Goal: Task Accomplishment & Management: Use online tool/utility

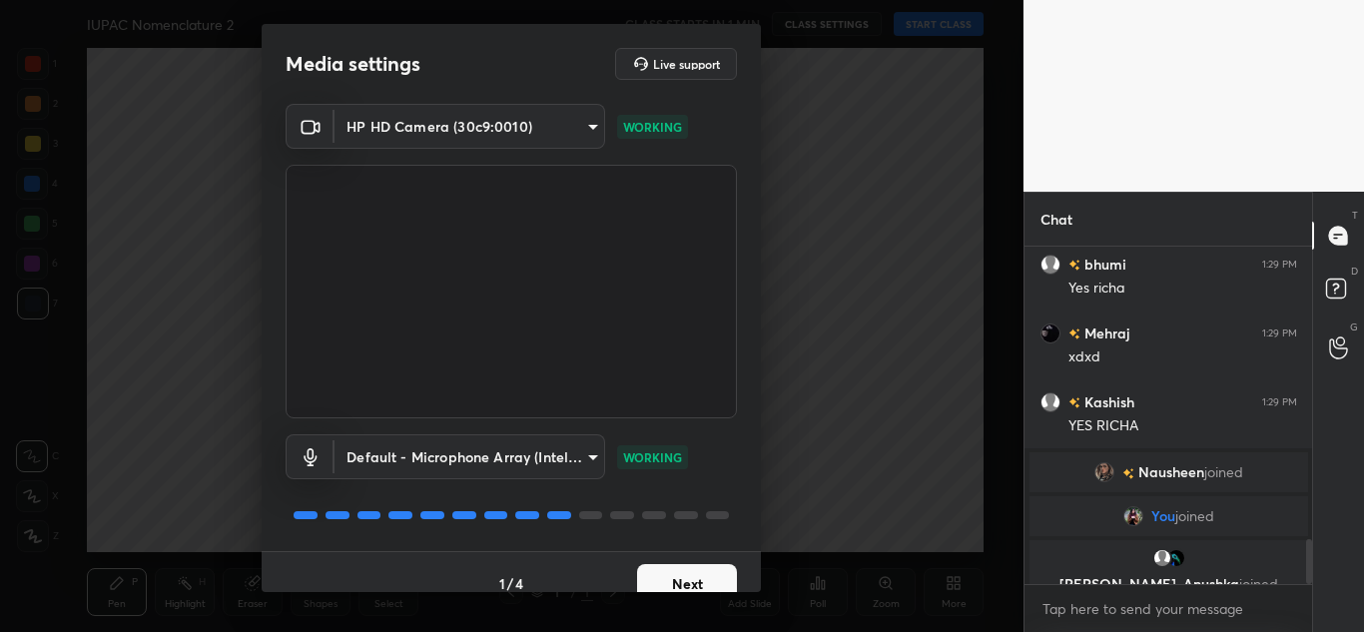
scroll to position [2172, 0]
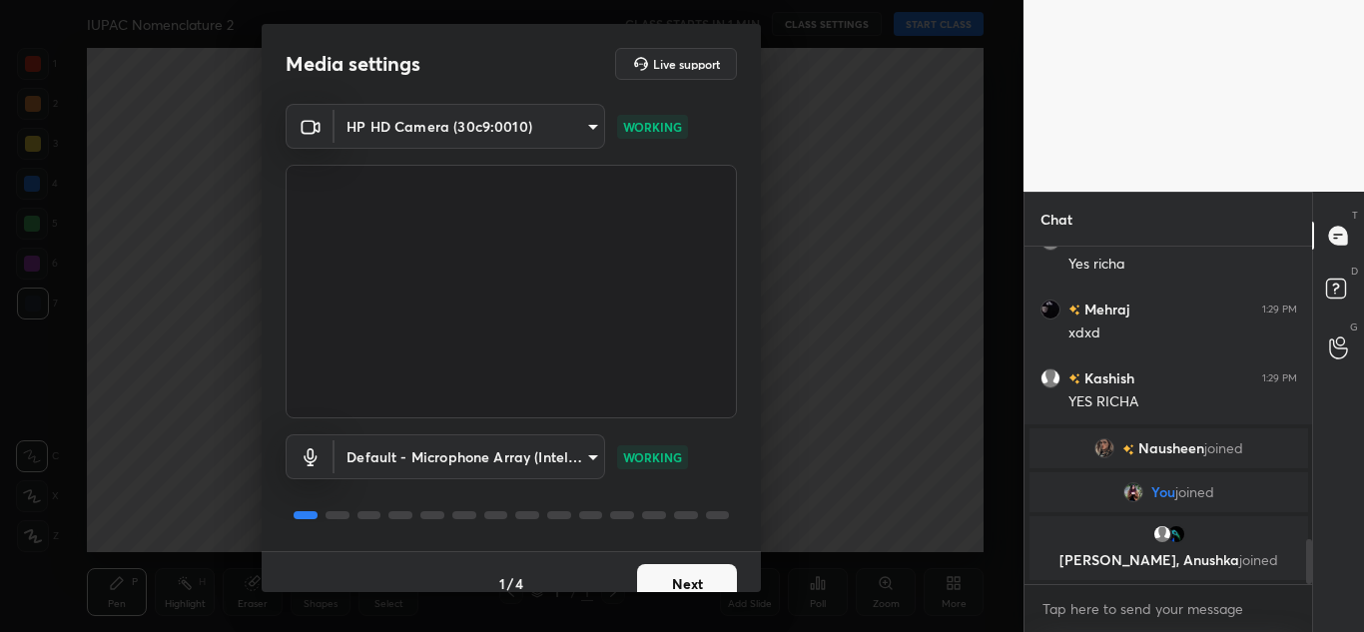
click at [700, 568] on button "Next" at bounding box center [687, 584] width 100 height 40
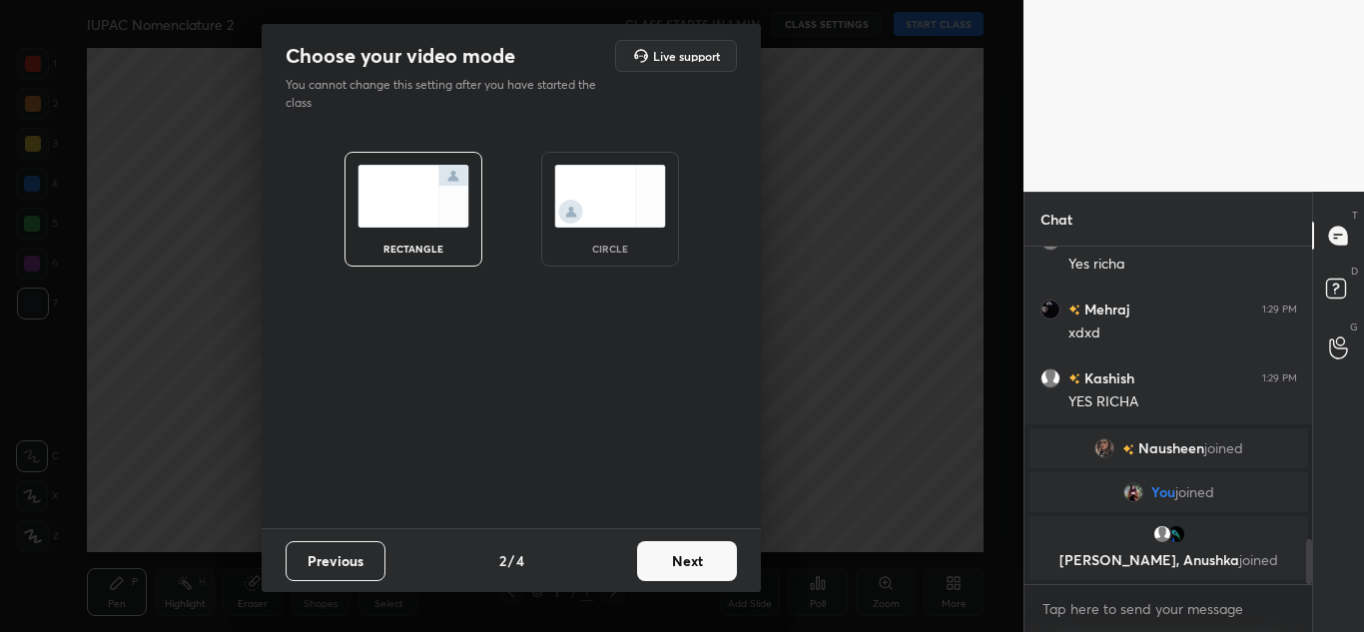
click at [700, 568] on button "Next" at bounding box center [687, 561] width 100 height 40
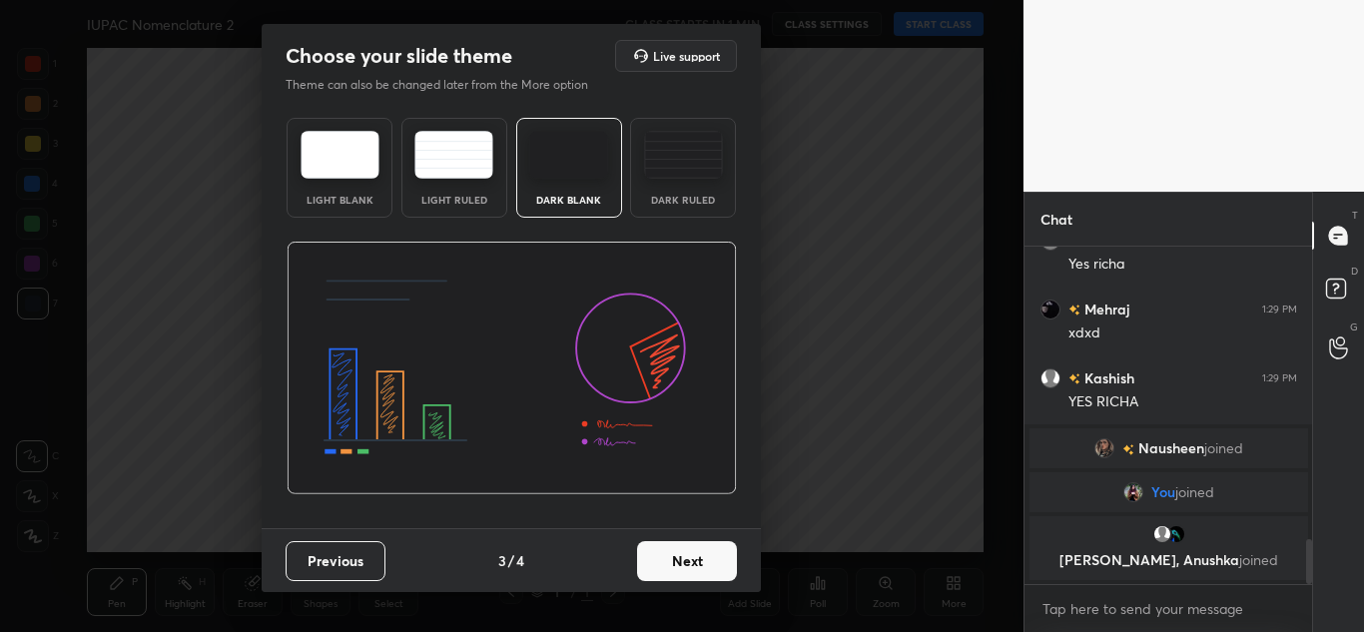
click at [700, 568] on button "Next" at bounding box center [687, 561] width 100 height 40
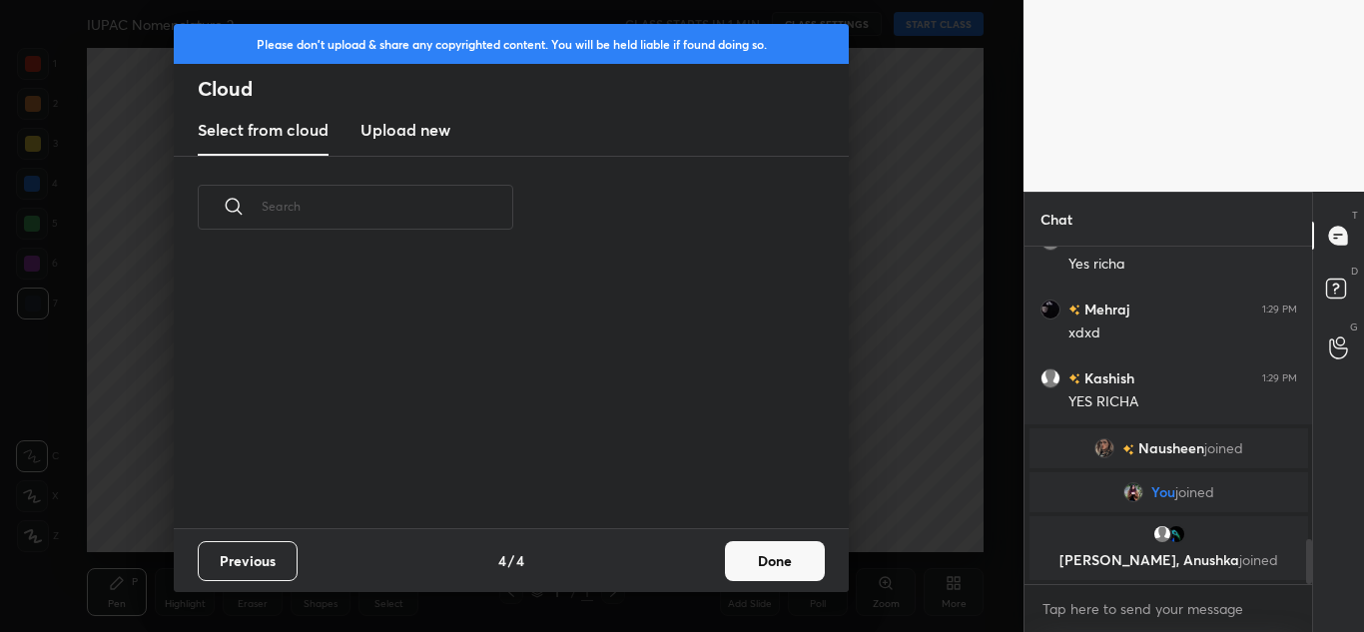
scroll to position [270, 641]
click at [419, 135] on h3 "Upload new" at bounding box center [405, 130] width 90 height 24
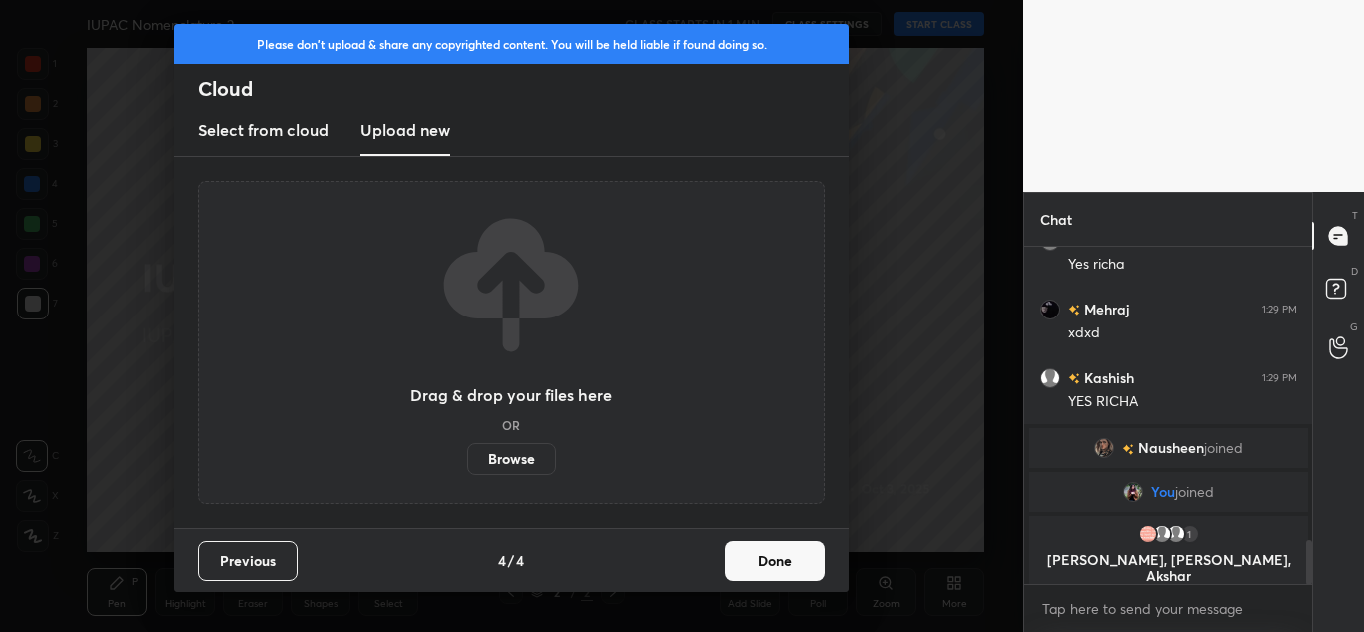
scroll to position [2241, 0]
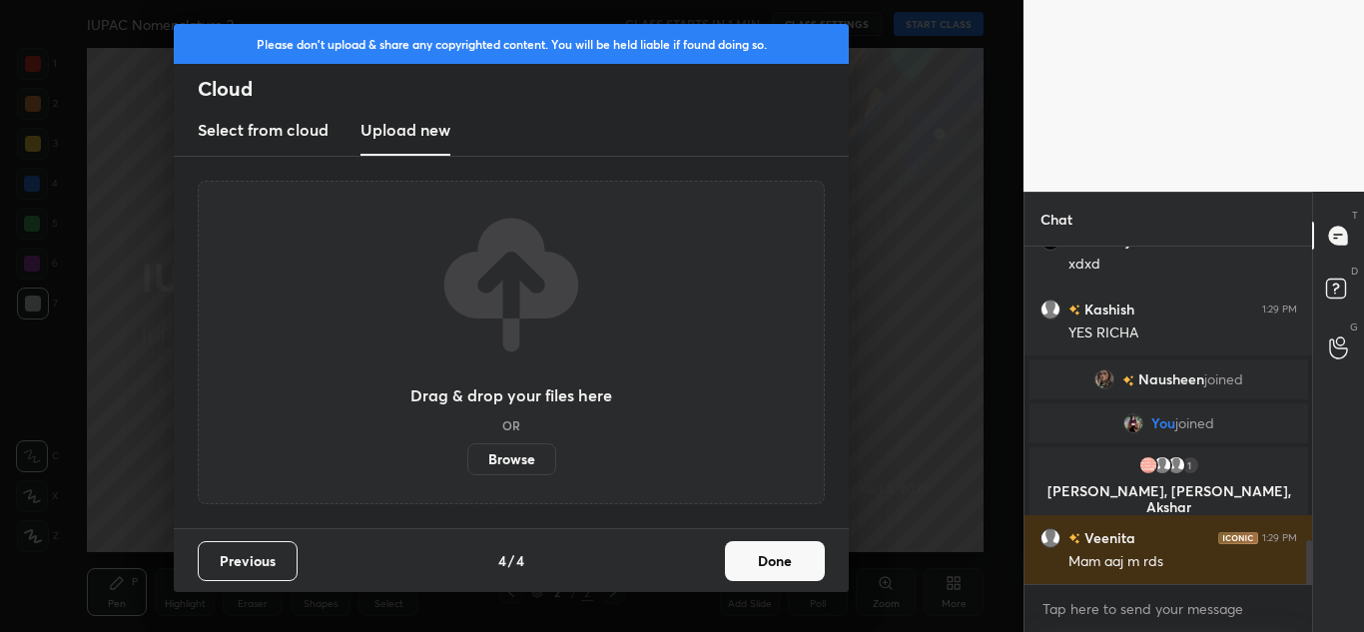
click at [502, 455] on label "Browse" at bounding box center [511, 459] width 89 height 32
click at [467, 455] on input "Browse" at bounding box center [467, 459] width 0 height 32
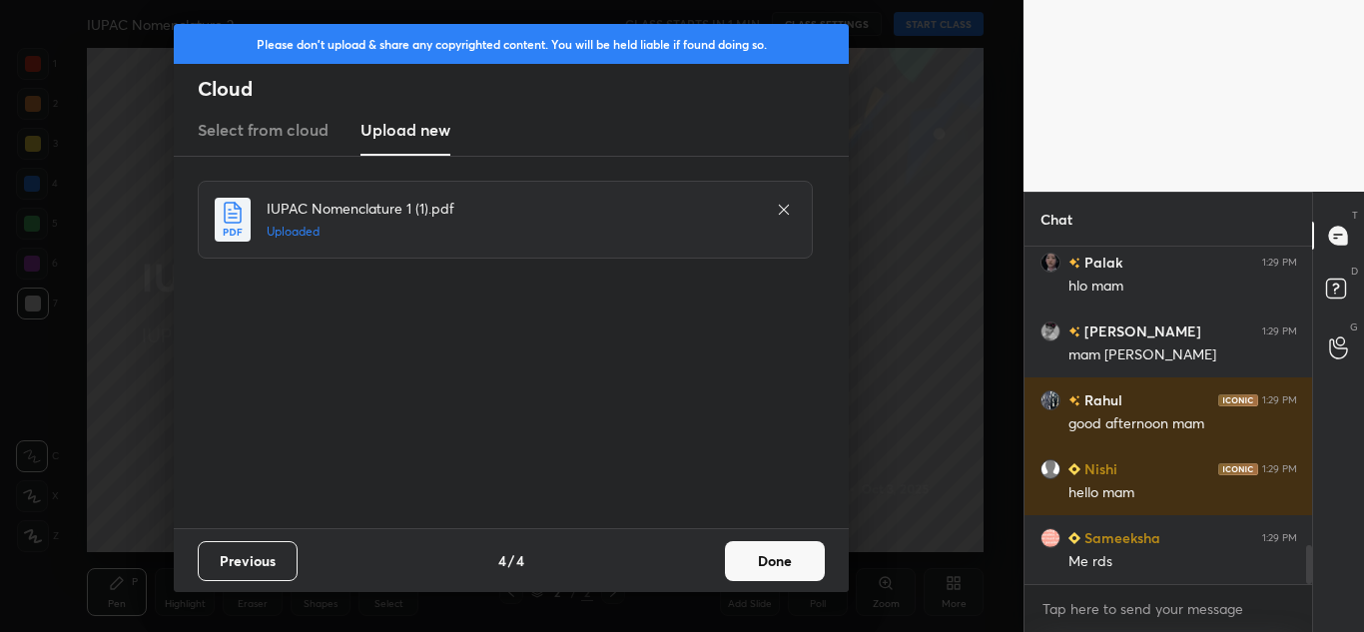
scroll to position [2682, 0]
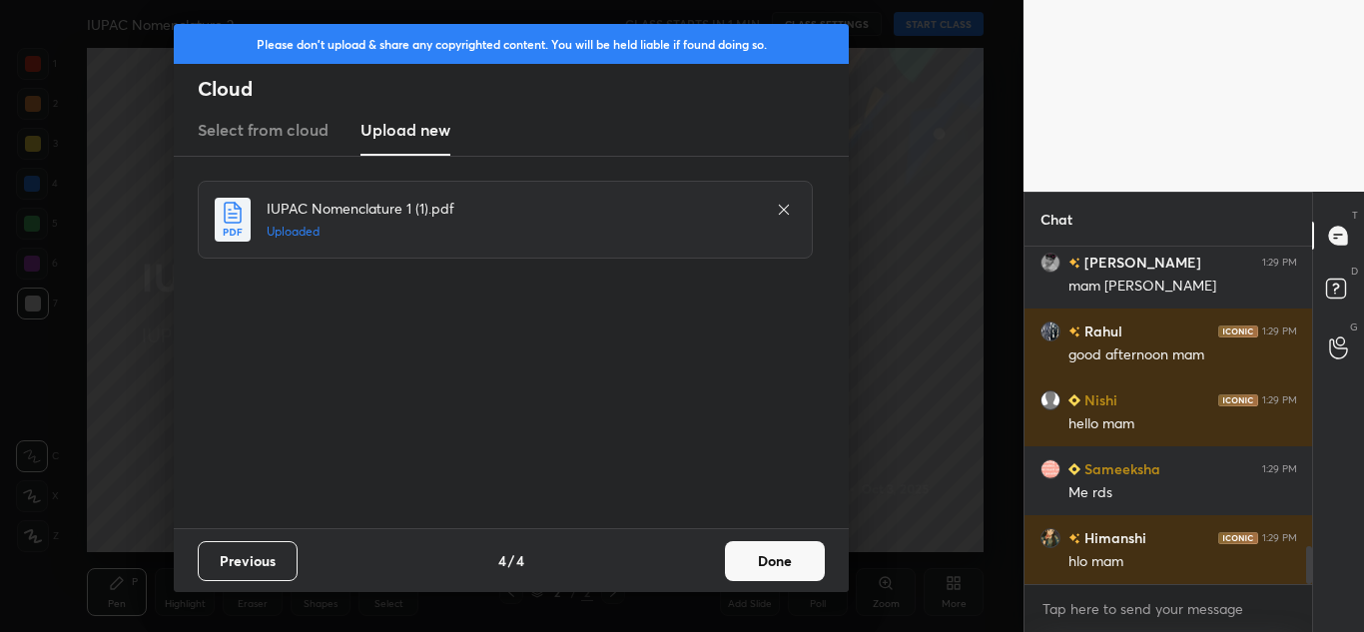
click at [785, 211] on icon at bounding box center [784, 210] width 10 height 10
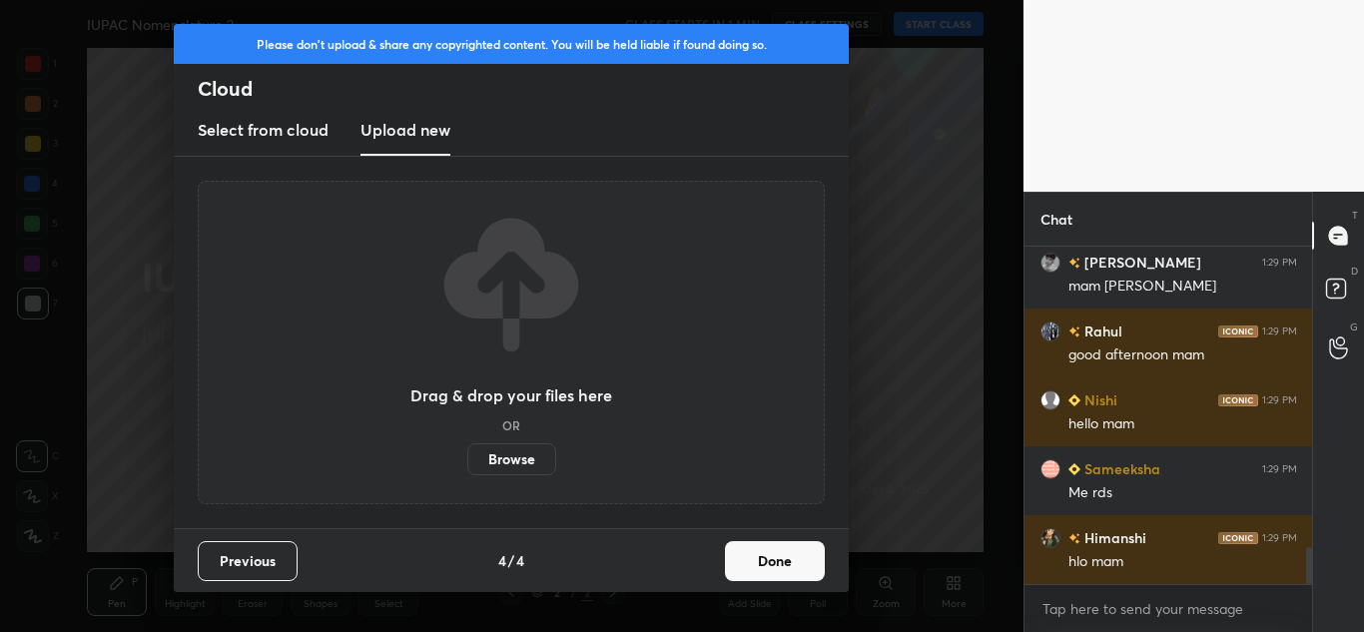
scroll to position [2730, 0]
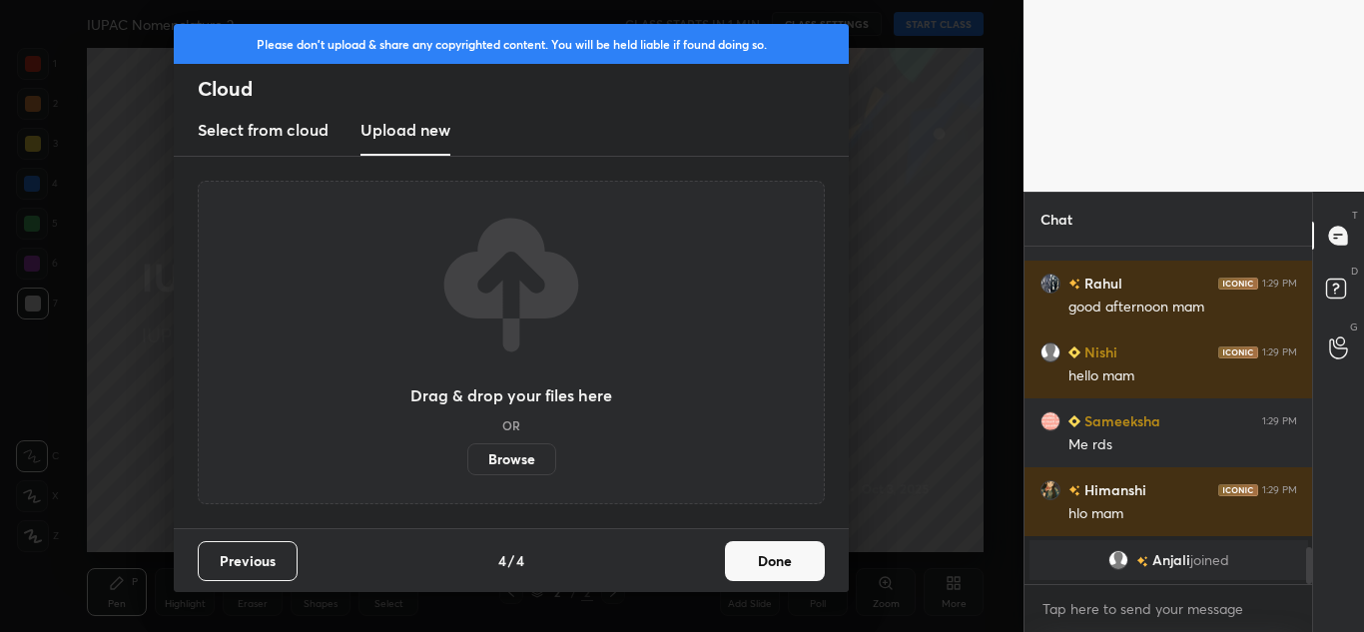
click at [526, 453] on label "Browse" at bounding box center [511, 459] width 89 height 32
click at [467, 453] on input "Browse" at bounding box center [467, 459] width 0 height 32
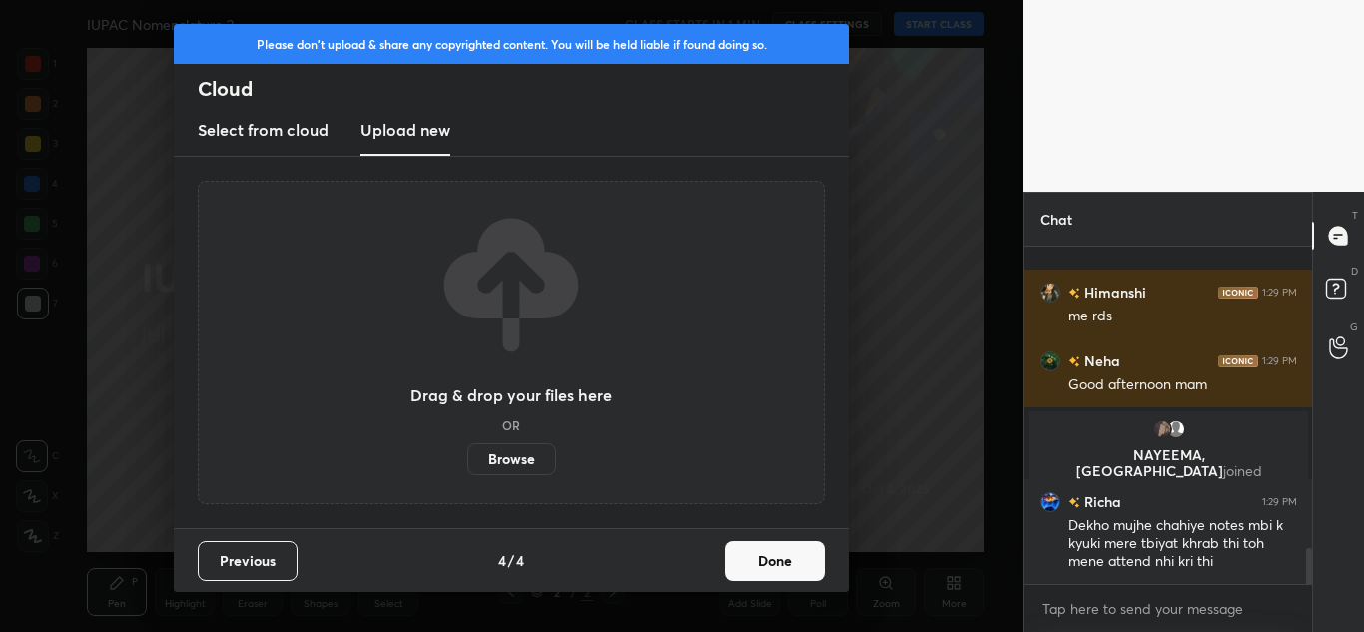
scroll to position [2847, 0]
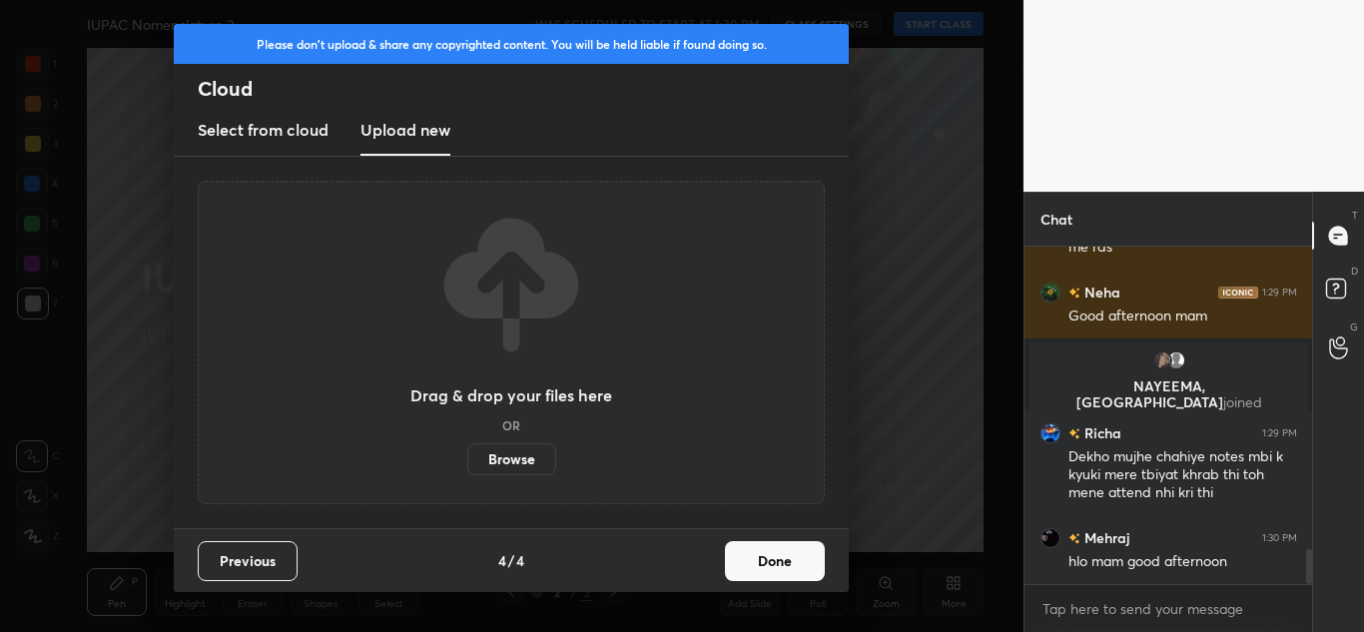
click at [764, 560] on button "Done" at bounding box center [775, 561] width 100 height 40
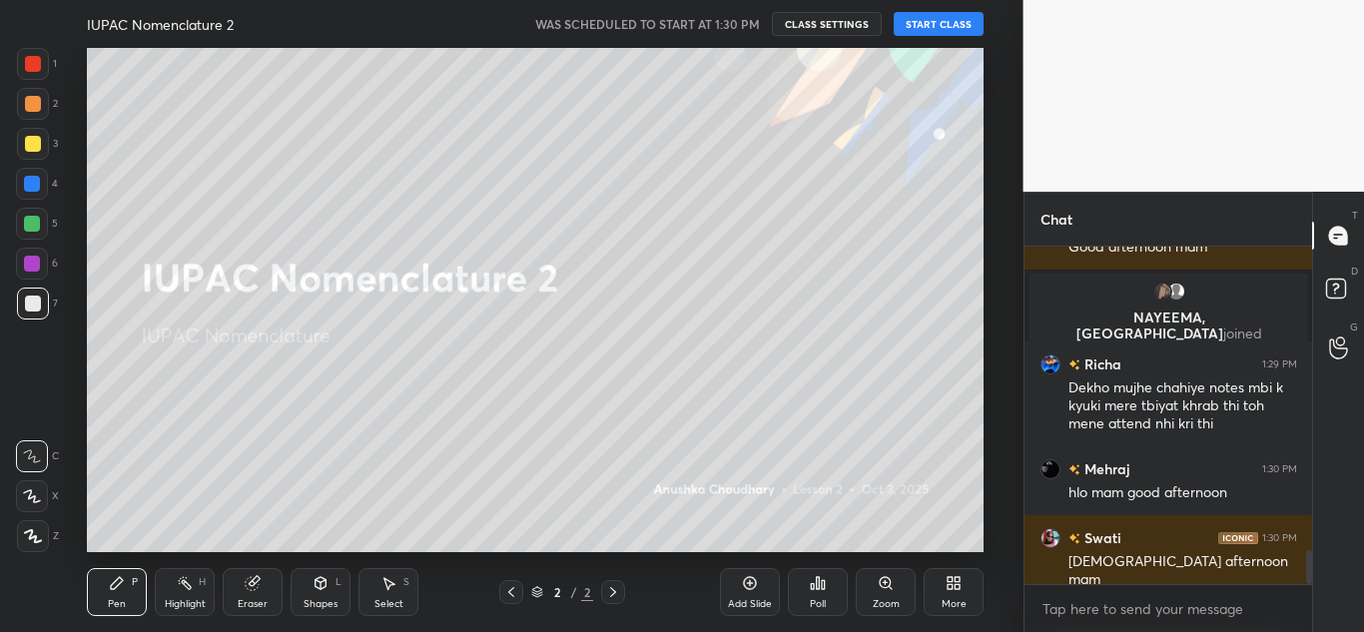
scroll to position [0, 0]
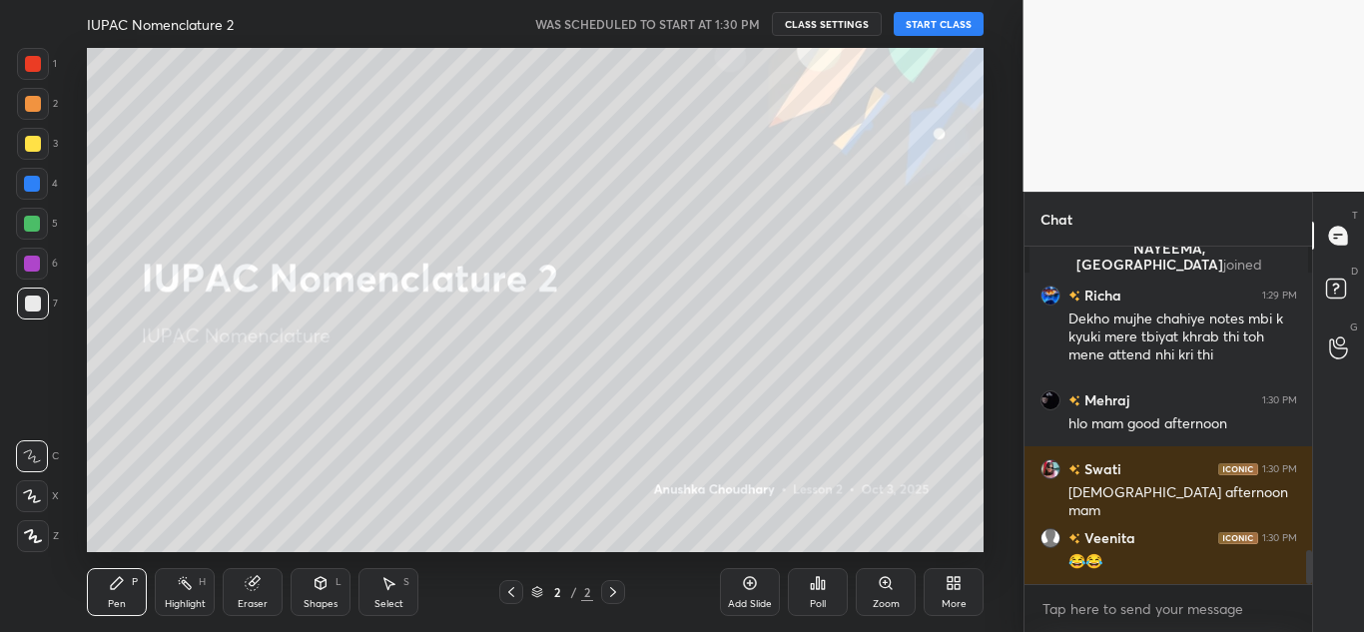
click at [956, 602] on div "More" at bounding box center [954, 604] width 25 height 10
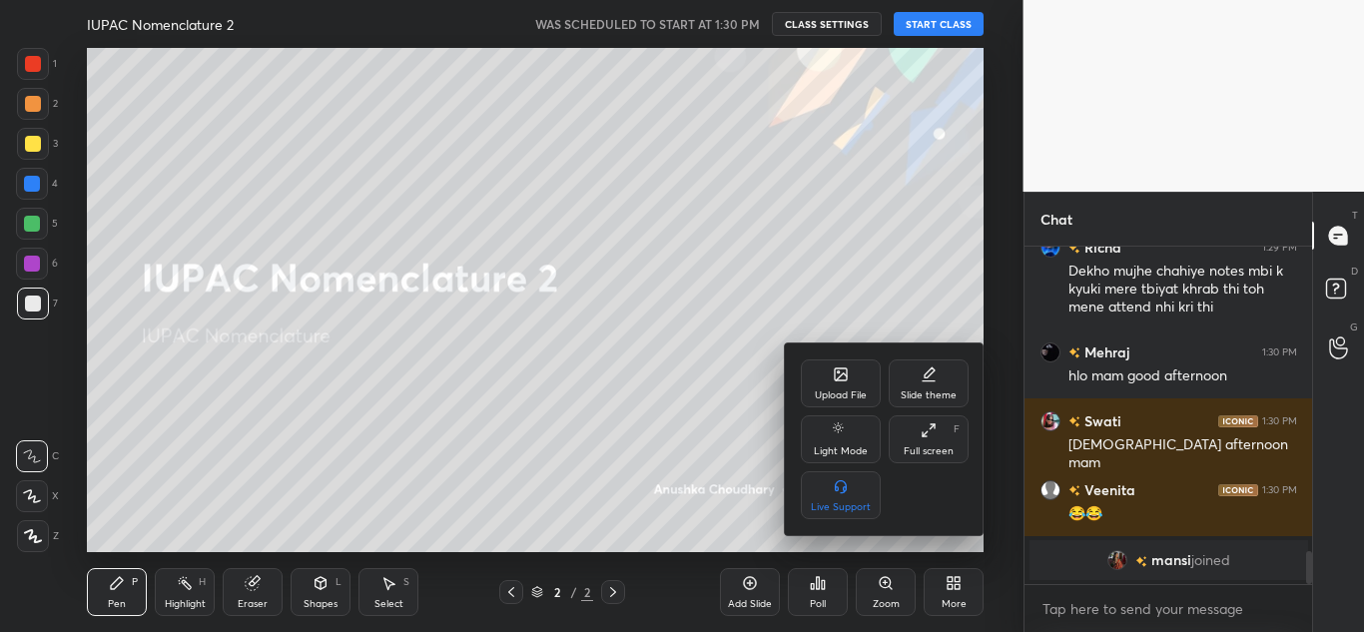
click at [953, 462] on div "Full screen F" at bounding box center [929, 439] width 80 height 48
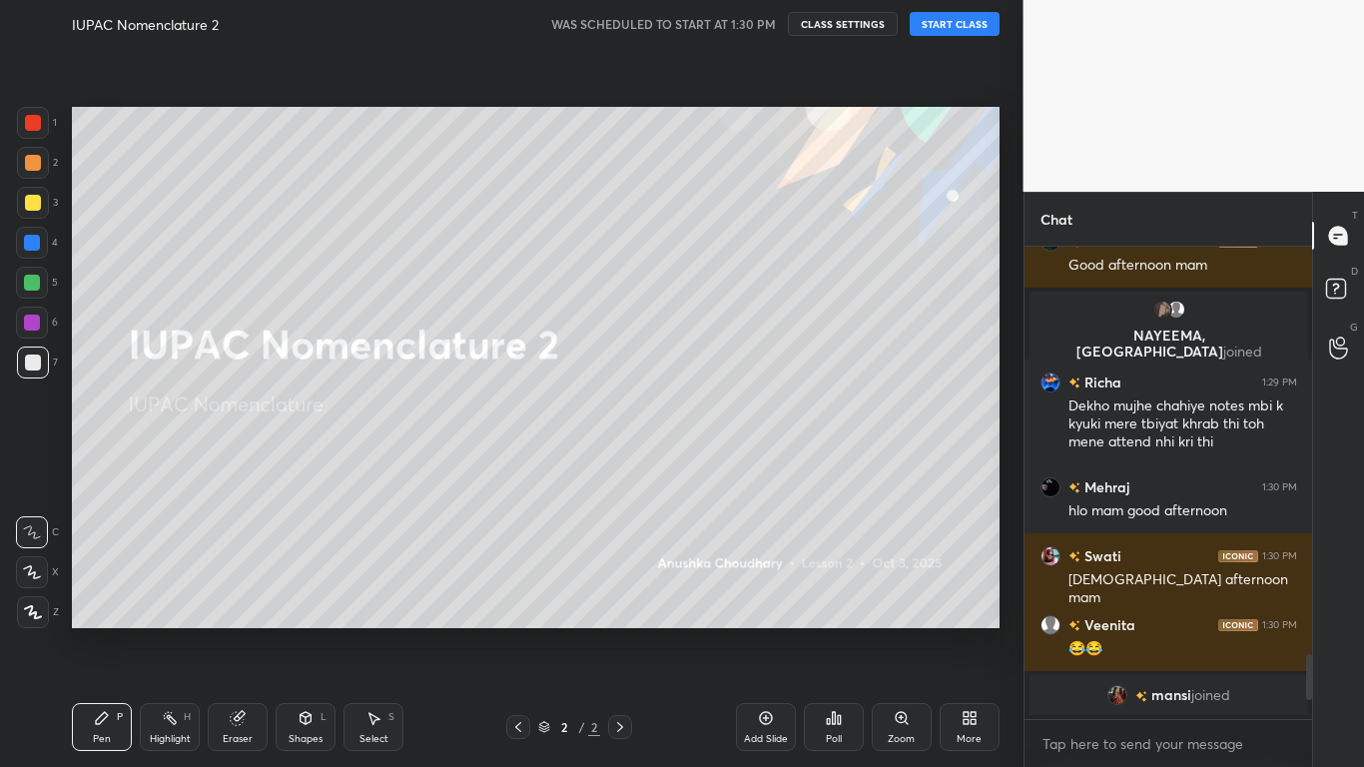
click at [939, 38] on div "IUPAC Nomenclature 2 WAS SCHEDULED TO START AT 1:30 PM CLASS SETTINGS START CLA…" at bounding box center [536, 24] width 928 height 48
click at [947, 20] on button "START CLASS" at bounding box center [955, 24] width 90 height 24
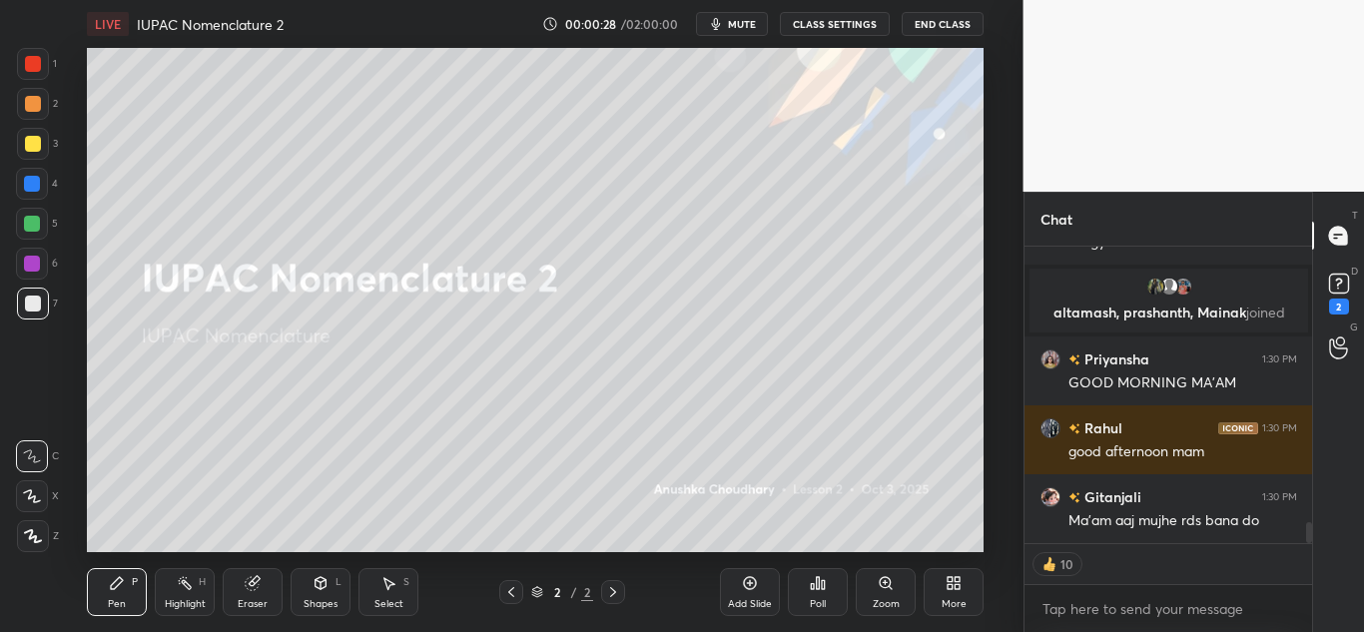
click at [941, 606] on div "More" at bounding box center [954, 592] width 60 height 48
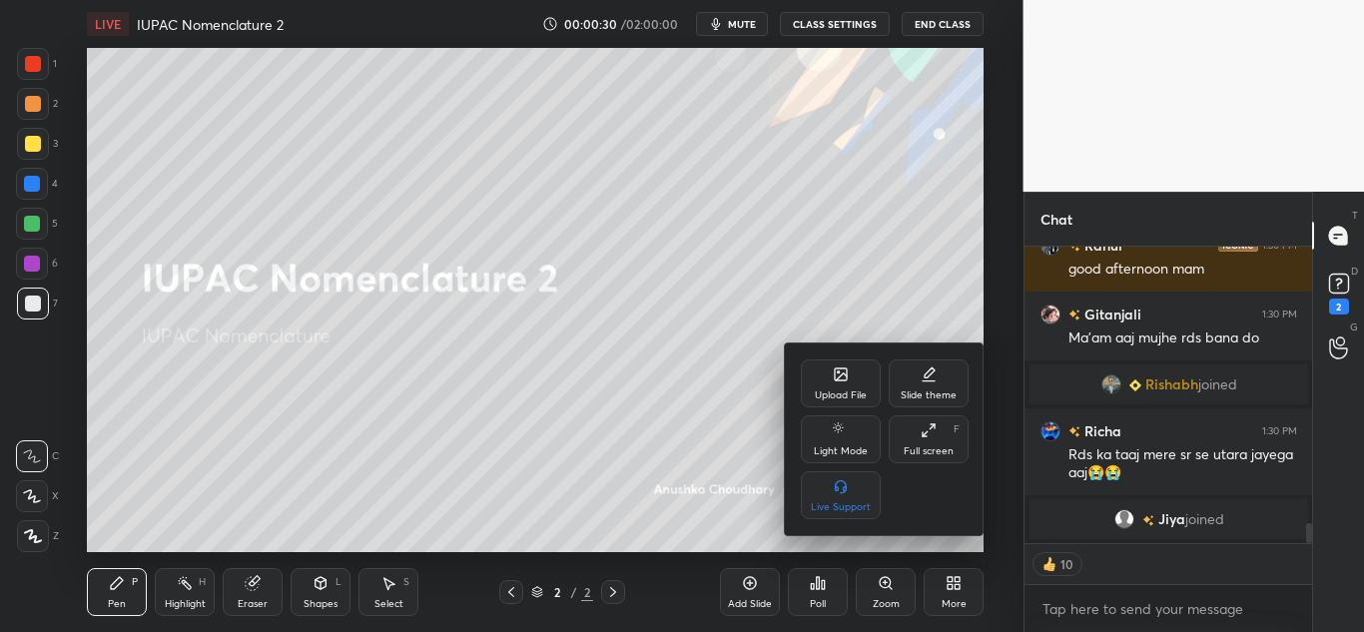
click at [936, 446] on div "Full screen" at bounding box center [929, 451] width 50 height 10
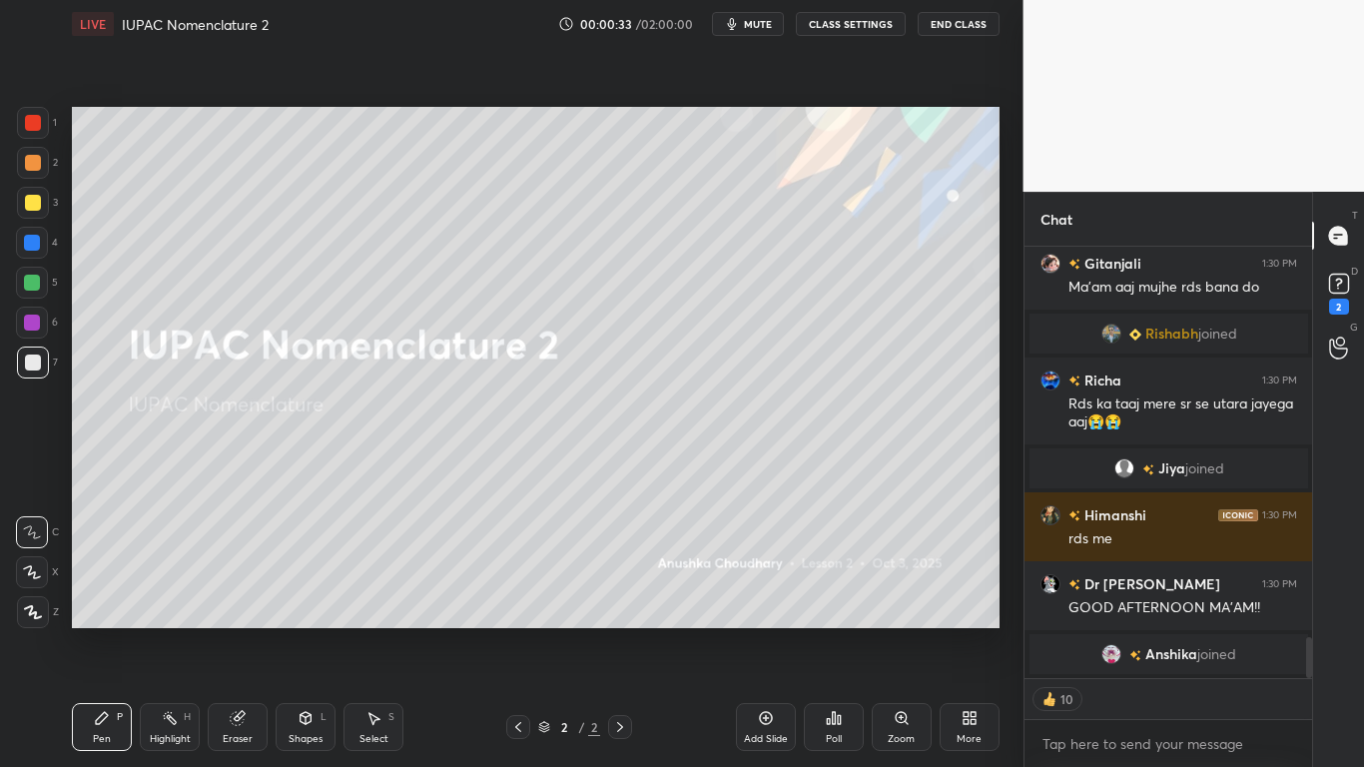
click at [962, 631] on icon at bounding box center [970, 718] width 16 height 16
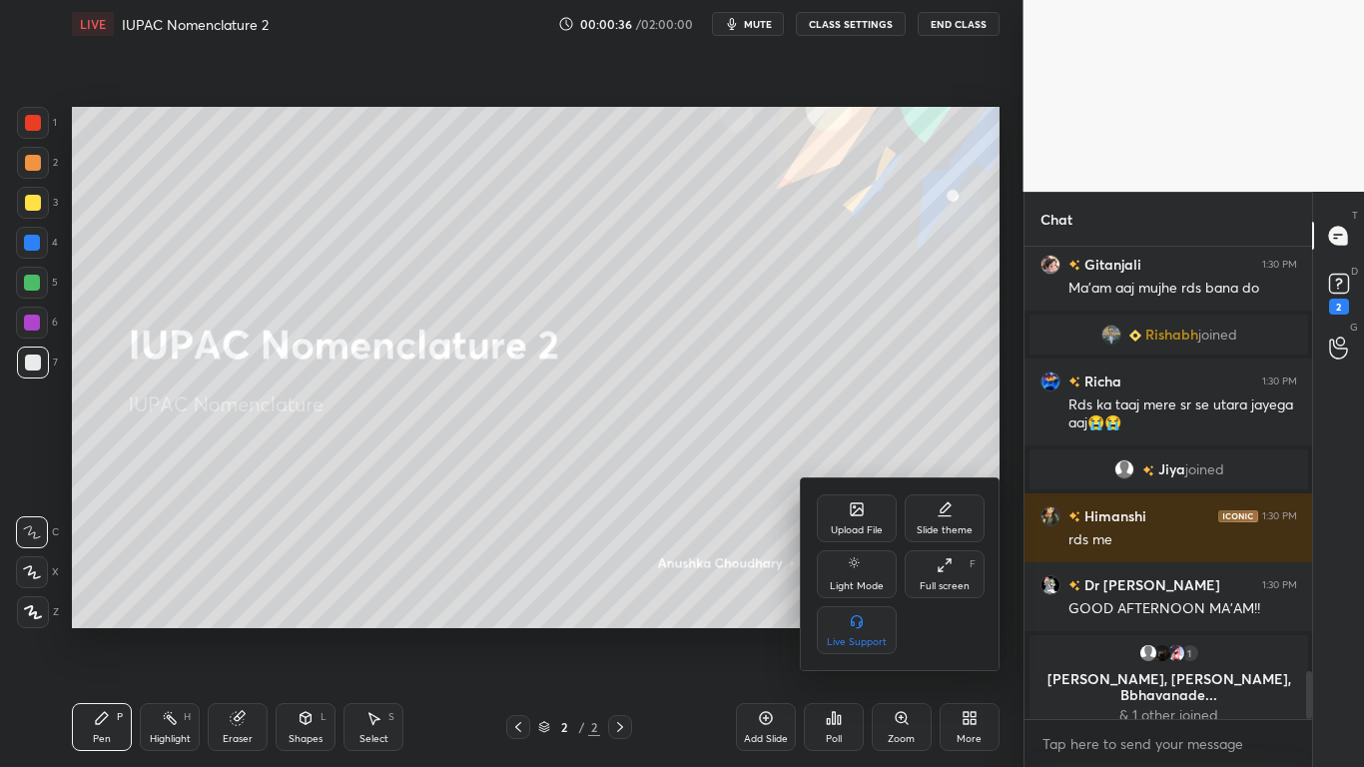
click at [859, 526] on div "Upload File" at bounding box center [857, 530] width 52 height 10
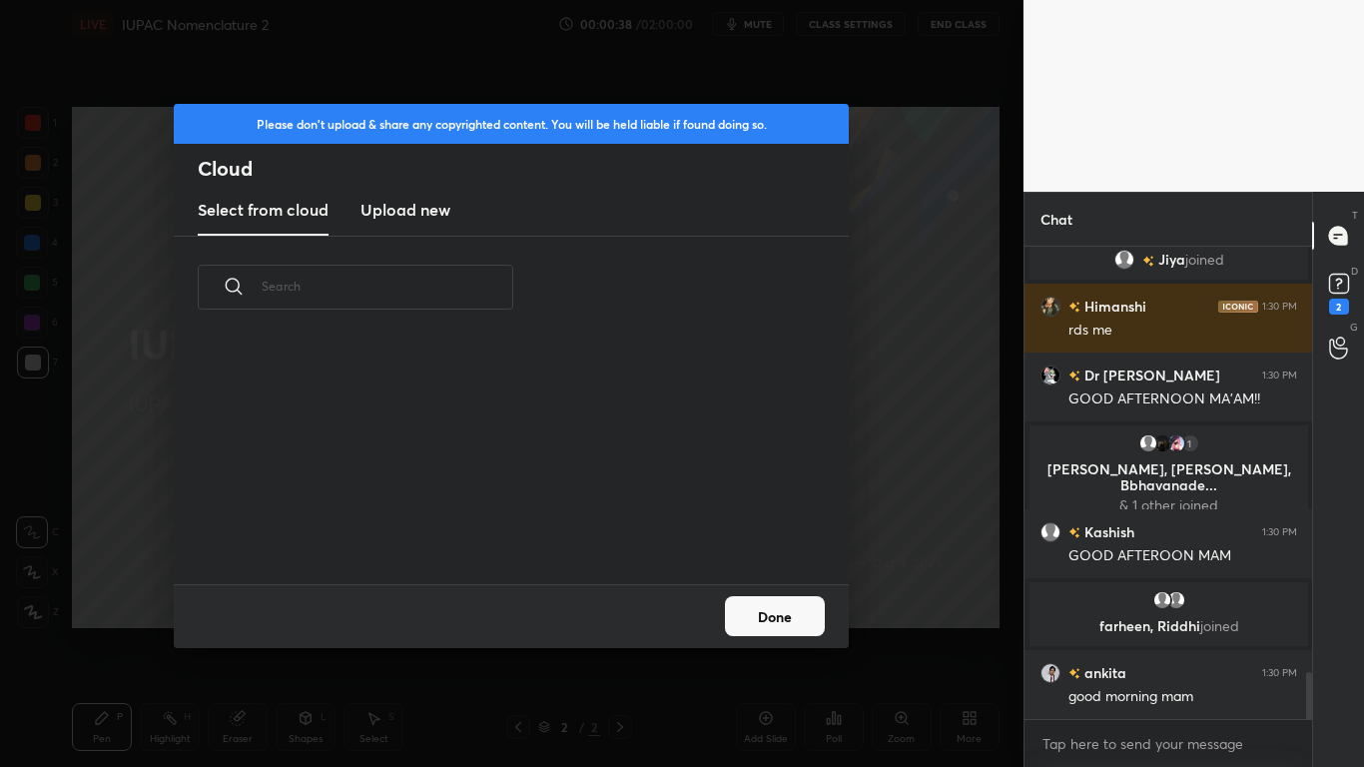
click at [419, 213] on h3 "Upload new" at bounding box center [405, 210] width 90 height 24
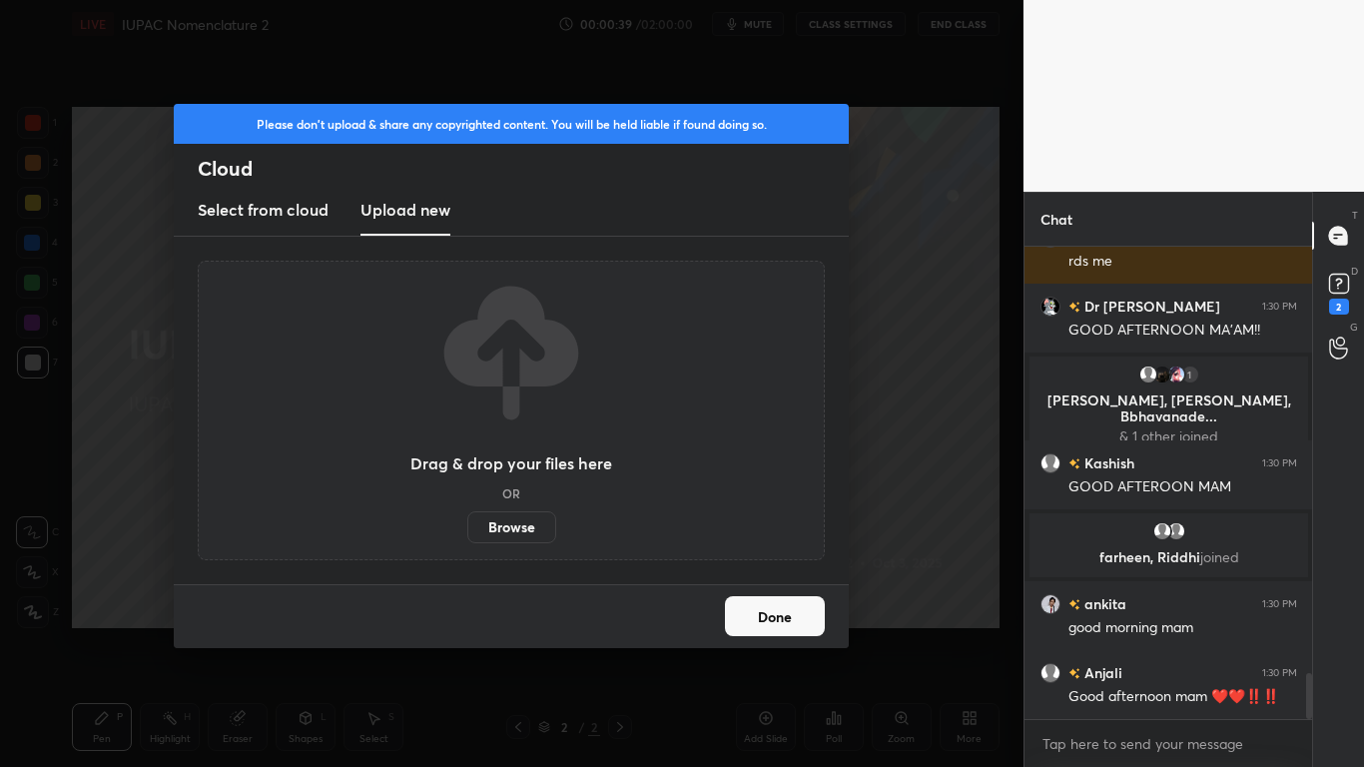
click at [508, 531] on label "Browse" at bounding box center [511, 527] width 89 height 32
click at [467, 531] on input "Browse" at bounding box center [467, 527] width 0 height 32
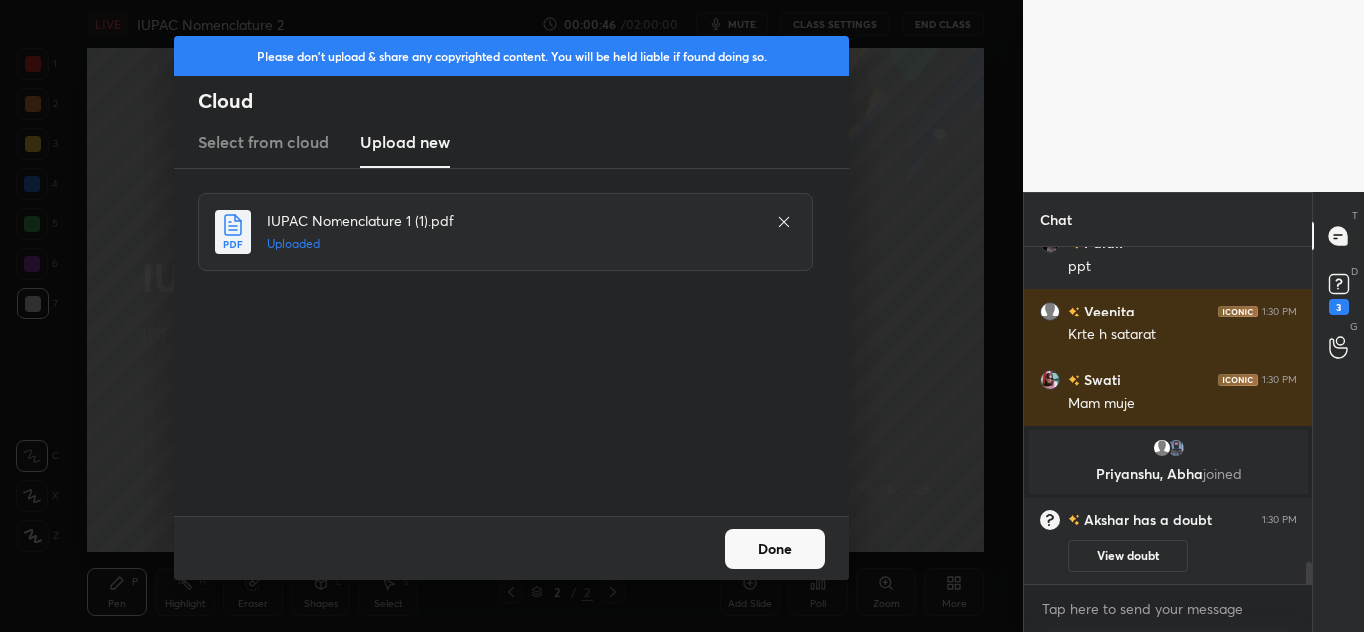
click at [801, 539] on button "Done" at bounding box center [775, 549] width 100 height 40
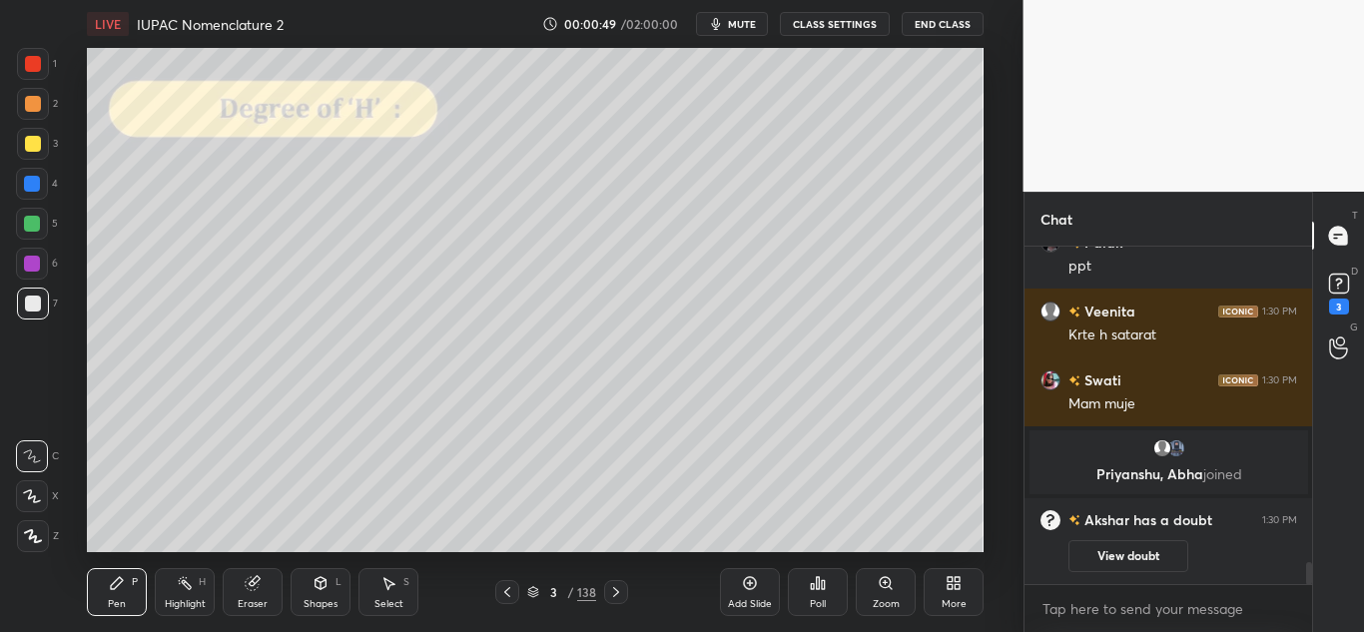
click at [508, 588] on icon at bounding box center [507, 592] width 16 height 16
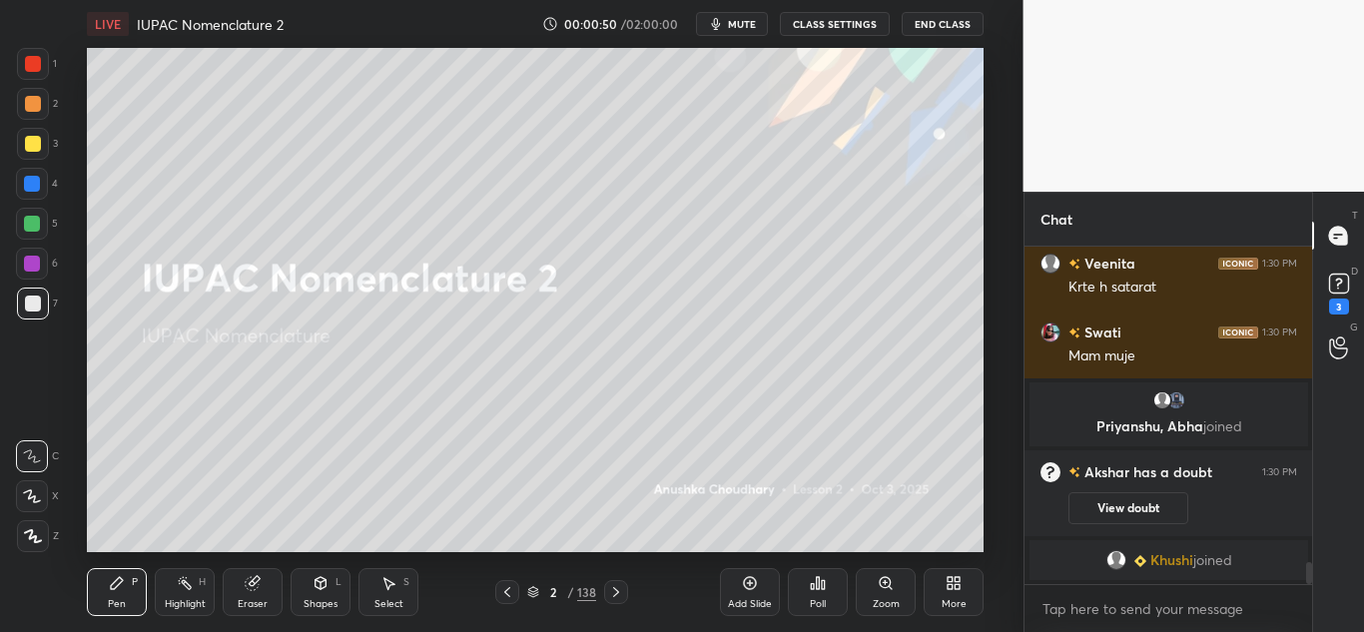
click at [941, 588] on div "More" at bounding box center [954, 592] width 60 height 48
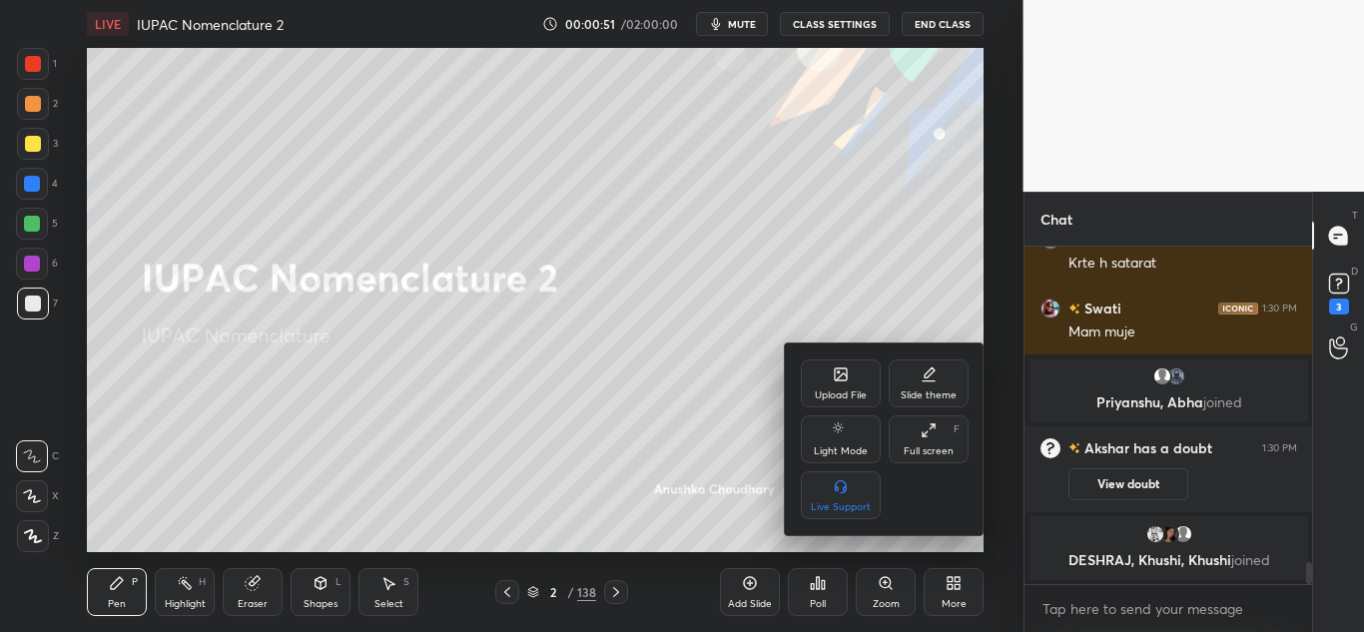
click at [939, 427] on div "Full screen F" at bounding box center [929, 439] width 80 height 48
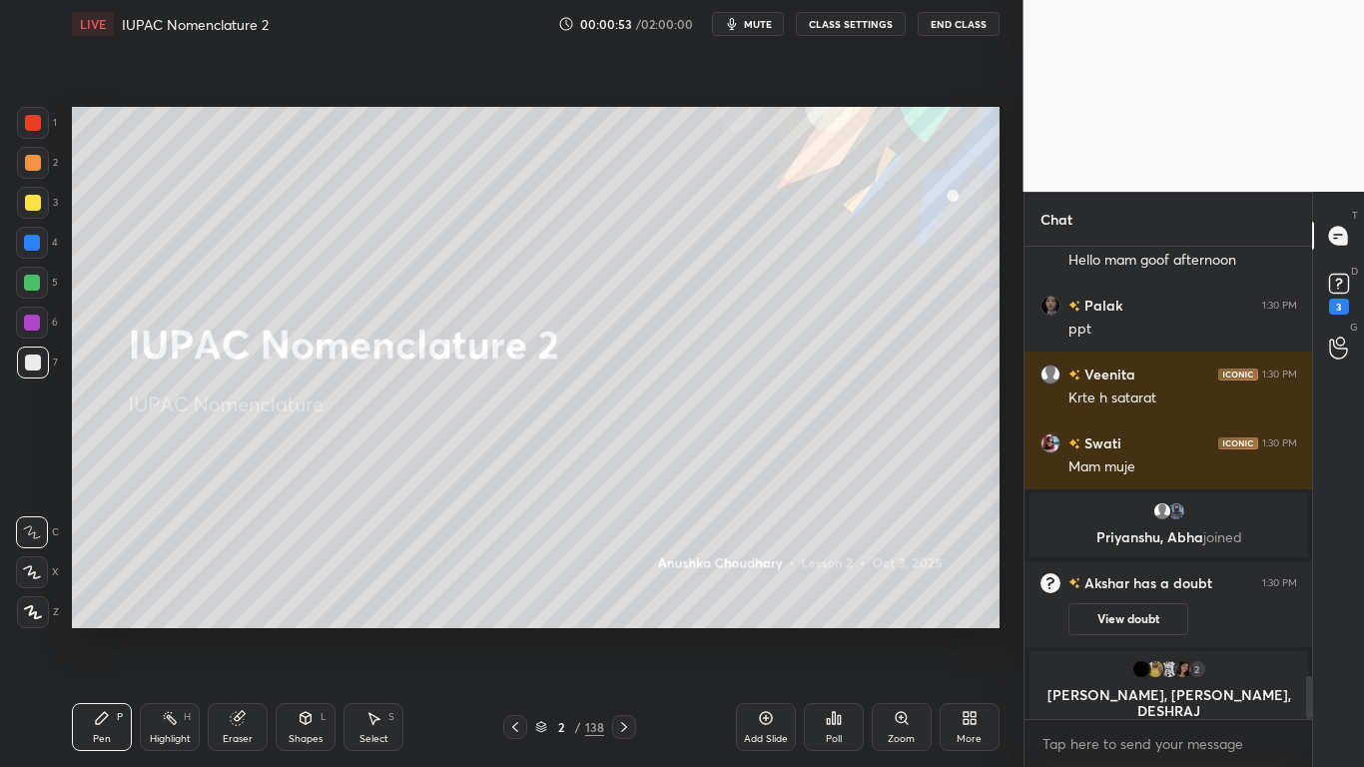
click at [962, 631] on icon at bounding box center [970, 718] width 16 height 16
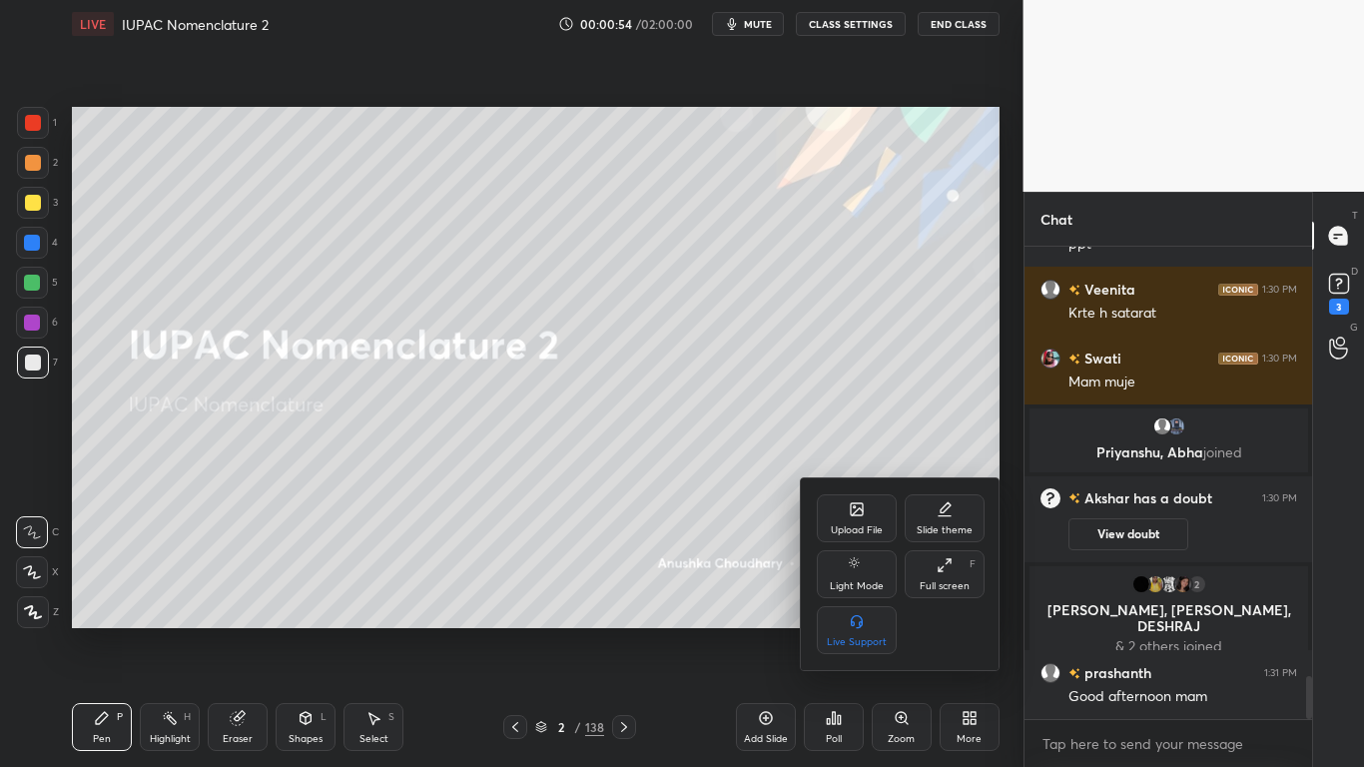
click at [960, 568] on div "Full screen F" at bounding box center [945, 574] width 80 height 48
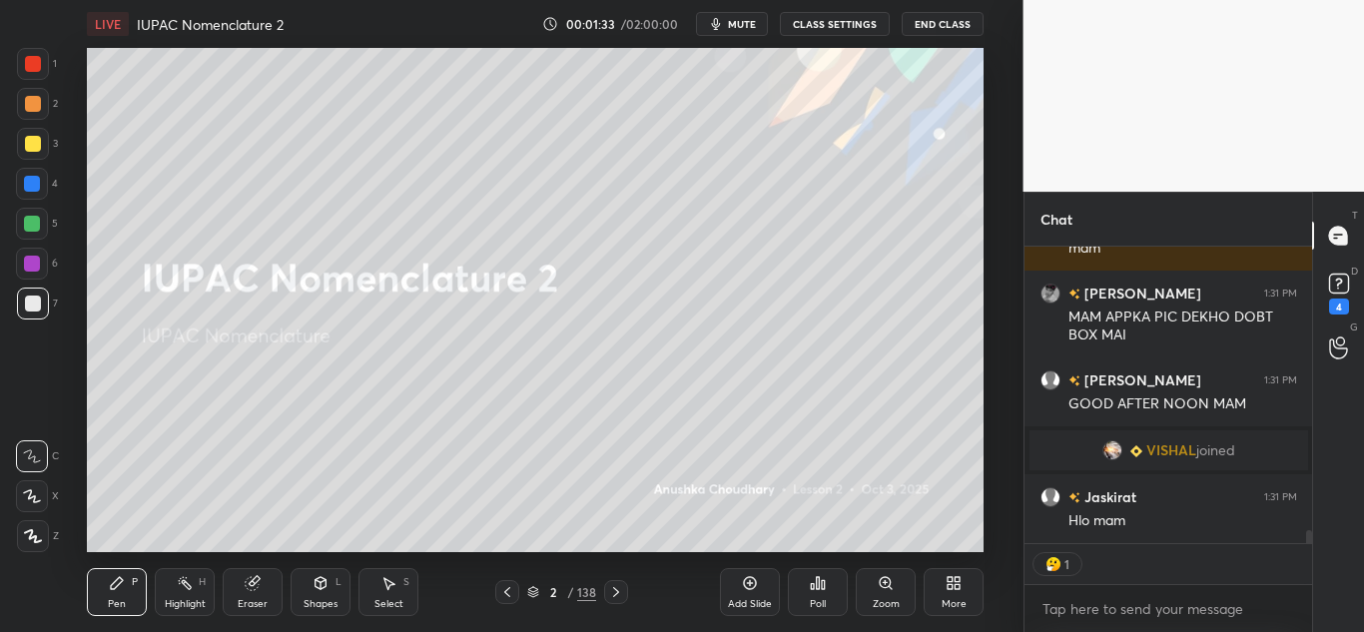
scroll to position [6275, 0]
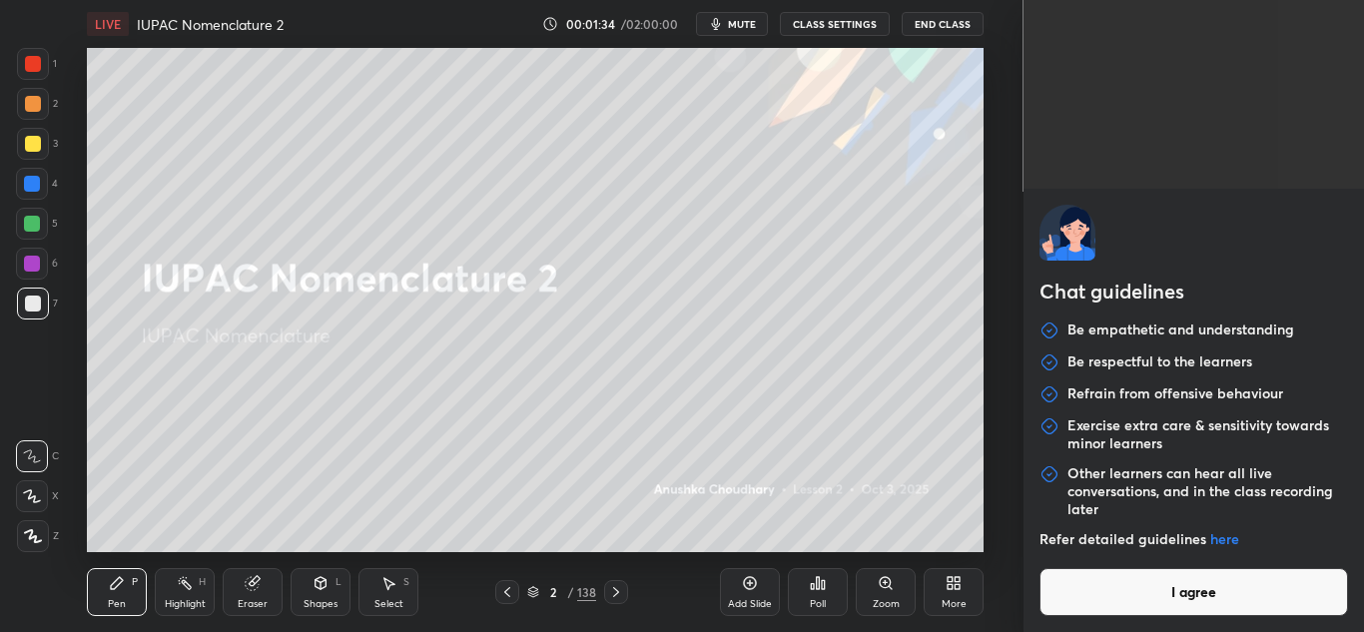
click at [1090, 615] on body "1 2 3 4 5 6 7 C X Z C X Z E E Erase all H H LIVE IUPAC Nomenclature 2 00:01:34 …" at bounding box center [682, 316] width 1364 height 632
click at [1145, 578] on button "I agree" at bounding box center [1194, 592] width 310 height 48
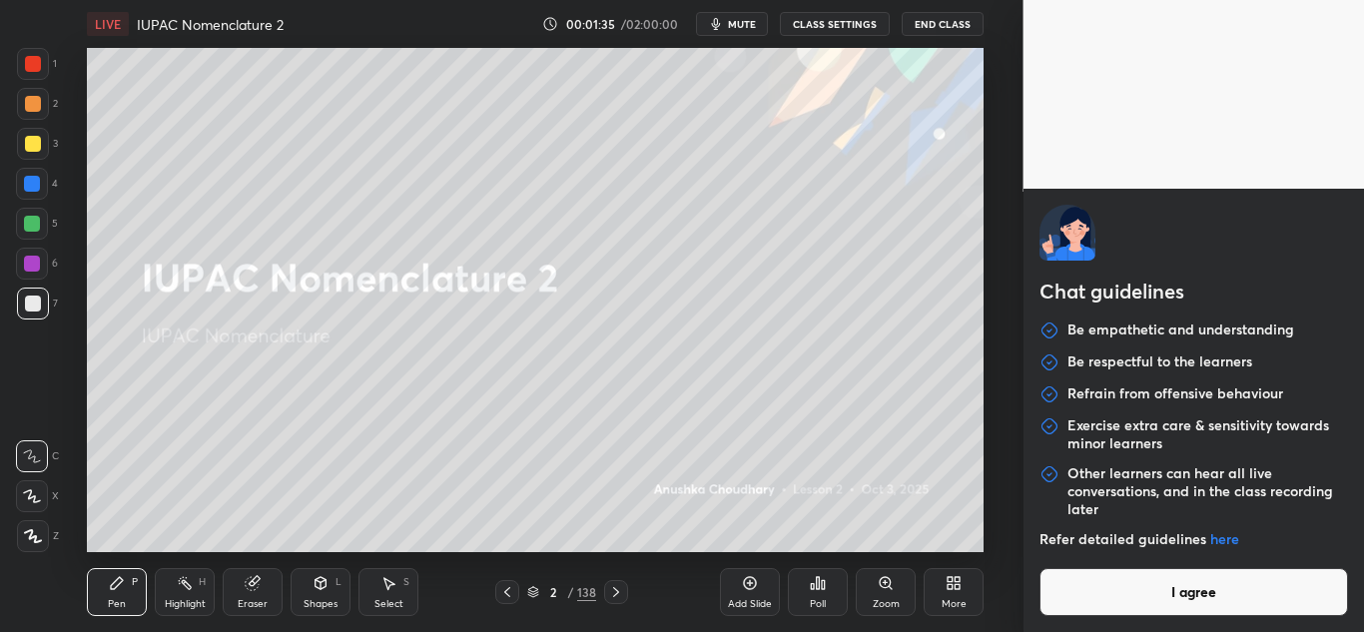
type textarea "x"
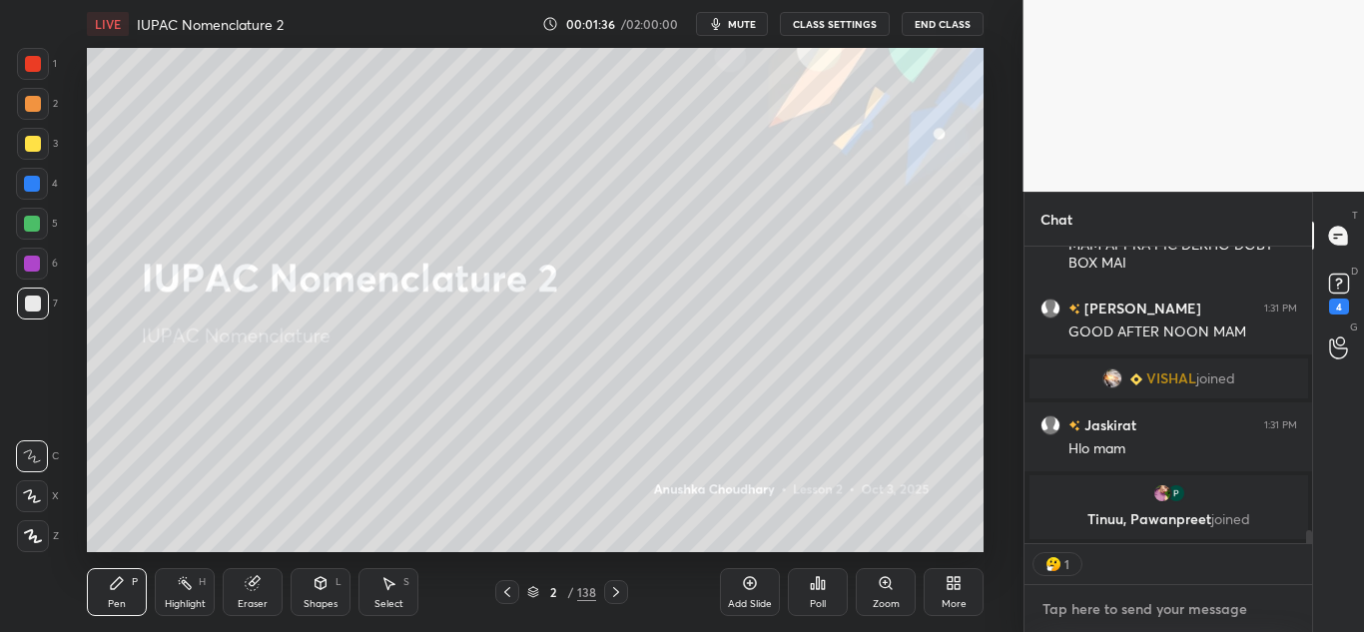
click at [1077, 615] on textarea at bounding box center [1168, 609] width 257 height 32
type textarea "T"
type textarea "x"
type textarea "To"
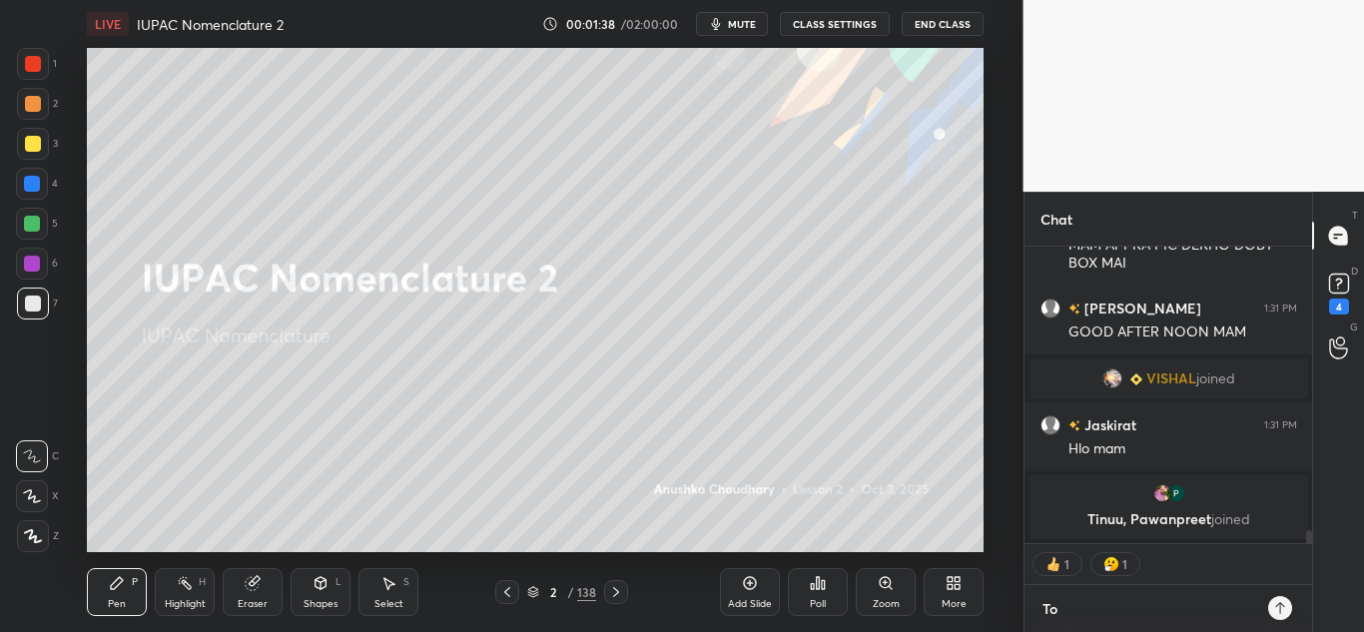
type textarea "x"
type textarea "Tod"
type textarea "x"
type textarea "Toda"
type textarea "x"
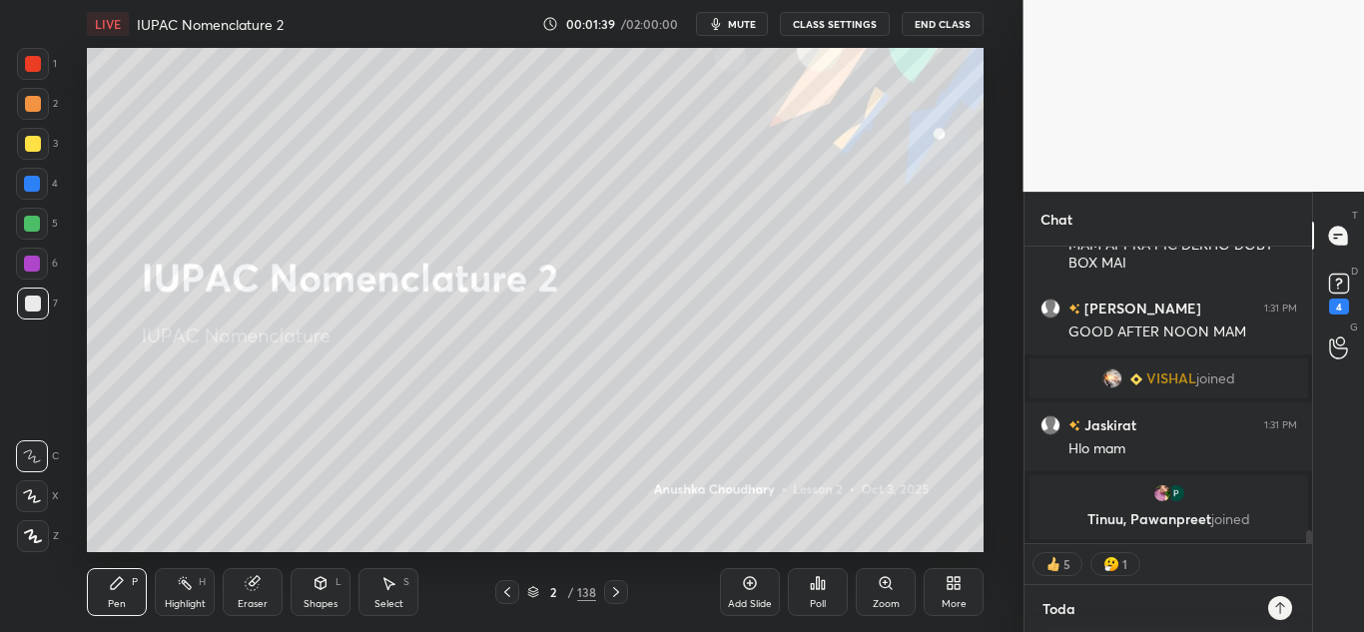
type textarea "[DATE]"
type textarea "x"
type textarea "[DATE]"
type textarea "x"
type textarea "[DATE] Y"
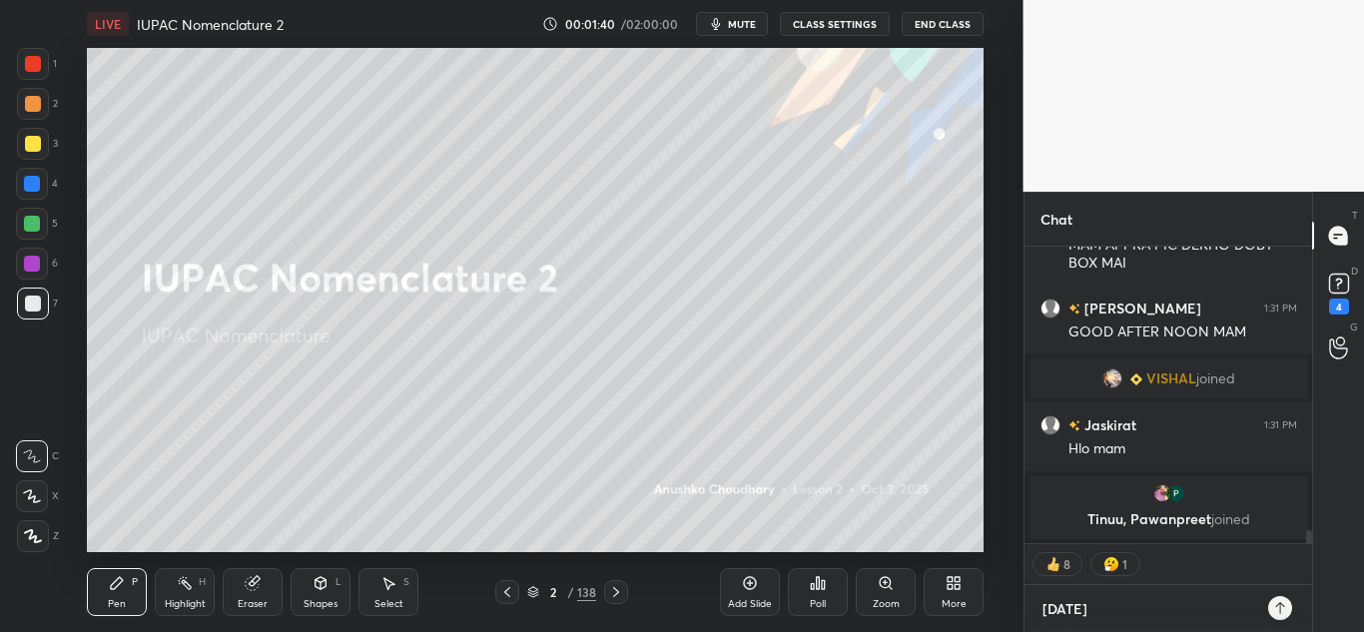
type textarea "x"
type textarea "[DATE] YR"
type textarea "x"
type textarea "[DATE] Y"
type textarea "x"
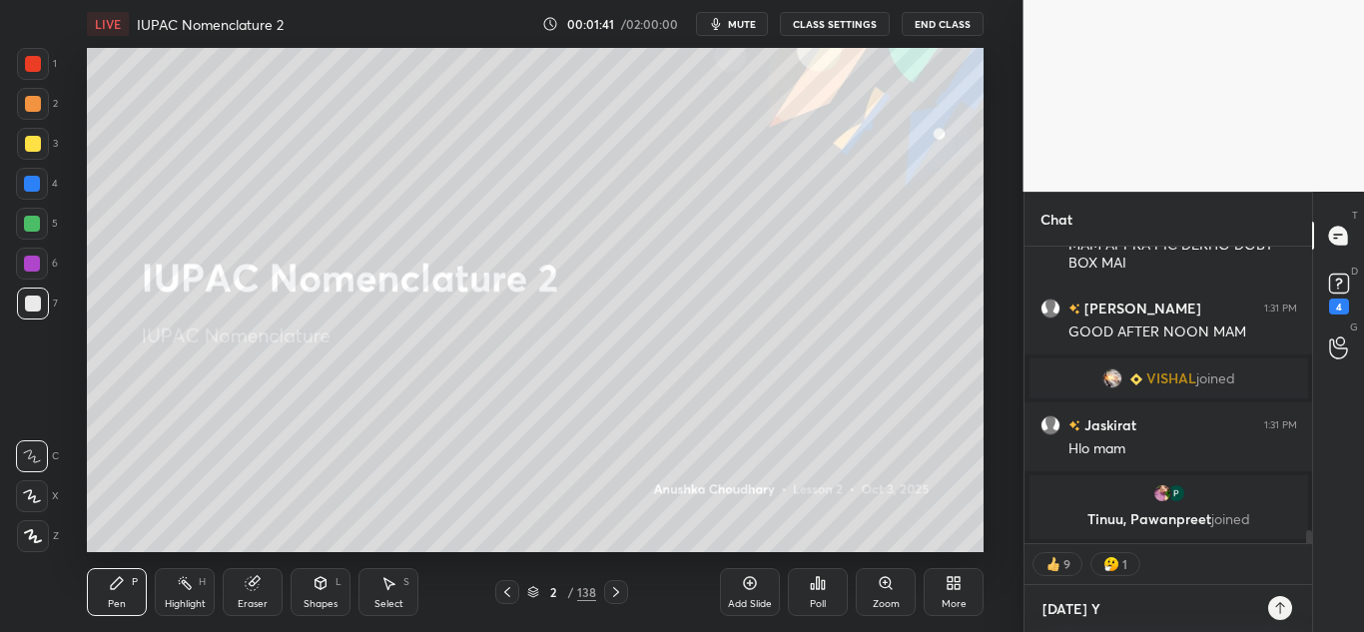
scroll to position [6178, 0]
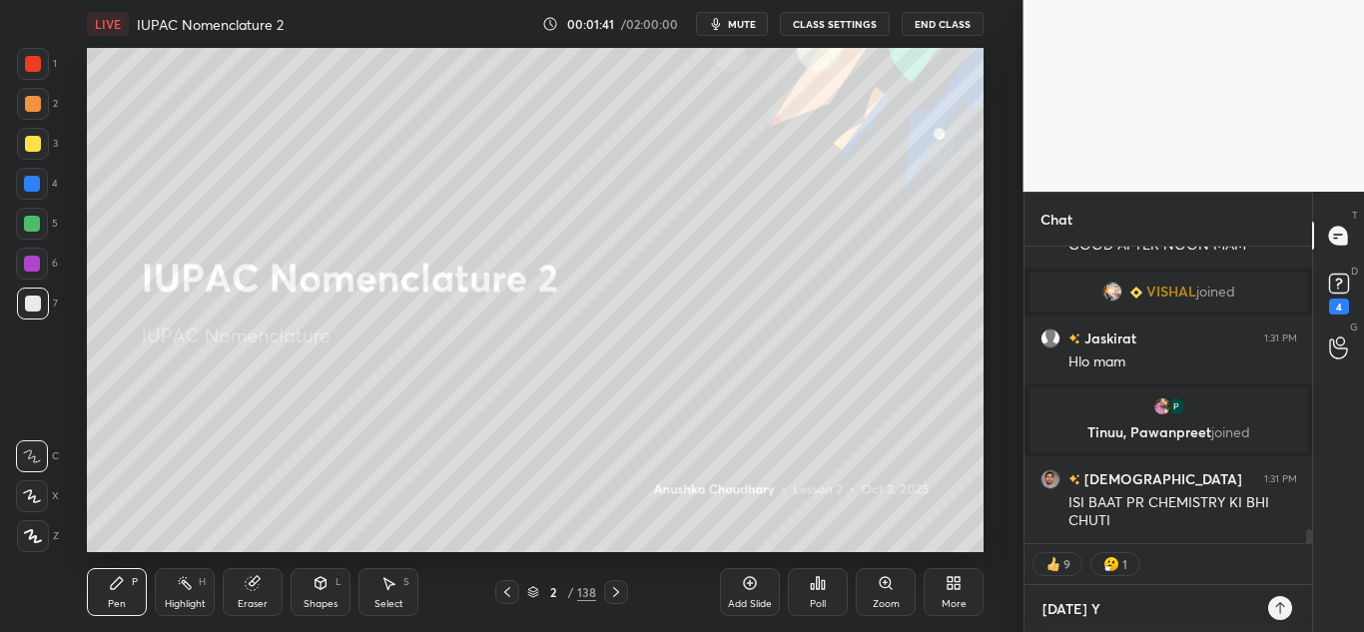
type textarea "[DATE] YT"
type textarea "x"
type textarea "[DATE] YT"
type textarea "x"
type textarea "[DATE] YT a"
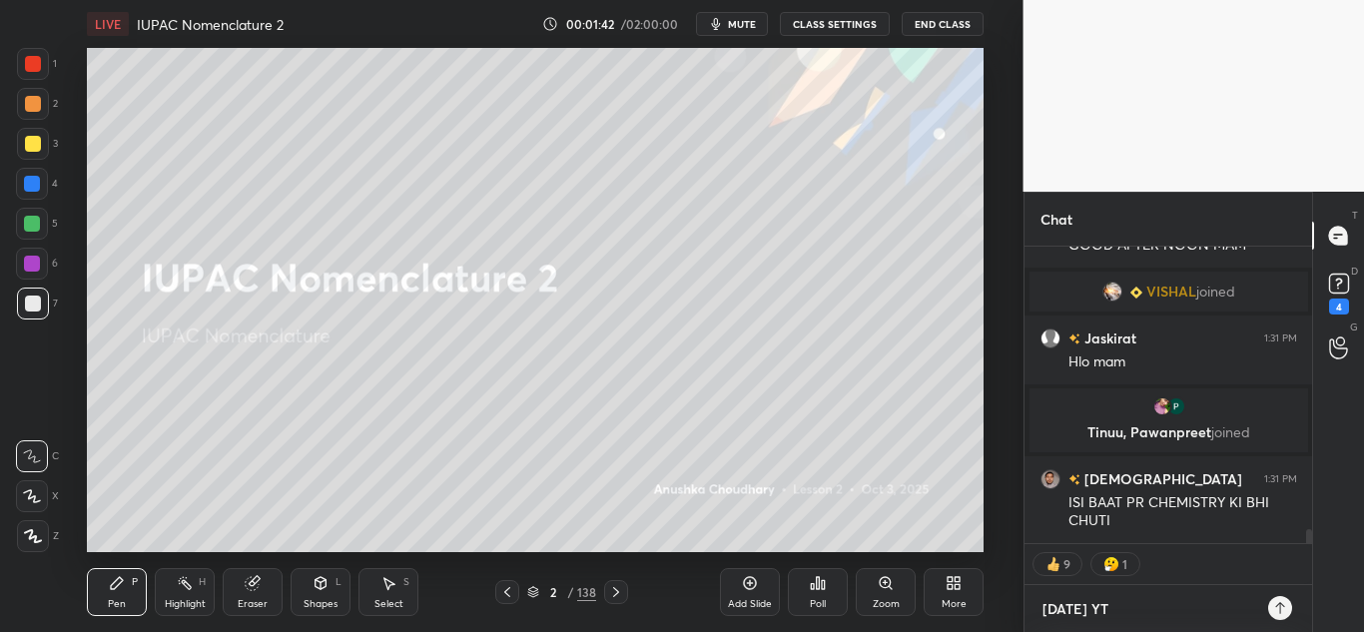
type textarea "x"
type textarea "[DATE] YT at"
type textarea "x"
type textarea "[DATE] YT at"
type textarea "x"
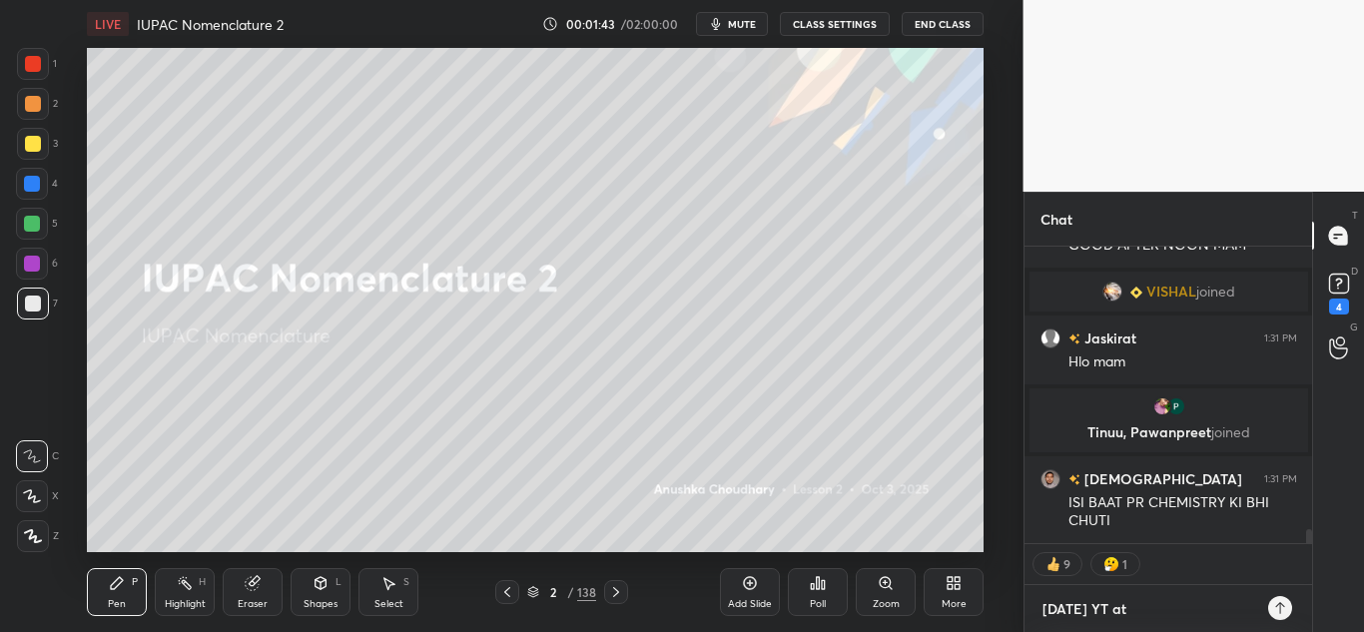
type textarea "[DATE] YT at 8"
type textarea "x"
type textarea "[DATE] YT at 8"
type textarea "x"
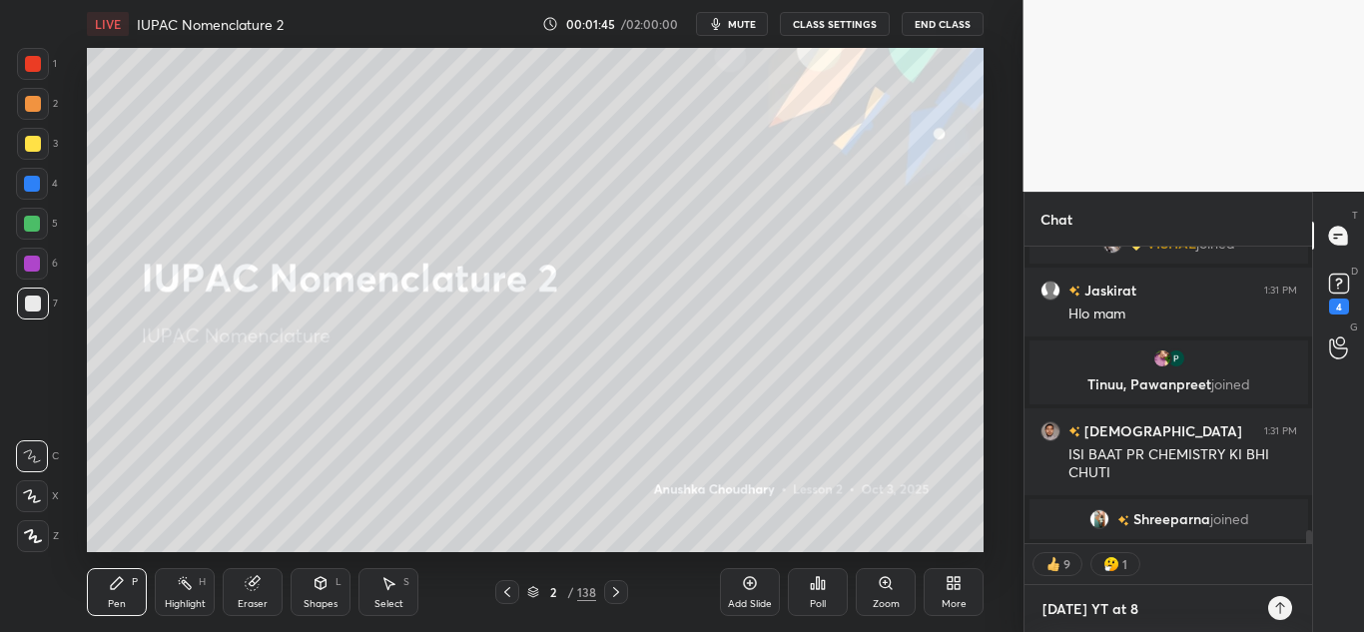
type textarea "[DATE] YT at 8 o"
type textarea "x"
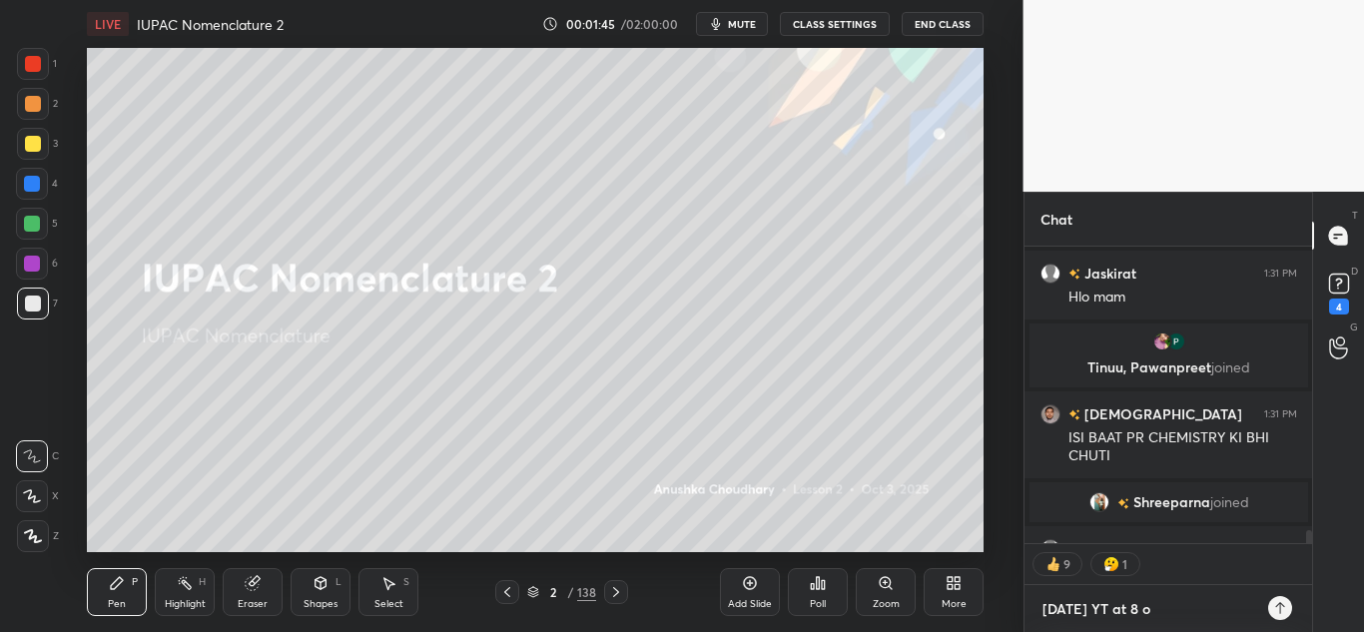
scroll to position [6325, 0]
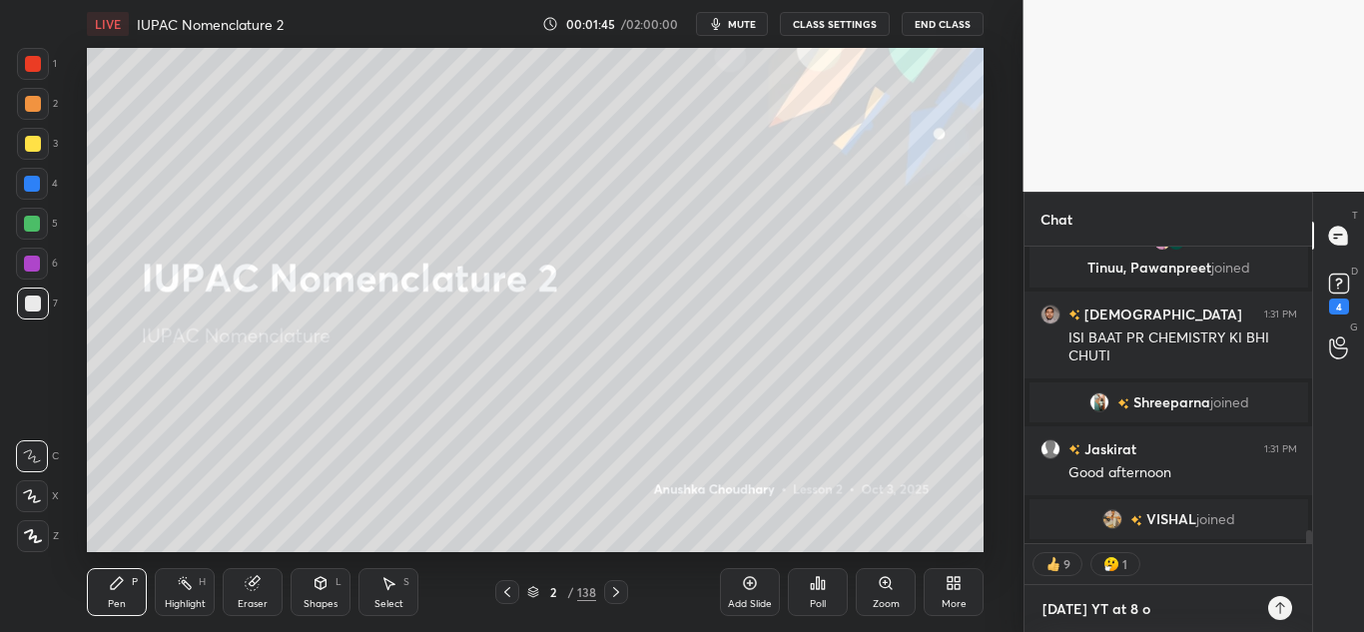
type textarea "[DATE] YT at 8"
type textarea "x"
type textarea "[DATE] YT at 8 p"
type textarea "x"
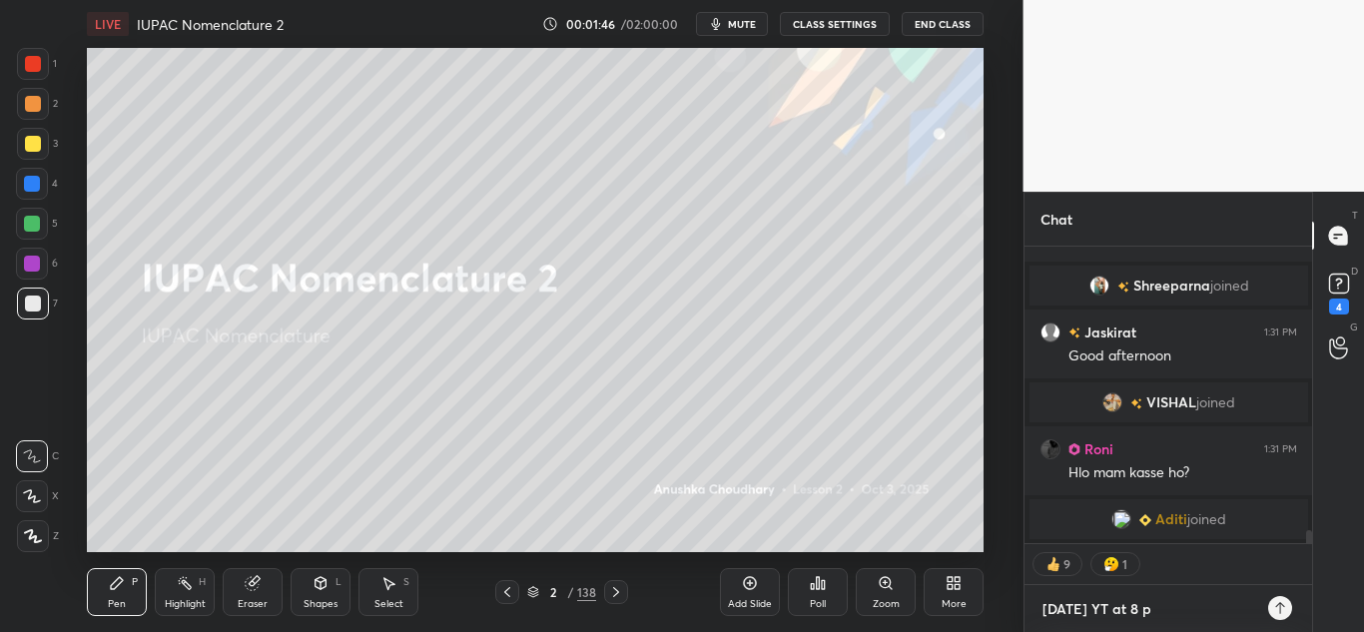
type textarea "[DATE] YT at 8 pm"
type textarea "x"
type textarea "[DATE] YT at 8 pm"
type textarea "x"
type textarea "[DATE] YT at 8 pm -"
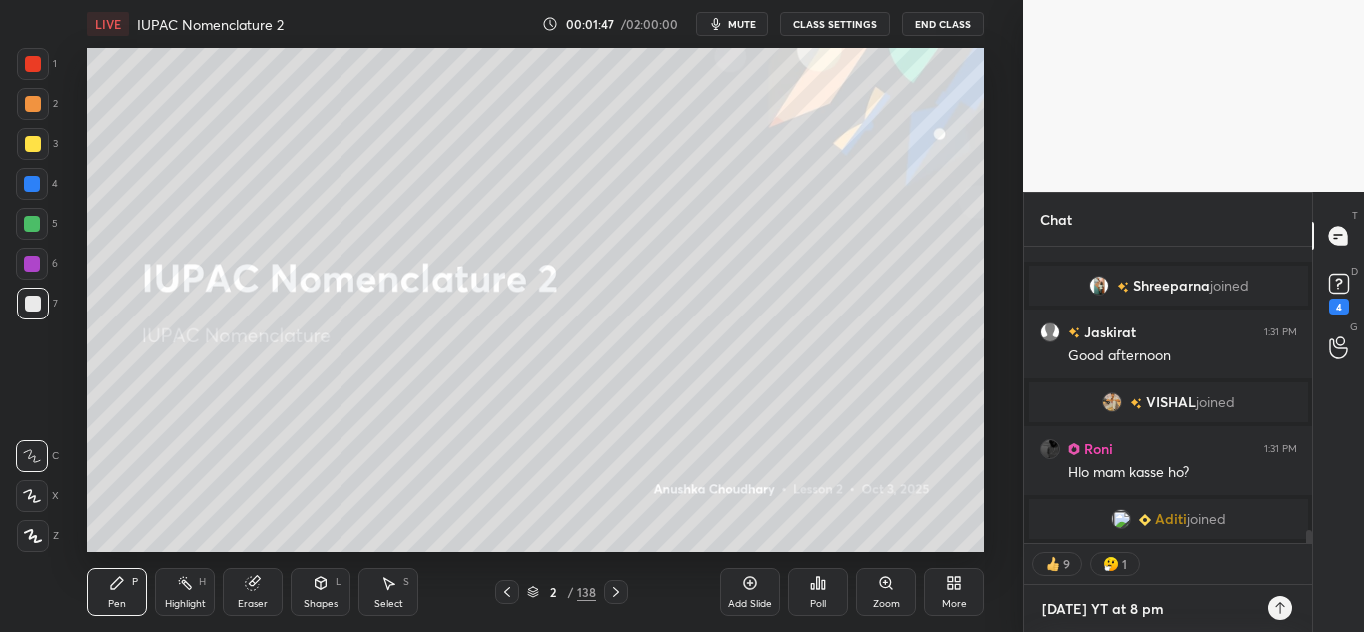
type textarea "x"
type textarea "[DATE] YT at 8 pm -"
click at [1182, 613] on textarea "[DATE] YT at 8 pm -" at bounding box center [1148, 609] width 217 height 32
type textarea "x"
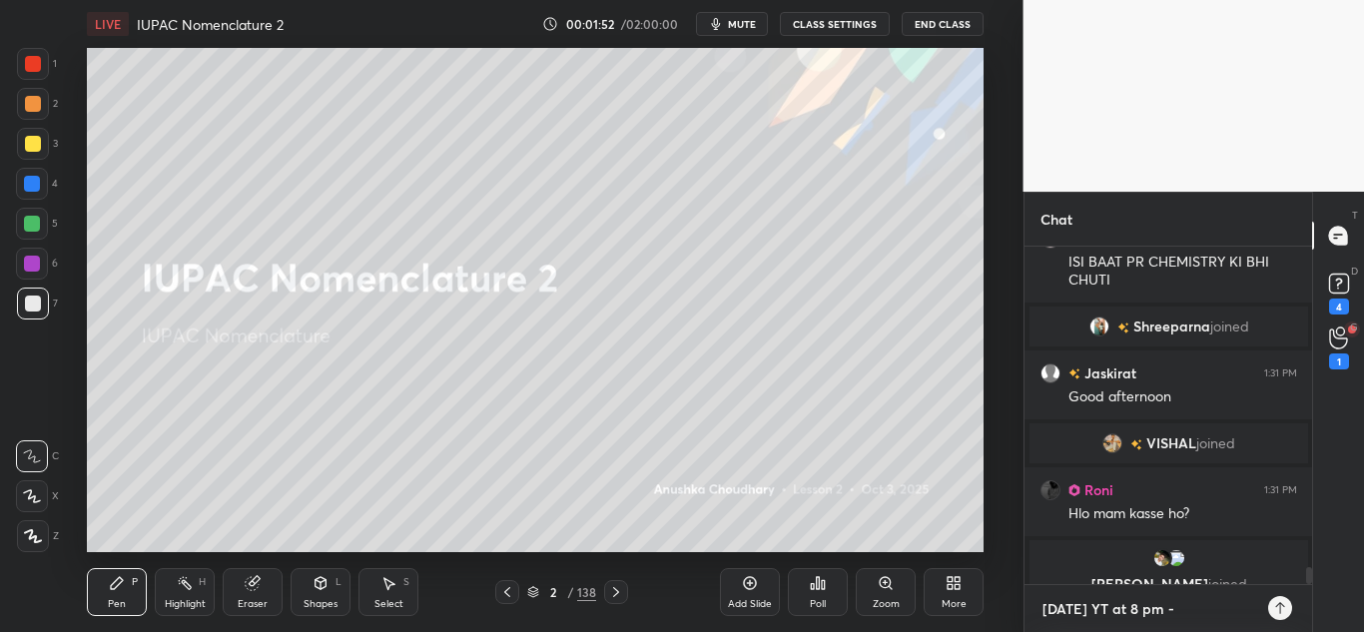
scroll to position [6425, 0]
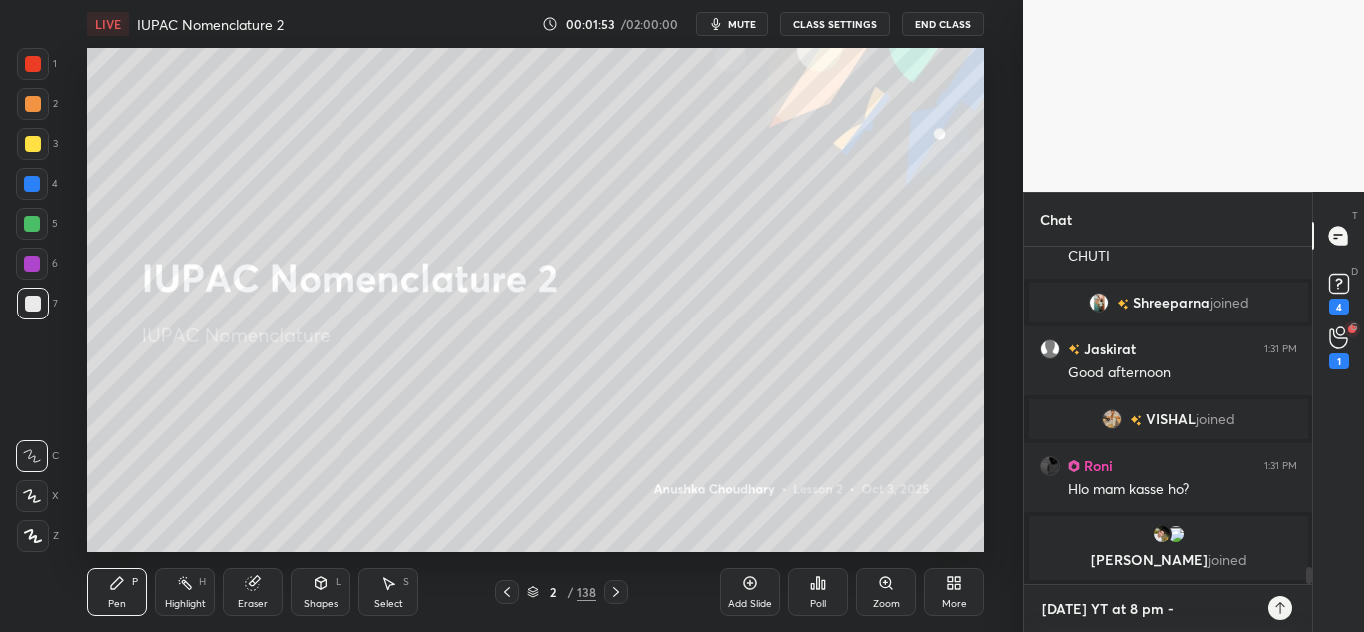
paste textarea "[URL][DOMAIN_NAME]"
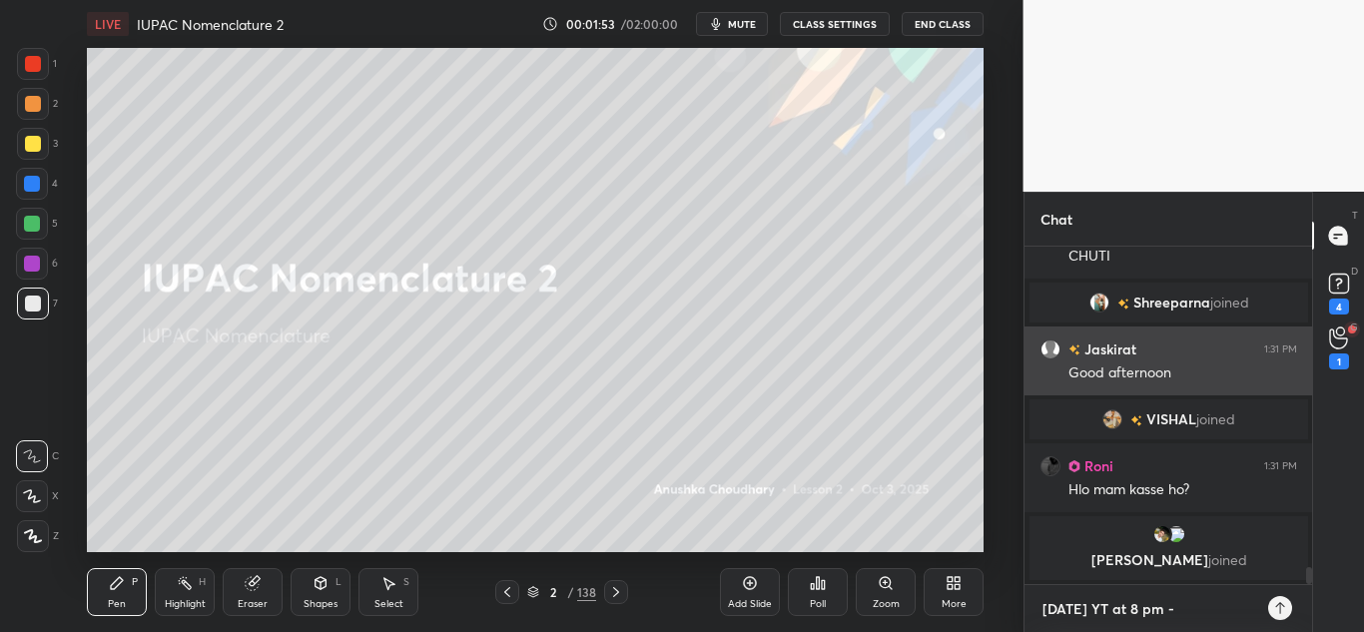
type textarea "[DATE] YT at 8 pm - [URL][DOMAIN_NAME]"
type textarea "x"
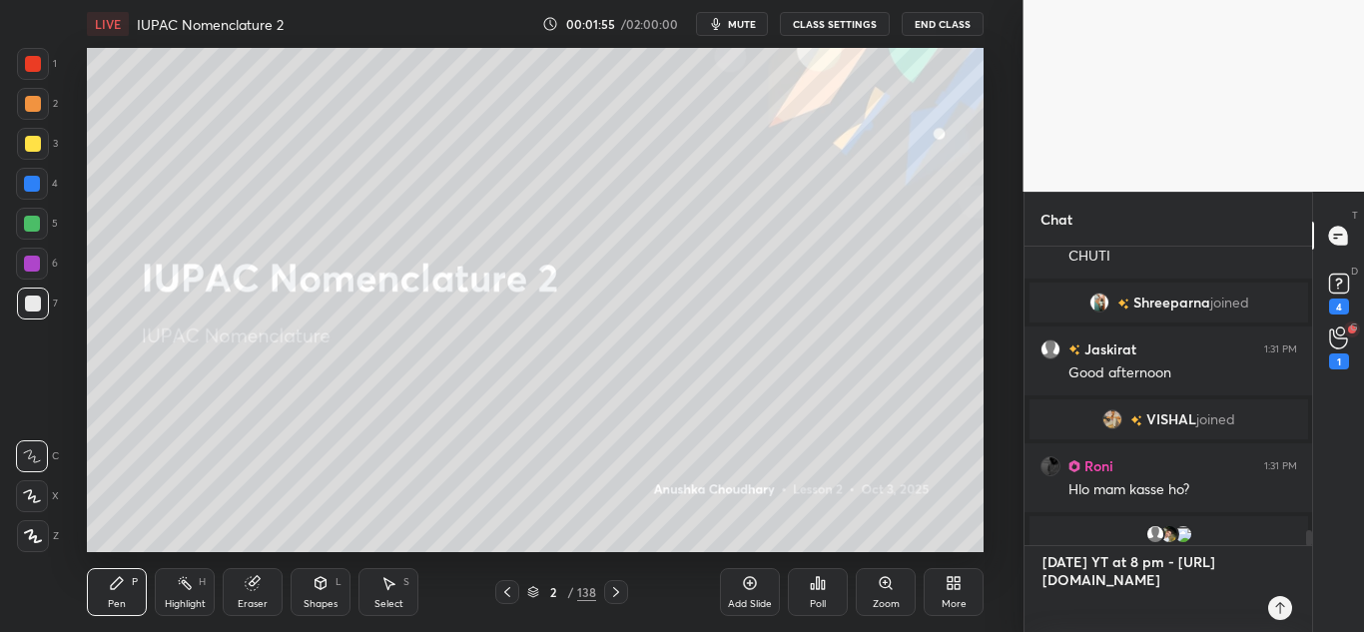
type textarea "[DATE] YT at 8 pm - [URL][DOMAIN_NAME]"
type textarea "x"
click at [1276, 611] on icon at bounding box center [1280, 608] width 16 height 16
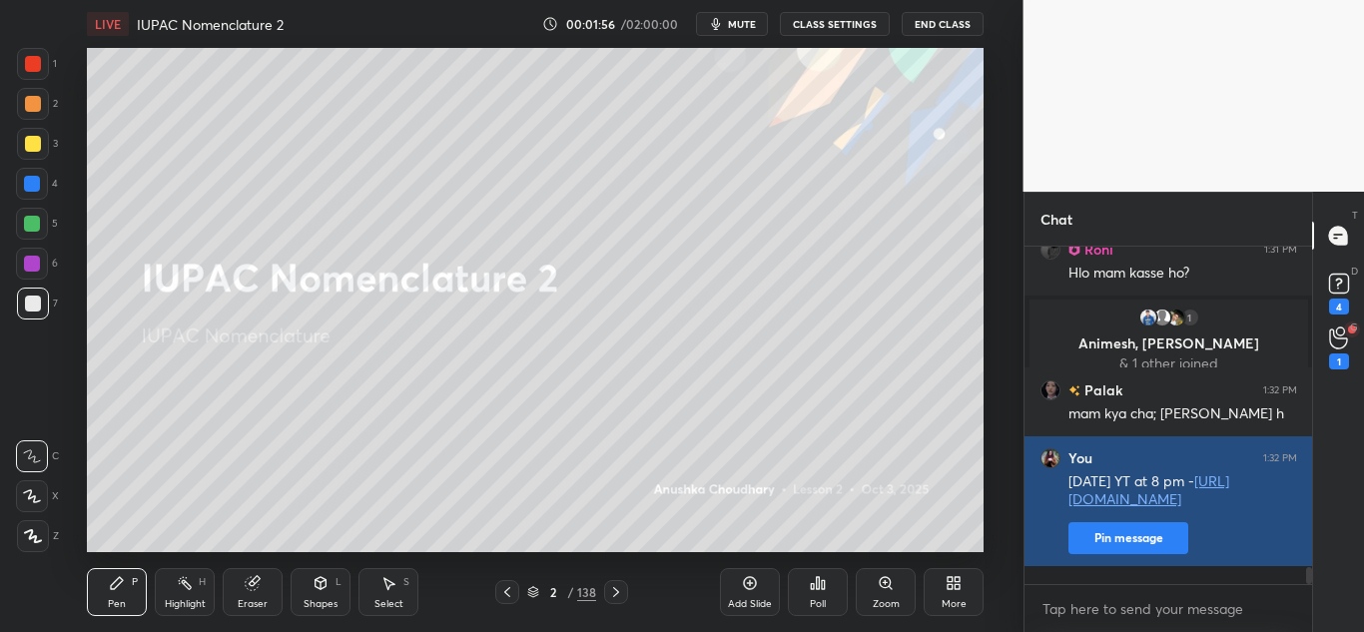
click at [1153, 554] on button "Pin message" at bounding box center [1128, 538] width 120 height 32
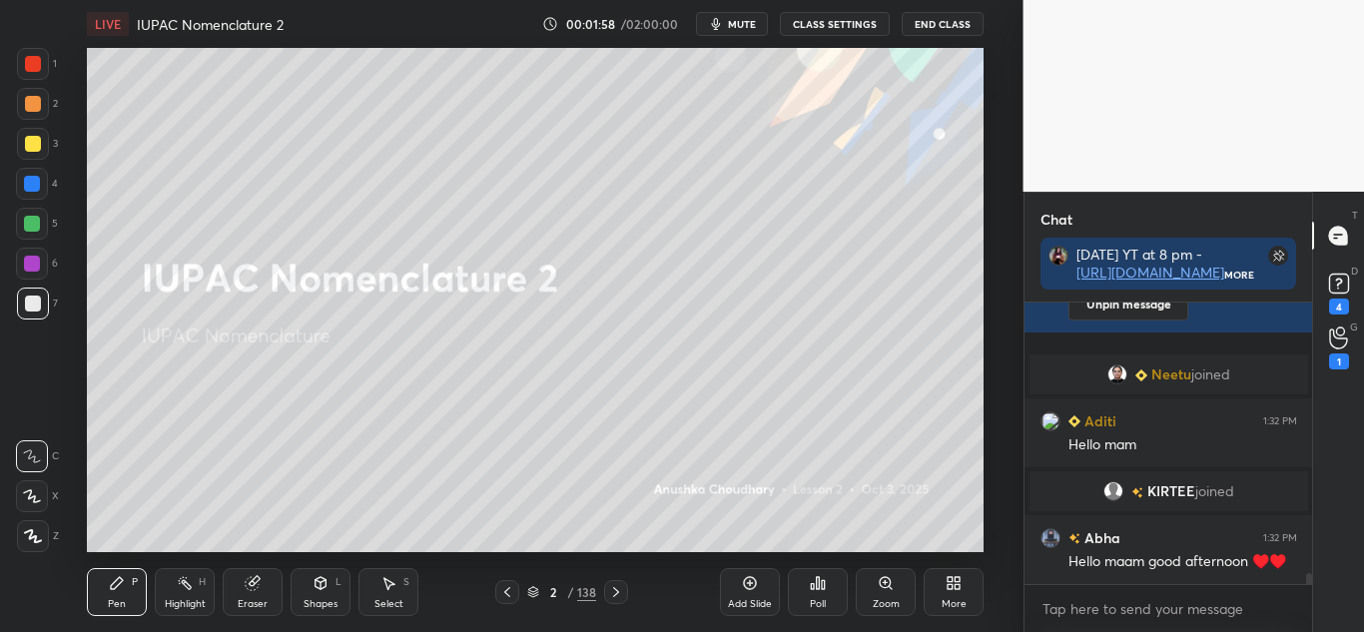
click at [972, 582] on div "More" at bounding box center [954, 592] width 60 height 48
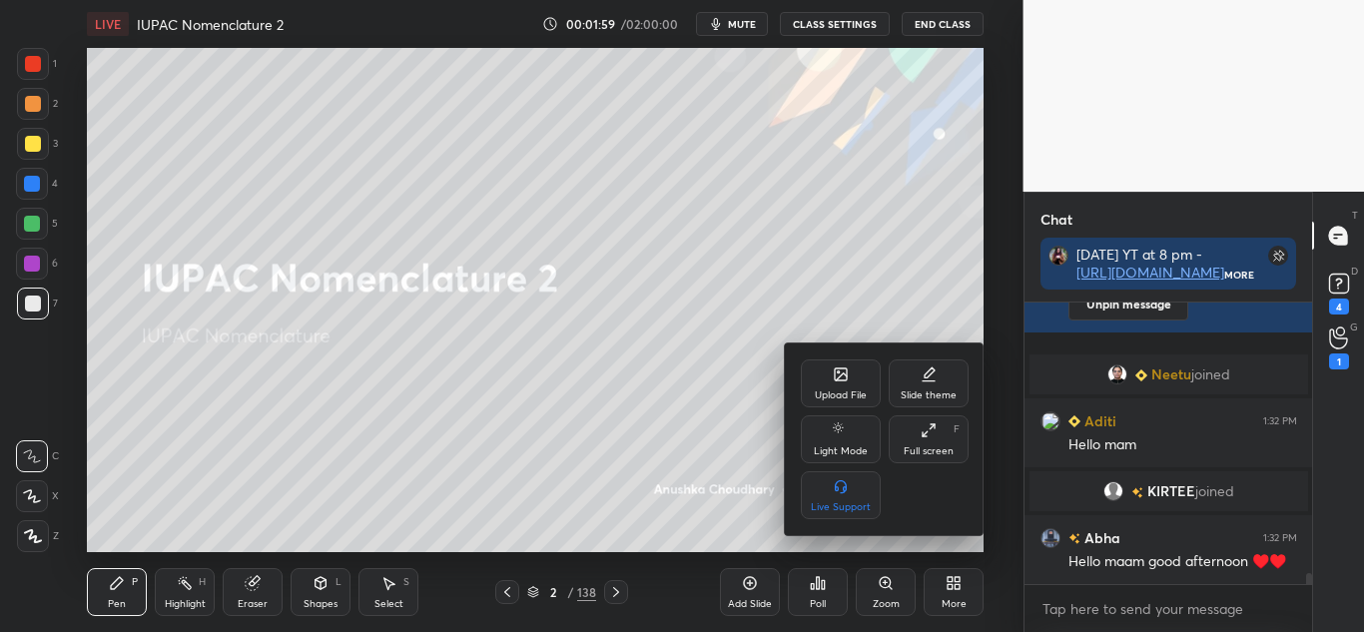
click at [920, 442] on div "Full screen F" at bounding box center [929, 439] width 80 height 48
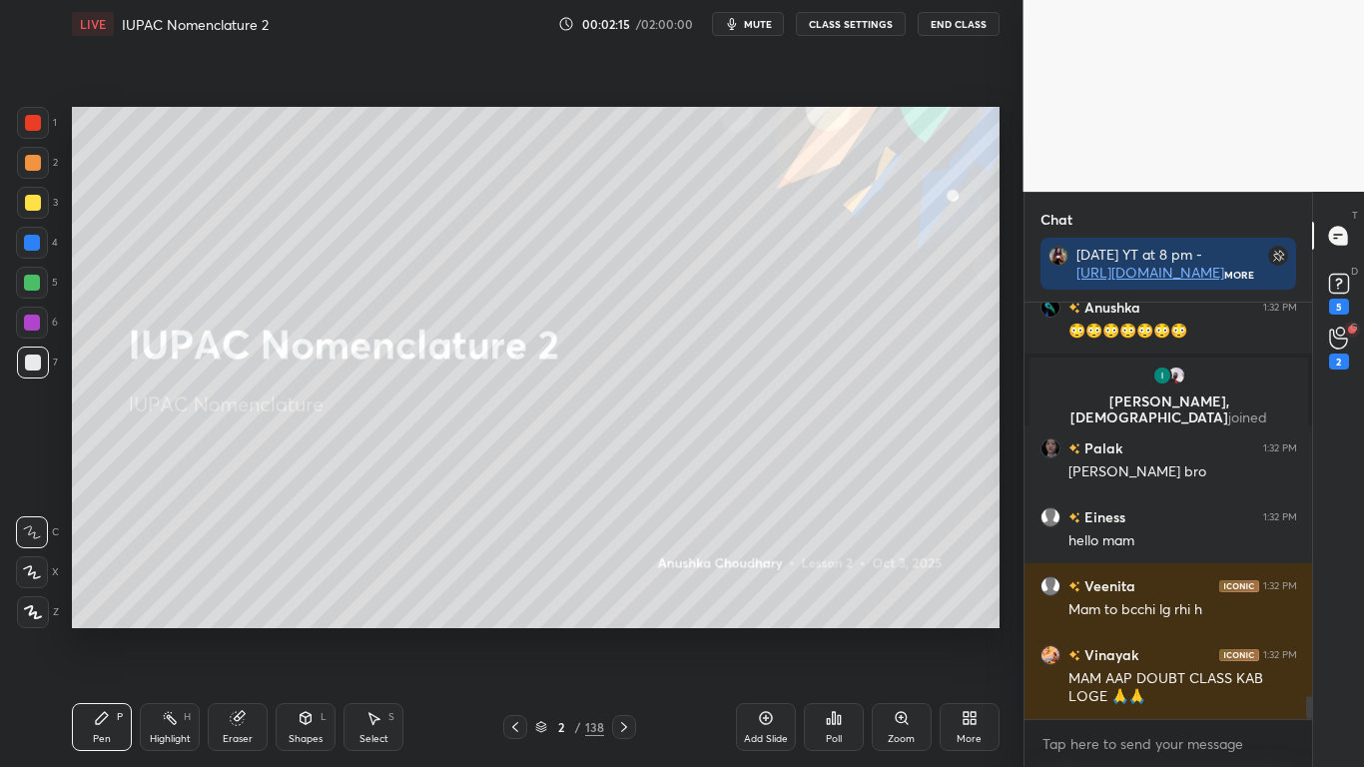
click at [865, 13] on button "CLASS SETTINGS" at bounding box center [851, 24] width 110 height 24
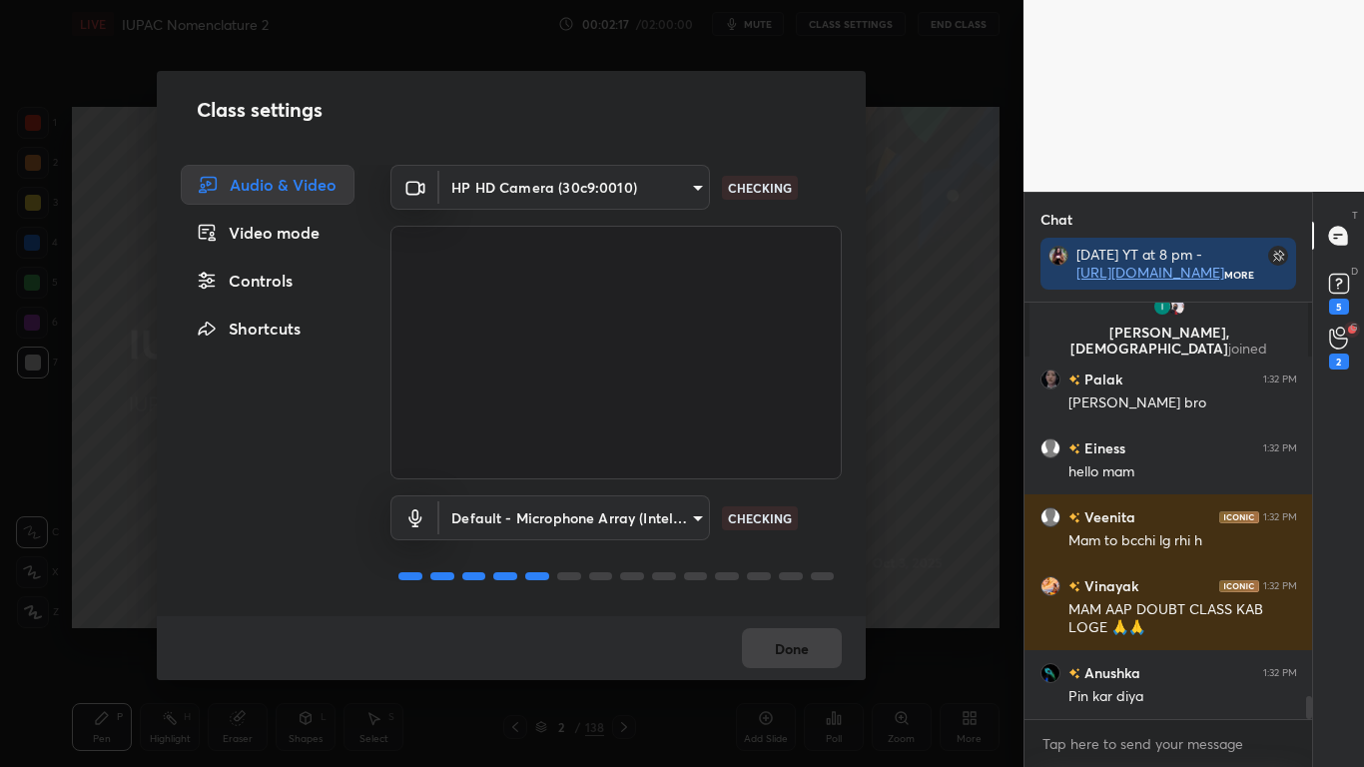
click at [251, 271] on div "Controls" at bounding box center [268, 281] width 174 height 40
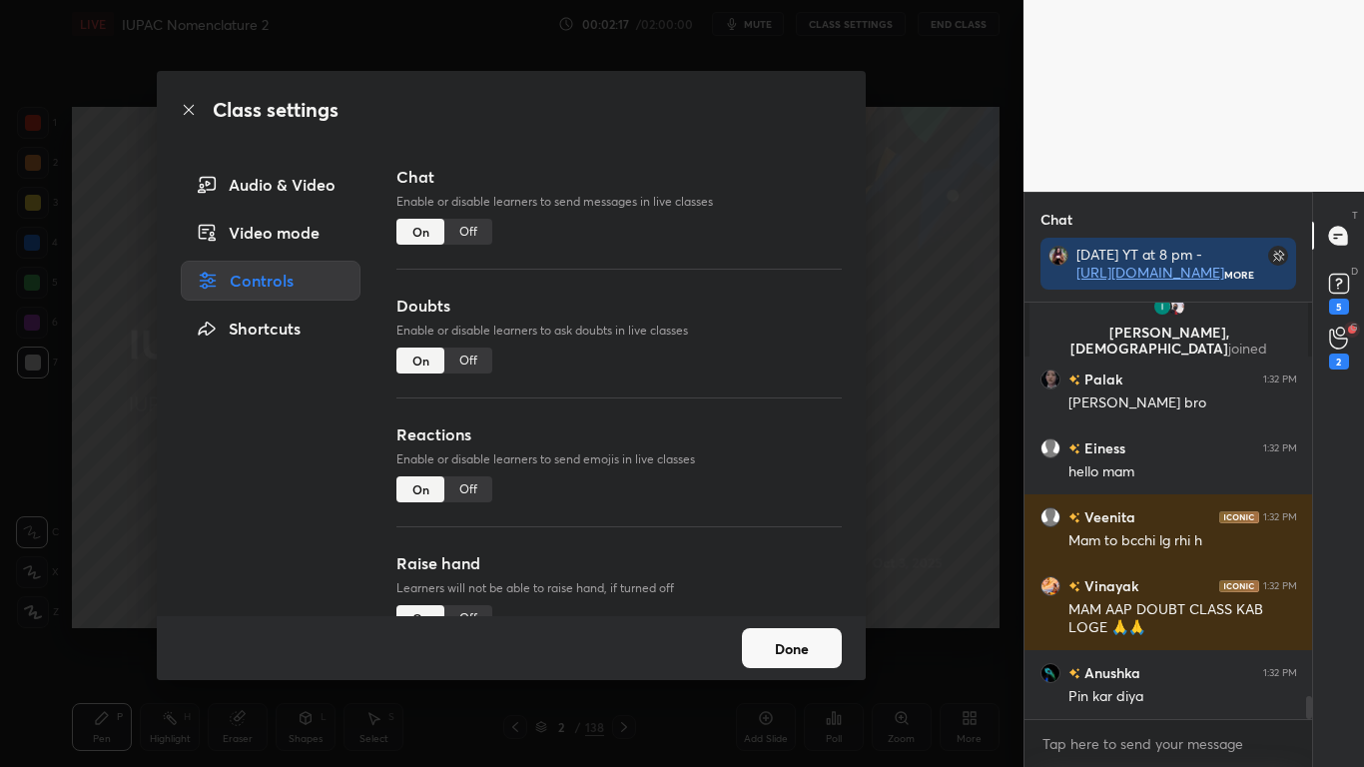
click at [464, 358] on div "Off" at bounding box center [468, 360] width 48 height 26
click at [797, 631] on button "Done" at bounding box center [792, 648] width 100 height 40
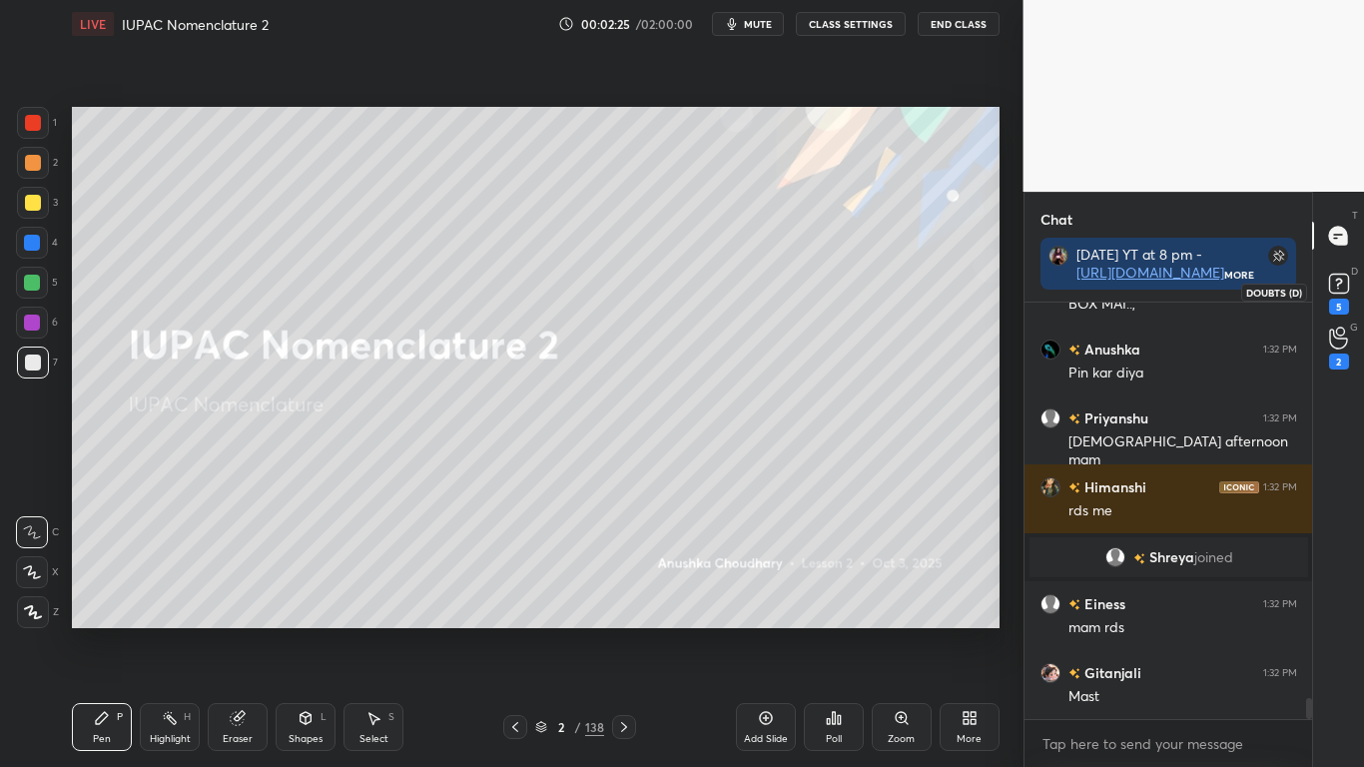
click at [1341, 291] on rect at bounding box center [1338, 284] width 19 height 19
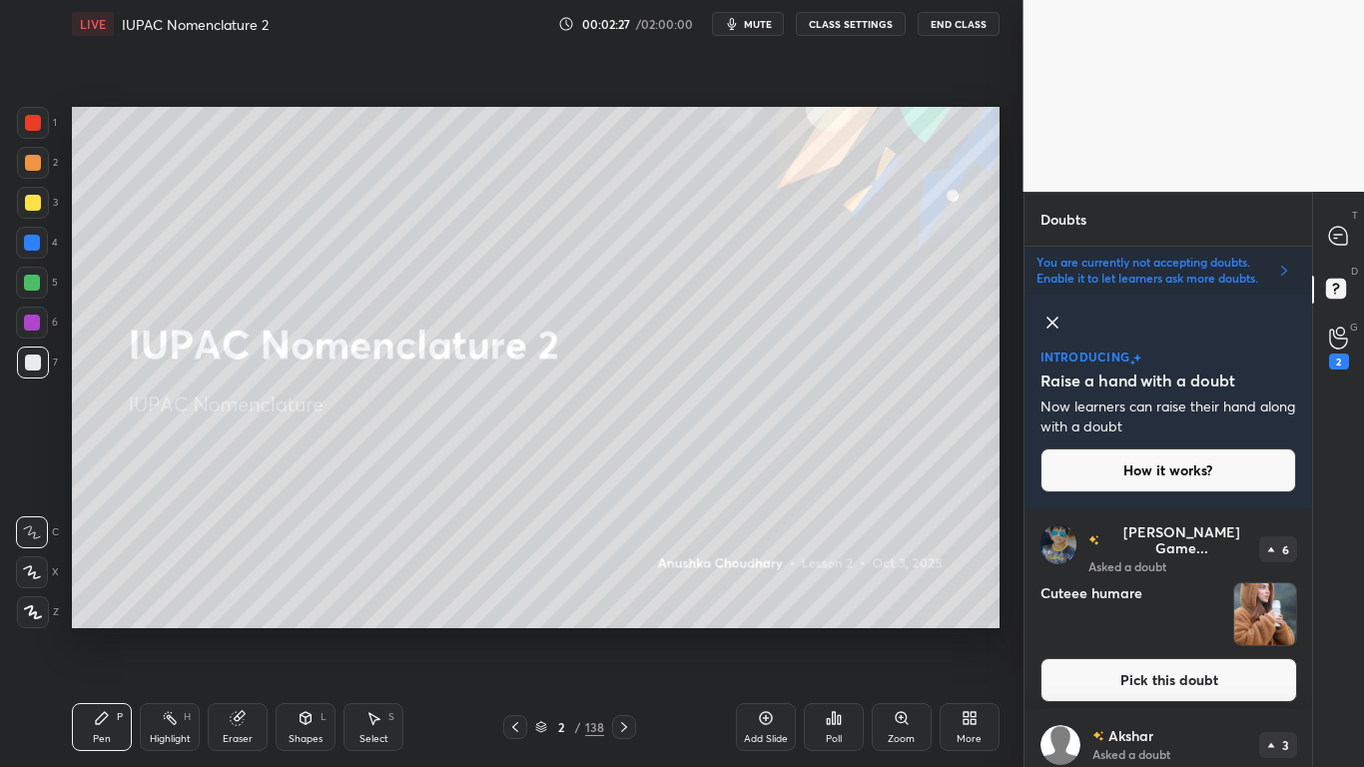
click at [1052, 317] on icon at bounding box center [1052, 323] width 24 height 24
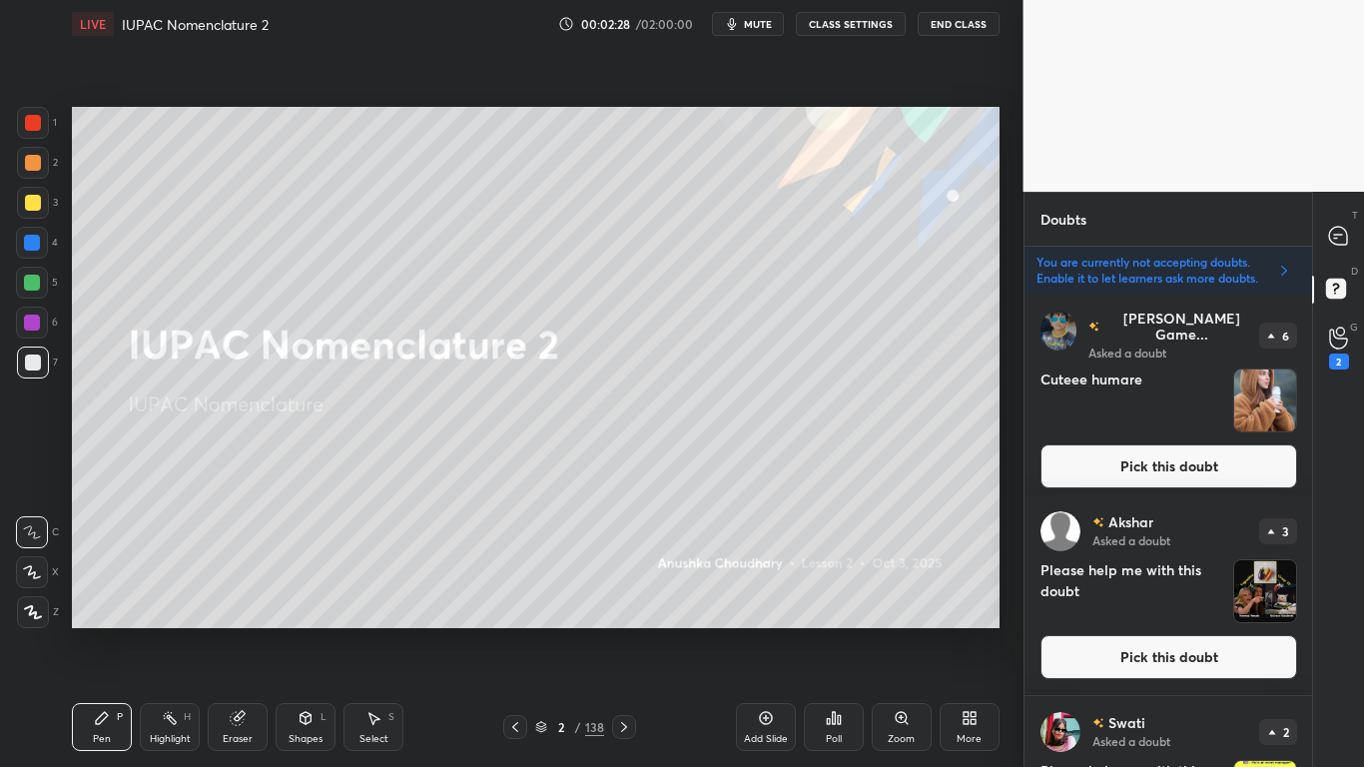
click at [1179, 445] on button "Pick this doubt" at bounding box center [1168, 466] width 257 height 44
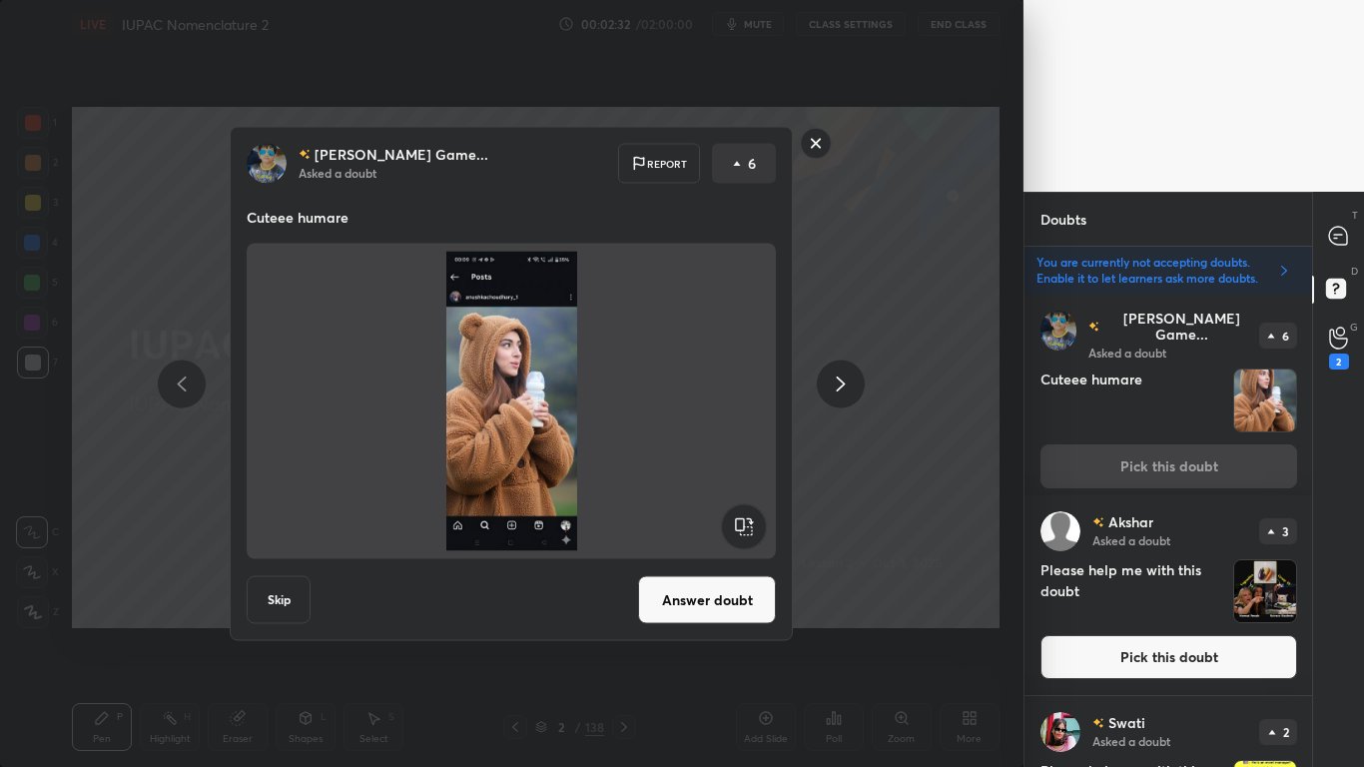
click at [823, 153] on rect at bounding box center [816, 143] width 31 height 31
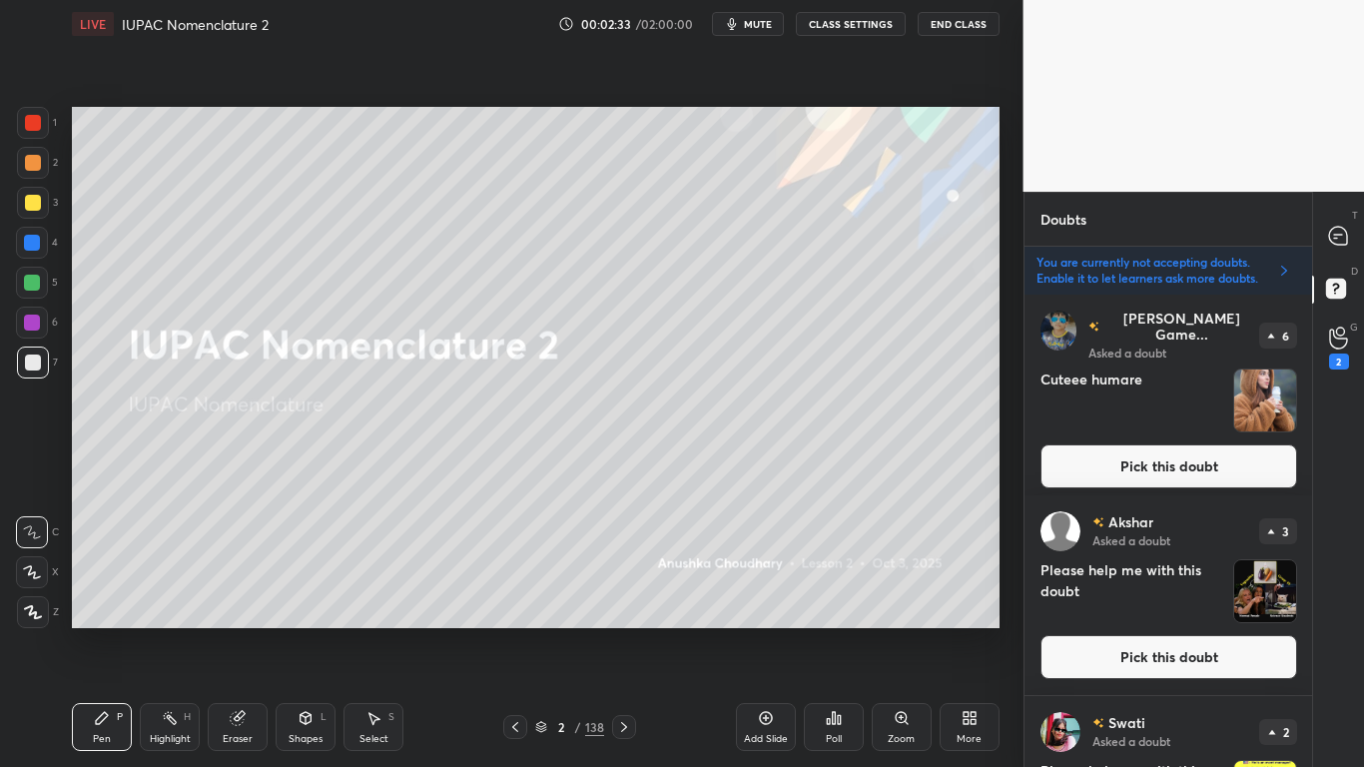
click at [1233, 631] on button "Pick this doubt" at bounding box center [1168, 657] width 257 height 44
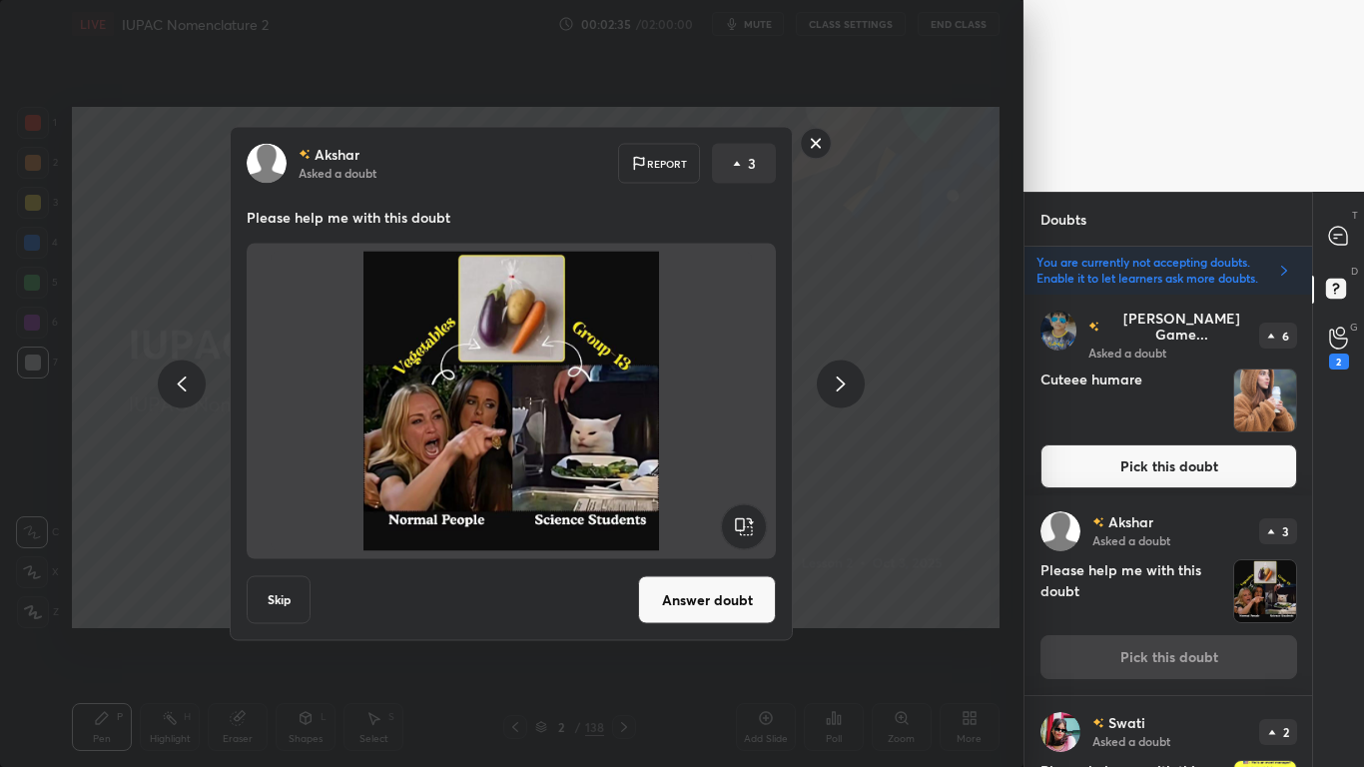
click at [812, 141] on rect at bounding box center [816, 143] width 31 height 31
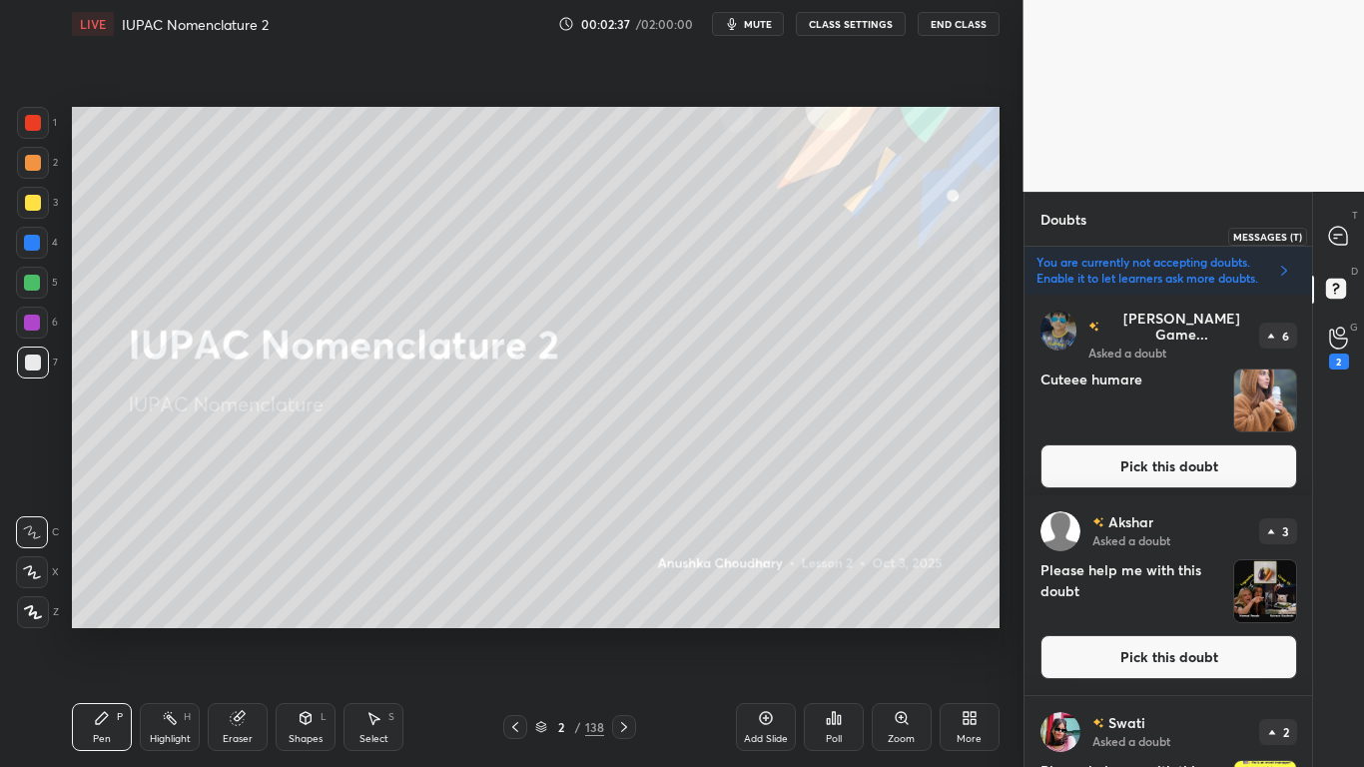
click at [1334, 239] on icon at bounding box center [1338, 236] width 18 height 18
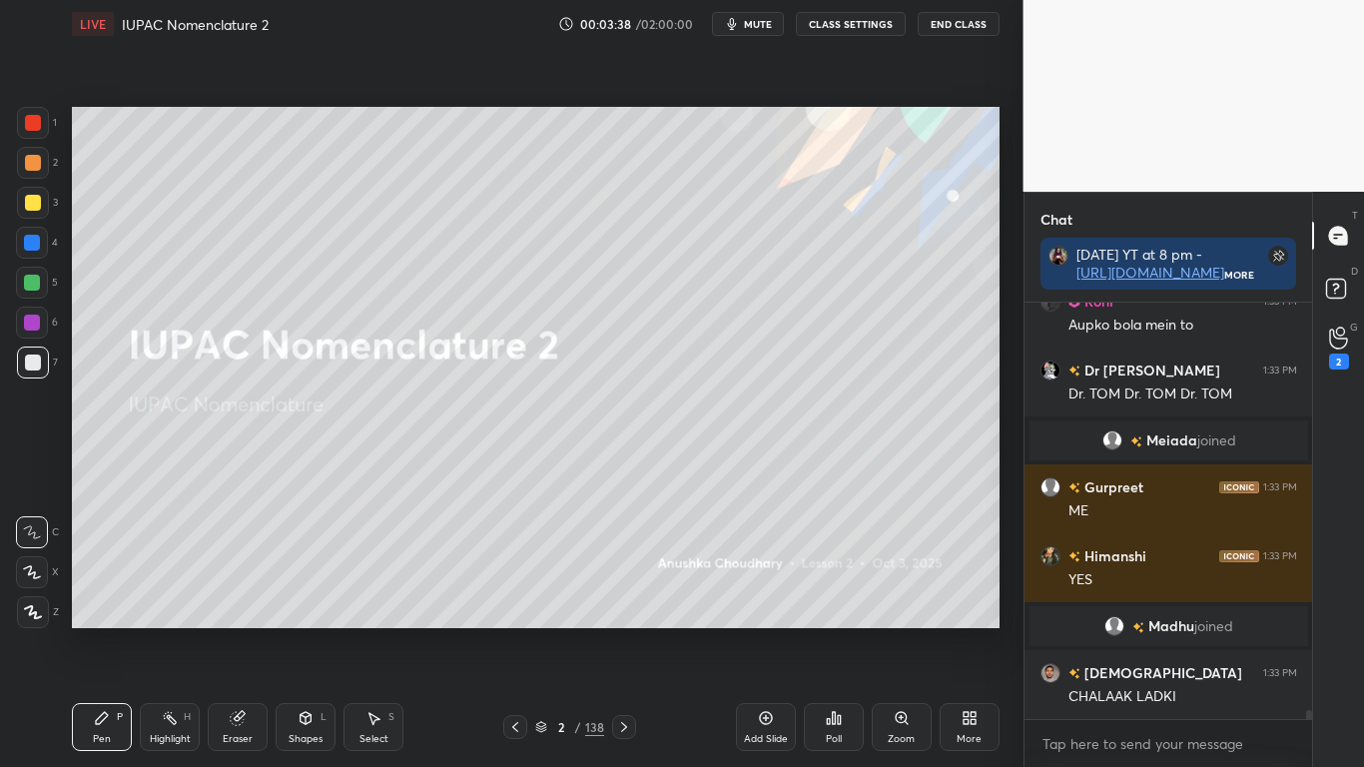
click at [44, 205] on div at bounding box center [33, 203] width 32 height 32
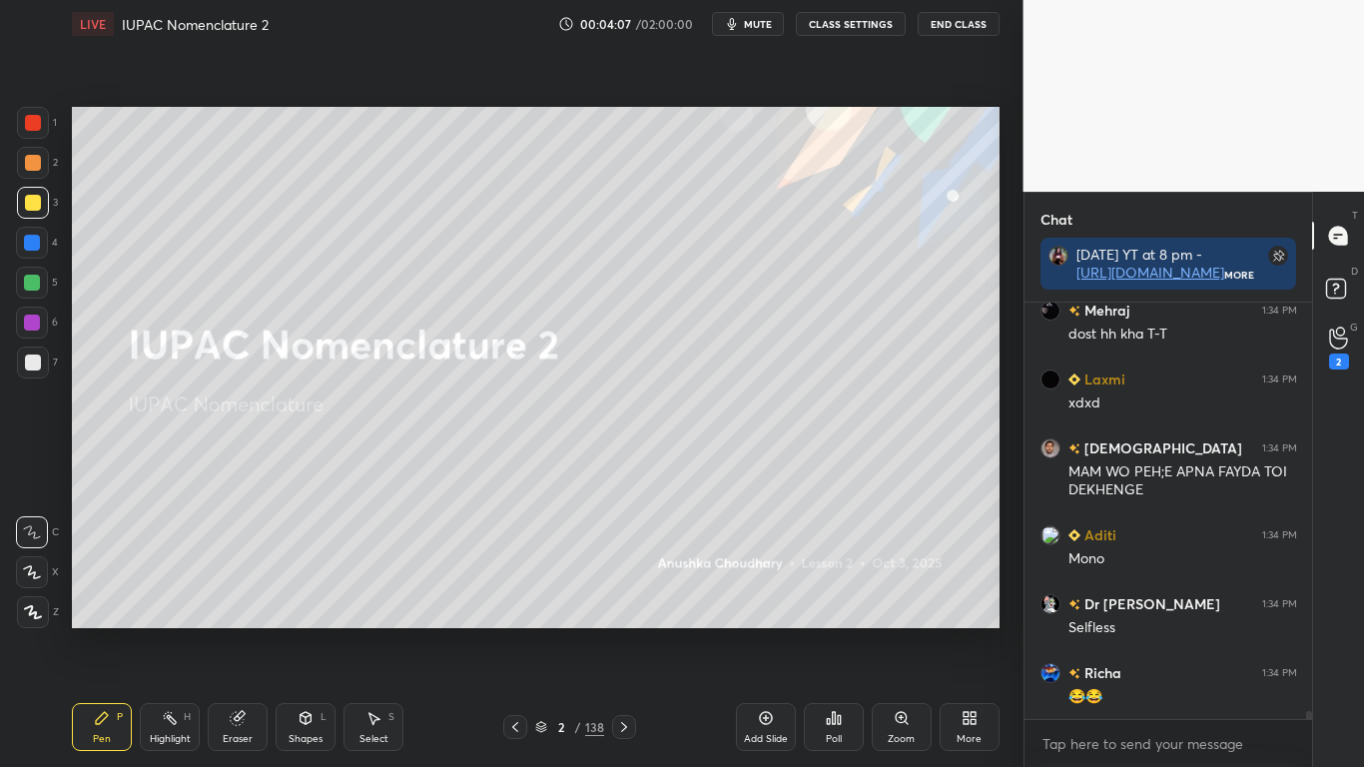
click at [32, 203] on div at bounding box center [33, 203] width 16 height 16
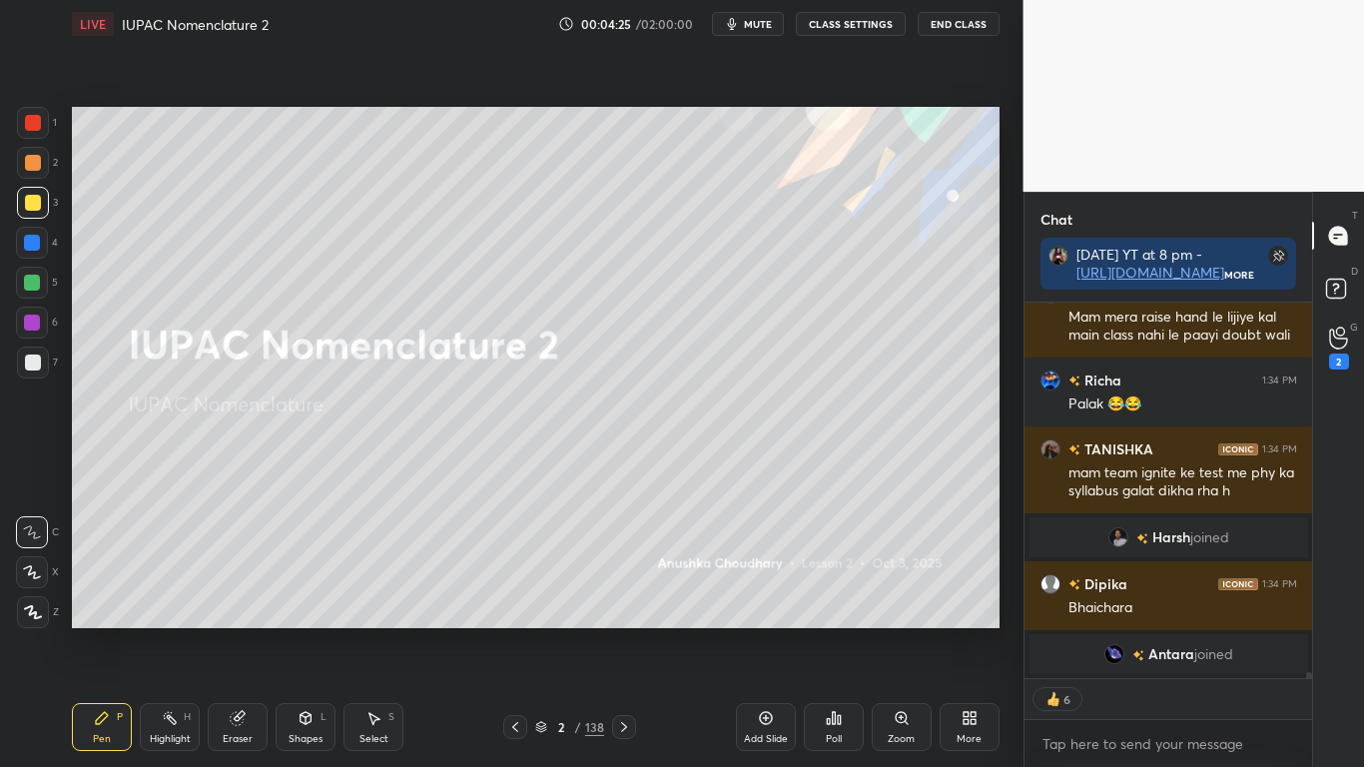
type textarea "x"
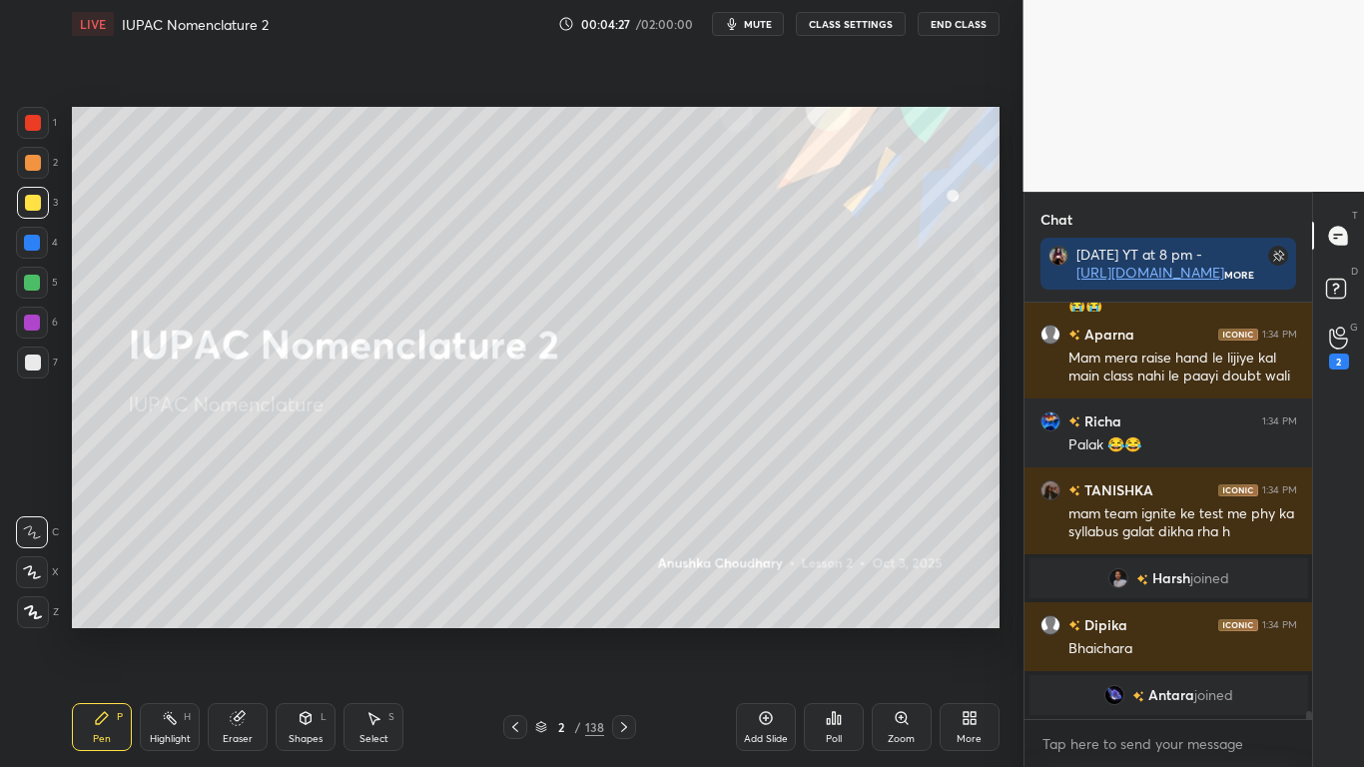
click at [31, 204] on div at bounding box center [33, 203] width 16 height 16
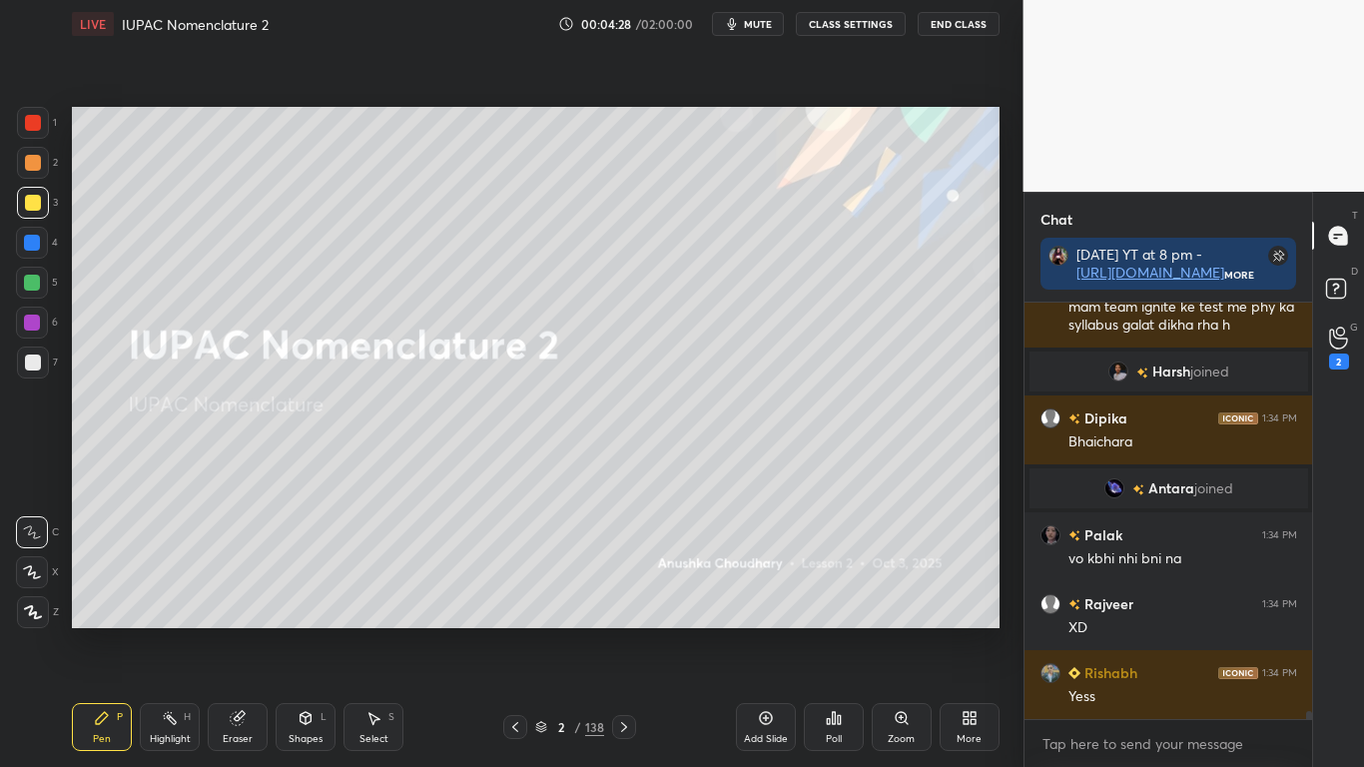
click at [38, 614] on icon at bounding box center [33, 612] width 18 height 14
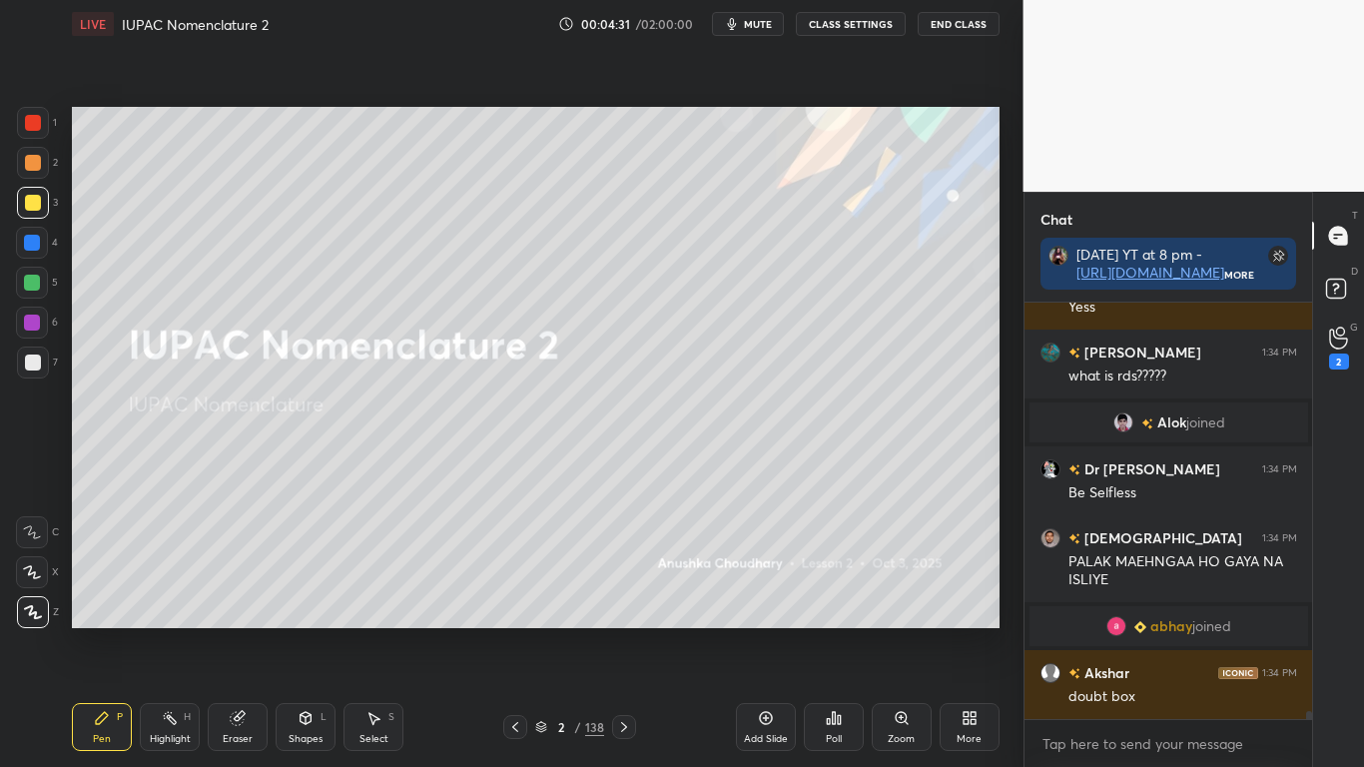
click at [869, 22] on button "CLASS SETTINGS" at bounding box center [851, 24] width 110 height 24
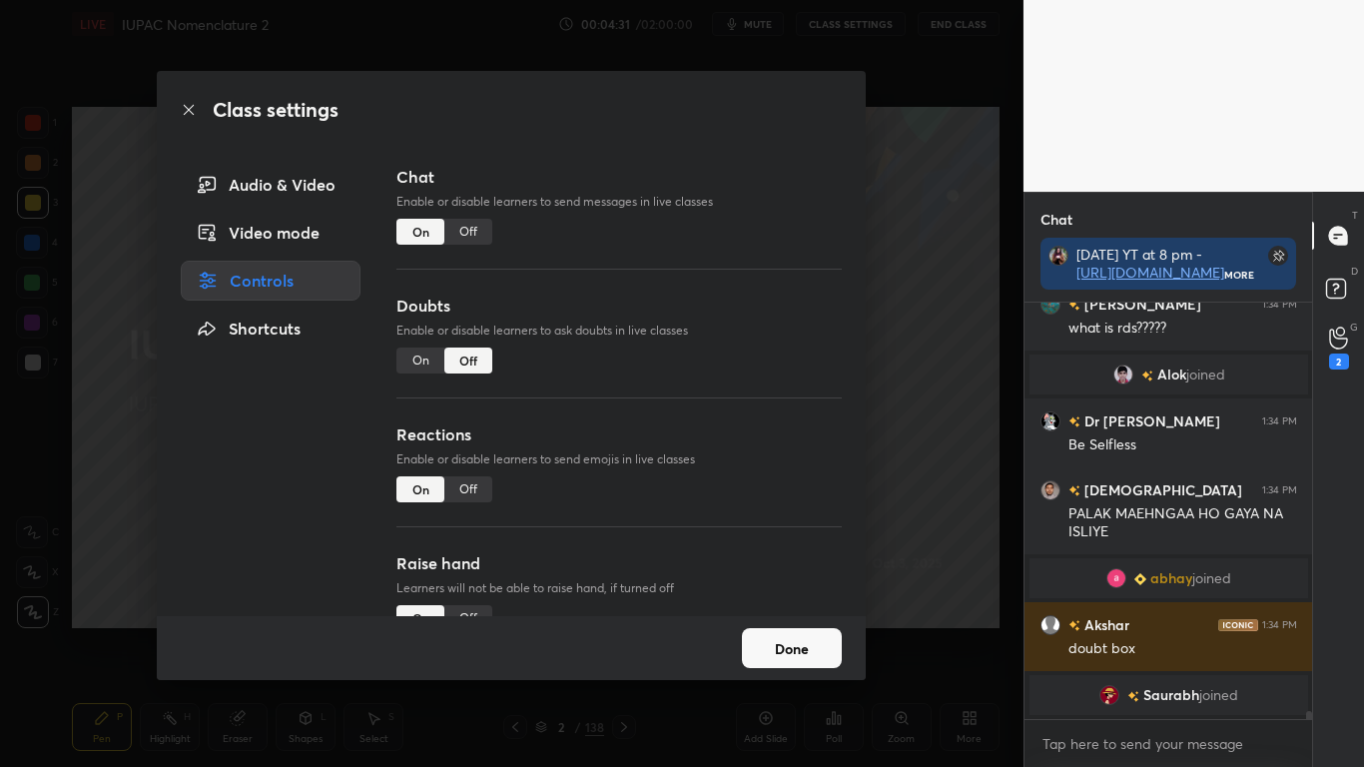
click at [472, 233] on div "Off" at bounding box center [468, 232] width 48 height 26
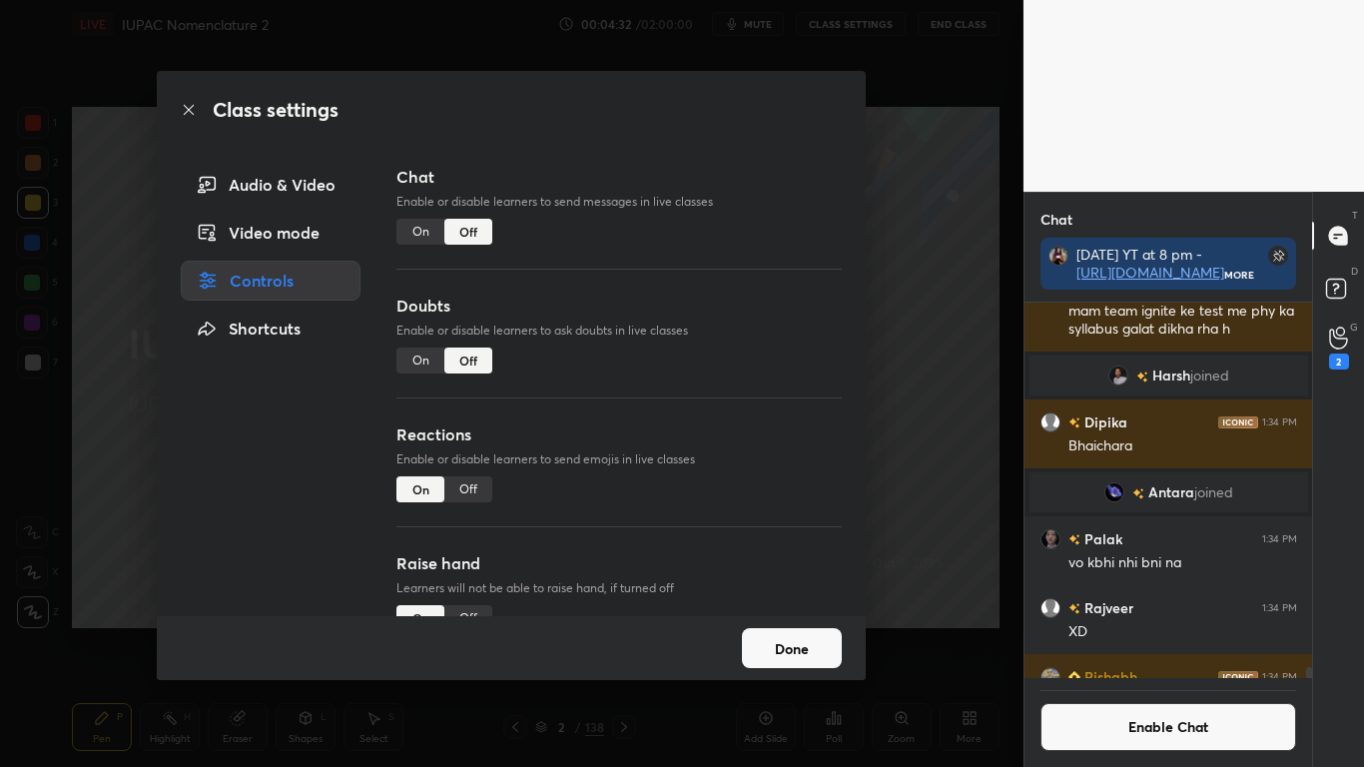
click at [783, 631] on button "Done" at bounding box center [792, 648] width 100 height 40
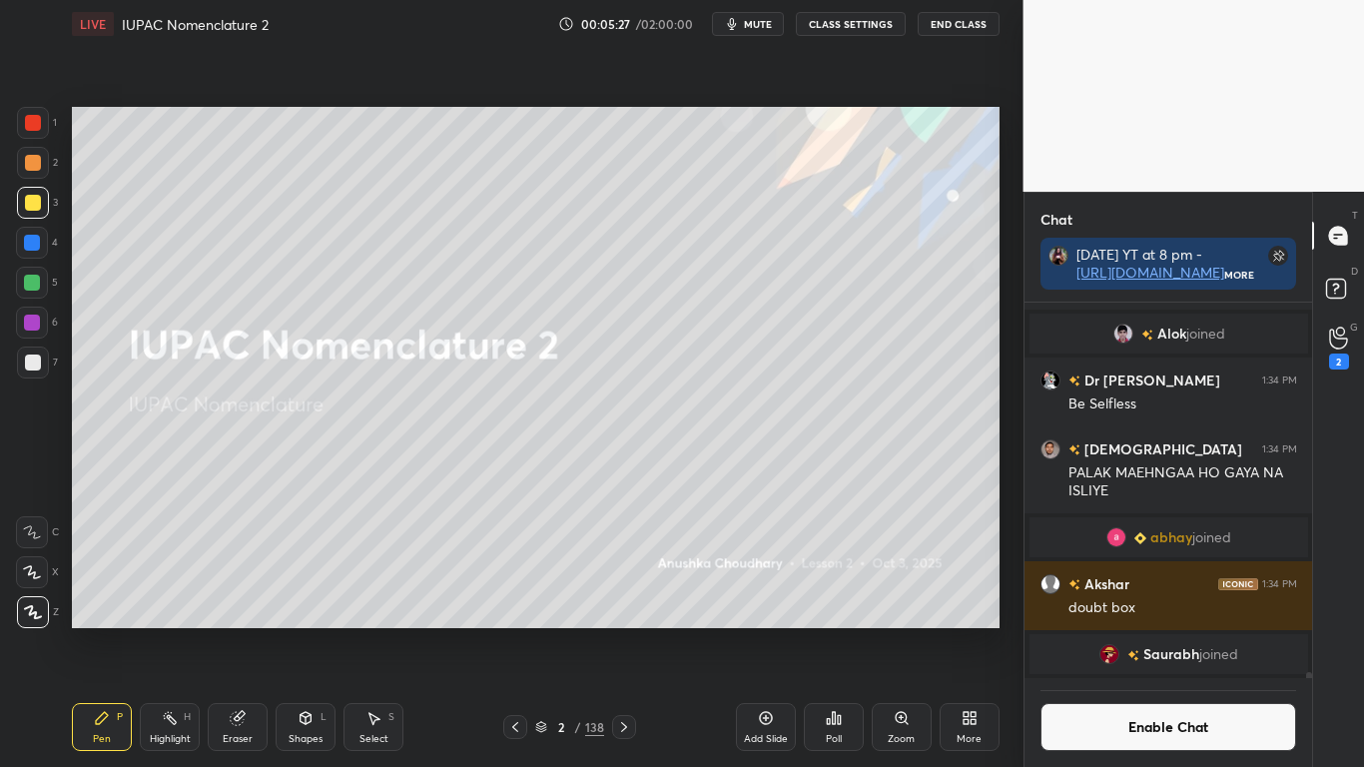
scroll to position [329, 282]
click at [629, 631] on icon at bounding box center [624, 727] width 16 height 16
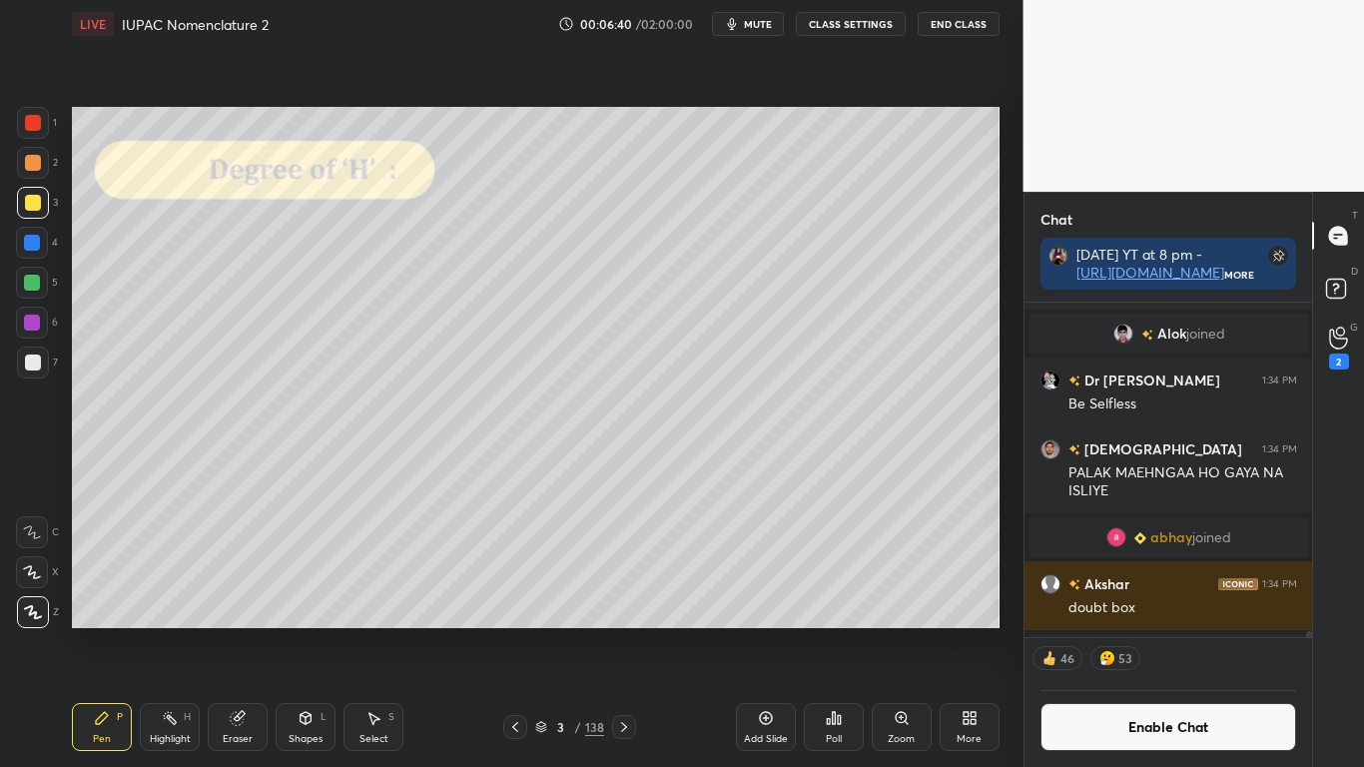
click at [35, 358] on div at bounding box center [33, 362] width 16 height 16
click at [384, 631] on div "Select S" at bounding box center [373, 727] width 60 height 48
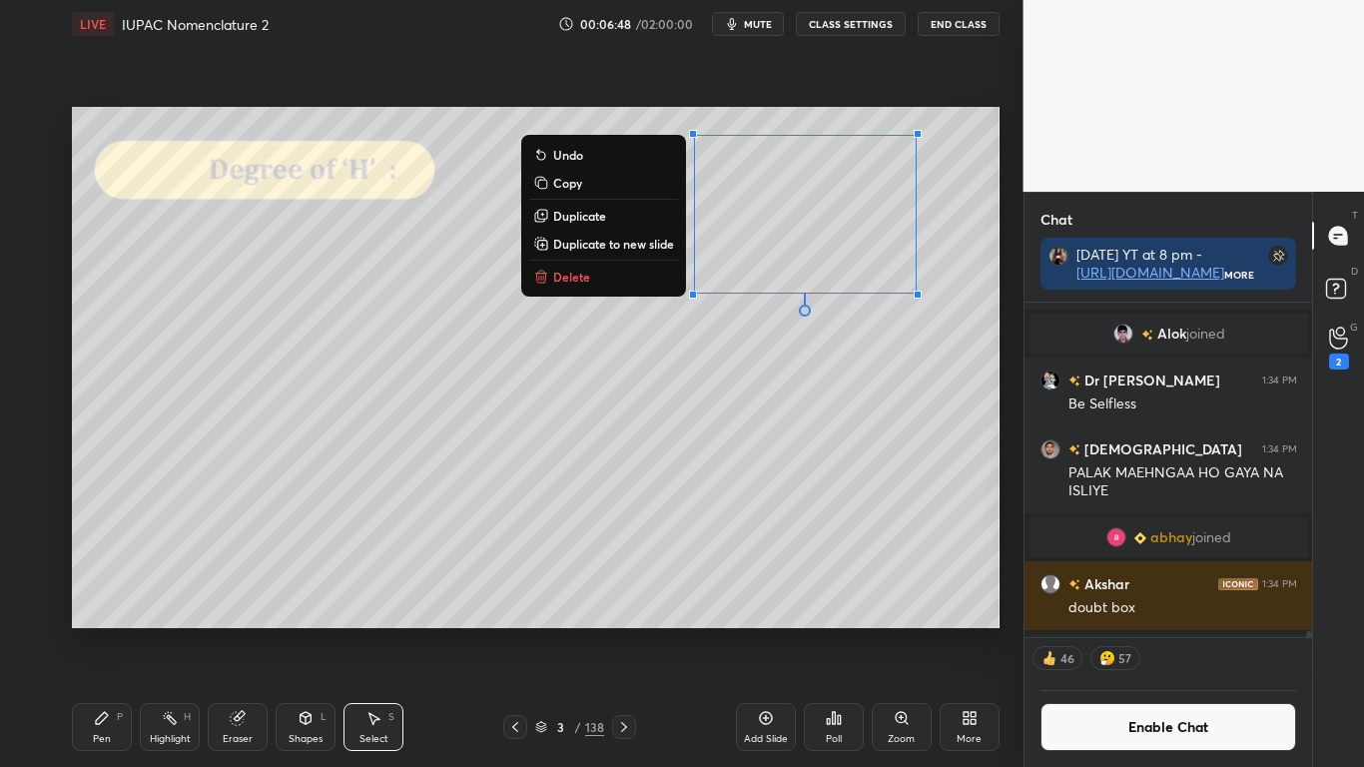
click at [102, 631] on icon at bounding box center [102, 718] width 12 height 12
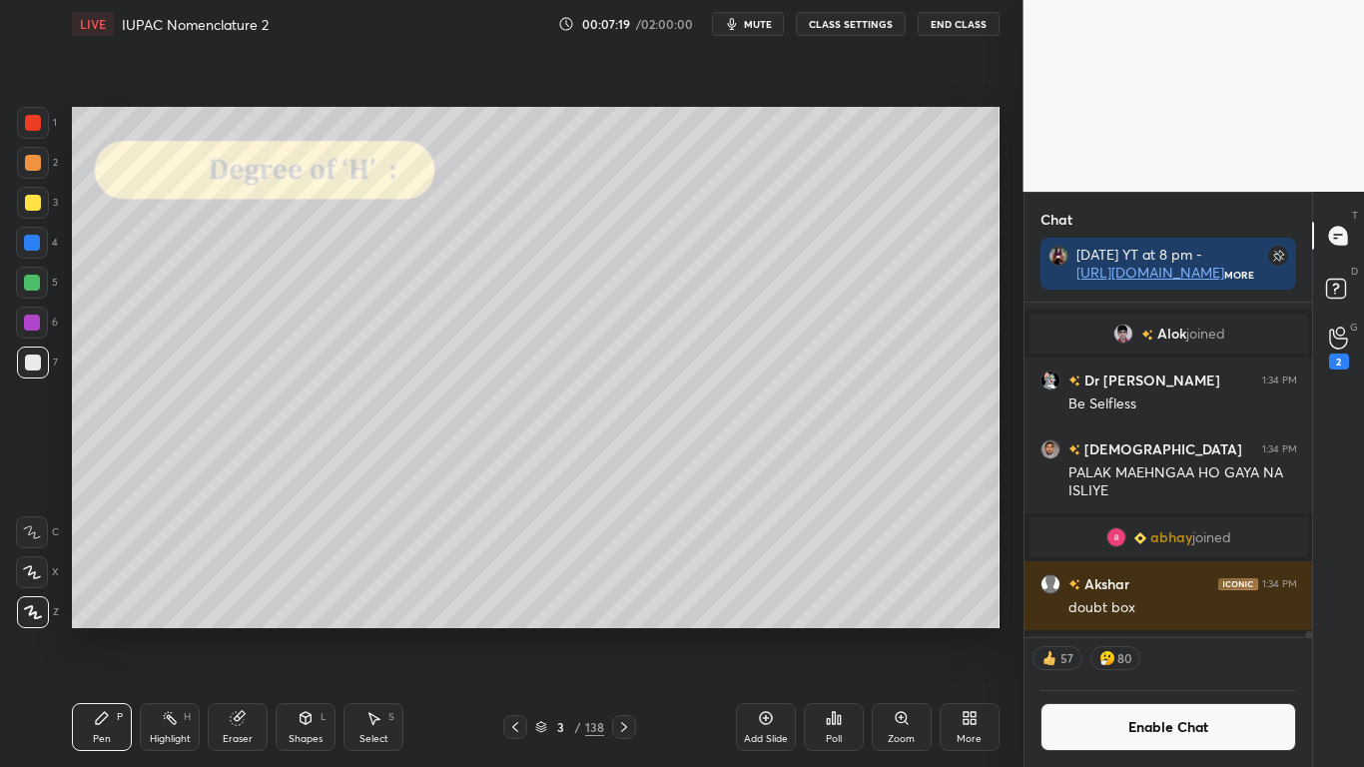
click at [32, 208] on div at bounding box center [33, 203] width 16 height 16
click at [240, 631] on div "Eraser" at bounding box center [238, 727] width 60 height 48
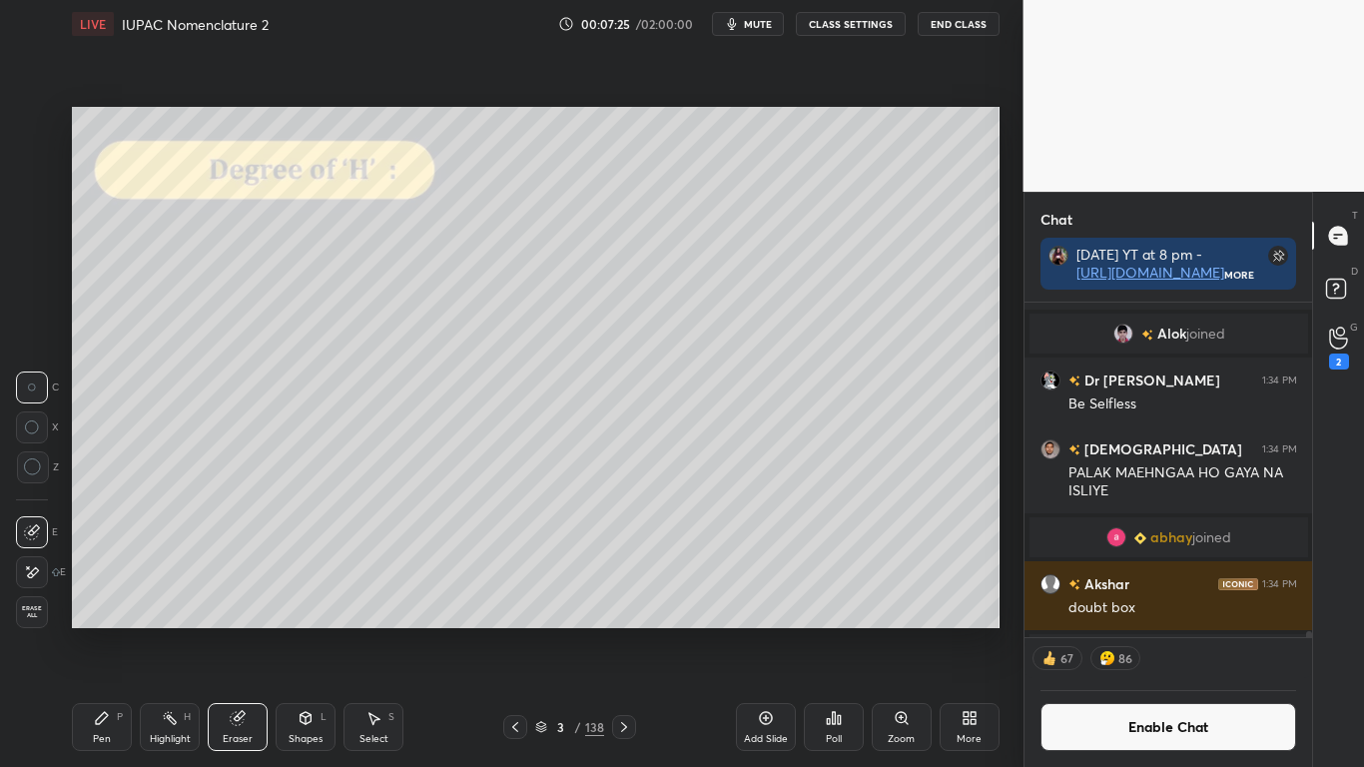
click at [102, 631] on icon at bounding box center [102, 718] width 16 height 16
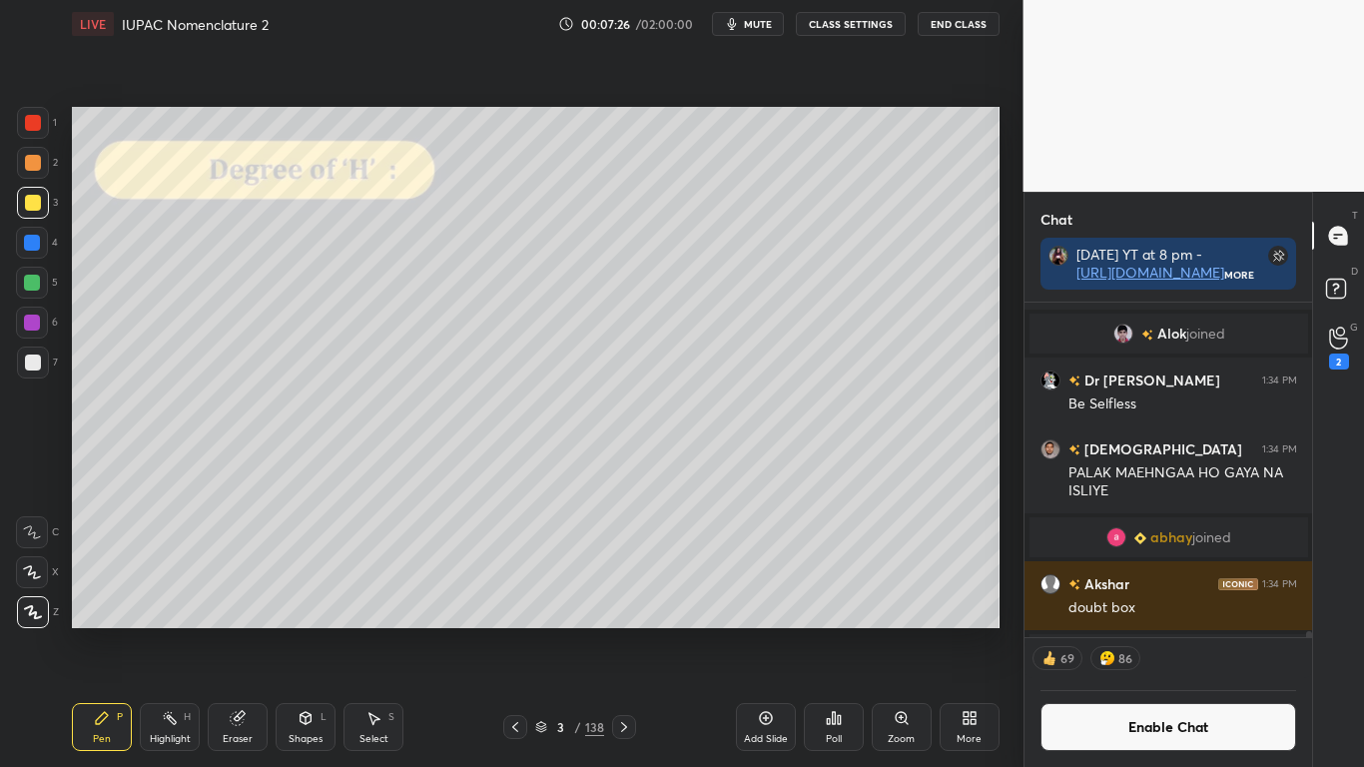
click at [36, 363] on div at bounding box center [33, 362] width 16 height 16
click at [31, 210] on div at bounding box center [33, 203] width 16 height 16
click at [1122, 631] on button "Enable Chat" at bounding box center [1168, 727] width 257 height 48
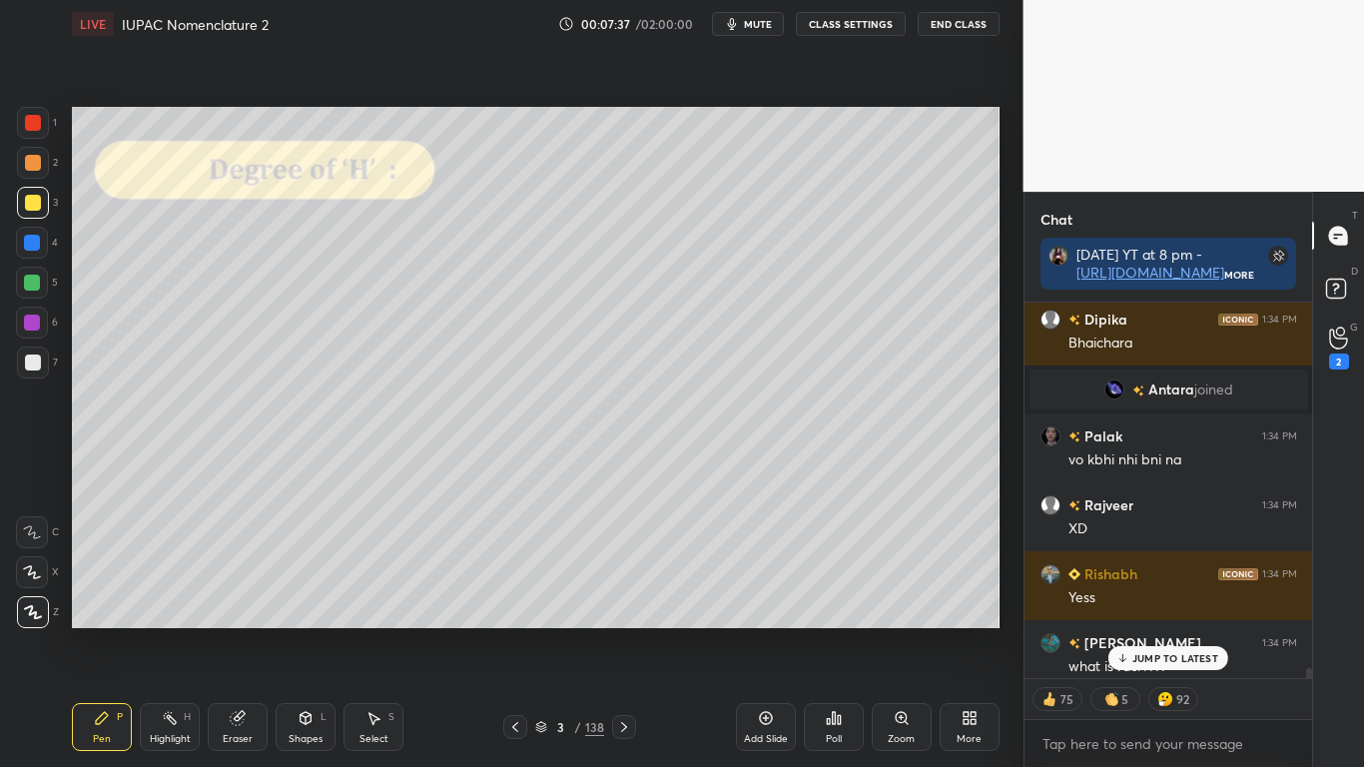
click at [1159, 631] on p "JUMP TO LATEST" at bounding box center [1175, 658] width 86 height 12
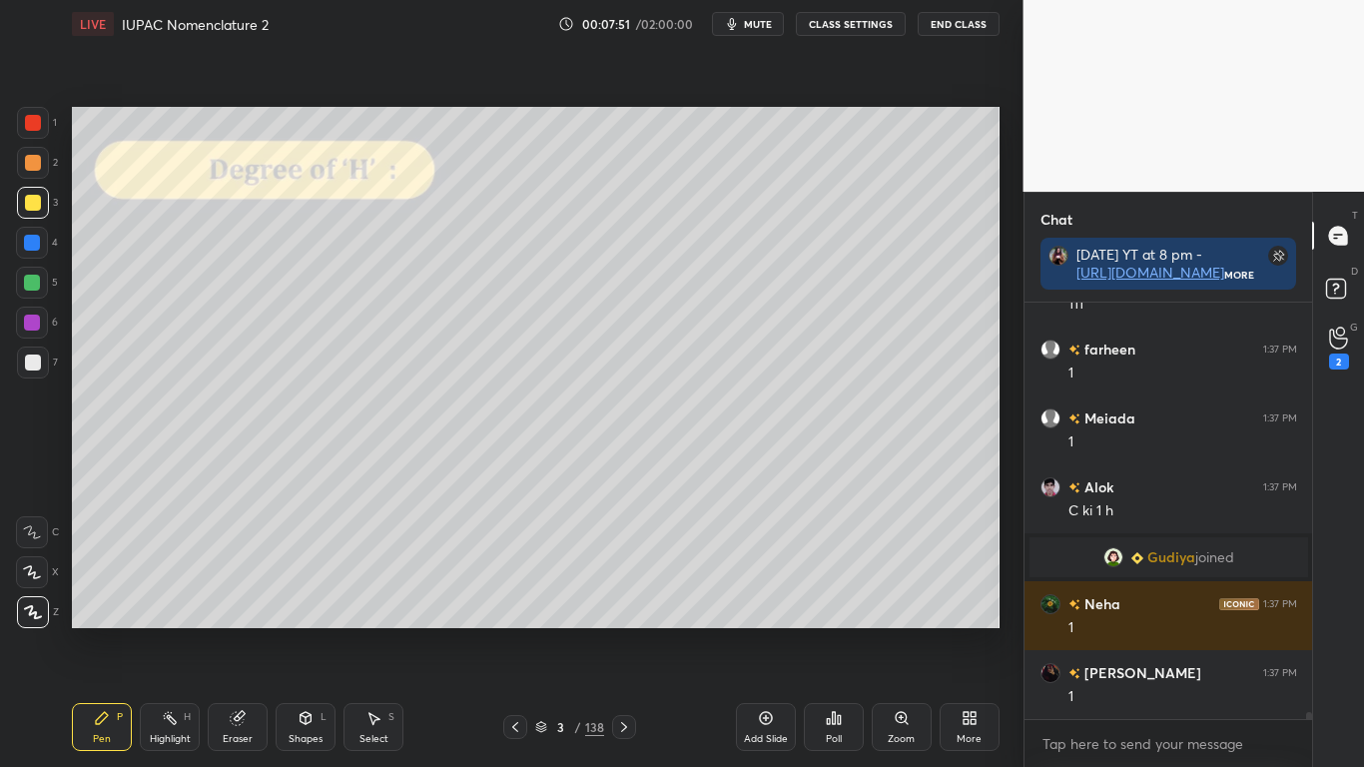
scroll to position [24374, 0]
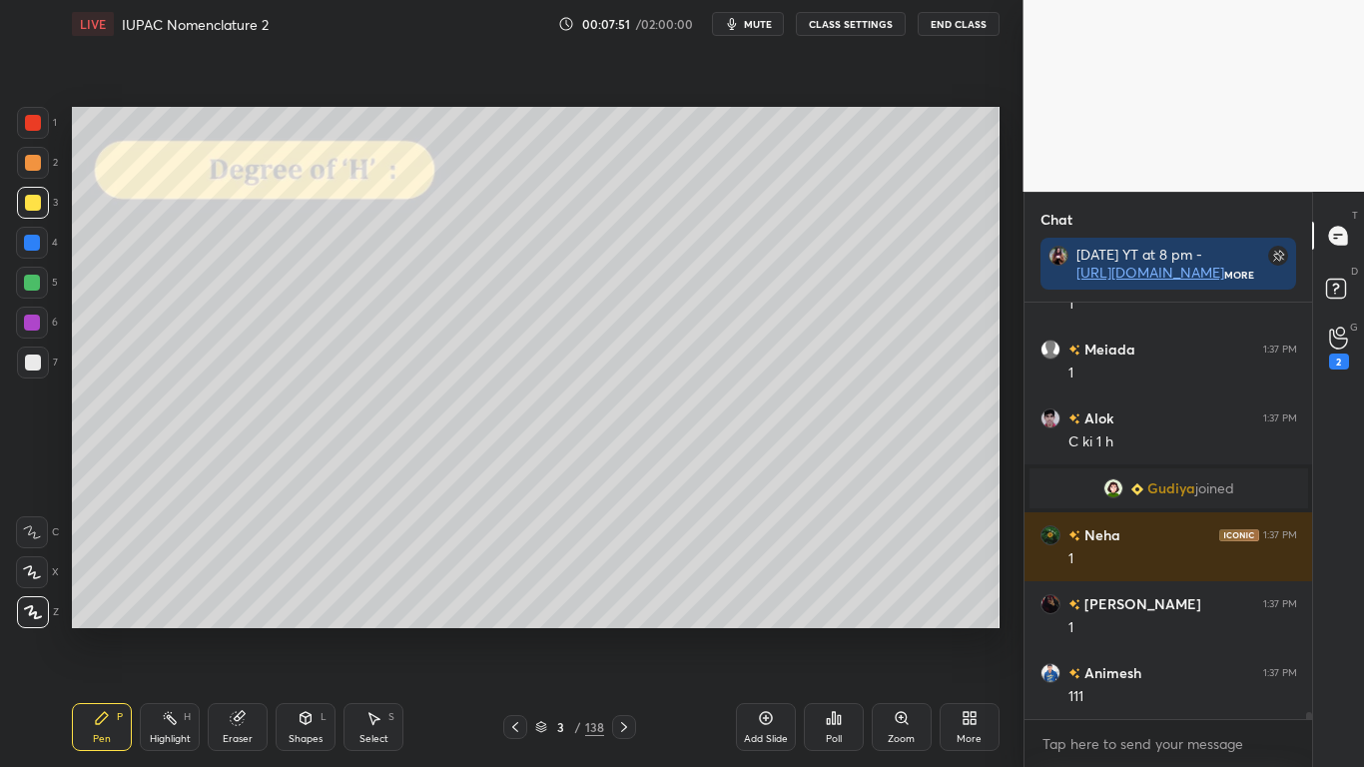
click at [38, 120] on div at bounding box center [33, 123] width 16 height 16
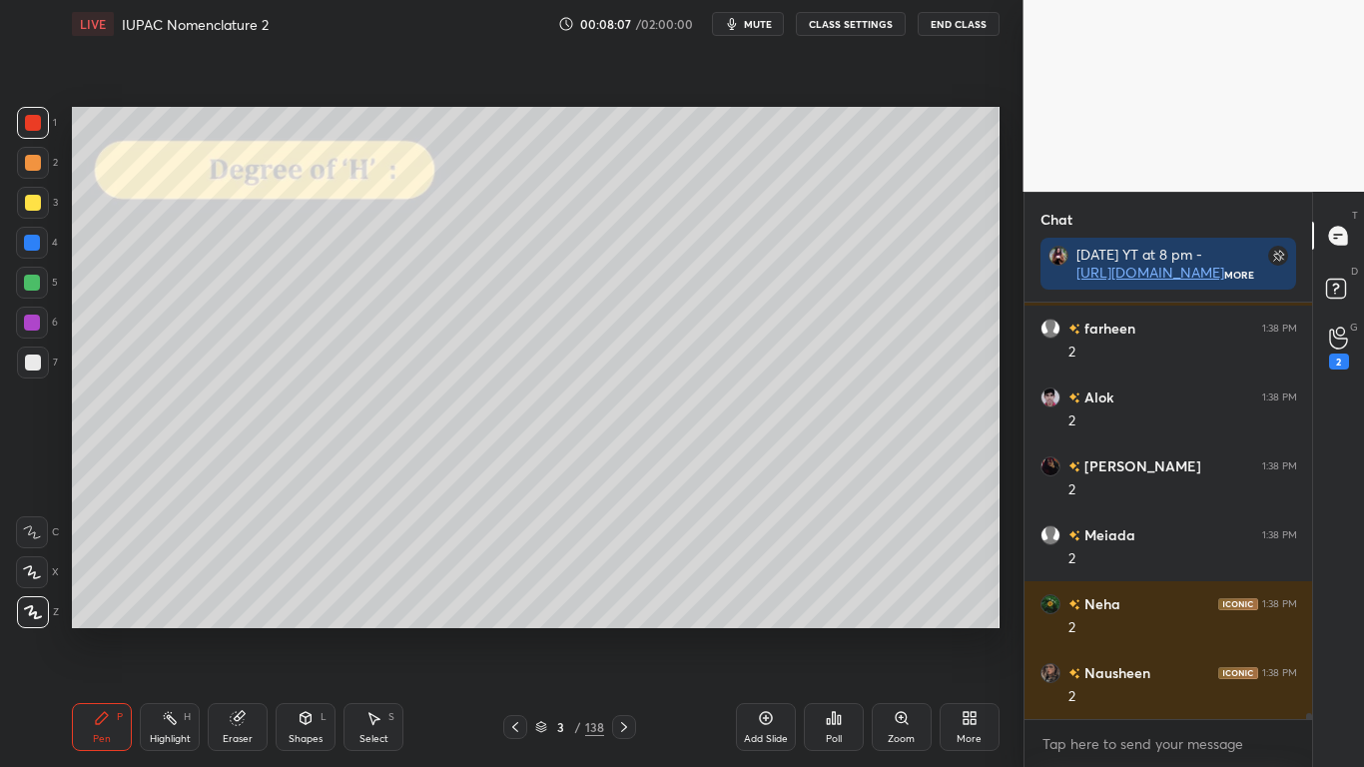
scroll to position [26321, 0]
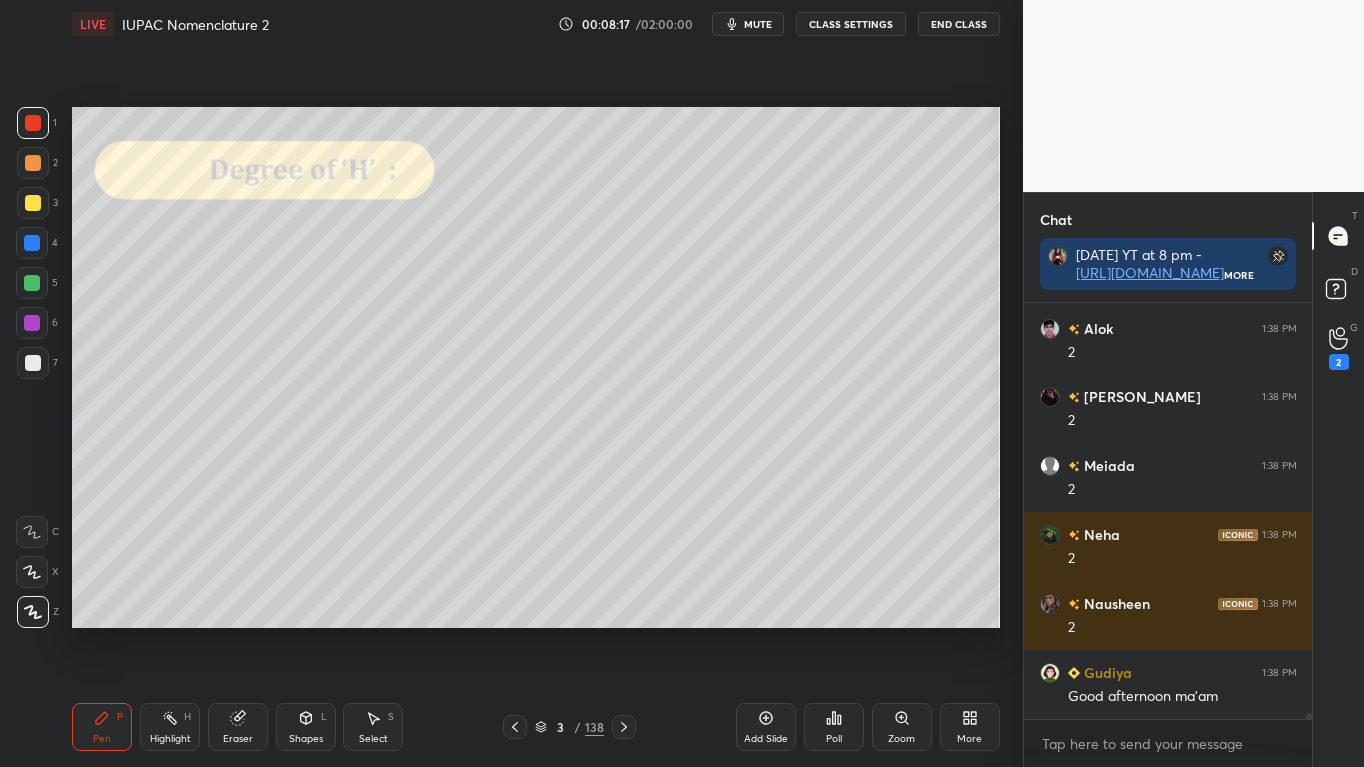
click at [28, 237] on div at bounding box center [32, 243] width 16 height 16
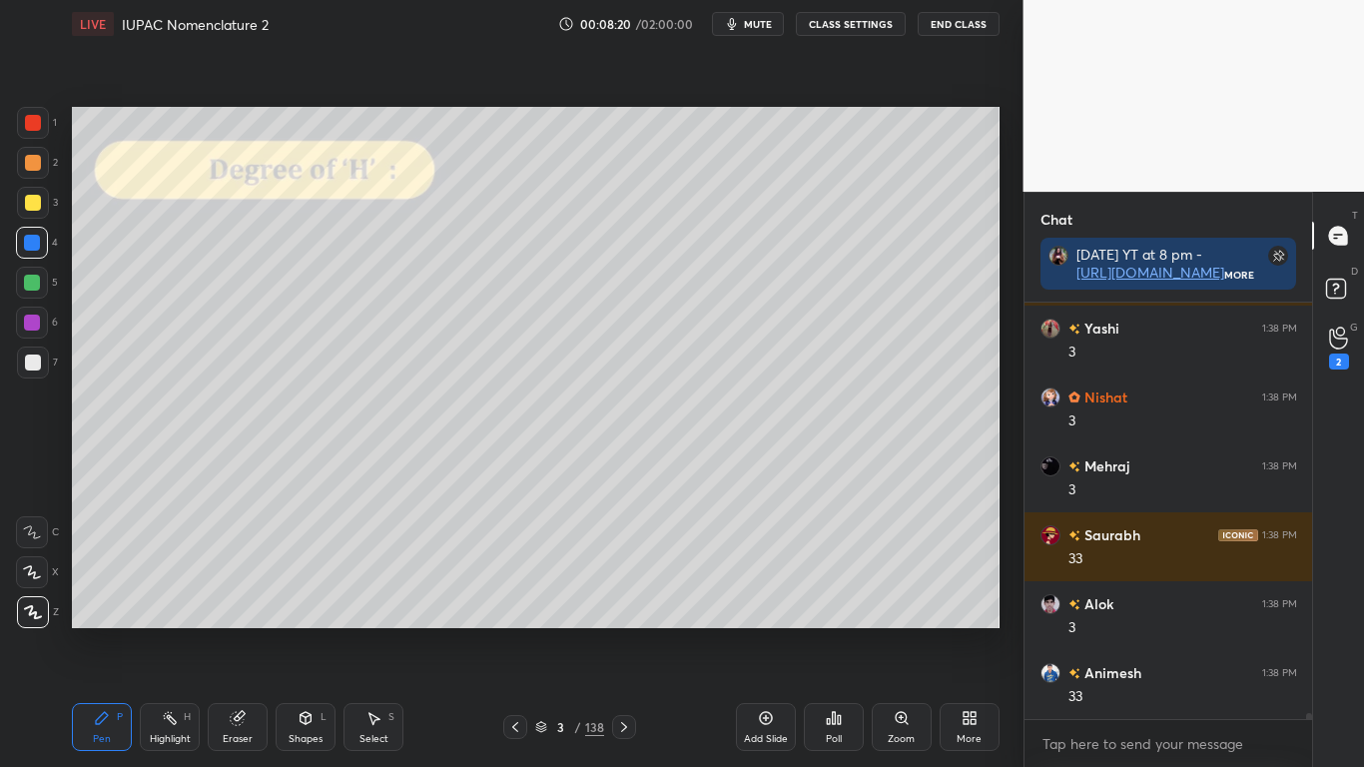
scroll to position [27148, 0]
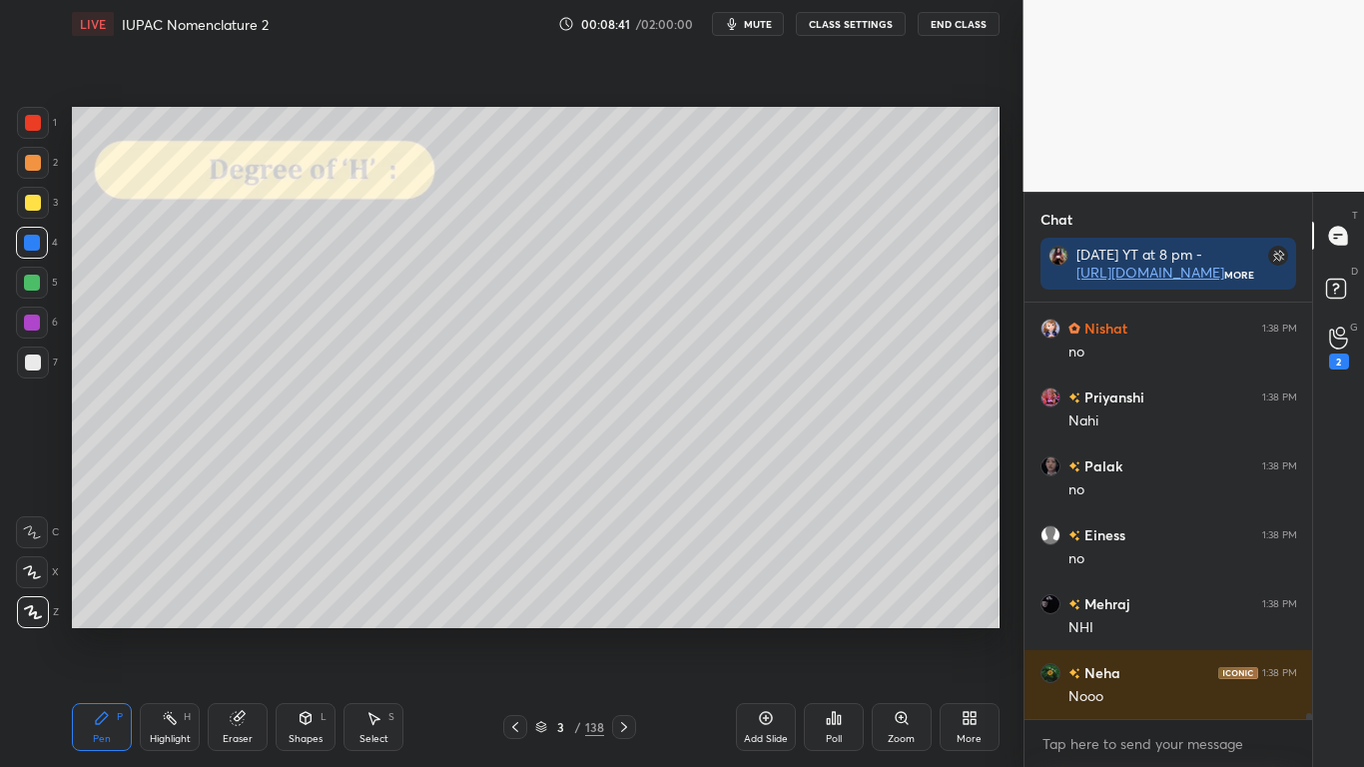
click at [380, 631] on icon at bounding box center [373, 718] width 16 height 16
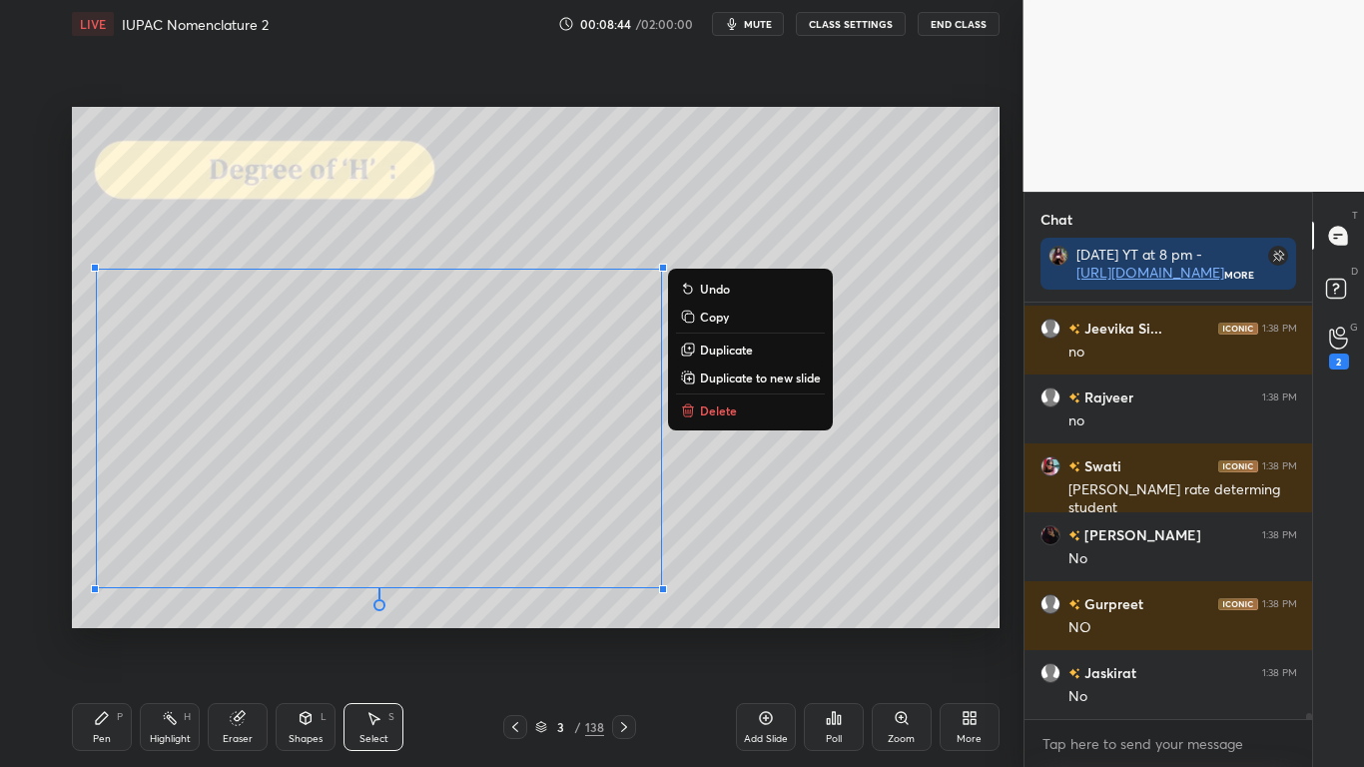
click at [918, 407] on div "0 ° Undo Copy Duplicate Duplicate to new slide Delete" at bounding box center [536, 367] width 928 height 521
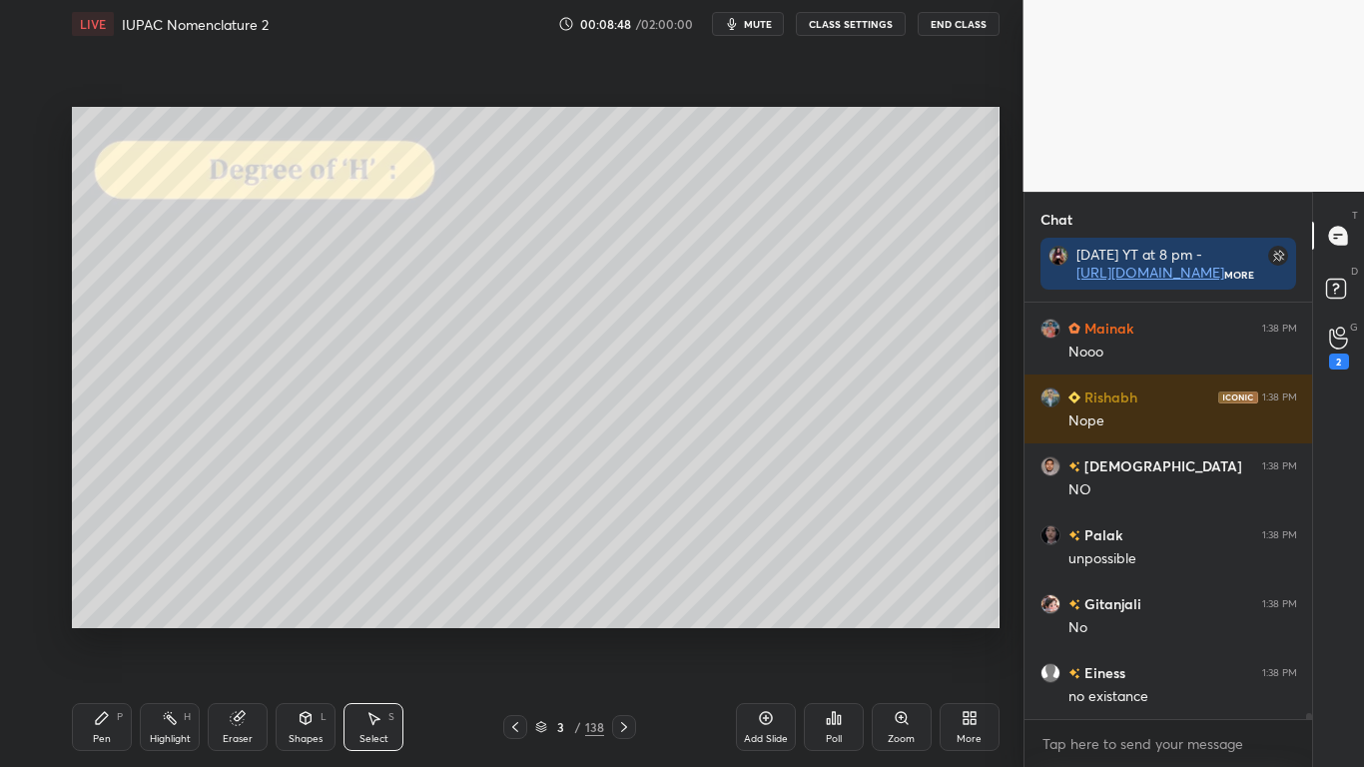
click at [374, 631] on icon at bounding box center [373, 718] width 16 height 16
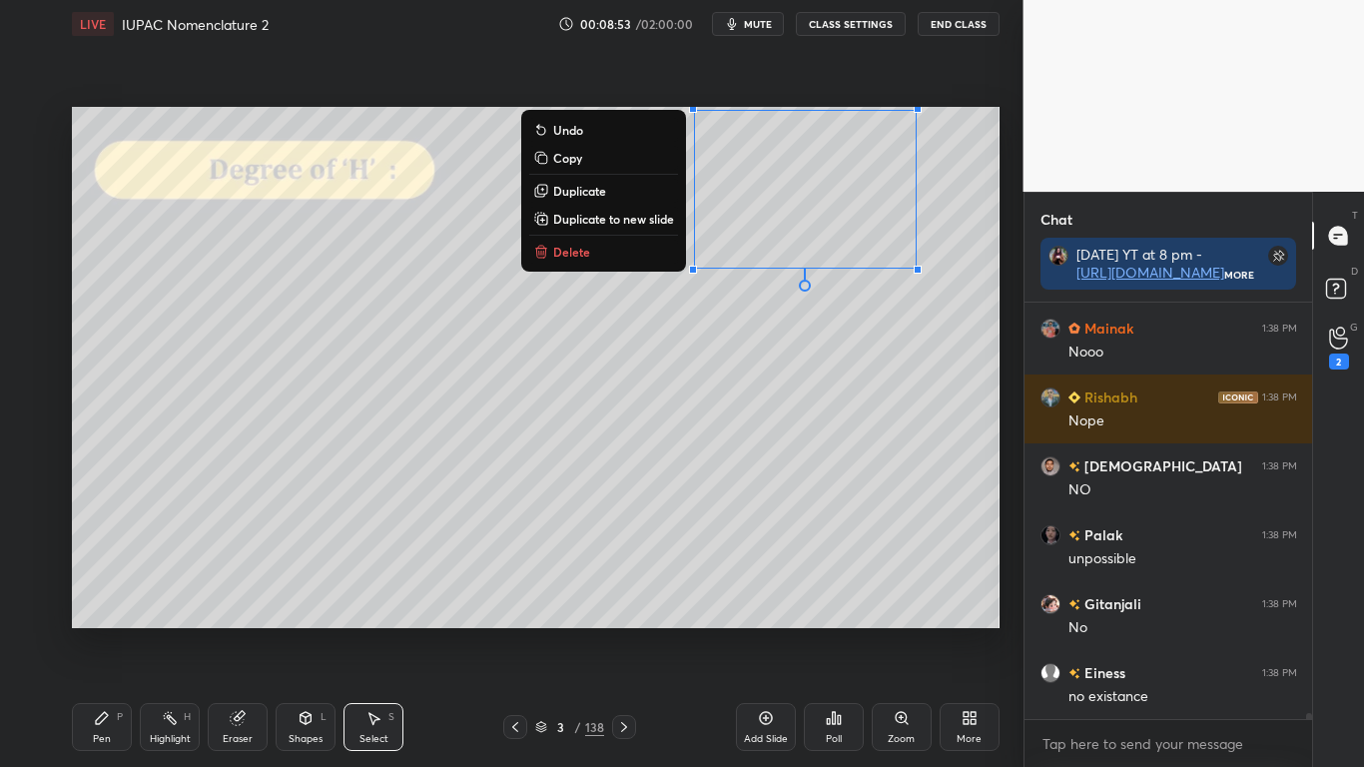
click at [106, 631] on div "Pen P" at bounding box center [102, 727] width 60 height 48
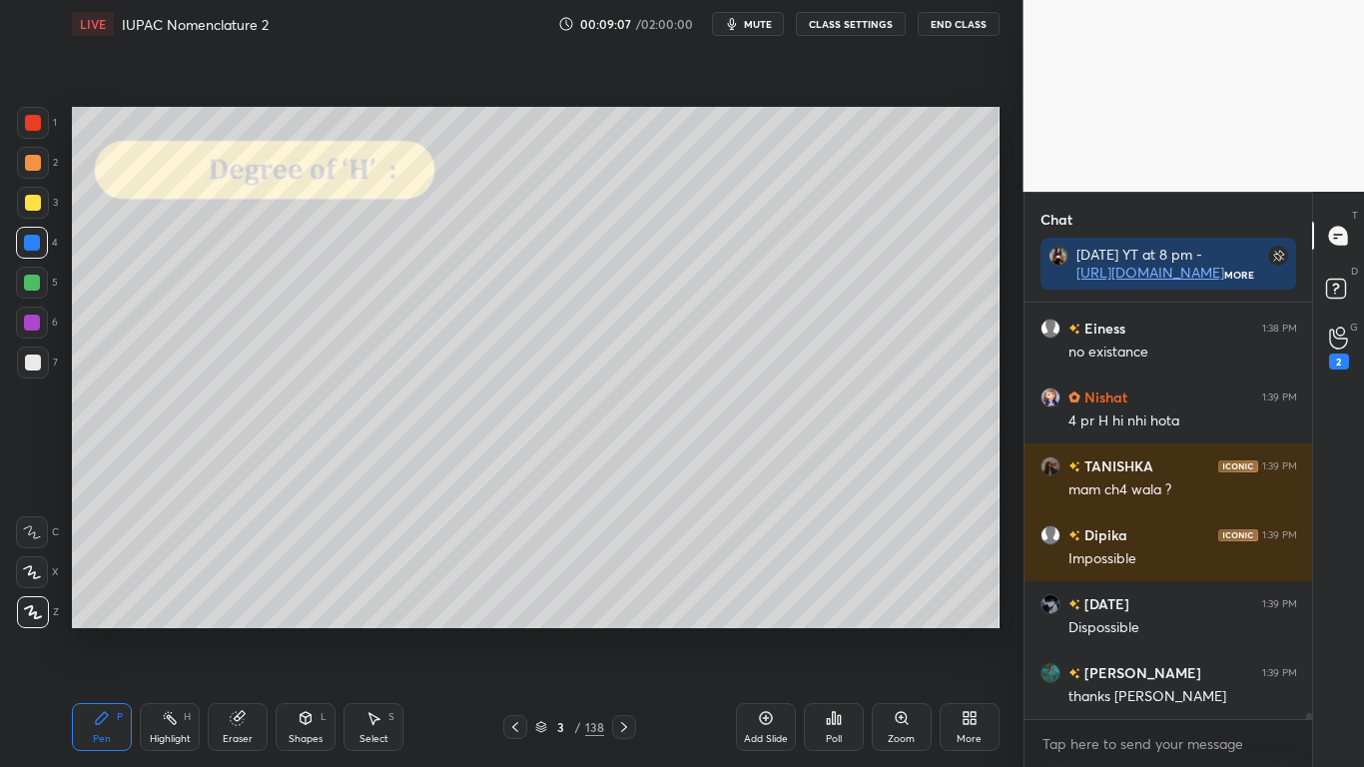
scroll to position [31141, 0]
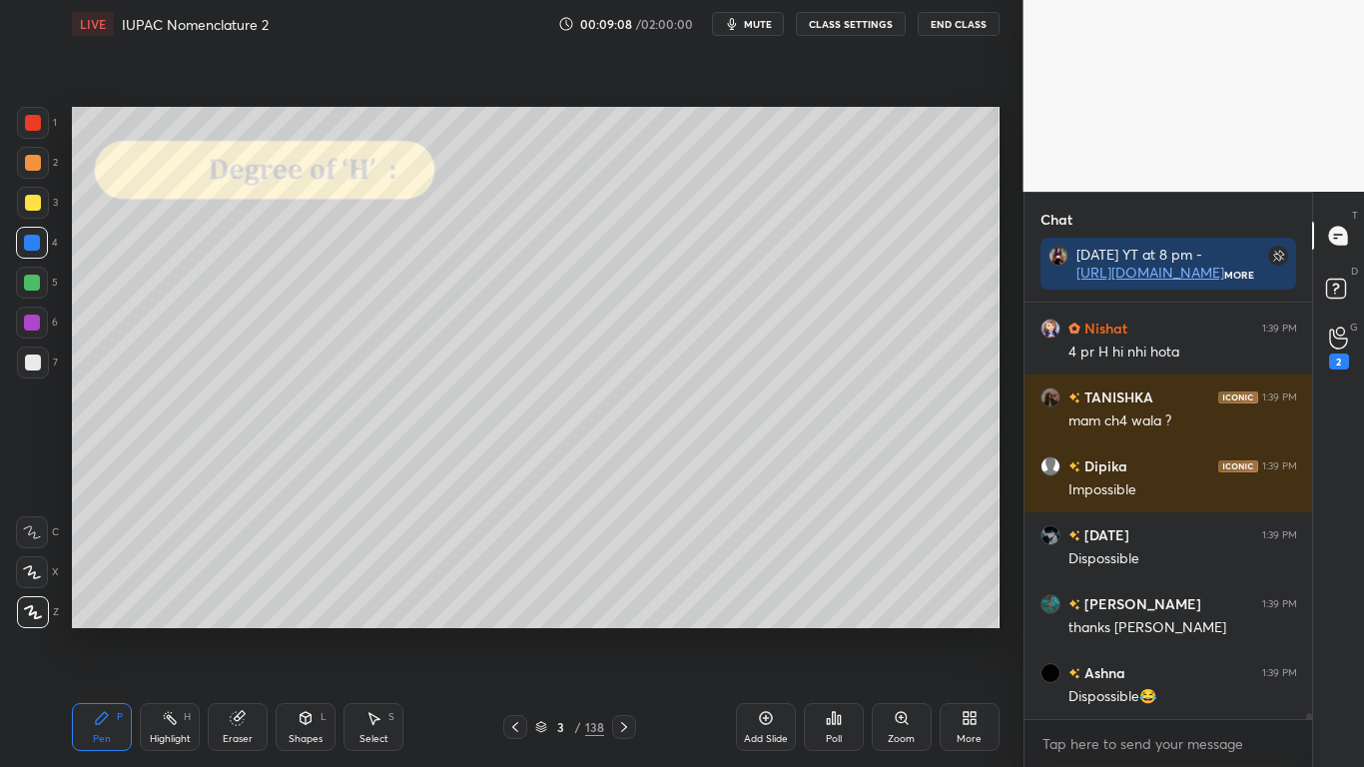
click at [38, 200] on div at bounding box center [33, 203] width 16 height 16
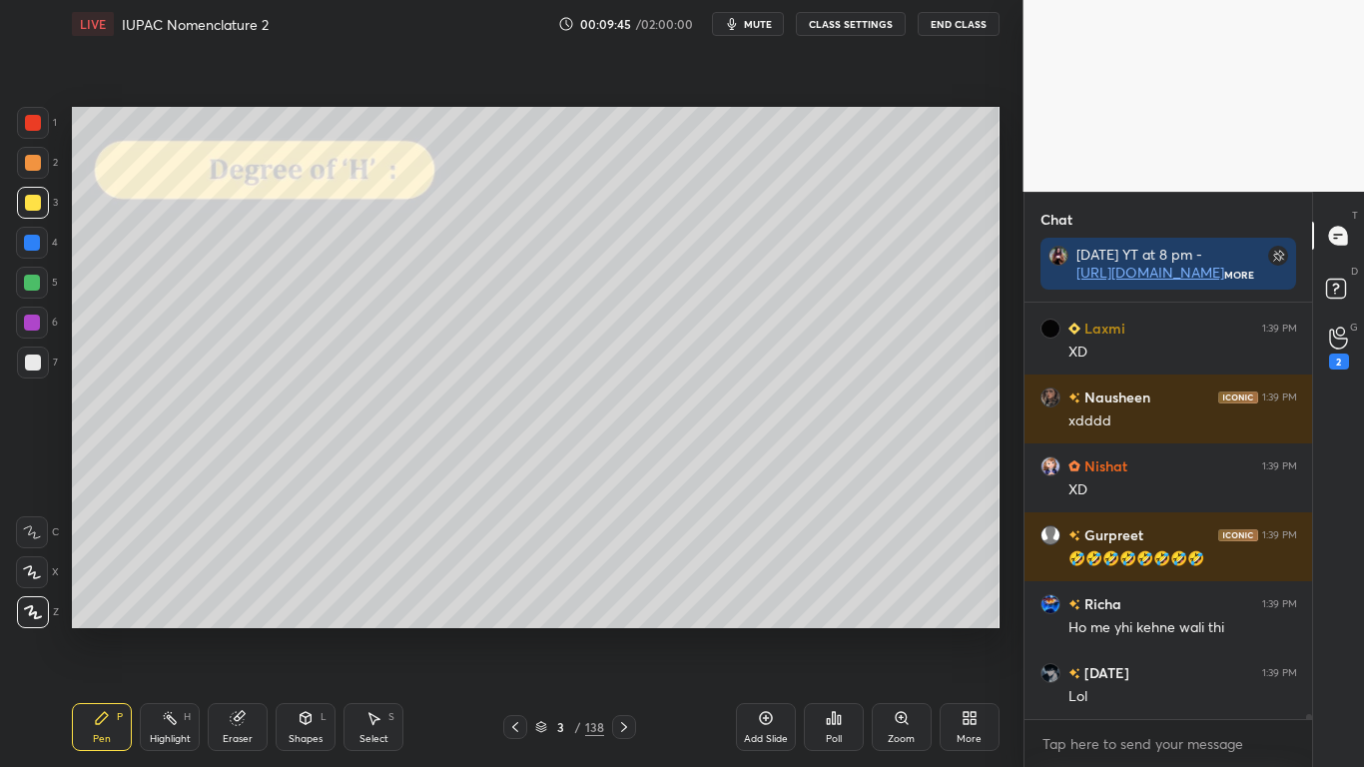
scroll to position [32348, 0]
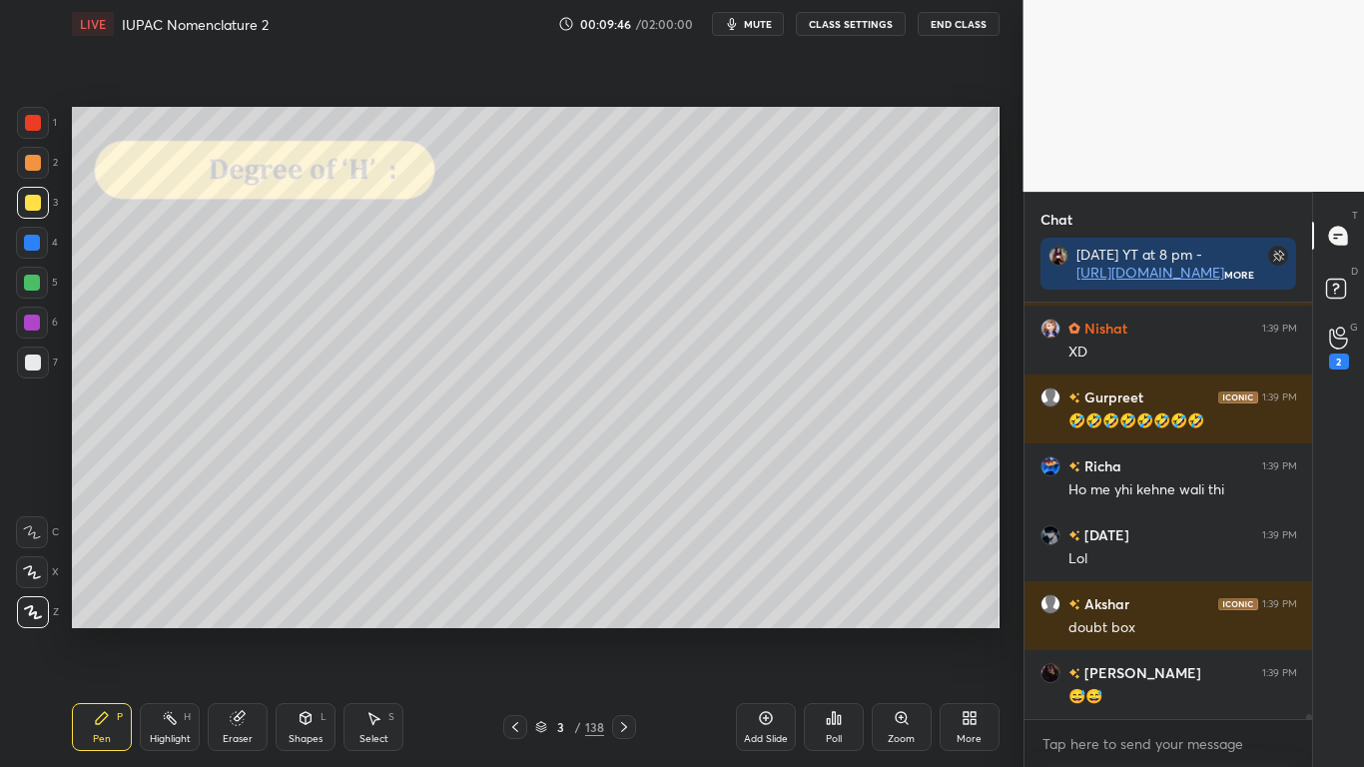
click at [33, 205] on div at bounding box center [33, 203] width 16 height 16
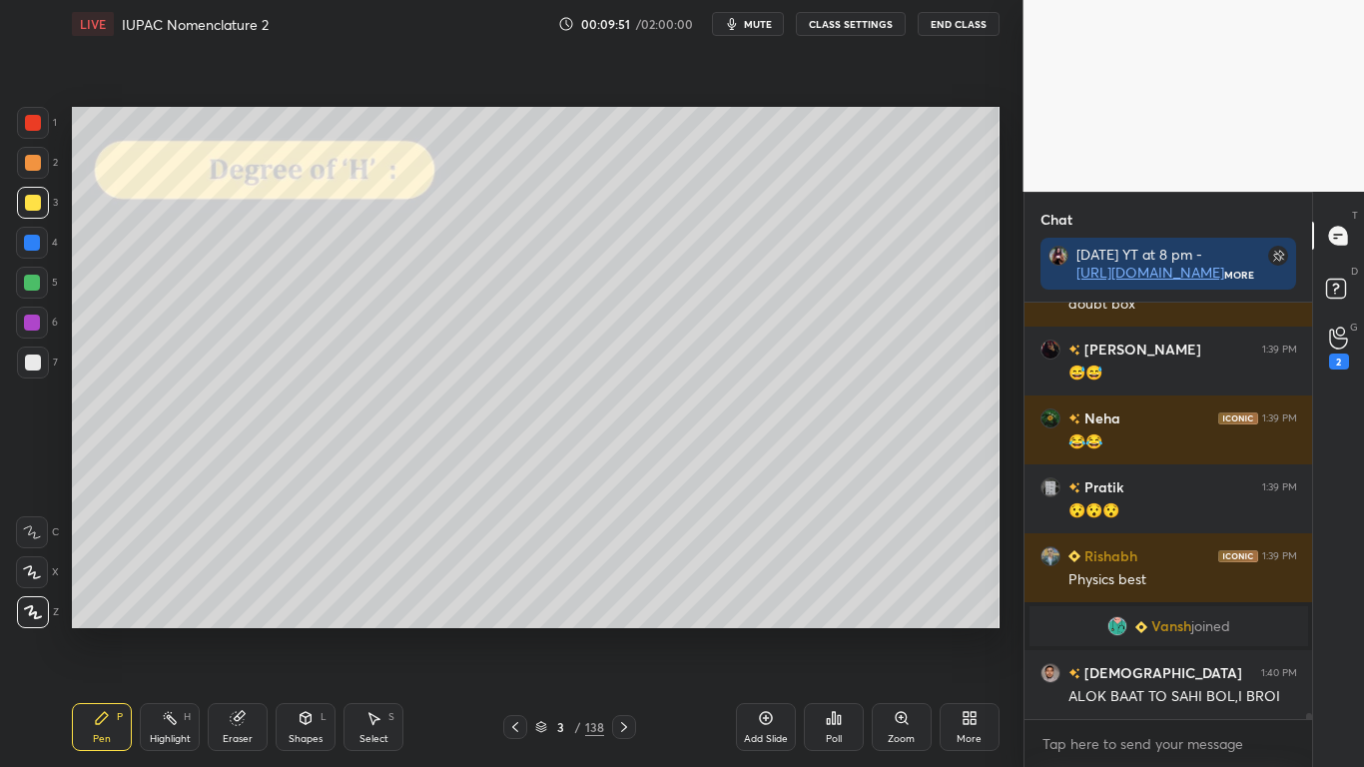
scroll to position [30345, 0]
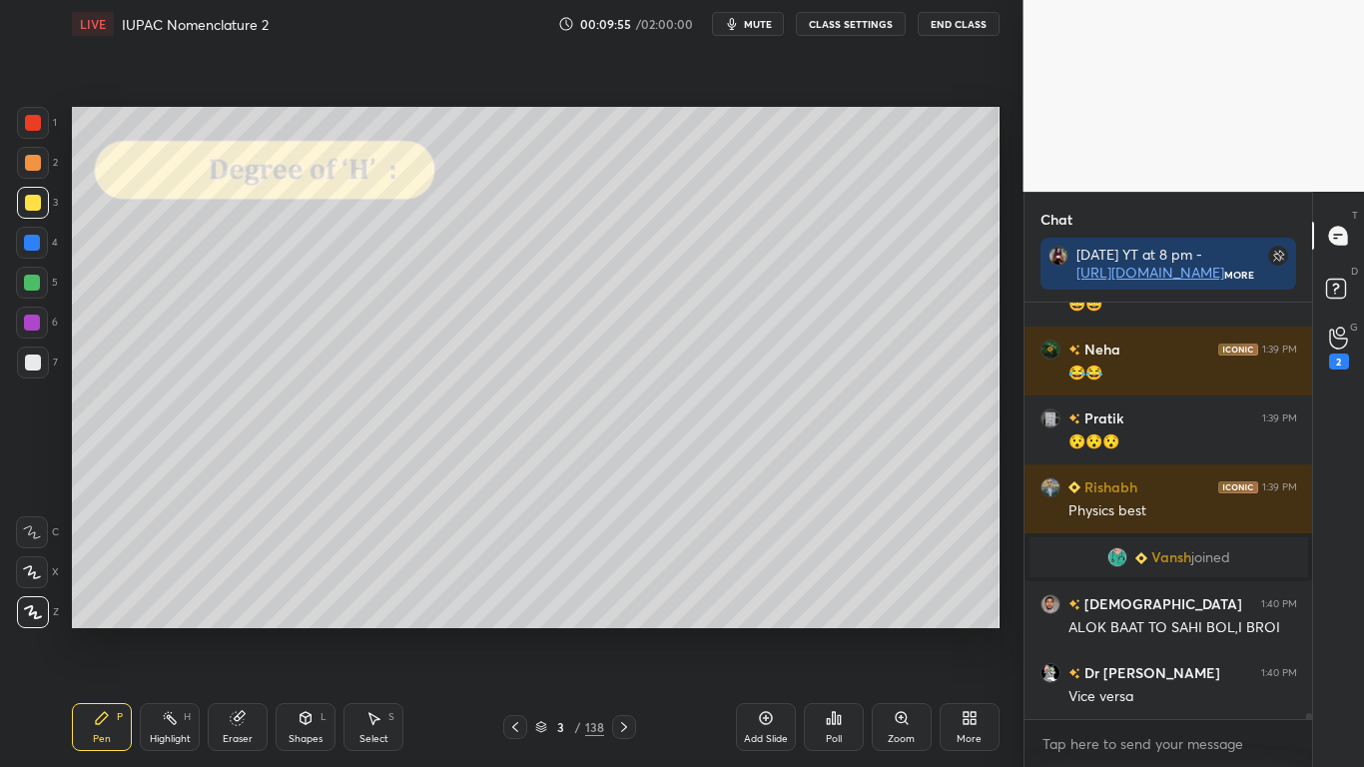
click at [43, 208] on div at bounding box center [33, 203] width 32 height 32
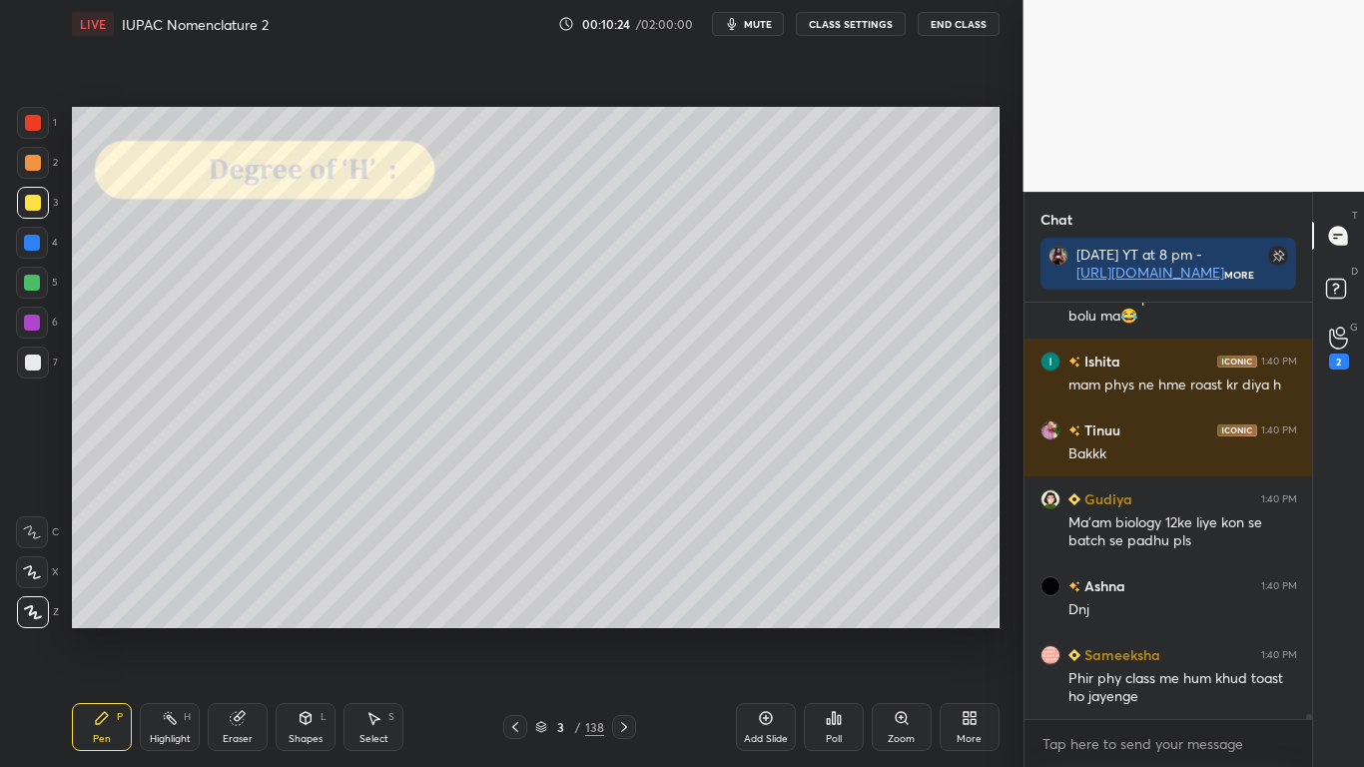
scroll to position [32022, 0]
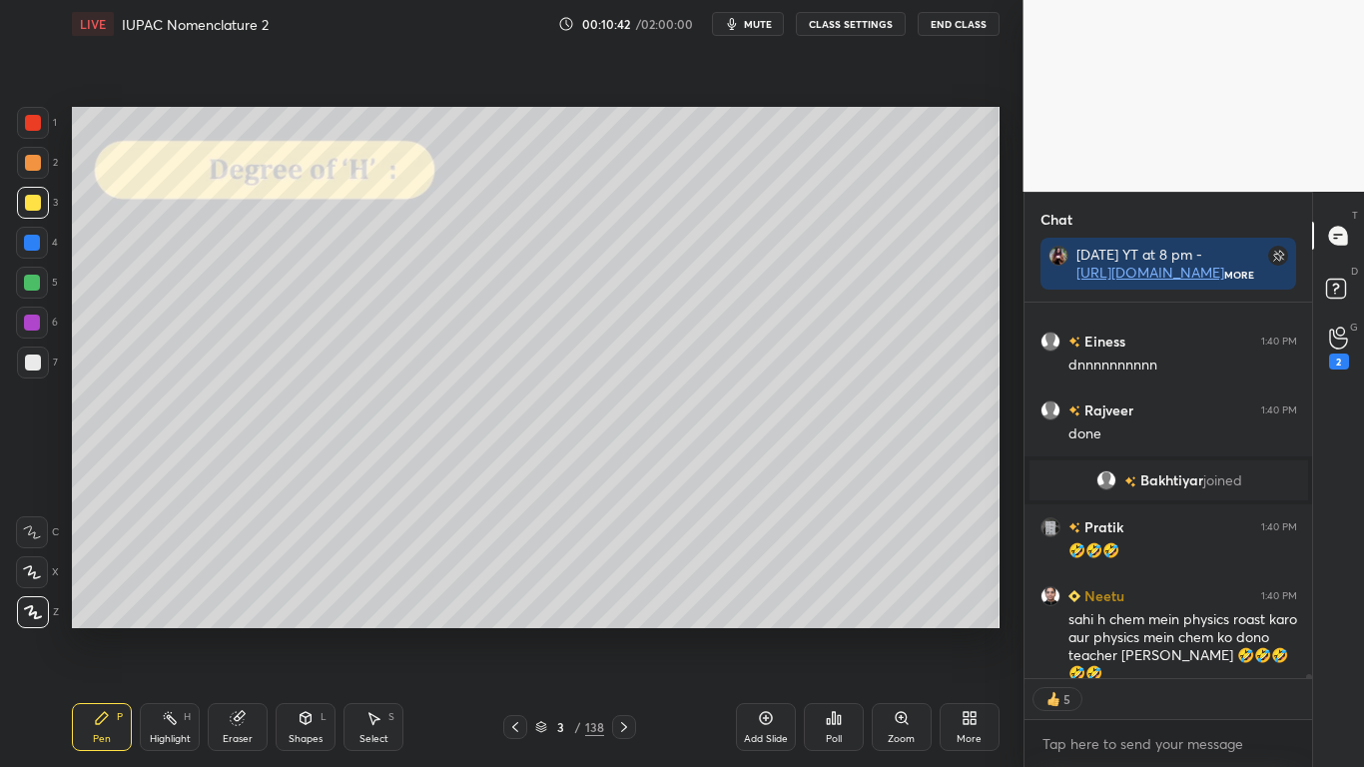
click at [543, 631] on icon at bounding box center [541, 724] width 10 height 5
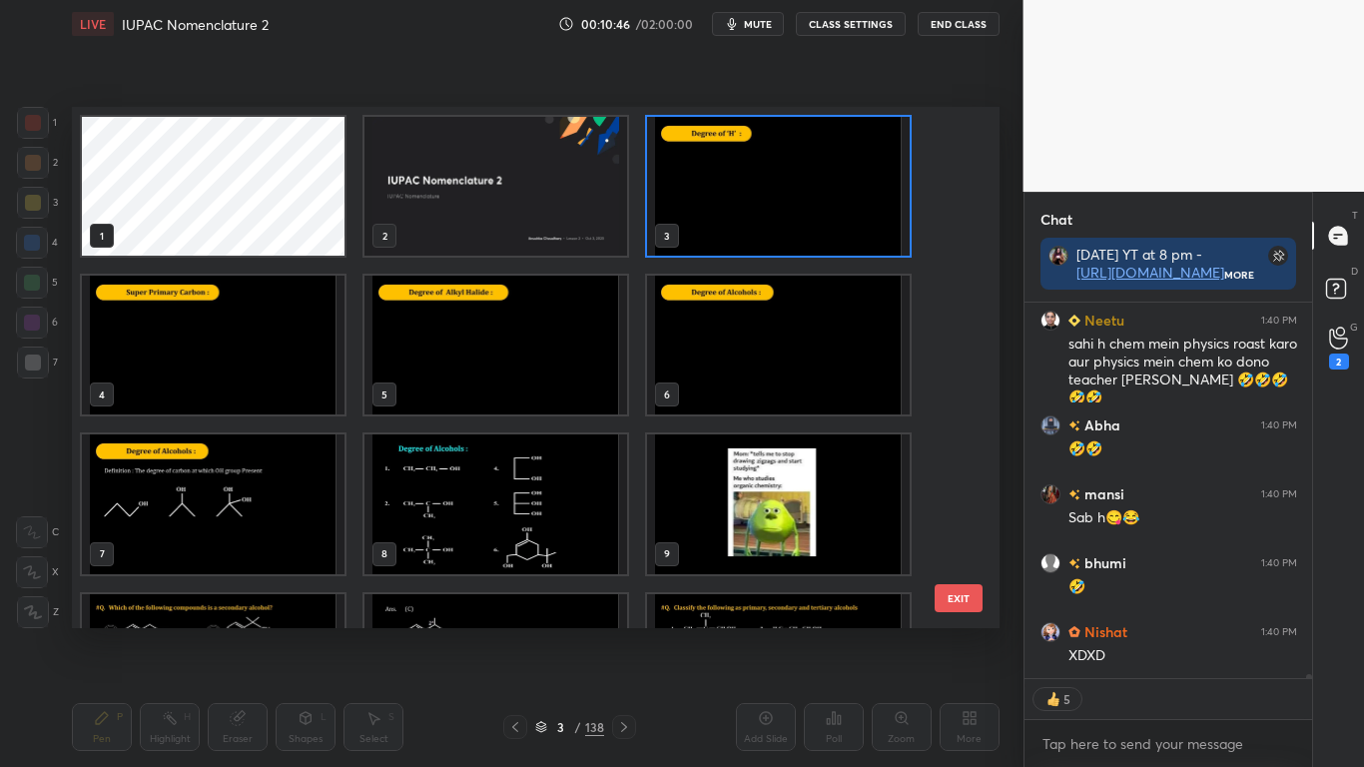
type textarea "x"
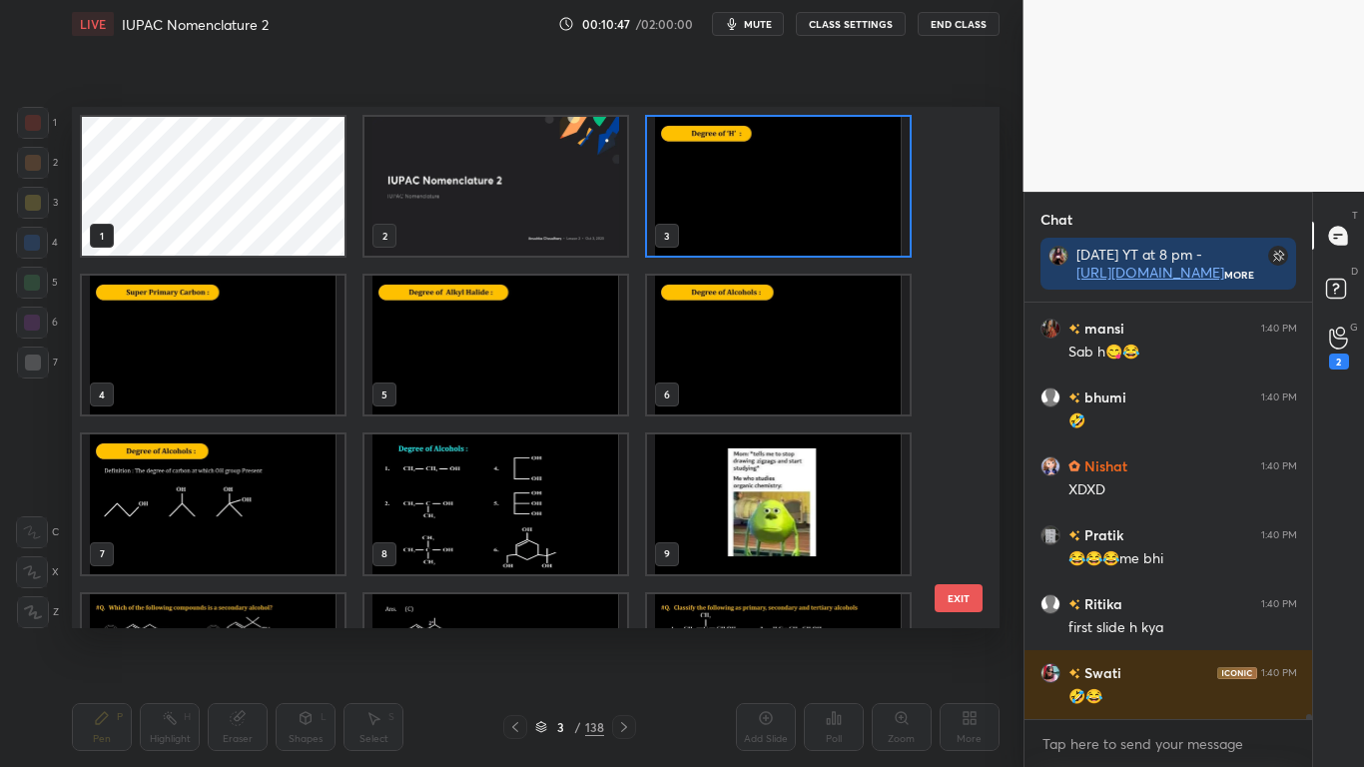
click at [231, 371] on img "grid" at bounding box center [213, 345] width 263 height 139
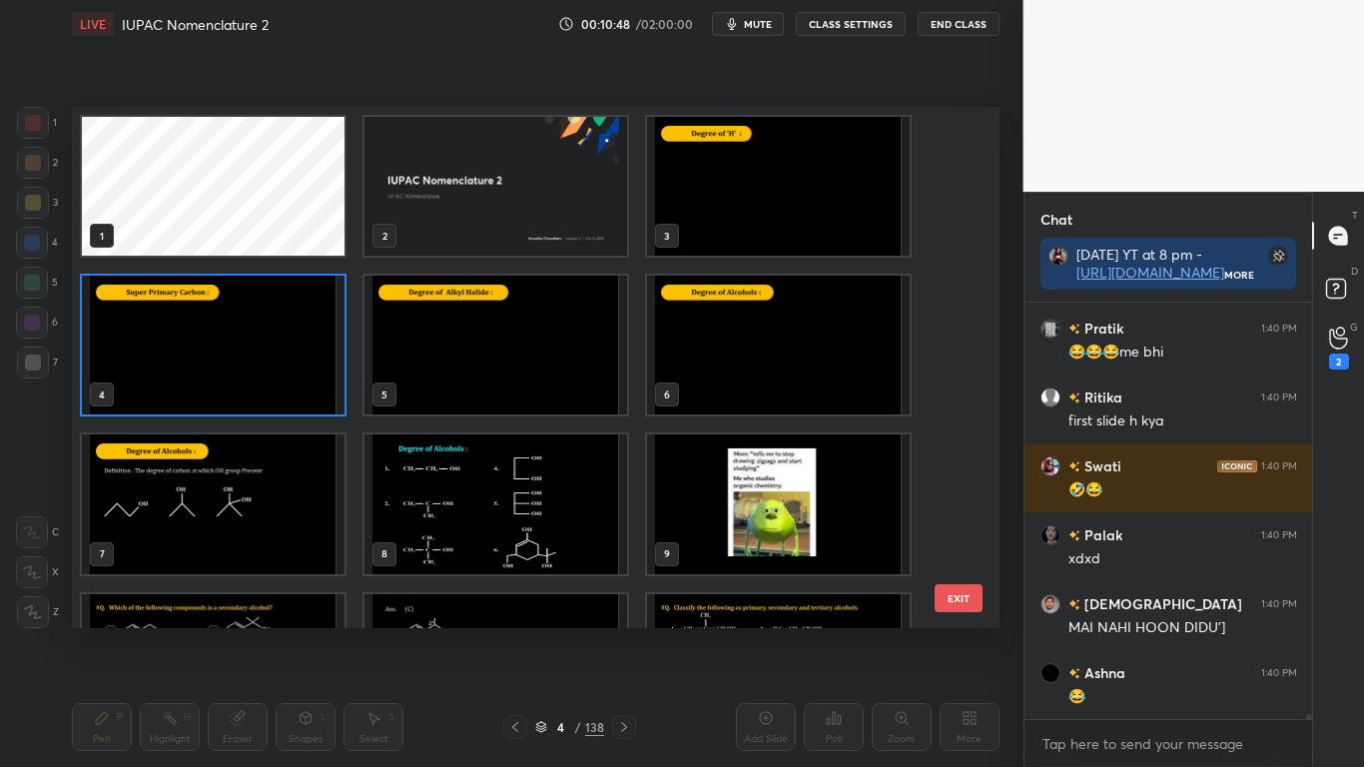
click at [232, 371] on img "grid" at bounding box center [213, 345] width 263 height 139
click at [230, 372] on img "grid" at bounding box center [213, 345] width 263 height 139
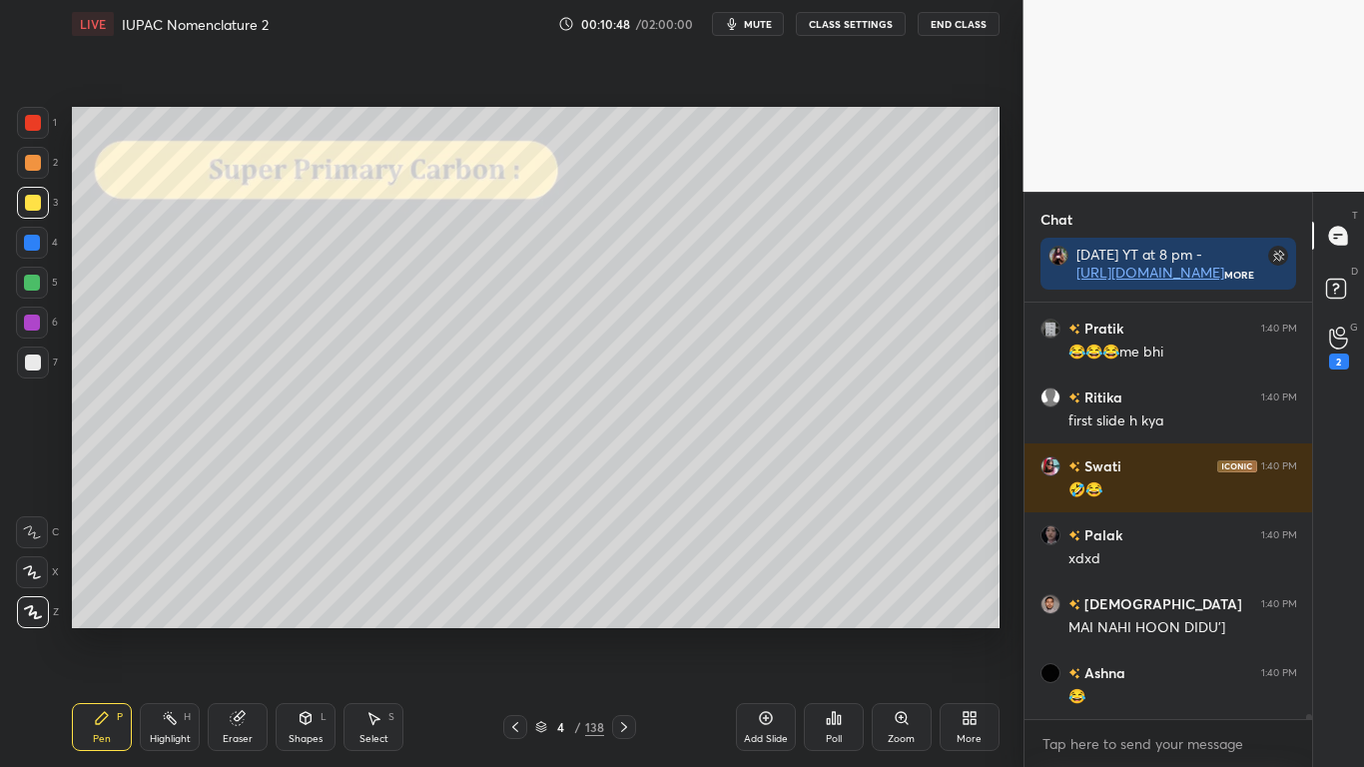
click at [229, 374] on img "grid" at bounding box center [213, 345] width 263 height 139
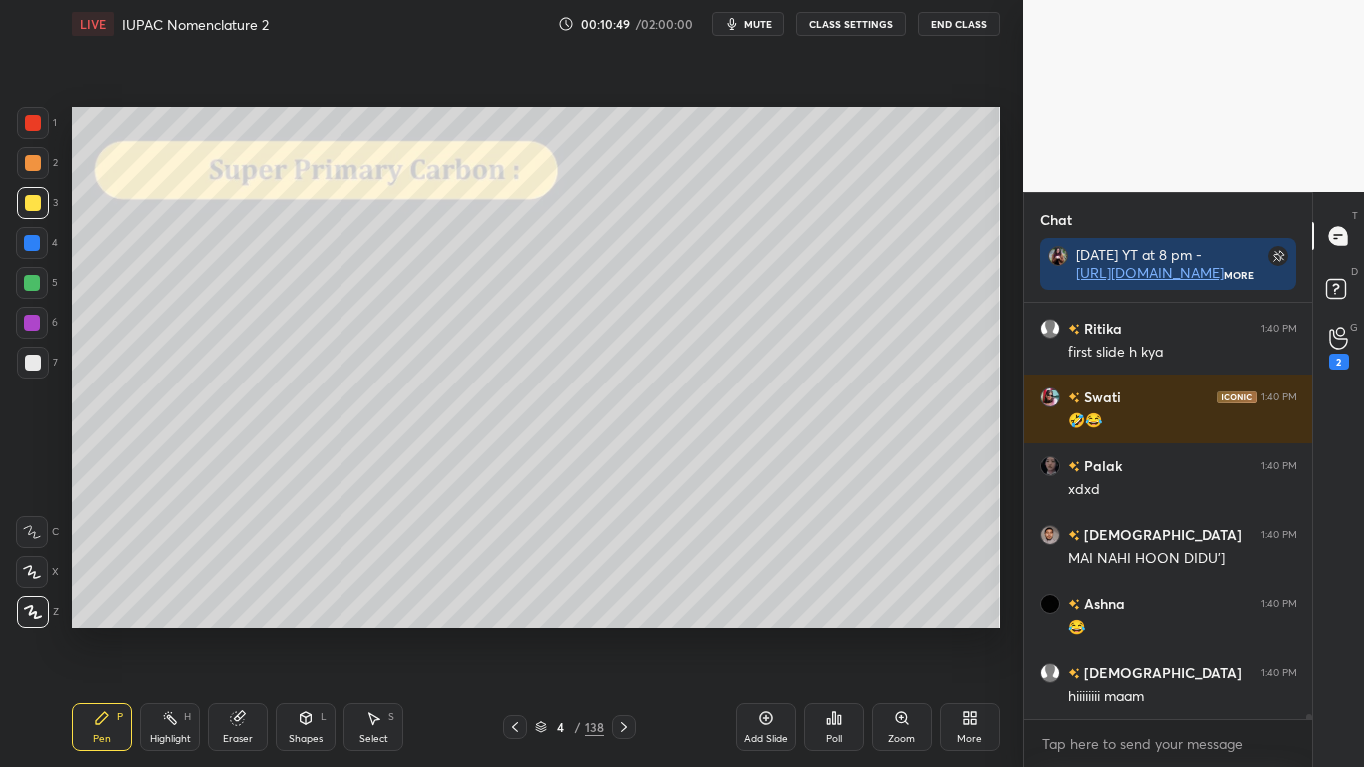
click at [875, 32] on button "CLASS SETTINGS" at bounding box center [851, 24] width 110 height 24
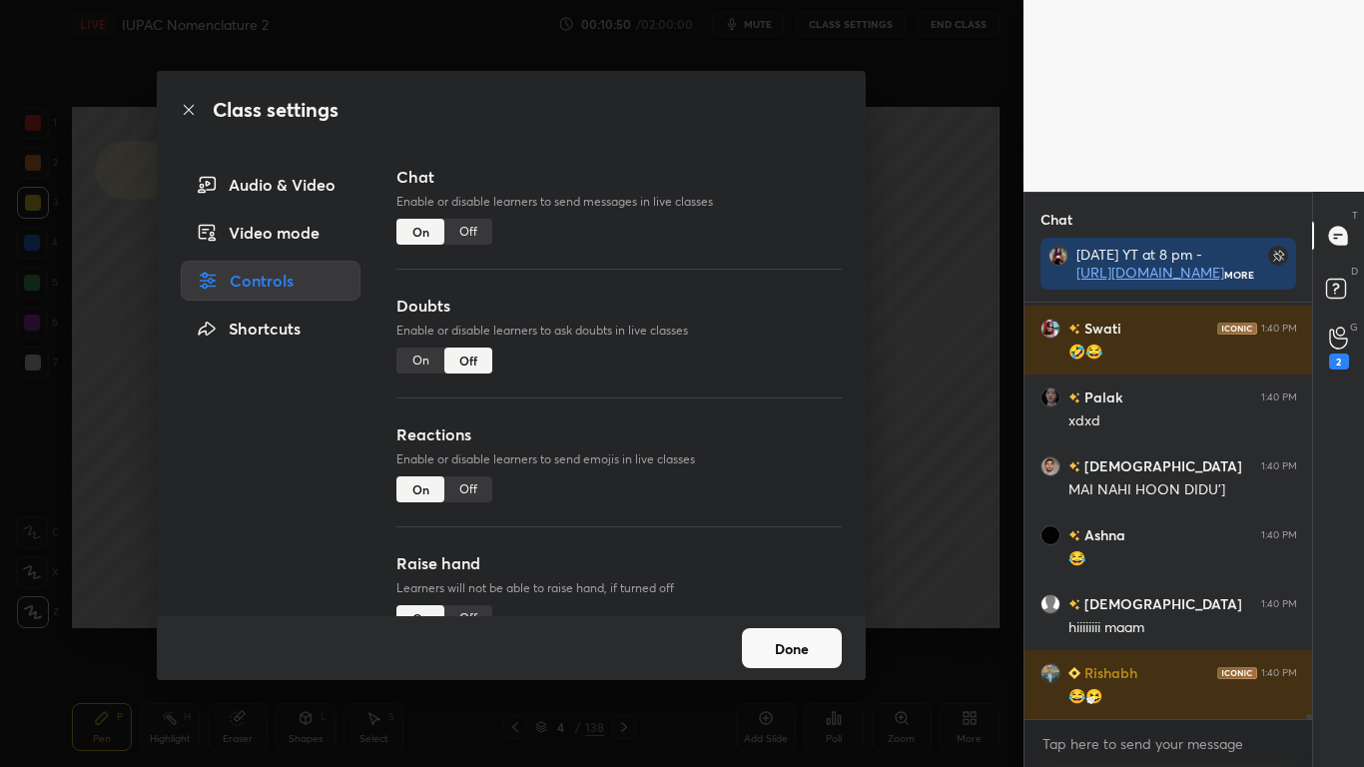
click at [475, 229] on div "Off" at bounding box center [468, 232] width 48 height 26
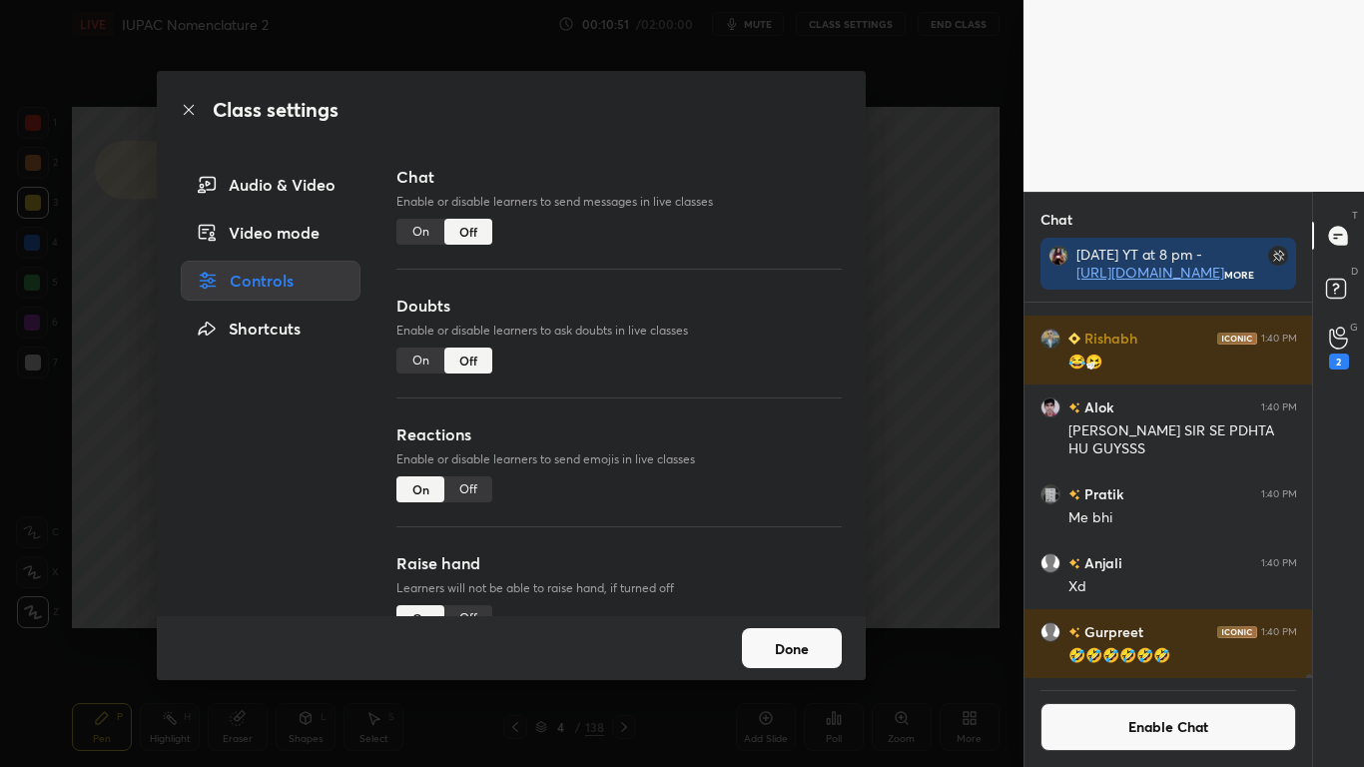
click at [785, 631] on button "Done" at bounding box center [792, 648] width 100 height 40
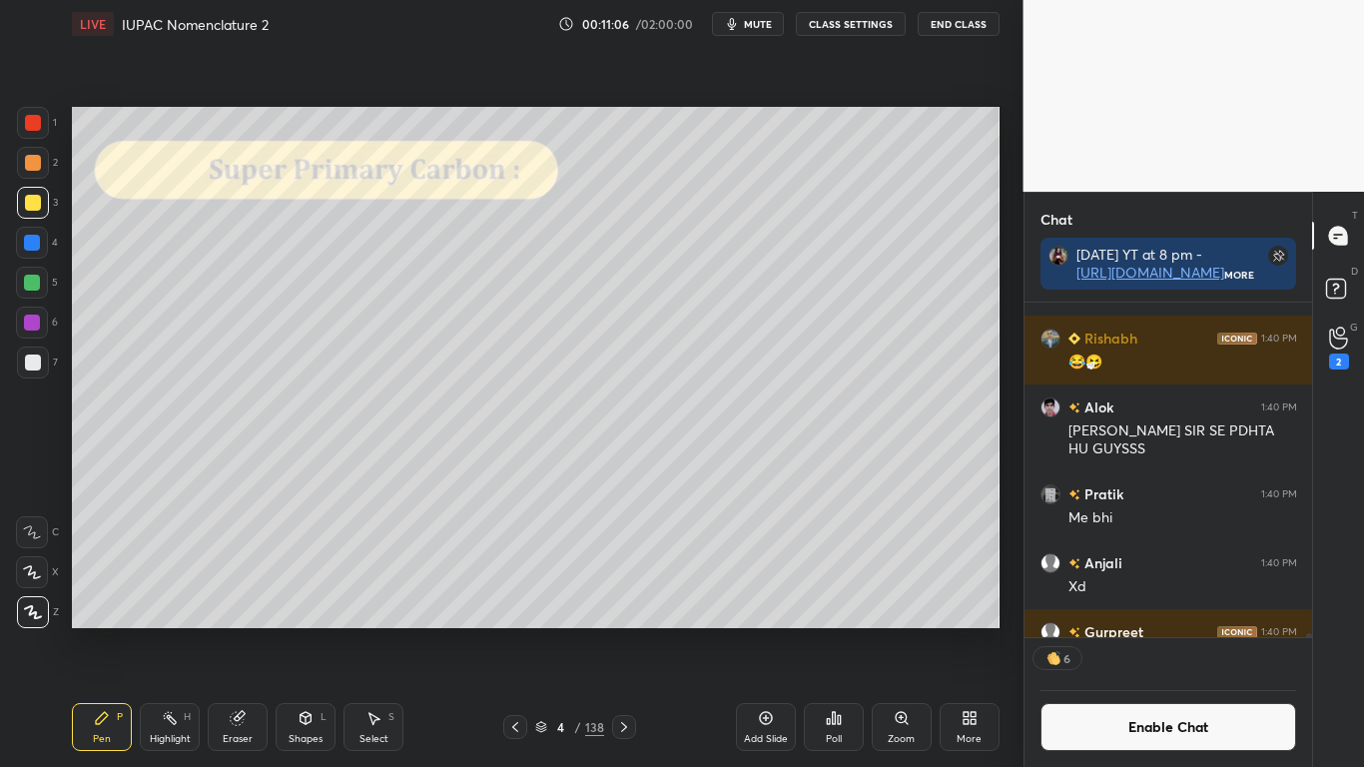
click at [34, 363] on div at bounding box center [33, 362] width 16 height 16
click at [37, 198] on div at bounding box center [33, 203] width 16 height 16
click at [31, 363] on div at bounding box center [33, 362] width 16 height 16
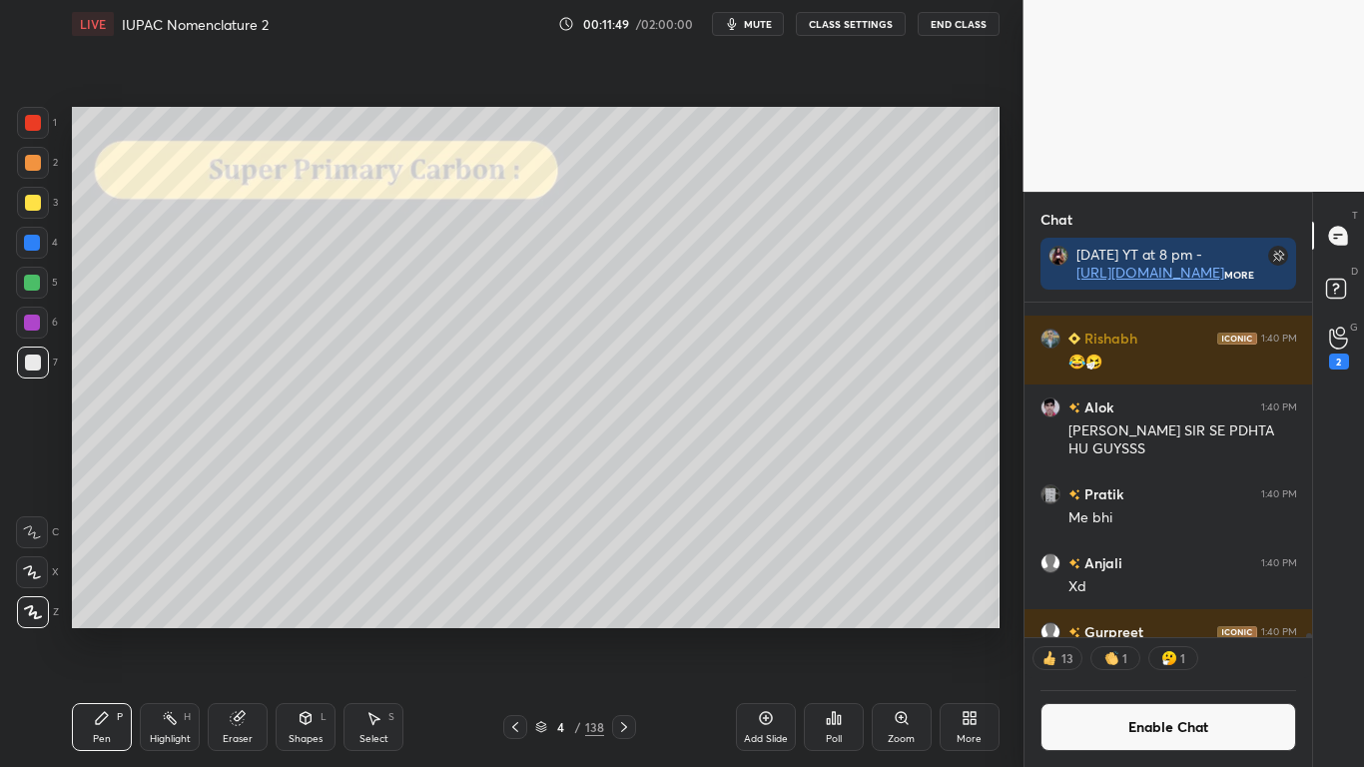
click at [1122, 631] on button "Enable Chat" at bounding box center [1168, 727] width 257 height 48
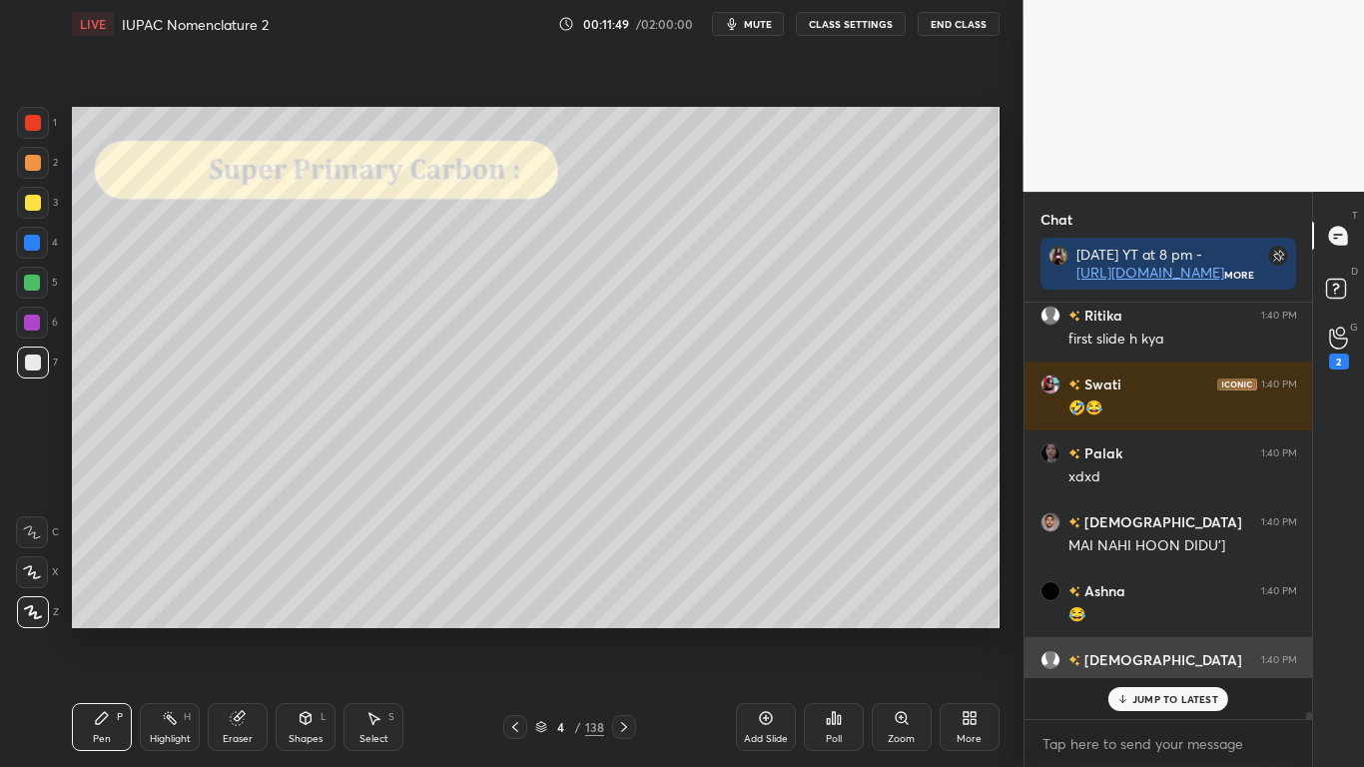
scroll to position [7, 7]
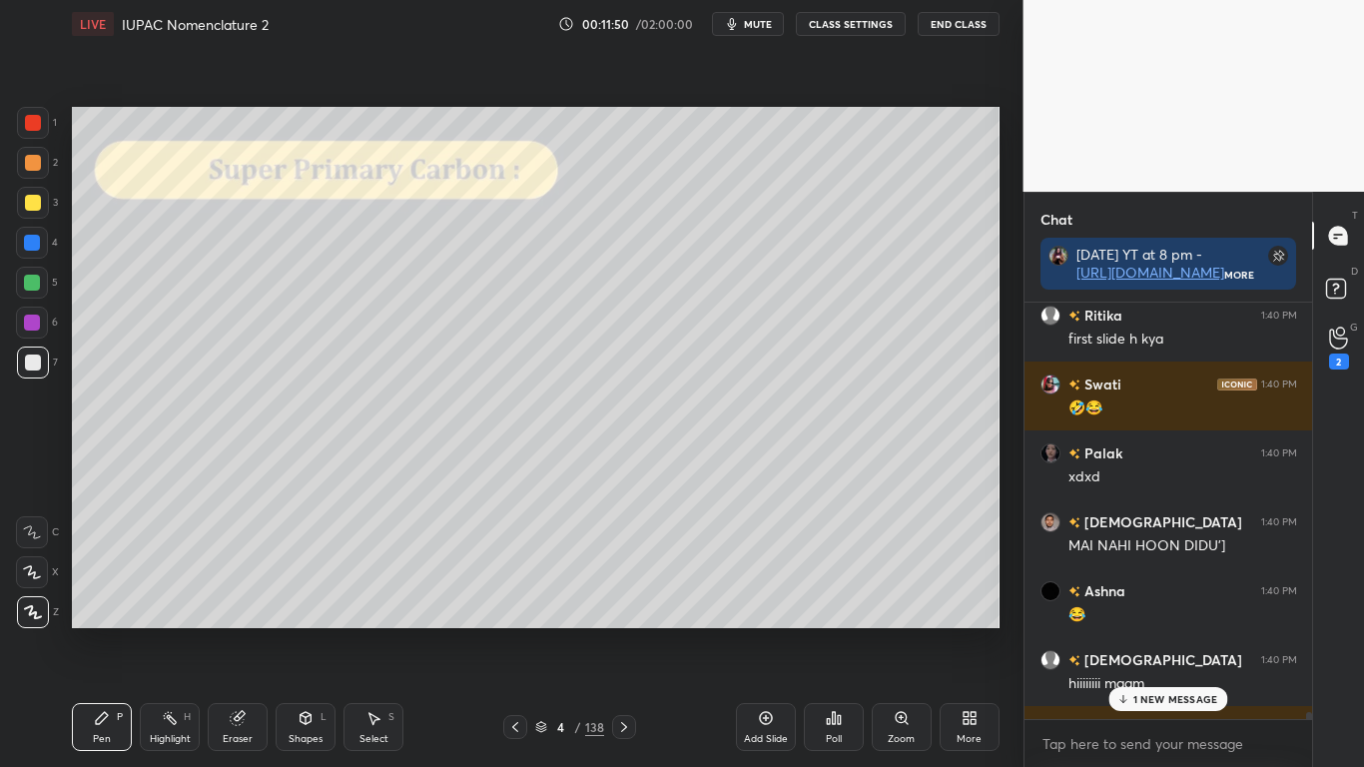
click at [1159, 631] on p "1 NEW MESSAGE" at bounding box center [1175, 699] width 85 height 12
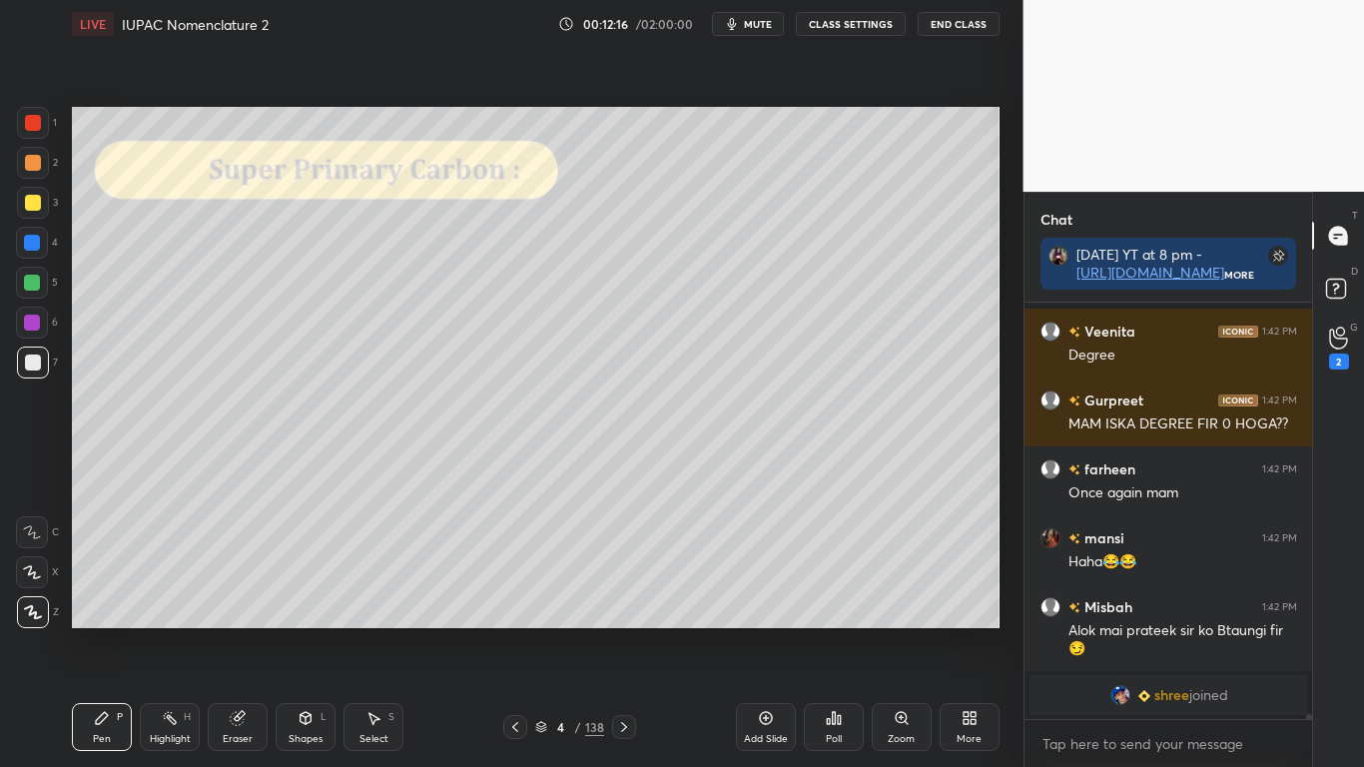
scroll to position [34304, 0]
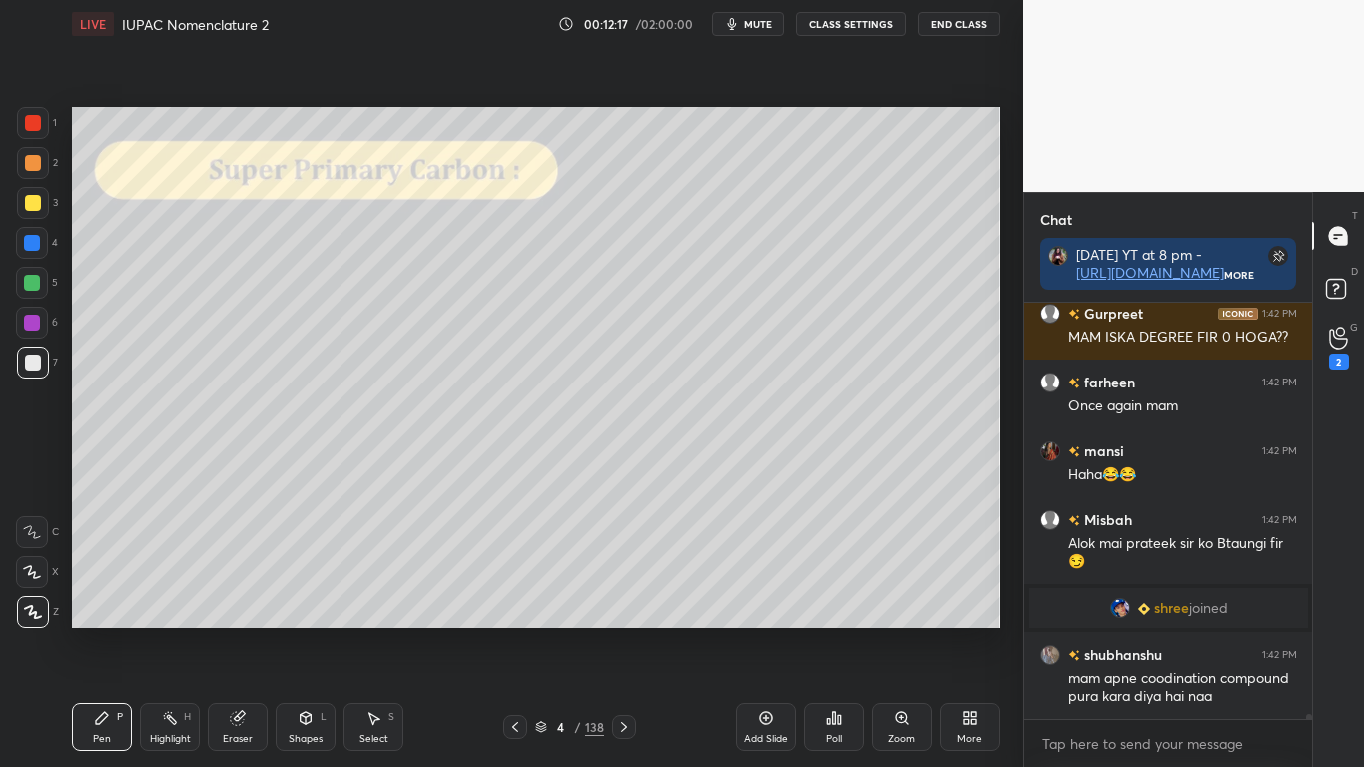
click at [33, 202] on div at bounding box center [33, 203] width 16 height 16
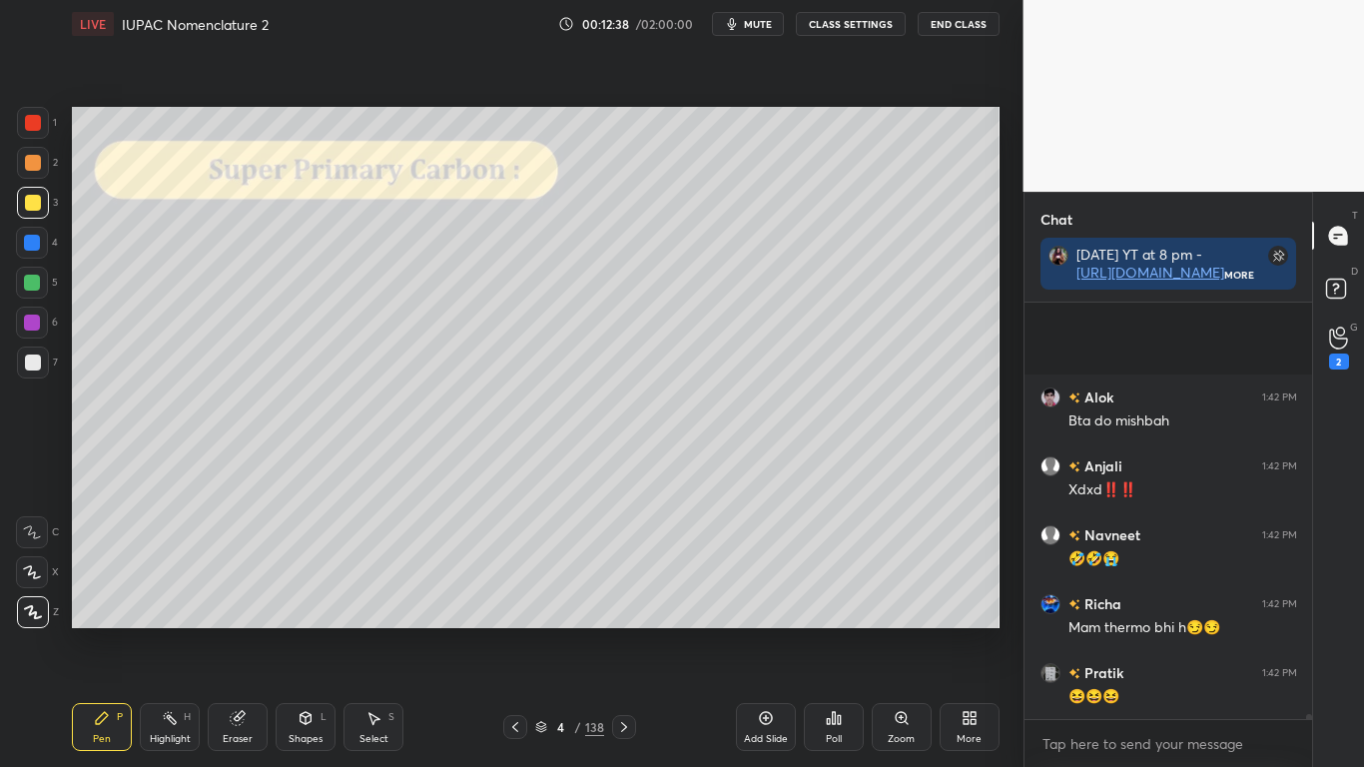
scroll to position [35942, 0]
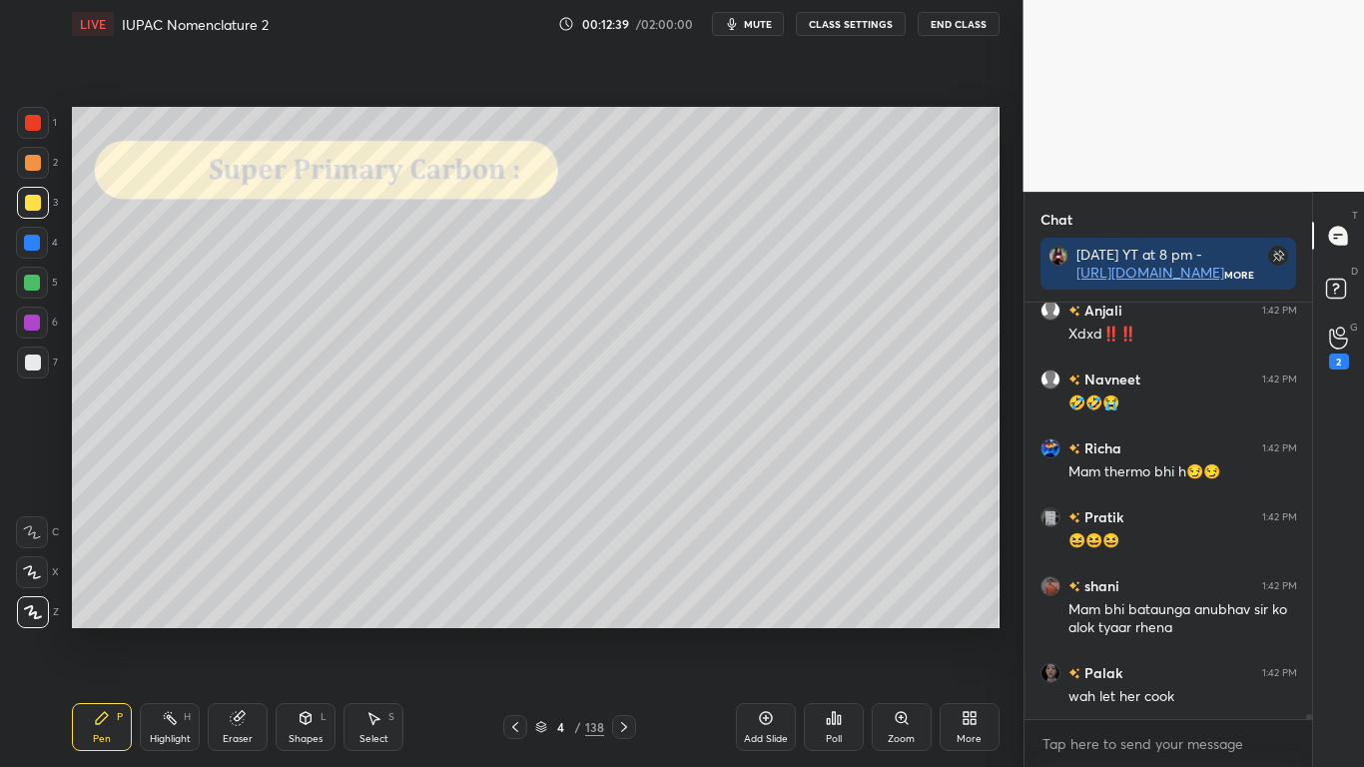
click at [41, 200] on div at bounding box center [33, 203] width 32 height 32
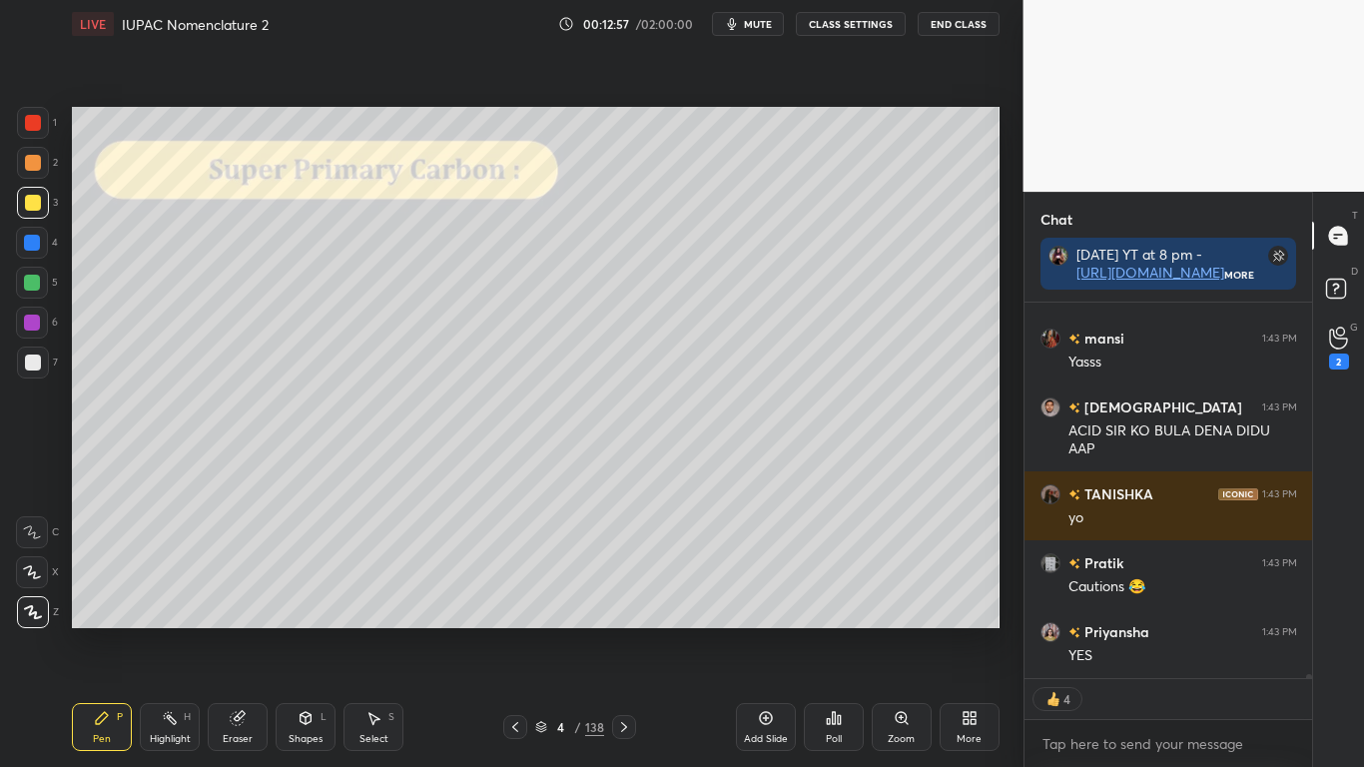
scroll to position [37796, 0]
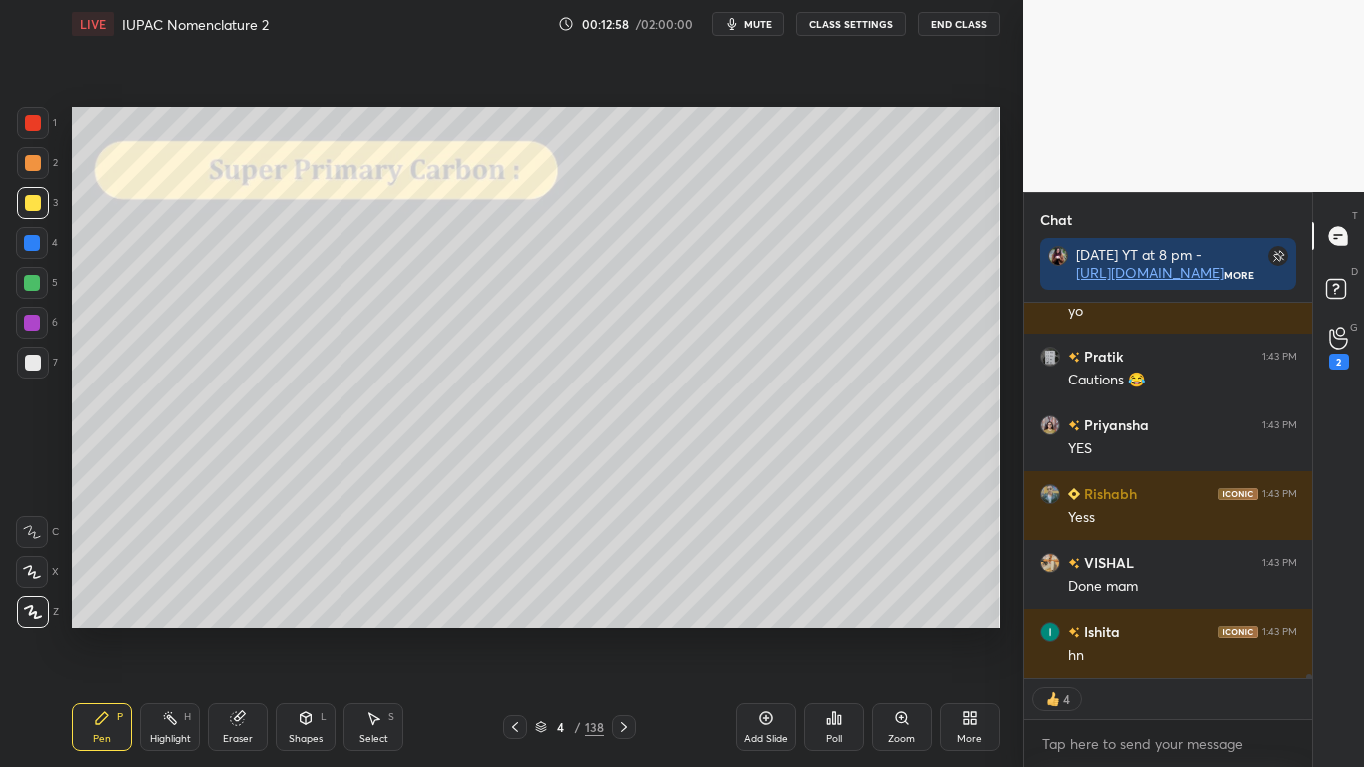
click at [856, 26] on button "CLASS SETTINGS" at bounding box center [851, 24] width 110 height 24
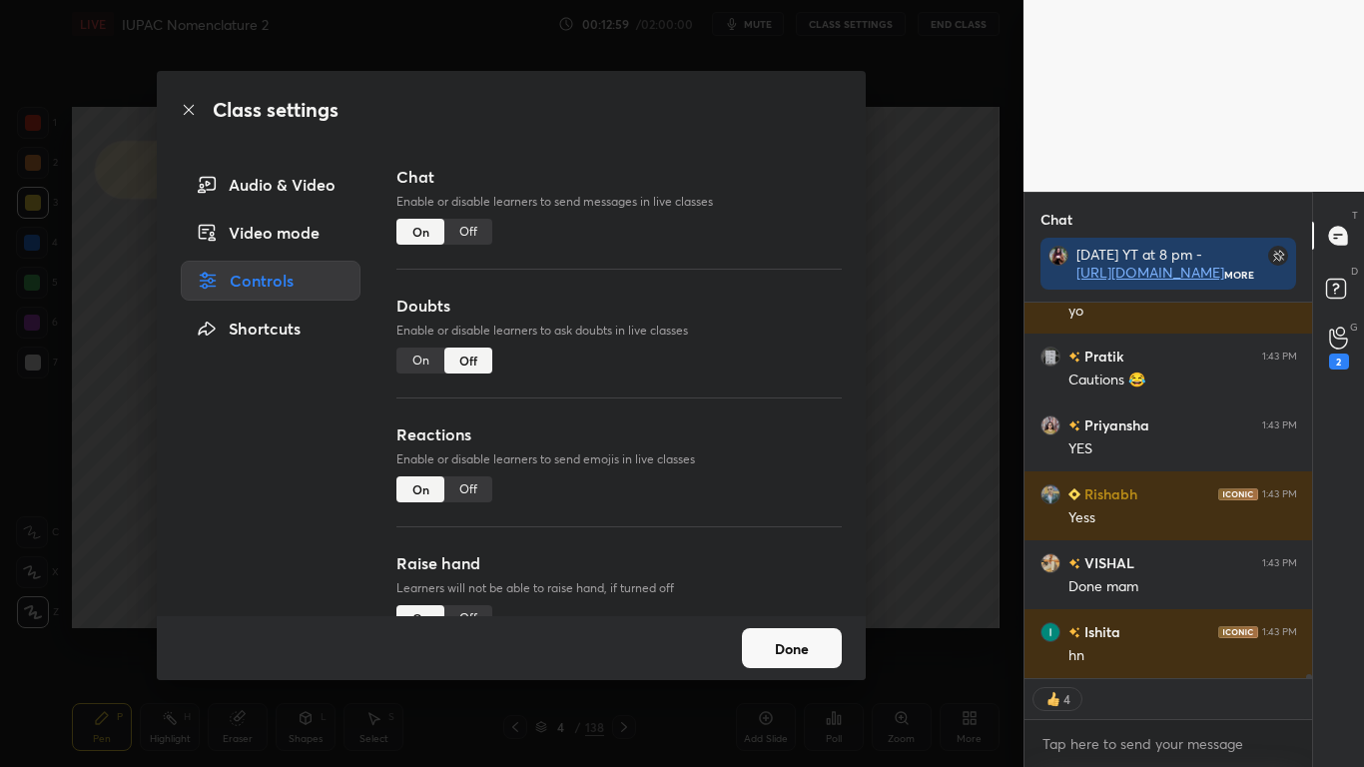
scroll to position [37933, 0]
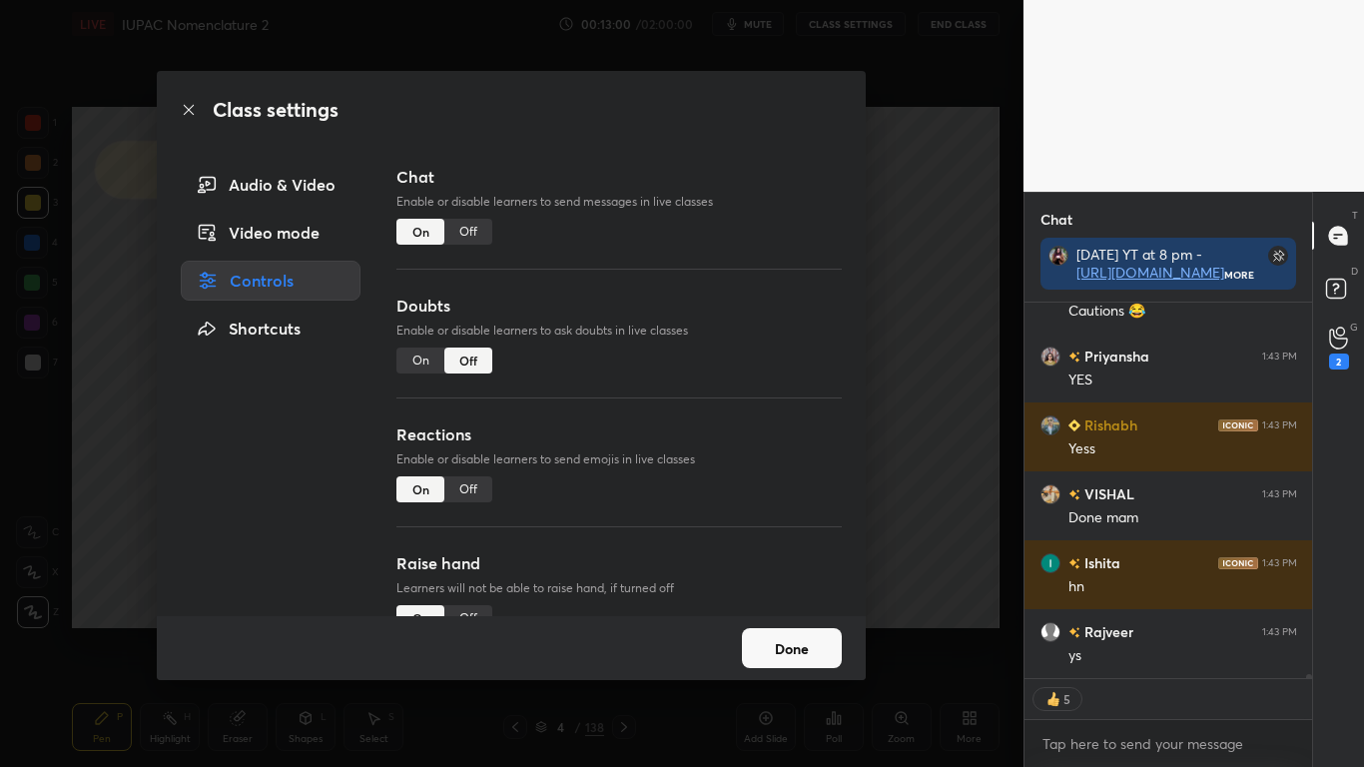
click at [467, 235] on div "Off" at bounding box center [468, 232] width 48 height 26
type textarea "x"
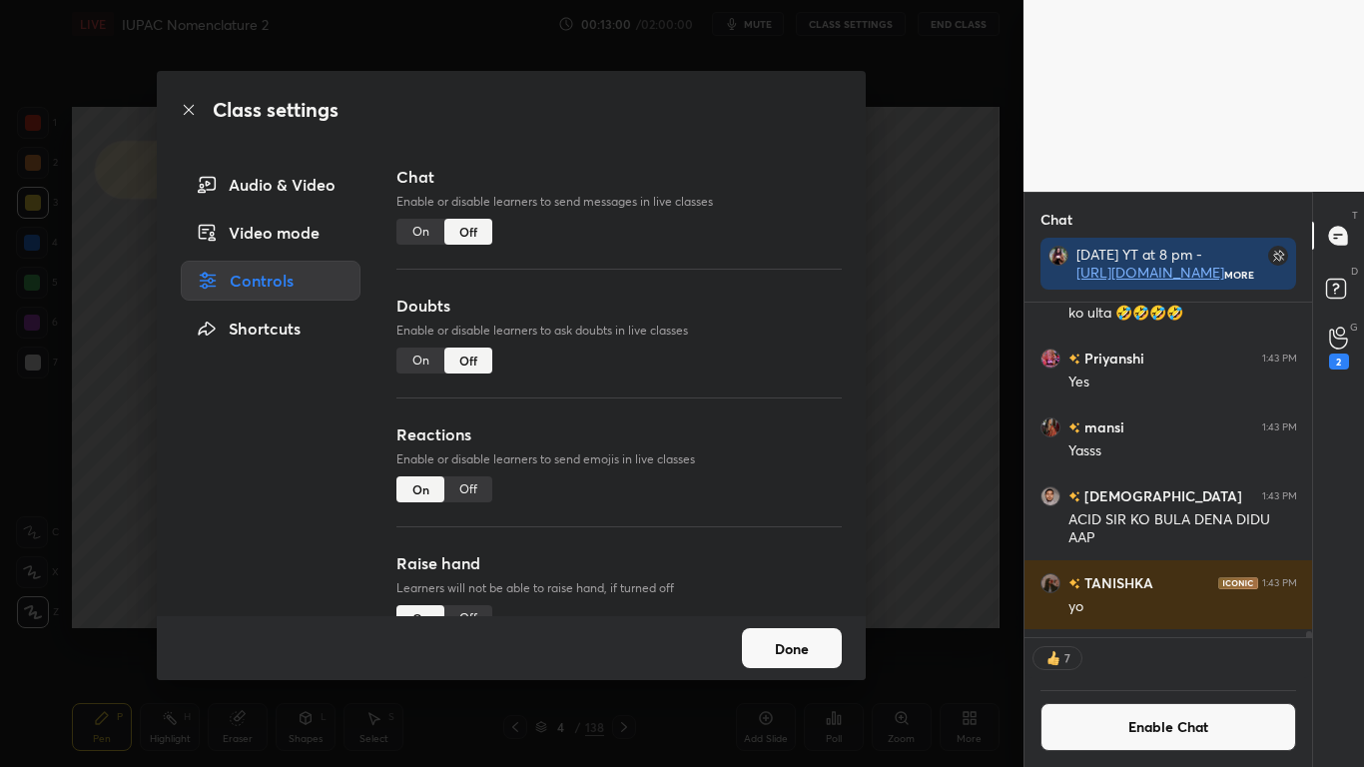
click at [801, 631] on button "Done" at bounding box center [792, 648] width 100 height 40
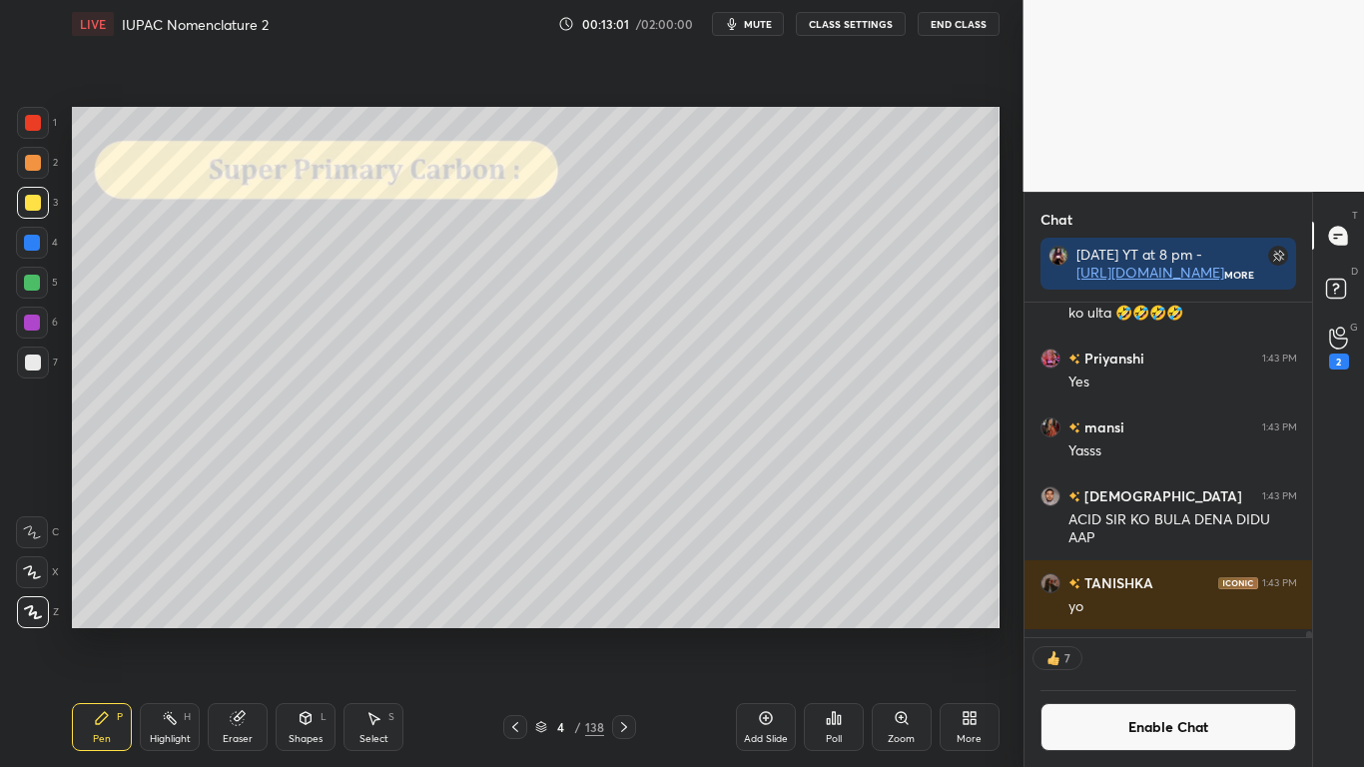
click at [774, 631] on div "Add Slide" at bounding box center [766, 727] width 60 height 48
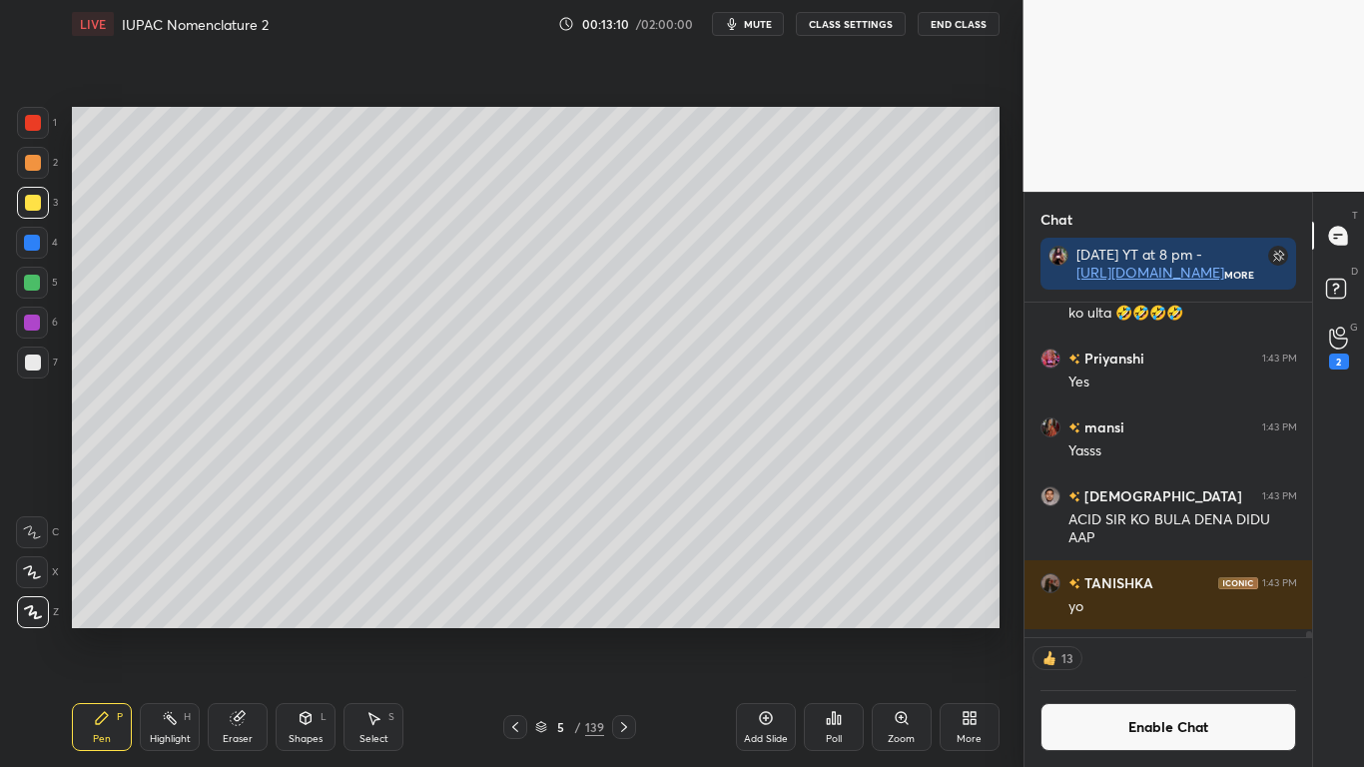
click at [35, 369] on div at bounding box center [33, 362] width 16 height 16
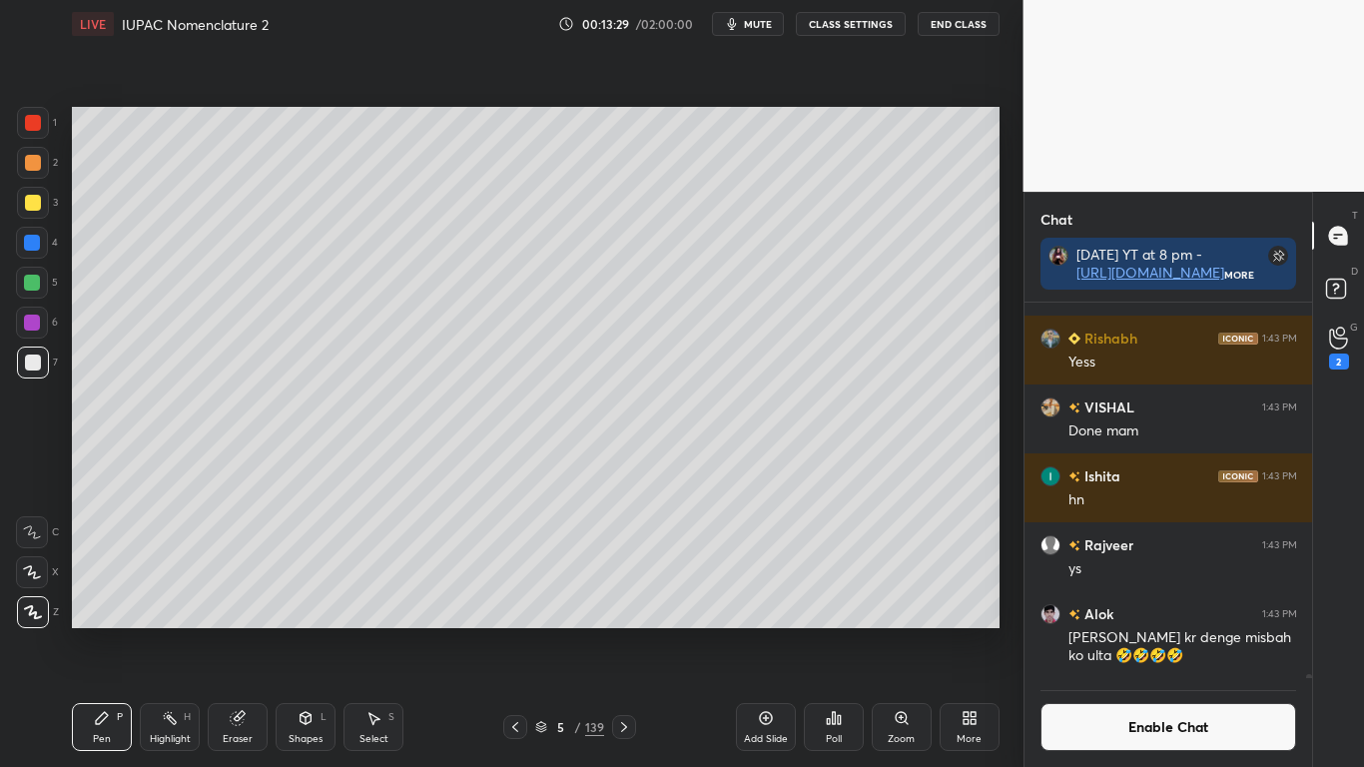
click at [33, 208] on div at bounding box center [33, 203] width 16 height 16
click at [1137, 631] on button "Enable Chat" at bounding box center [1168, 727] width 257 height 48
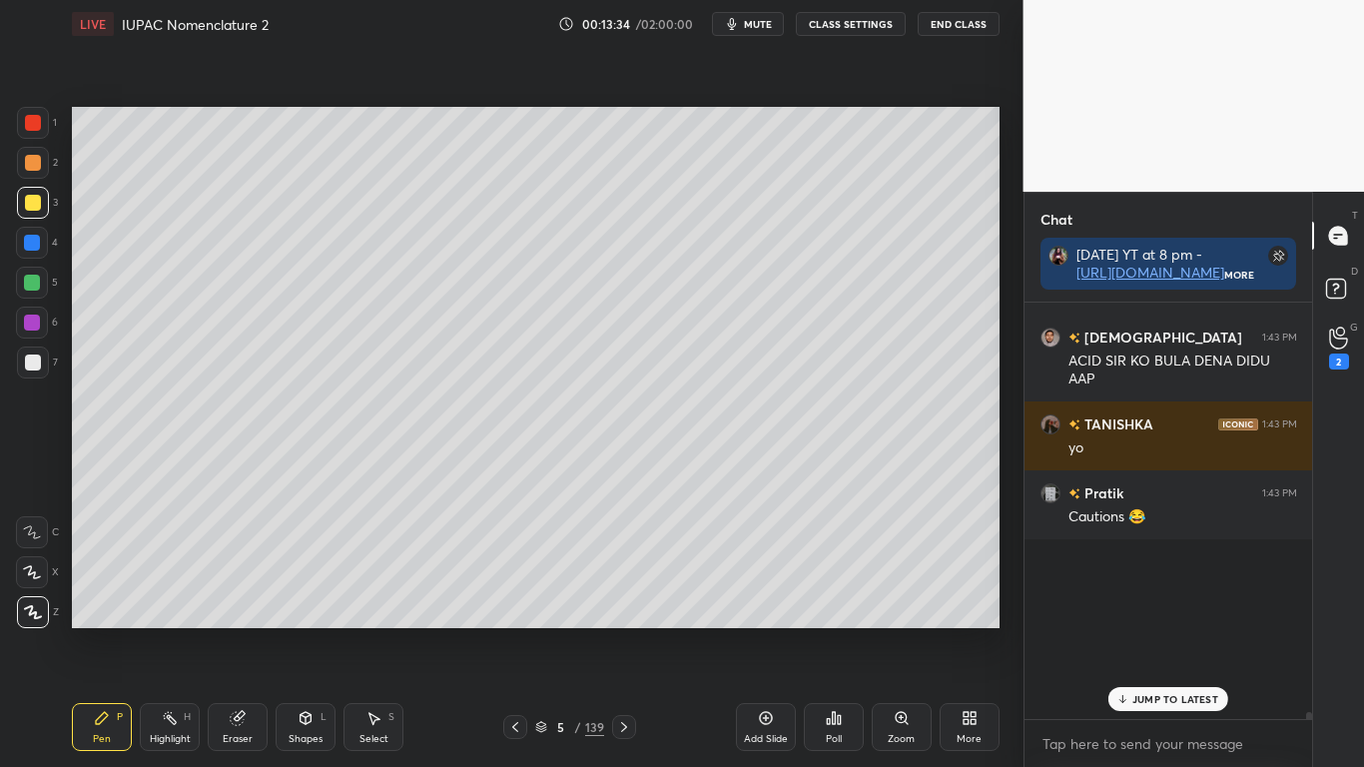
scroll to position [410, 282]
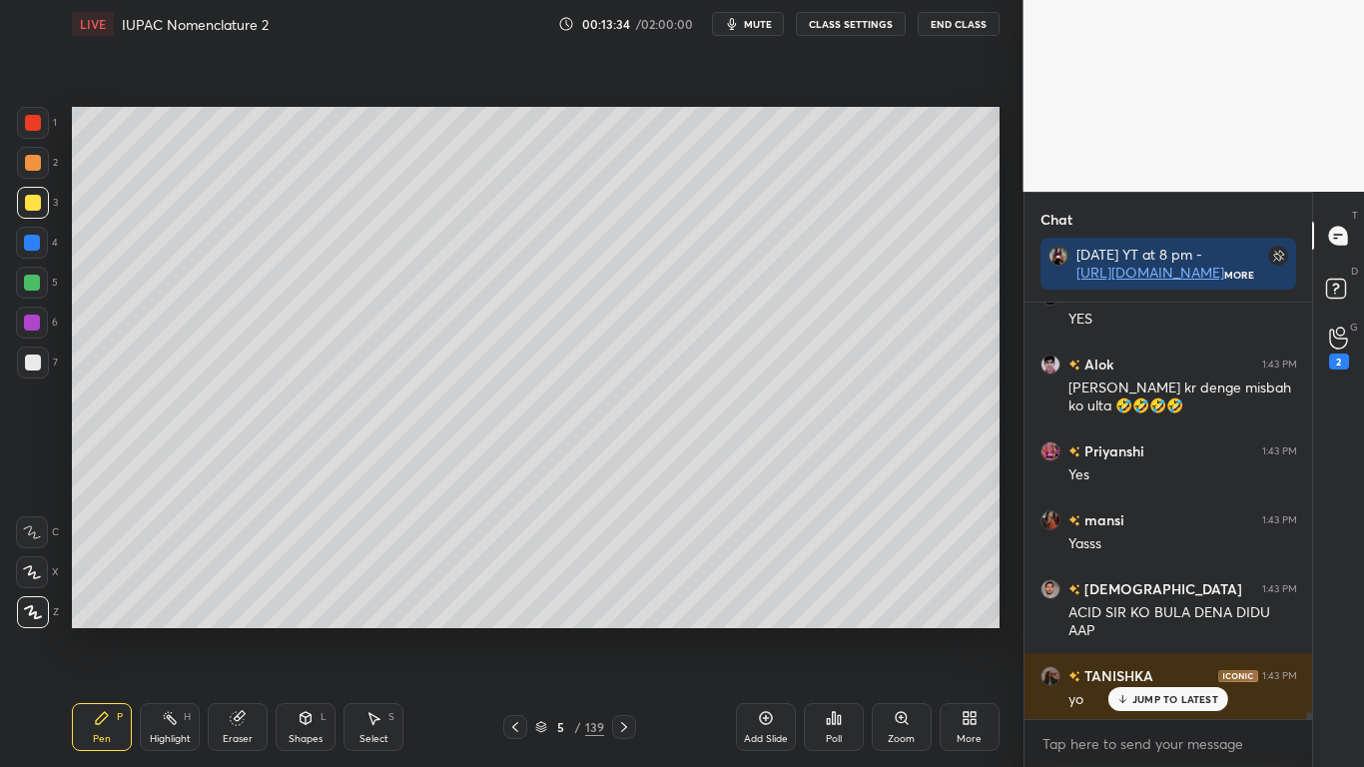
click at [1145, 631] on p "JUMP TO LATEST" at bounding box center [1175, 699] width 86 height 12
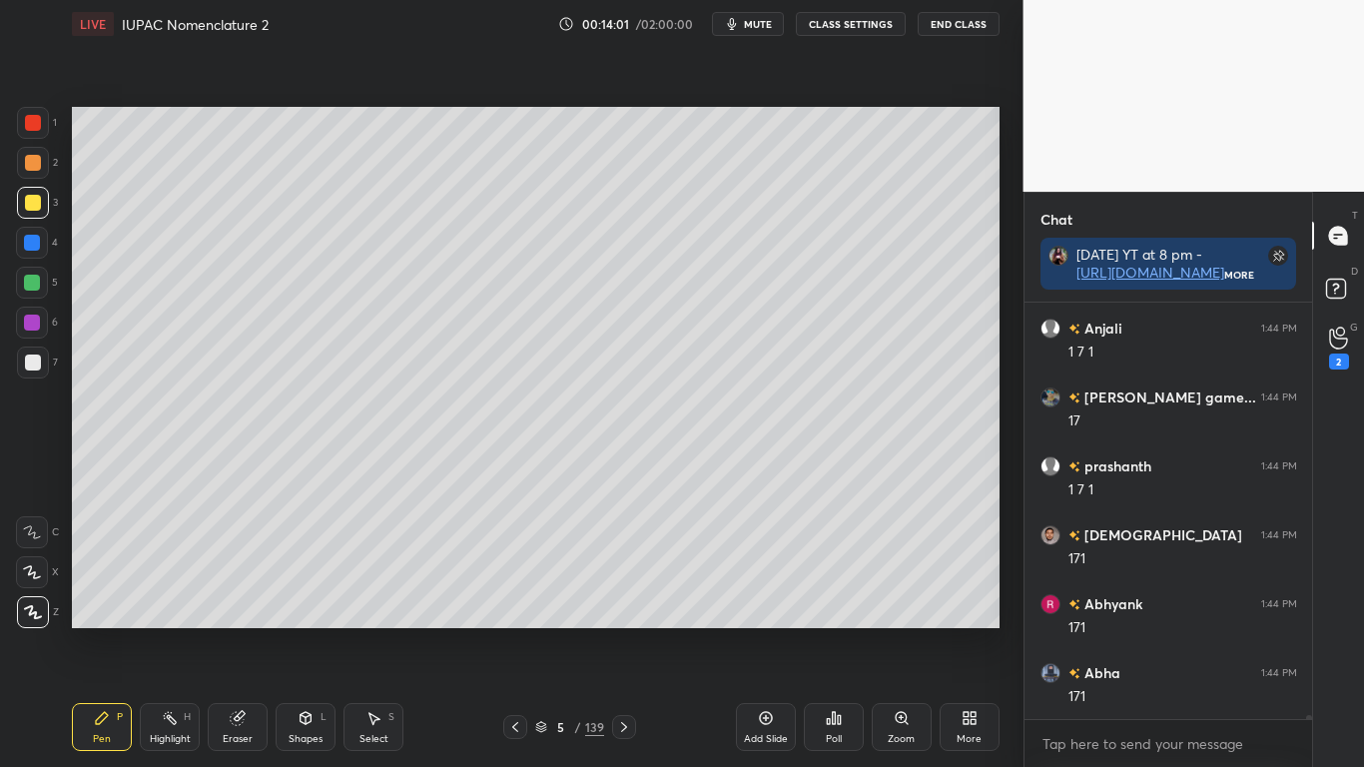
scroll to position [39210, 0]
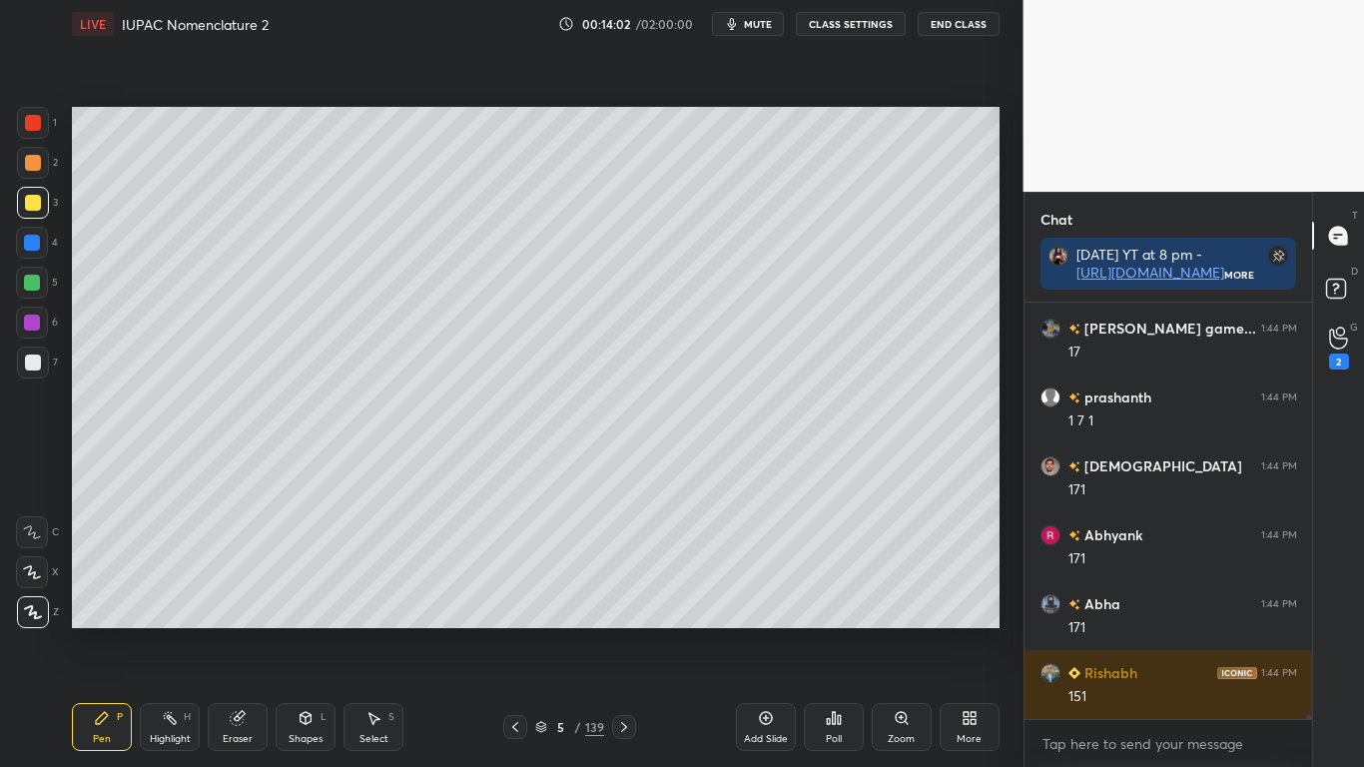
click at [864, 28] on button "CLASS SETTINGS" at bounding box center [851, 24] width 110 height 24
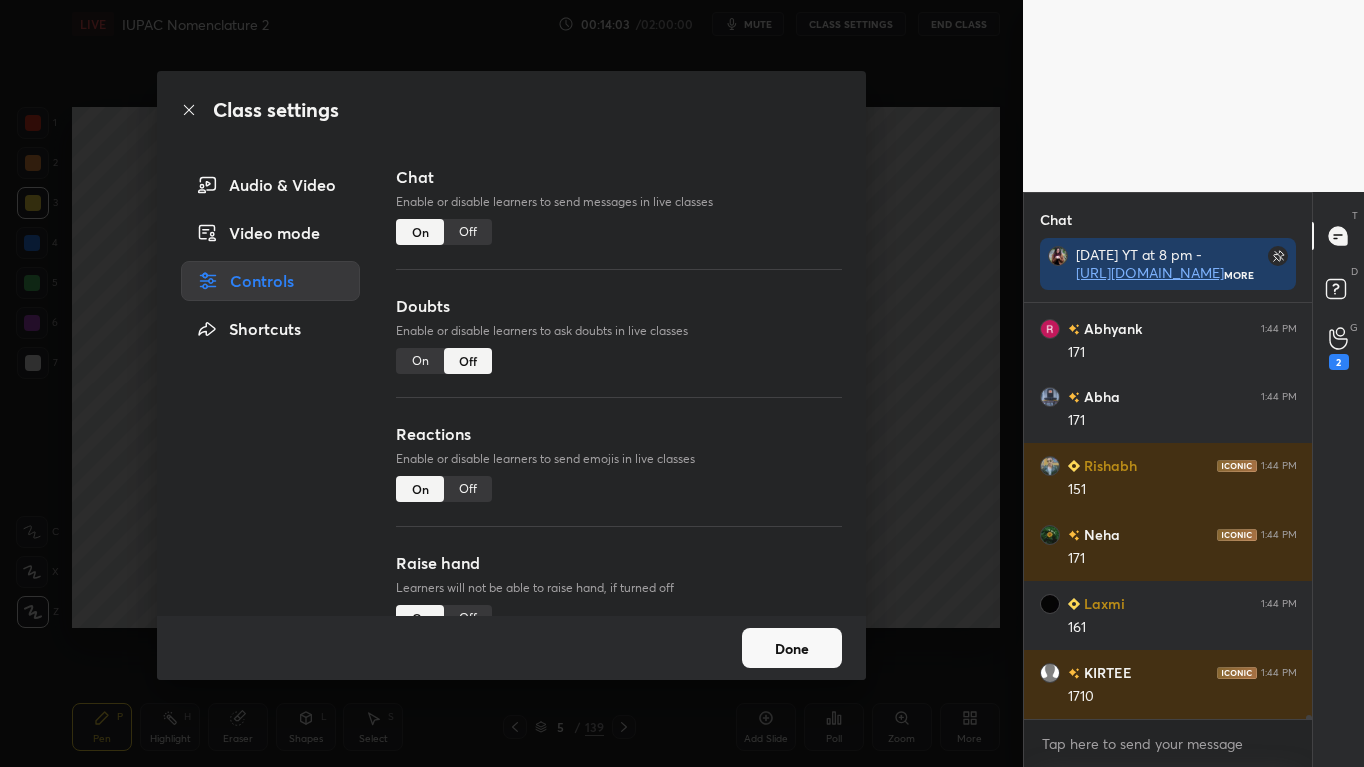
click at [473, 235] on div "Off" at bounding box center [468, 232] width 48 height 26
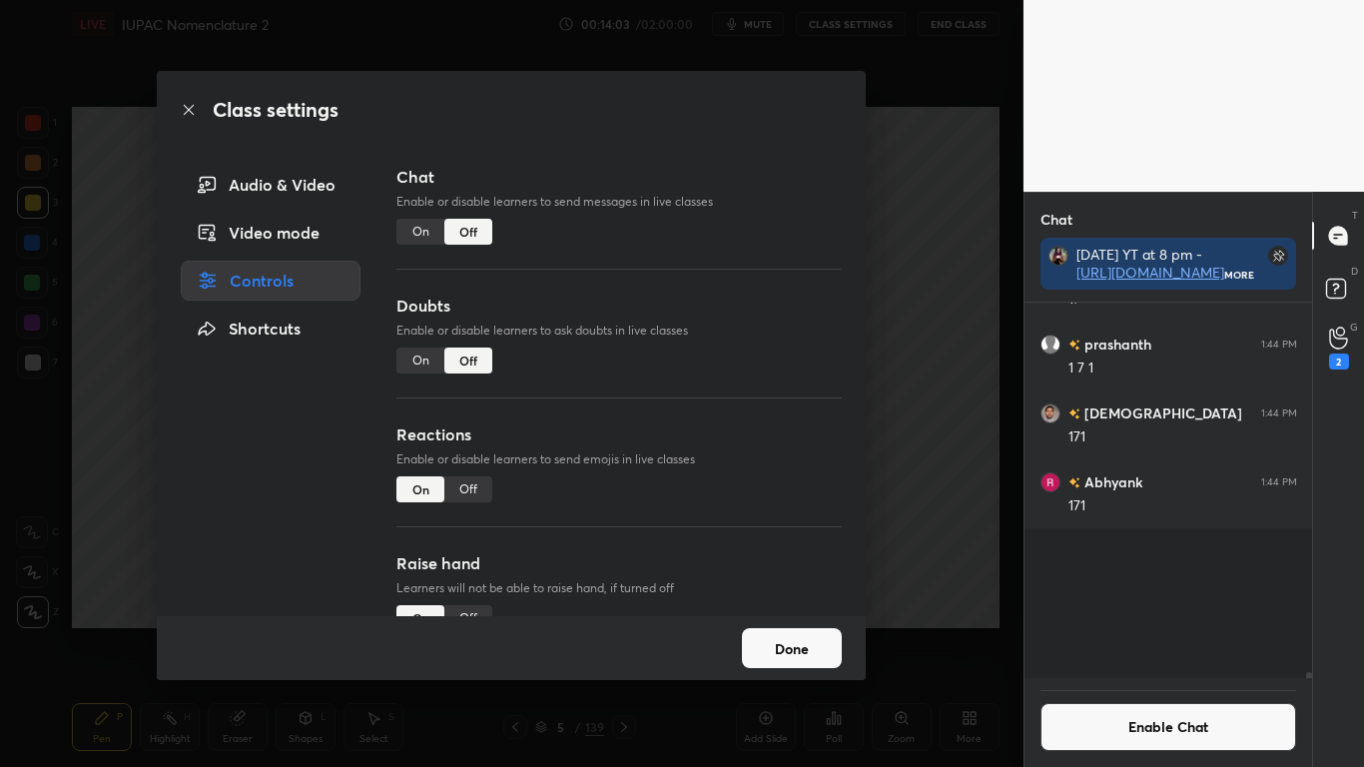
scroll to position [369, 282]
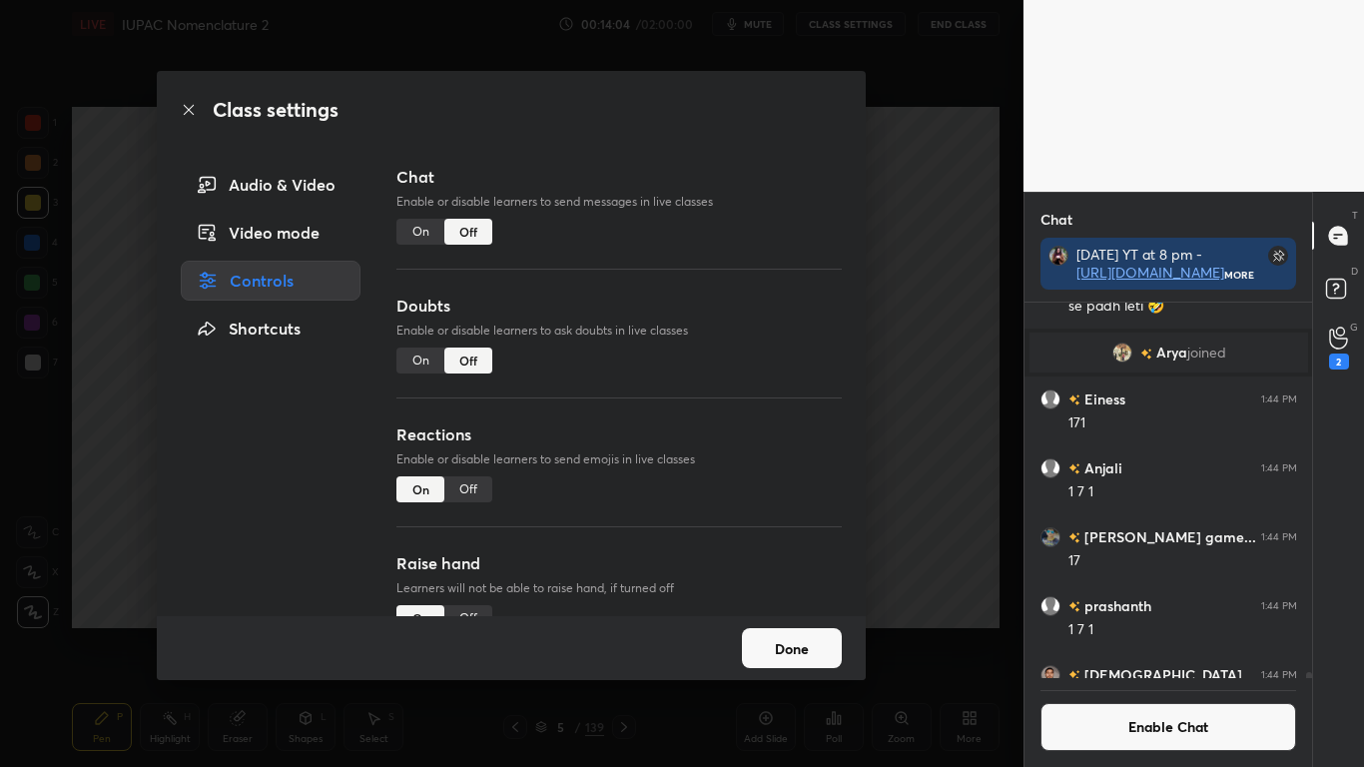
click at [756, 631] on button "Done" at bounding box center [792, 648] width 100 height 40
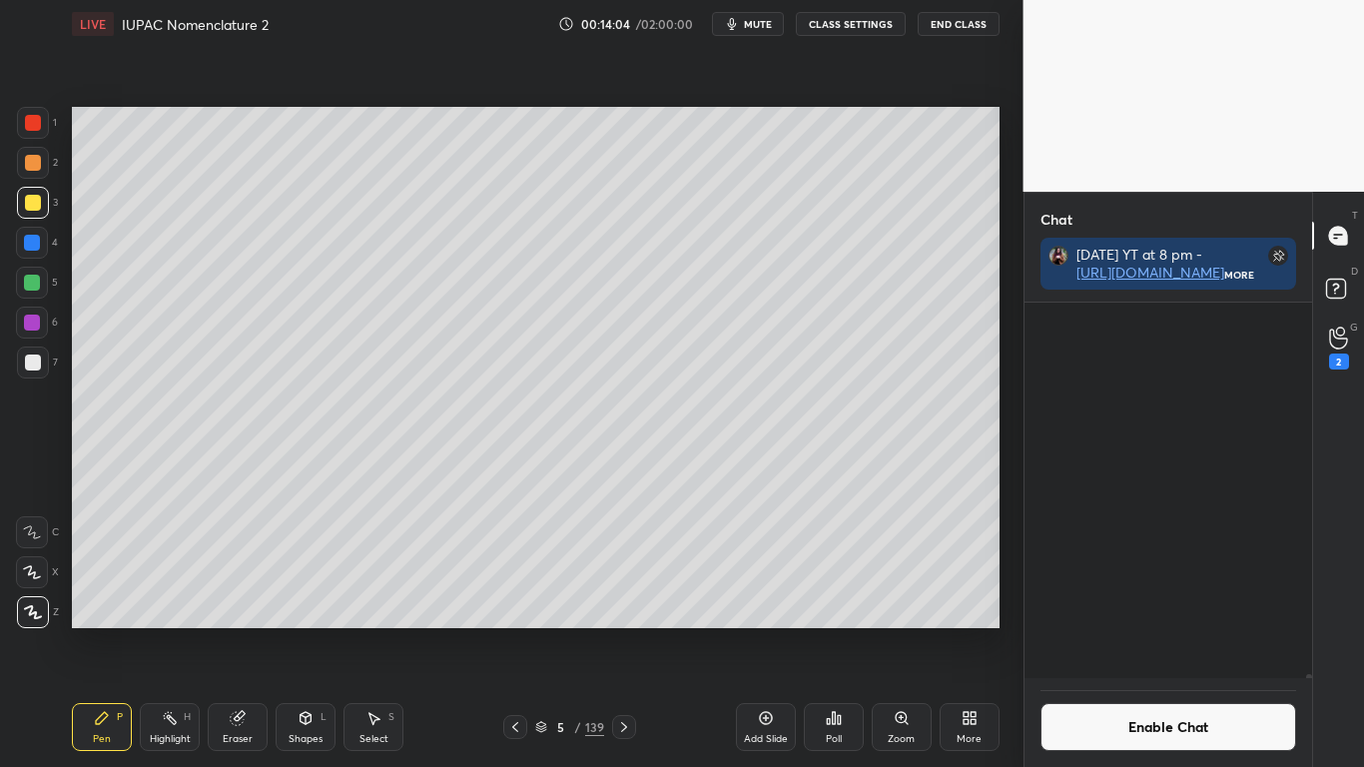
scroll to position [38738, 0]
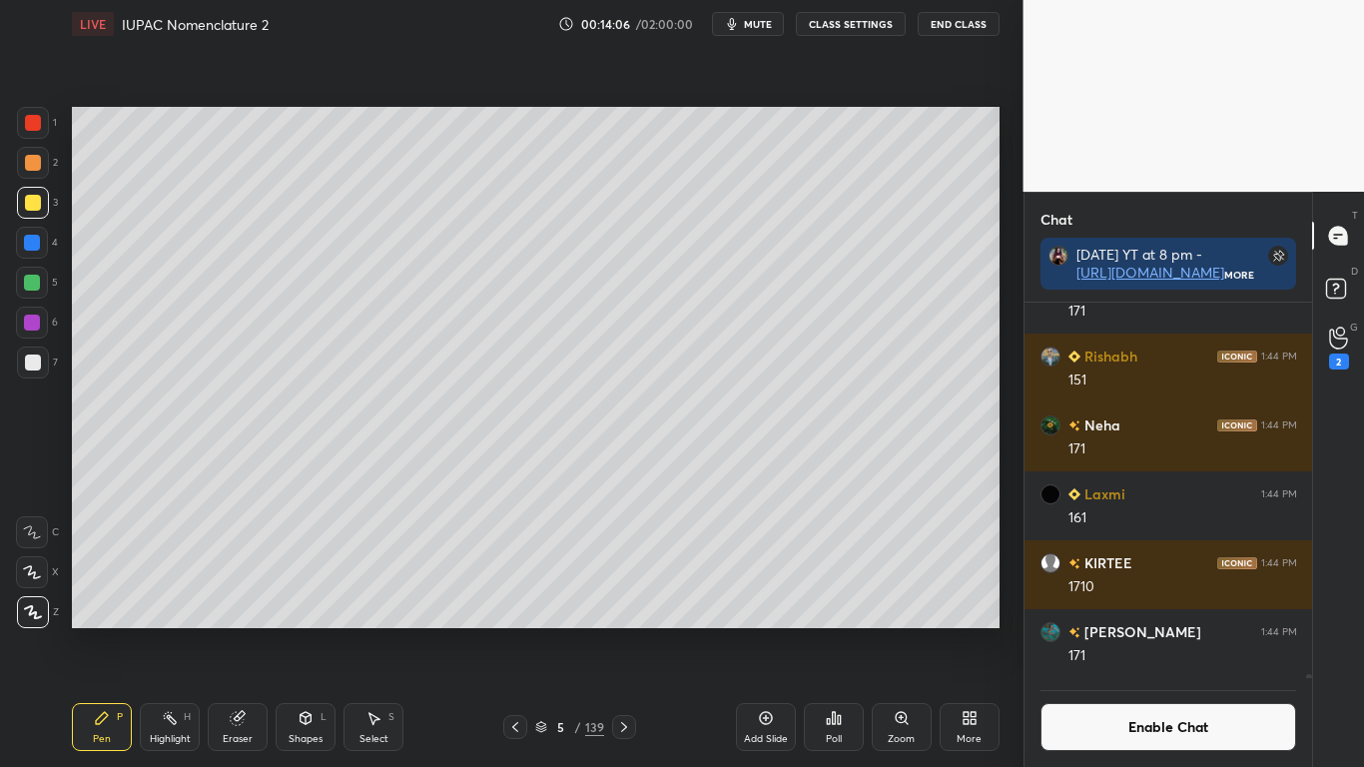
click at [29, 363] on div at bounding box center [33, 362] width 16 height 16
click at [28, 284] on div at bounding box center [32, 283] width 16 height 16
click at [1121, 631] on button "Enable Chat" at bounding box center [1168, 727] width 257 height 48
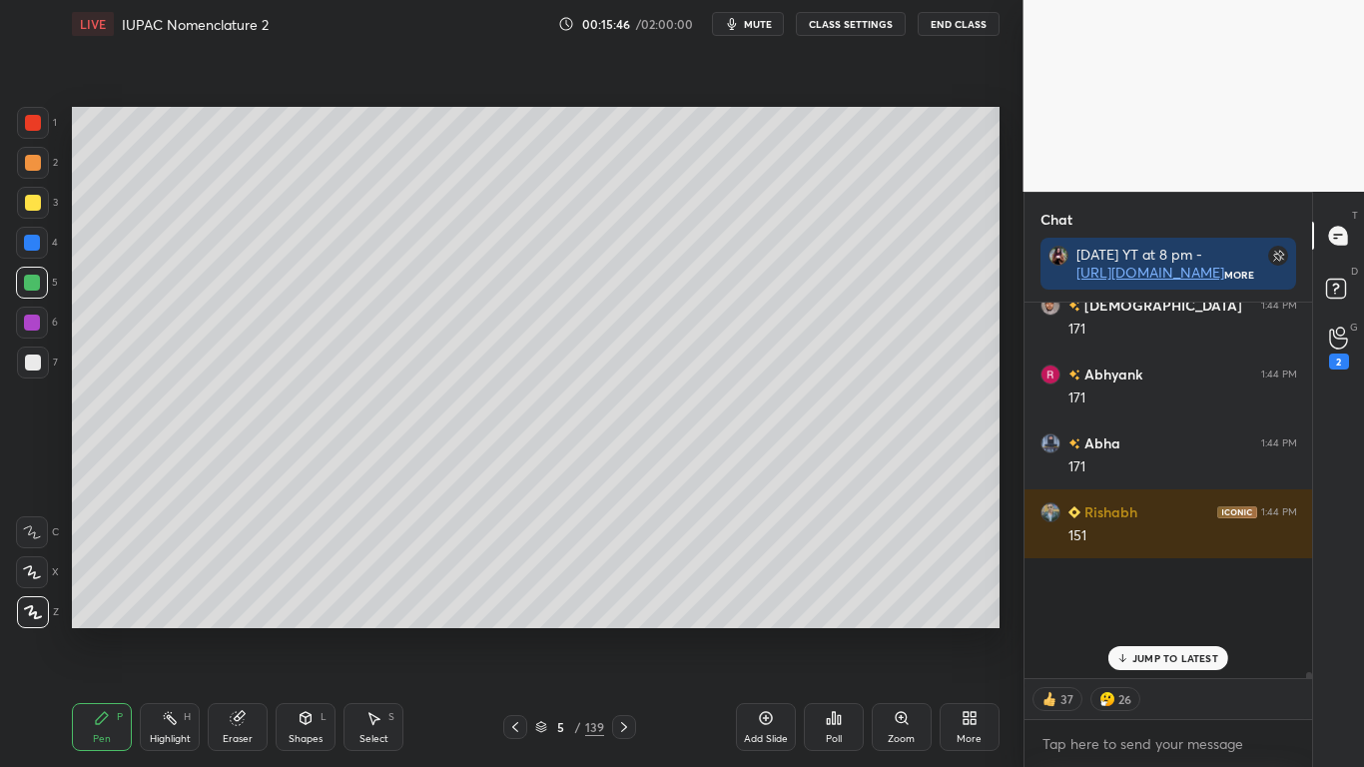
scroll to position [369, 282]
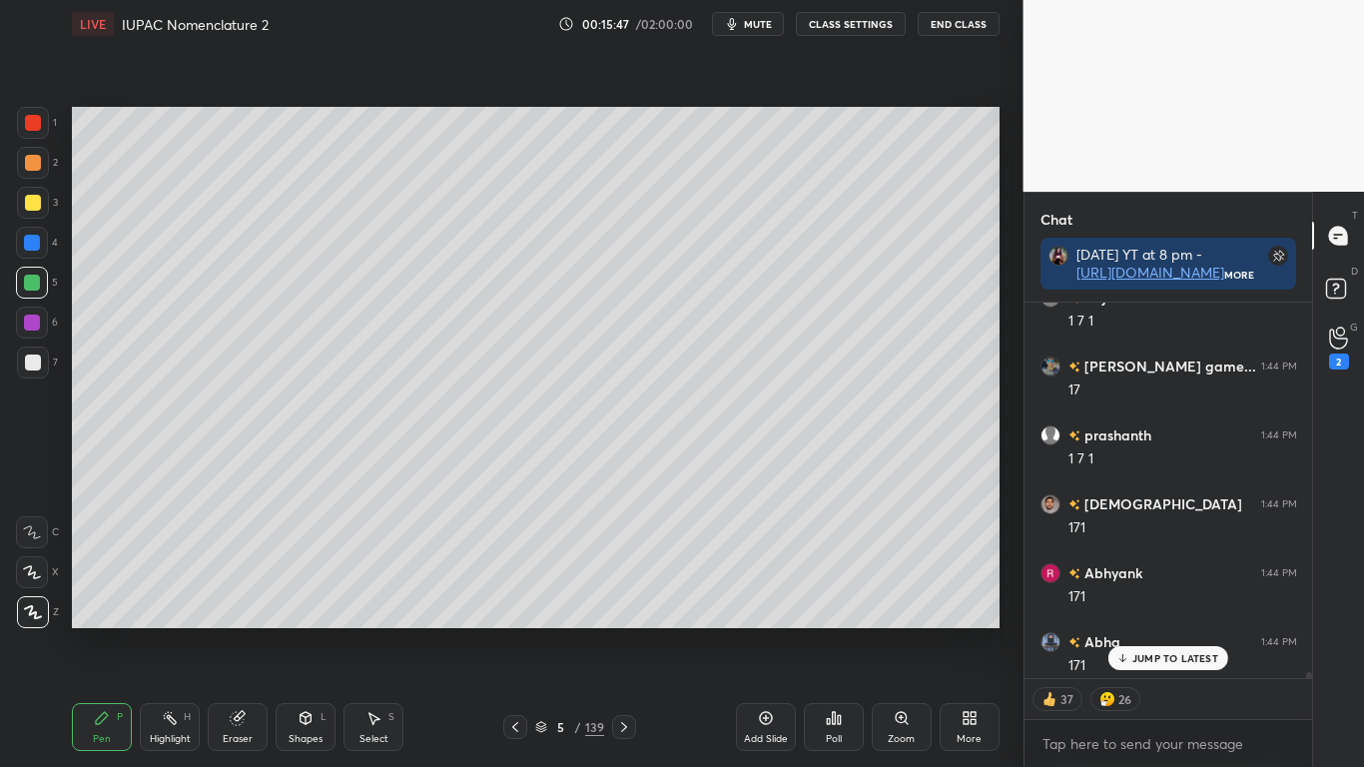
click at [1153, 631] on div "JUMP TO LATEST" at bounding box center [1168, 658] width 120 height 24
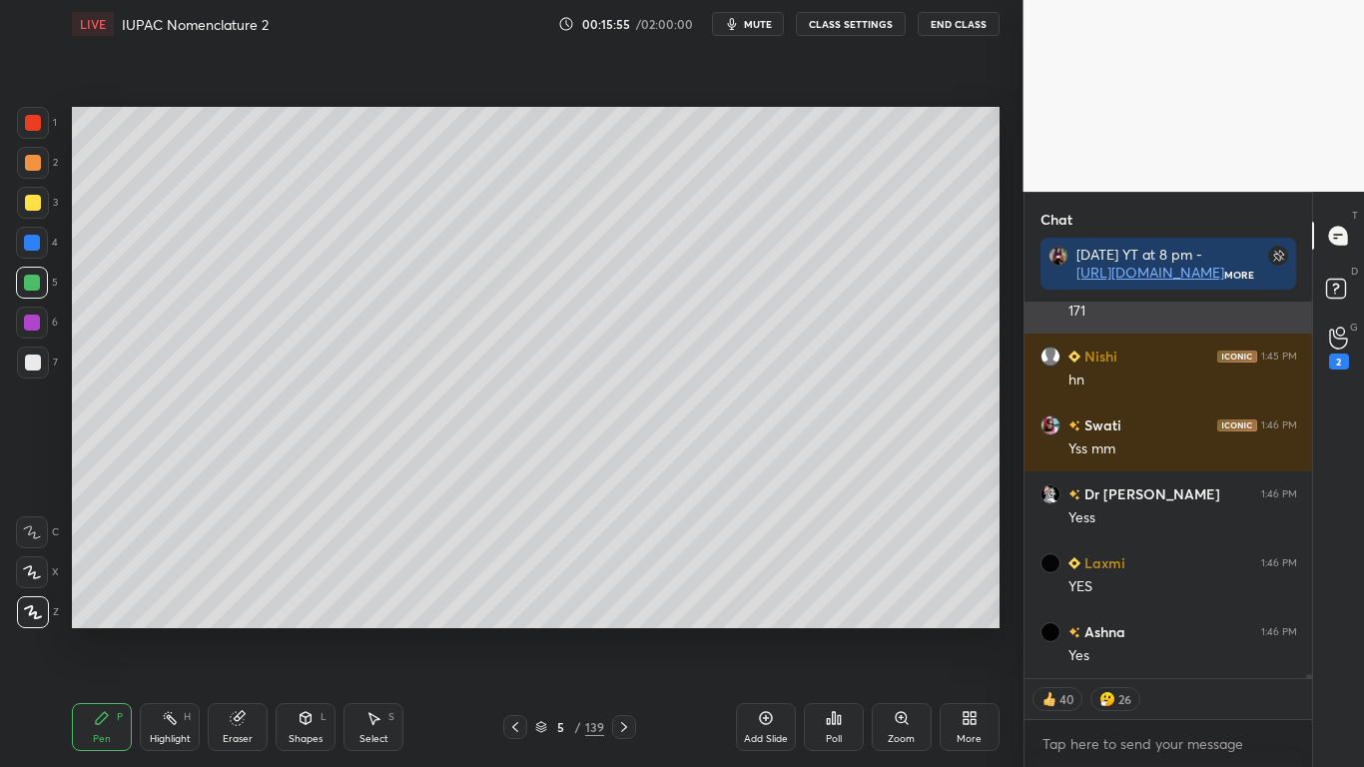
scroll to position [39144, 0]
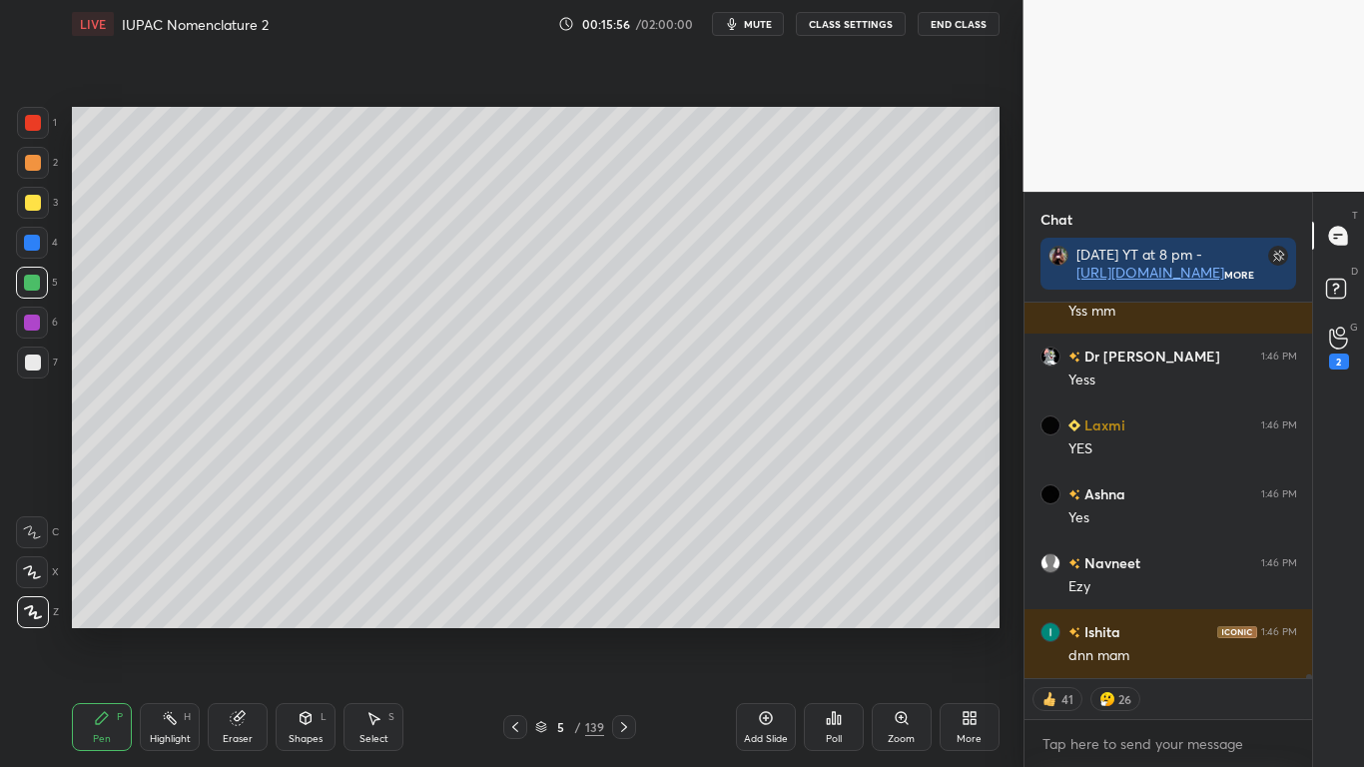
click at [34, 205] on div at bounding box center [33, 203] width 16 height 16
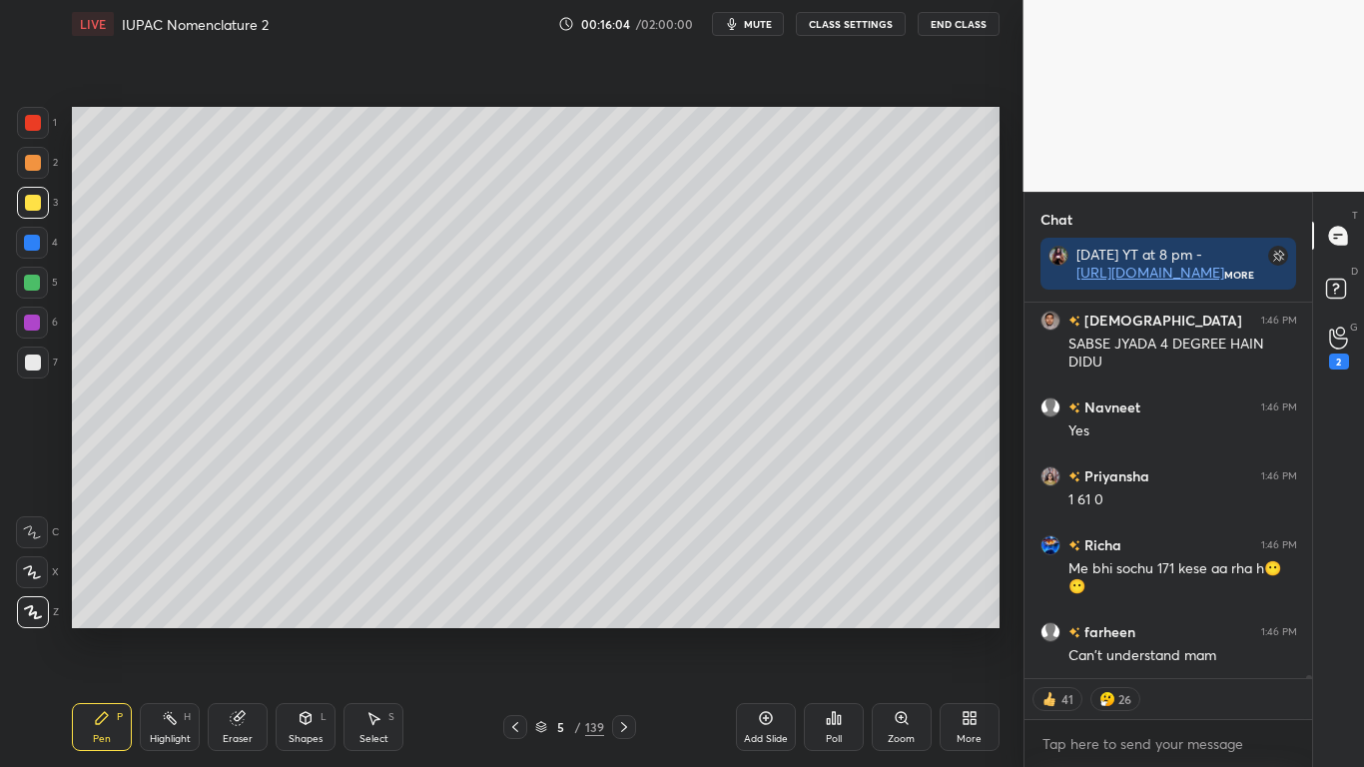
scroll to position [40438, 0]
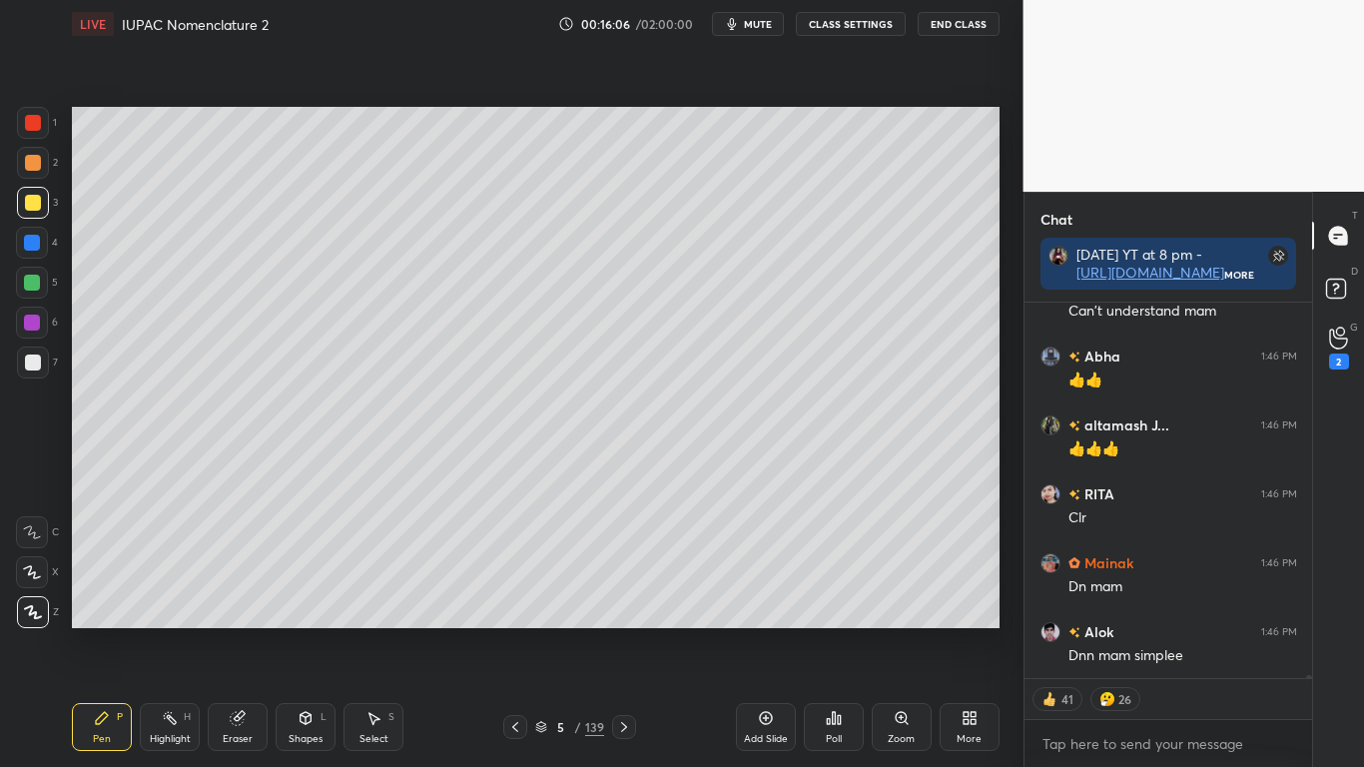
type textarea "x"
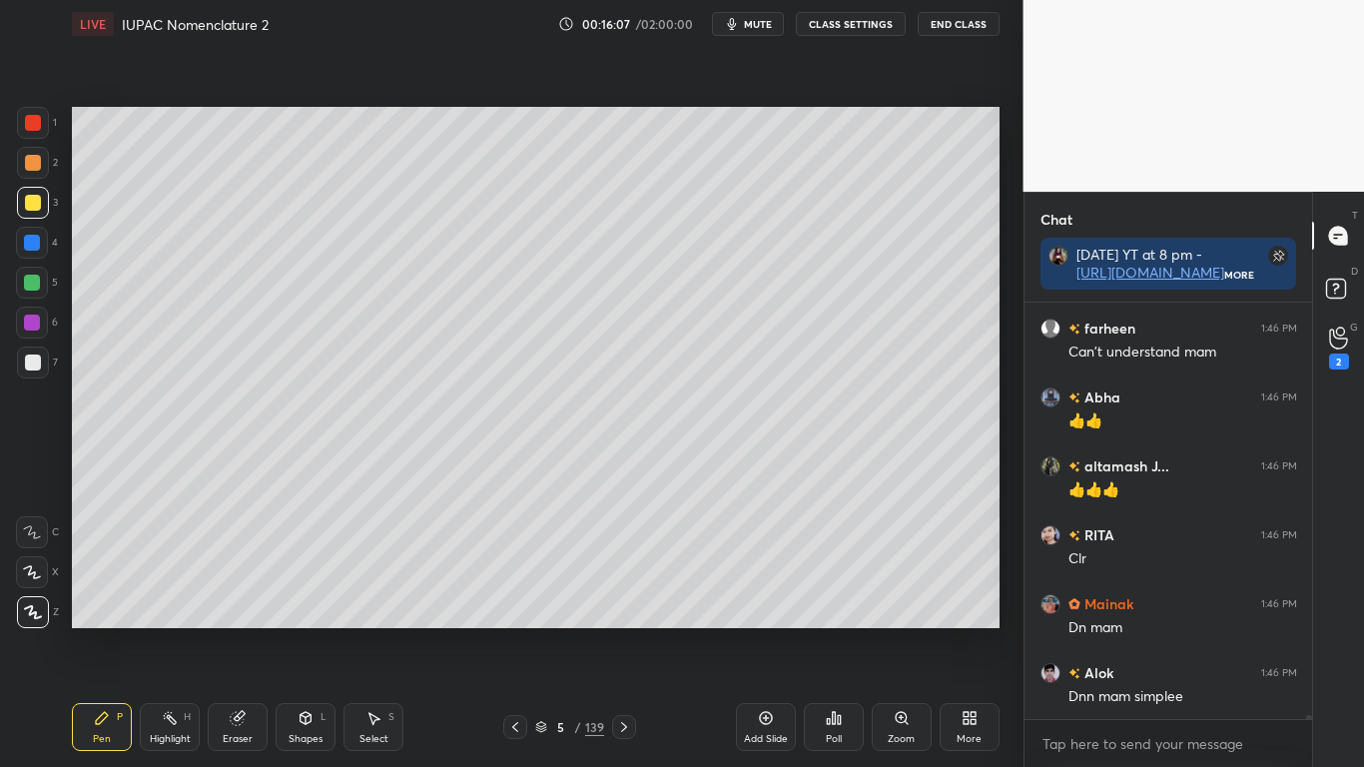
scroll to position [40466, 0]
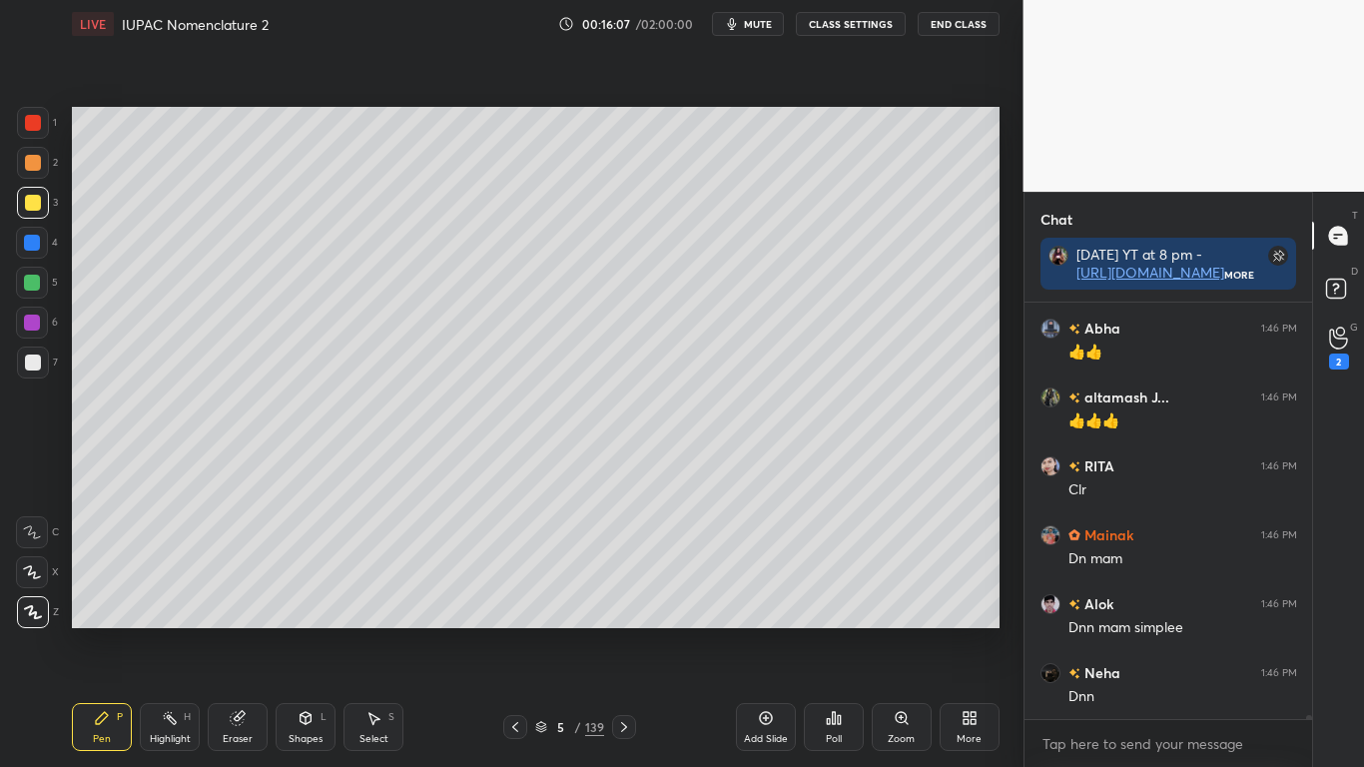
click at [837, 20] on button "CLASS SETTINGS" at bounding box center [851, 24] width 110 height 24
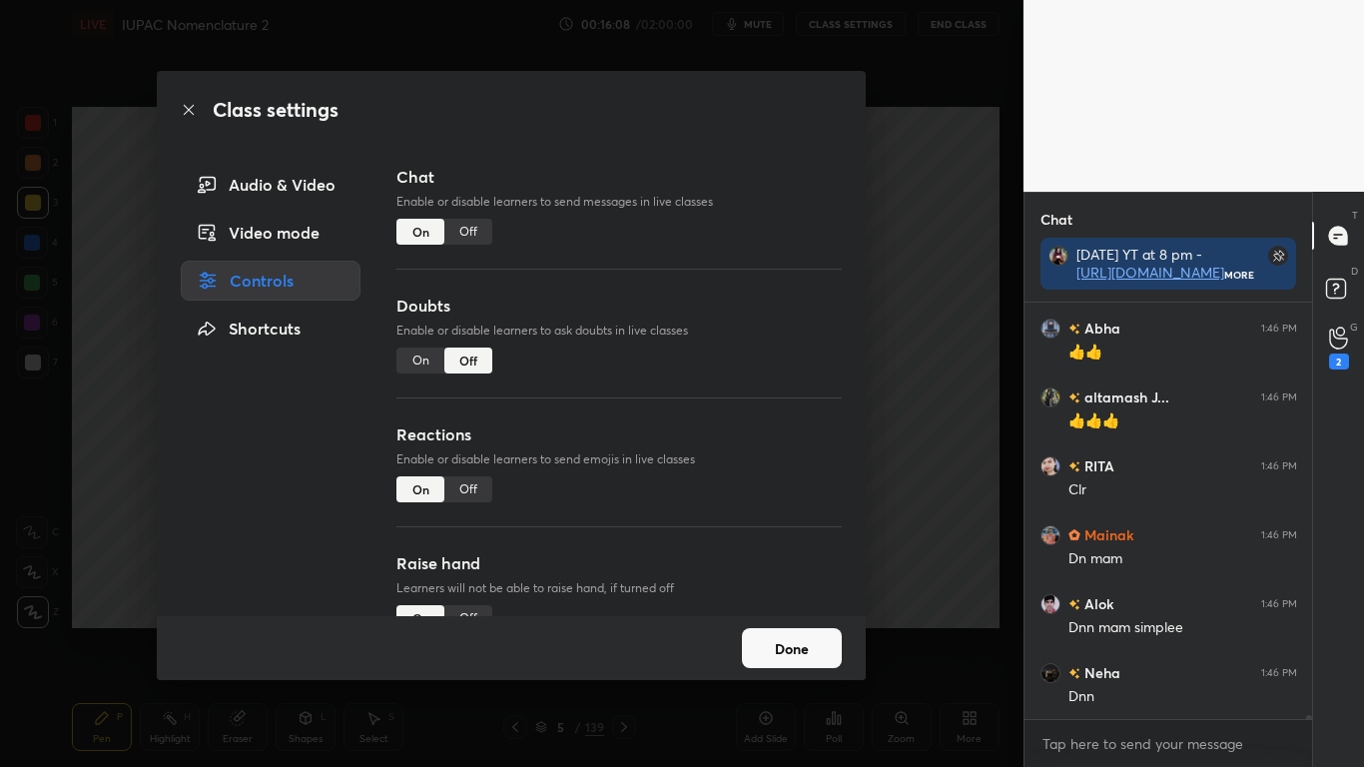
click at [462, 226] on div "Off" at bounding box center [468, 232] width 48 height 26
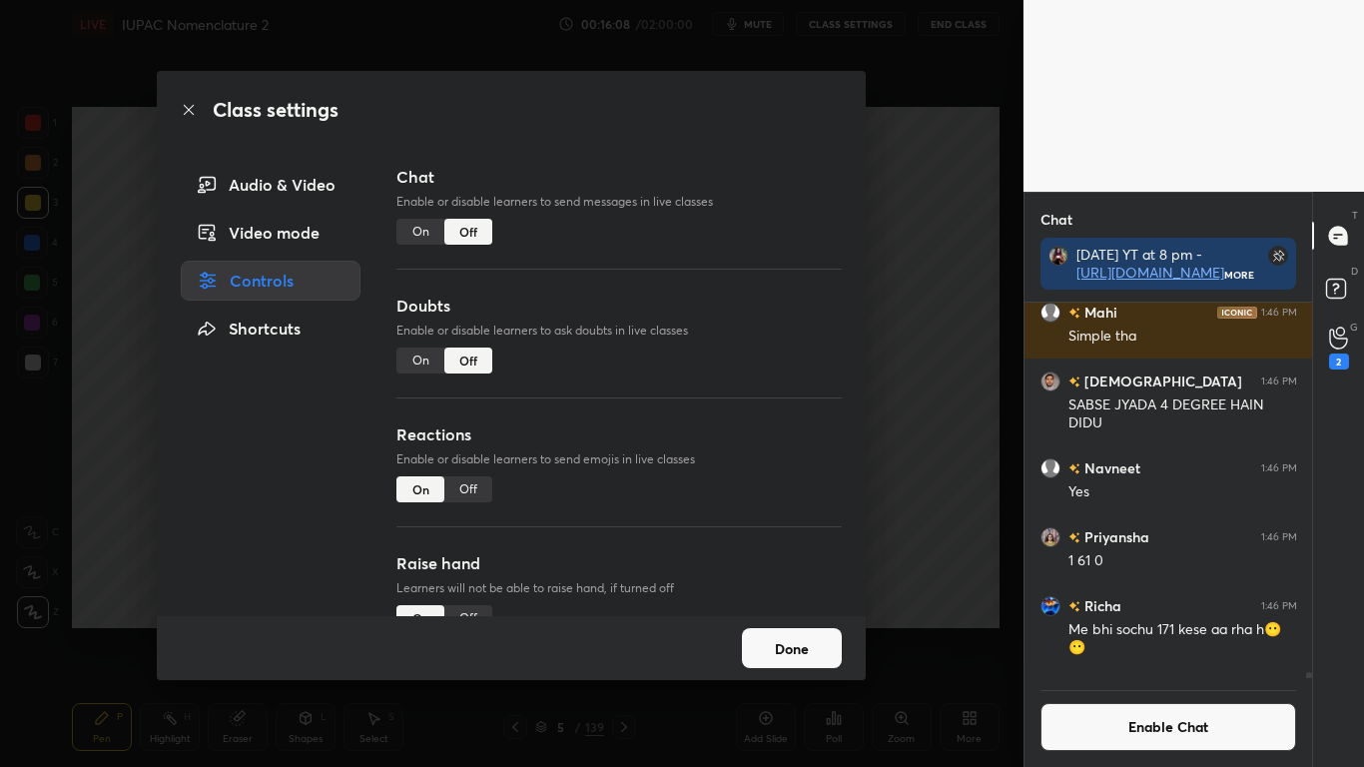
scroll to position [369, 282]
click at [766, 631] on button "Done" at bounding box center [792, 648] width 100 height 40
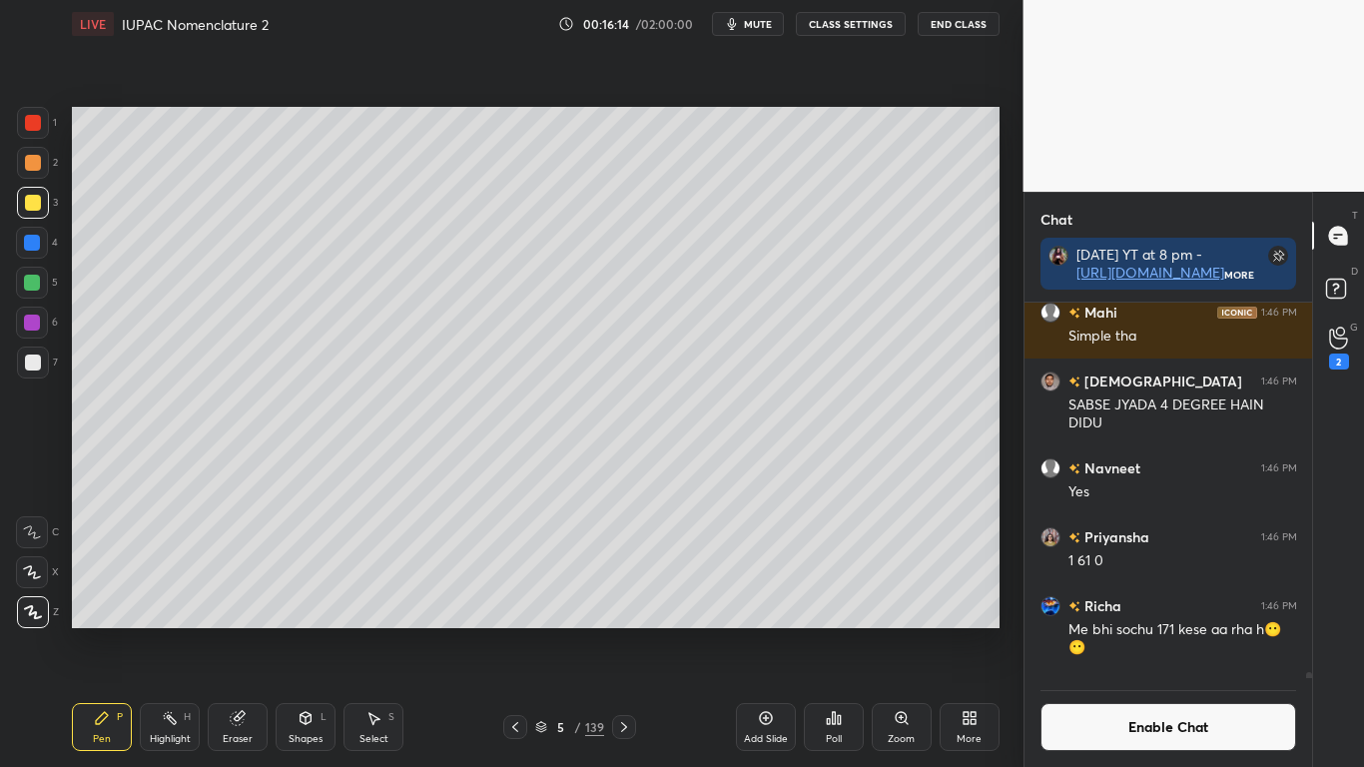
scroll to position [329, 282]
click at [1090, 631] on button "Enable Chat" at bounding box center [1168, 727] width 257 height 48
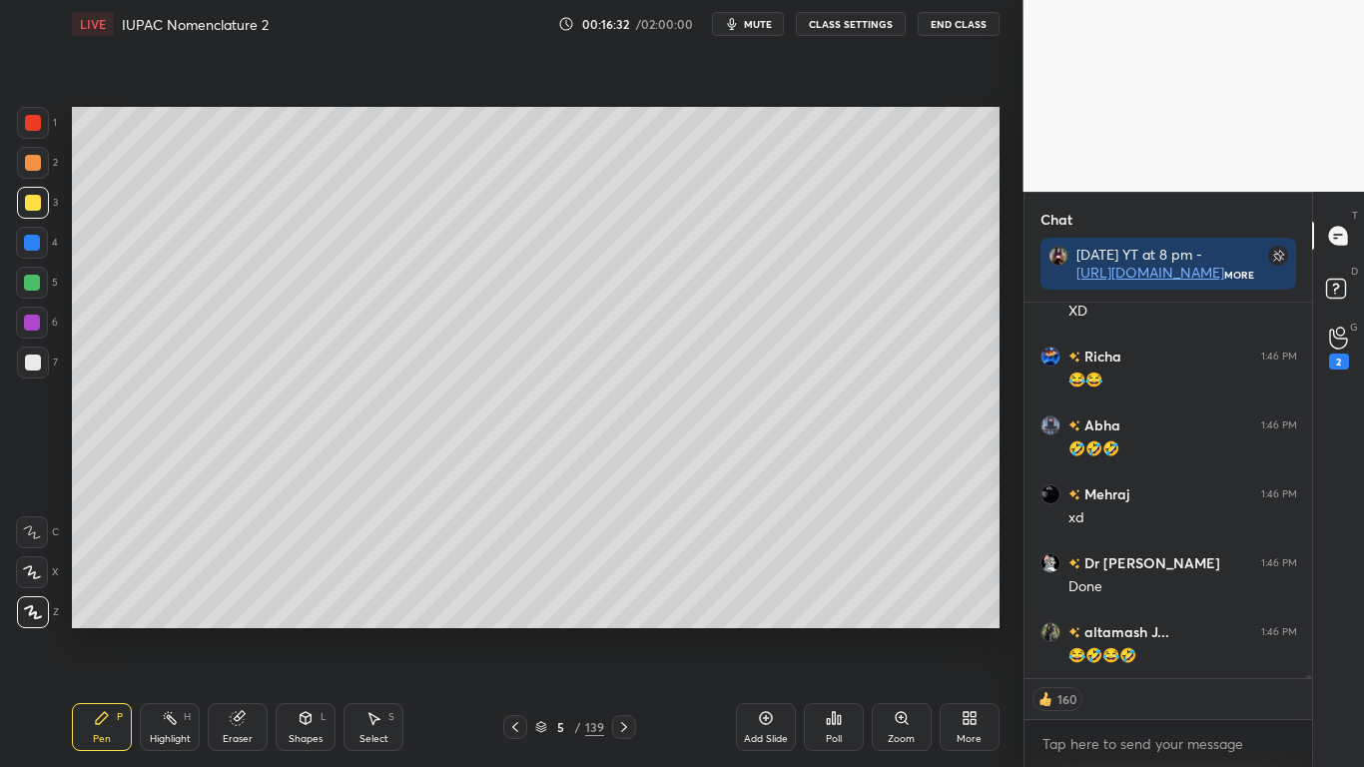
scroll to position [40586, 0]
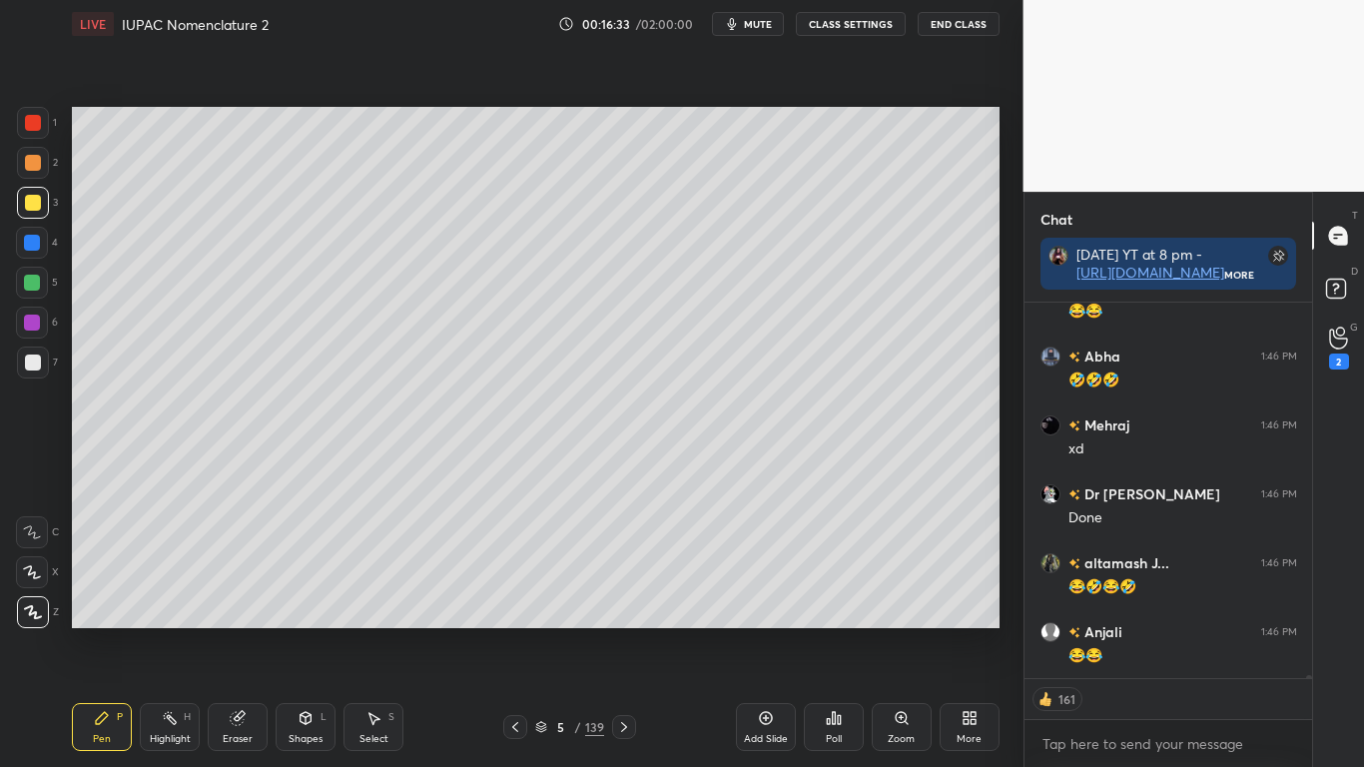
click at [855, 28] on button "CLASS SETTINGS" at bounding box center [851, 24] width 110 height 24
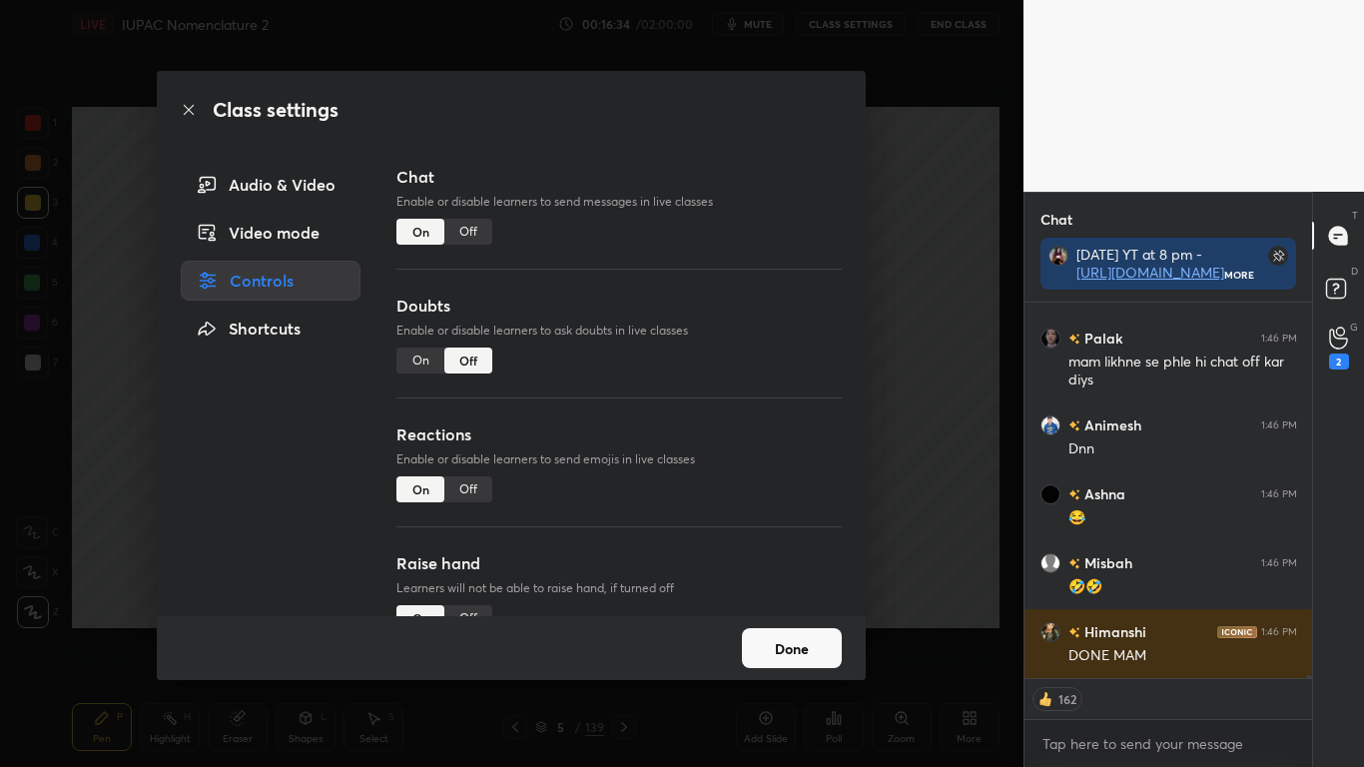
scroll to position [41203, 0]
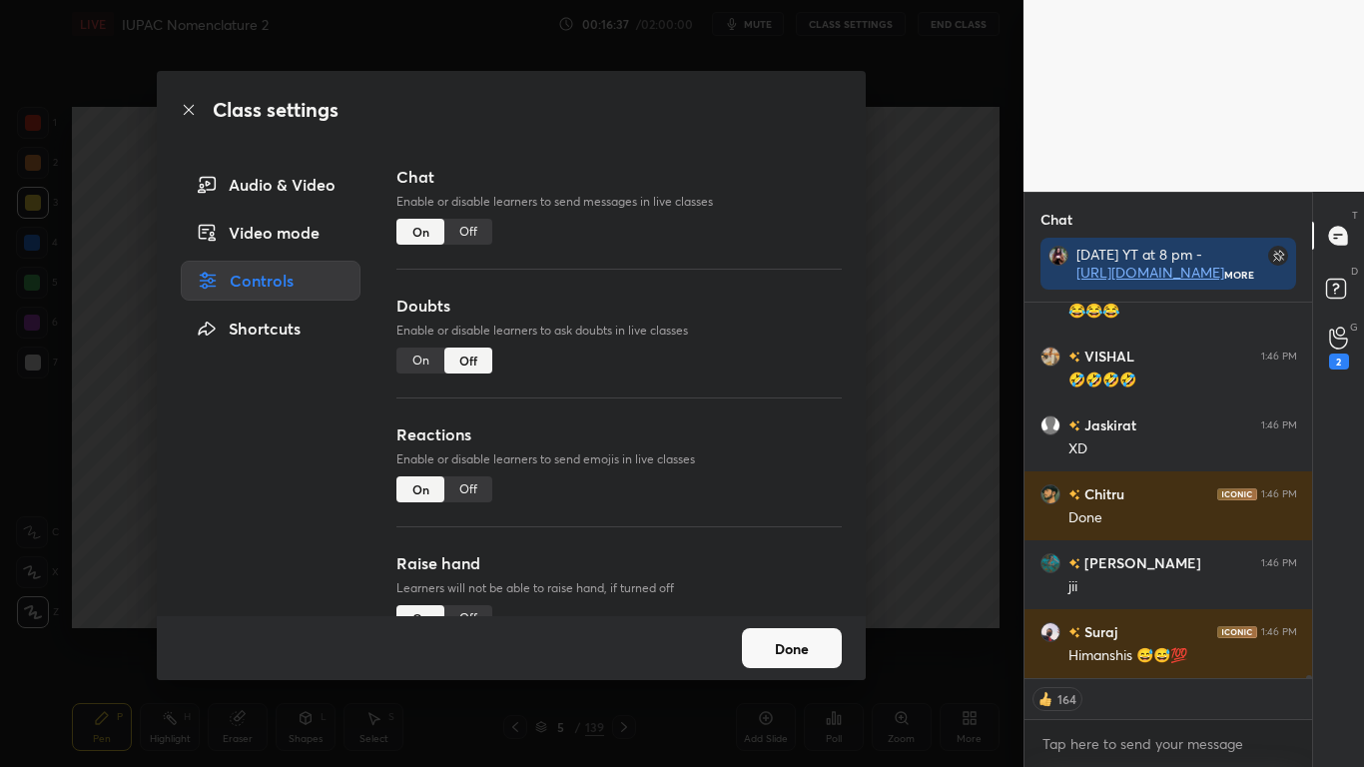
type textarea "x"
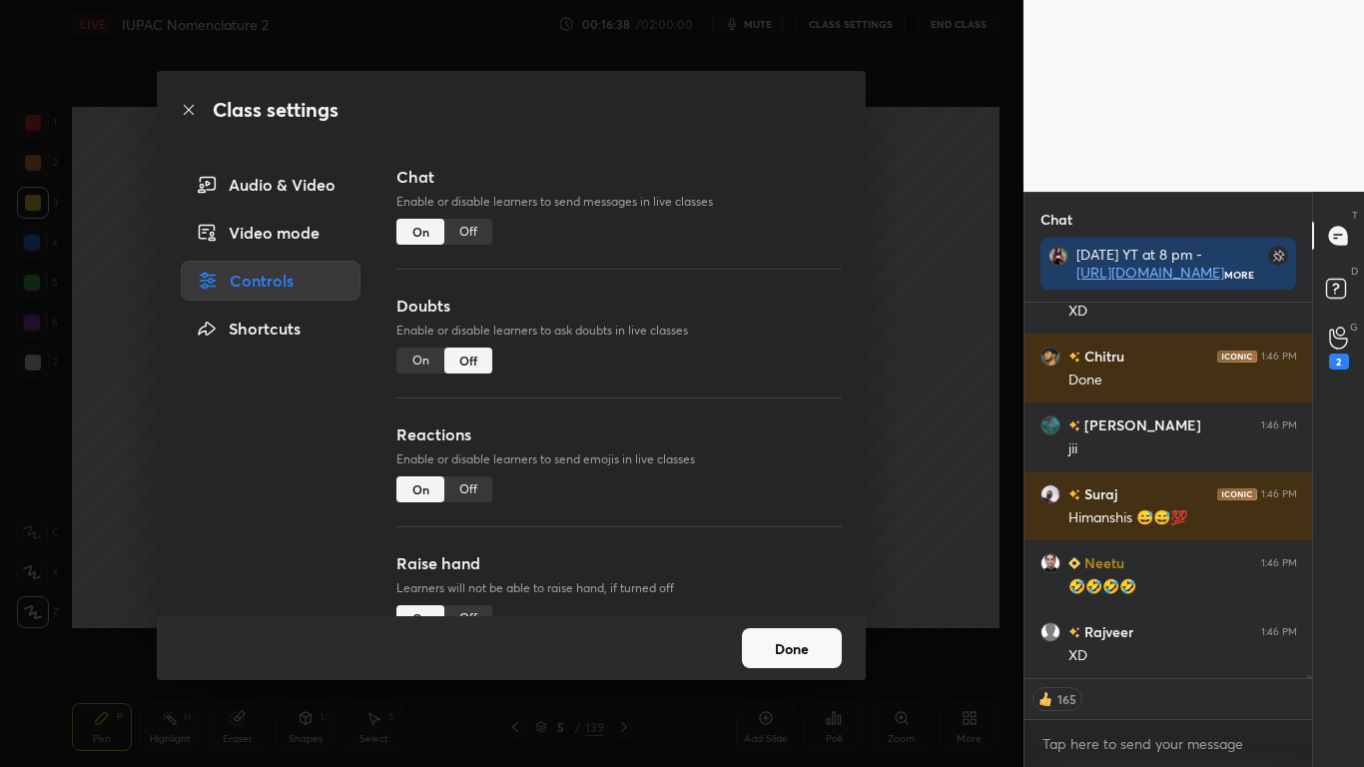
click at [476, 234] on div "Off" at bounding box center [468, 232] width 48 height 26
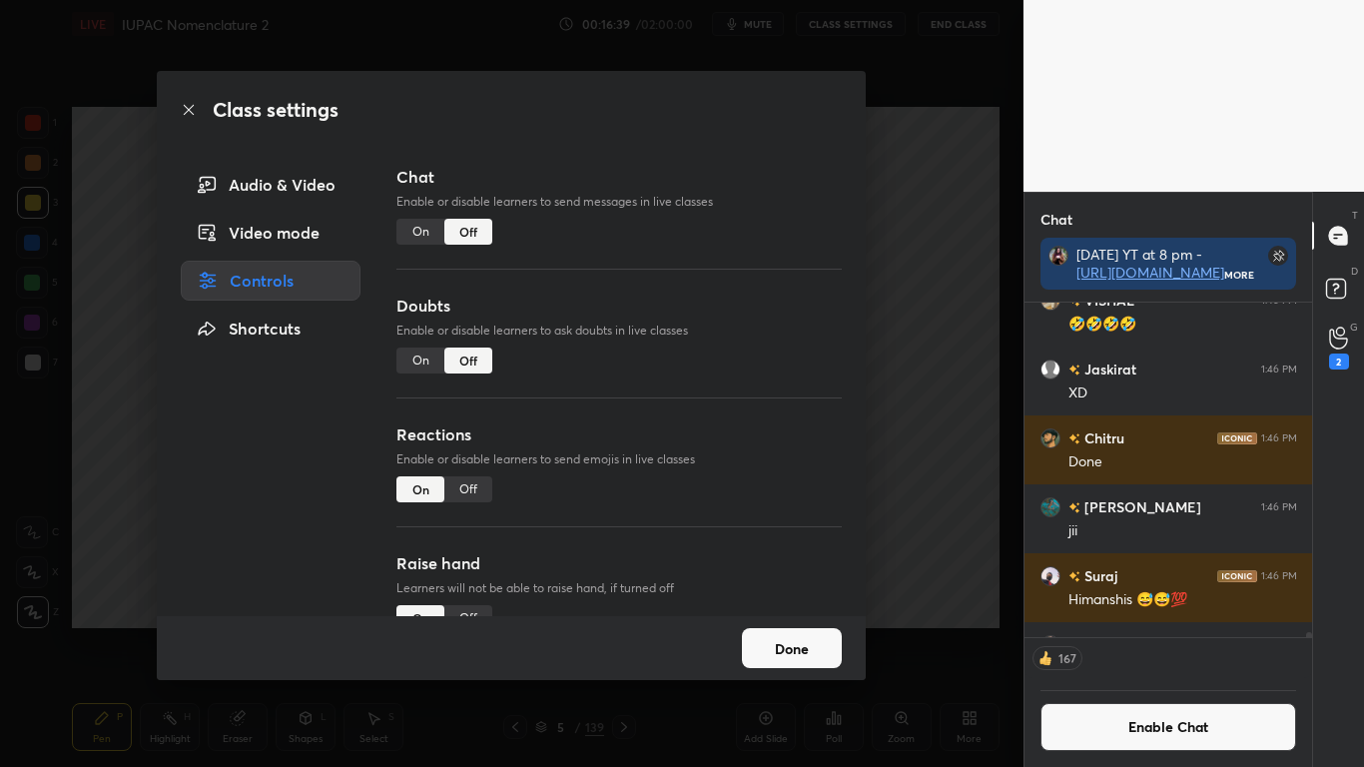
click at [802, 631] on button "Done" at bounding box center [792, 648] width 100 height 40
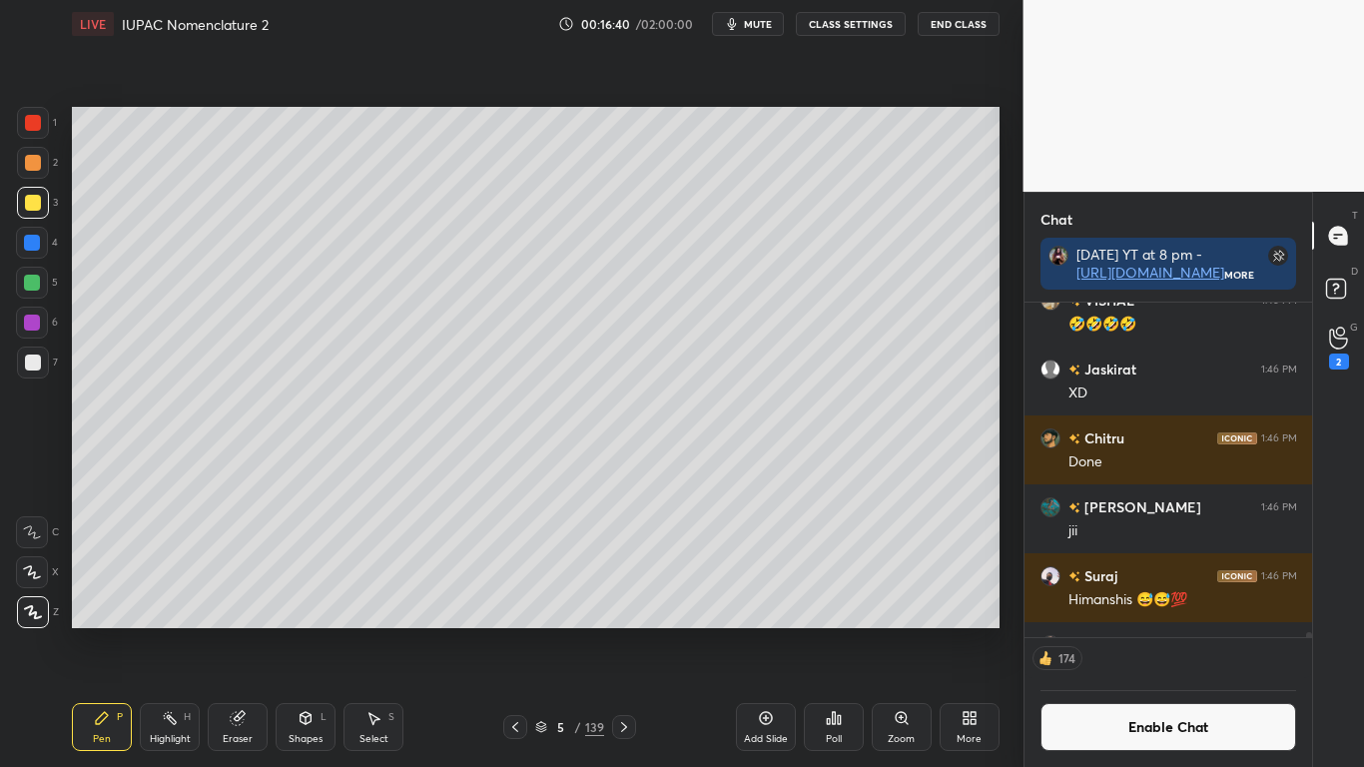
click at [627, 631] on icon at bounding box center [624, 727] width 16 height 16
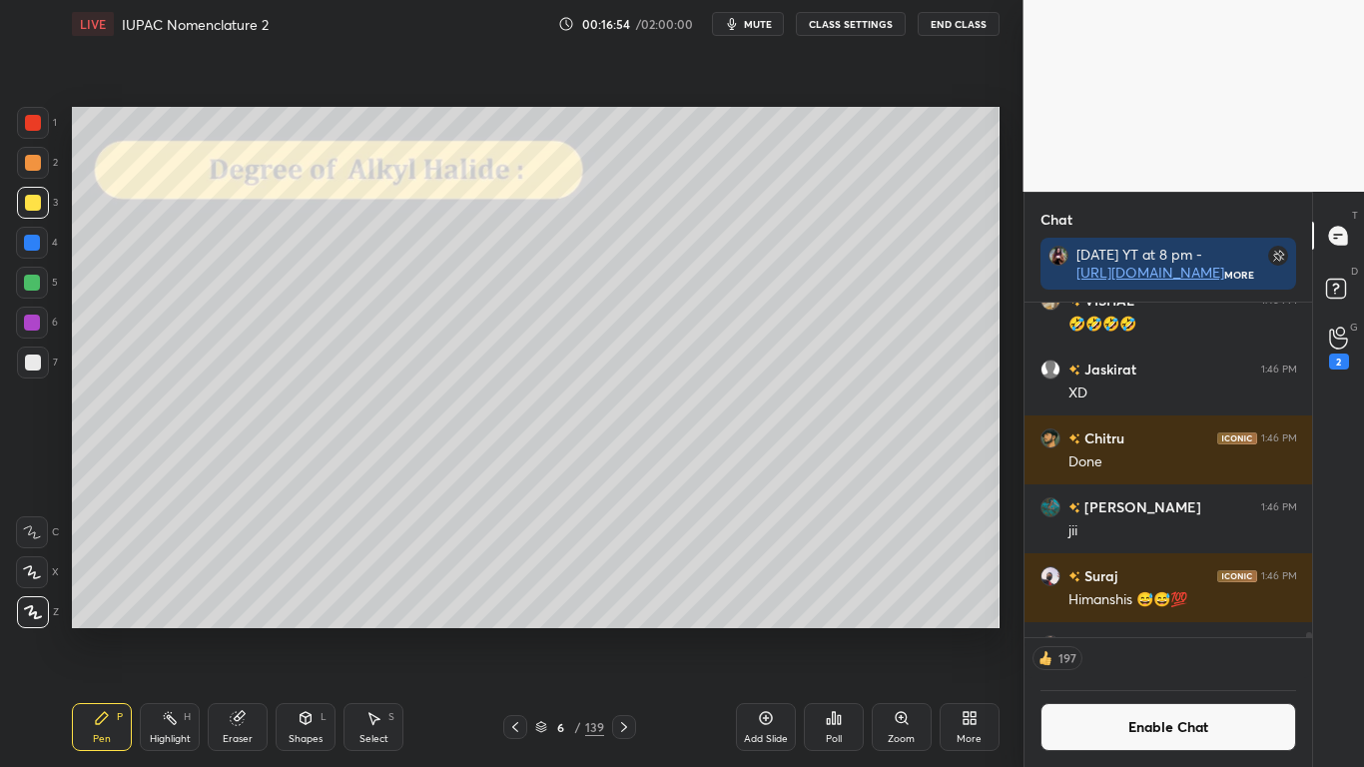
click at [32, 359] on div at bounding box center [33, 362] width 16 height 16
click at [35, 206] on div at bounding box center [33, 203] width 16 height 16
click at [28, 369] on div at bounding box center [33, 362] width 16 height 16
click at [1151, 631] on button "Enable Chat" at bounding box center [1168, 727] width 257 height 48
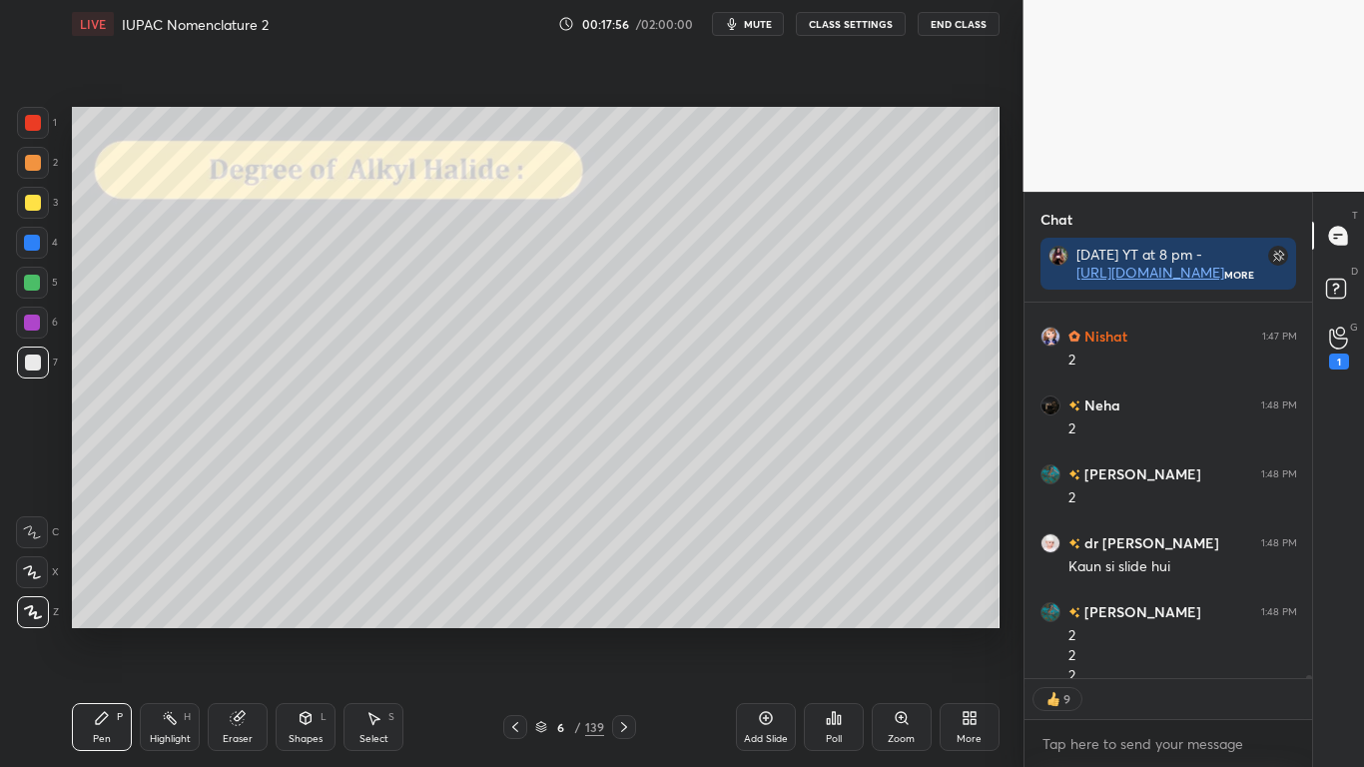
scroll to position [44158, 0]
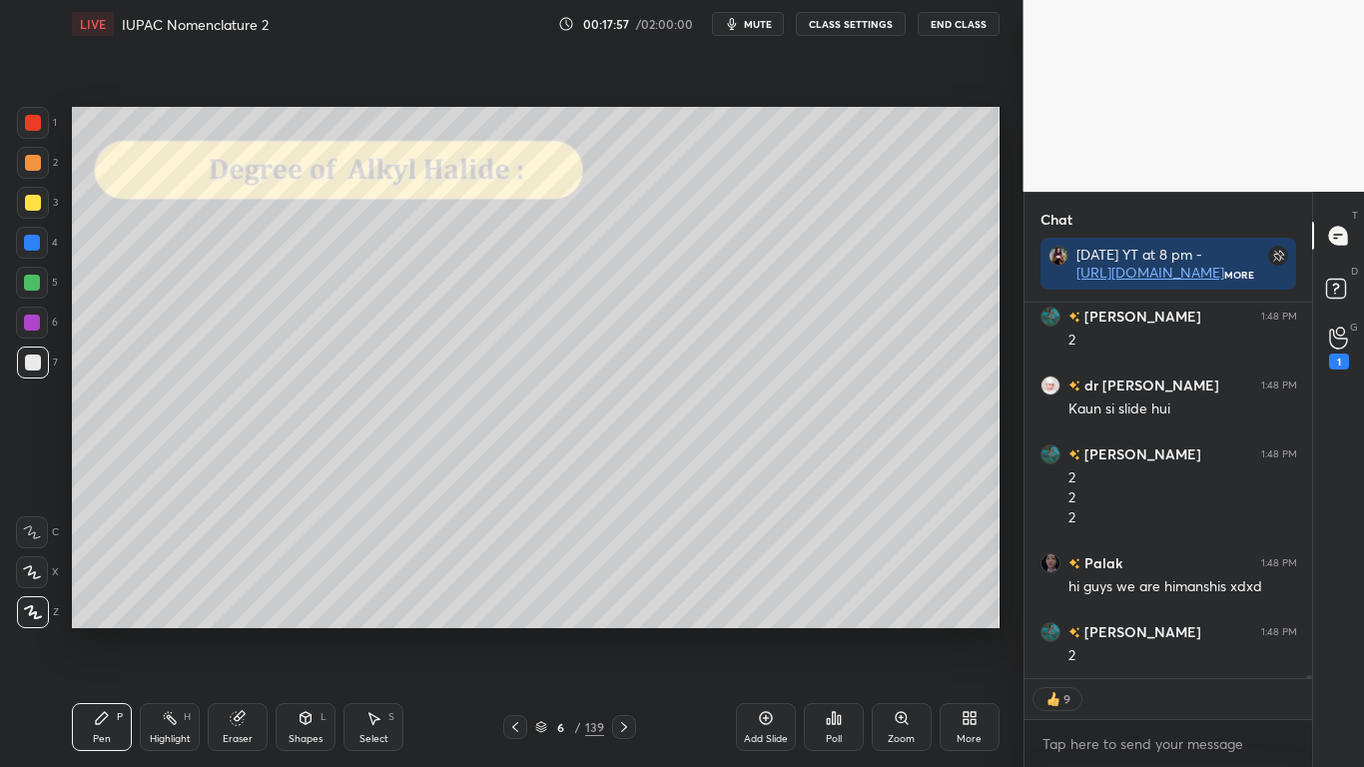
click at [31, 207] on div at bounding box center [33, 203] width 16 height 16
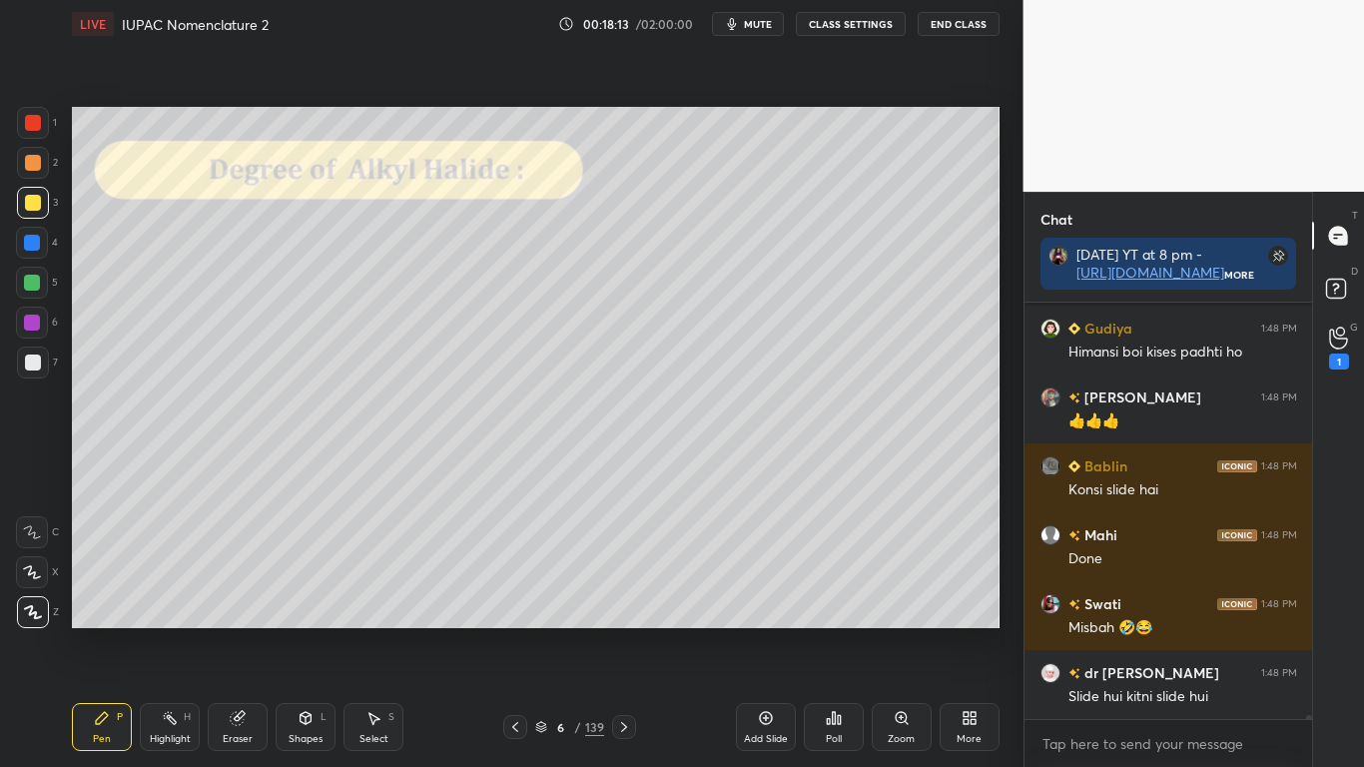
scroll to position [45016, 0]
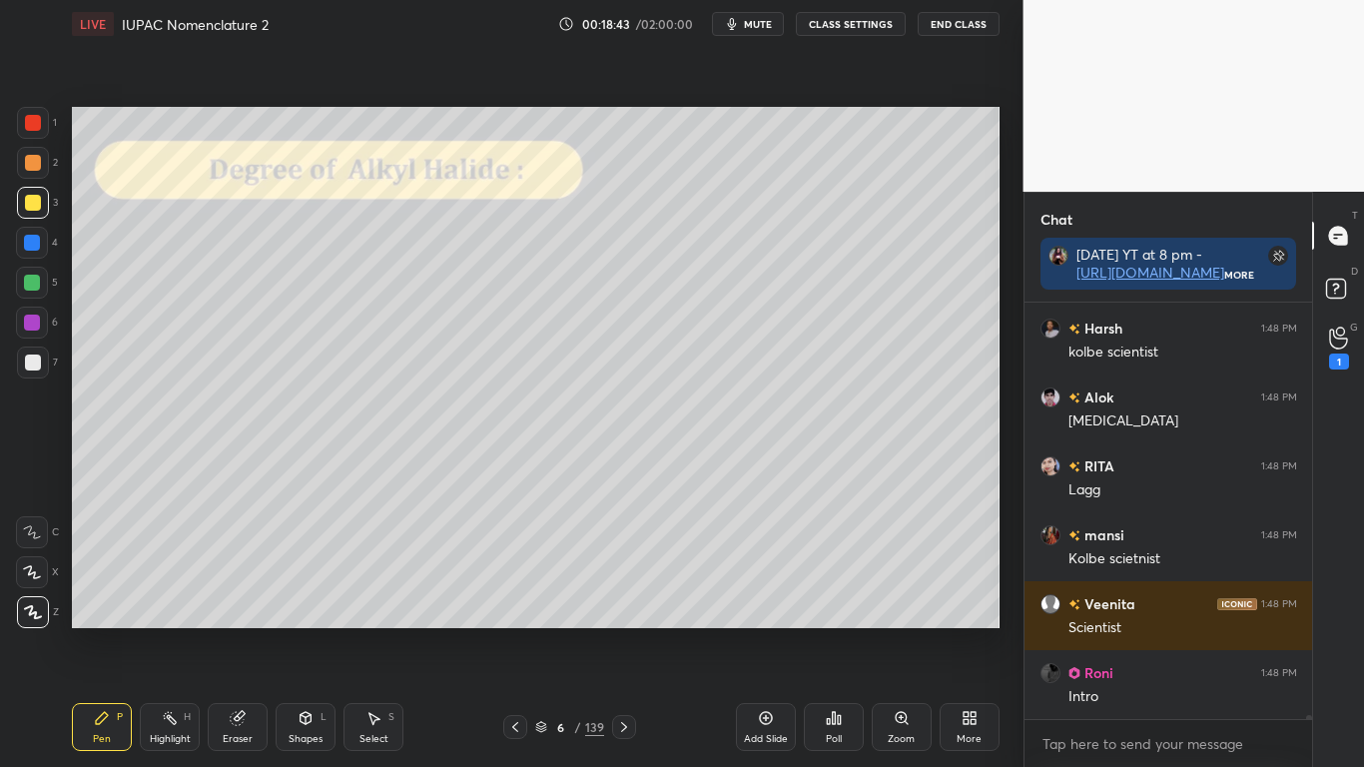
click at [31, 212] on div at bounding box center [33, 203] width 32 height 32
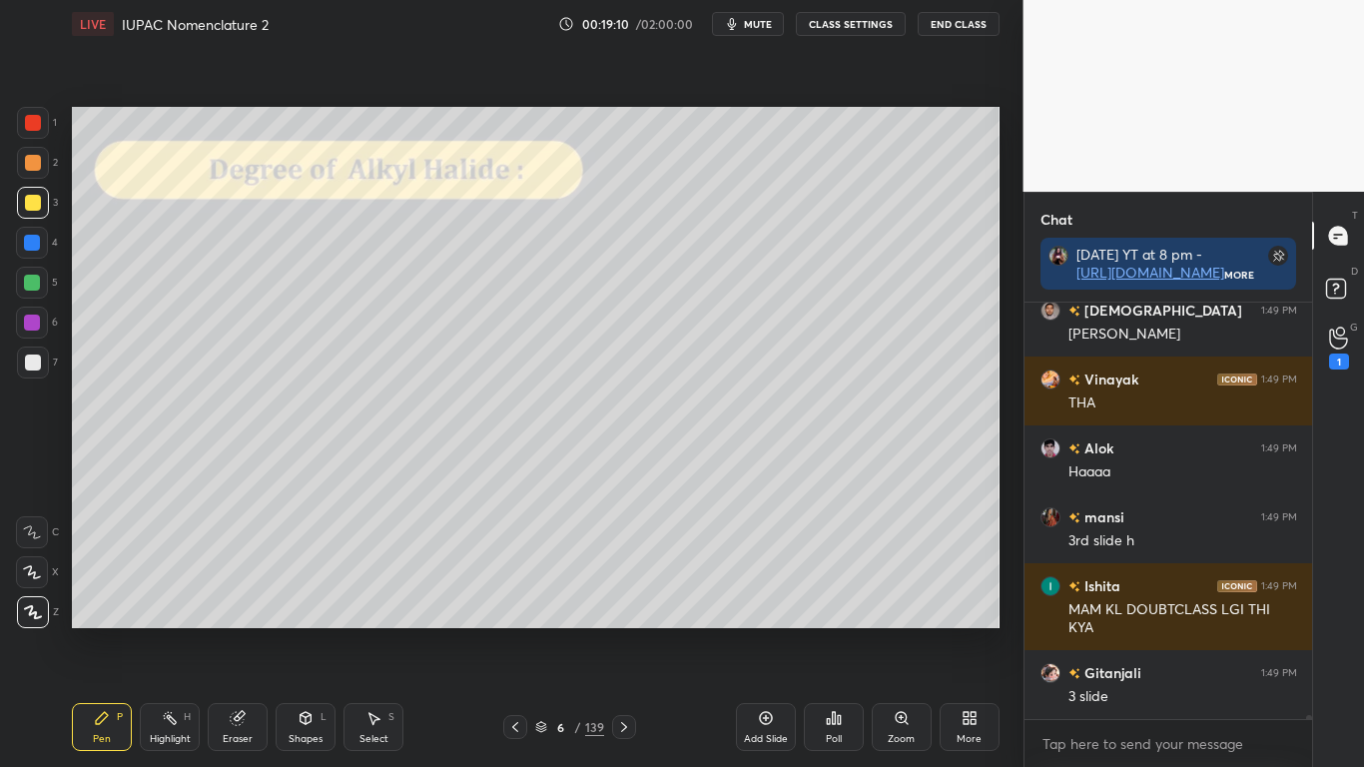
click at [36, 196] on div at bounding box center [33, 203] width 16 height 16
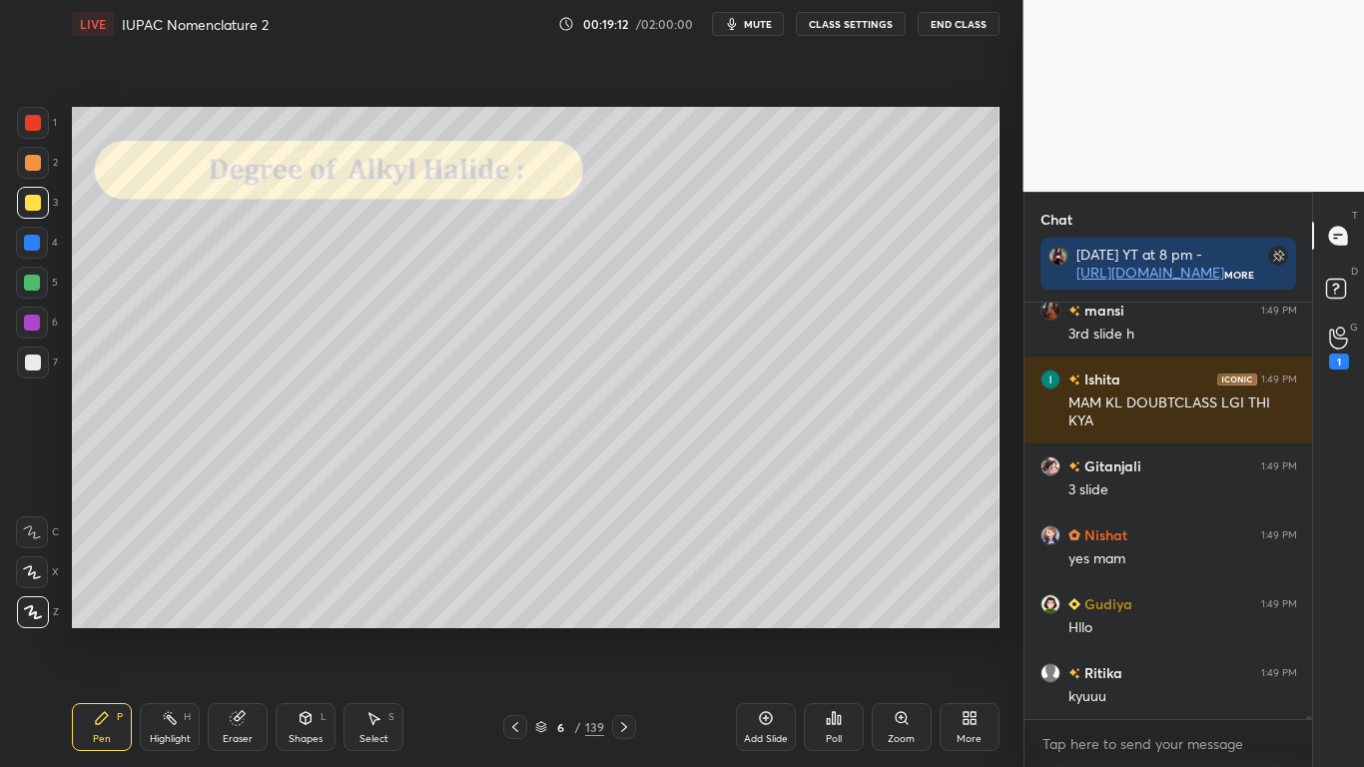
click at [544, 631] on icon at bounding box center [541, 724] width 10 height 5
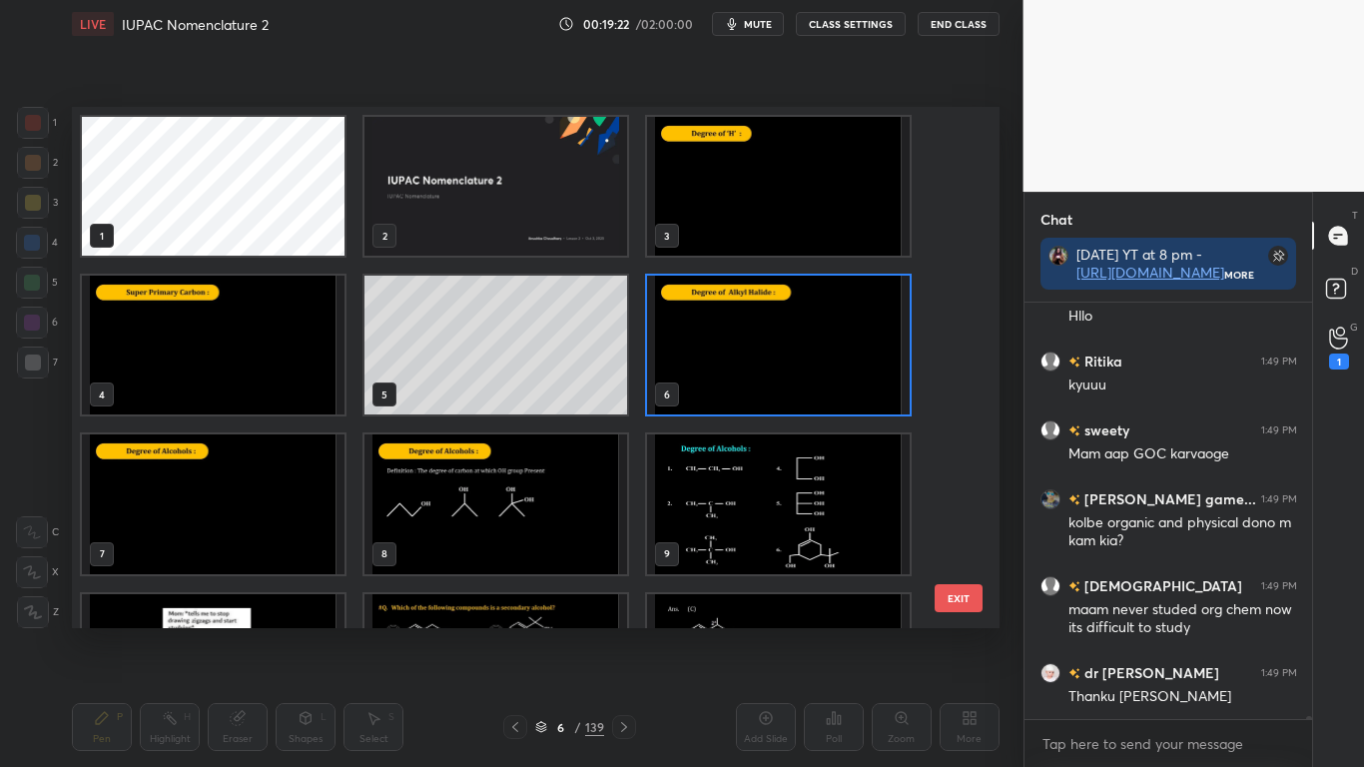
click at [247, 527] on img "grid" at bounding box center [213, 503] width 263 height 139
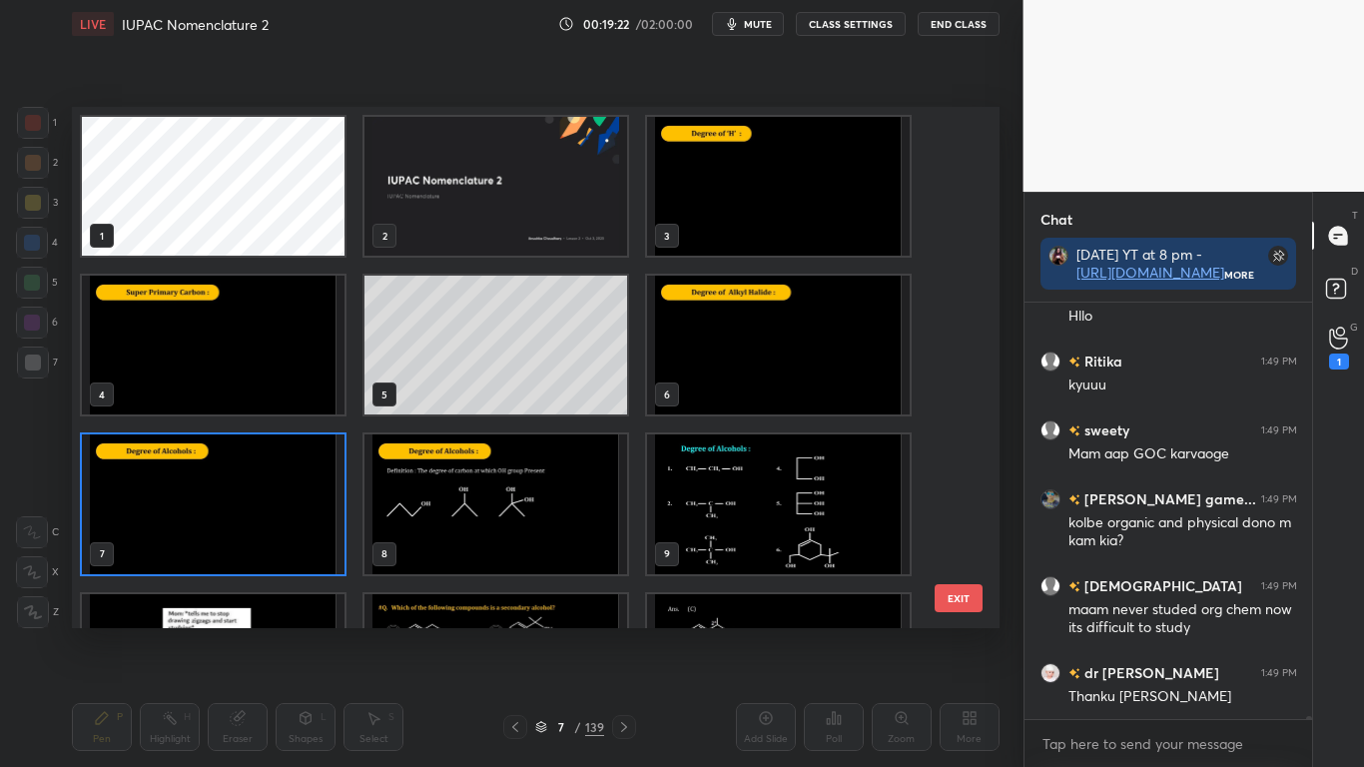
click at [248, 526] on img "grid" at bounding box center [213, 503] width 263 height 139
click at [249, 525] on img "grid" at bounding box center [213, 503] width 263 height 139
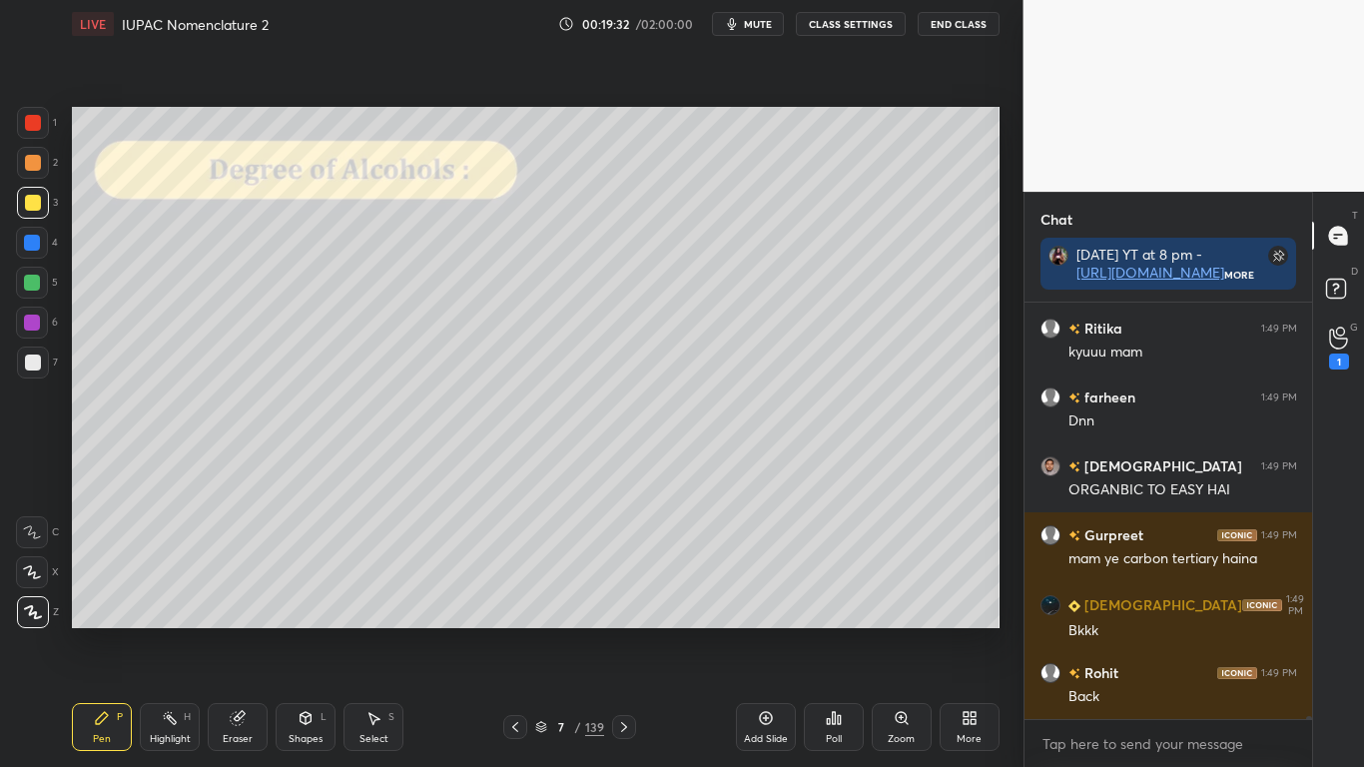
click at [862, 23] on button "CLASS SETTINGS" at bounding box center [851, 24] width 110 height 24
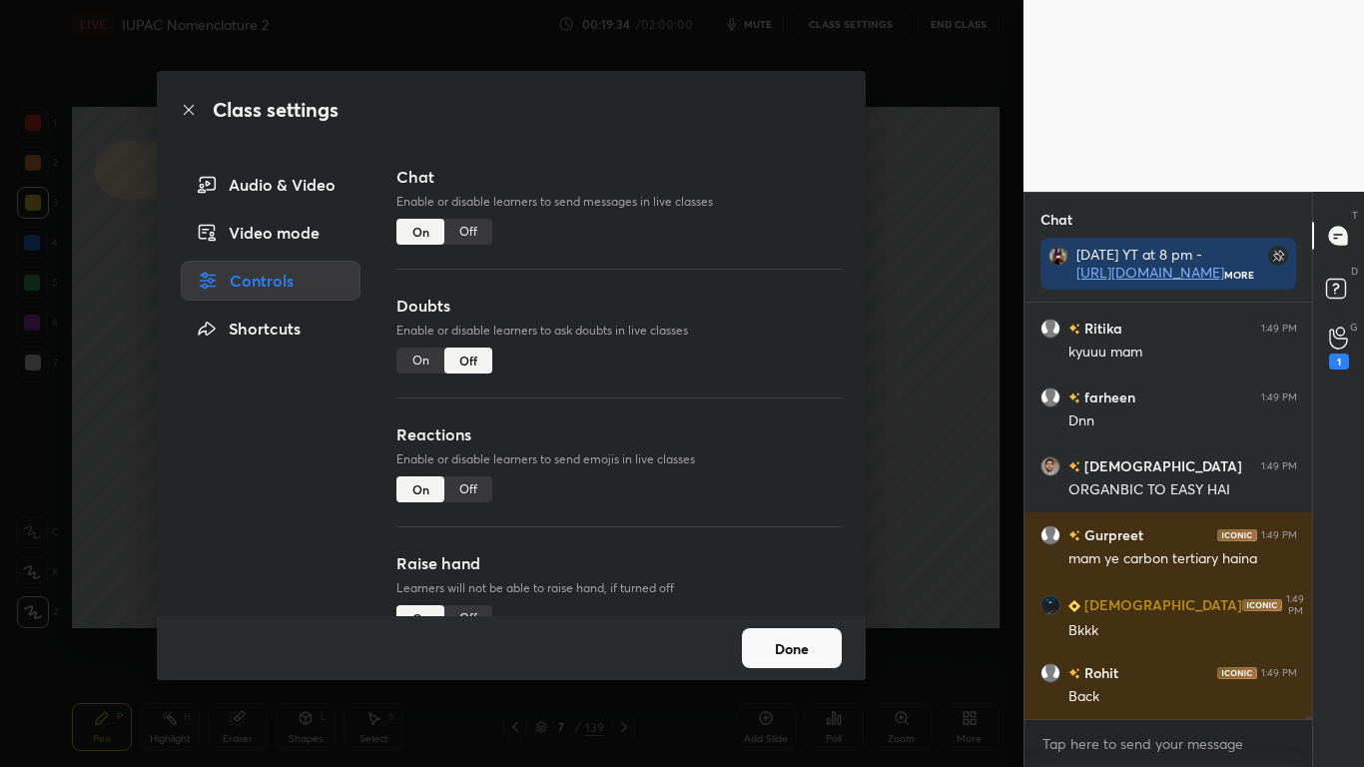
click at [798, 631] on button "Done" at bounding box center [792, 648] width 100 height 40
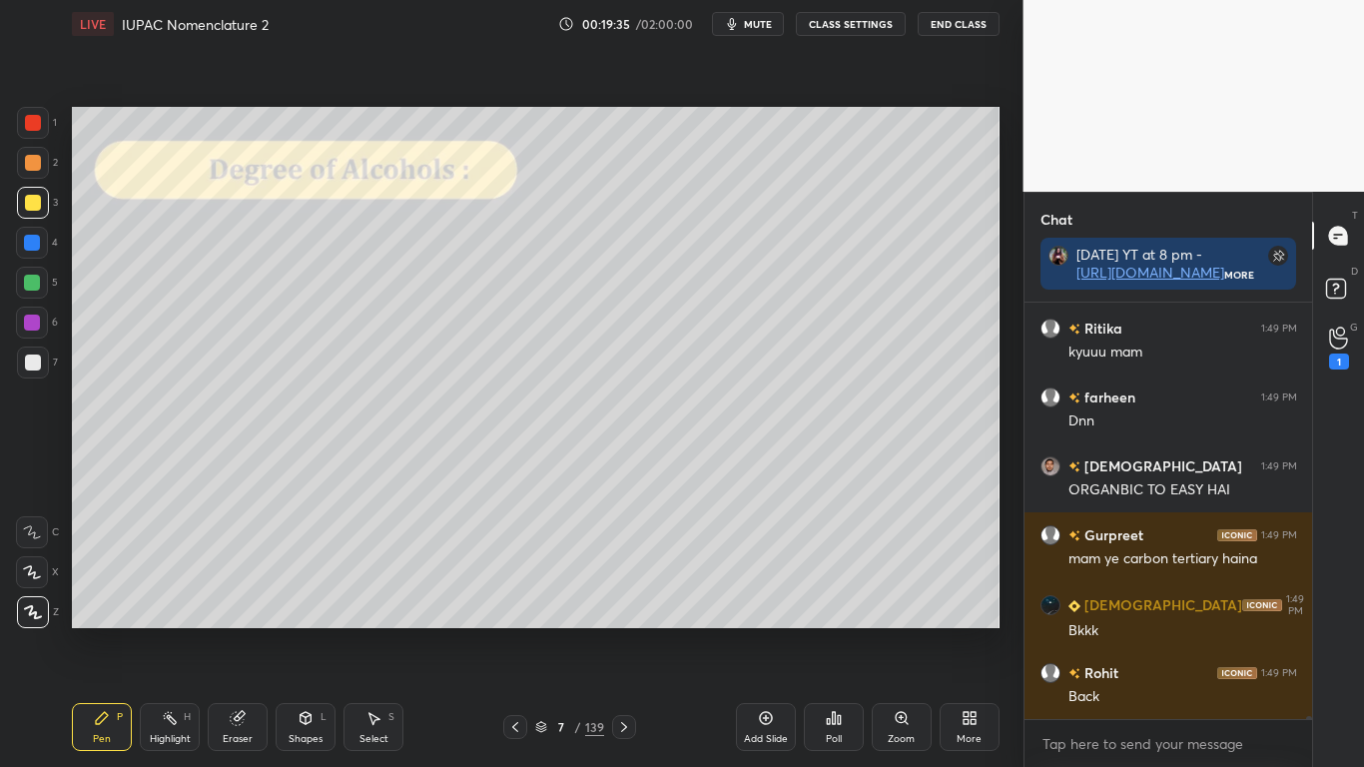
click at [523, 631] on div at bounding box center [515, 727] width 24 height 24
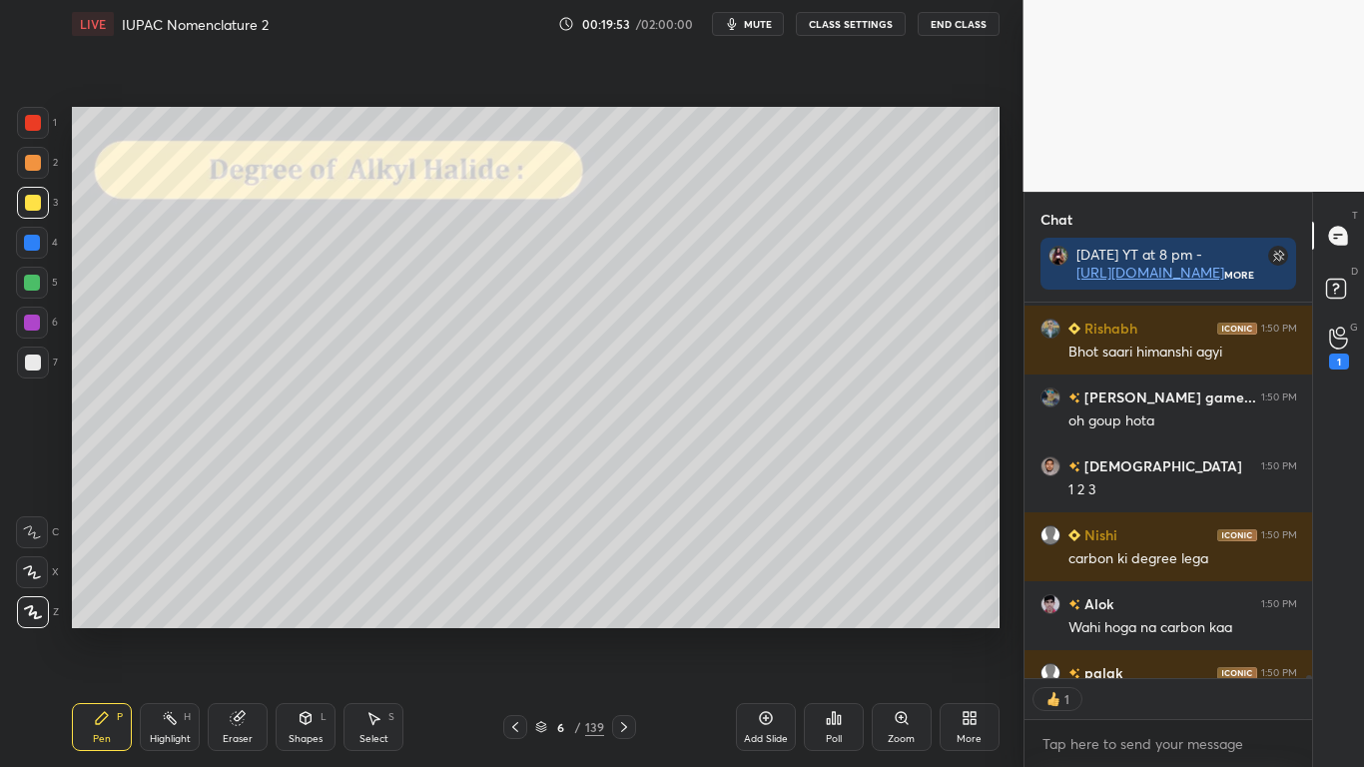
scroll to position [369, 282]
click at [37, 202] on div at bounding box center [33, 203] width 16 height 16
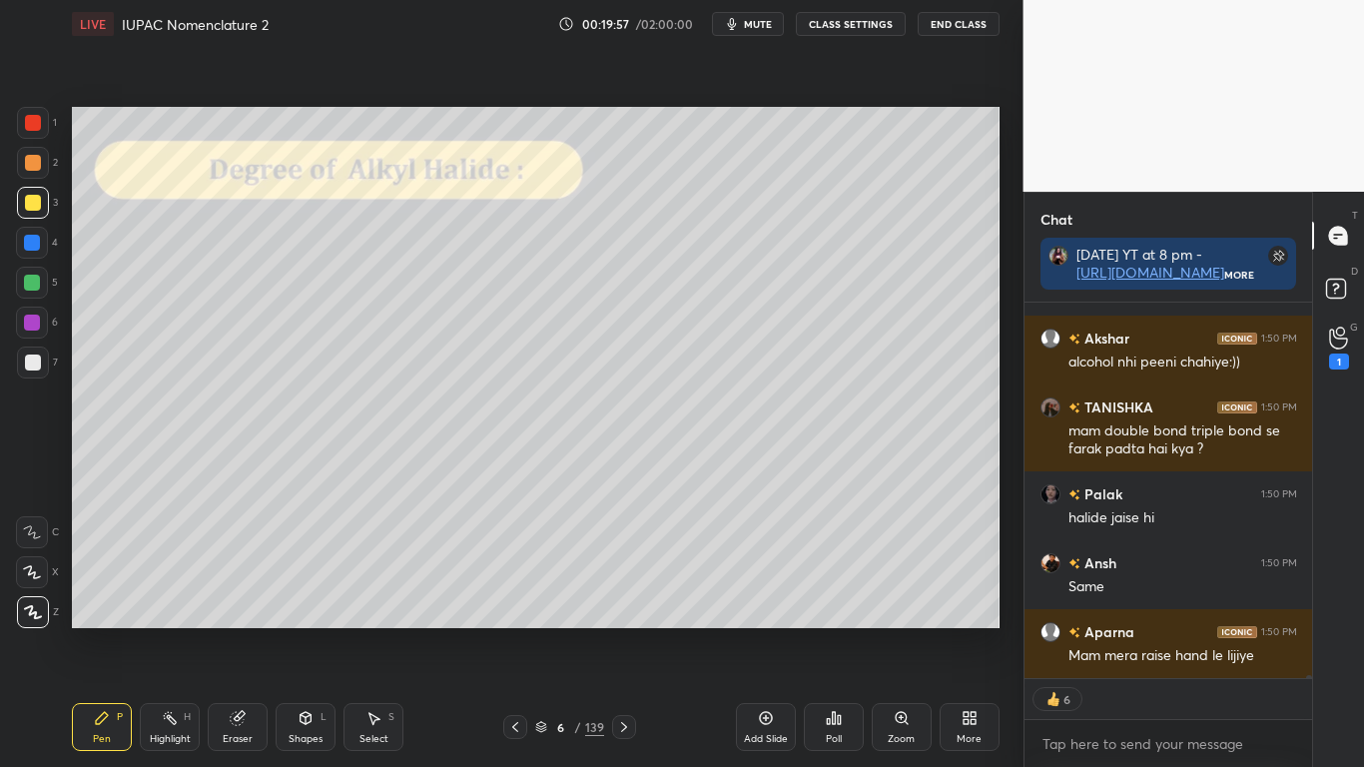
scroll to position [49029, 0]
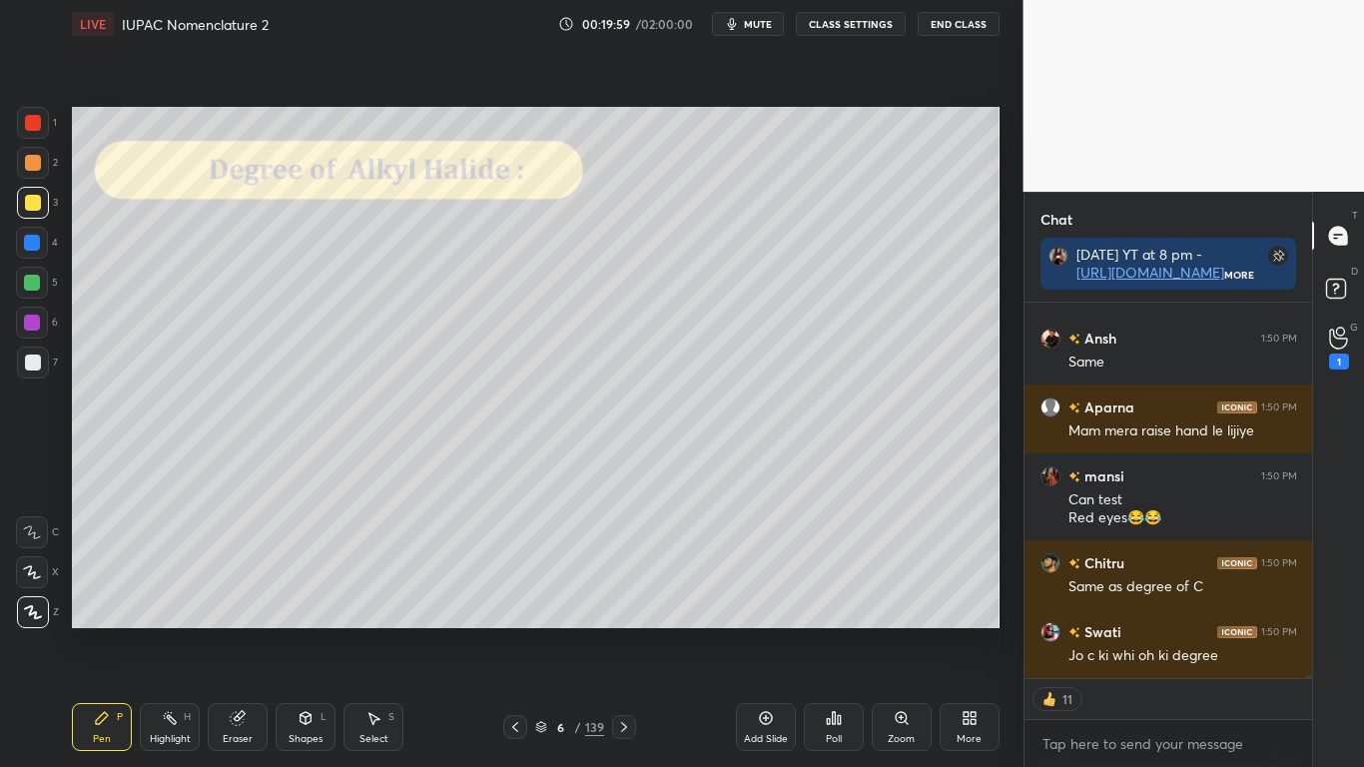
type textarea "x"
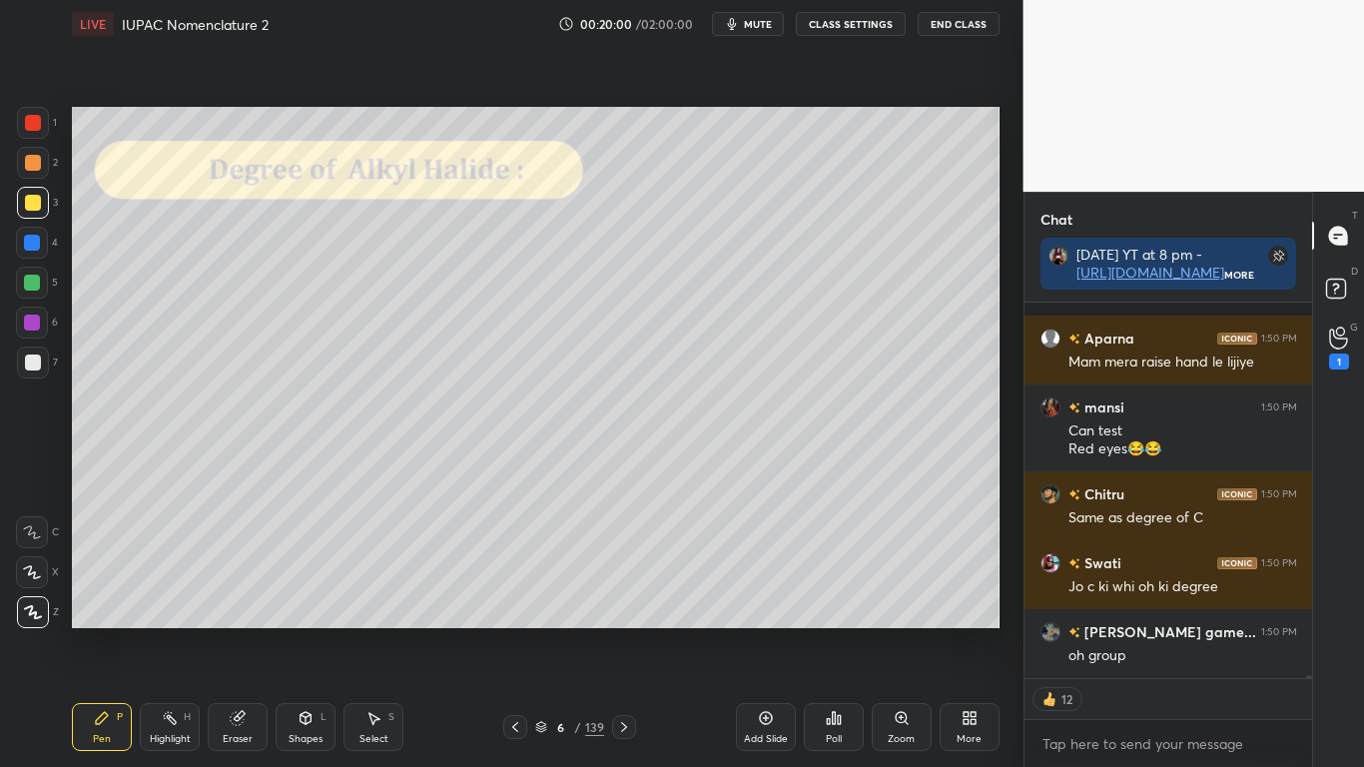
scroll to position [49253, 0]
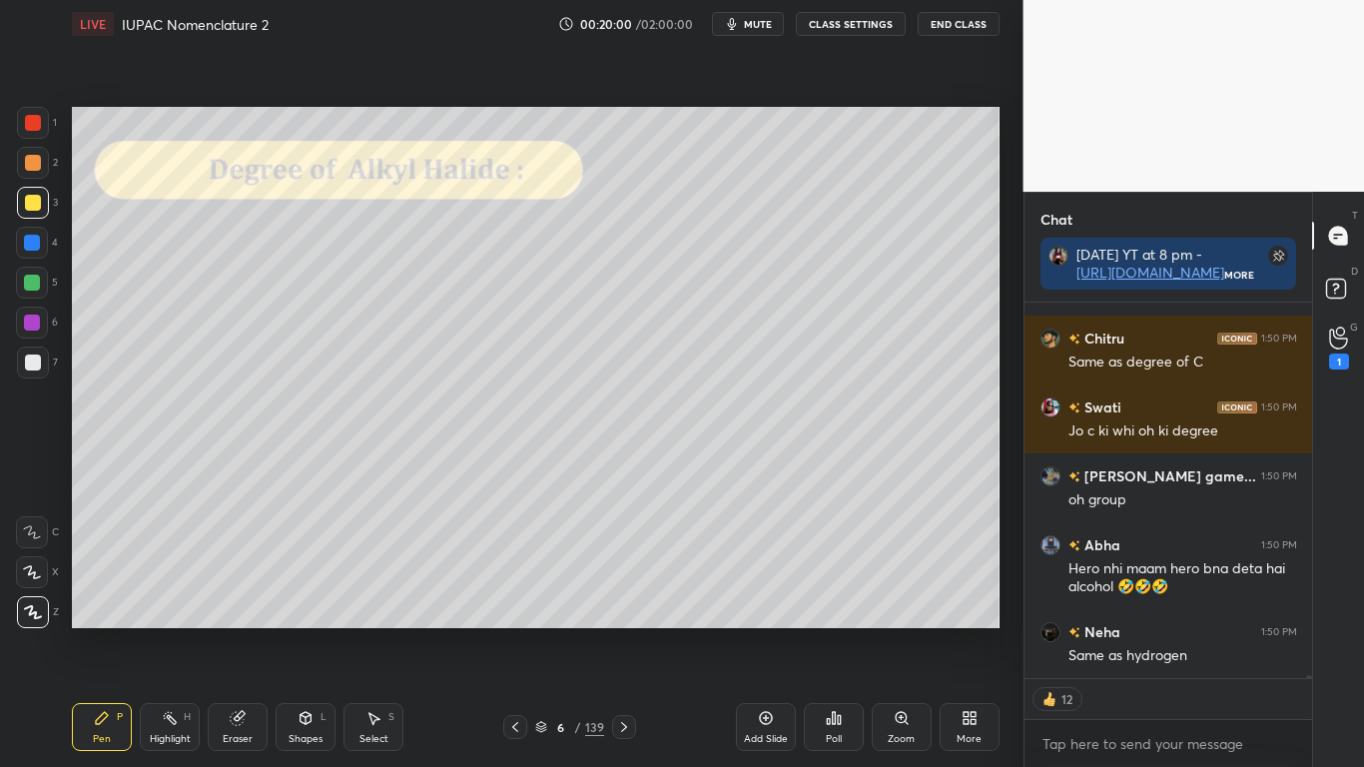
click at [625, 631] on icon at bounding box center [624, 727] width 16 height 16
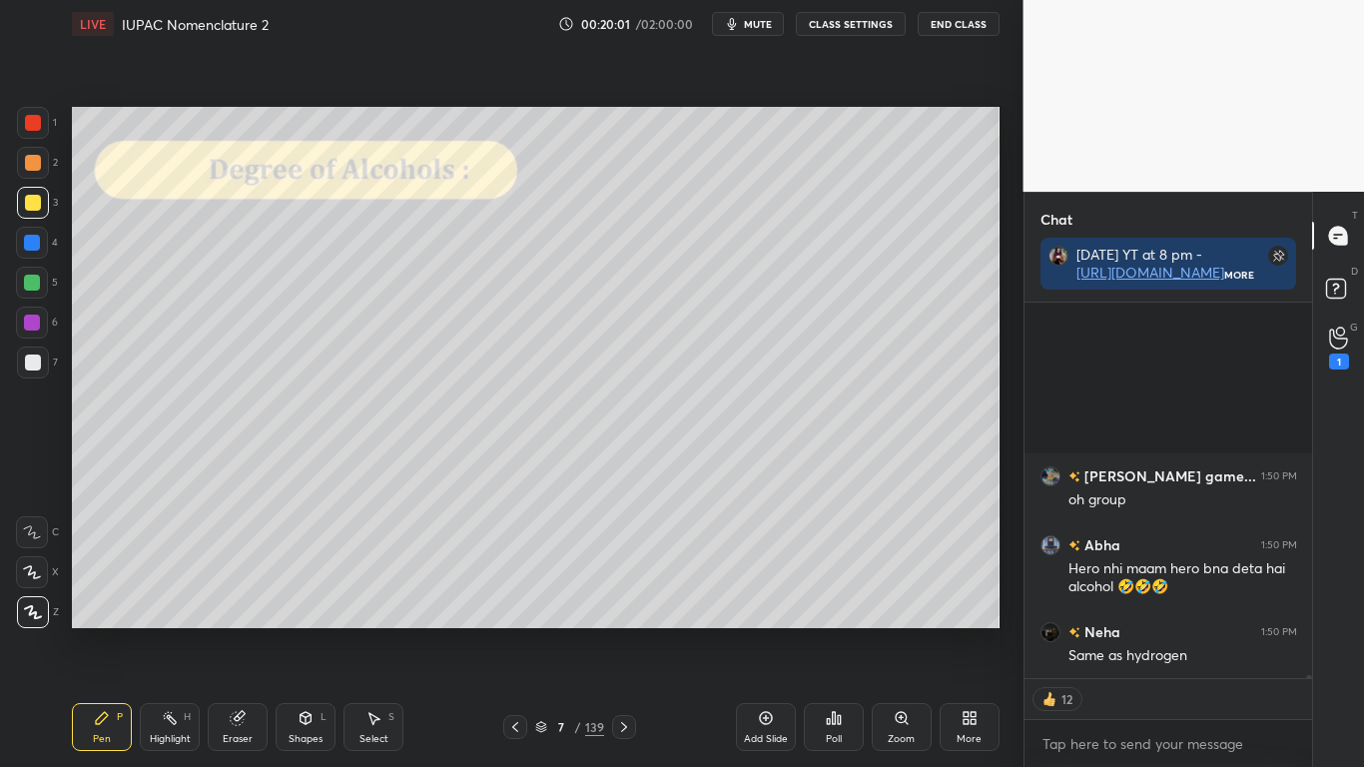
scroll to position [49478, 0]
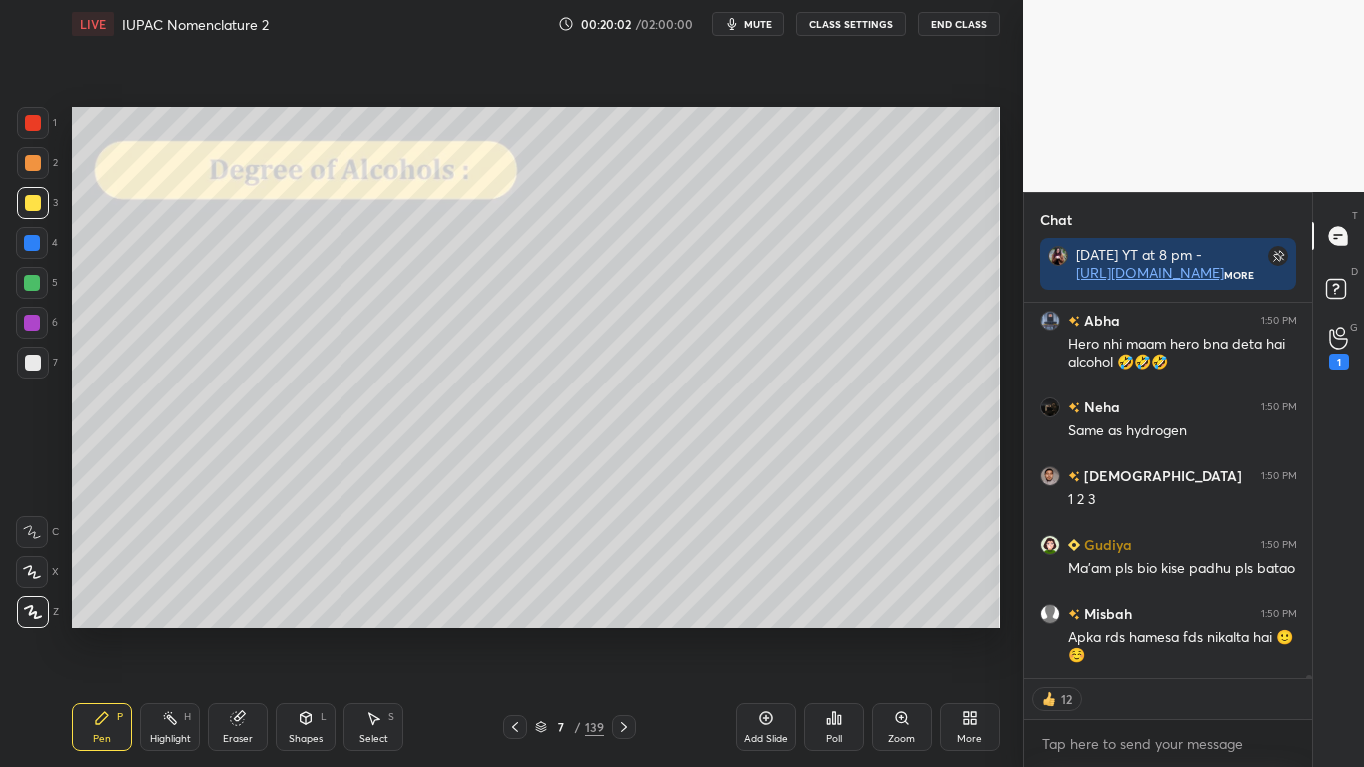
click at [838, 29] on button "CLASS SETTINGS" at bounding box center [851, 24] width 110 height 24
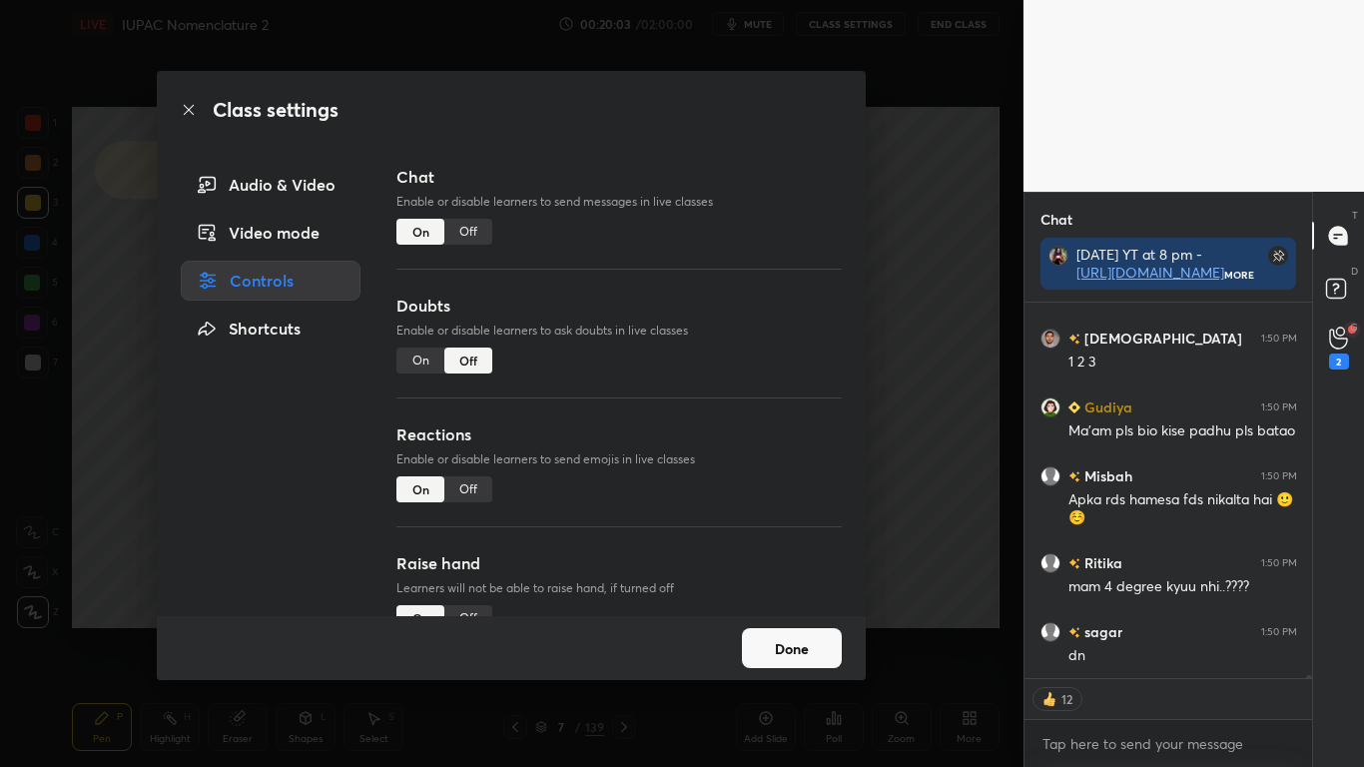
click at [469, 228] on div "Off" at bounding box center [468, 232] width 48 height 26
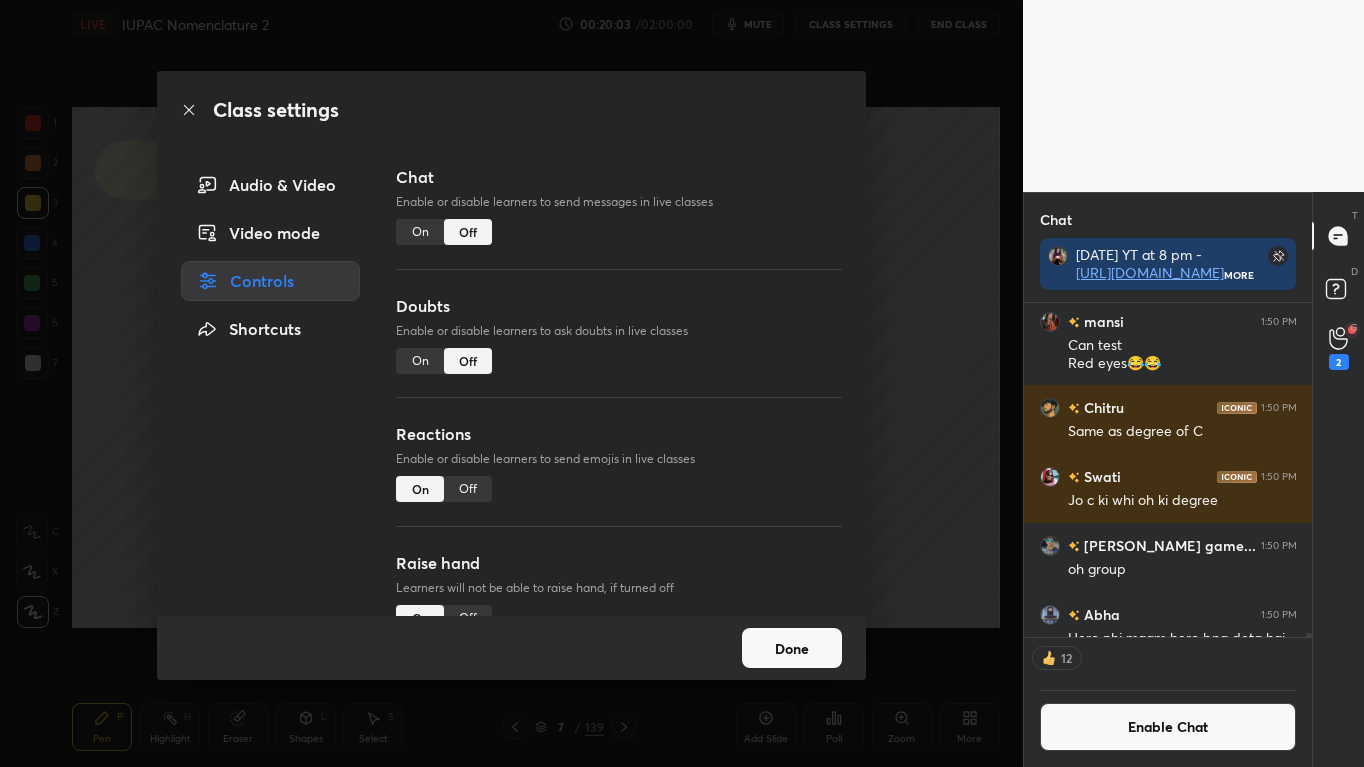
click at [774, 631] on button "Done" at bounding box center [792, 648] width 100 height 40
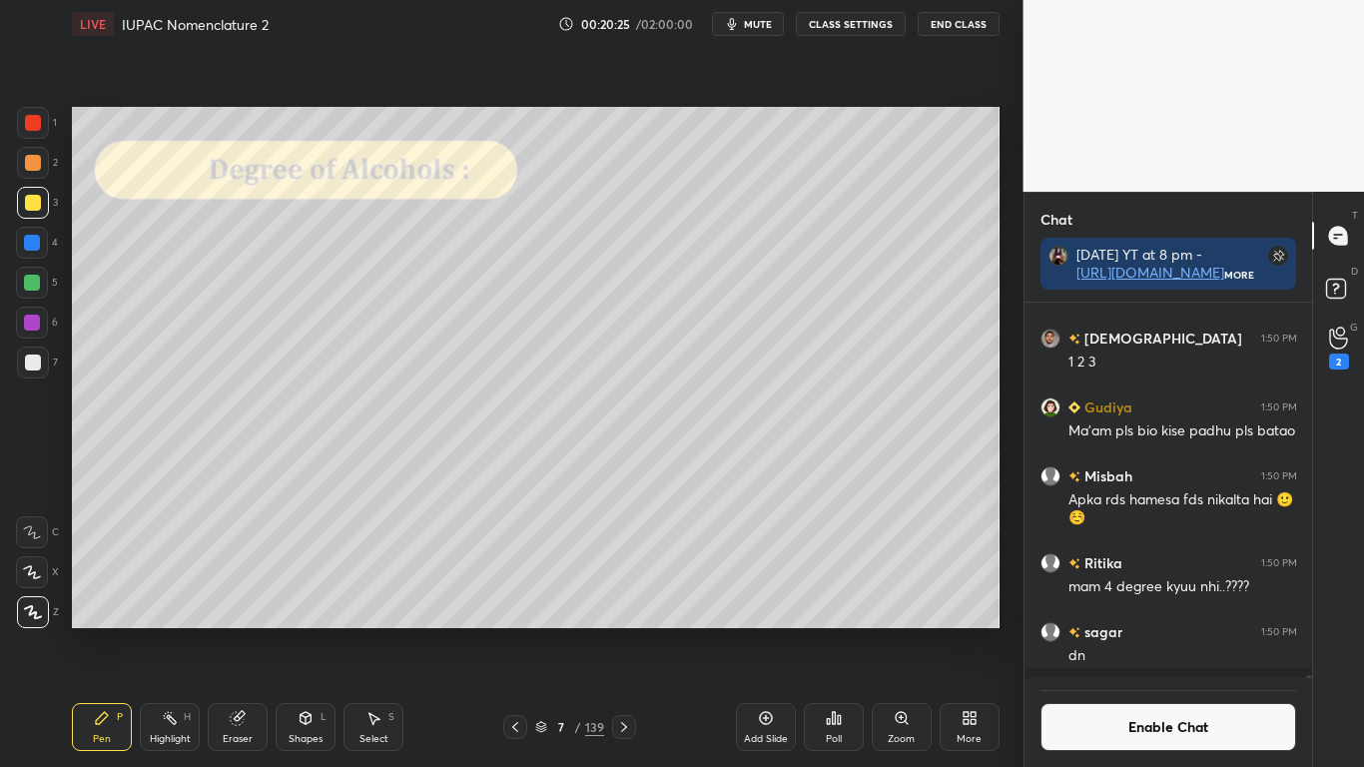
scroll to position [49070, 0]
click at [1134, 631] on button "Enable Chat" at bounding box center [1168, 727] width 257 height 48
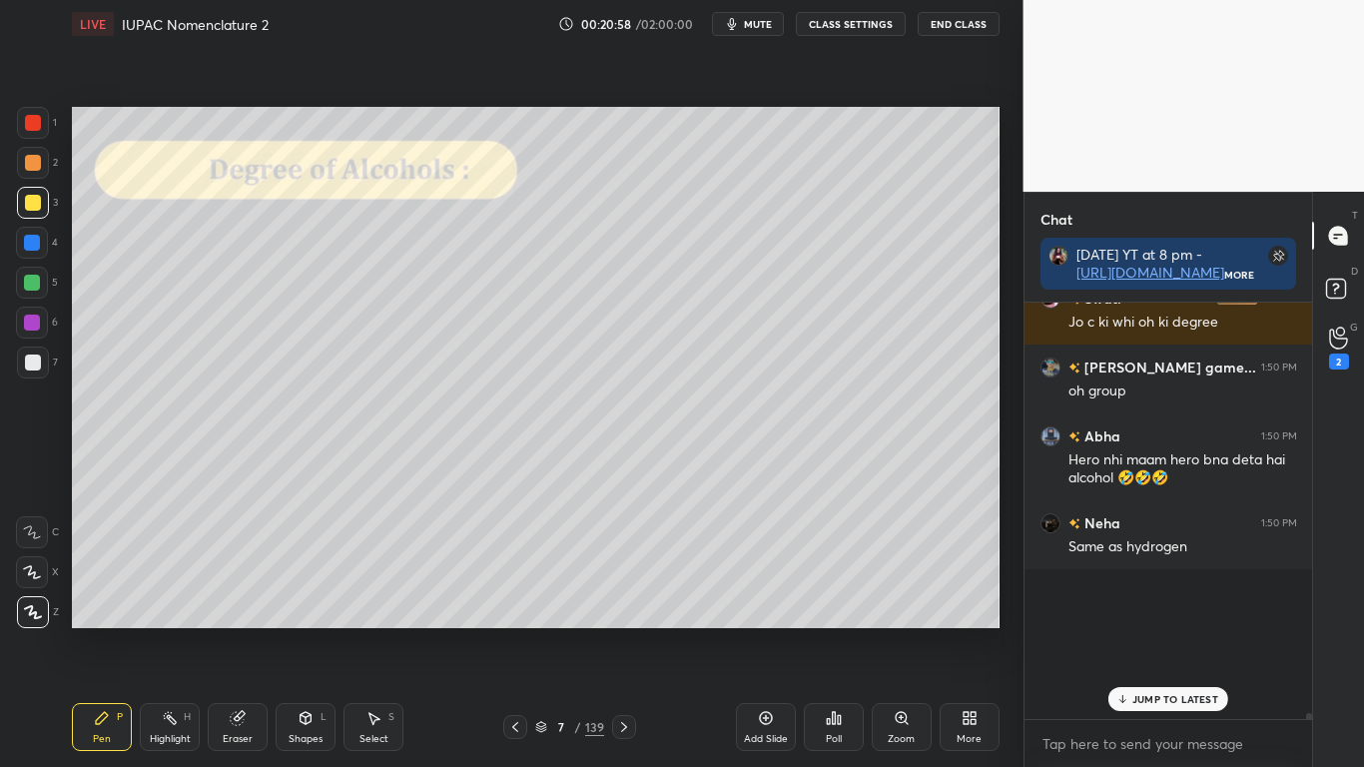
scroll to position [410, 282]
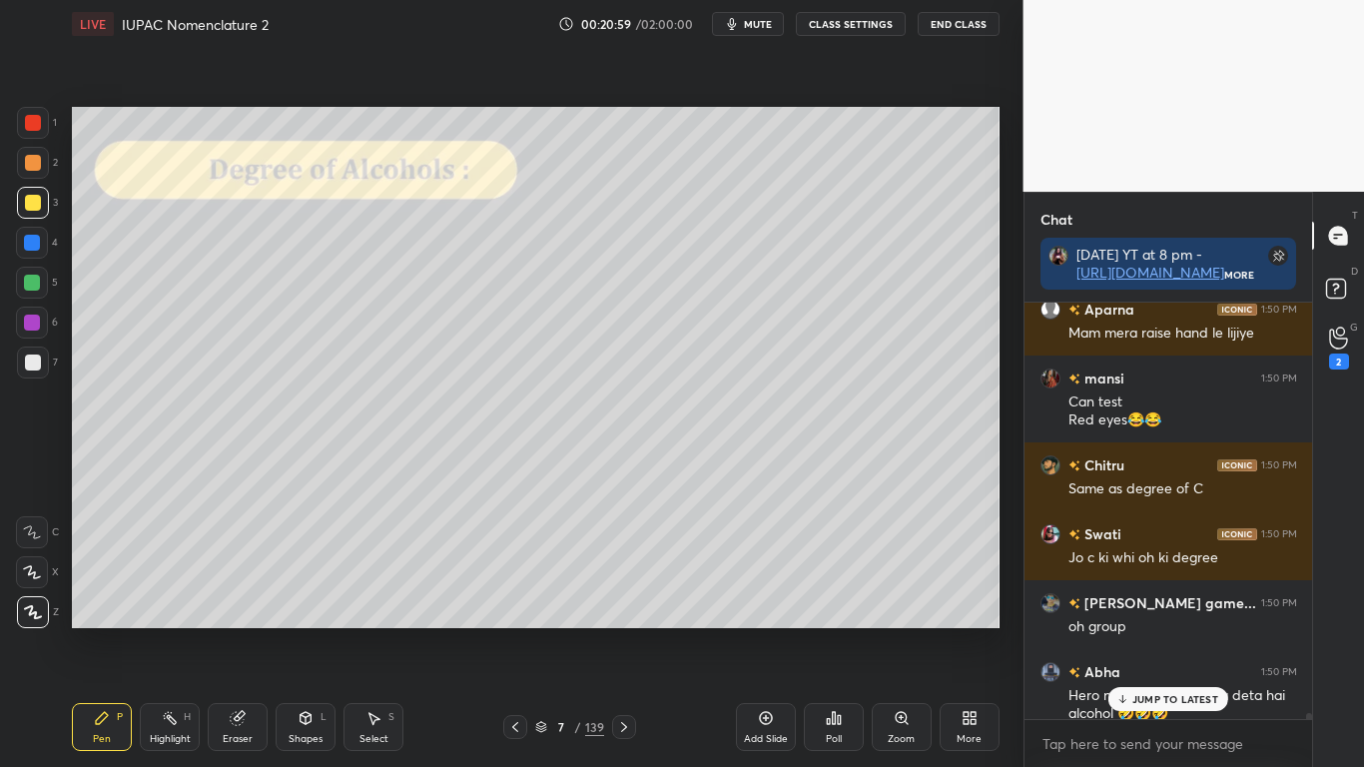
click at [1154, 631] on p "JUMP TO LATEST" at bounding box center [1175, 699] width 86 height 12
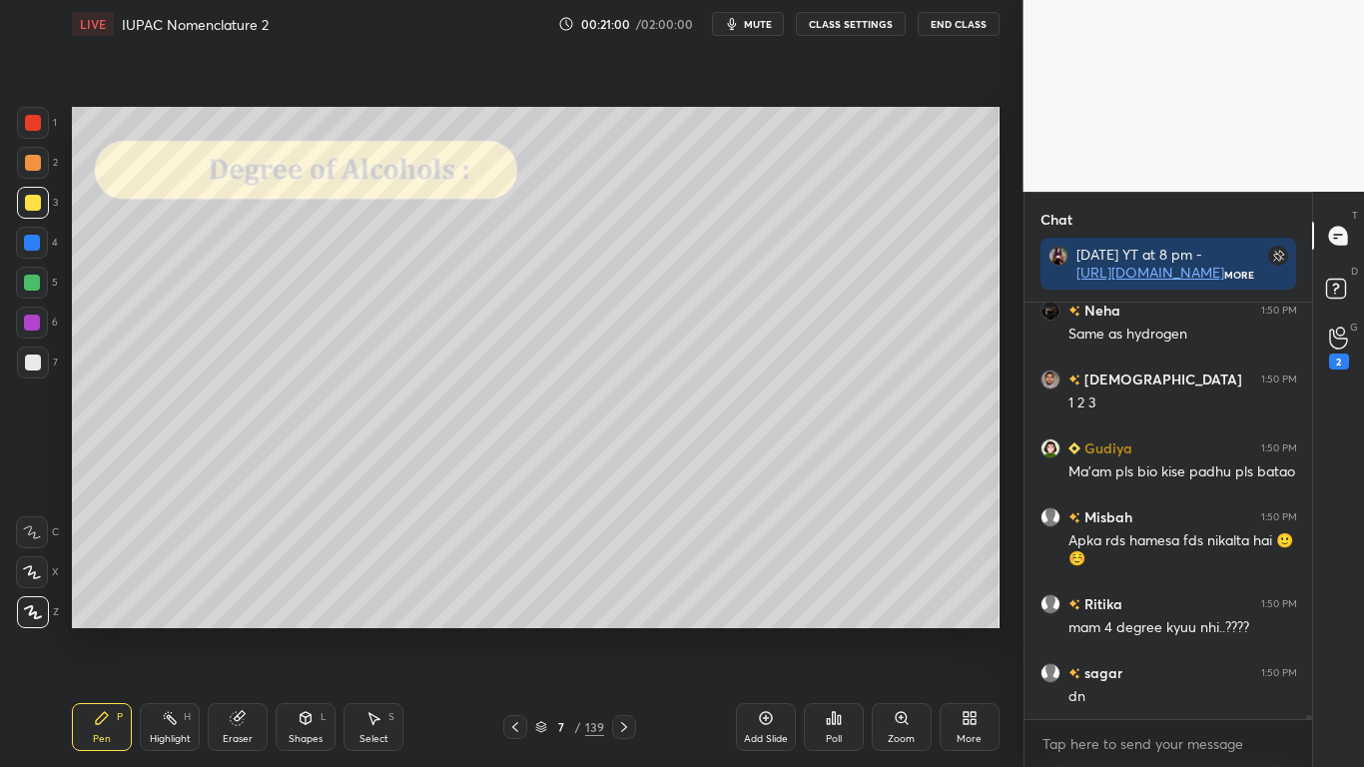
click at [30, 366] on div at bounding box center [33, 362] width 16 height 16
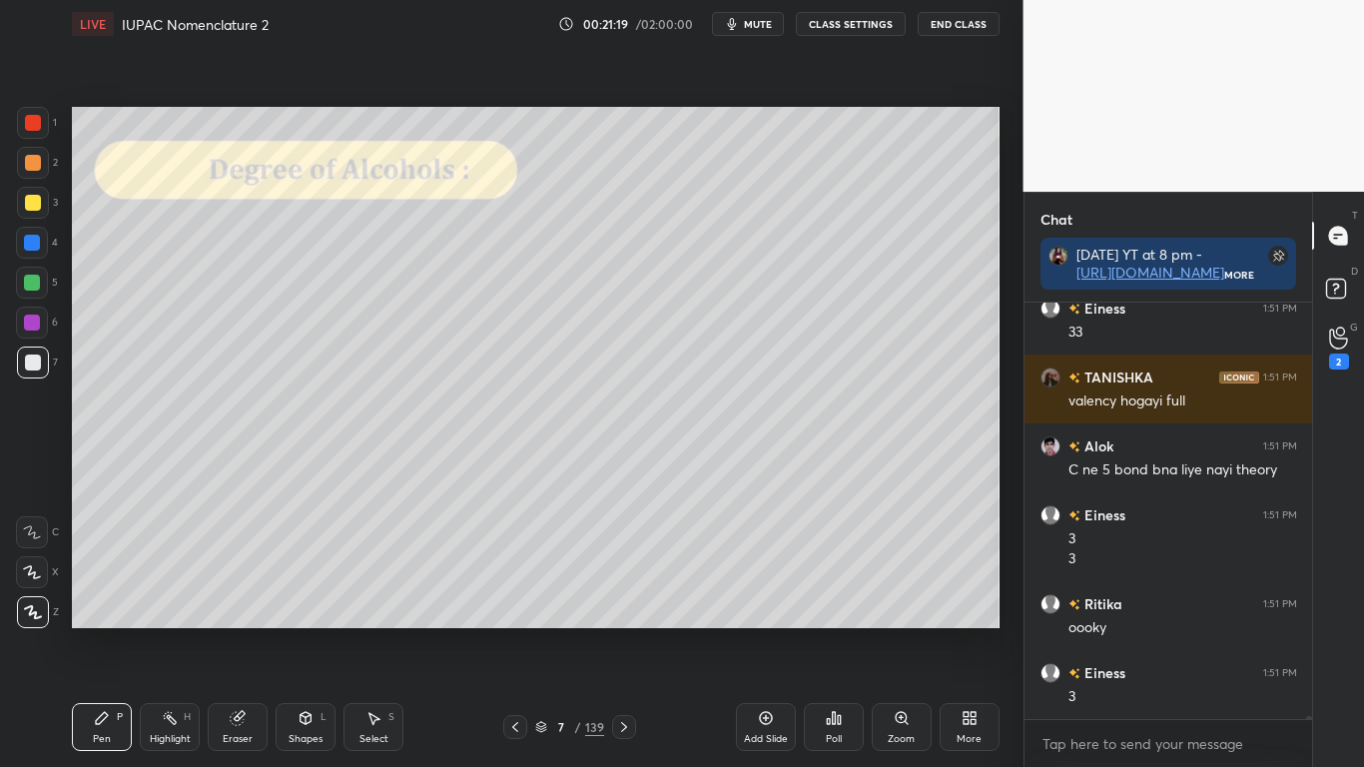
scroll to position [51633, 0]
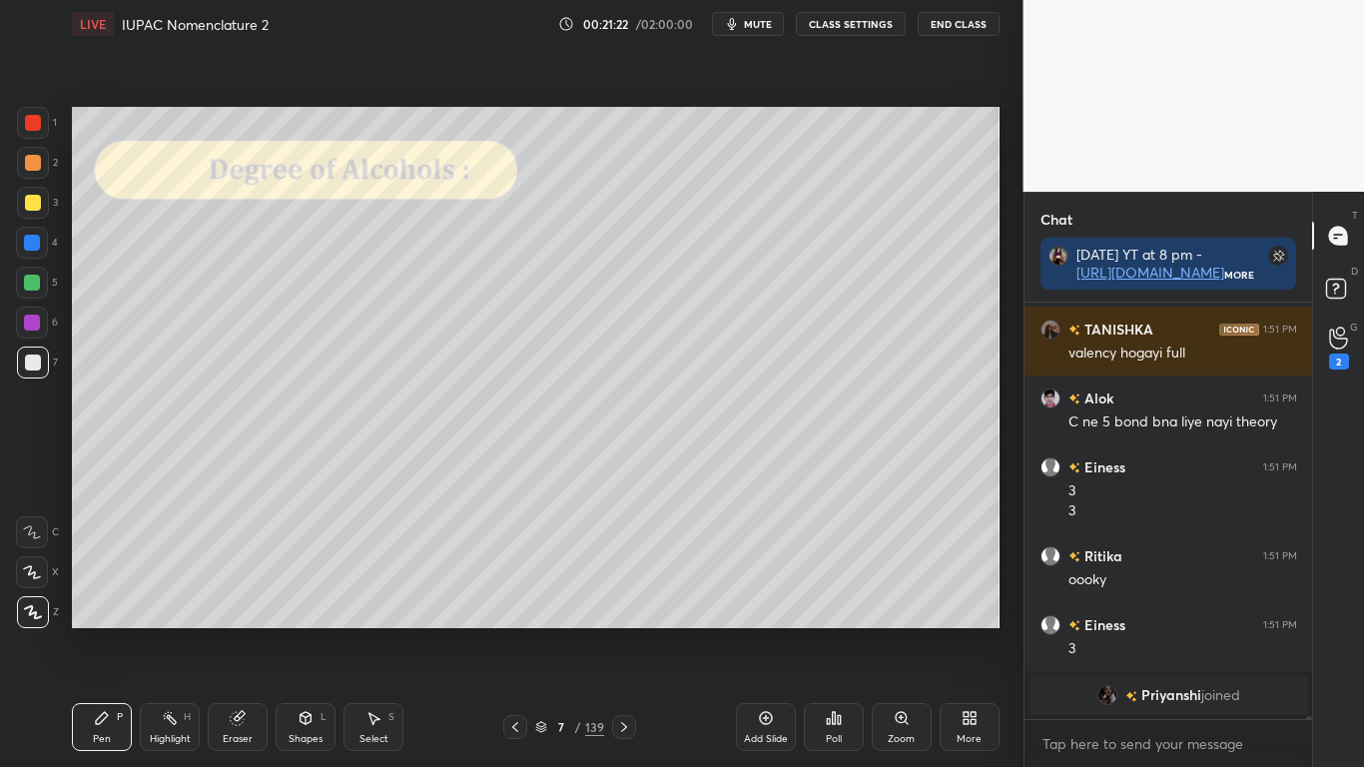
click at [29, 208] on div at bounding box center [33, 203] width 16 height 16
click at [537, 631] on icon at bounding box center [541, 727] width 12 height 12
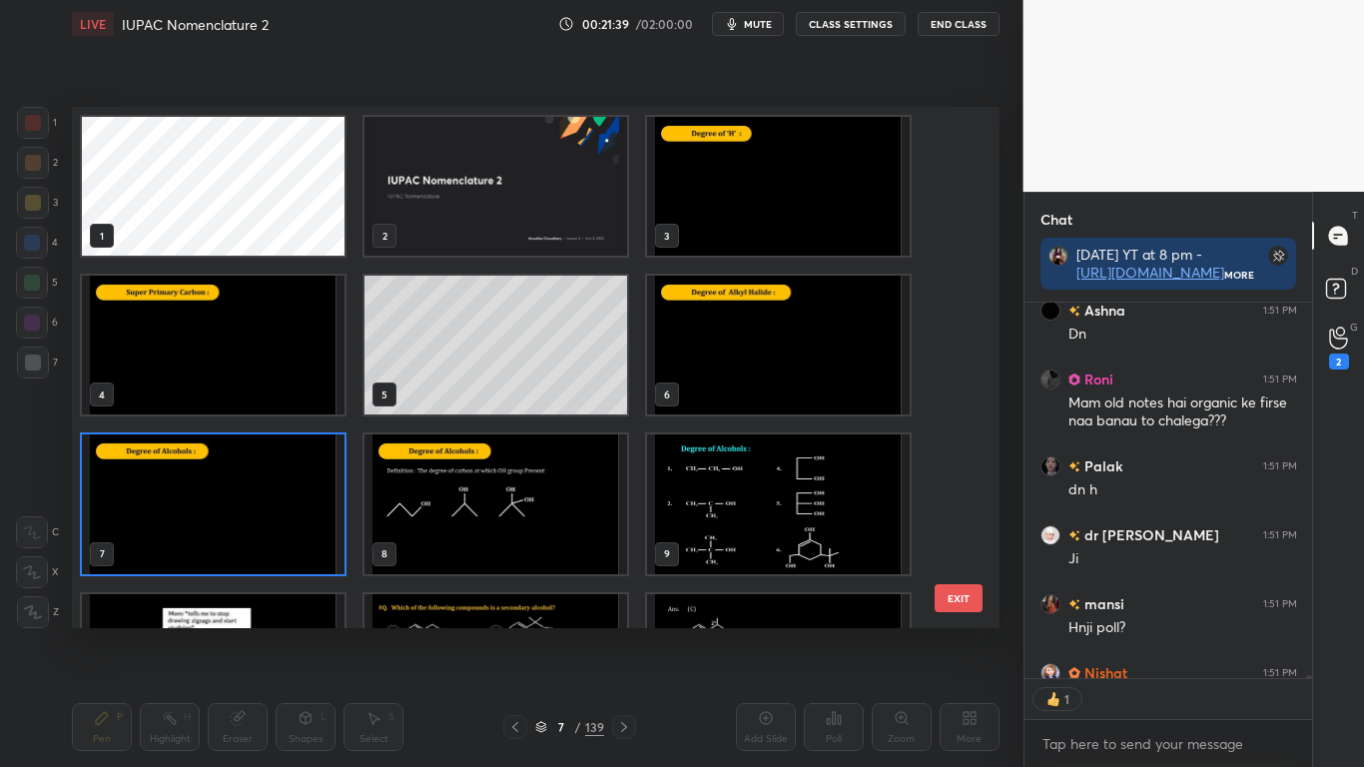
scroll to position [51375, 0]
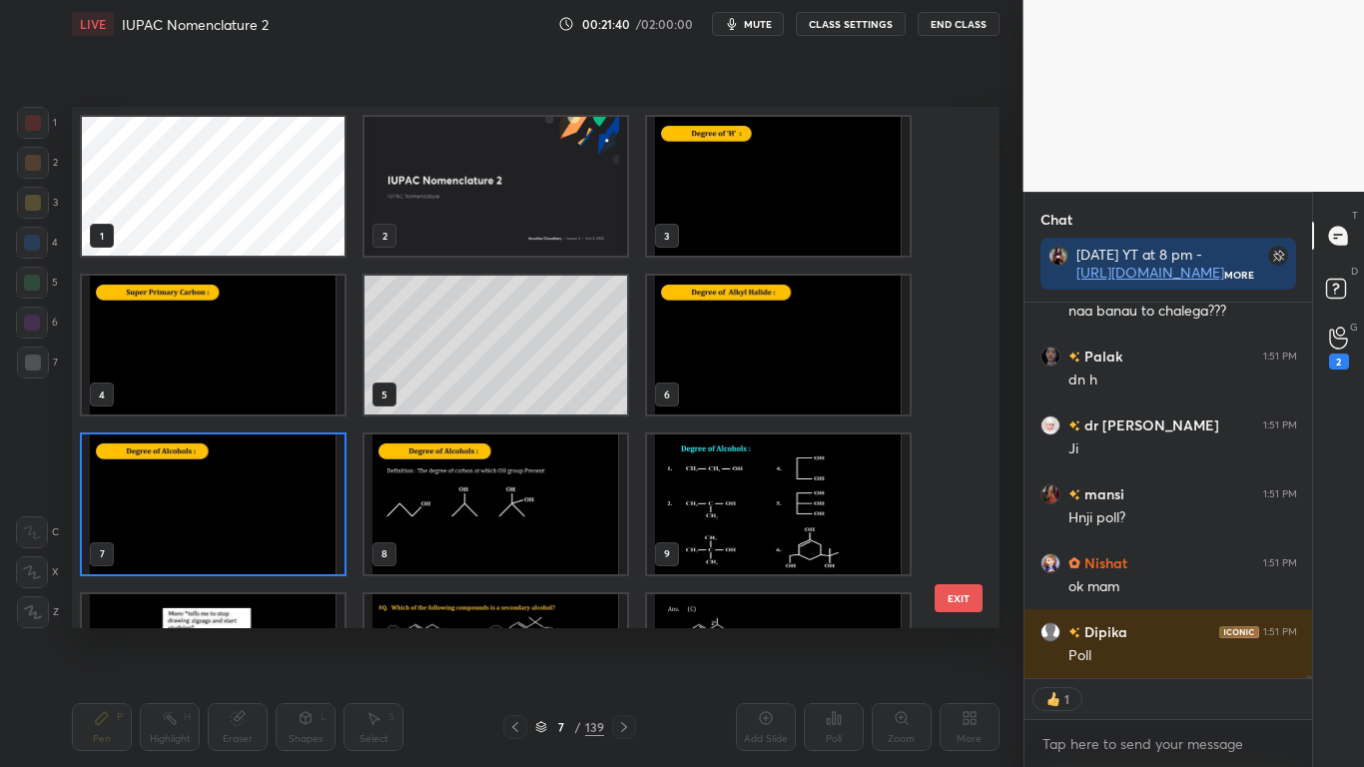
click at [784, 519] on img "grid" at bounding box center [778, 503] width 263 height 139
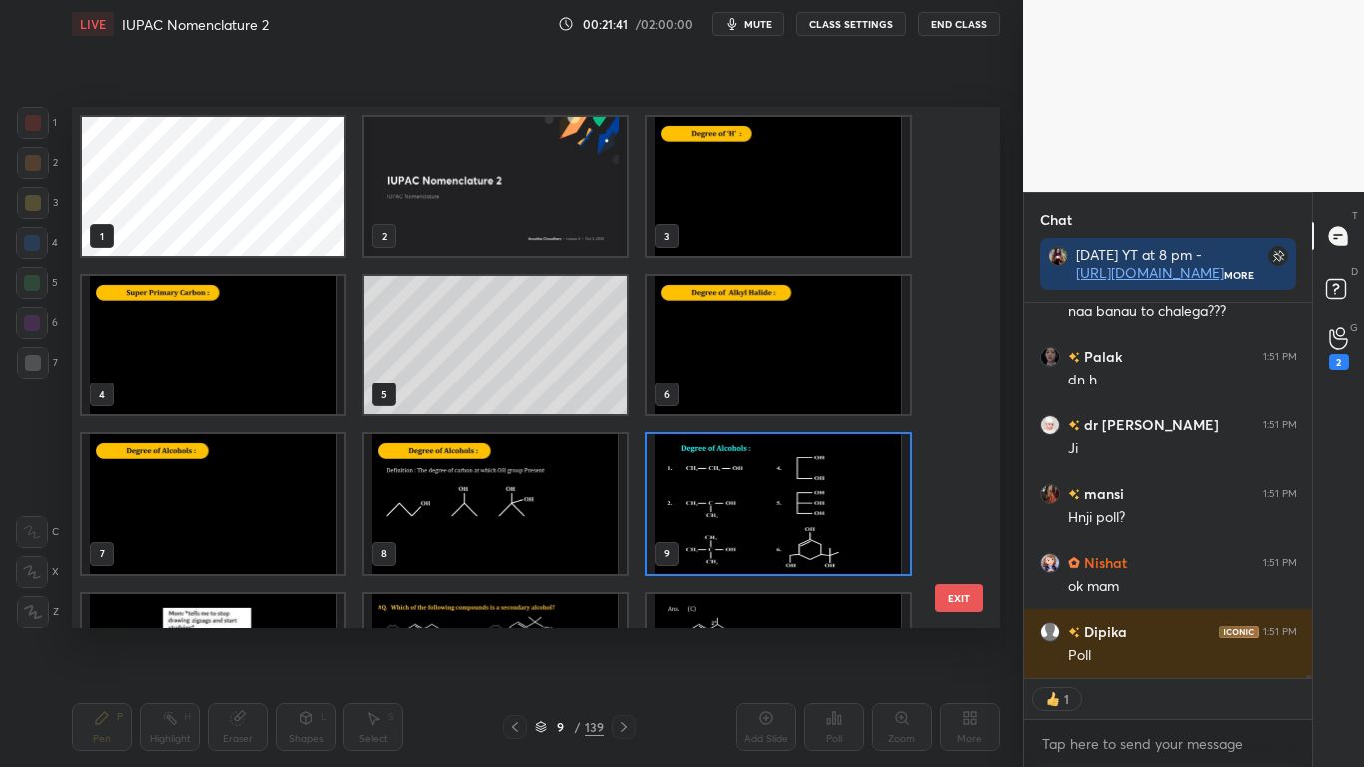
scroll to position [51444, 0]
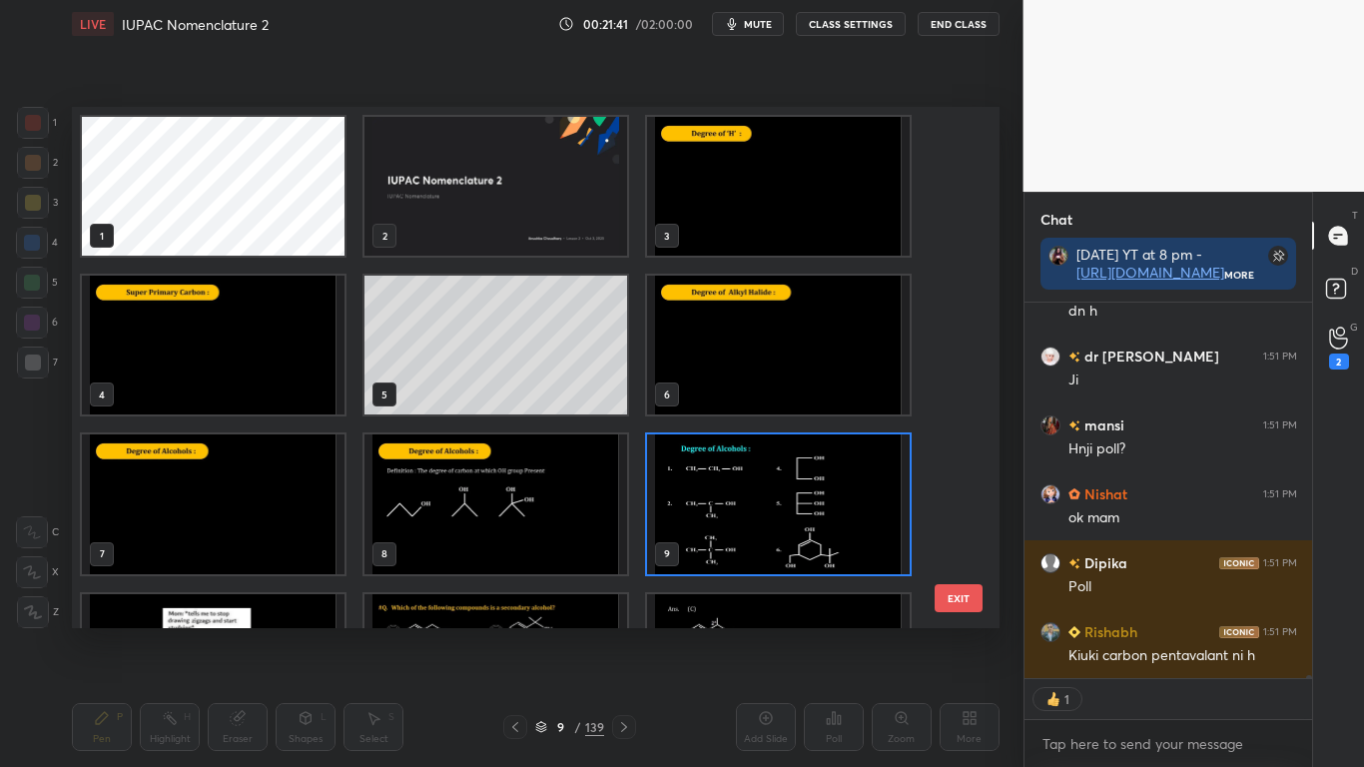
click at [784, 519] on img "grid" at bounding box center [778, 503] width 263 height 139
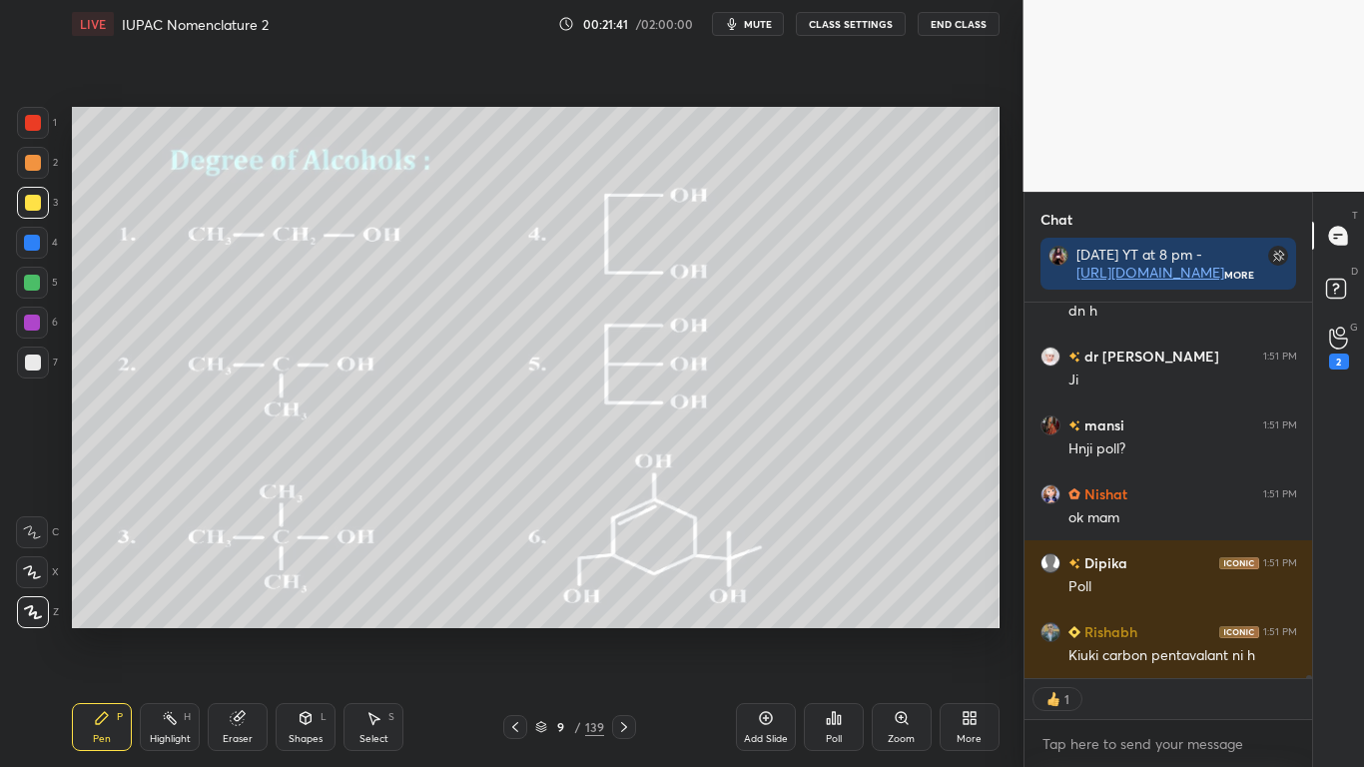
click at [784, 519] on img "grid" at bounding box center [778, 503] width 263 height 139
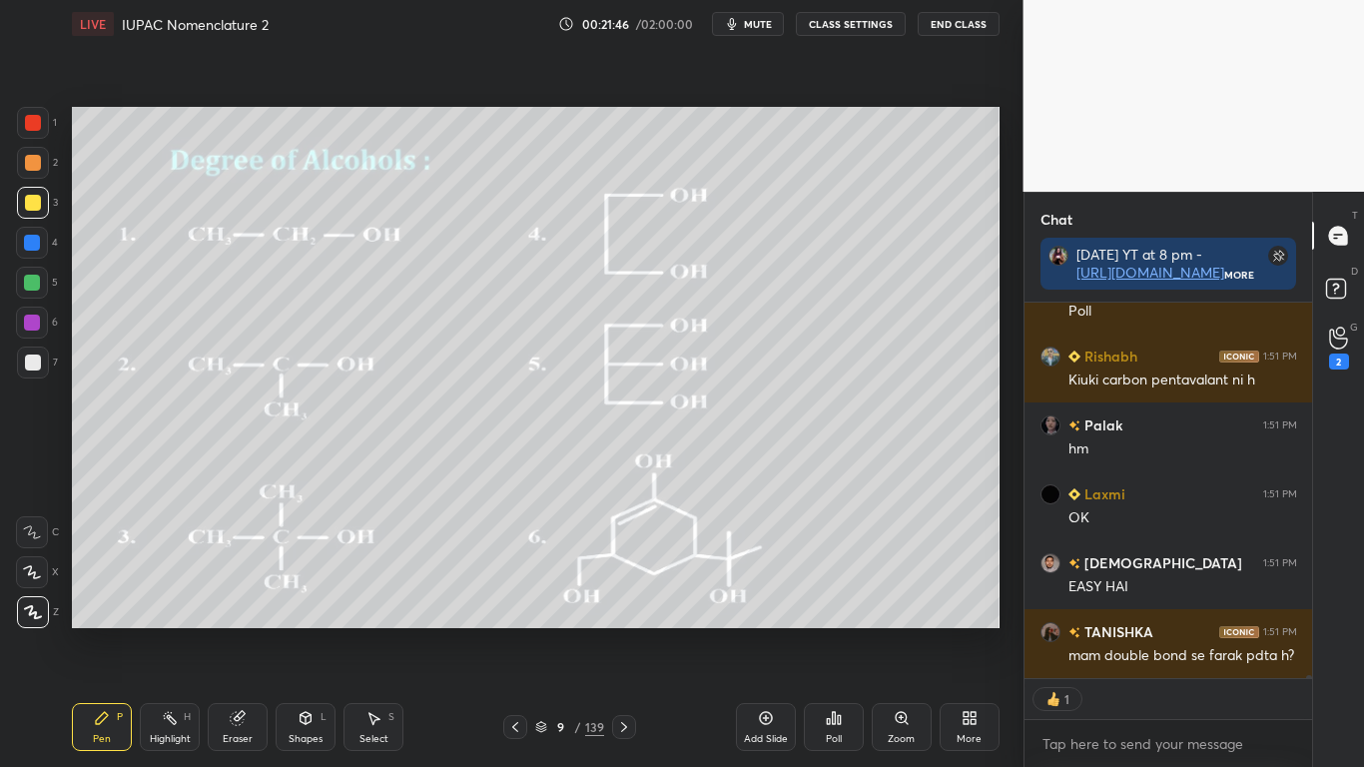
type textarea "x"
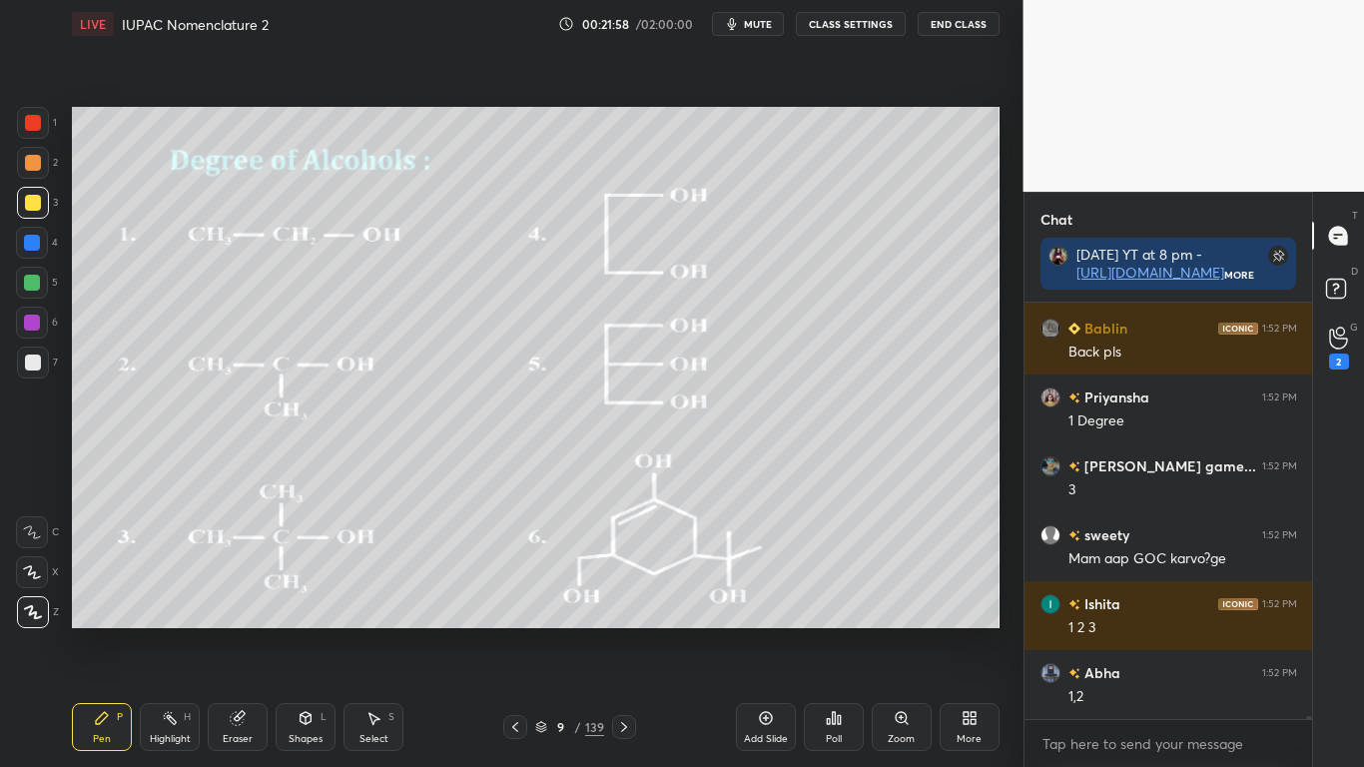
click at [34, 210] on div at bounding box center [33, 203] width 16 height 16
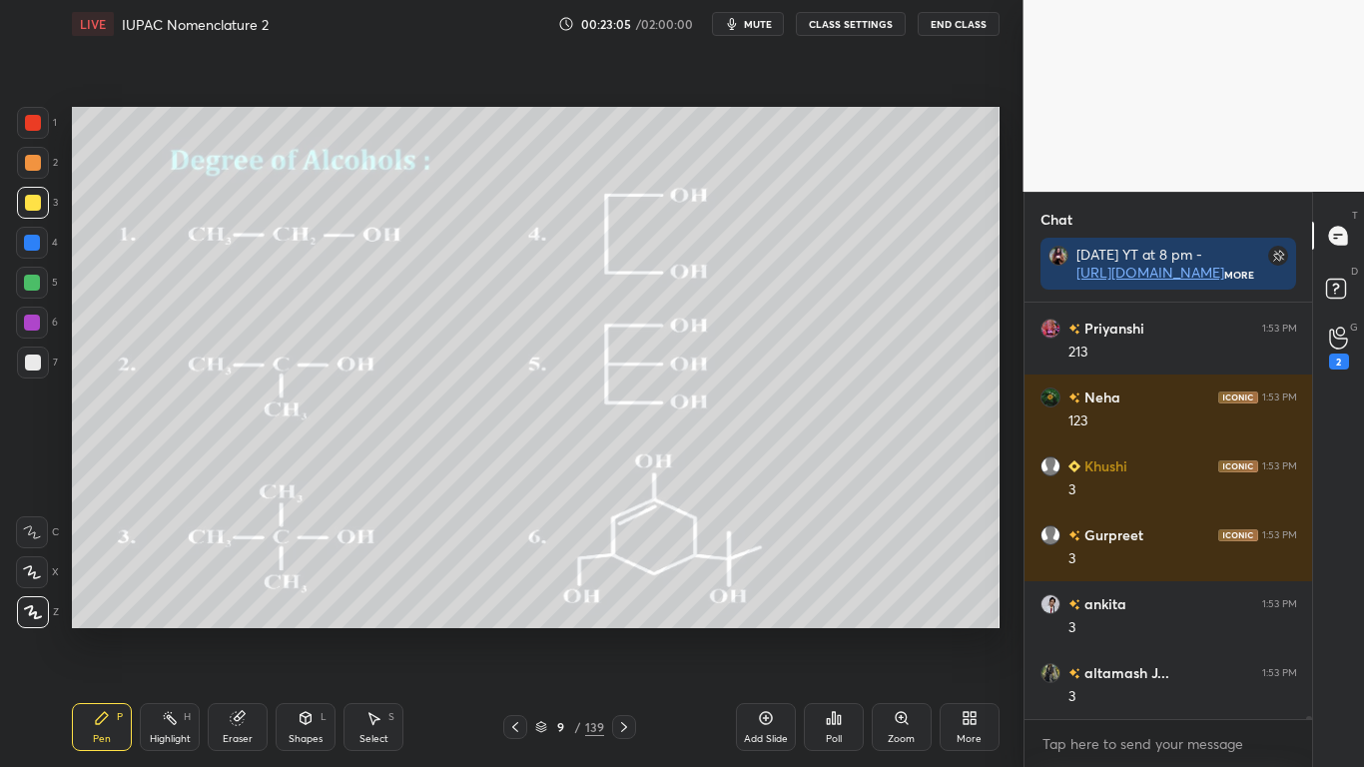
click at [37, 199] on div at bounding box center [33, 203] width 16 height 16
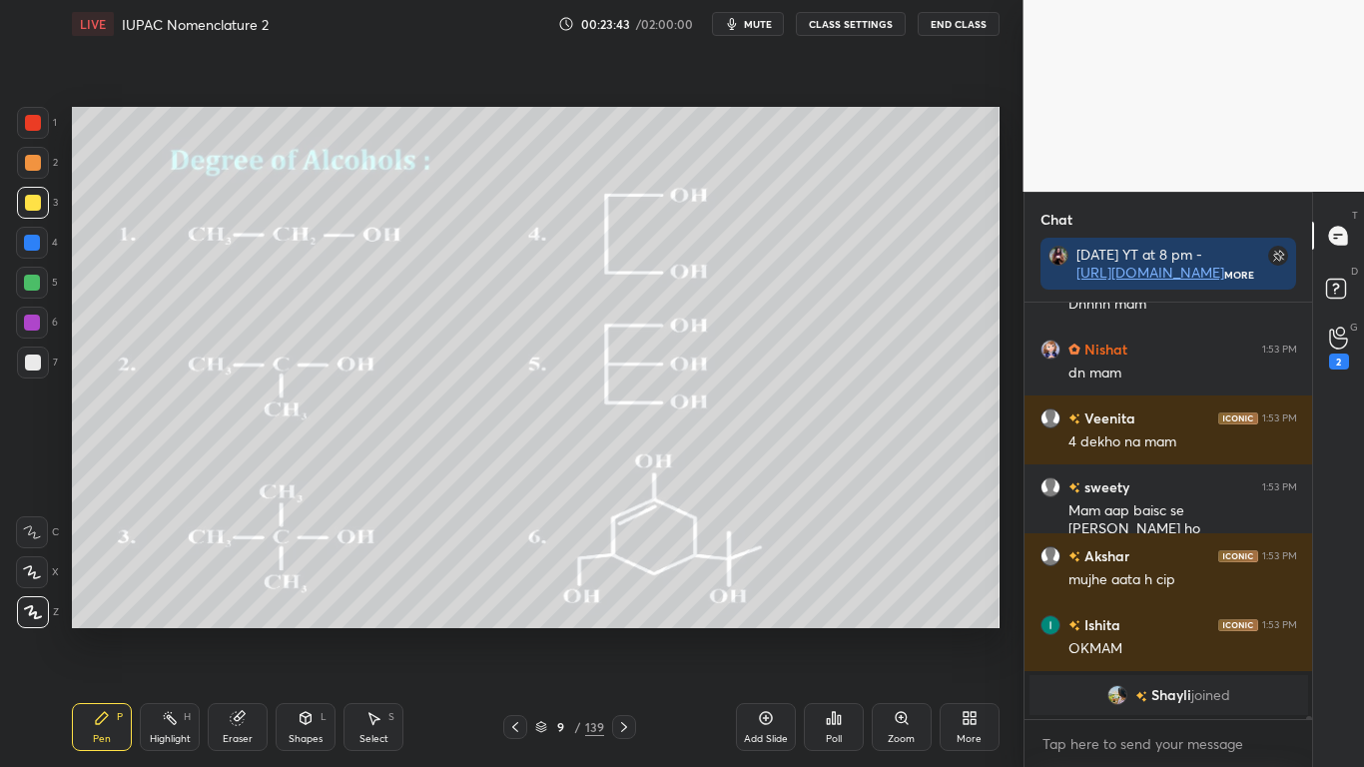
click at [862, 29] on button "CLASS SETTINGS" at bounding box center [851, 24] width 110 height 24
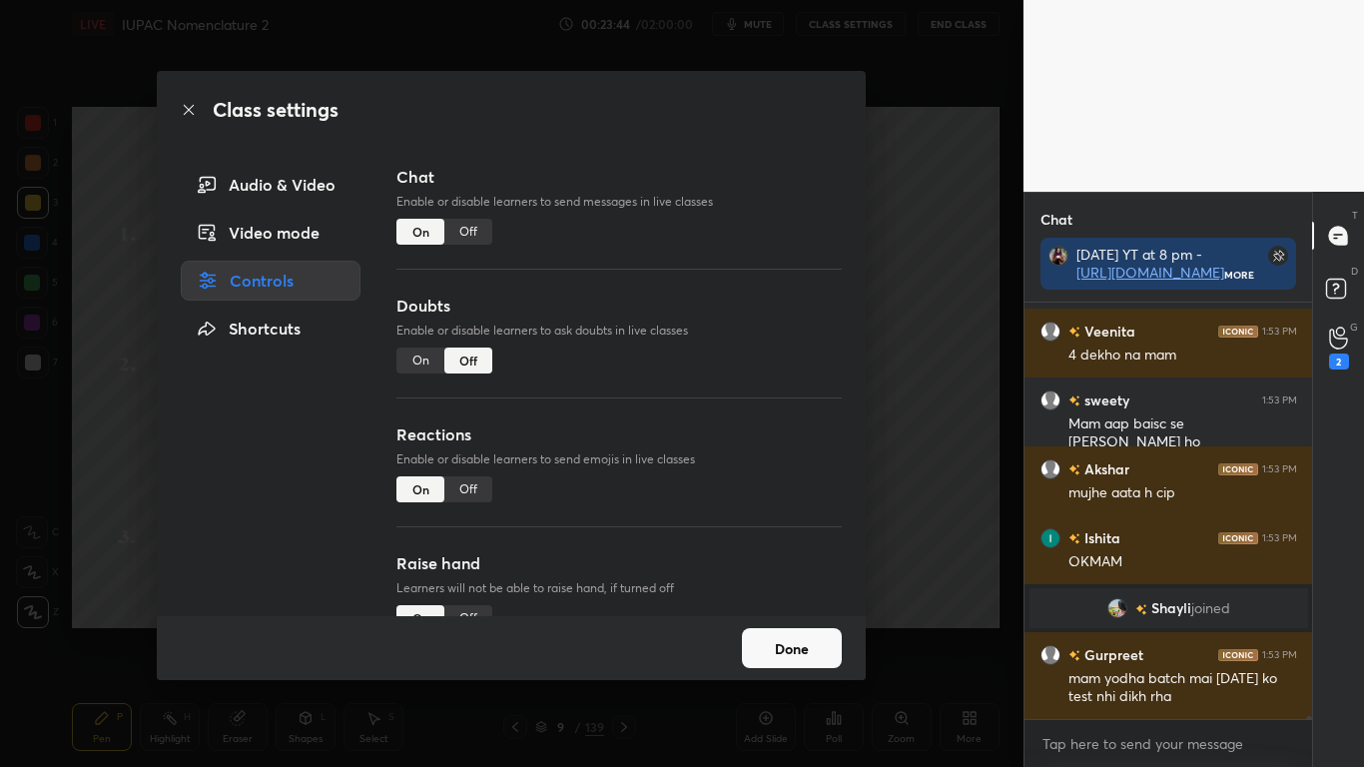
click at [469, 242] on div "Off" at bounding box center [468, 232] width 48 height 26
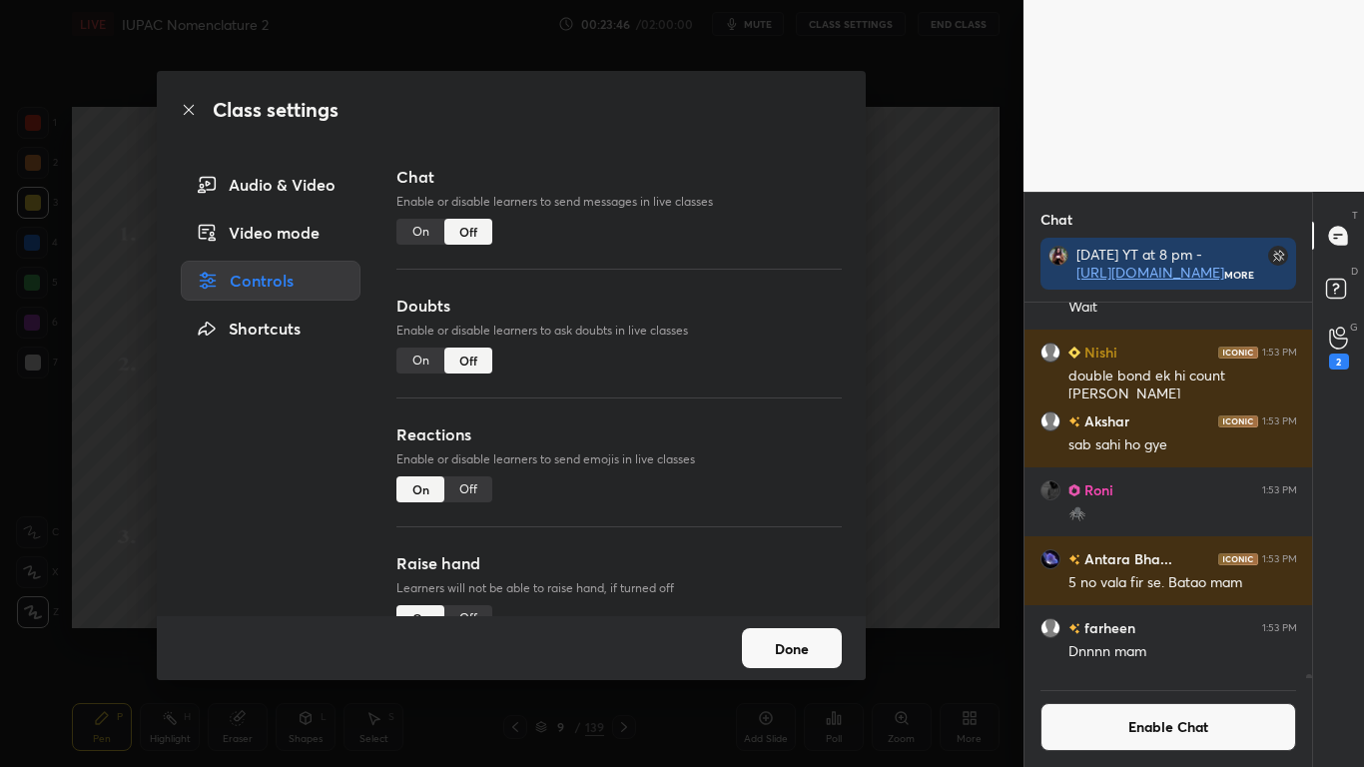
click at [808, 631] on button "Done" at bounding box center [792, 648] width 100 height 40
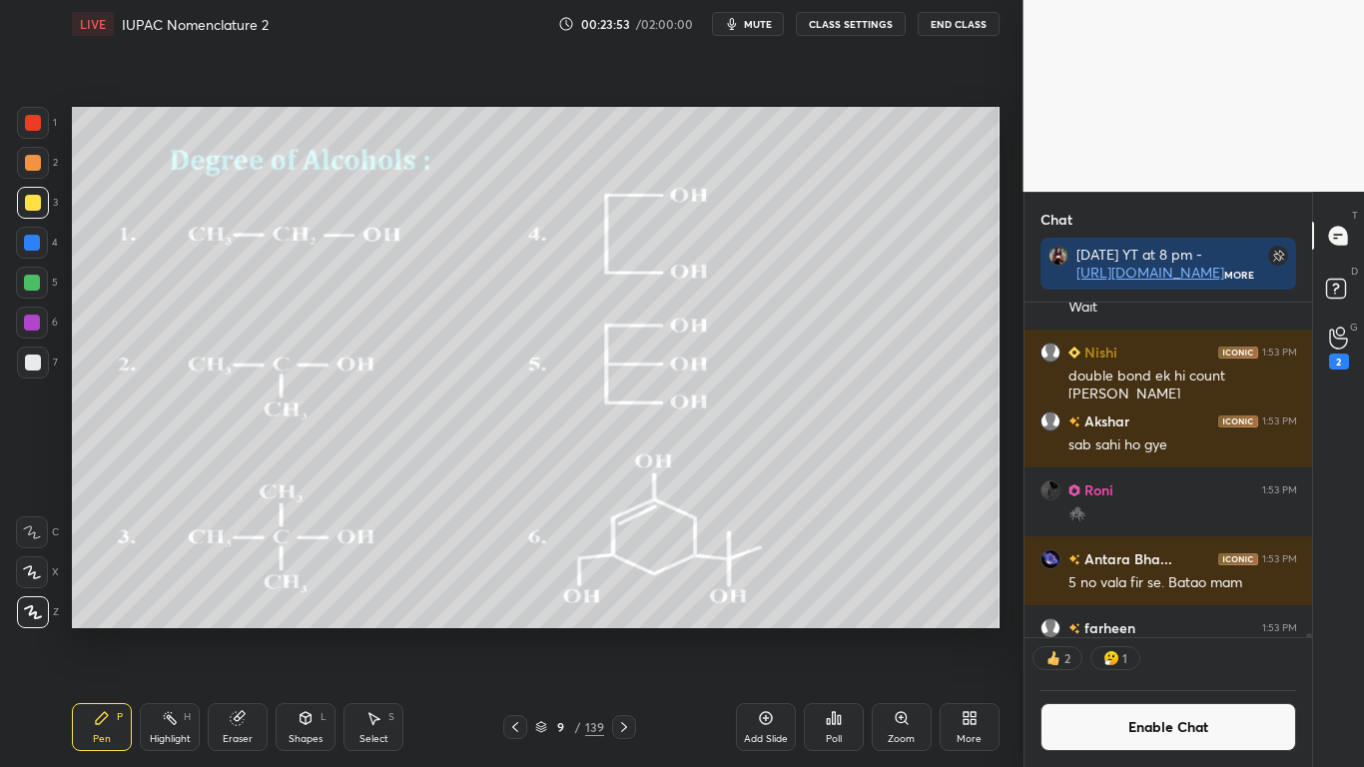
click at [546, 631] on icon at bounding box center [541, 724] width 10 height 5
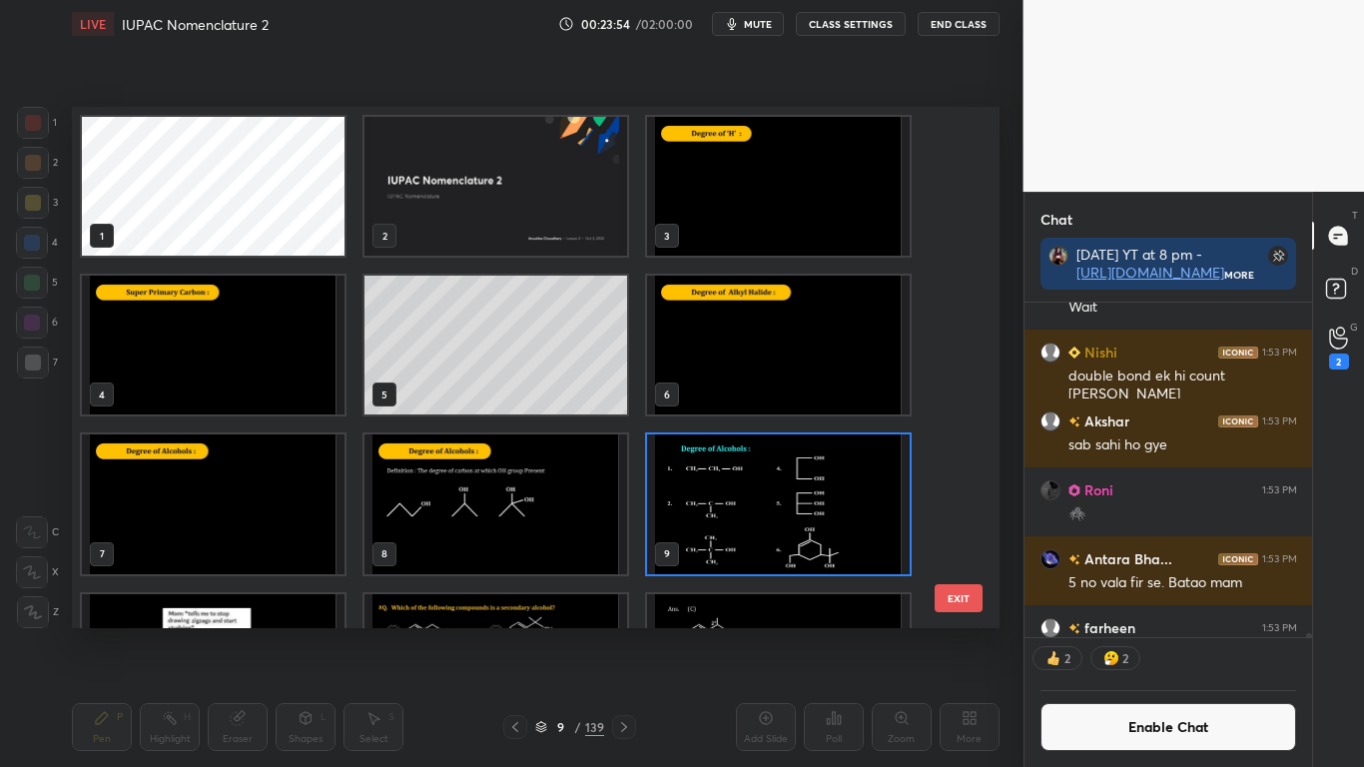
scroll to position [7, 11]
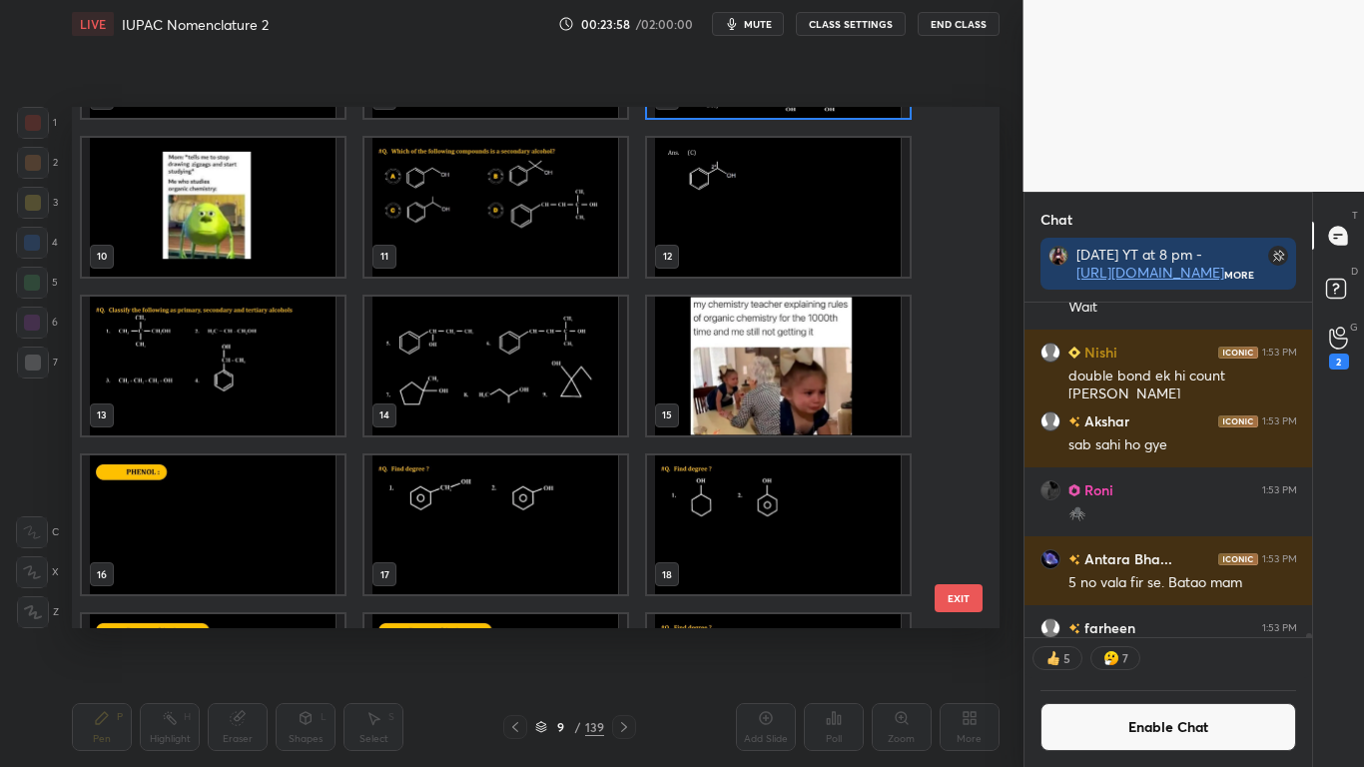
click at [443, 207] on img "grid" at bounding box center [495, 206] width 263 height 139
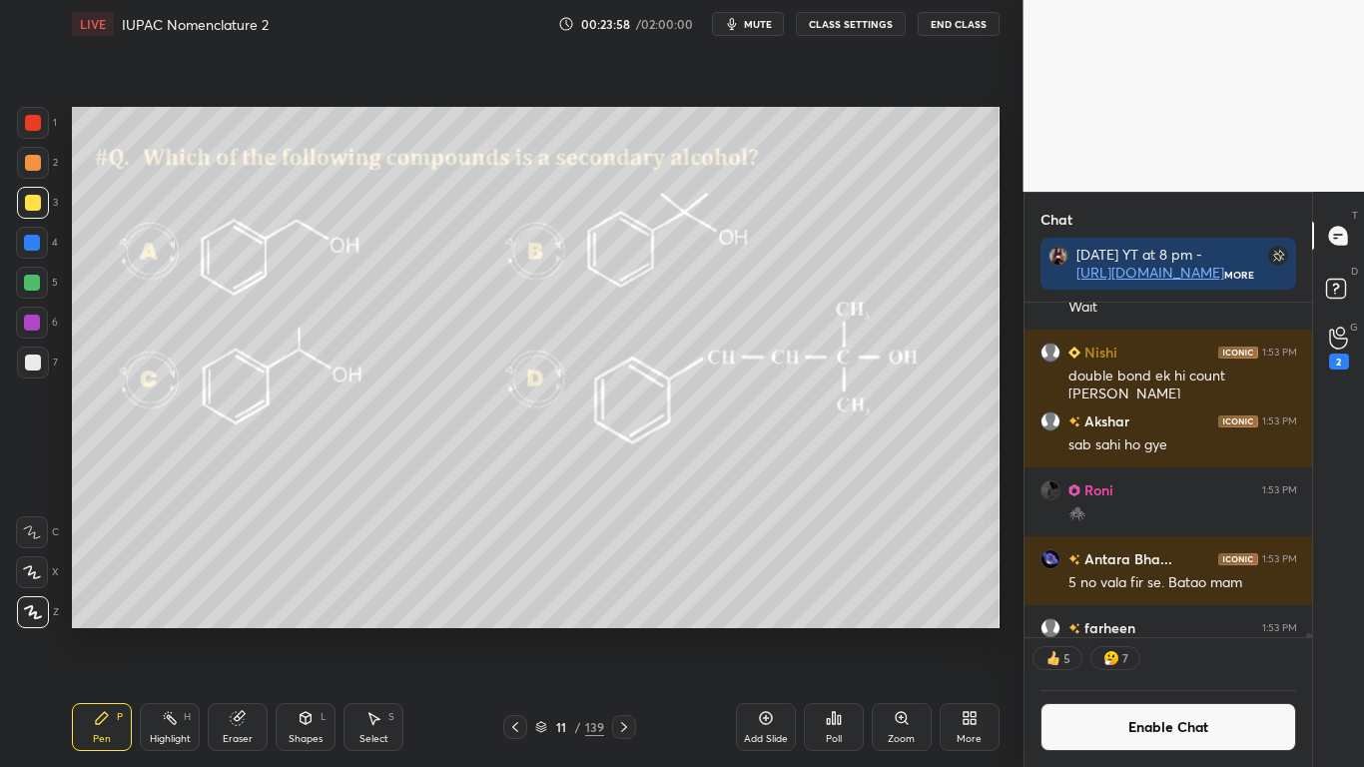
click at [443, 207] on img "grid" at bounding box center [495, 206] width 263 height 139
click at [830, 631] on icon at bounding box center [828, 721] width 3 height 5
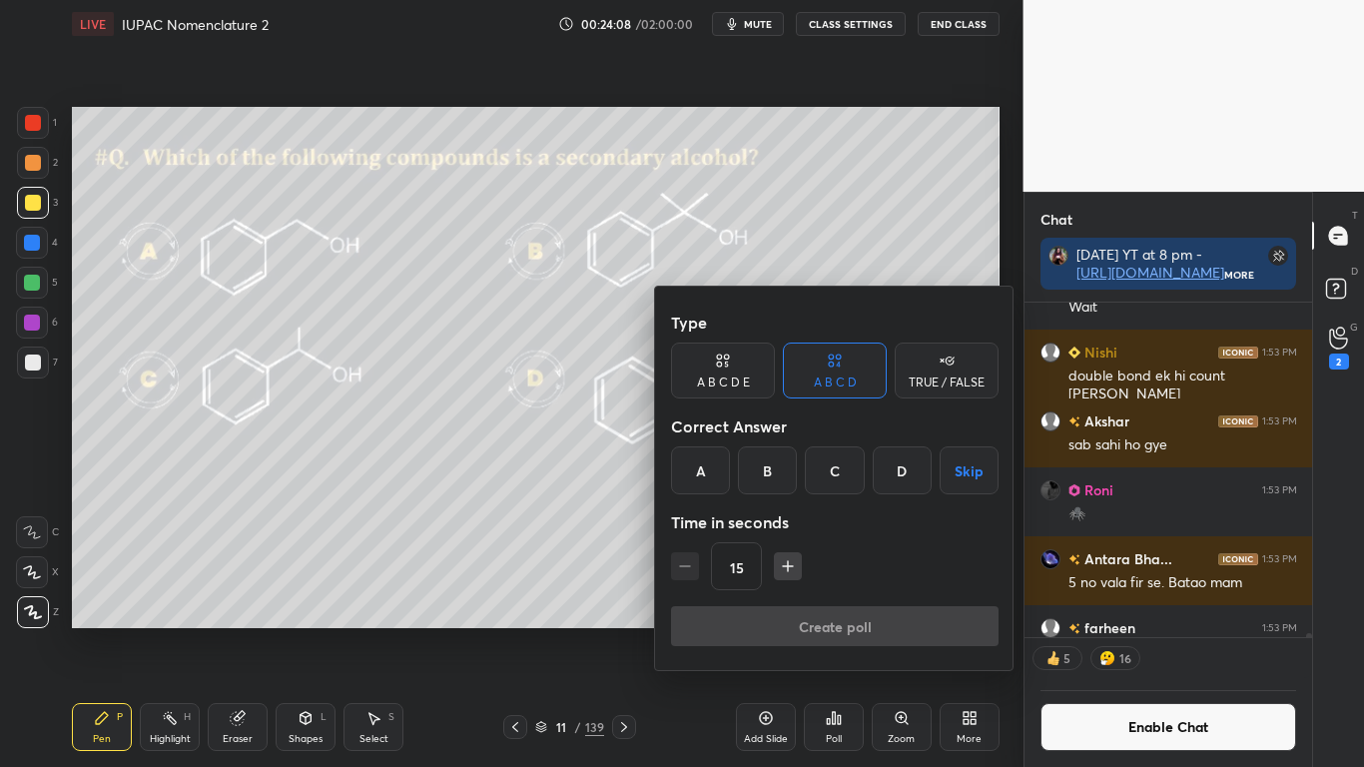
click at [843, 463] on div "C" at bounding box center [834, 470] width 59 height 48
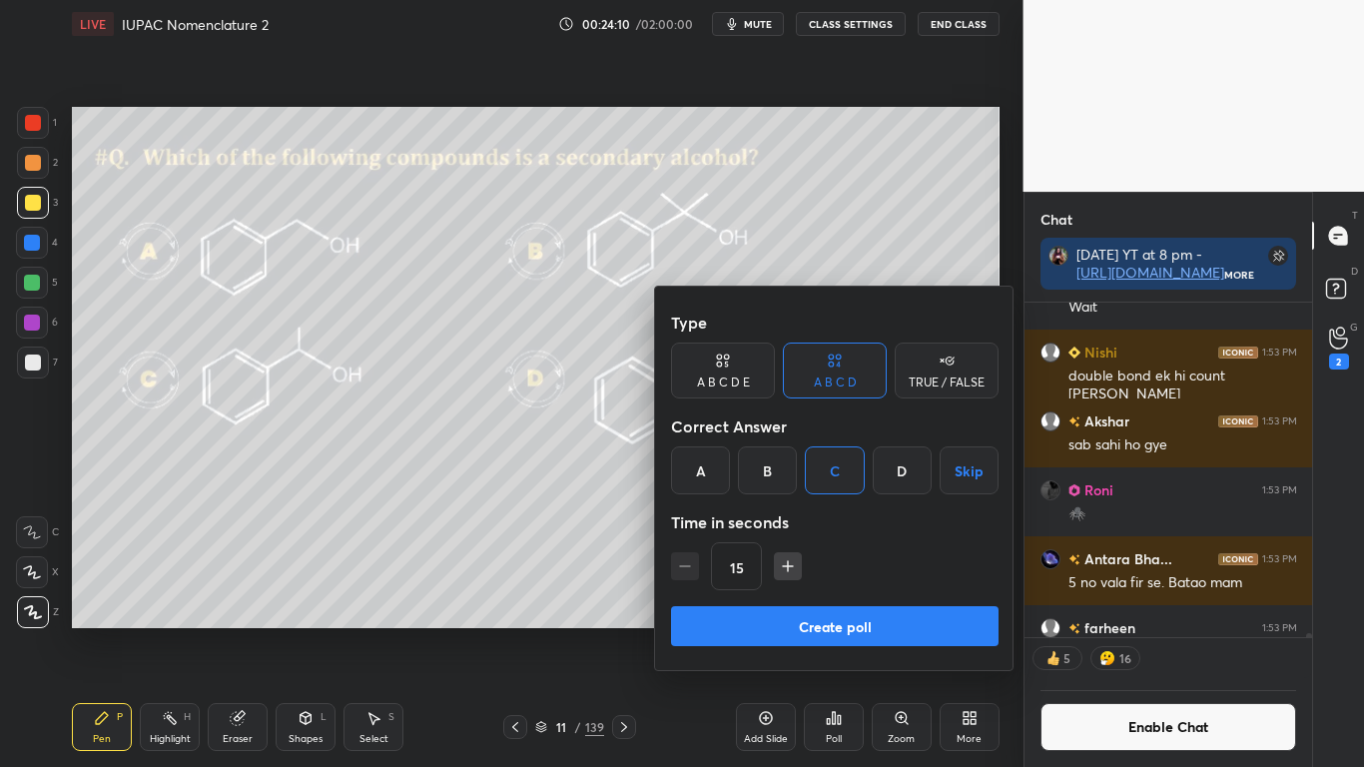
click at [781, 566] on icon "button" at bounding box center [788, 566] width 20 height 20
type input "30"
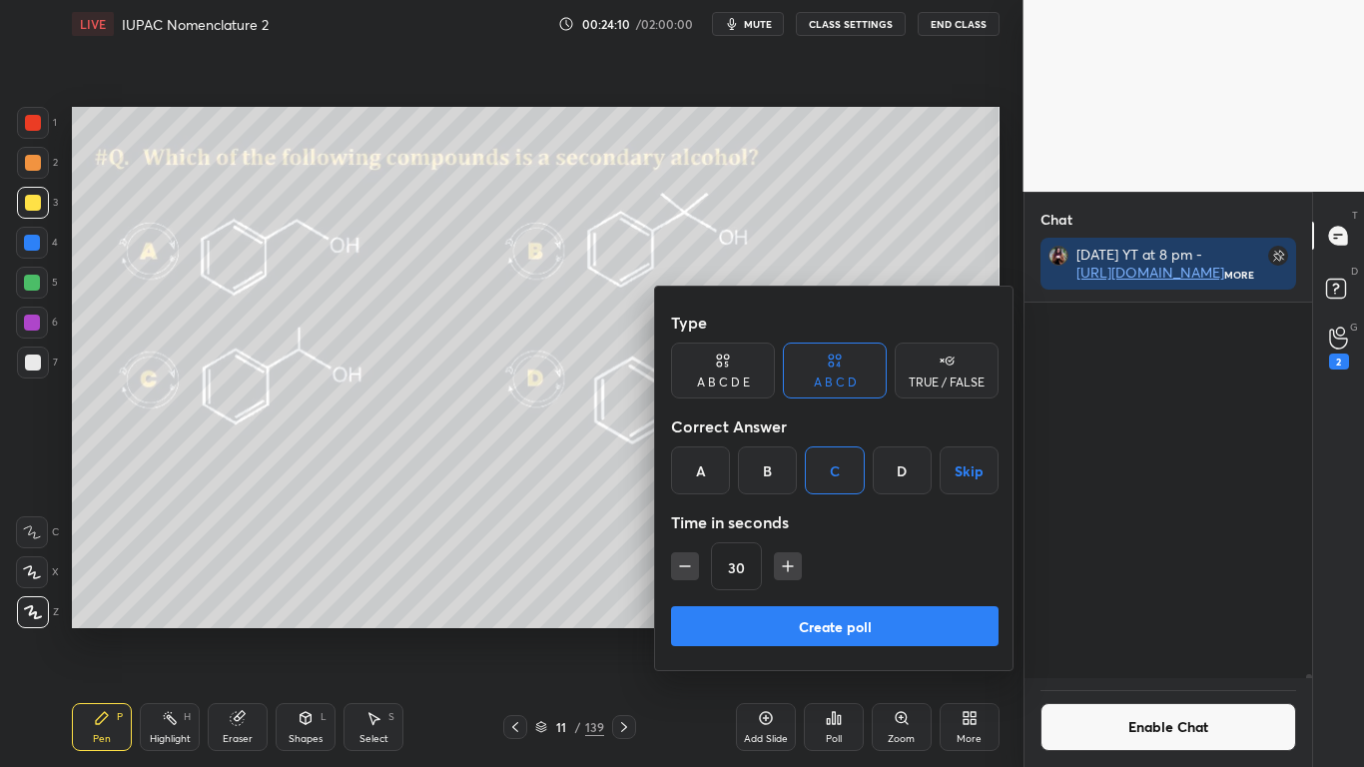
scroll to position [58954, 0]
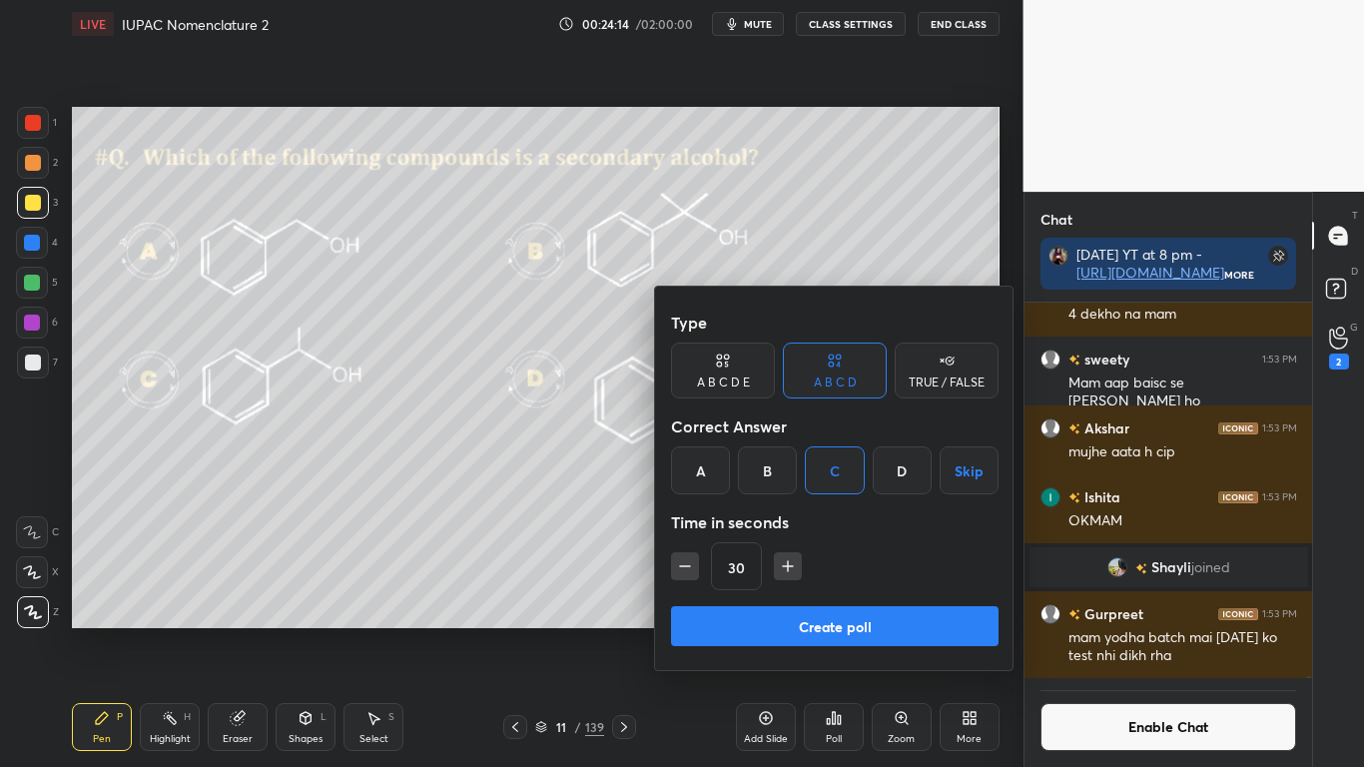
click at [844, 631] on button "Create poll" at bounding box center [835, 626] width 328 height 40
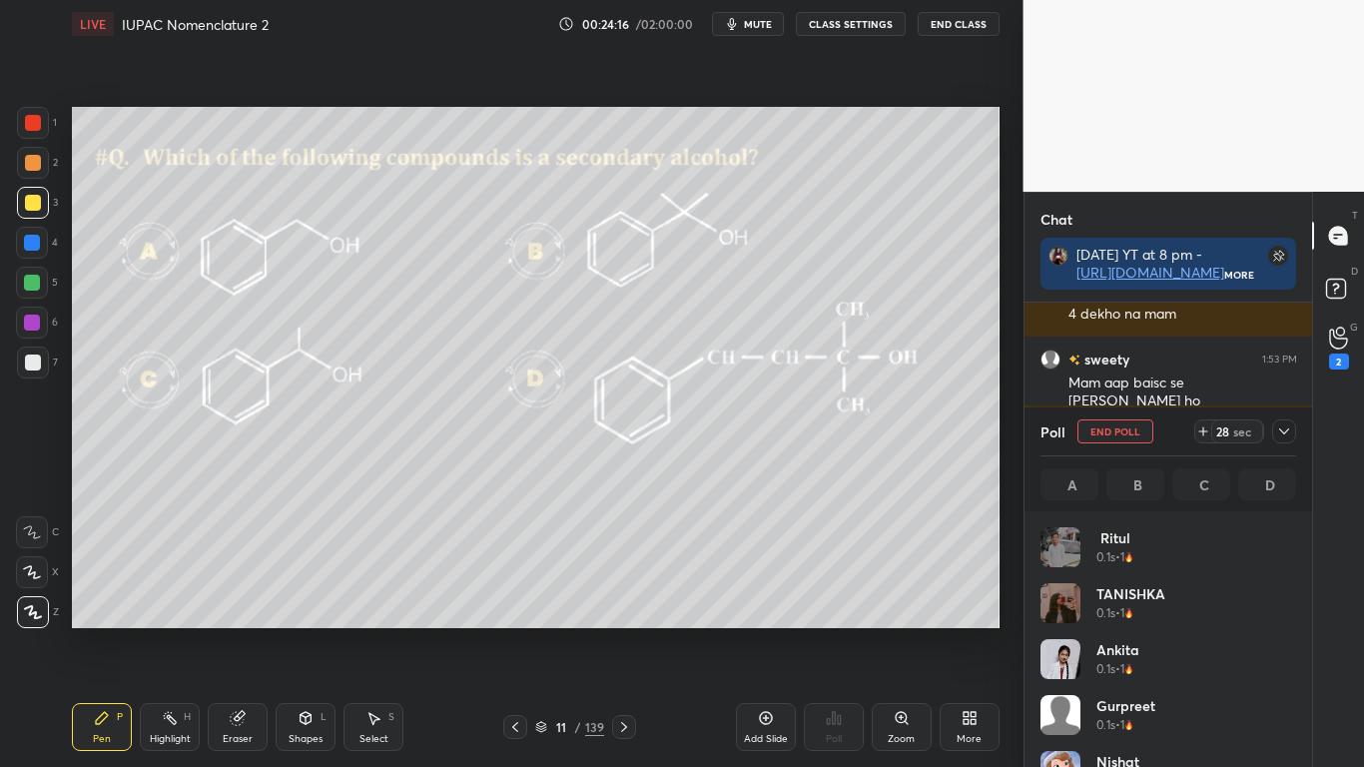
scroll to position [234, 250]
click at [38, 200] on div at bounding box center [33, 203] width 16 height 16
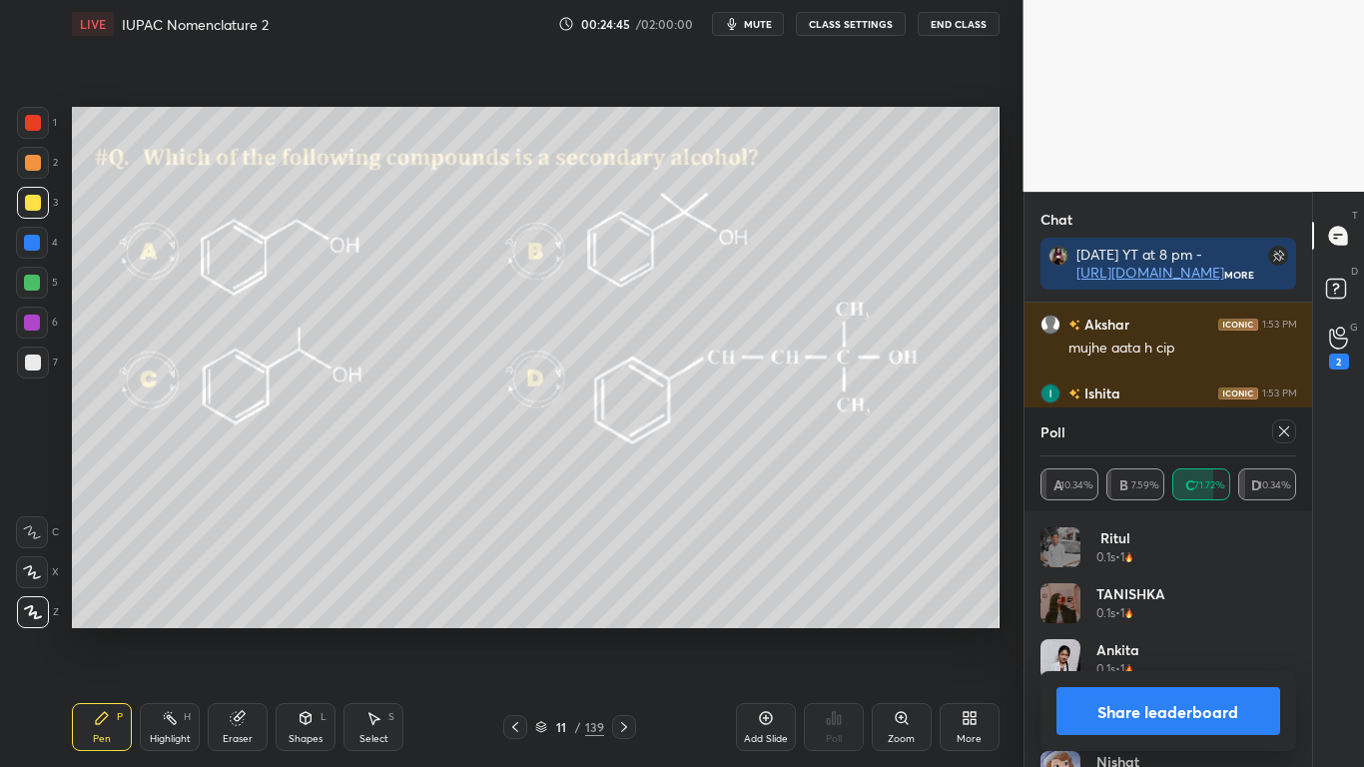
click at [1100, 631] on button "Share leaderboard" at bounding box center [1168, 711] width 225 height 48
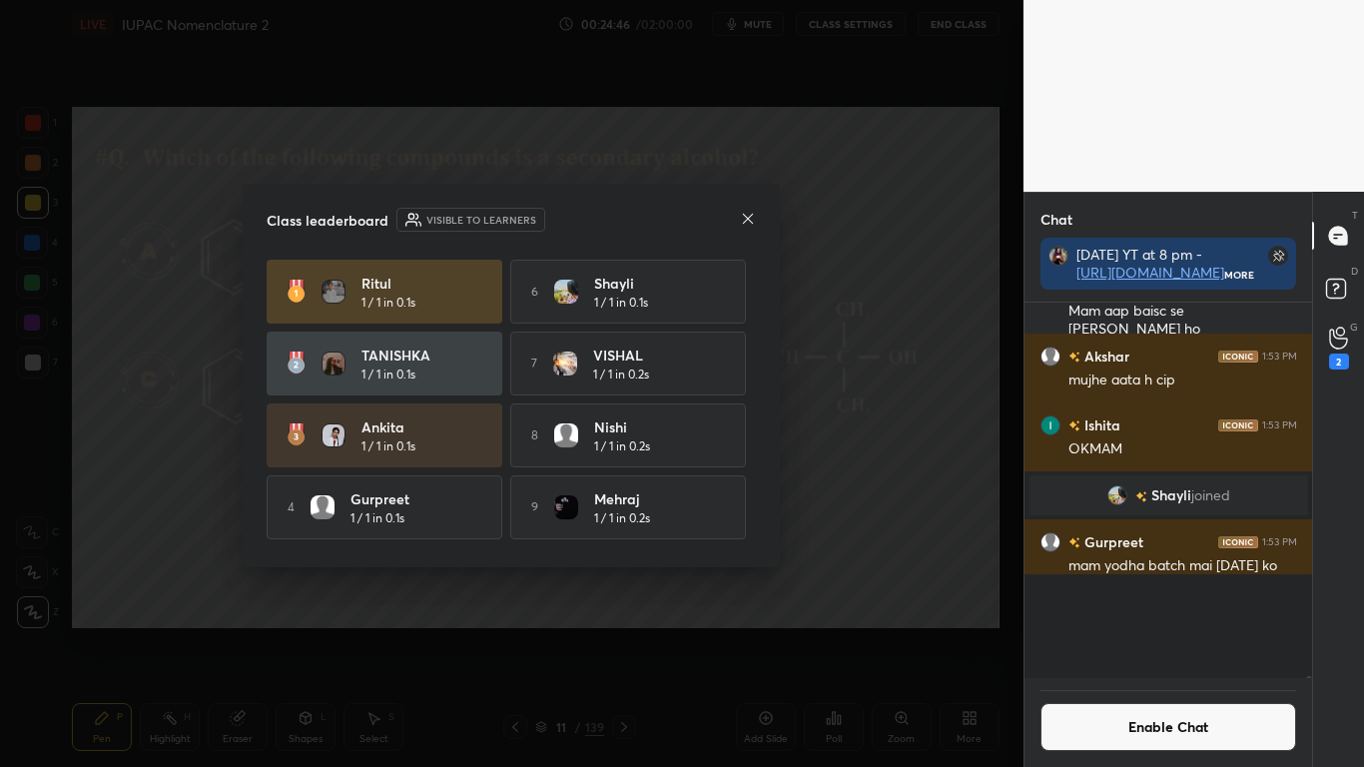
scroll to position [7, 7]
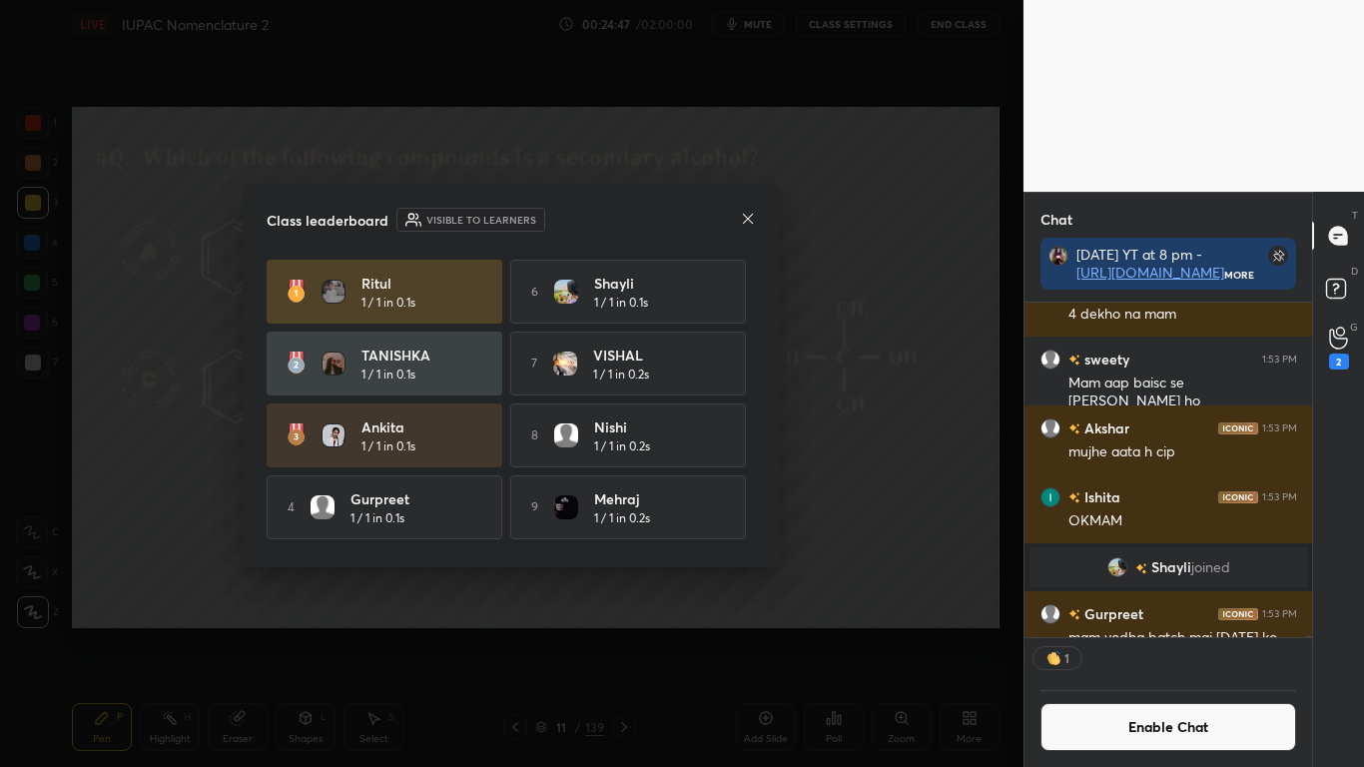
click at [758, 499] on div "Class leaderboard Visible to learners Ritul 1 / 1 in 0.1s 6 Shayli 1 / 1 in 0.1…" at bounding box center [511, 375] width 537 height 383
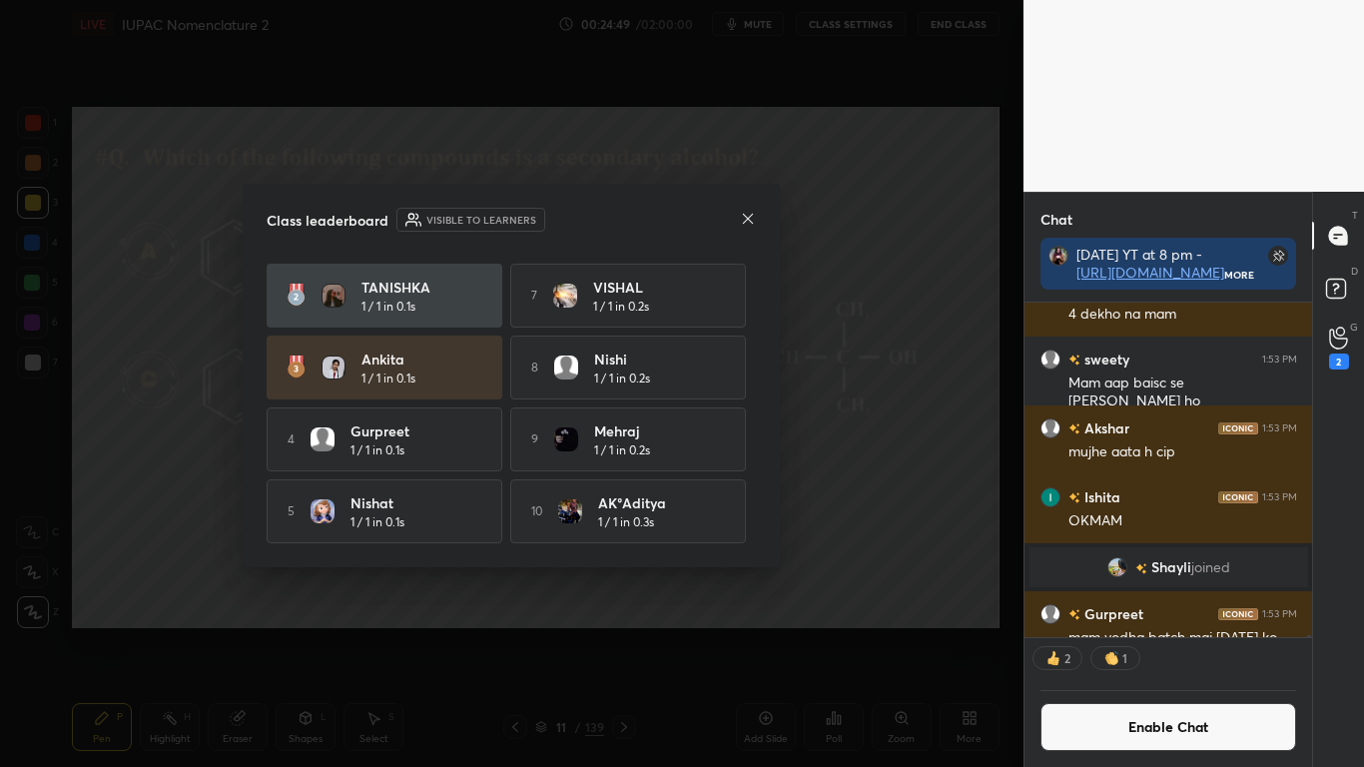
click at [745, 225] on icon at bounding box center [748, 219] width 16 height 16
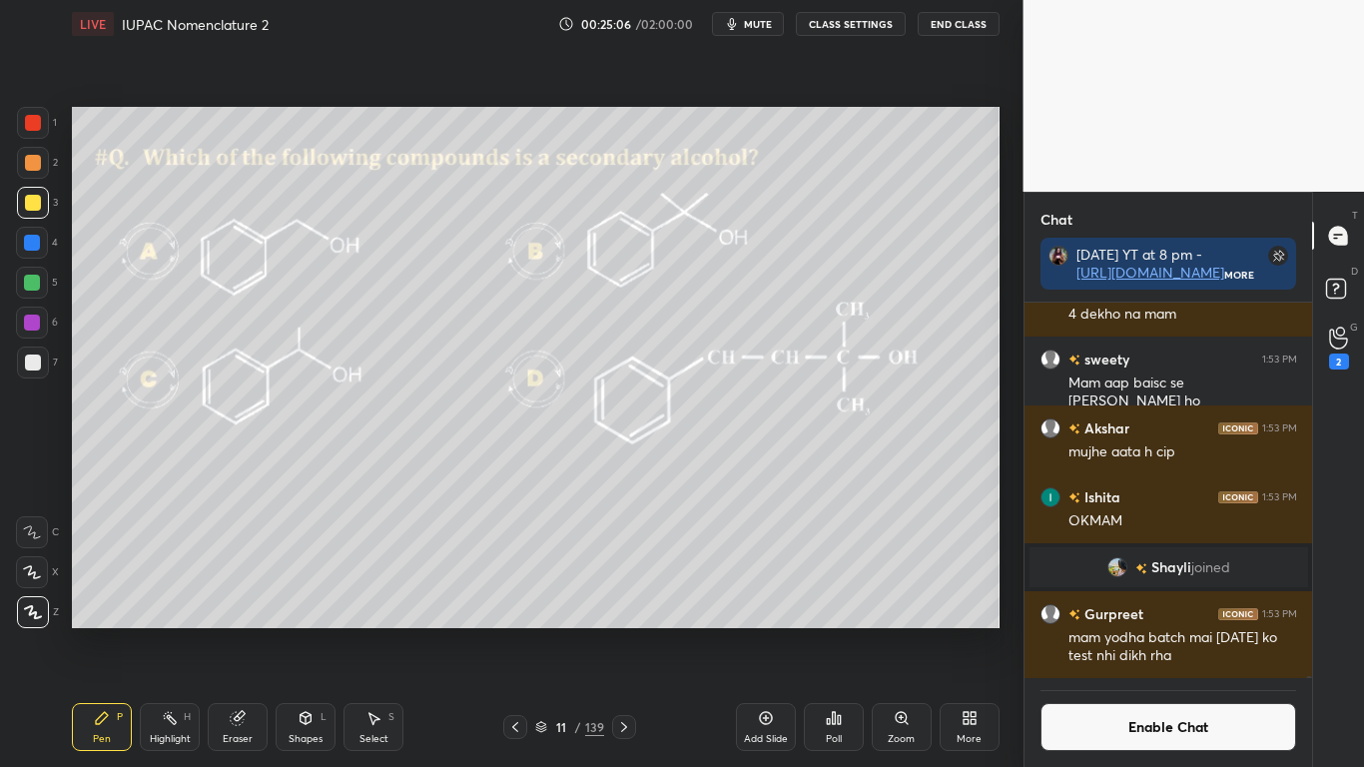
click at [1134, 631] on button "Enable Chat" at bounding box center [1168, 727] width 257 height 48
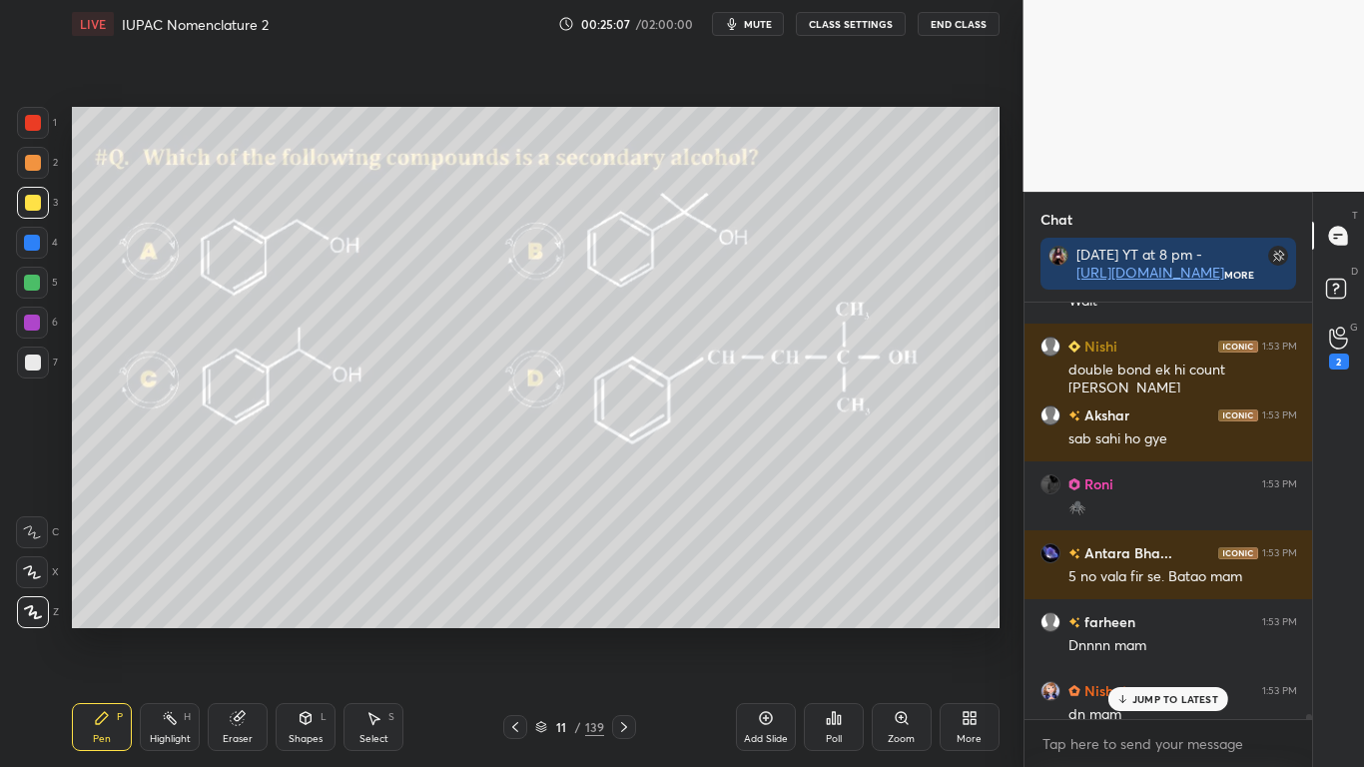
click at [1153, 631] on p "JUMP TO LATEST" at bounding box center [1175, 699] width 86 height 12
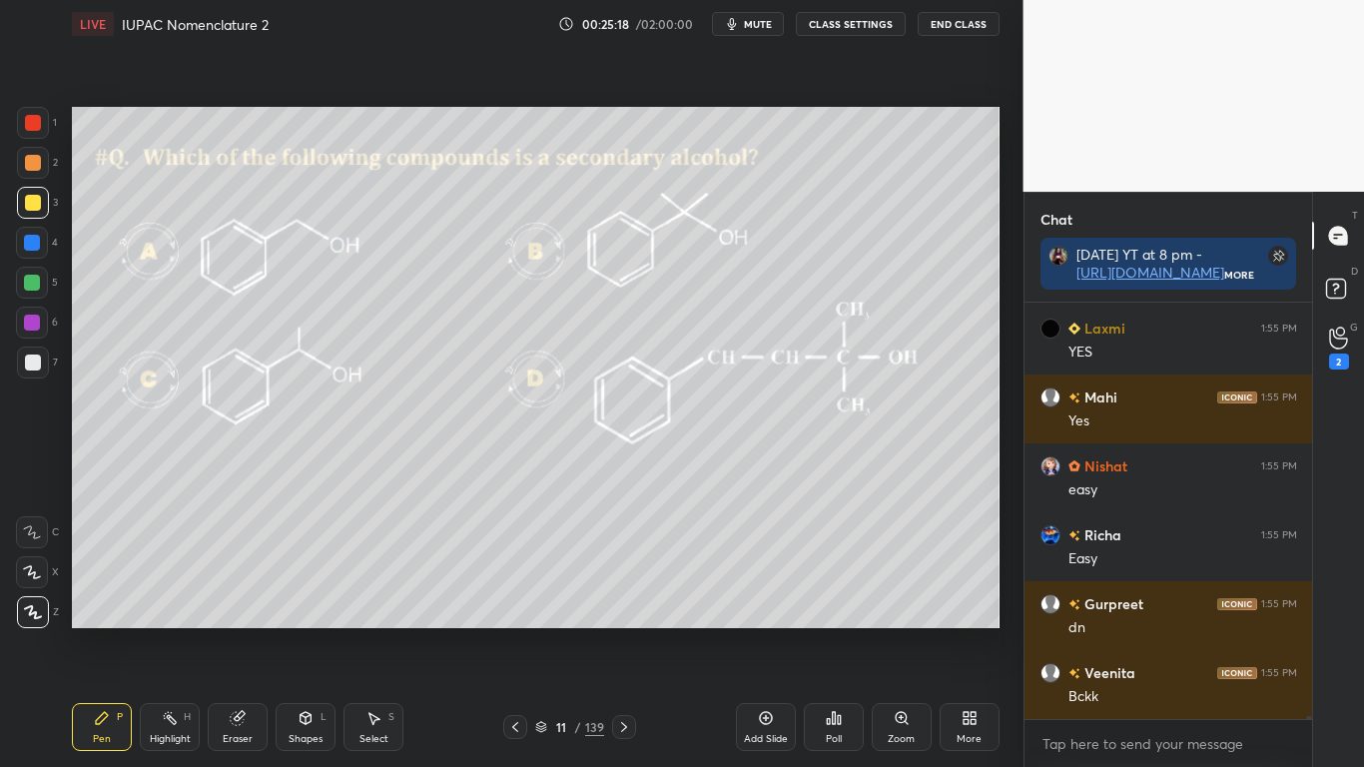
click at [538, 631] on icon at bounding box center [541, 727] width 12 height 12
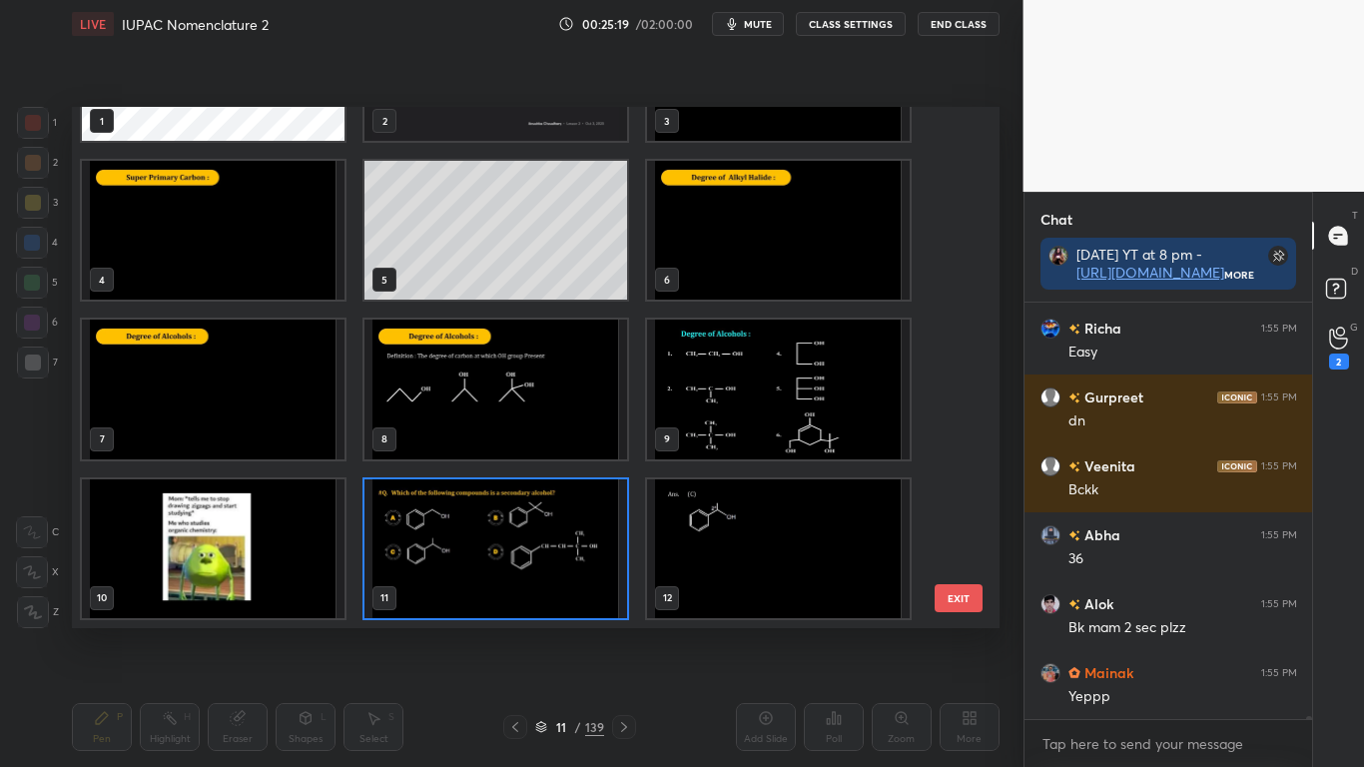
click at [954, 519] on div "1 2 3 4 5 6 7 8 9 10 11 12 13 14 15 16 17 18" at bounding box center [518, 367] width 893 height 521
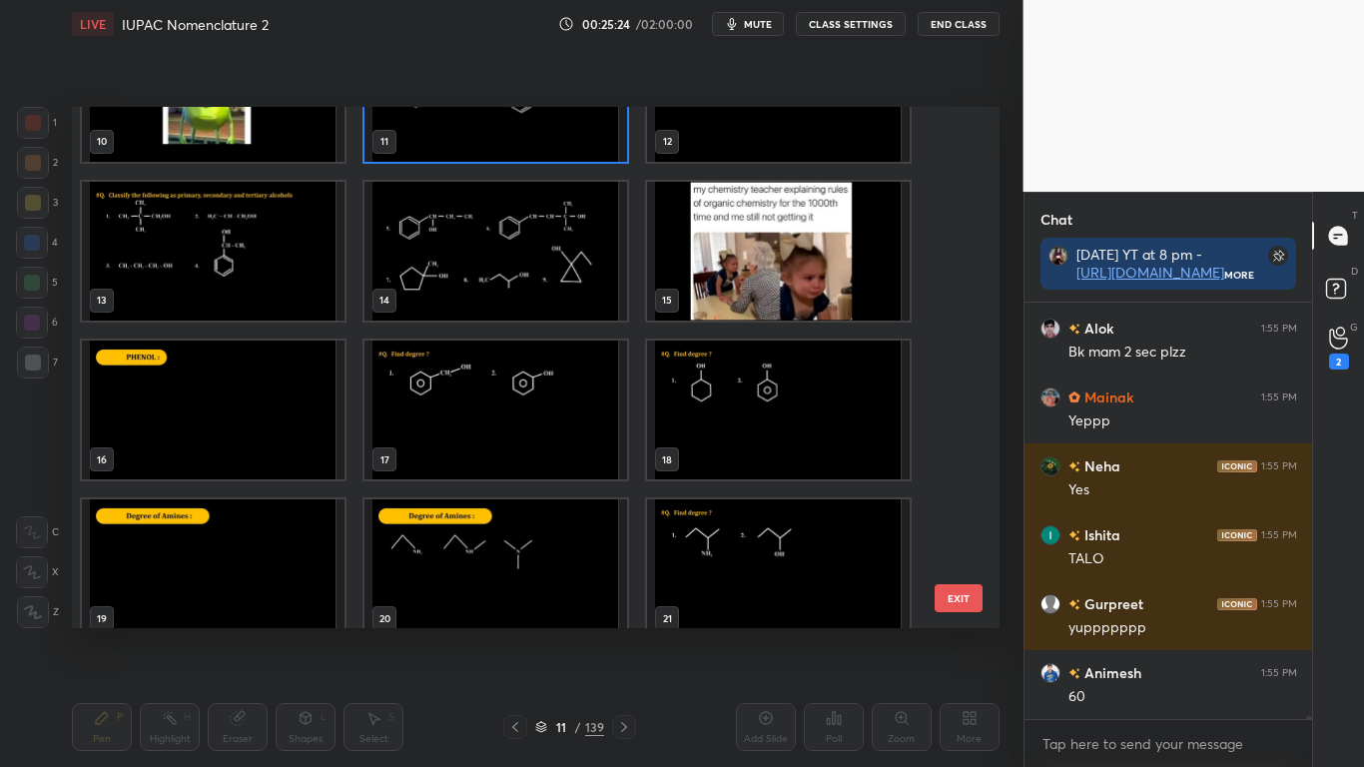
click at [213, 272] on img "grid" at bounding box center [213, 251] width 263 height 139
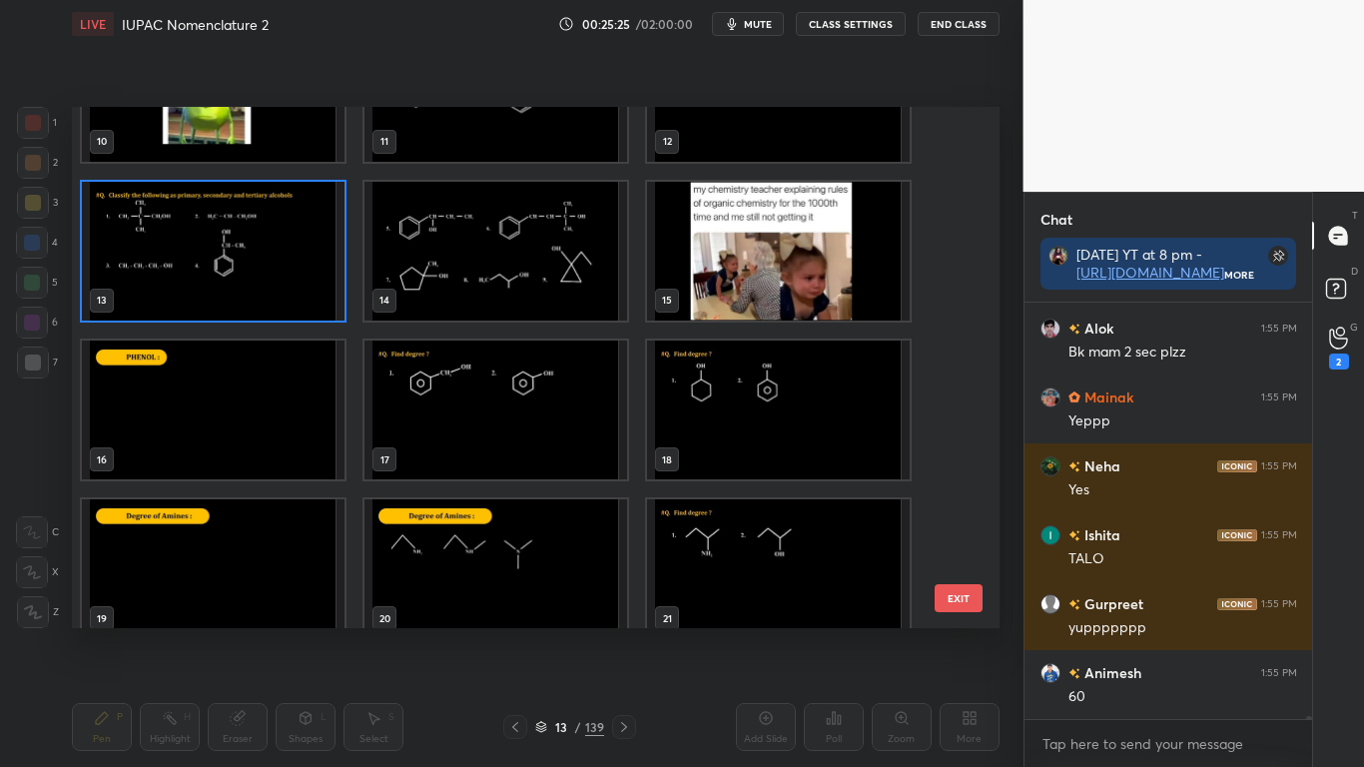
click at [214, 275] on img "grid" at bounding box center [213, 251] width 263 height 139
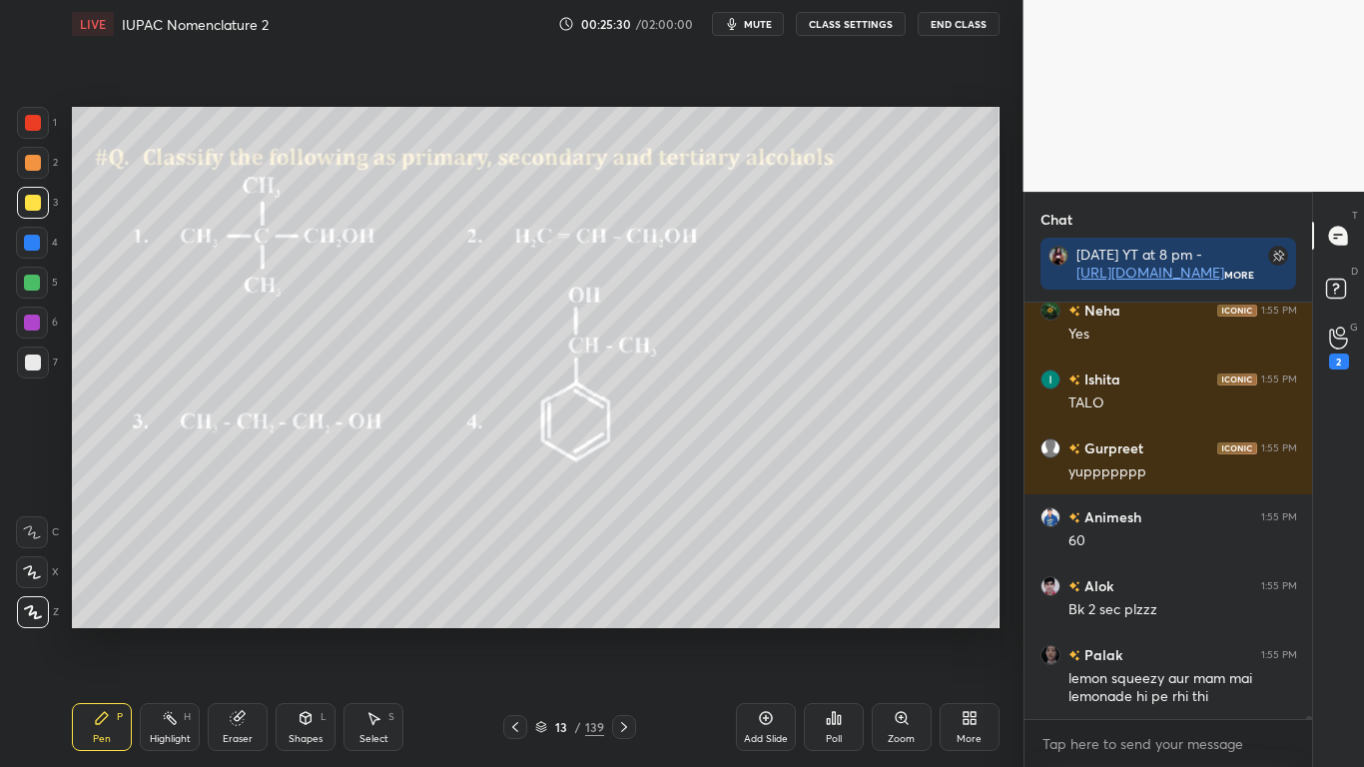
click at [622, 631] on icon at bounding box center [624, 727] width 16 height 16
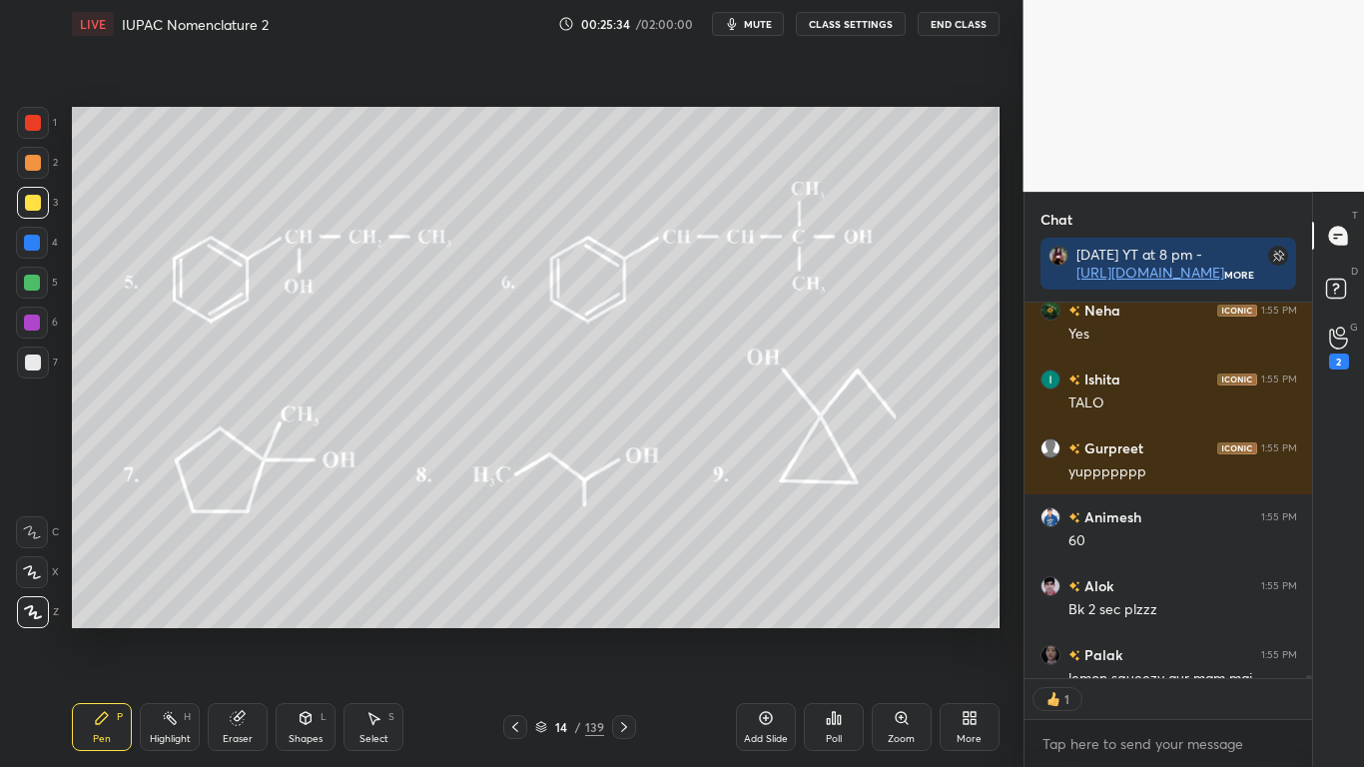
click at [513, 631] on icon at bounding box center [515, 727] width 6 height 10
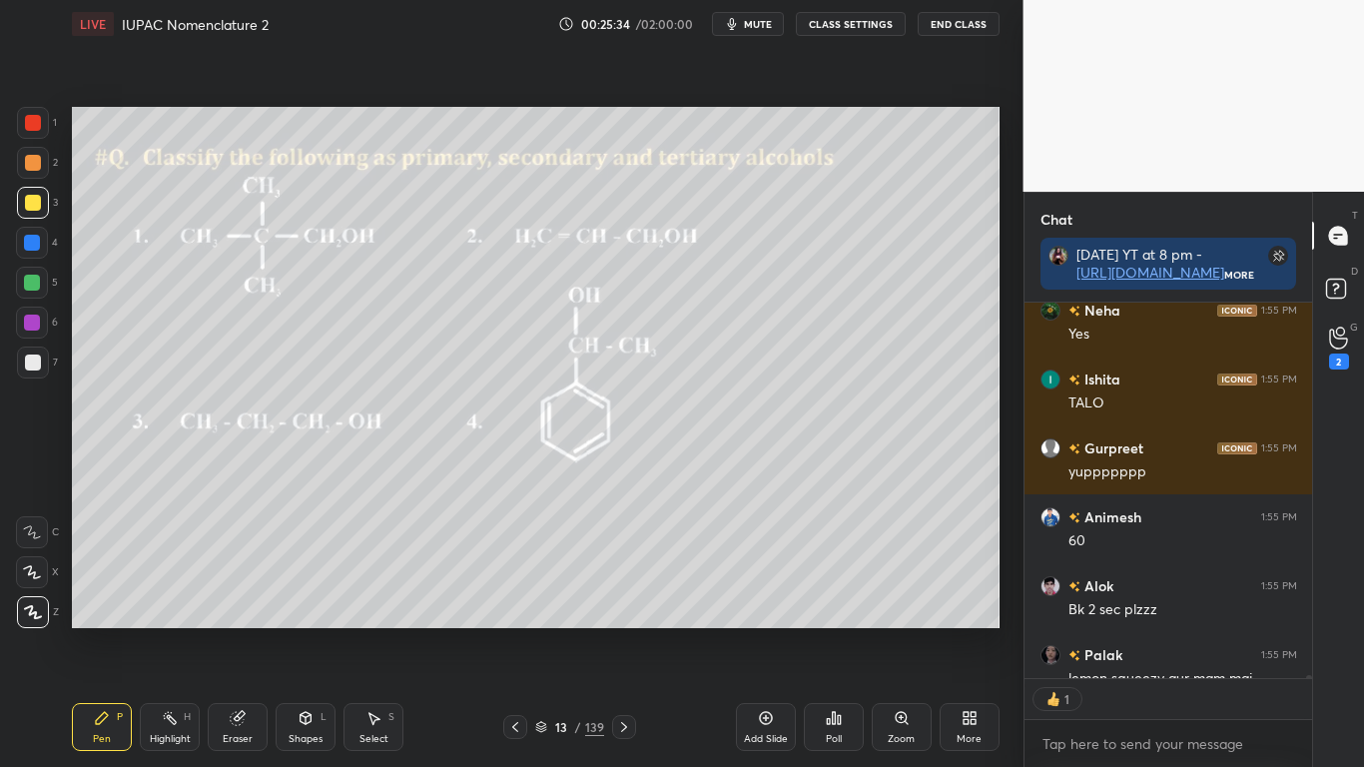
click at [516, 631] on icon at bounding box center [515, 727] width 6 height 10
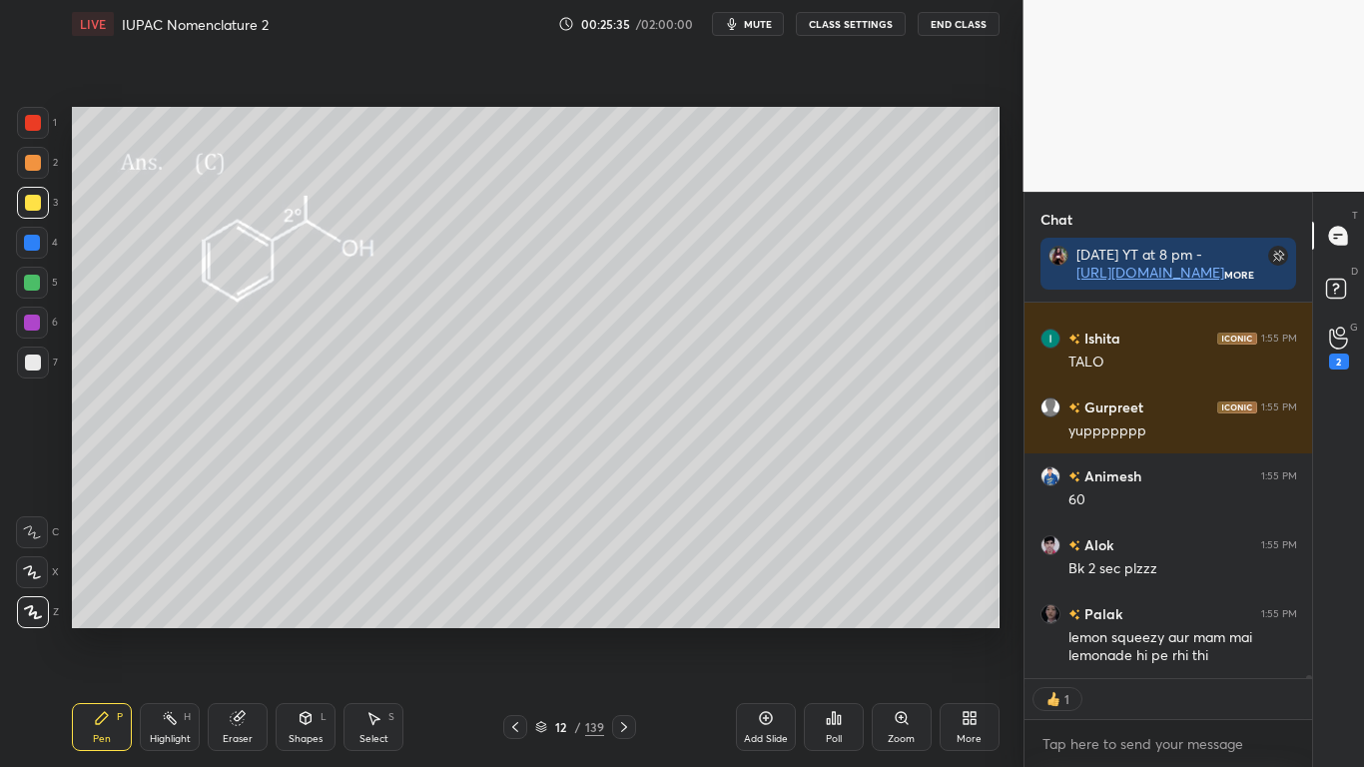
click at [516, 631] on icon at bounding box center [515, 727] width 16 height 16
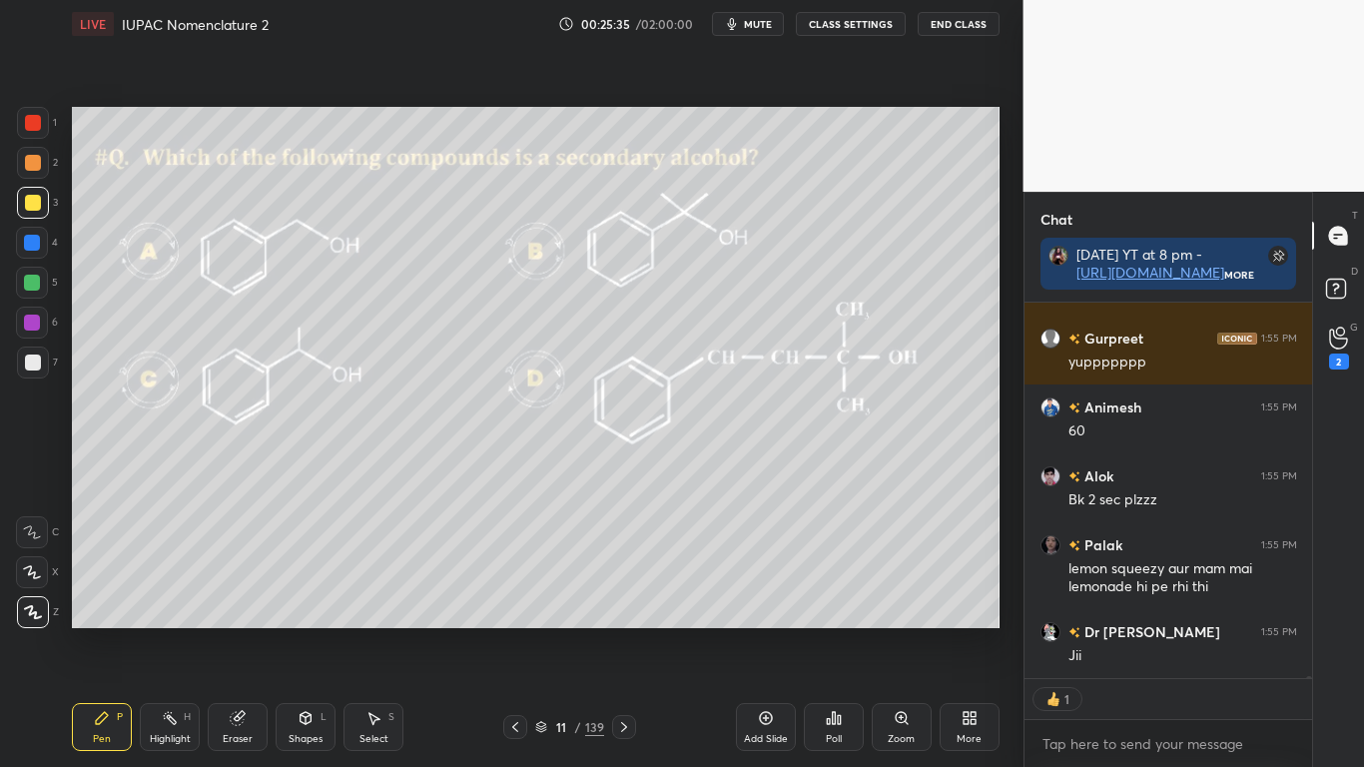
click at [518, 631] on icon at bounding box center [515, 727] width 16 height 16
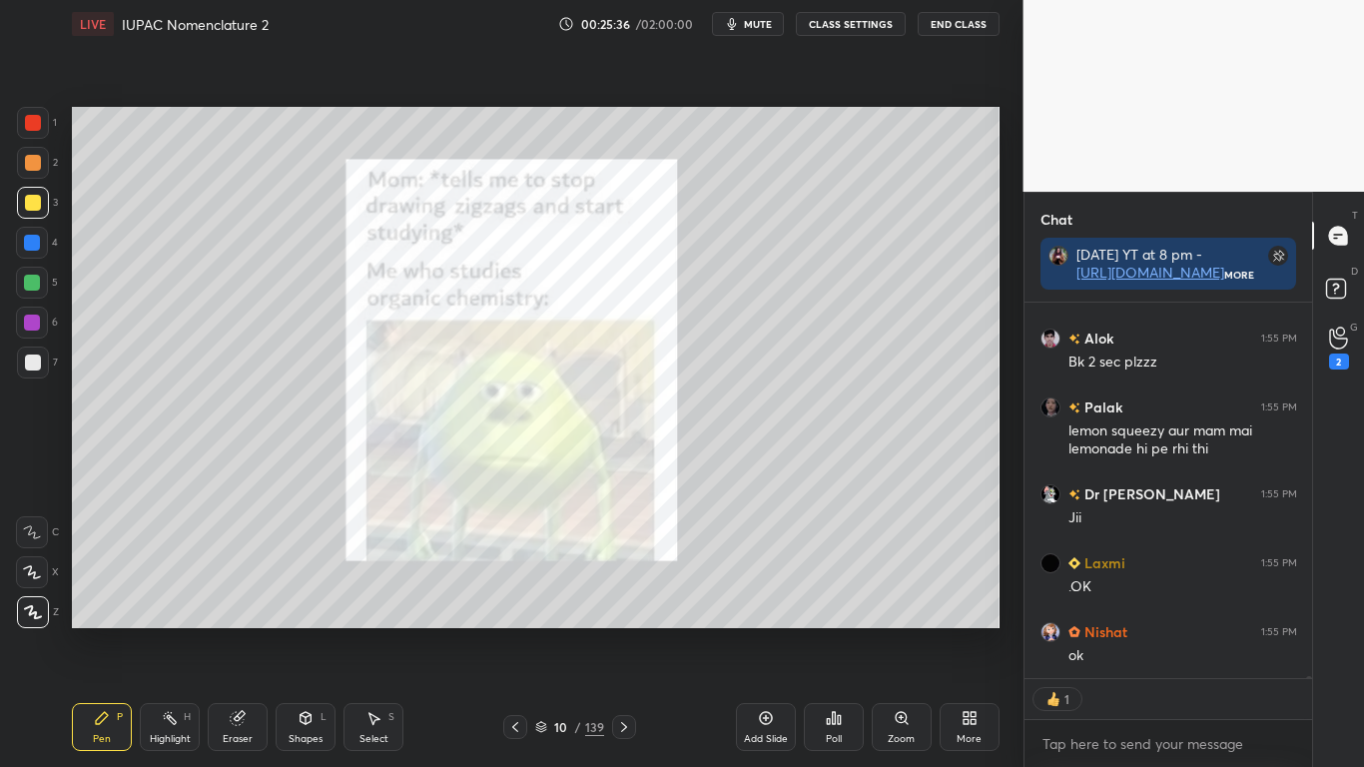
click at [520, 631] on icon at bounding box center [515, 727] width 16 height 16
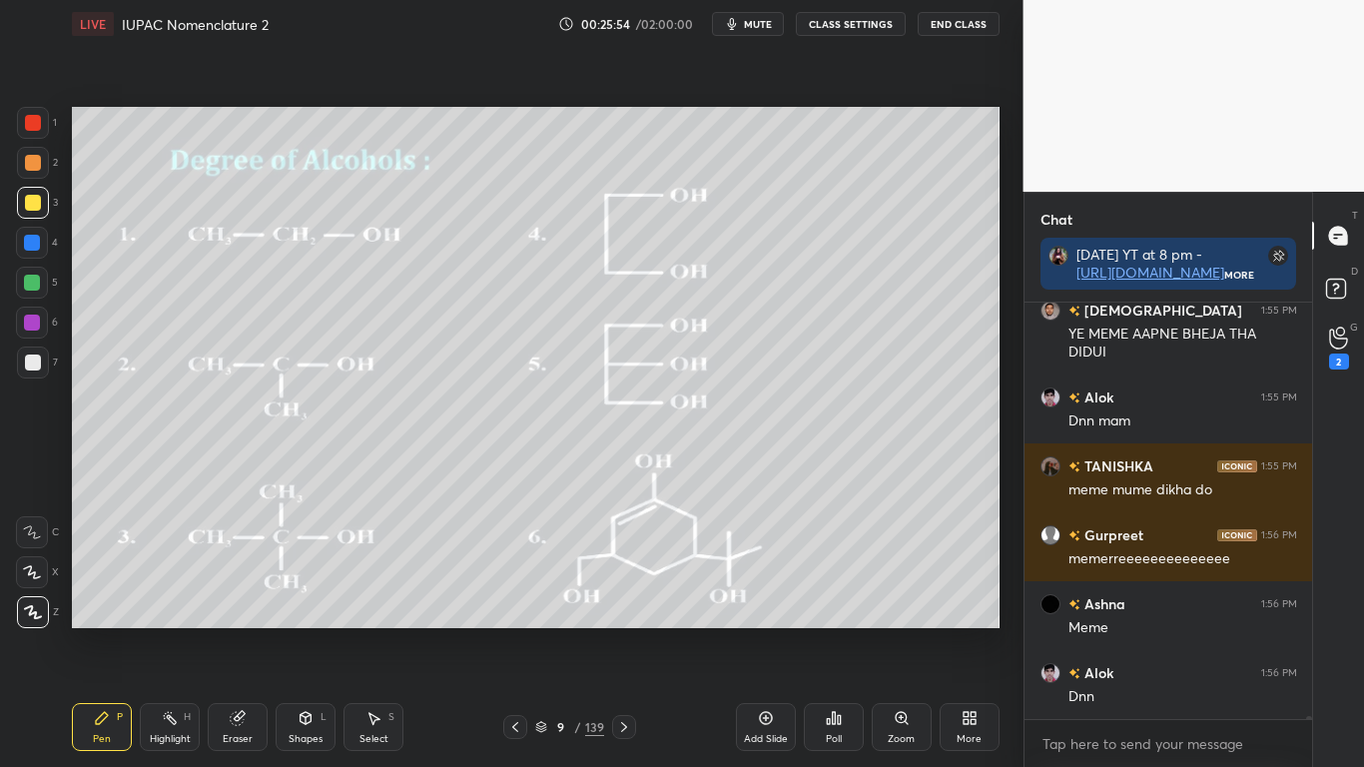
click at [618, 631] on div at bounding box center [624, 727] width 24 height 24
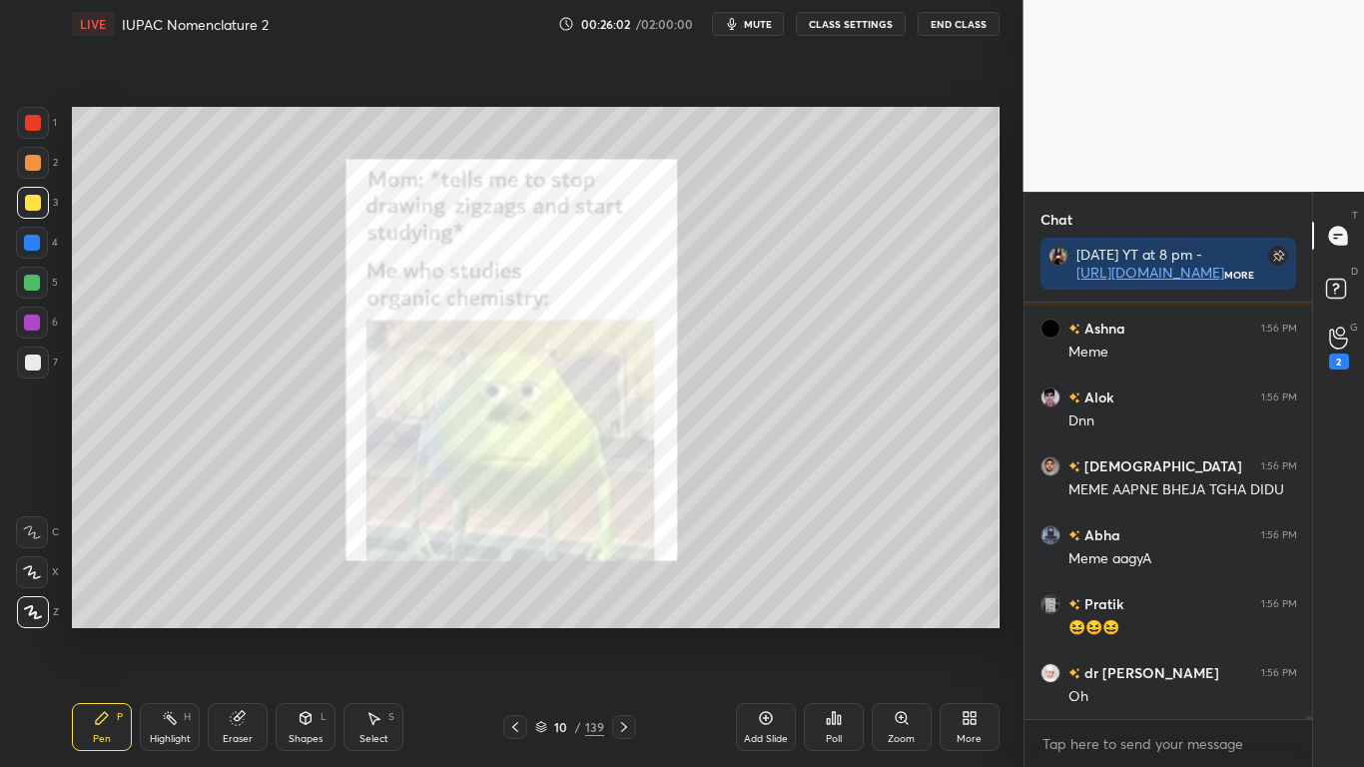
click at [32, 204] on div at bounding box center [33, 203] width 16 height 16
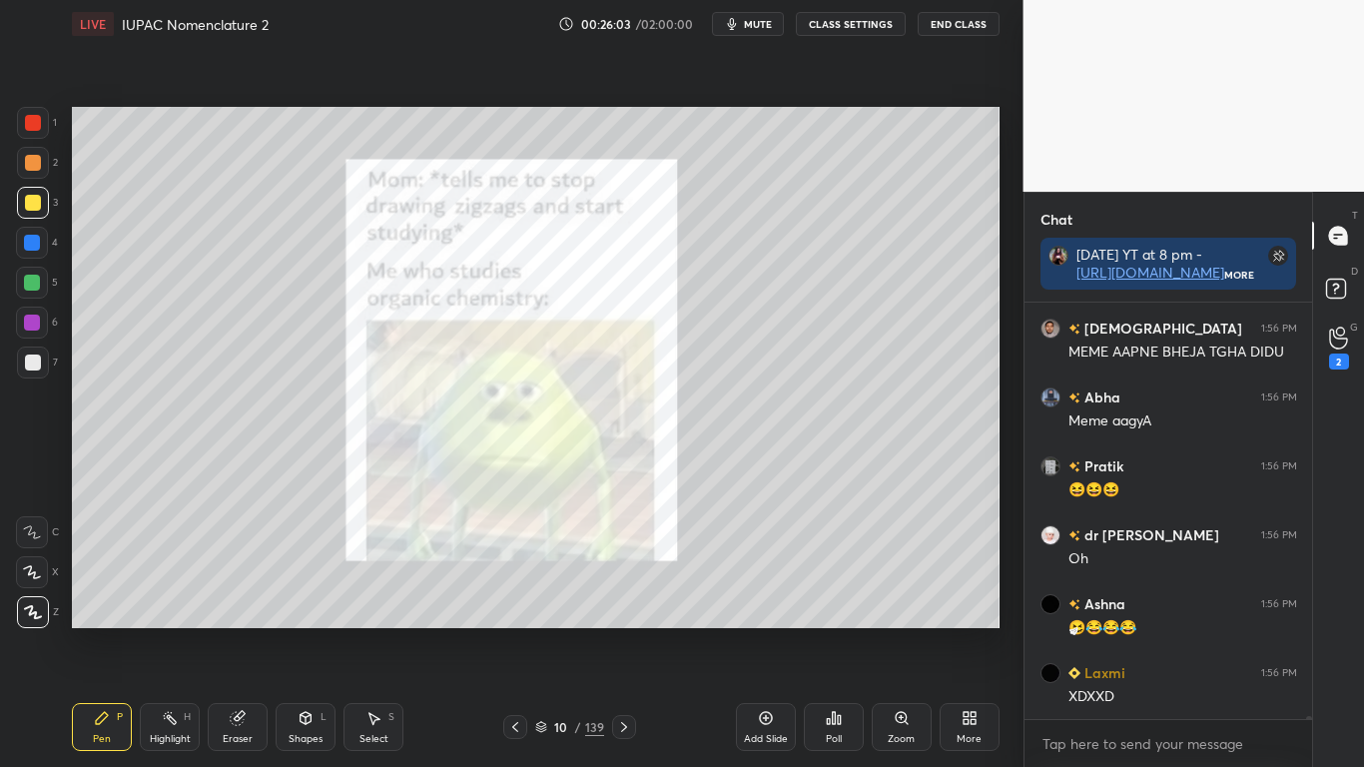
click at [547, 631] on icon at bounding box center [541, 727] width 12 height 12
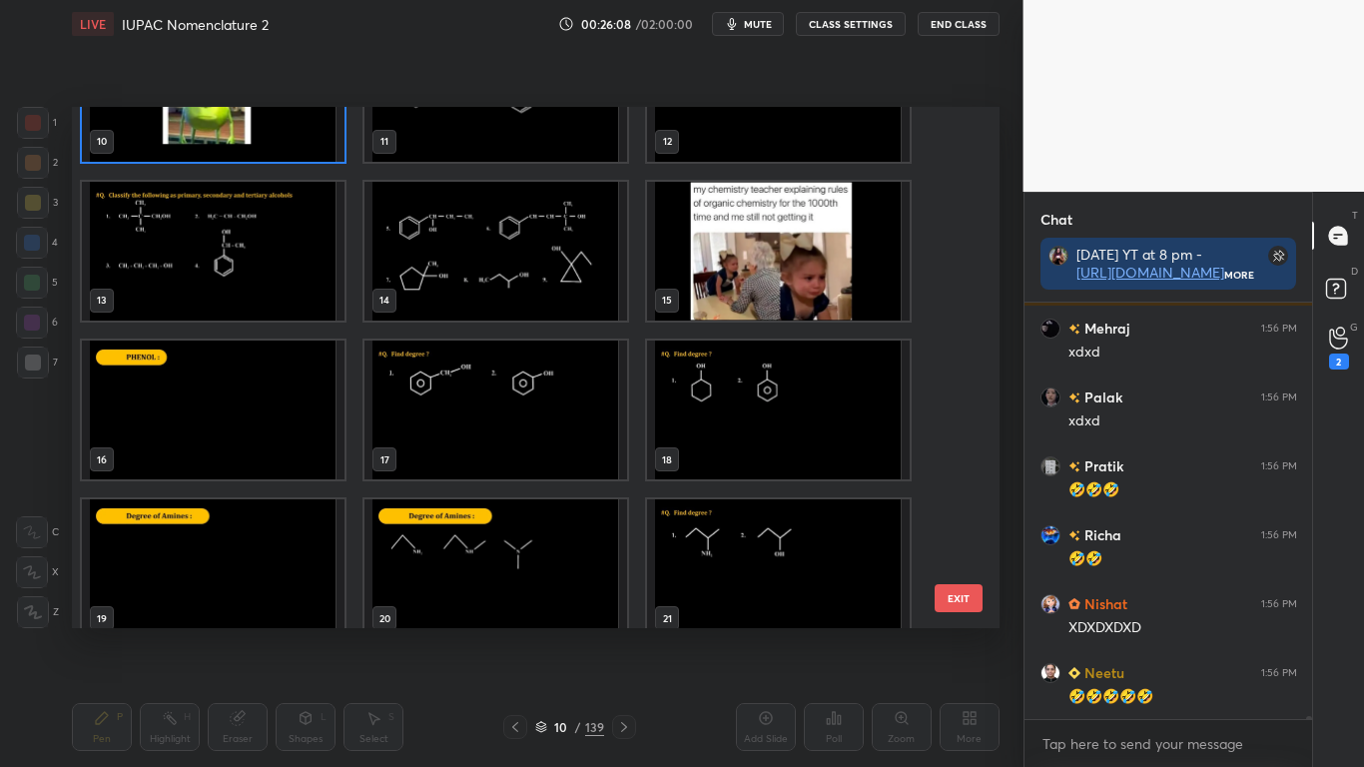
type textarea "x"
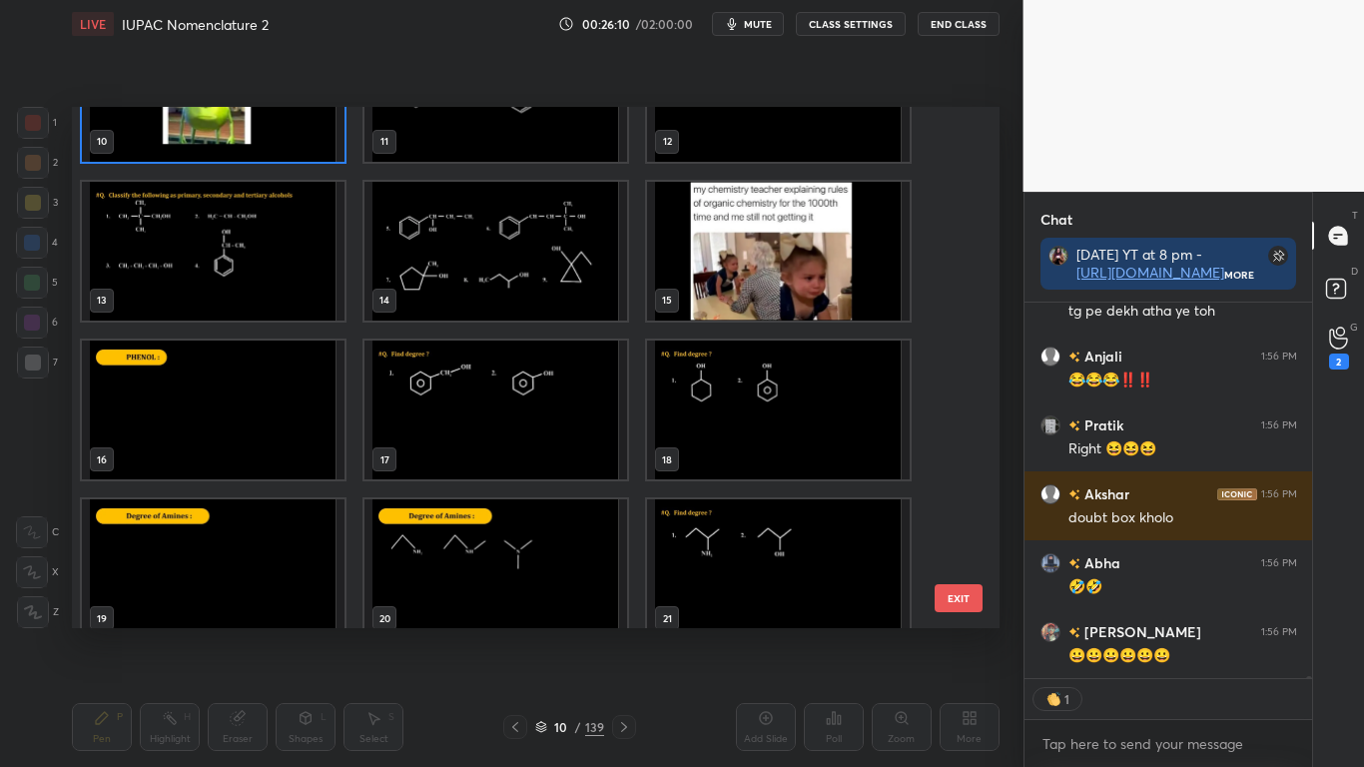
click at [290, 418] on img "grid" at bounding box center [213, 409] width 263 height 139
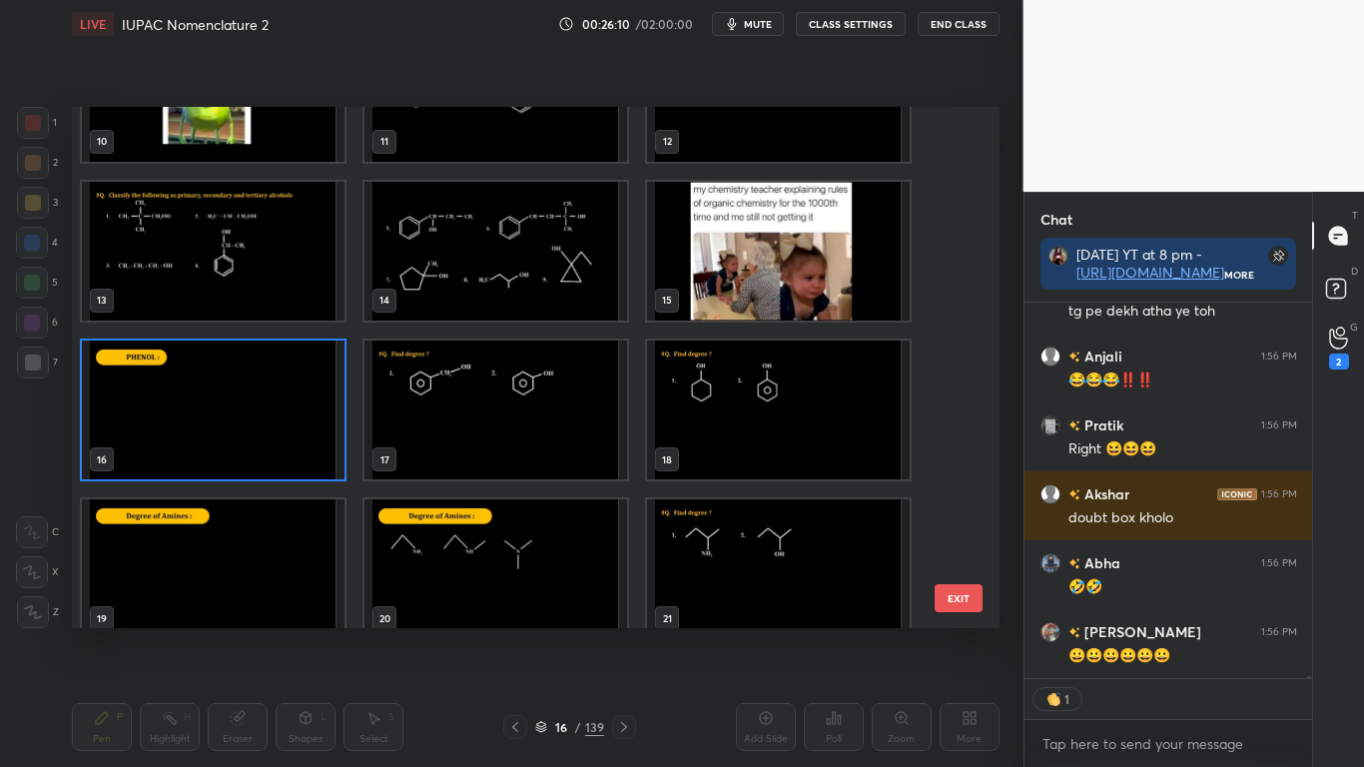
click at [292, 417] on img "grid" at bounding box center [213, 409] width 263 height 139
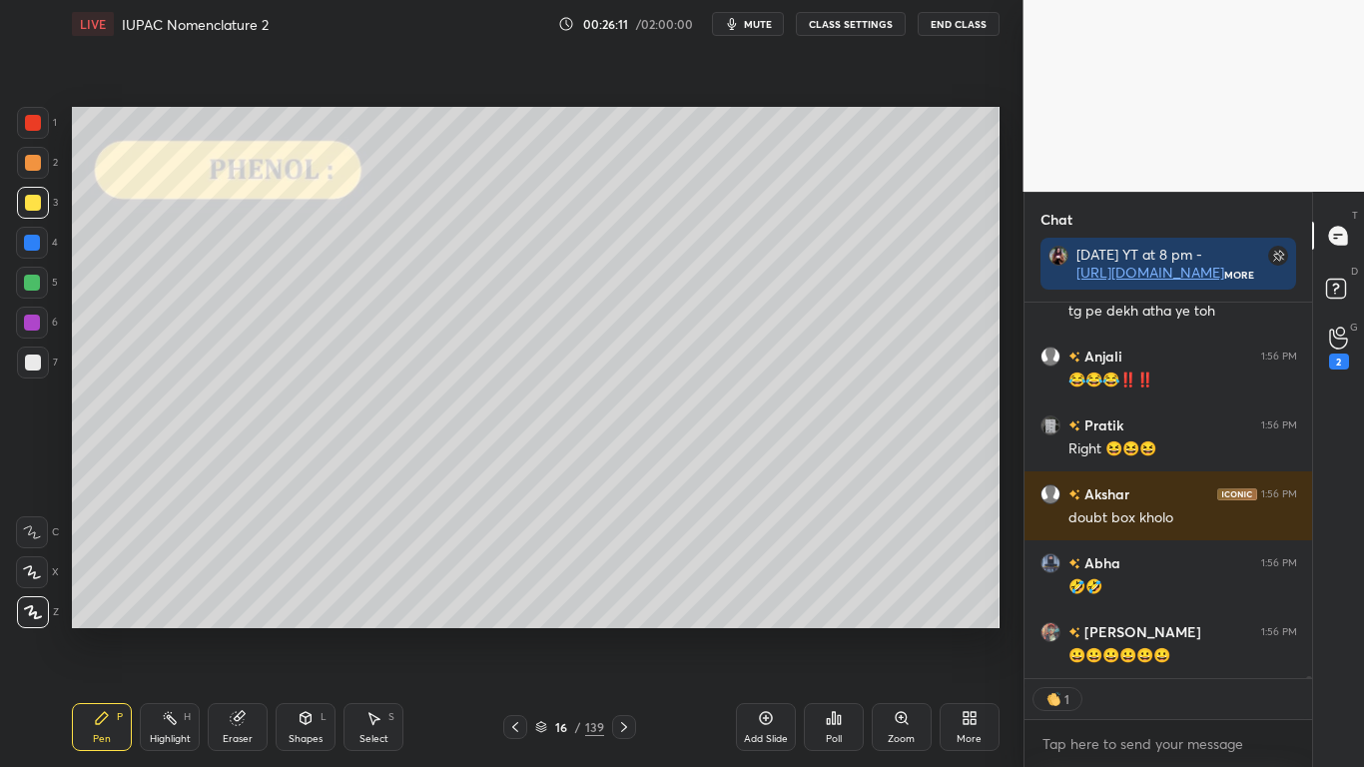
click at [293, 416] on img "grid" at bounding box center [213, 409] width 263 height 139
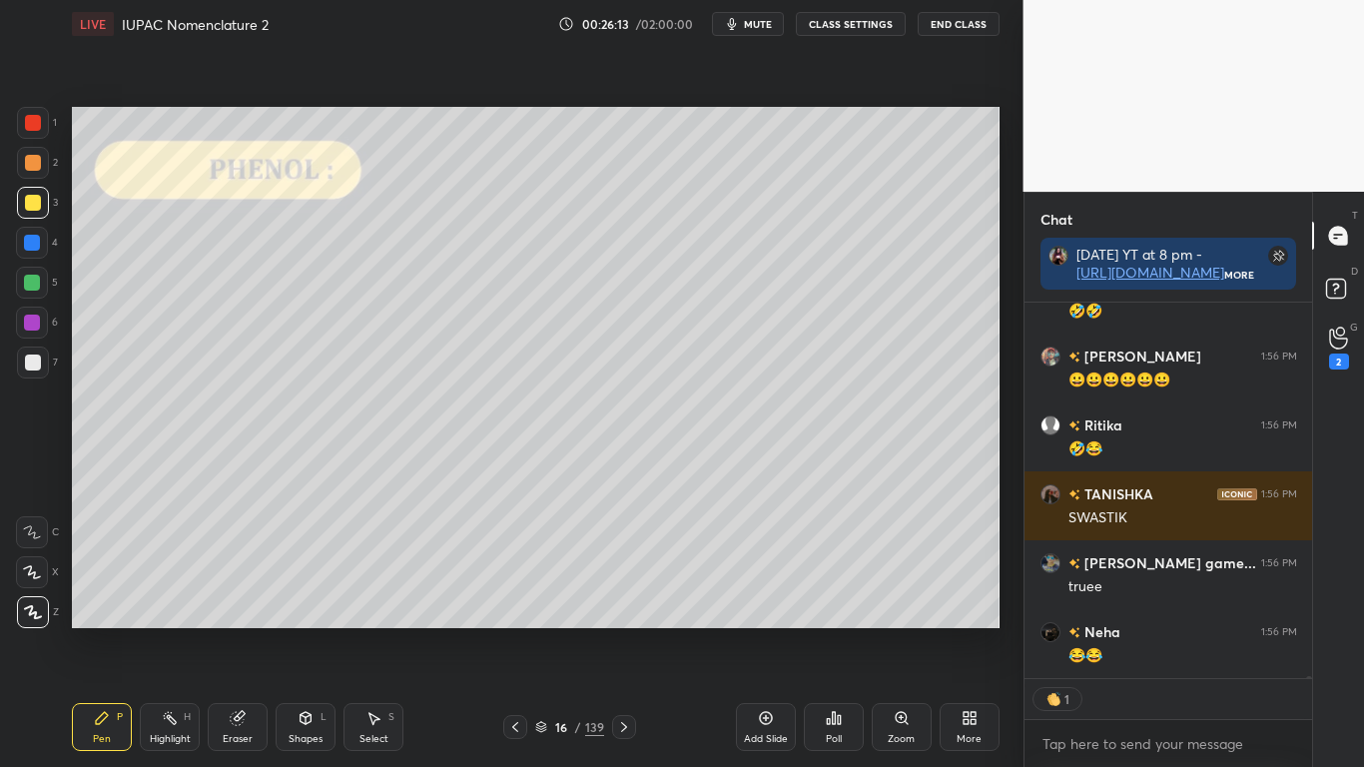
click at [851, 19] on button "CLASS SETTINGS" at bounding box center [851, 24] width 110 height 24
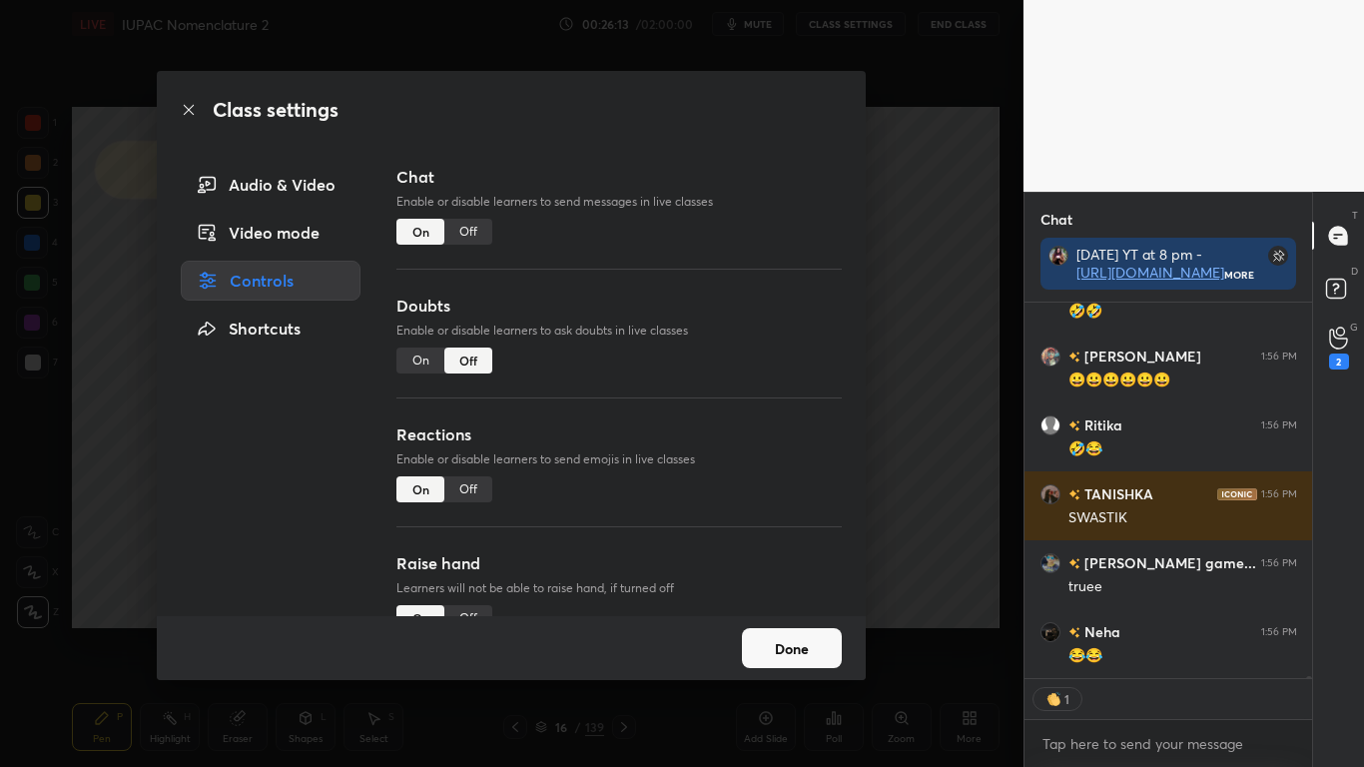
click at [459, 224] on div "Off" at bounding box center [468, 232] width 48 height 26
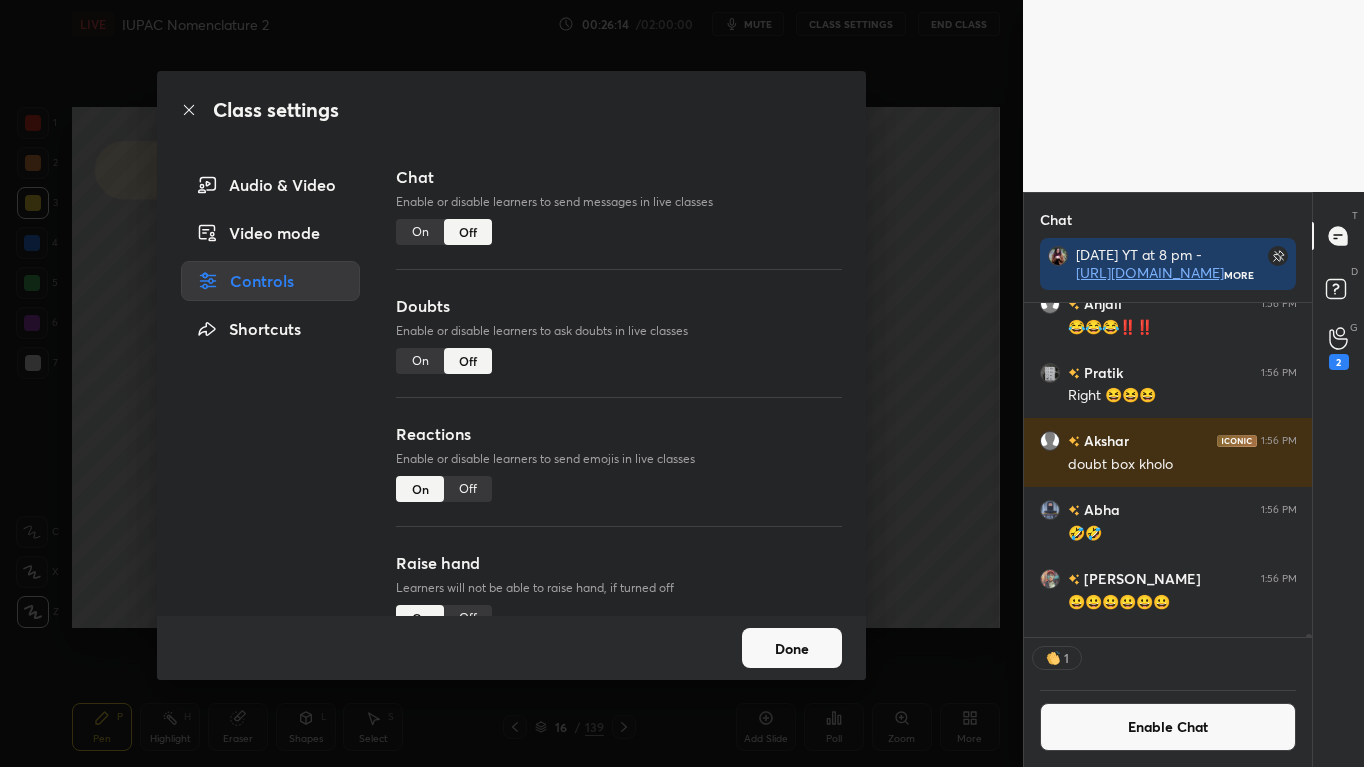
click at [775, 631] on button "Done" at bounding box center [792, 648] width 100 height 40
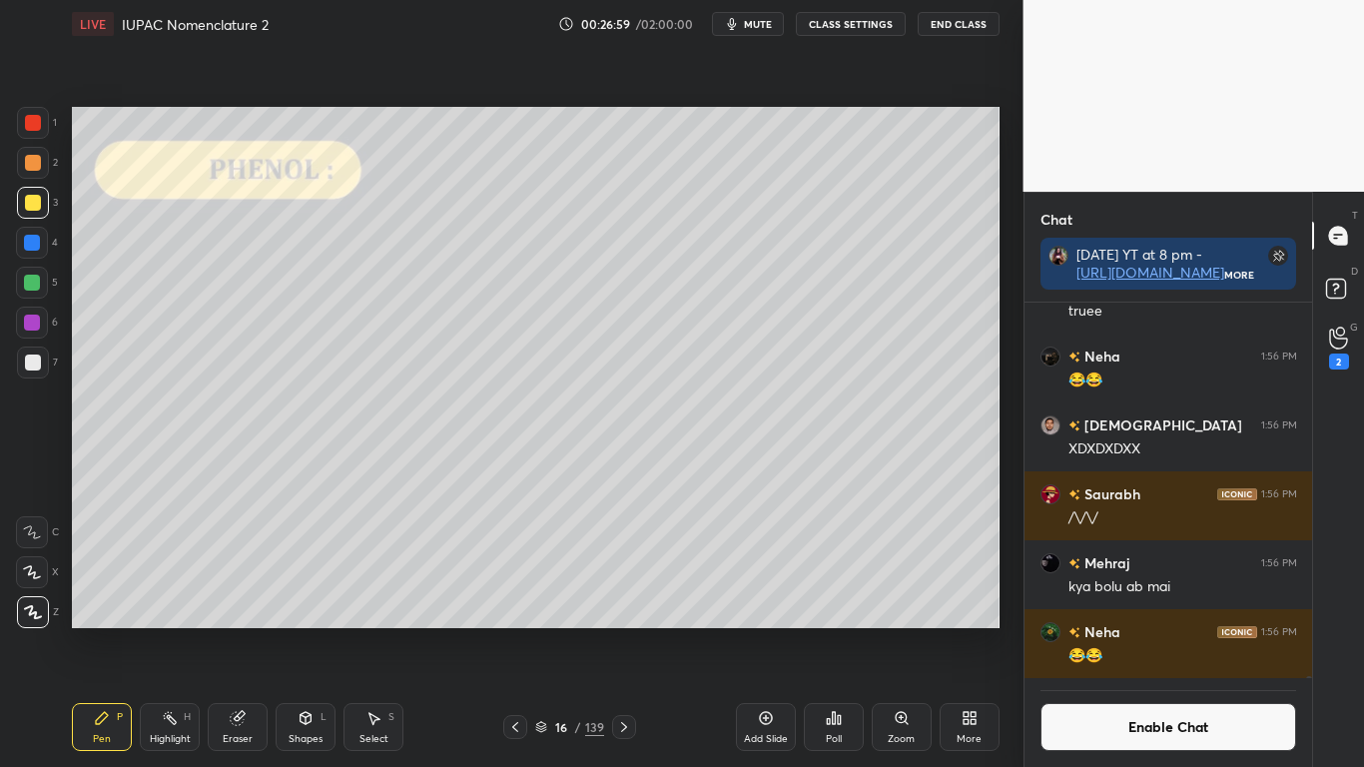
click at [390, 631] on div "S" at bounding box center [391, 717] width 6 height 10
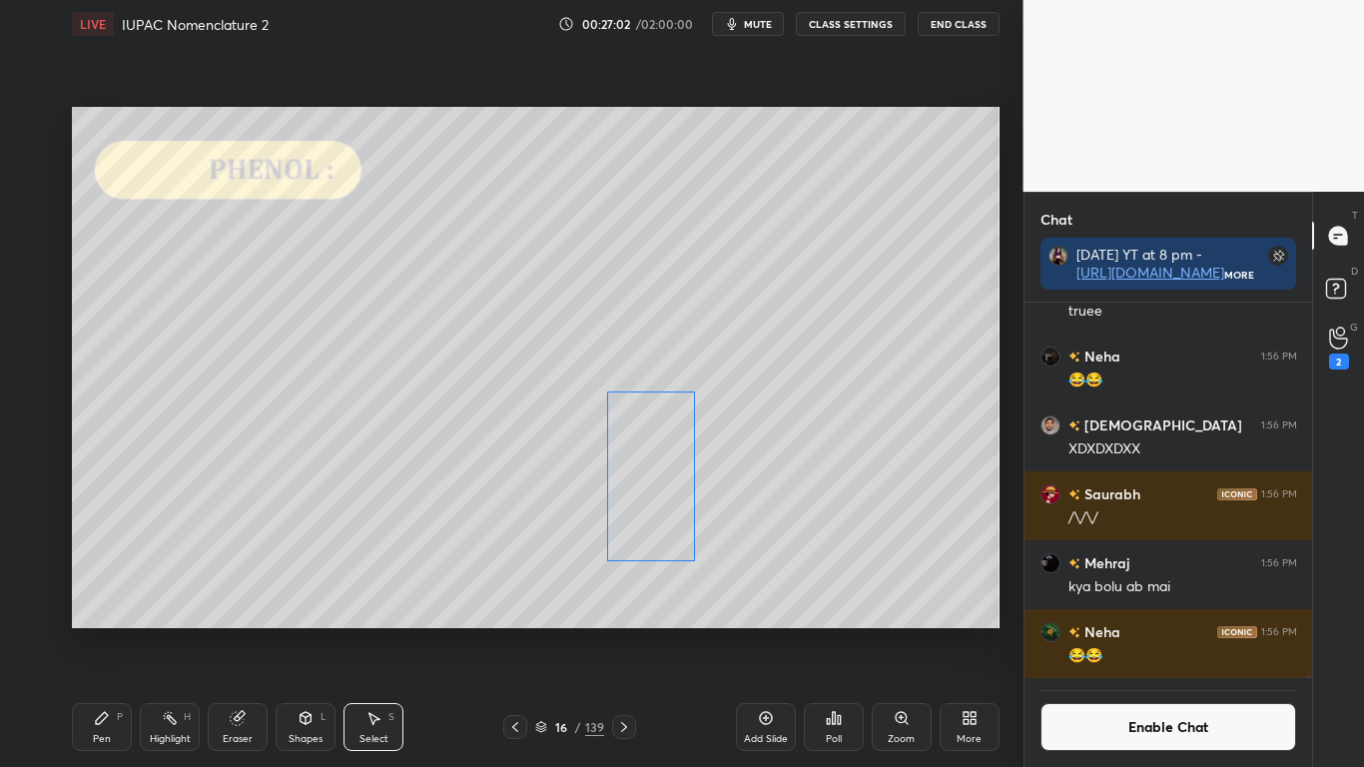
scroll to position [329, 282]
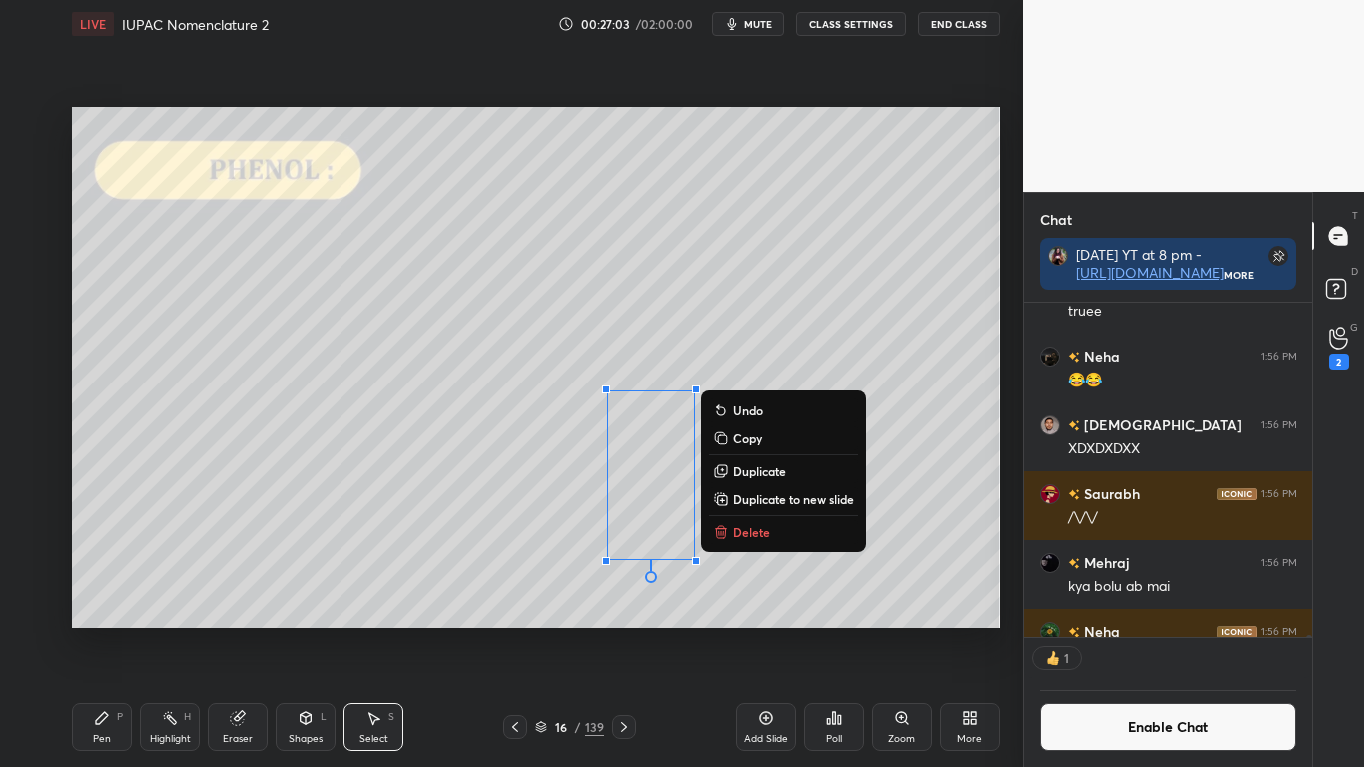
click at [109, 631] on div "Pen P" at bounding box center [102, 727] width 60 height 48
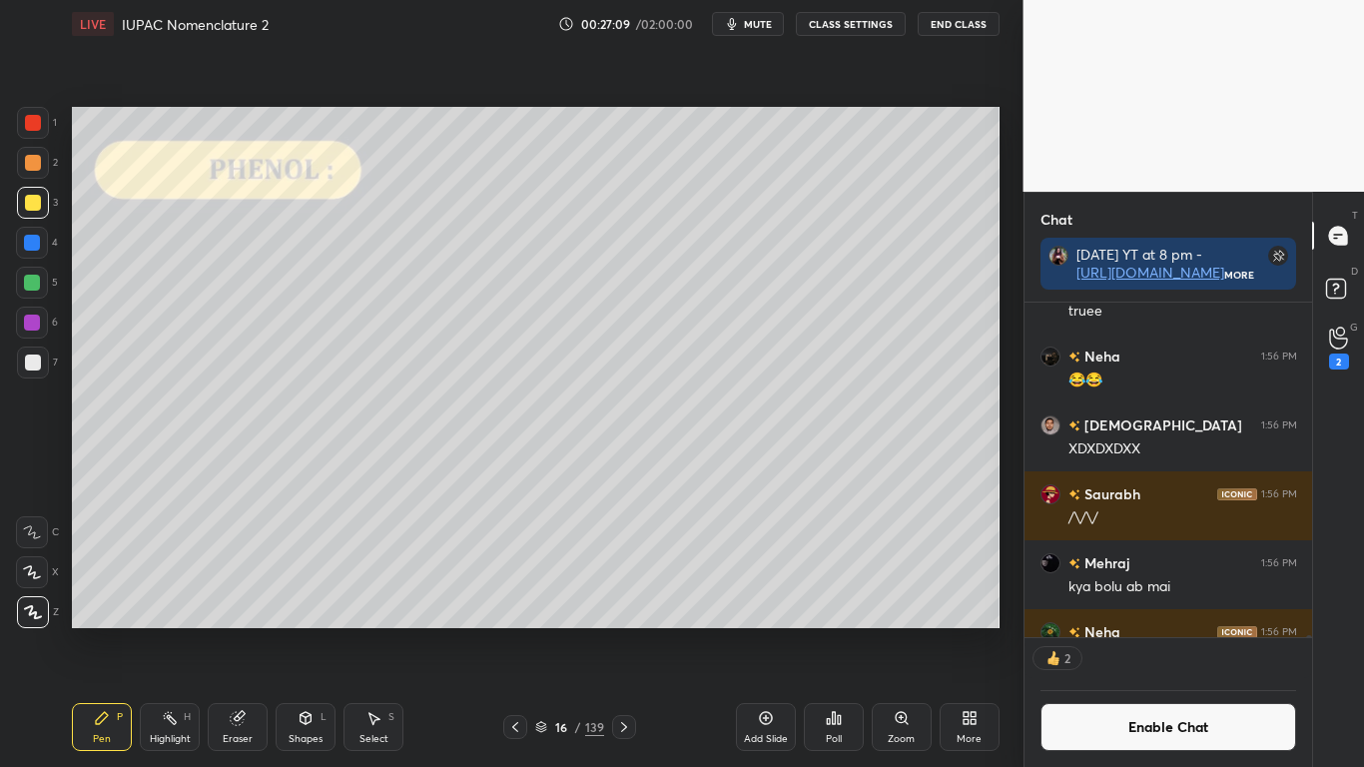
click at [26, 285] on div at bounding box center [32, 283] width 16 height 16
click at [31, 365] on div at bounding box center [33, 362] width 16 height 16
click at [1138, 631] on button "Enable Chat" at bounding box center [1168, 727] width 257 height 48
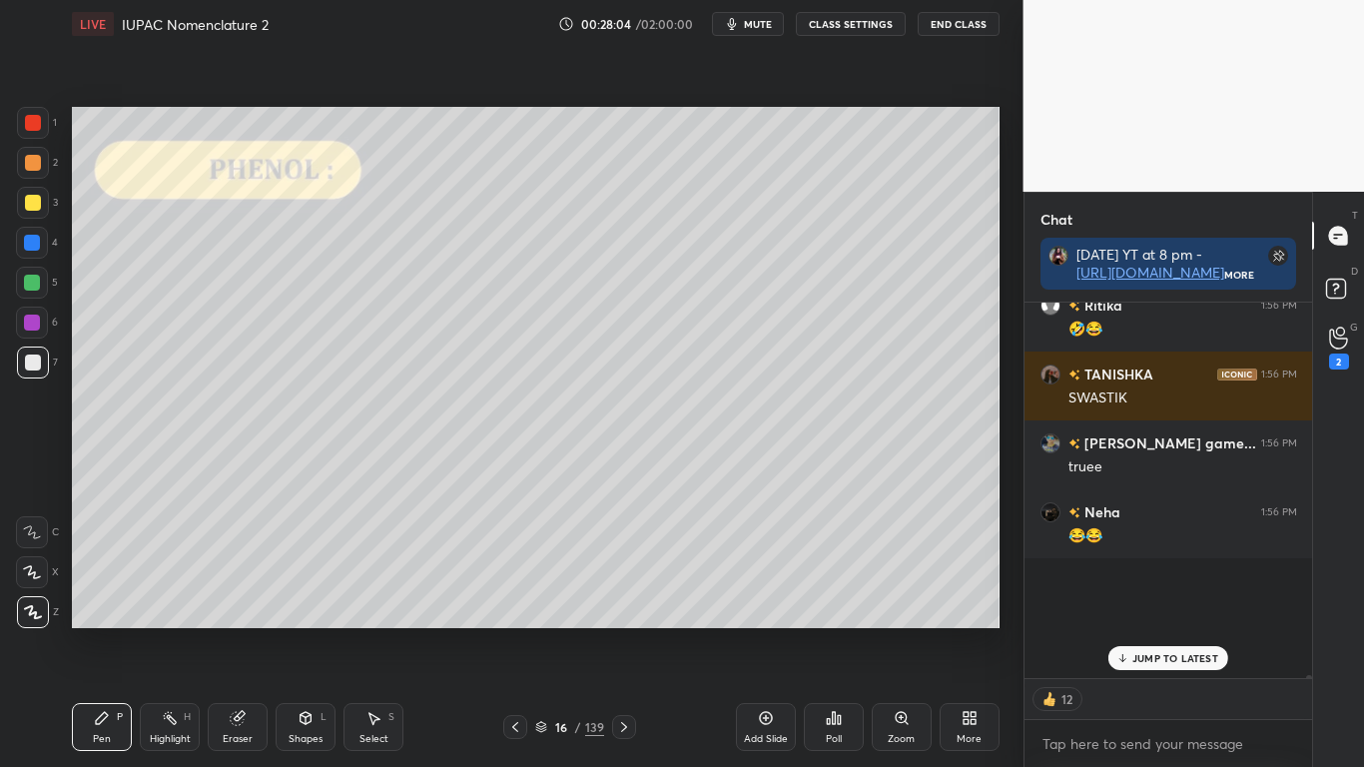
scroll to position [369, 282]
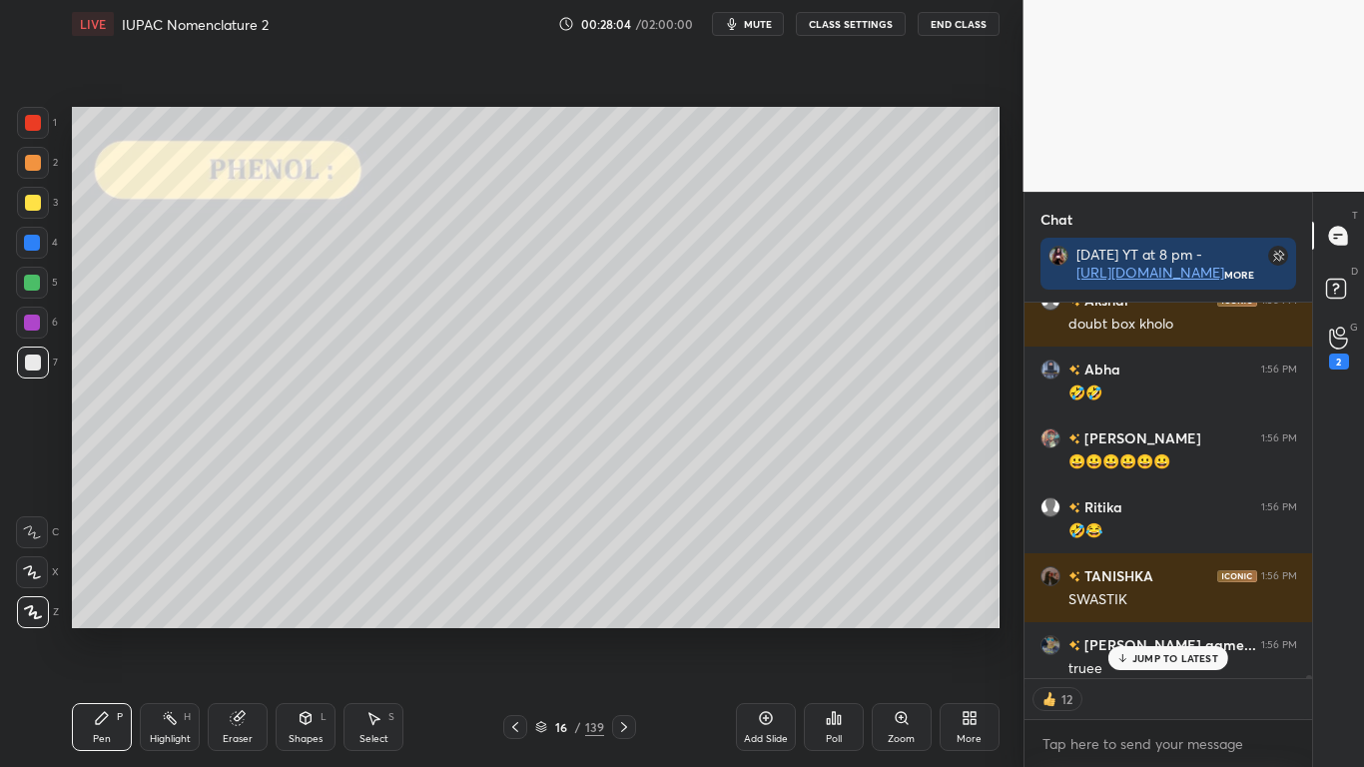
click at [1172, 631] on p "JUMP TO LATEST" at bounding box center [1175, 658] width 86 height 12
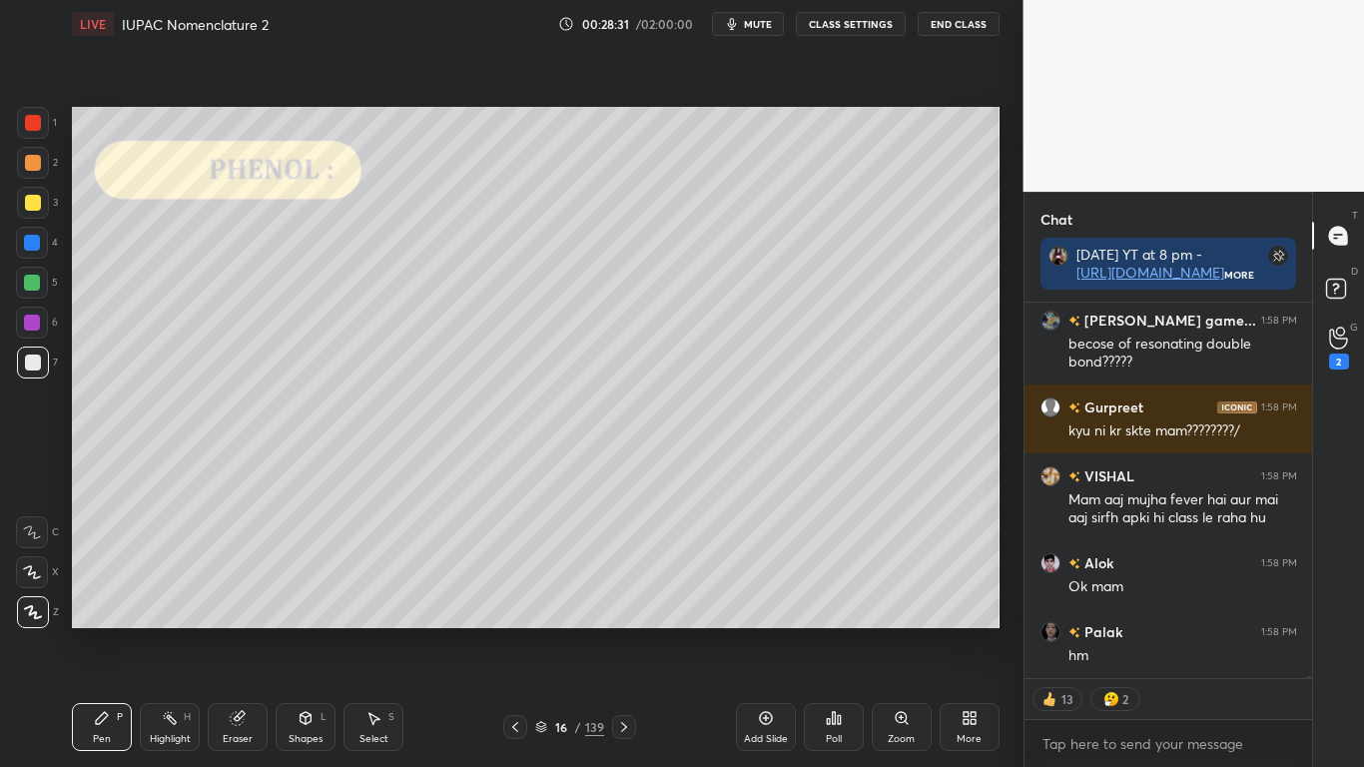
scroll to position [63272, 0]
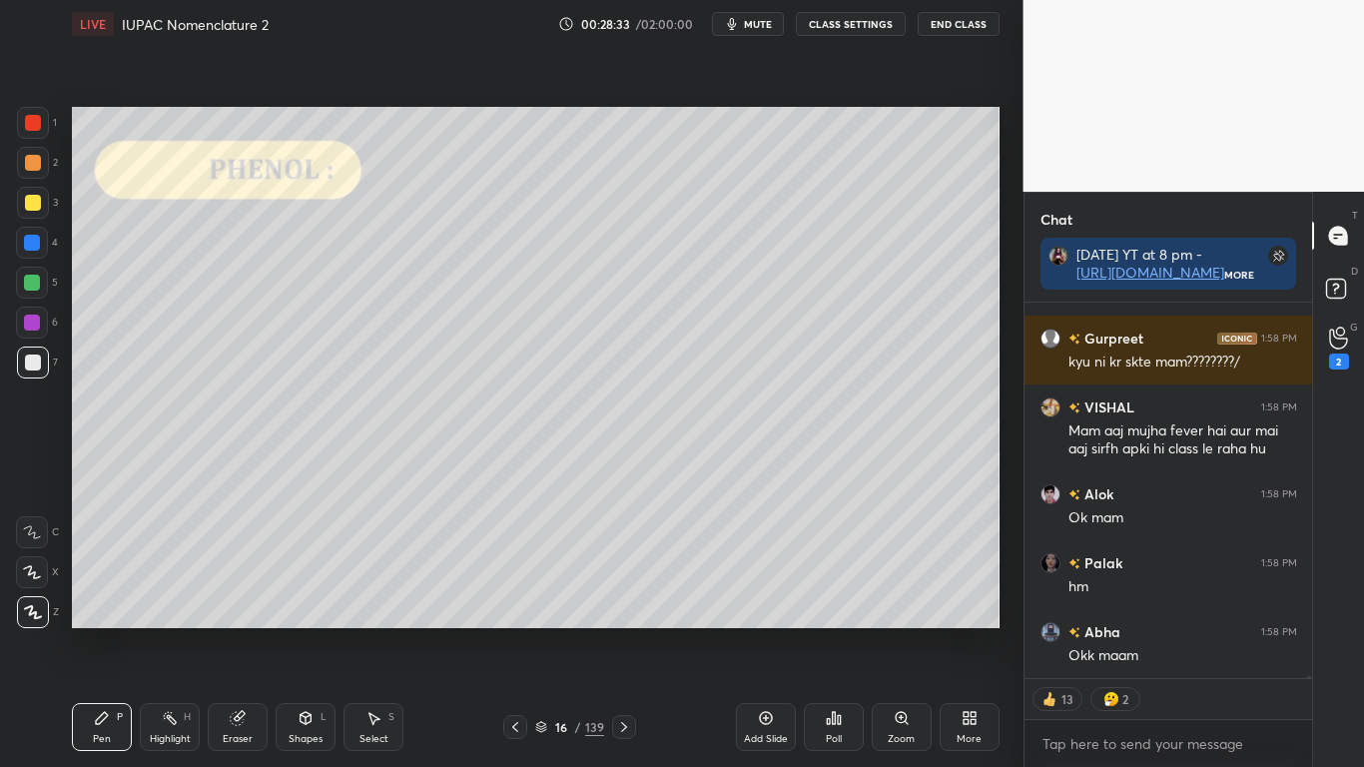
type textarea "x"
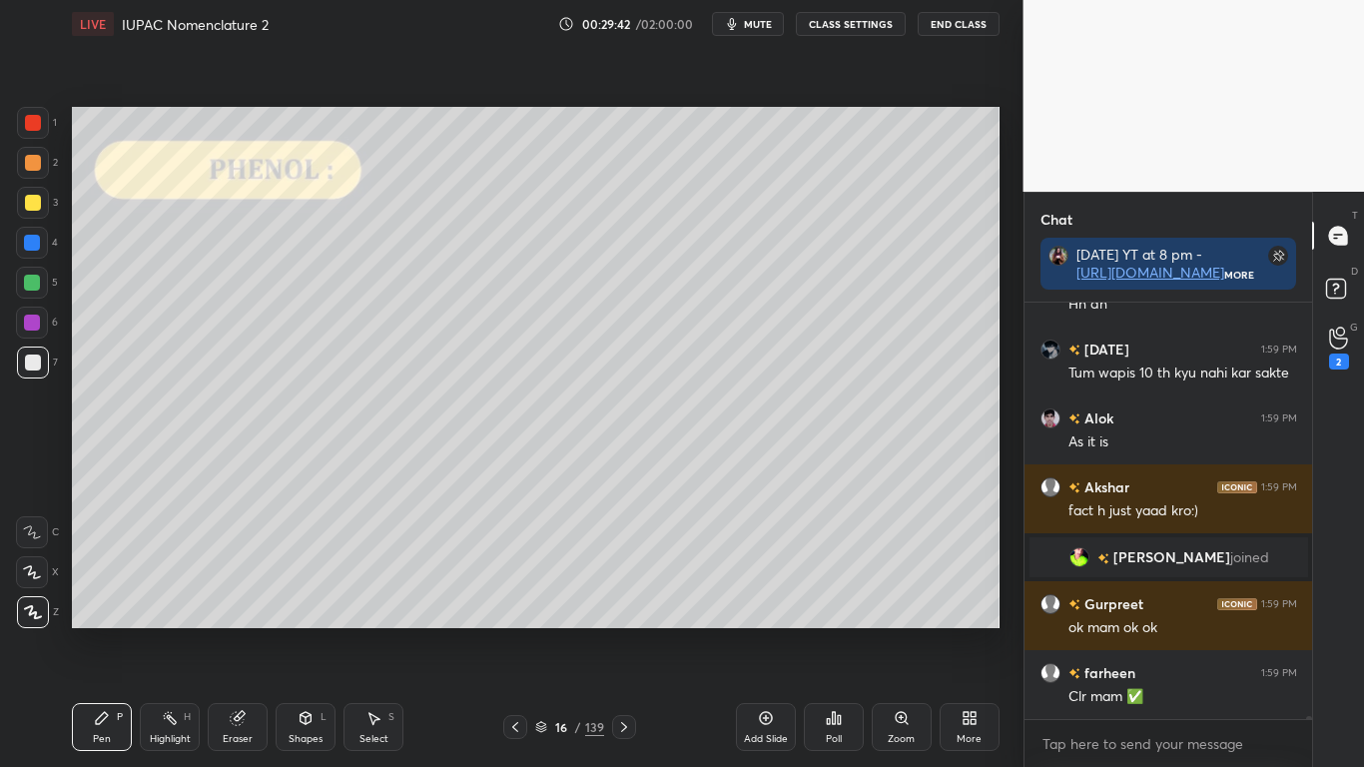
scroll to position [65022, 0]
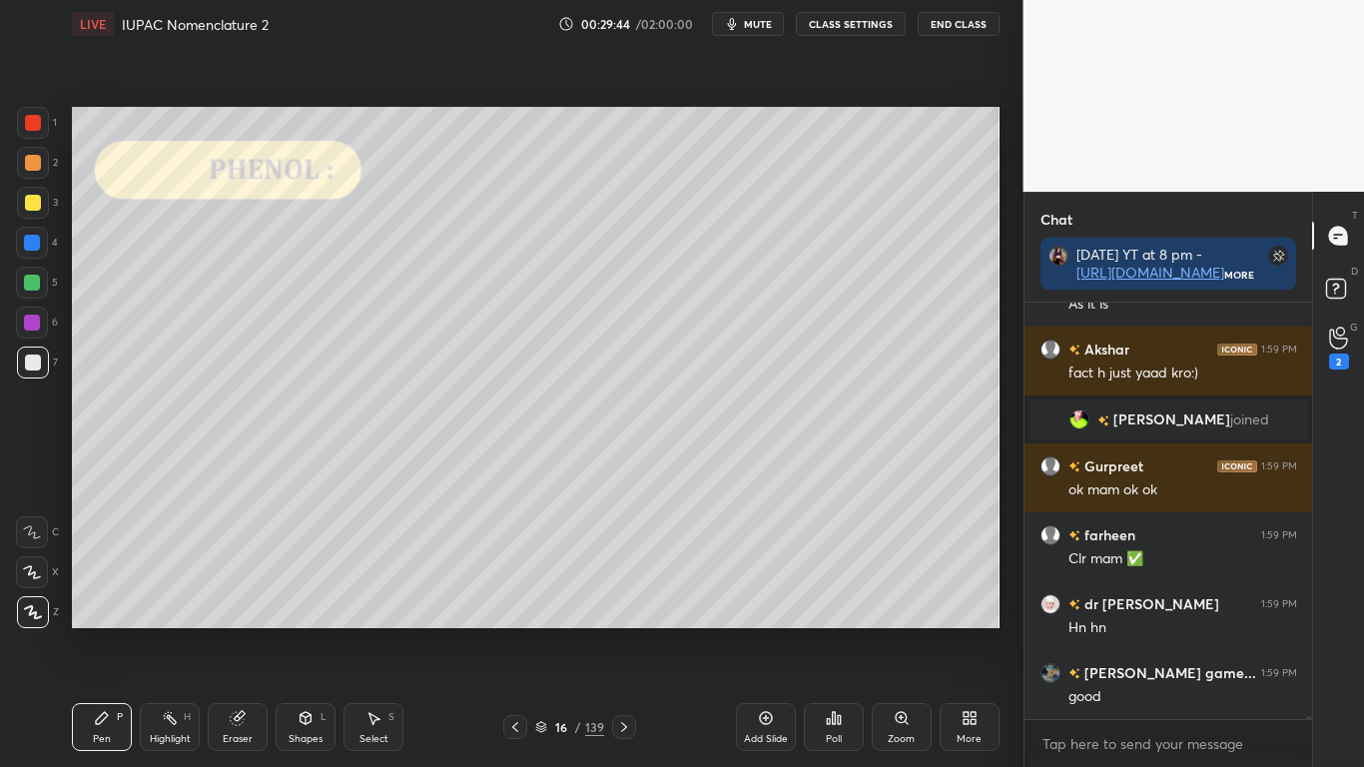
click at [40, 197] on div at bounding box center [33, 203] width 32 height 32
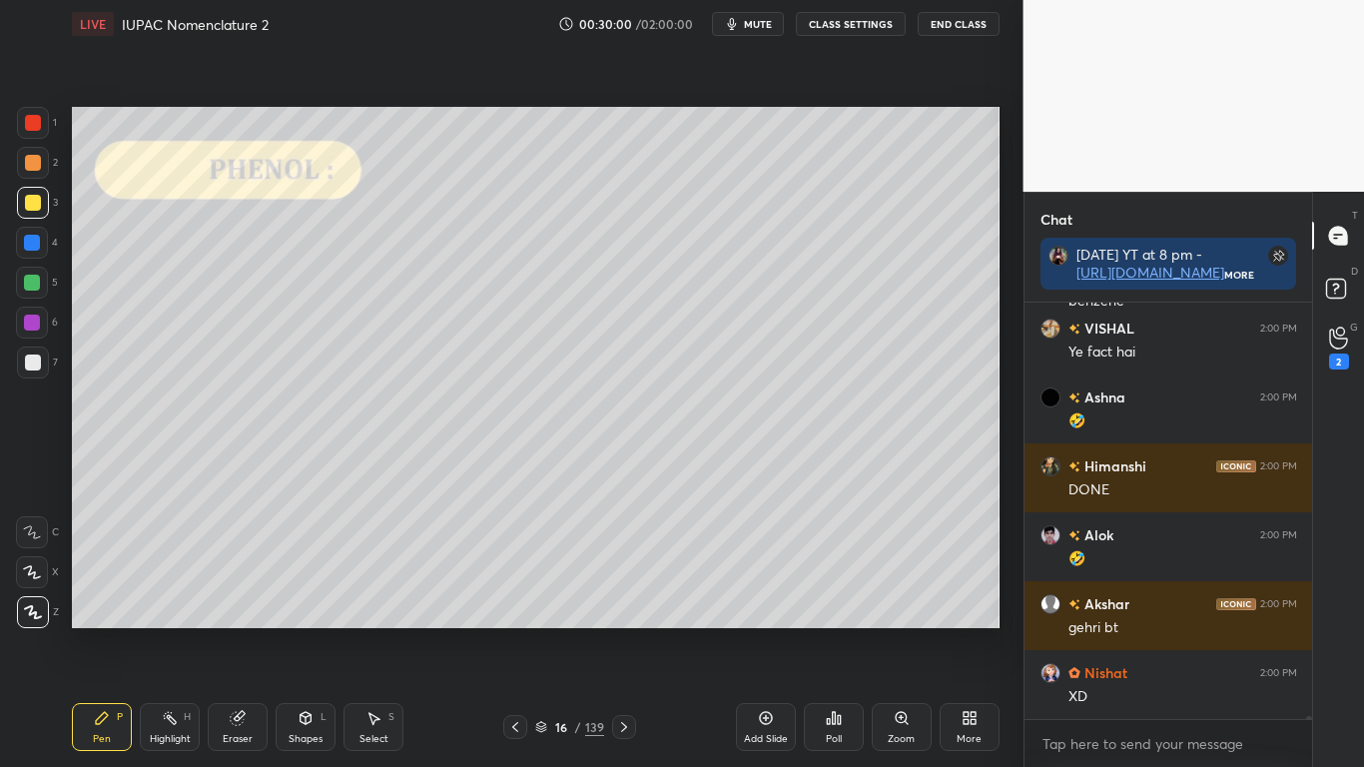
scroll to position [67092, 0]
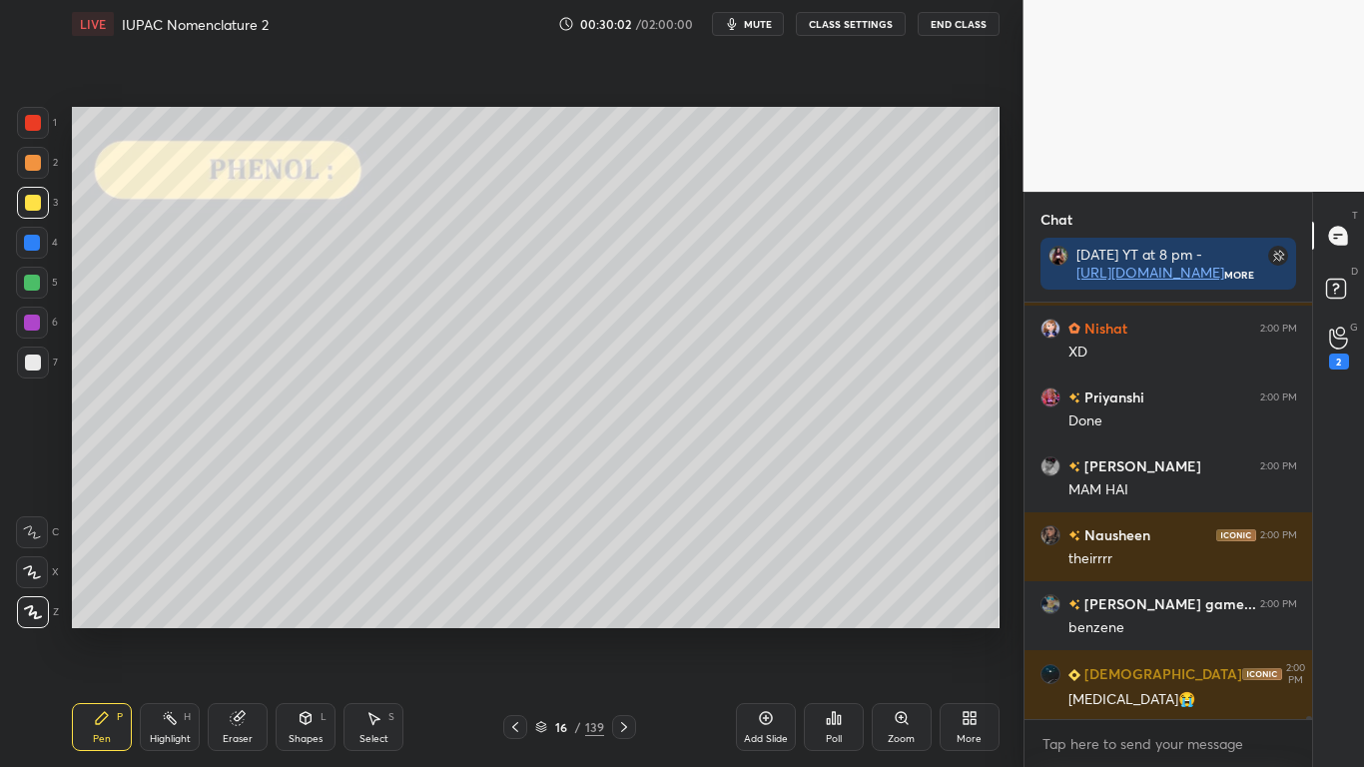
click at [860, 31] on button "CLASS SETTINGS" at bounding box center [851, 24] width 110 height 24
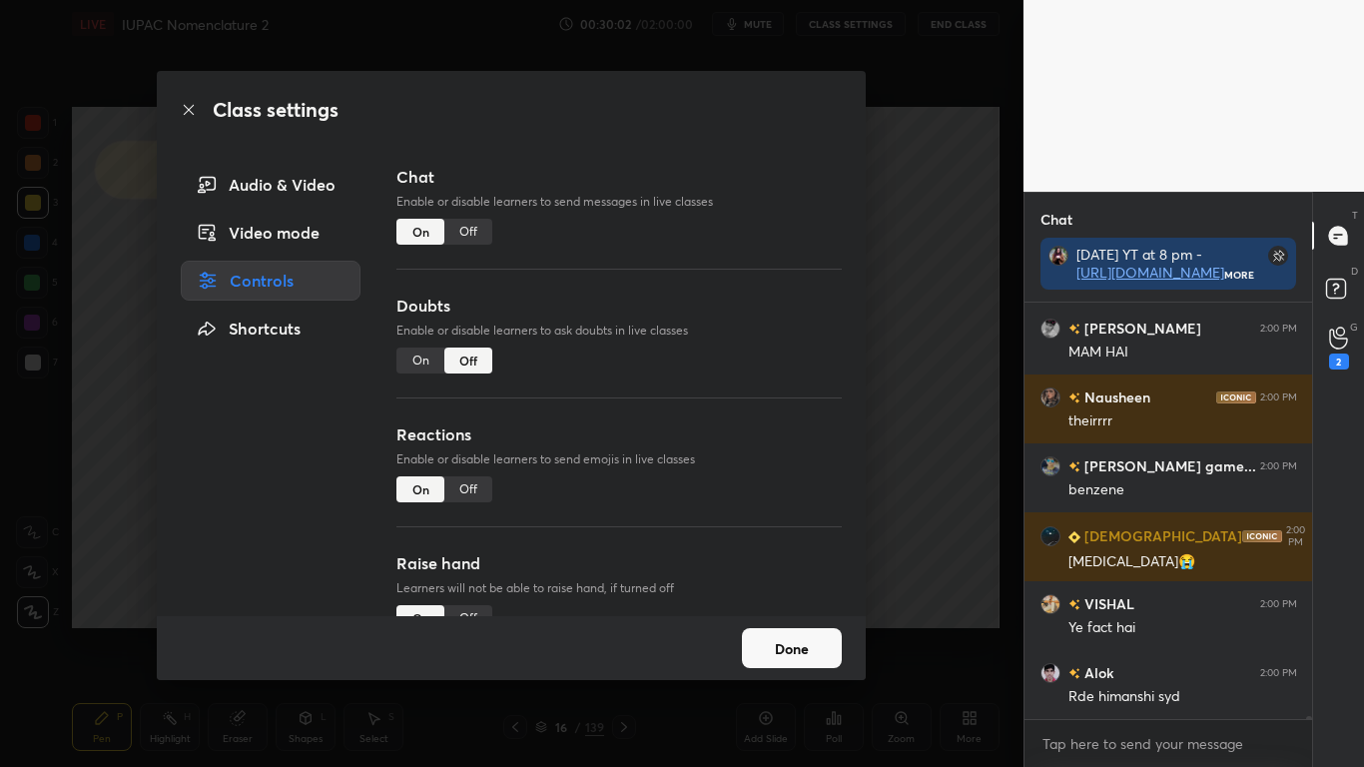
click at [467, 232] on div "Off" at bounding box center [468, 232] width 48 height 26
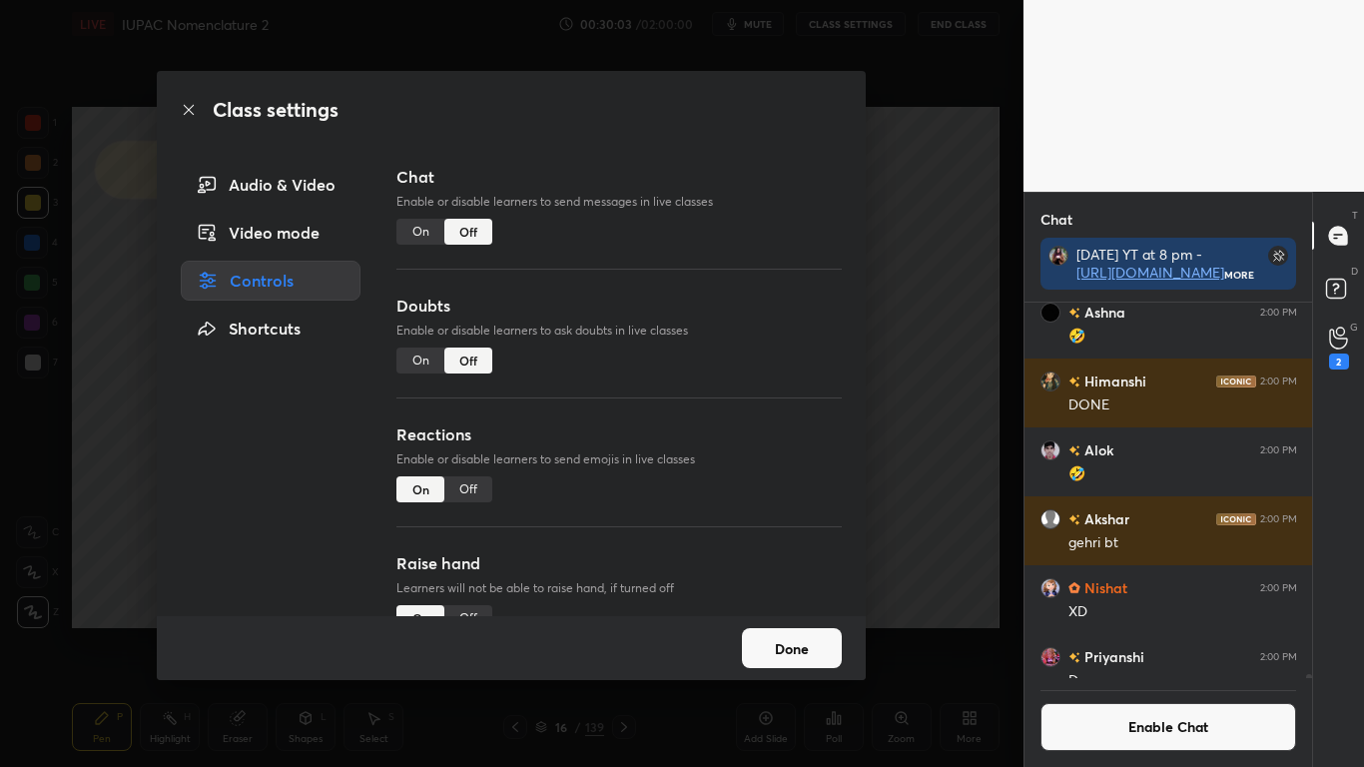
click at [801, 631] on button "Done" at bounding box center [792, 648] width 100 height 40
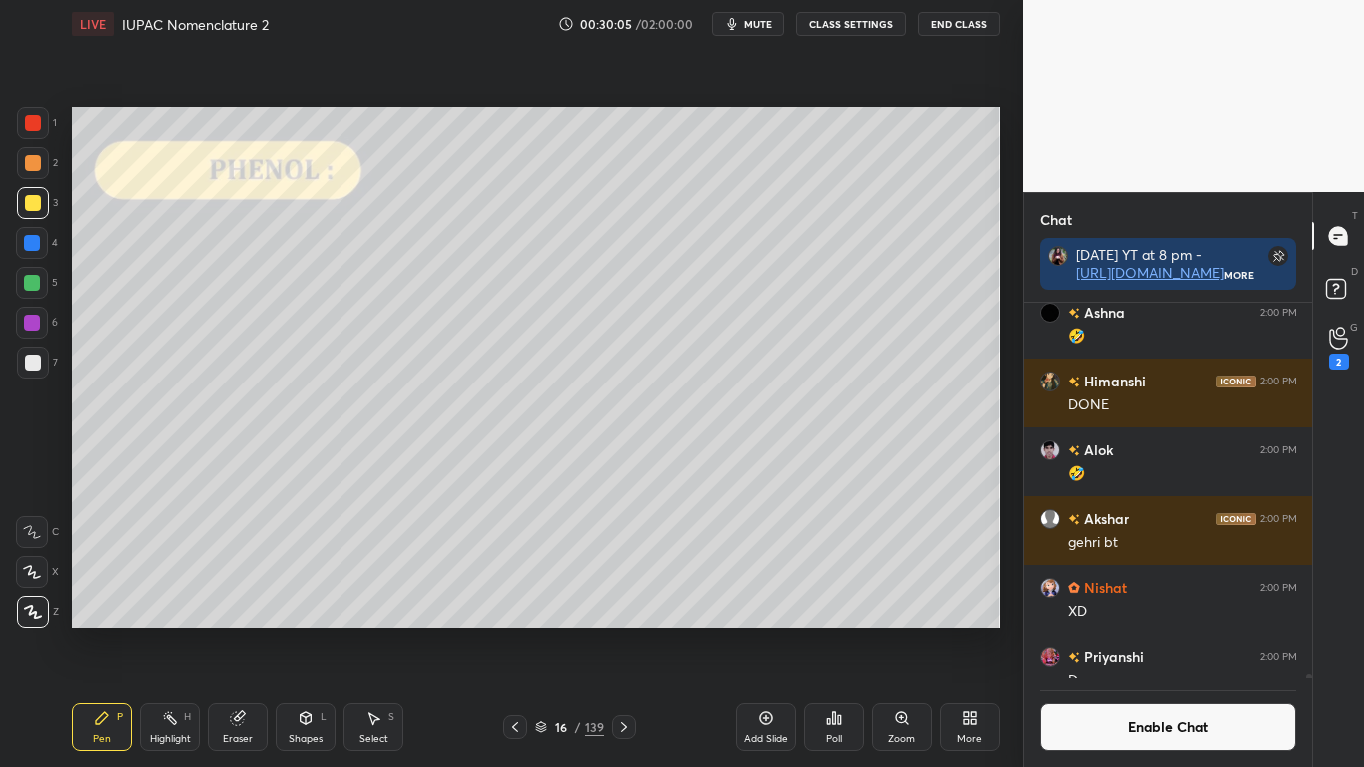
click at [542, 631] on icon at bounding box center [541, 727] width 12 height 12
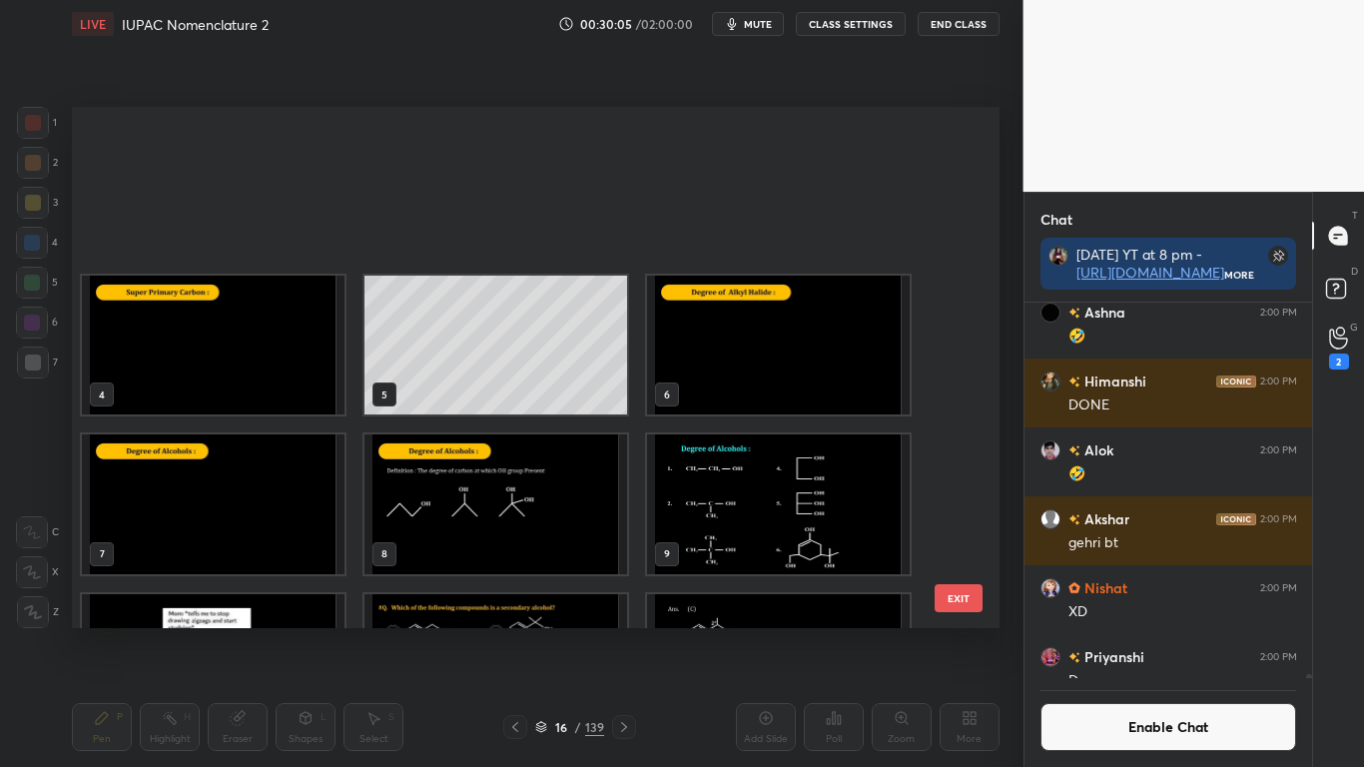
scroll to position [7, 11]
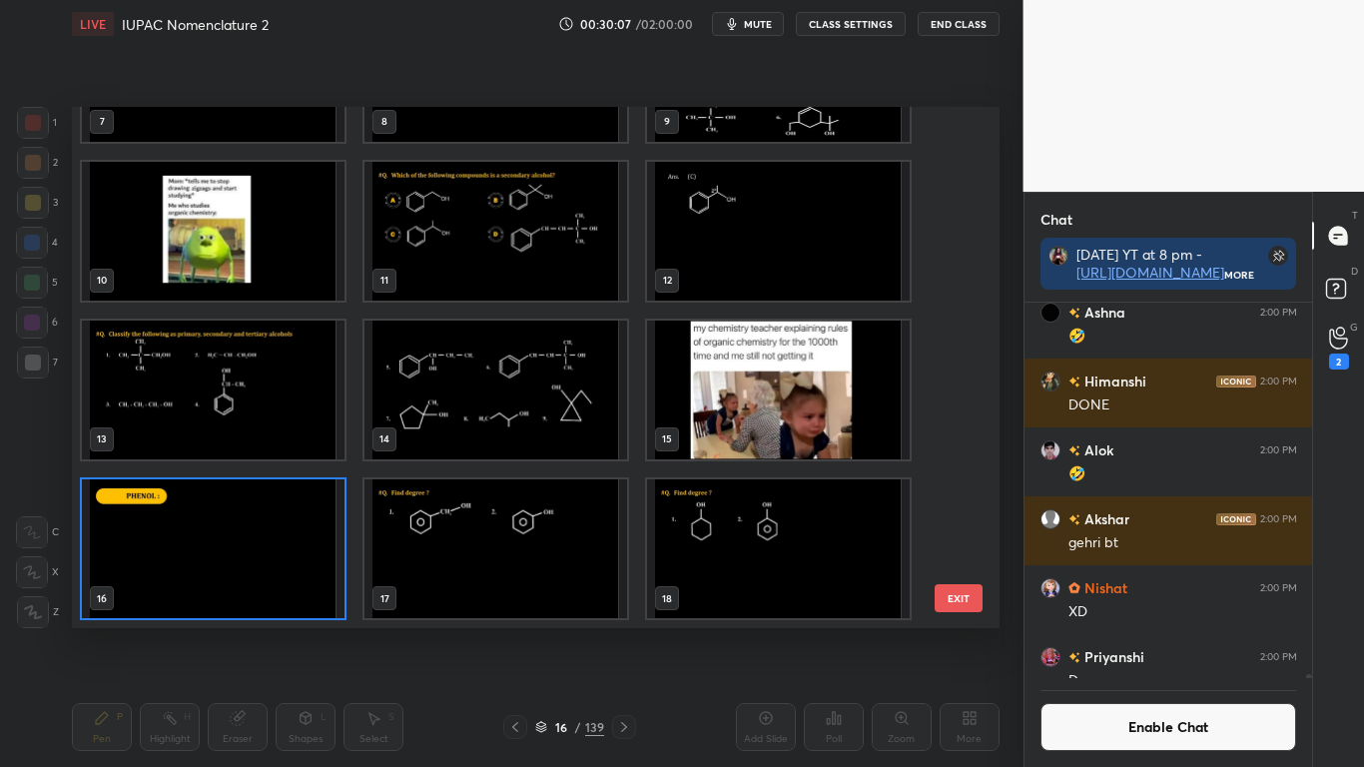
click at [514, 563] on img "grid" at bounding box center [495, 548] width 263 height 139
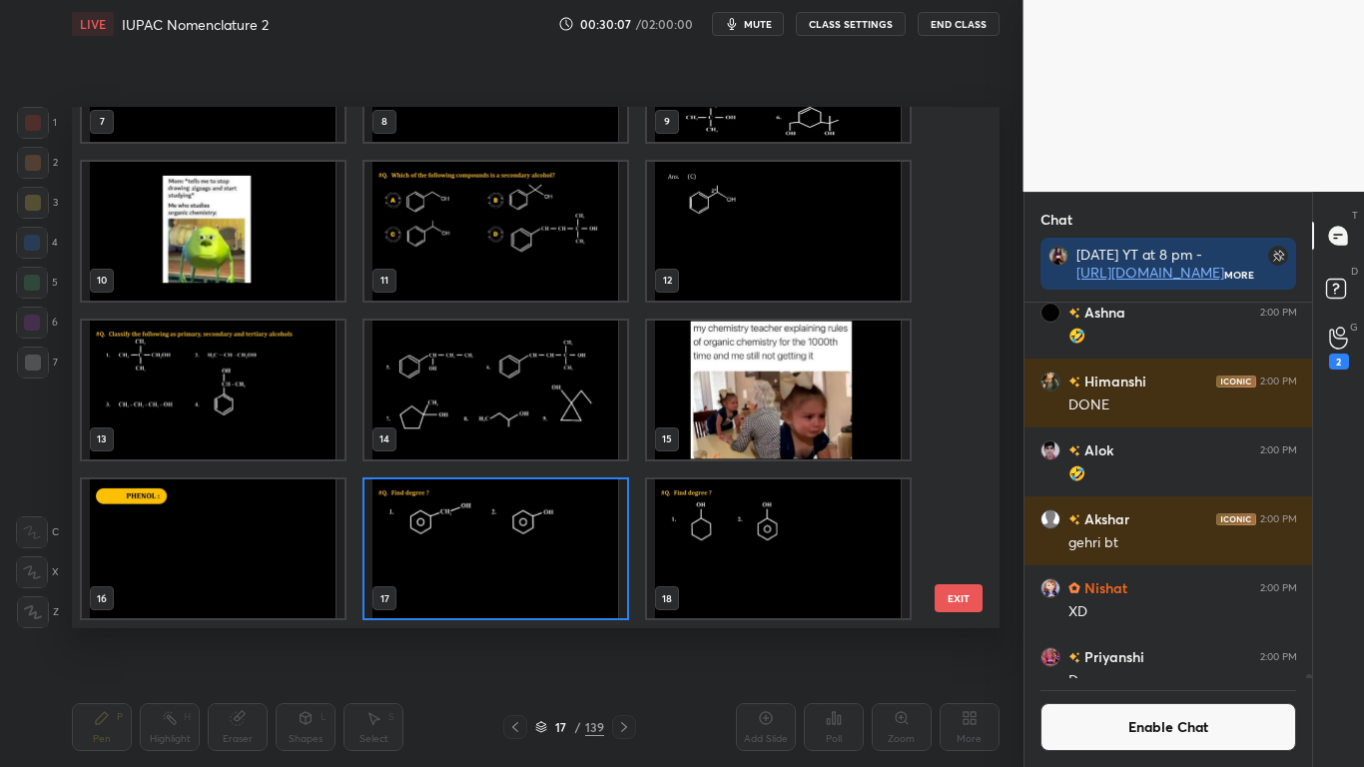
click at [521, 563] on img "grid" at bounding box center [495, 548] width 263 height 139
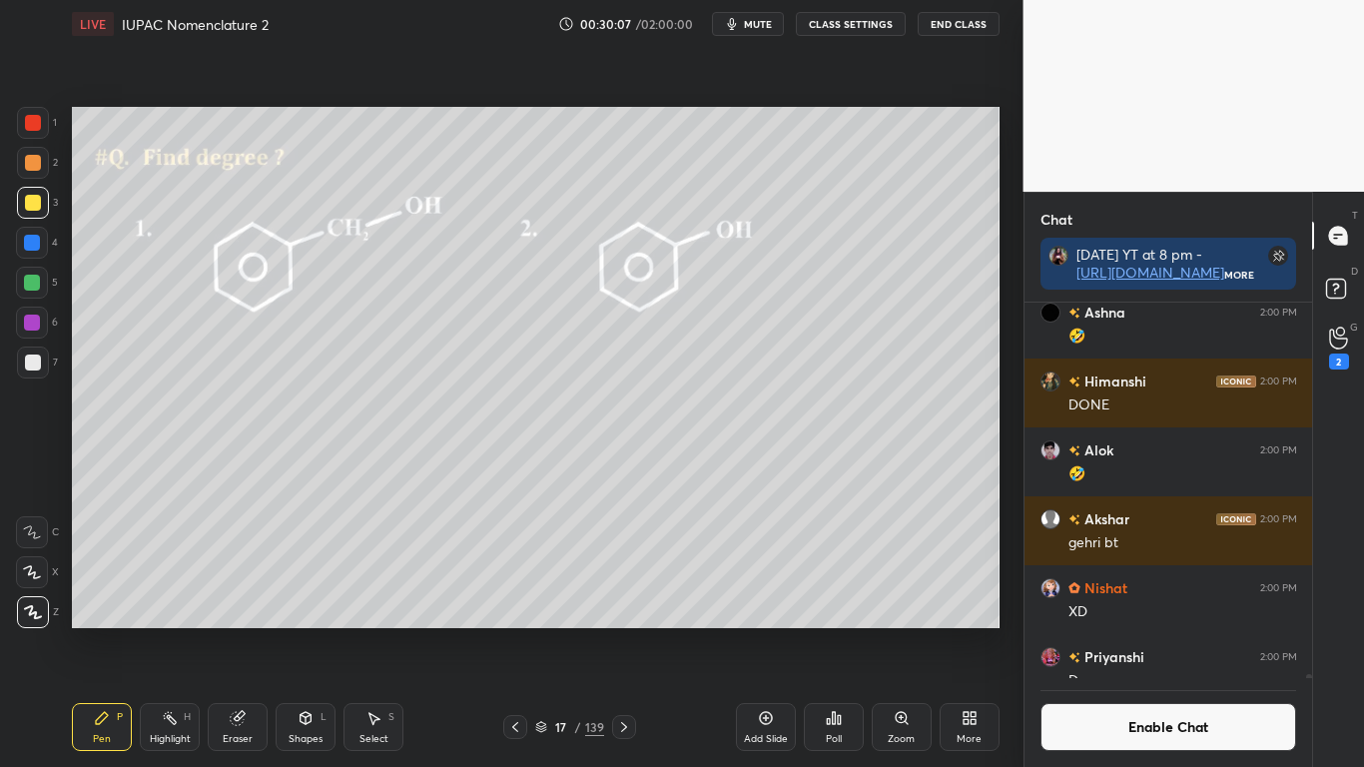
click at [527, 565] on img "grid" at bounding box center [495, 548] width 263 height 139
click at [1137, 631] on button "Enable Chat" at bounding box center [1168, 727] width 257 height 48
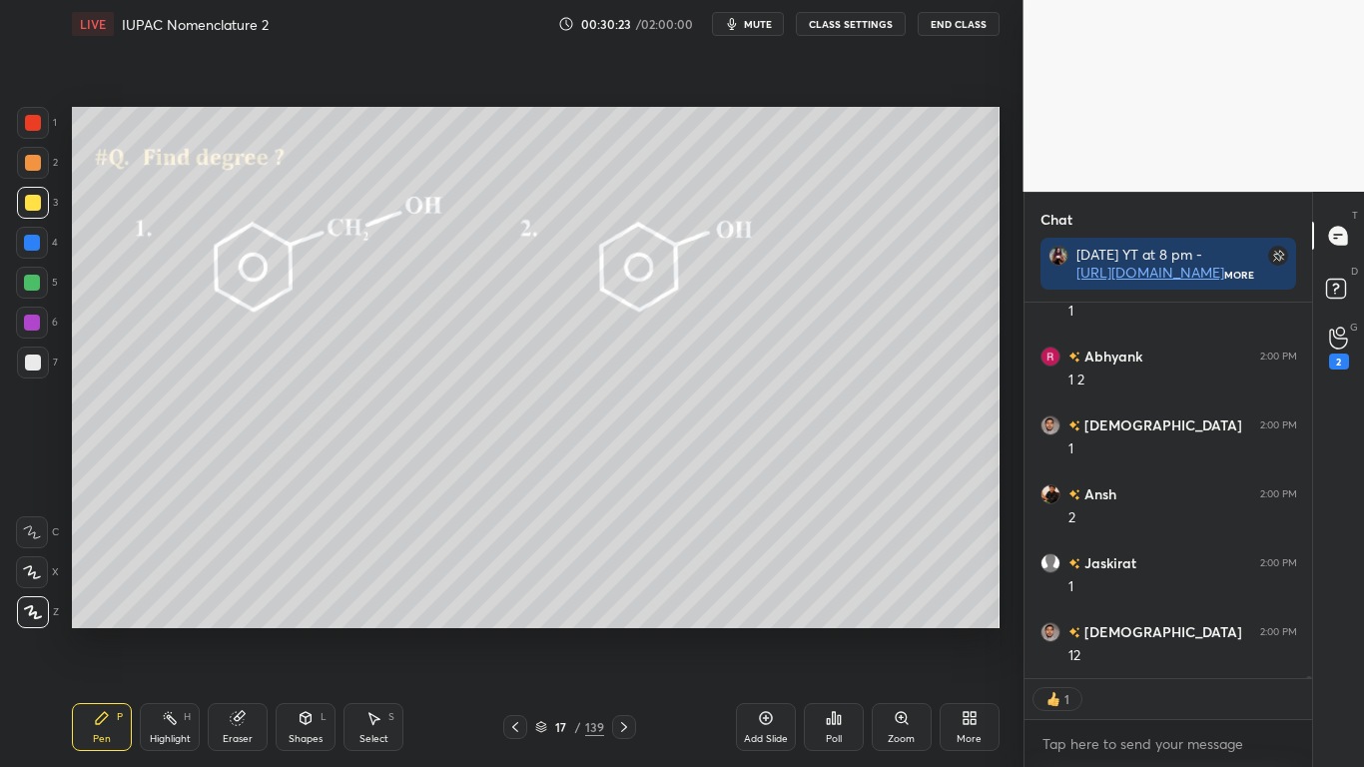
type textarea "x"
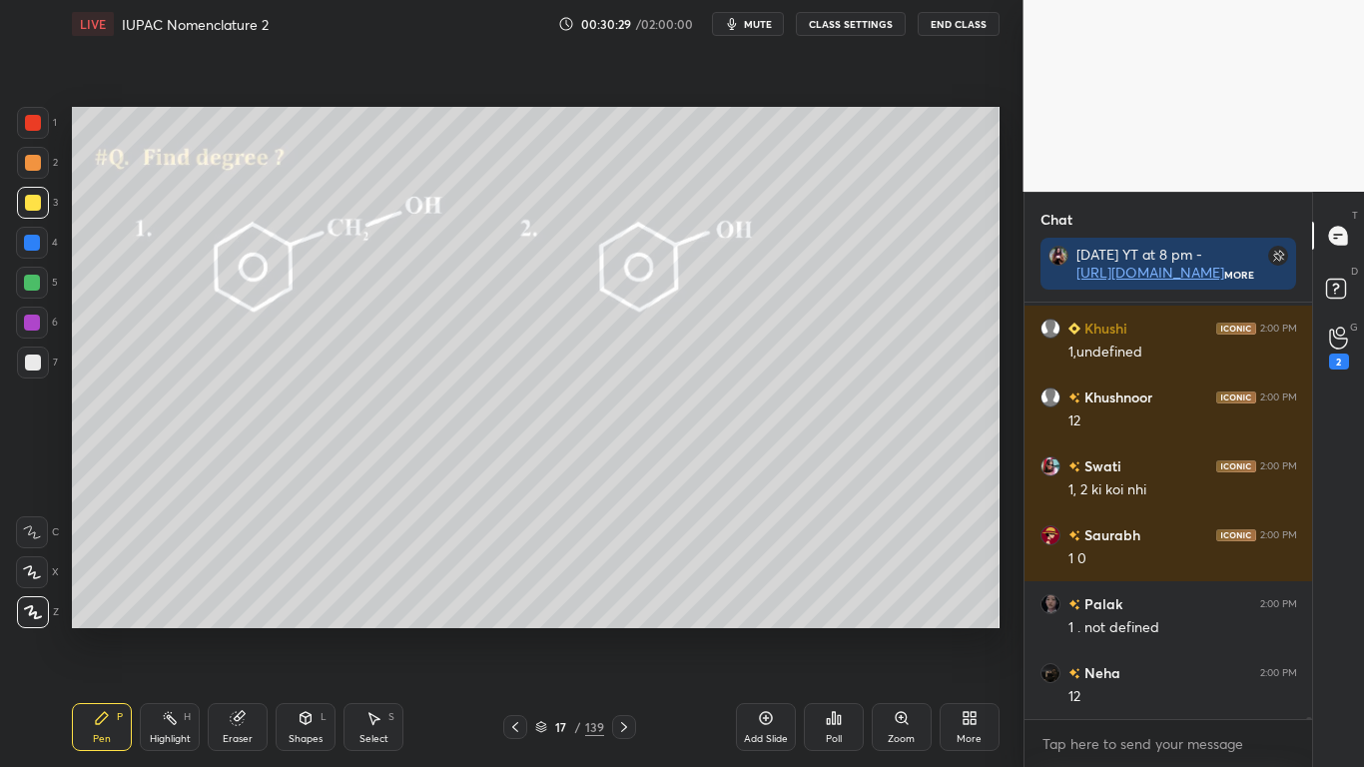
click at [859, 27] on button "CLASS SETTINGS" at bounding box center [851, 24] width 110 height 24
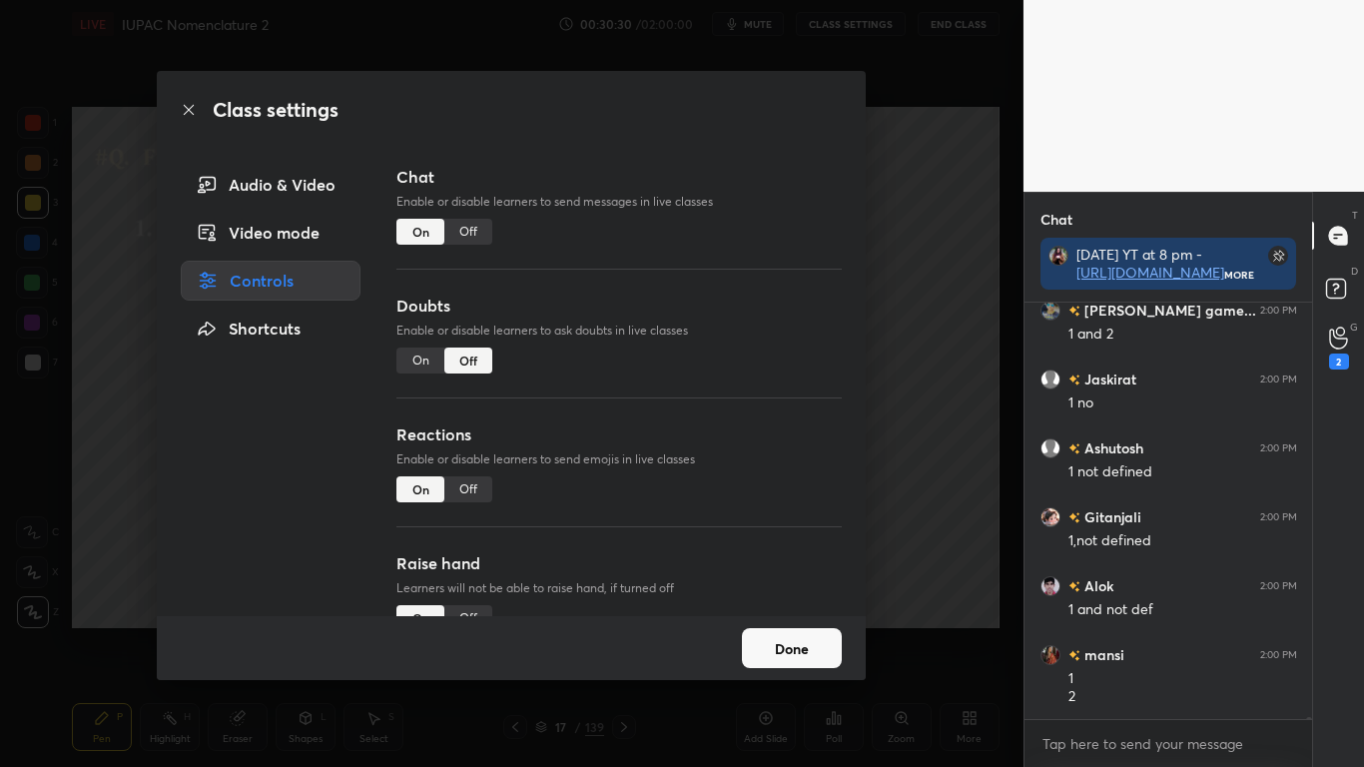
click at [475, 223] on div "Off" at bounding box center [468, 232] width 48 height 26
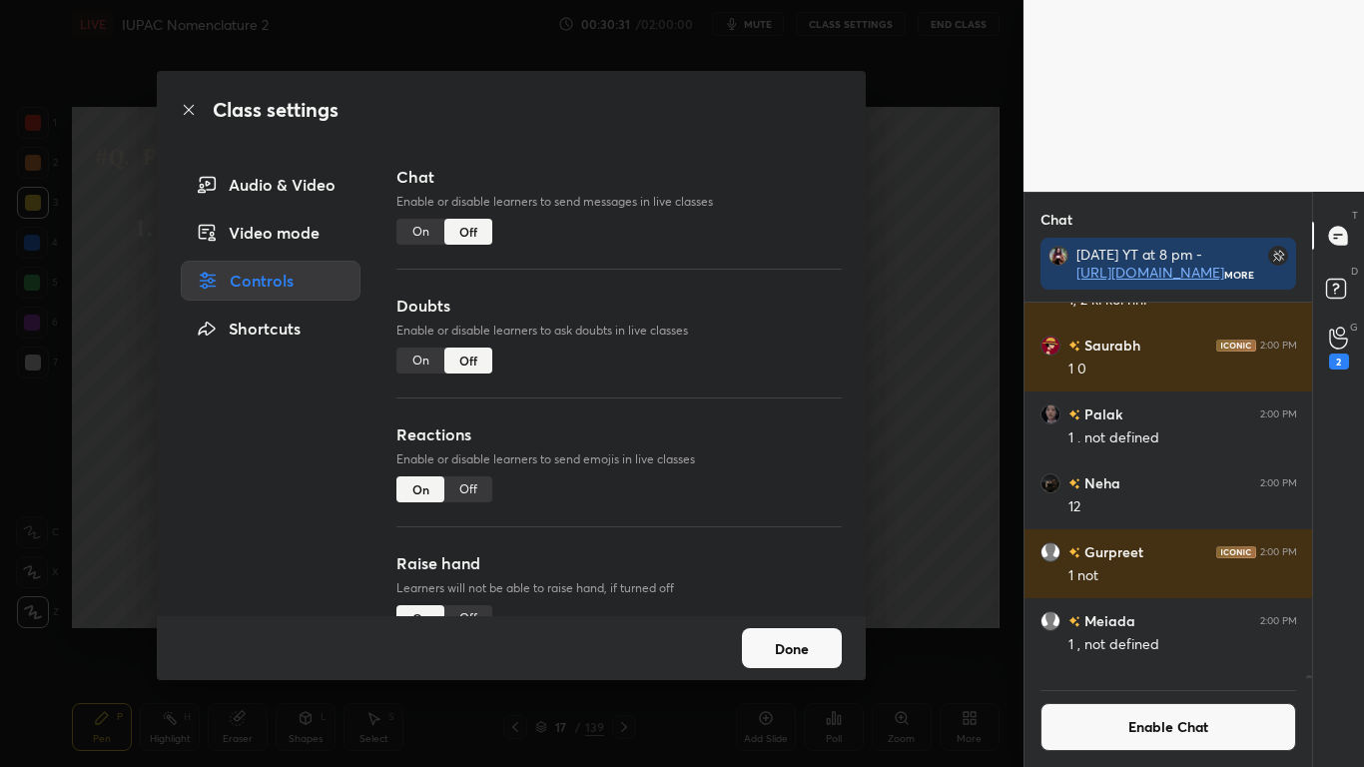
click at [801, 631] on button "Done" at bounding box center [792, 648] width 100 height 40
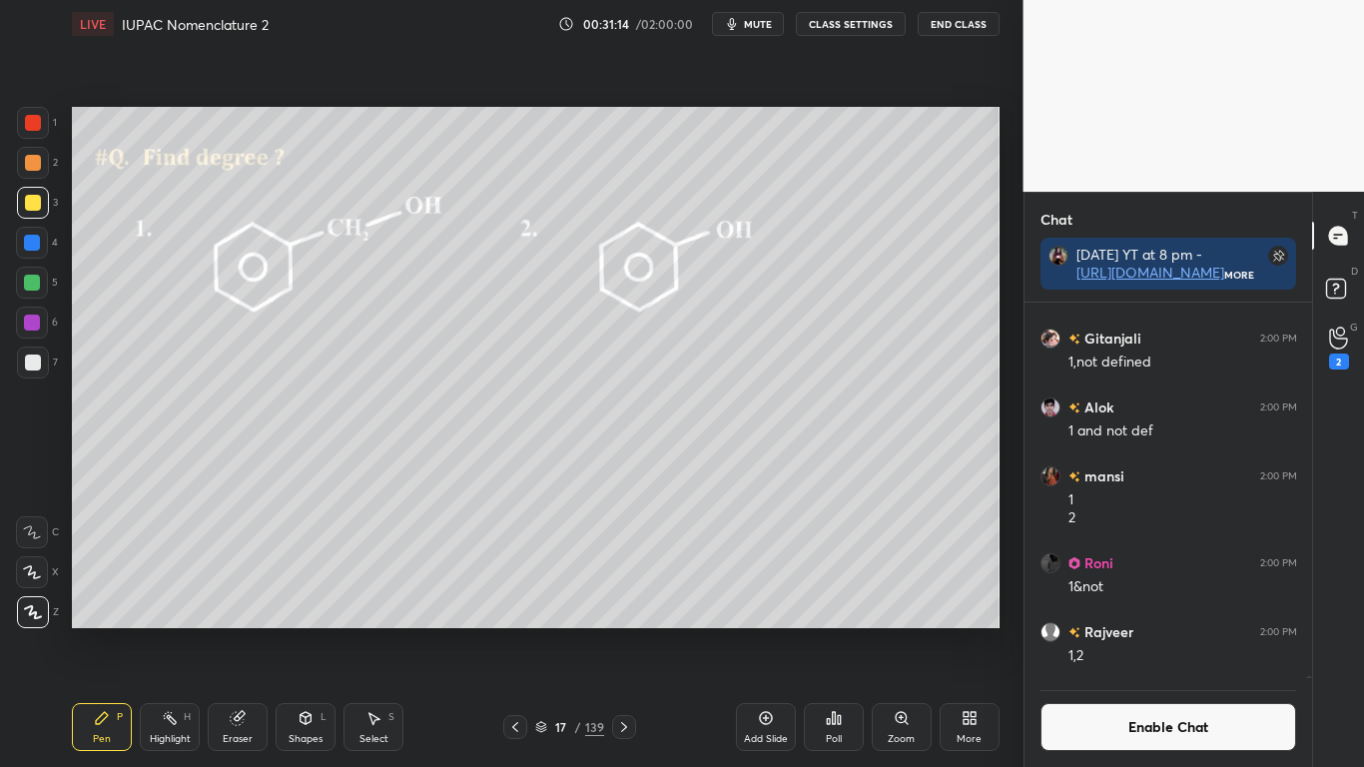
click at [1114, 631] on button "Enable Chat" at bounding box center [1168, 727] width 257 height 48
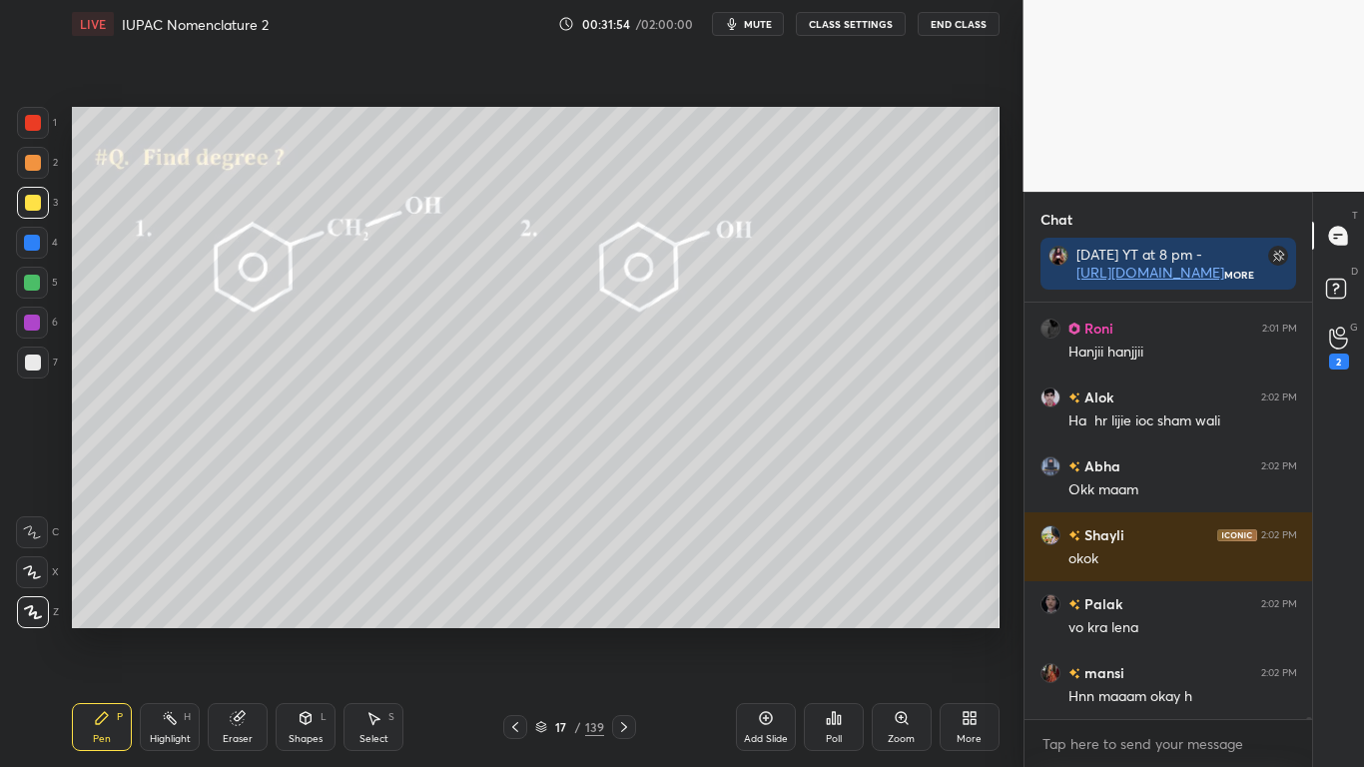
scroll to position [72434, 0]
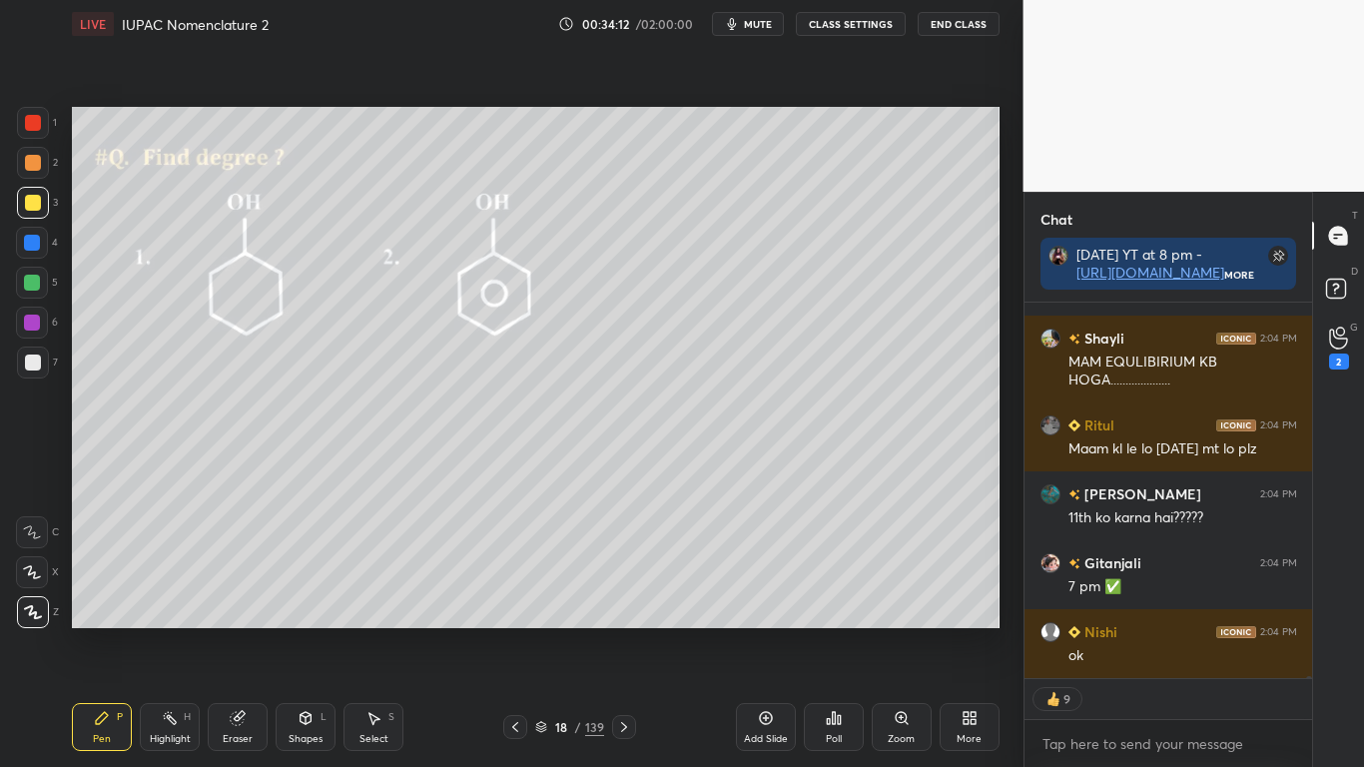
type textarea "x"
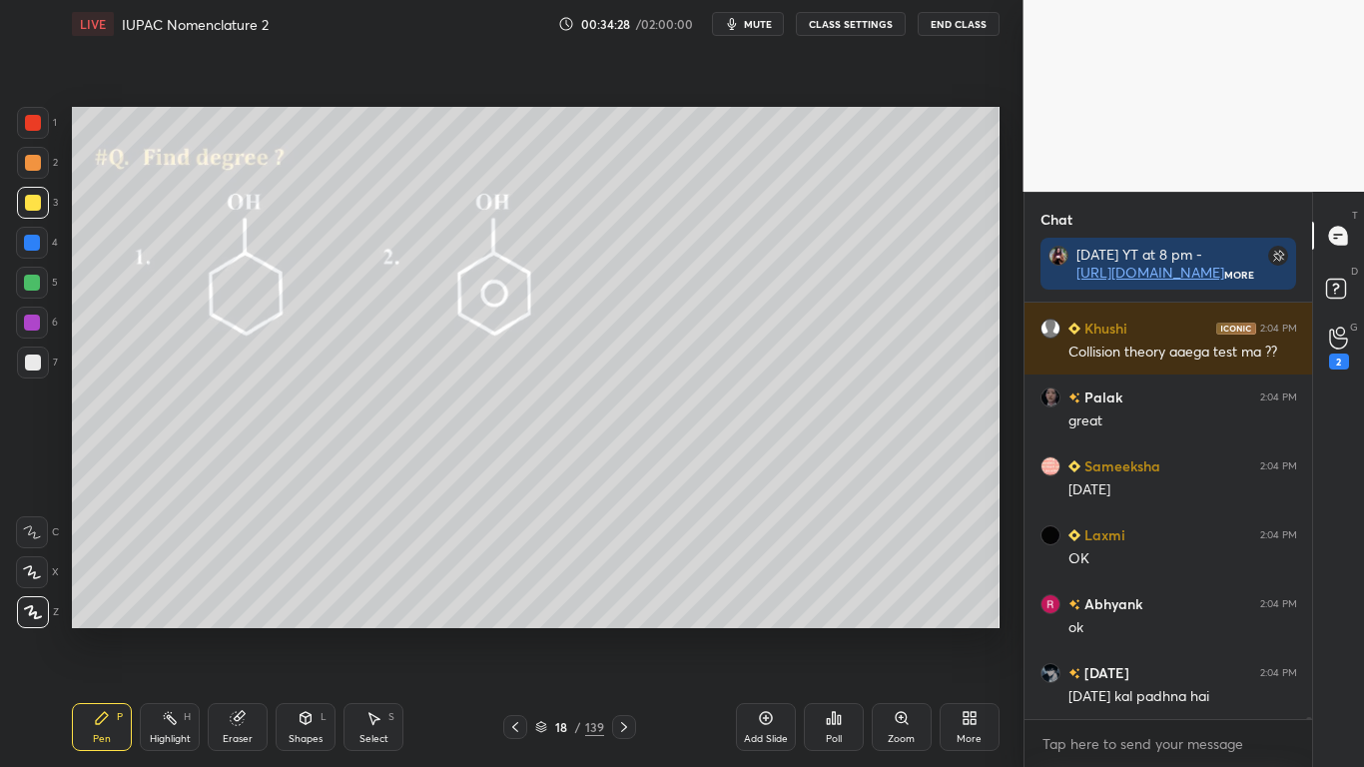
click at [846, 28] on button "CLASS SETTINGS" at bounding box center [851, 24] width 110 height 24
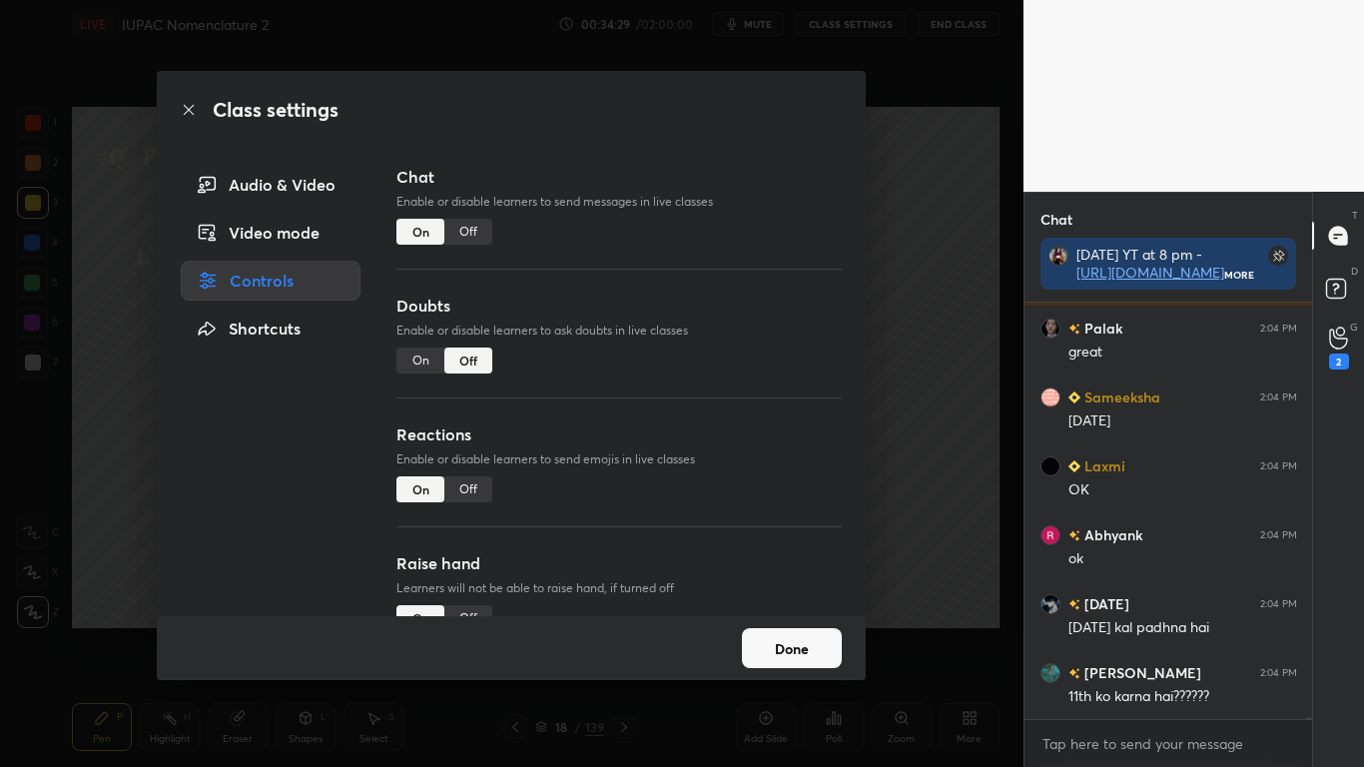
click at [478, 232] on div "Off" at bounding box center [468, 232] width 48 height 26
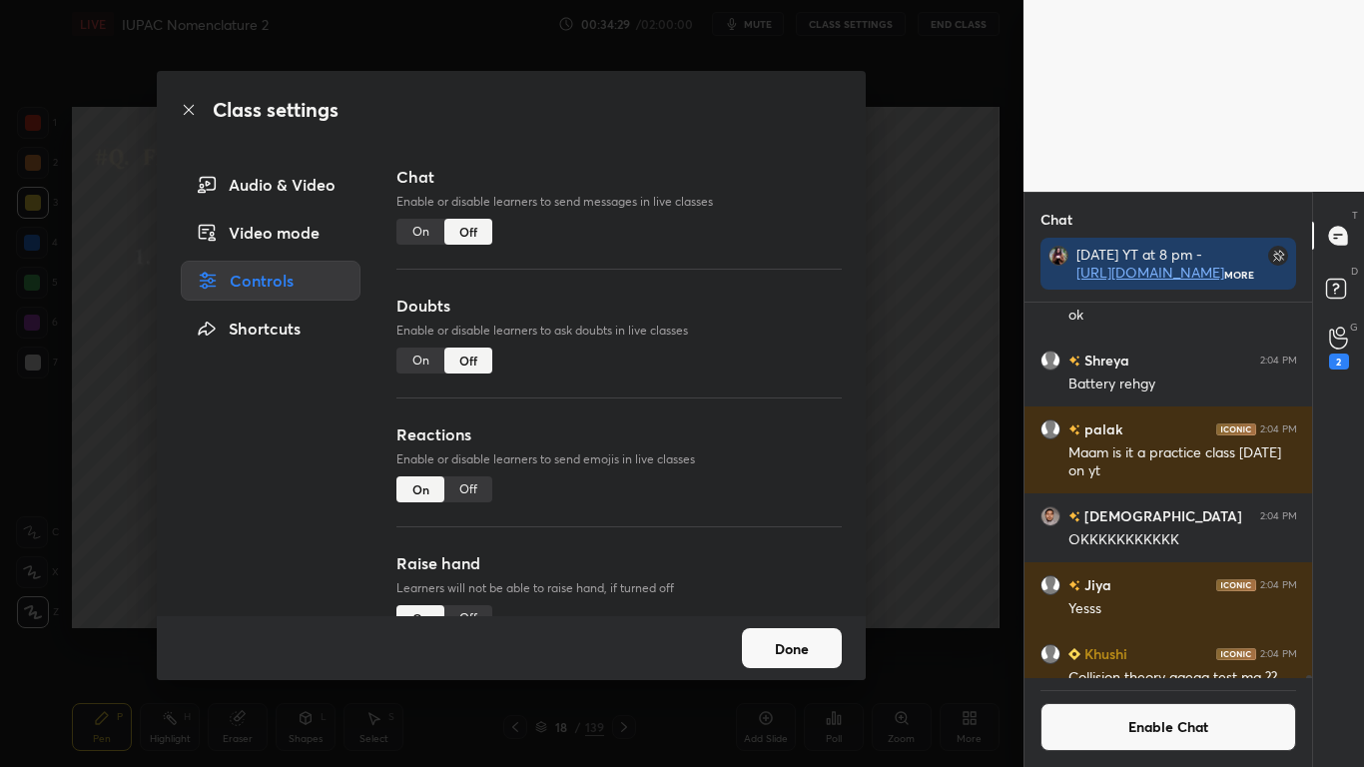
click at [775, 631] on button "Done" at bounding box center [792, 648] width 100 height 40
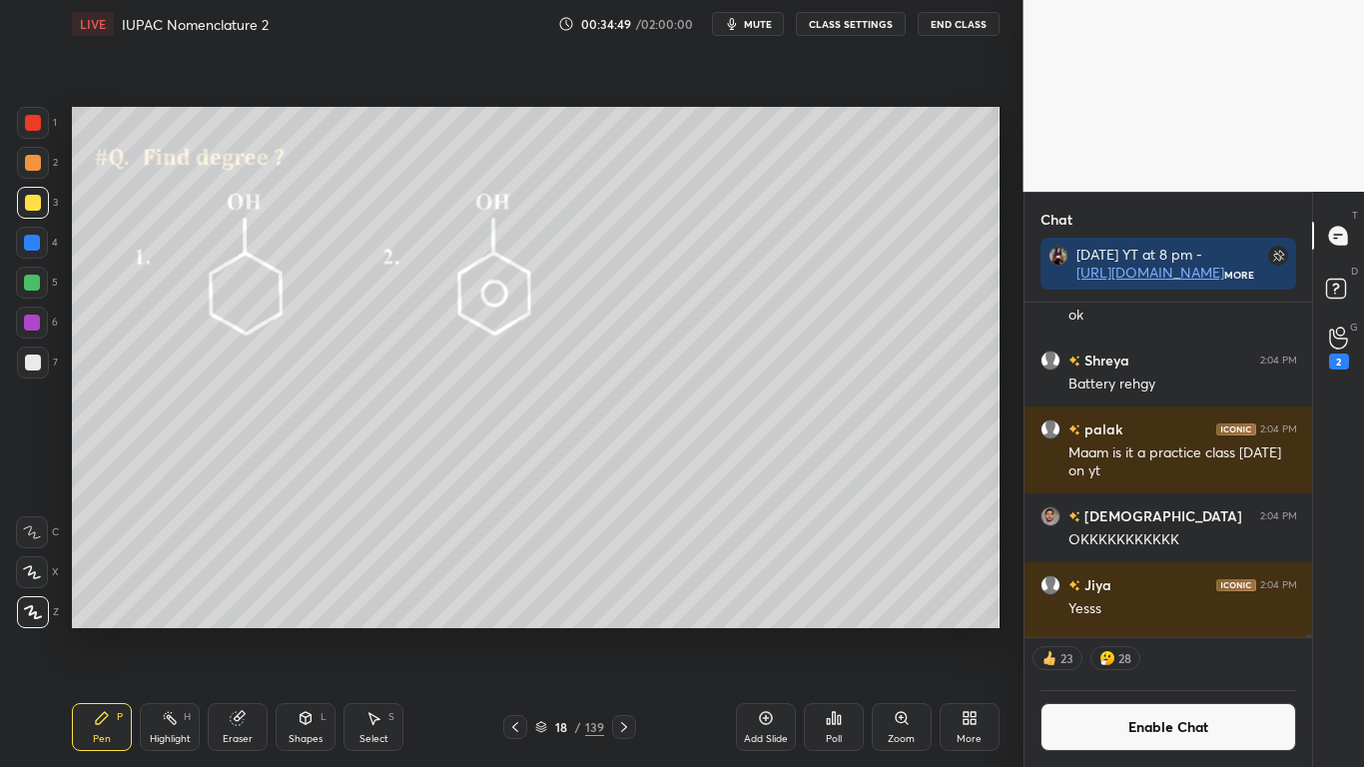
click at [542, 631] on div "18 / 139" at bounding box center [569, 727] width 69 height 18
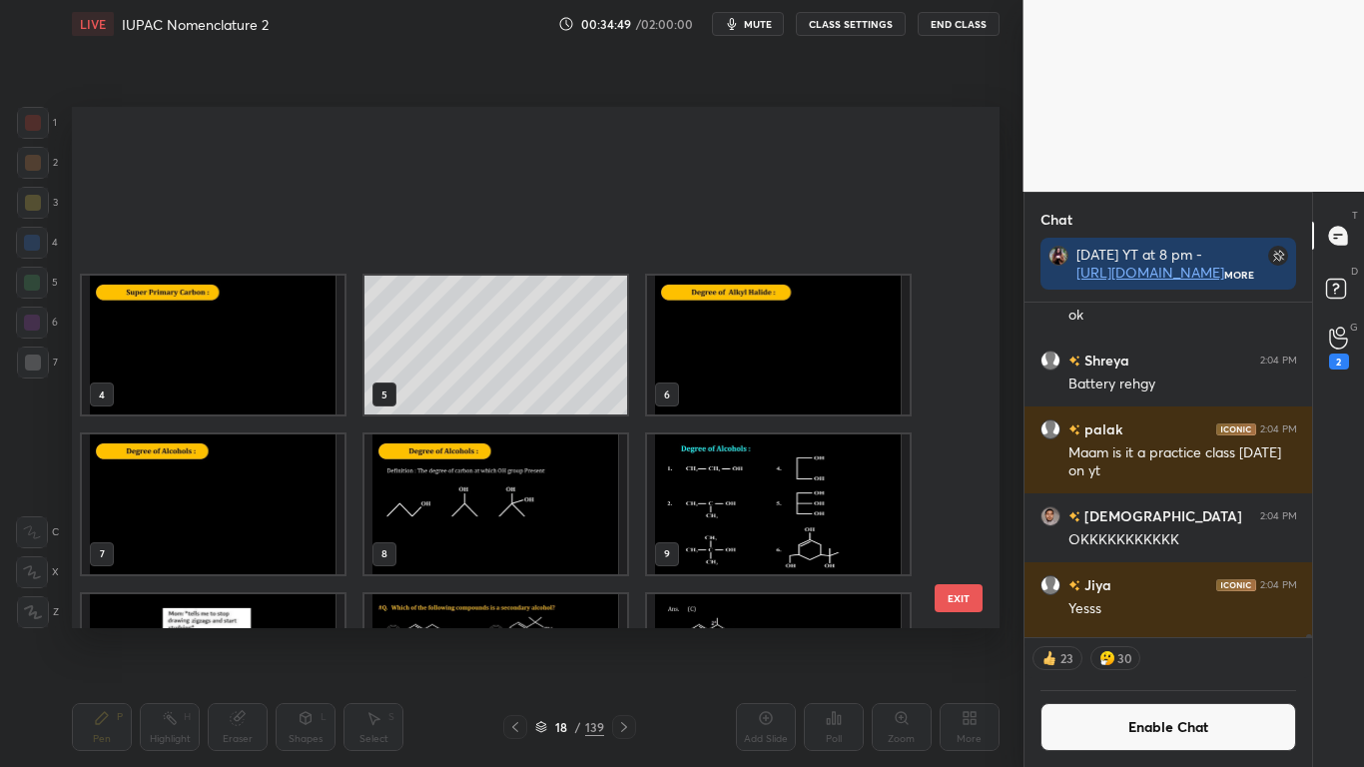
scroll to position [7, 11]
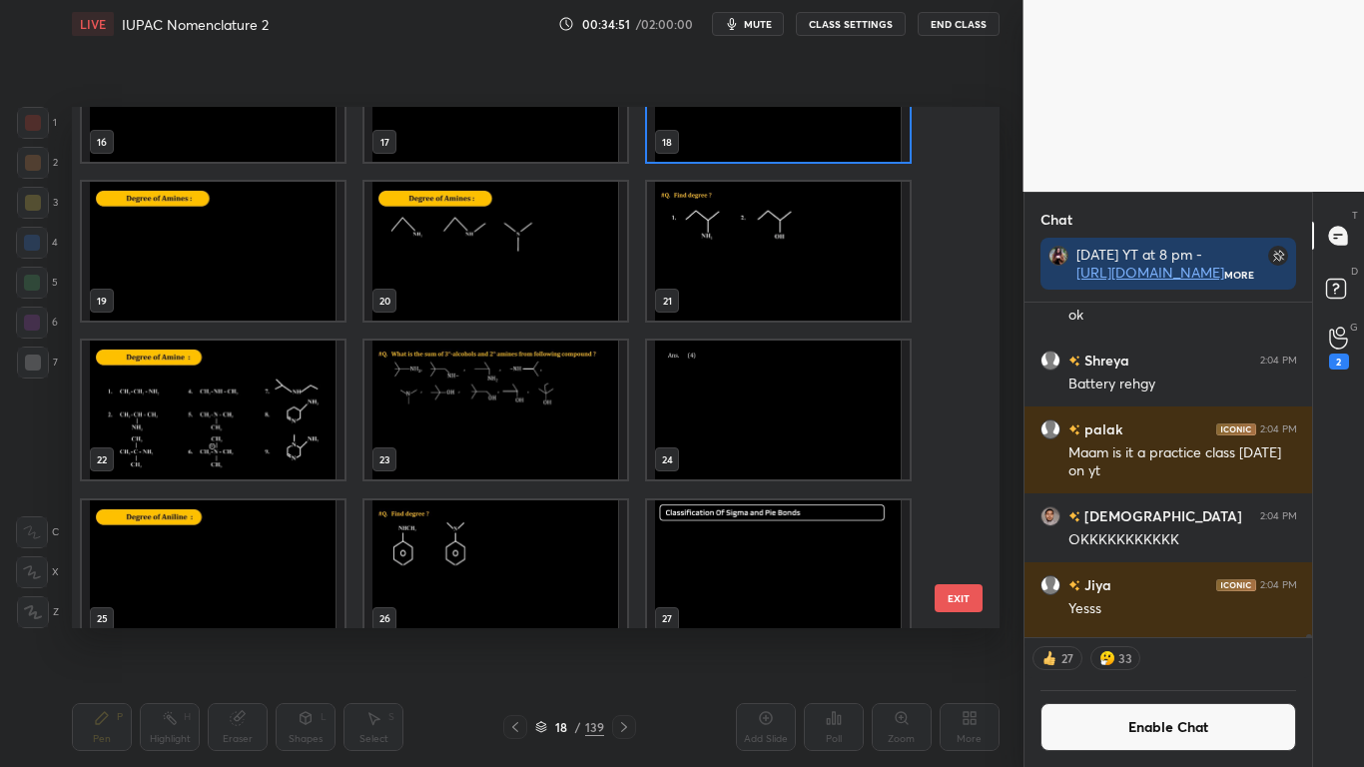
click at [244, 268] on img "grid" at bounding box center [213, 251] width 263 height 139
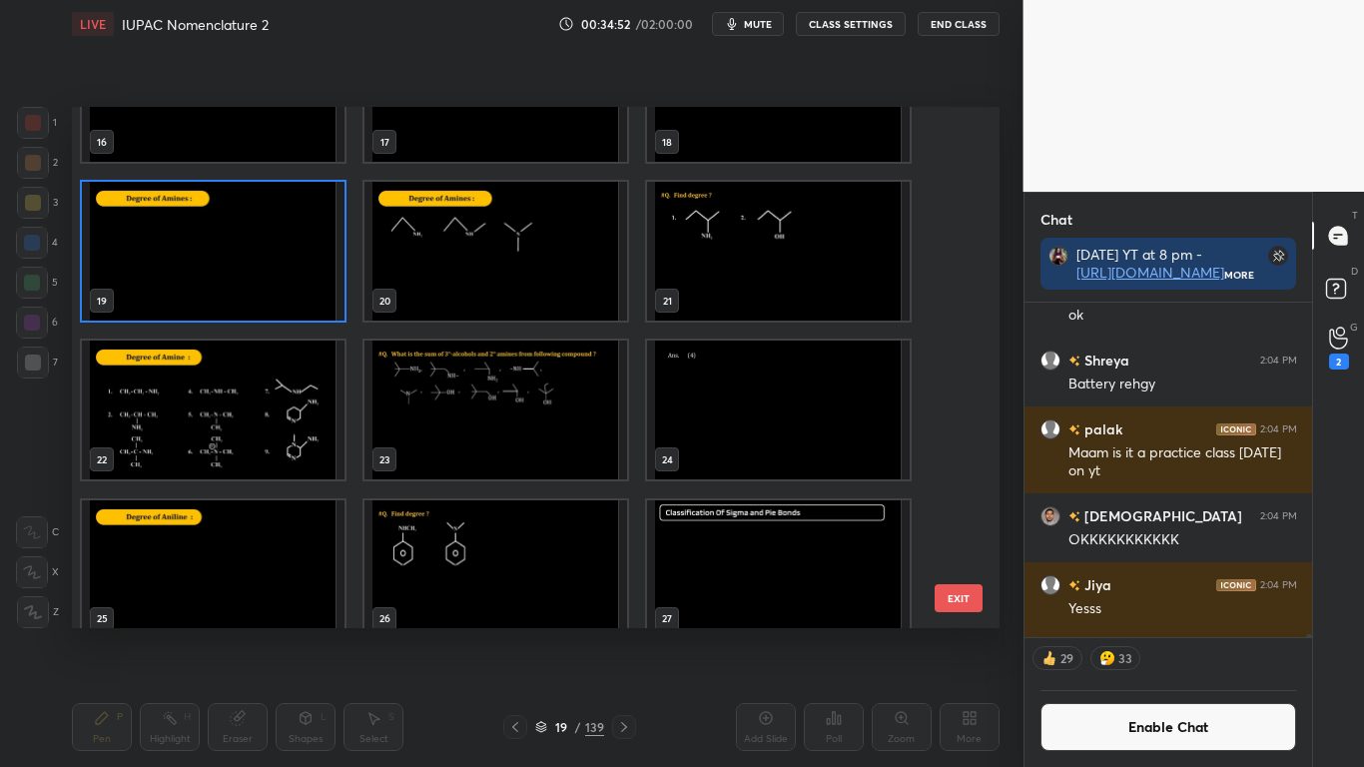
click at [243, 272] on img "grid" at bounding box center [213, 251] width 263 height 139
click at [243, 271] on img "grid" at bounding box center [213, 251] width 263 height 139
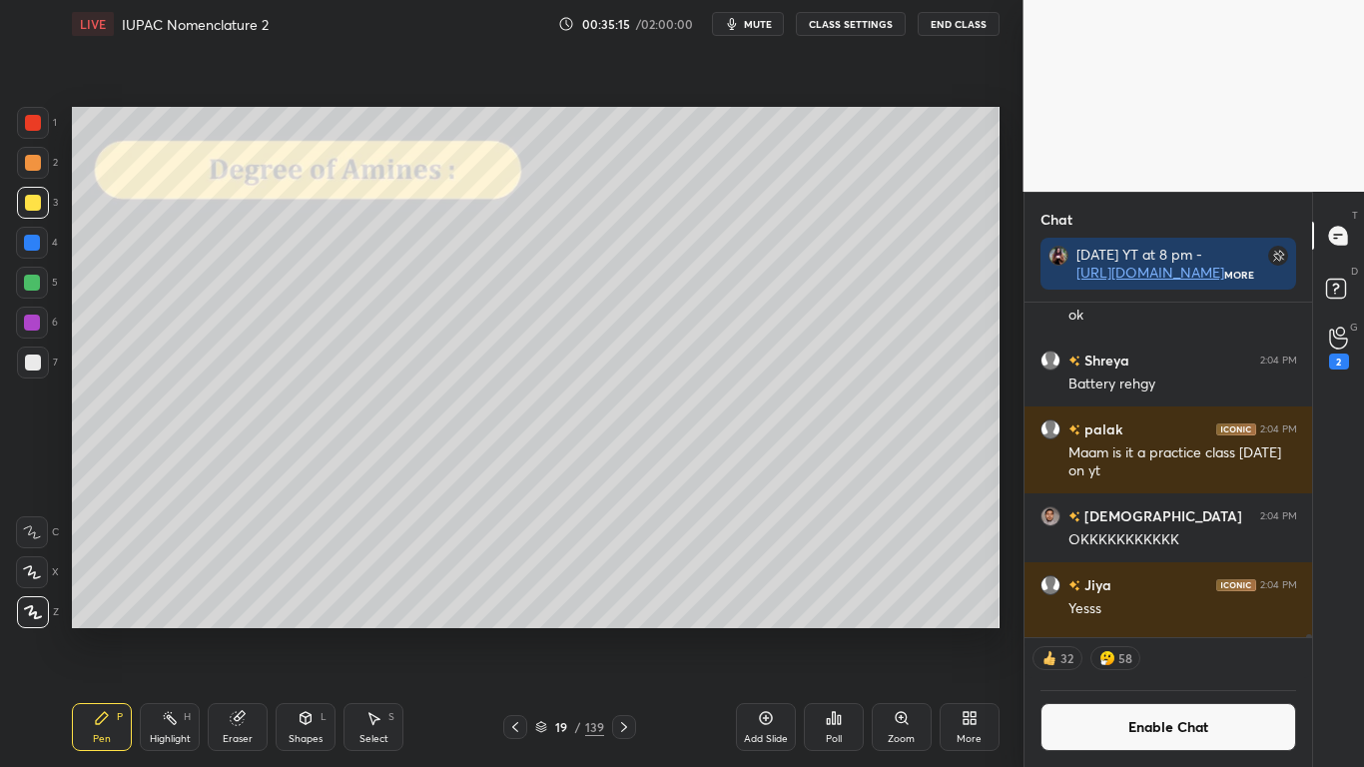
click at [29, 204] on div at bounding box center [33, 203] width 16 height 16
click at [32, 290] on div at bounding box center [32, 283] width 16 height 16
click at [41, 358] on div at bounding box center [33, 362] width 32 height 32
click at [38, 203] on div at bounding box center [33, 203] width 16 height 16
click at [33, 365] on div at bounding box center [33, 362] width 16 height 16
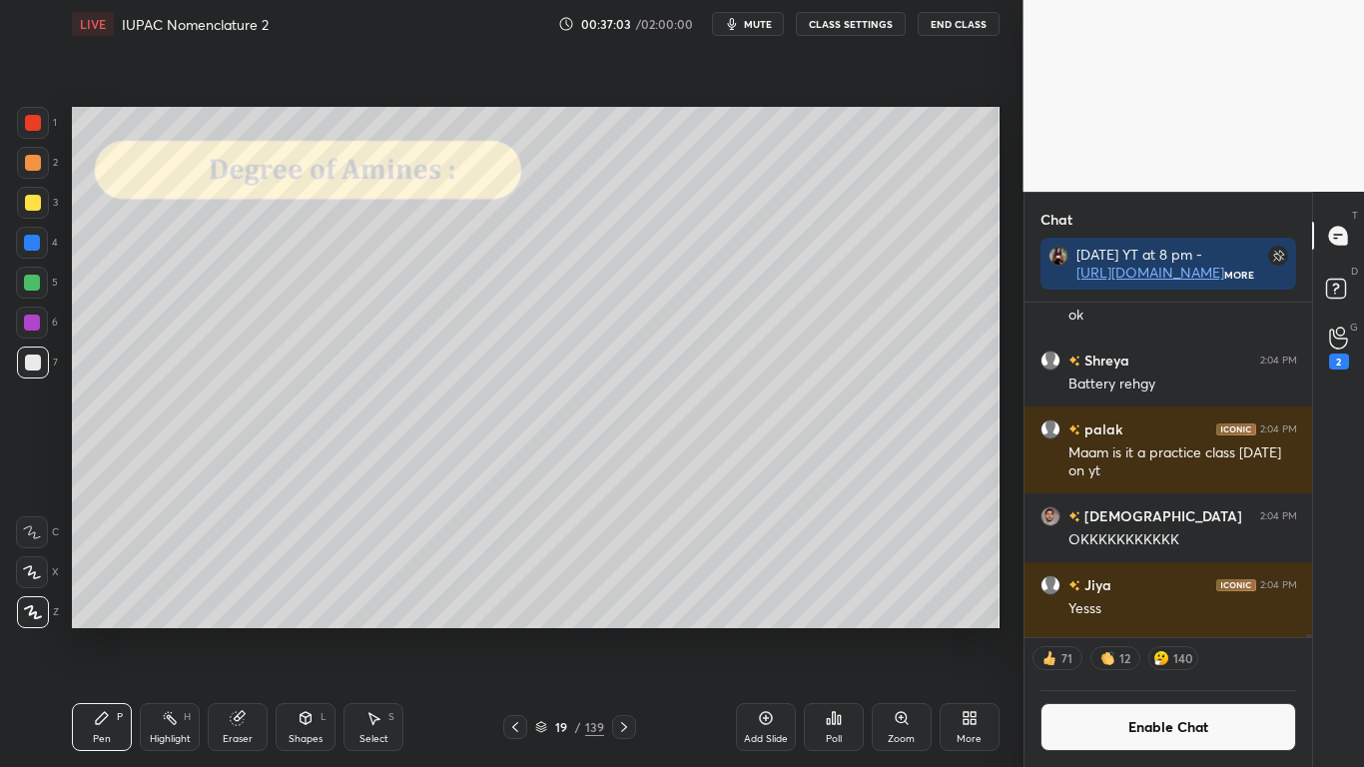
click at [1125, 631] on button "Enable Chat" at bounding box center [1168, 727] width 257 height 48
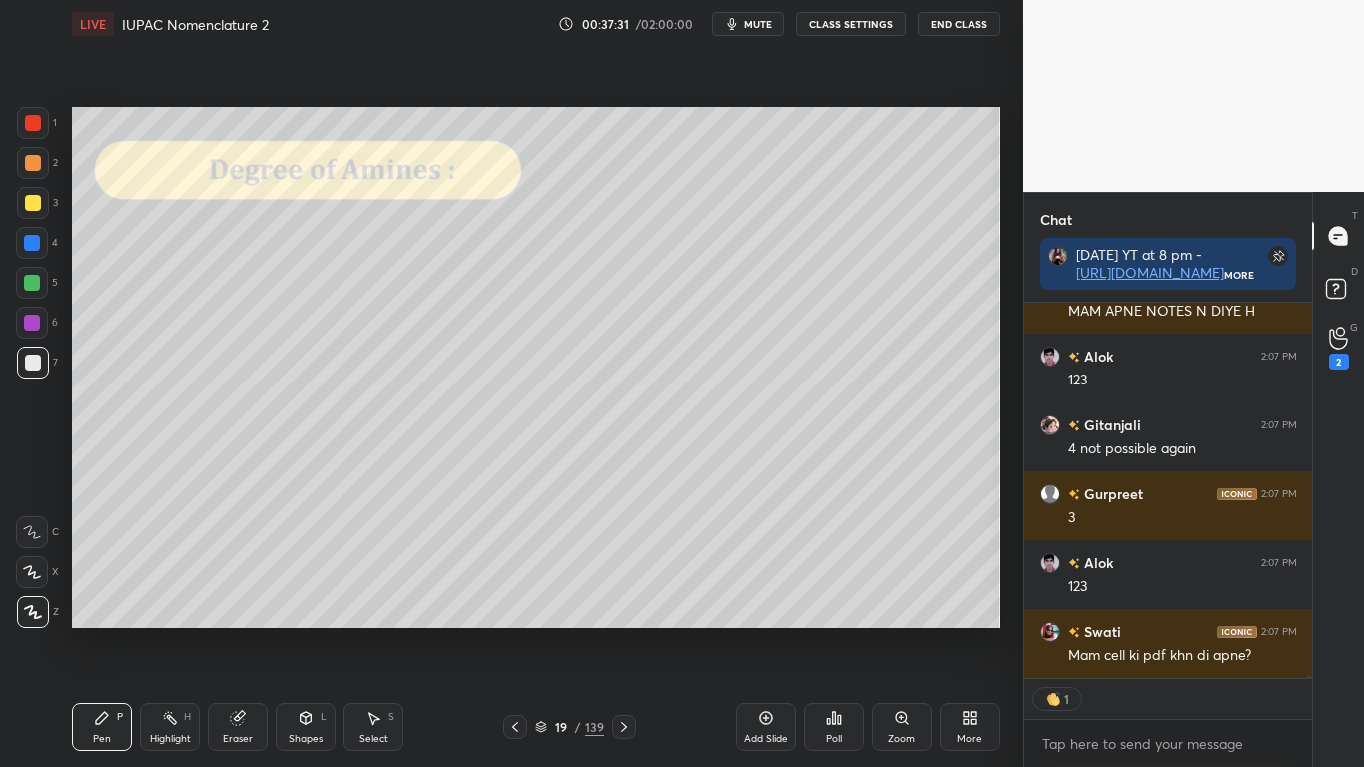
scroll to position [86132, 0]
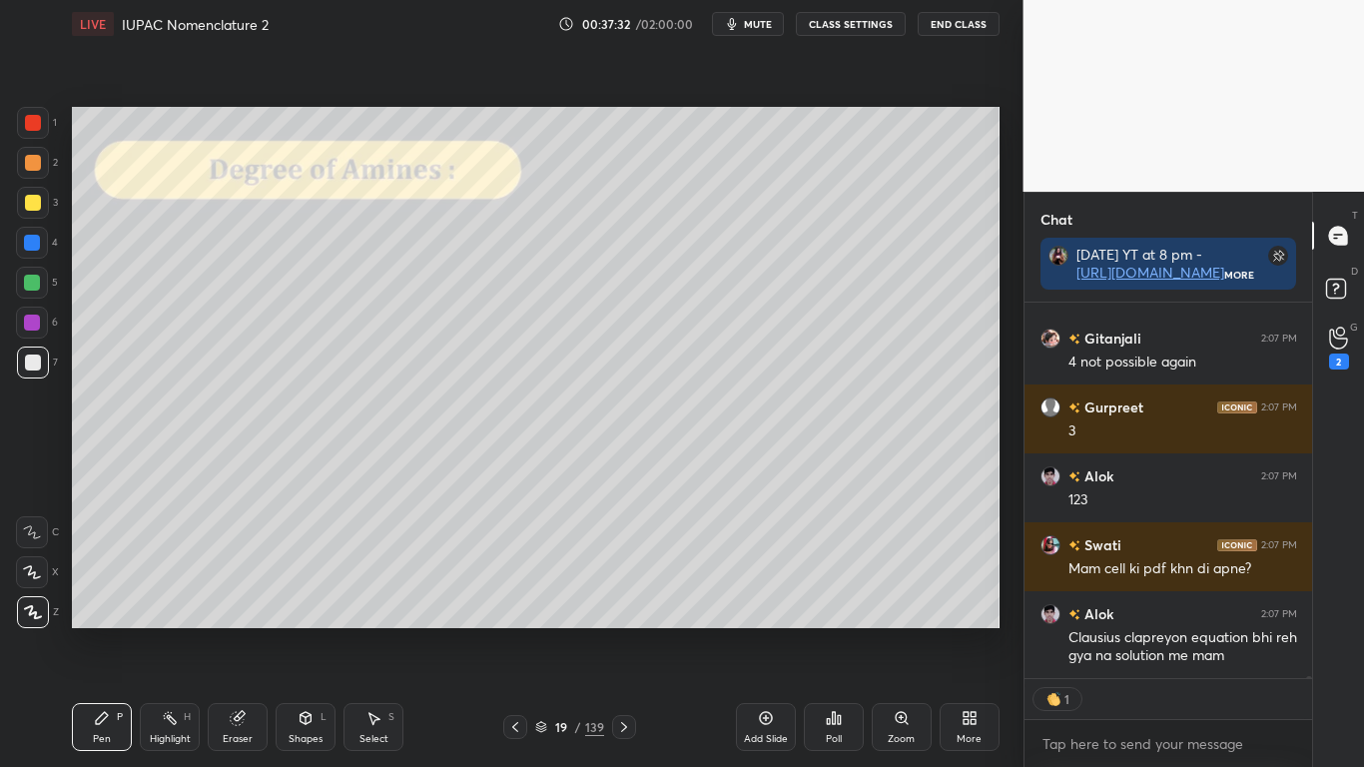
type textarea "x"
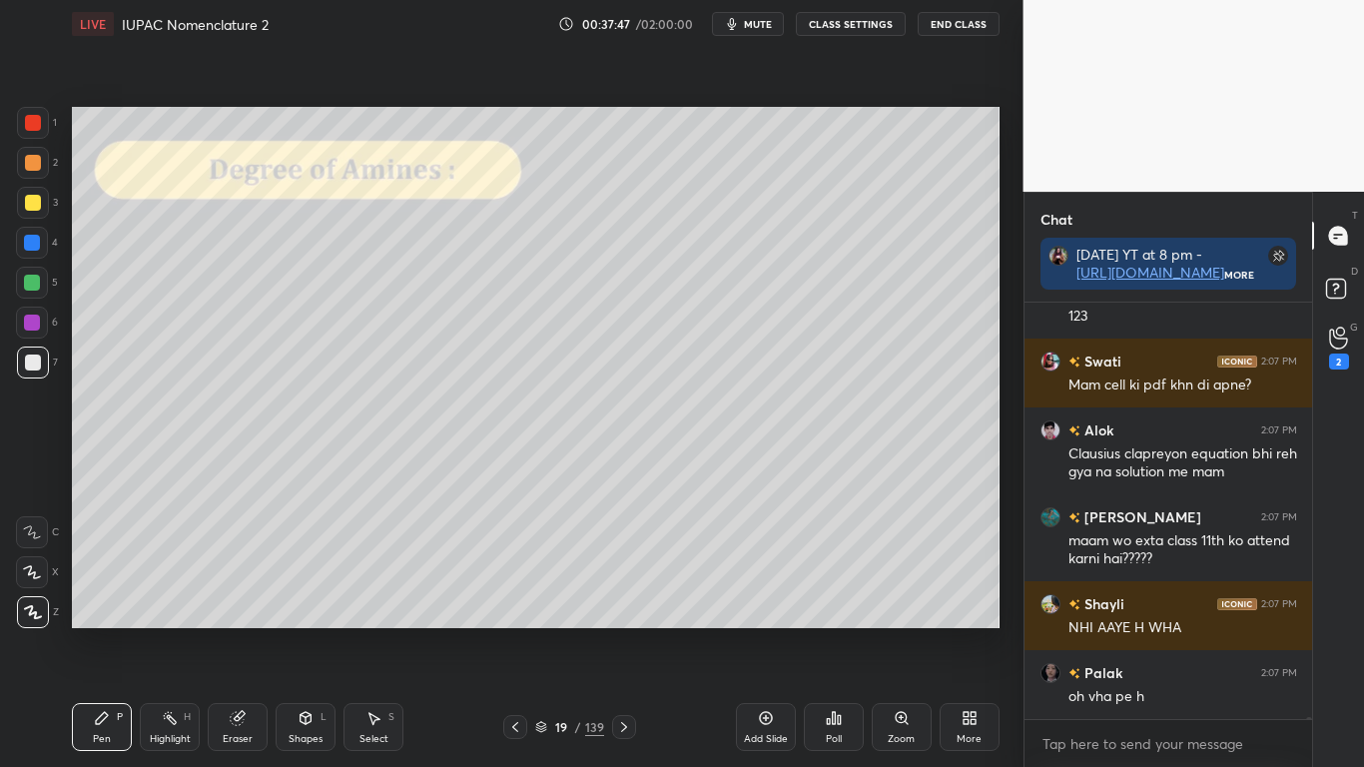
scroll to position [86403, 0]
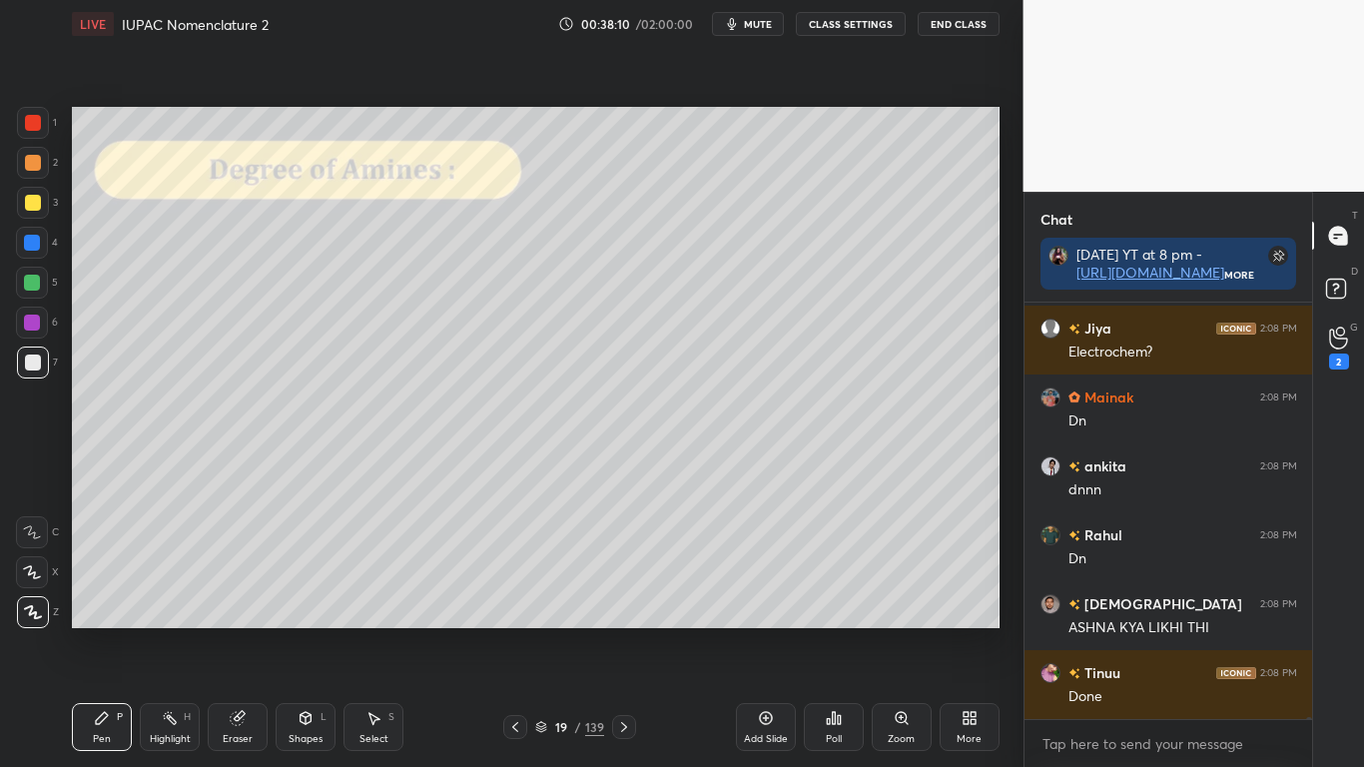
click at [31, 202] on div at bounding box center [33, 203] width 16 height 16
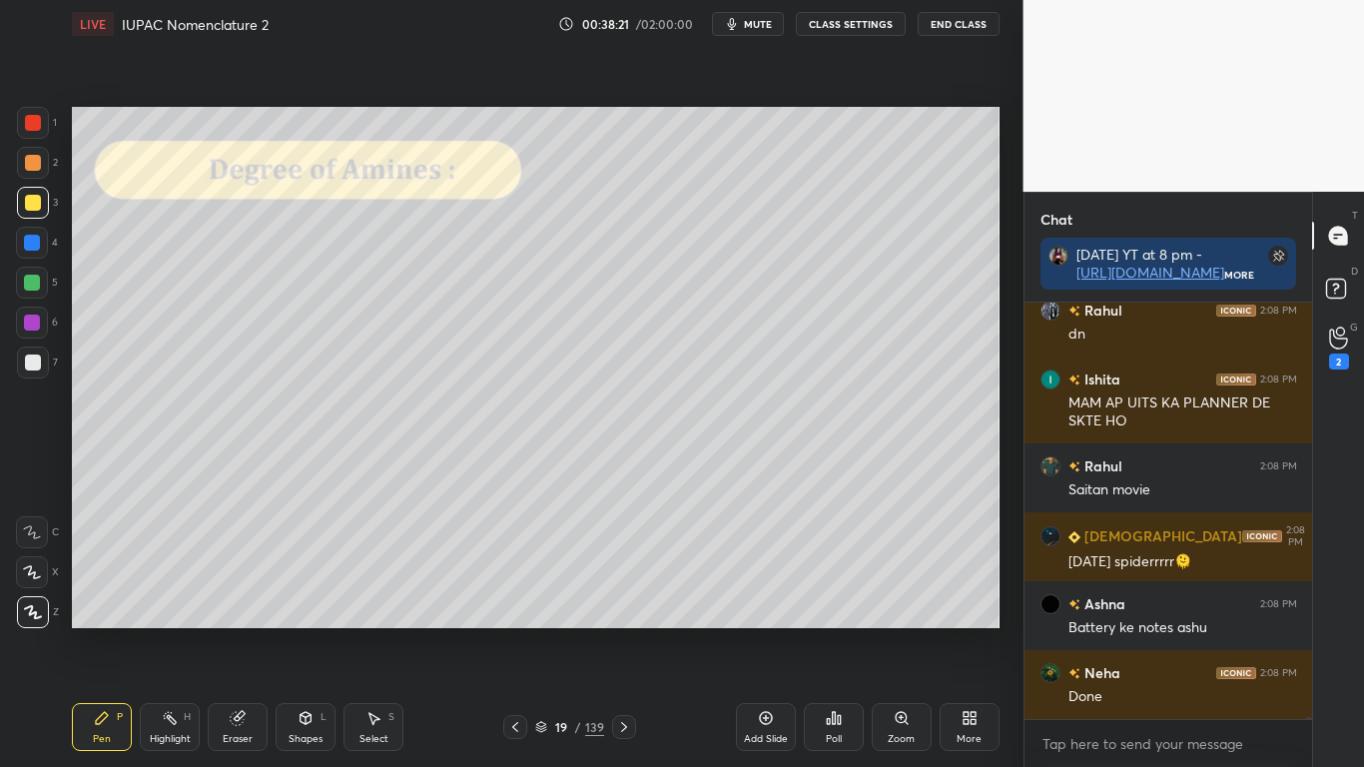
click at [545, 631] on icon at bounding box center [541, 727] width 12 height 12
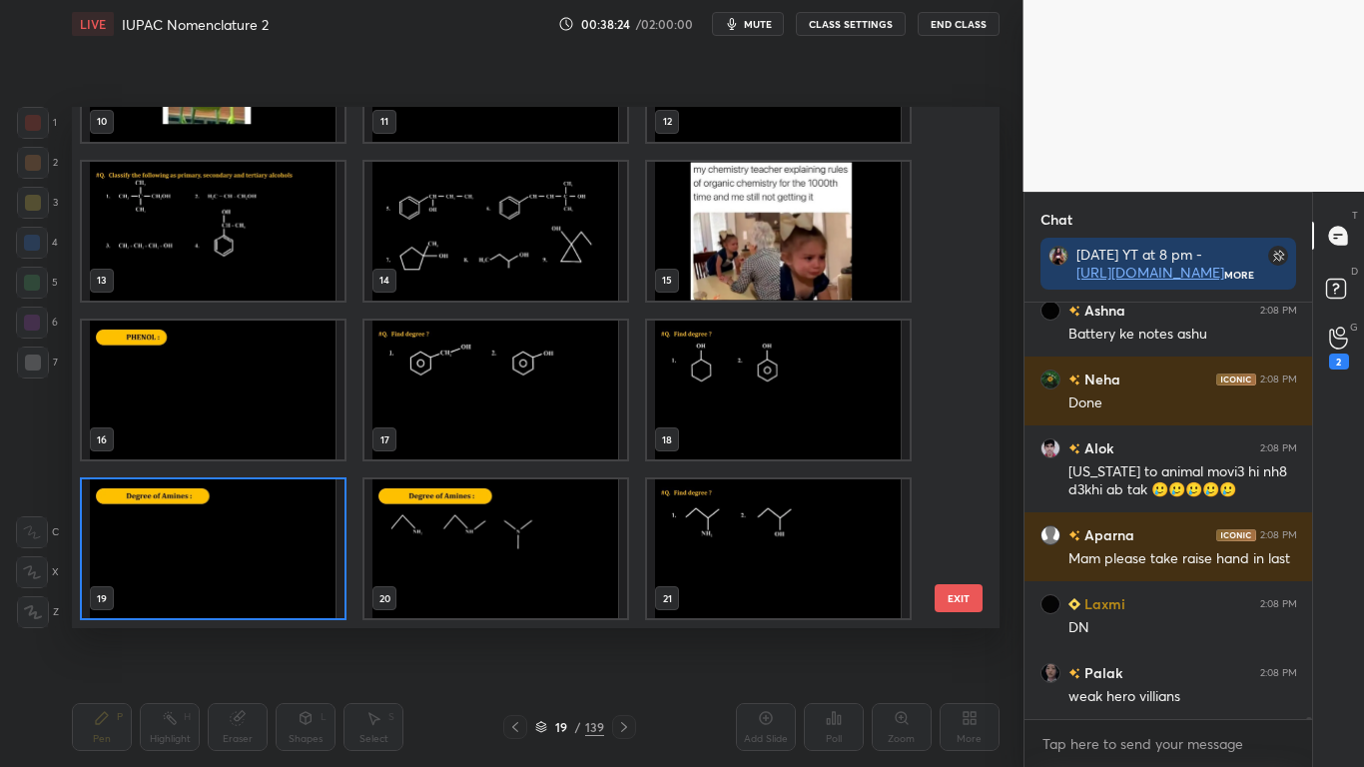
click at [293, 579] on img "grid" at bounding box center [213, 548] width 263 height 139
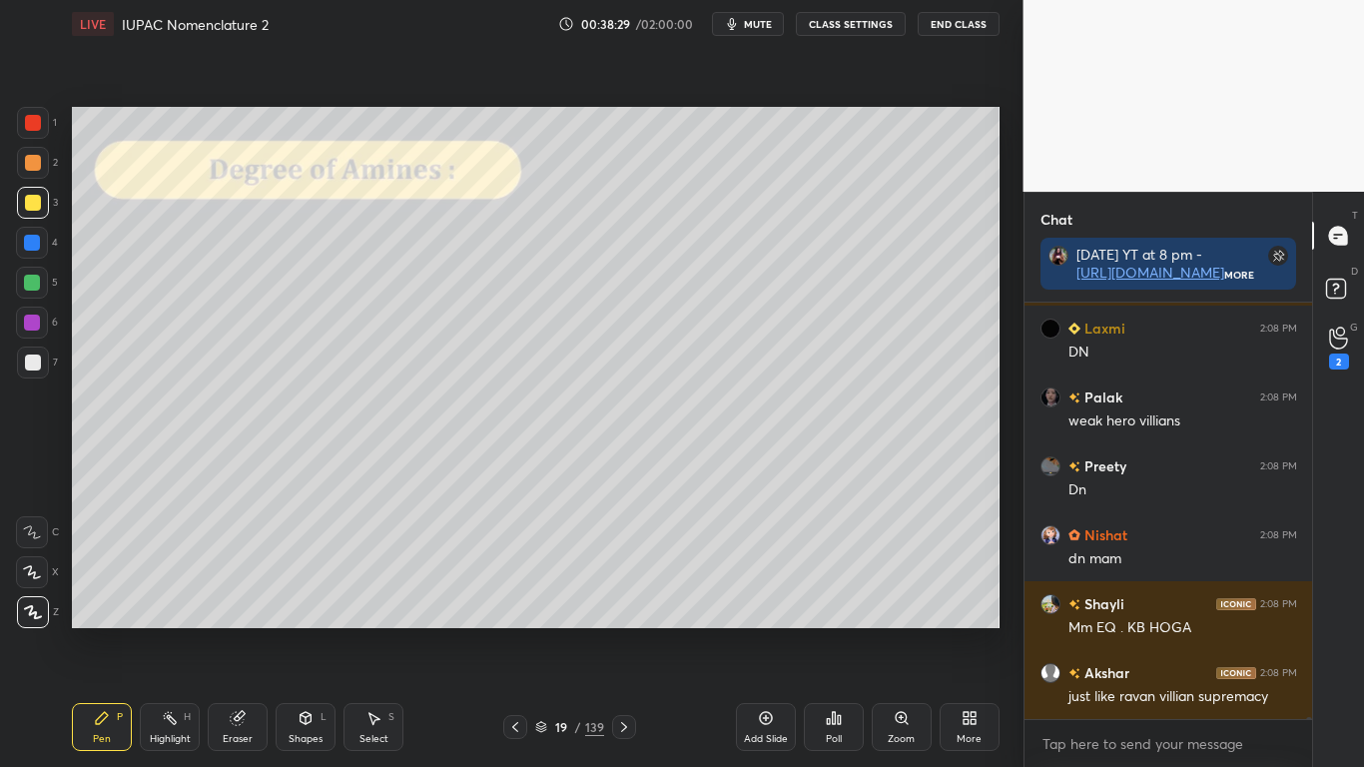
click at [774, 631] on div "Add Slide" at bounding box center [766, 727] width 60 height 48
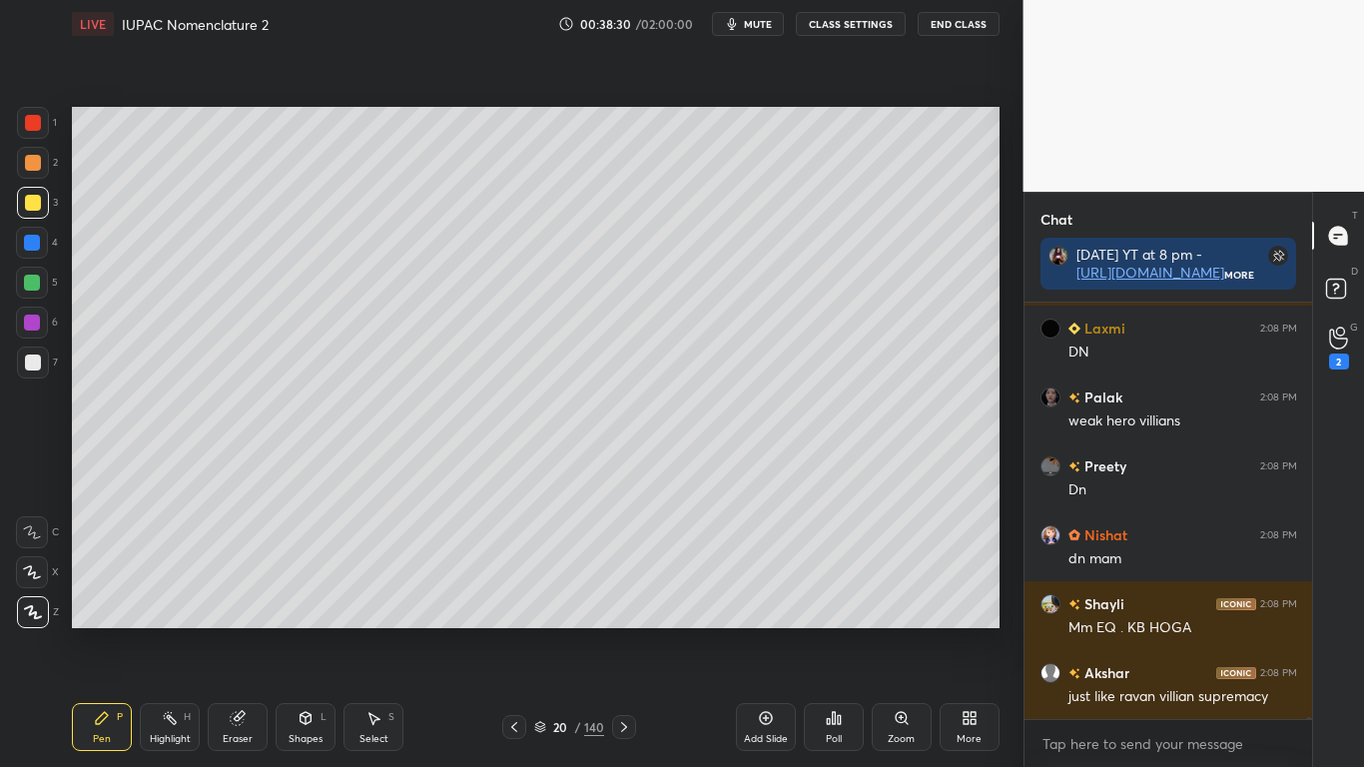
click at [859, 20] on button "CLASS SETTINGS" at bounding box center [851, 24] width 110 height 24
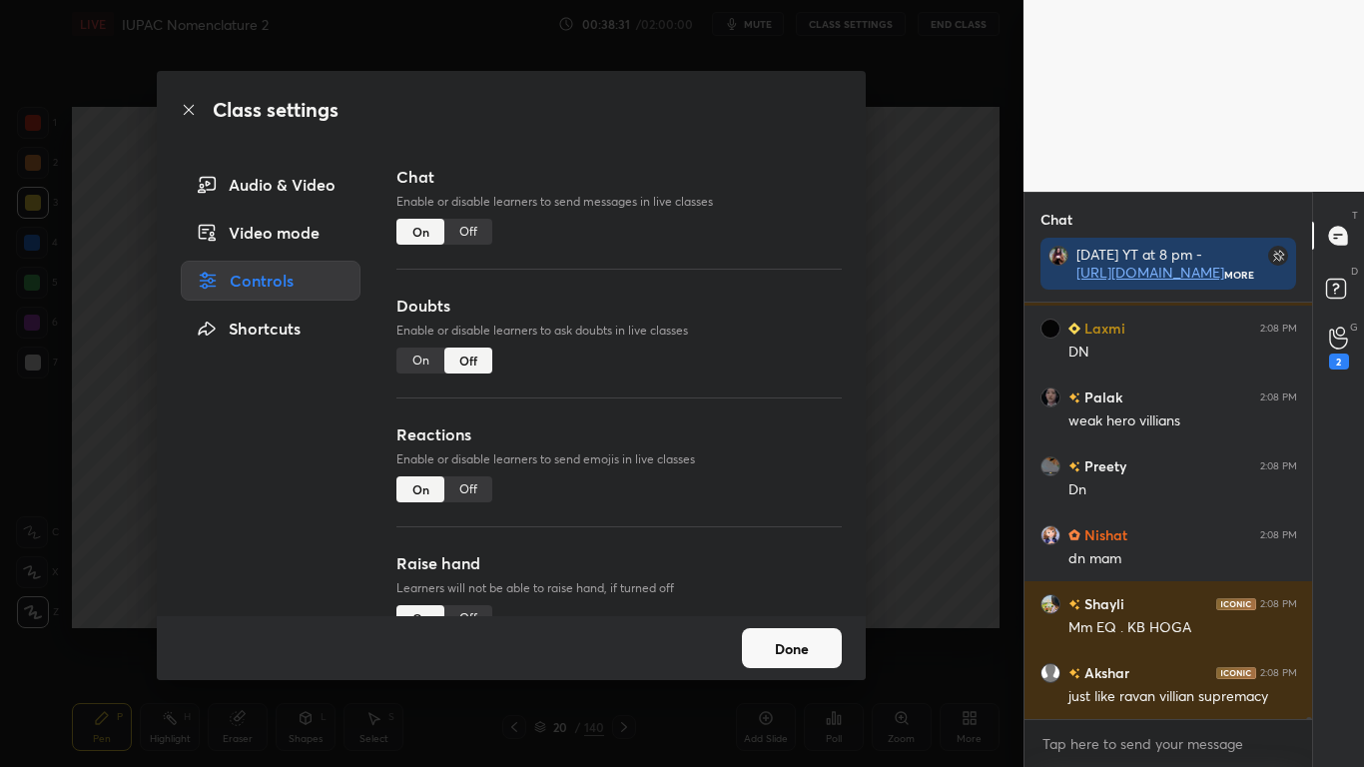
click at [468, 230] on div "Off" at bounding box center [468, 232] width 48 height 26
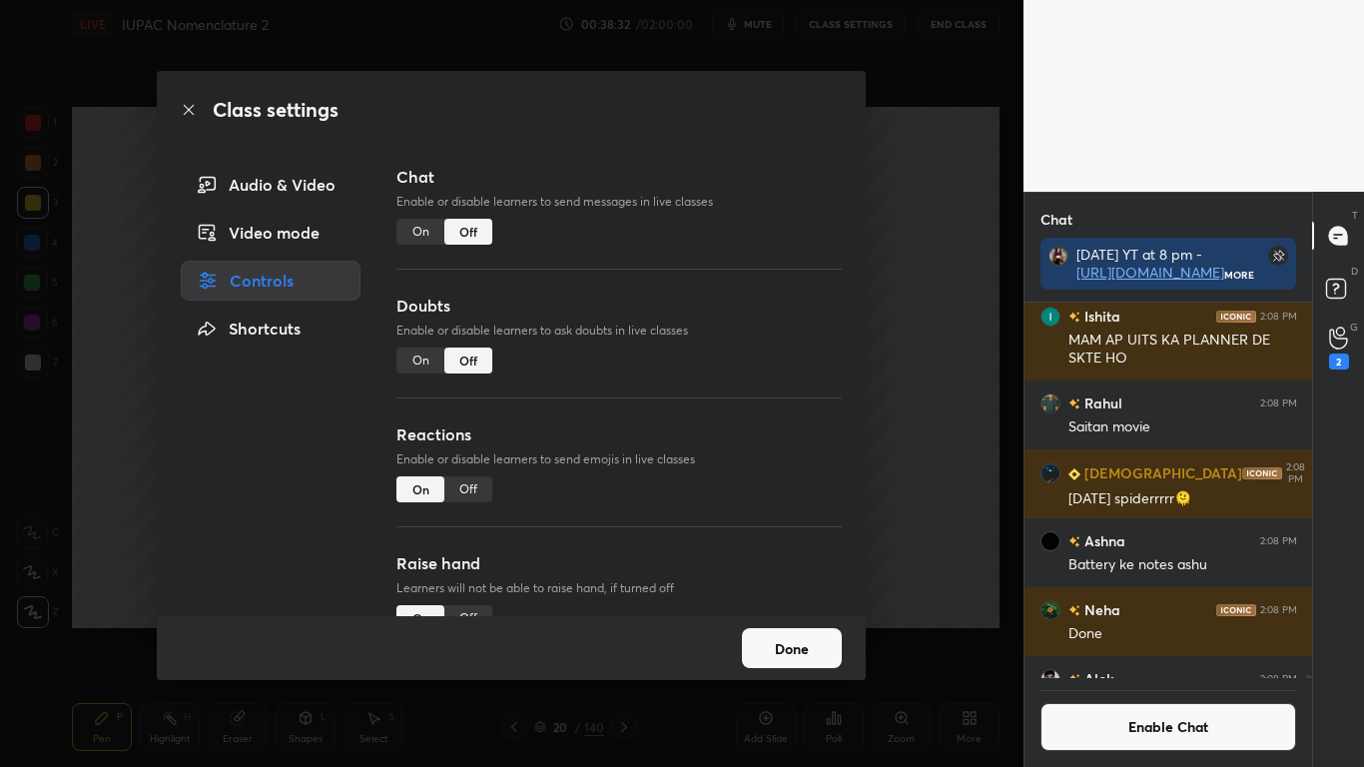
click at [781, 631] on button "Done" at bounding box center [792, 648] width 100 height 40
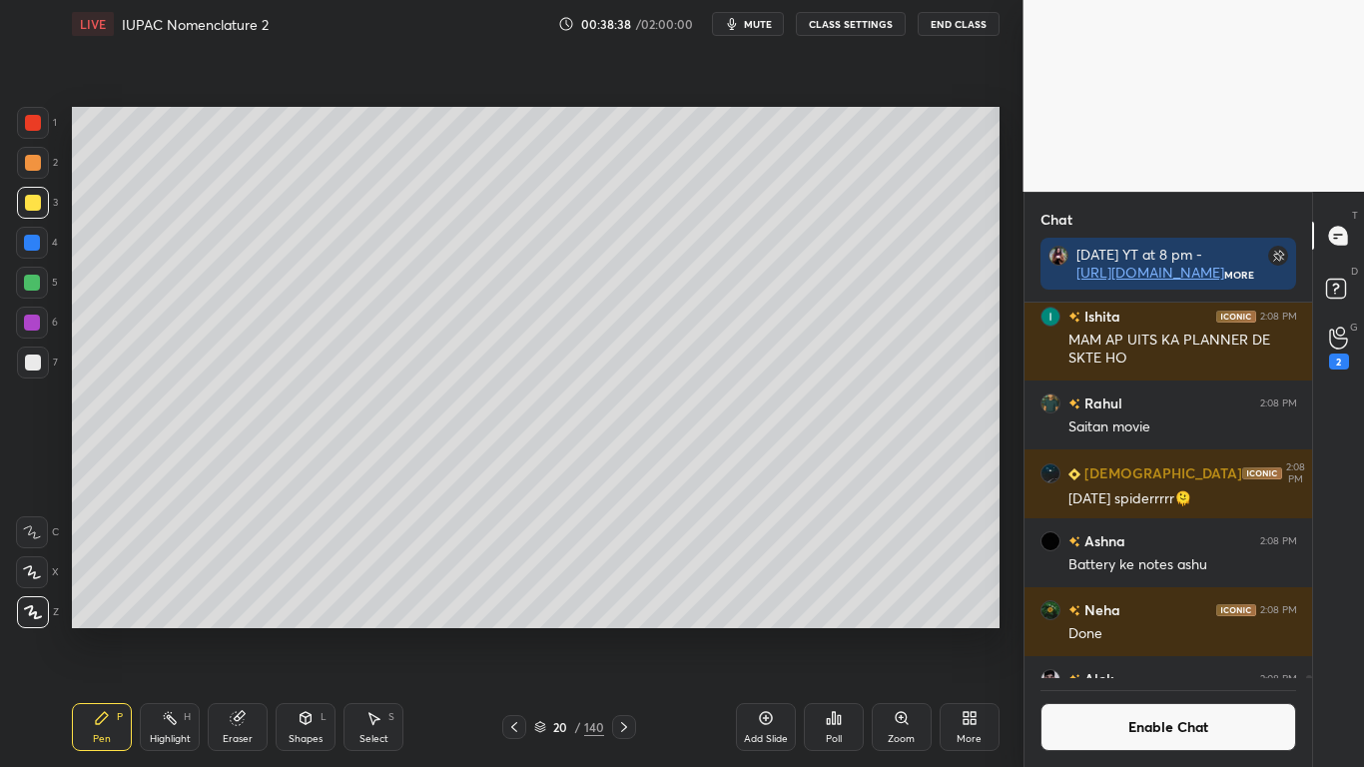
click at [1137, 631] on button "Enable Chat" at bounding box center [1168, 727] width 257 height 48
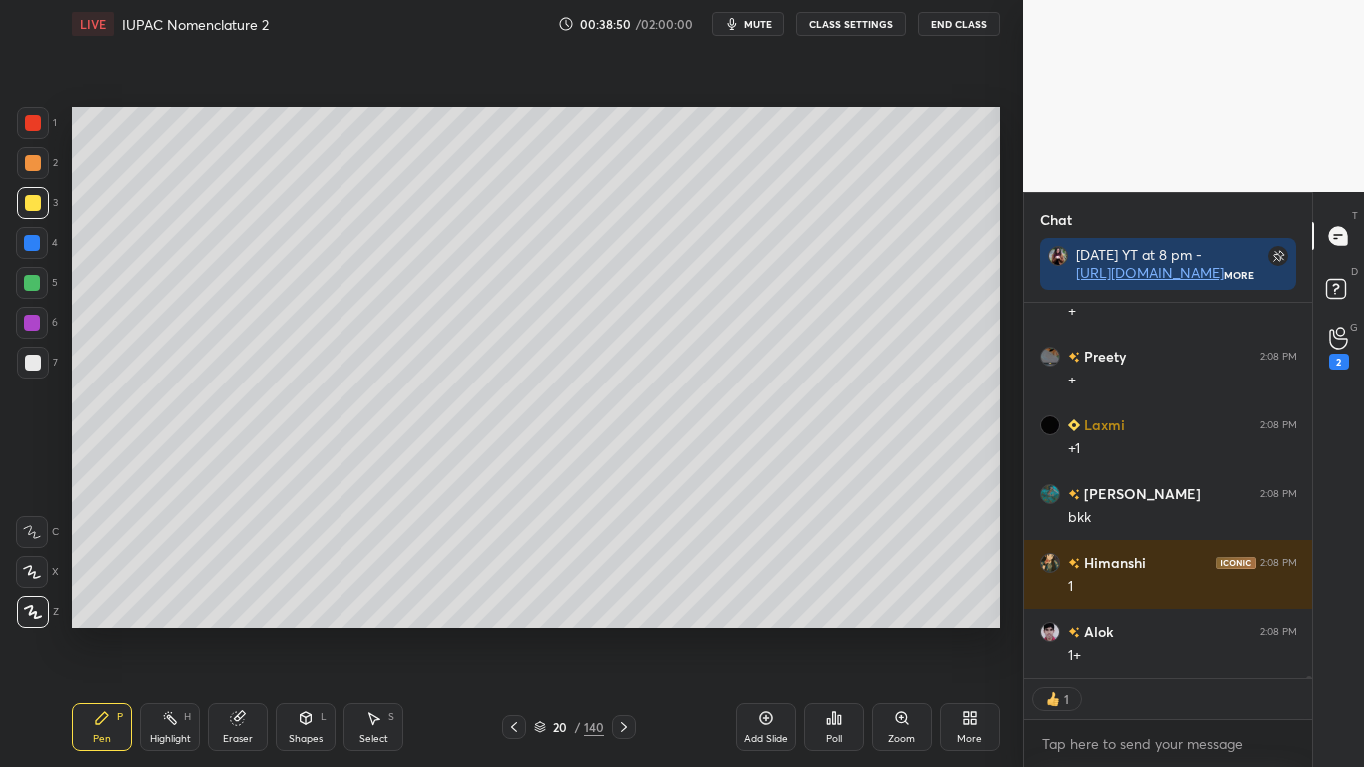
type textarea "x"
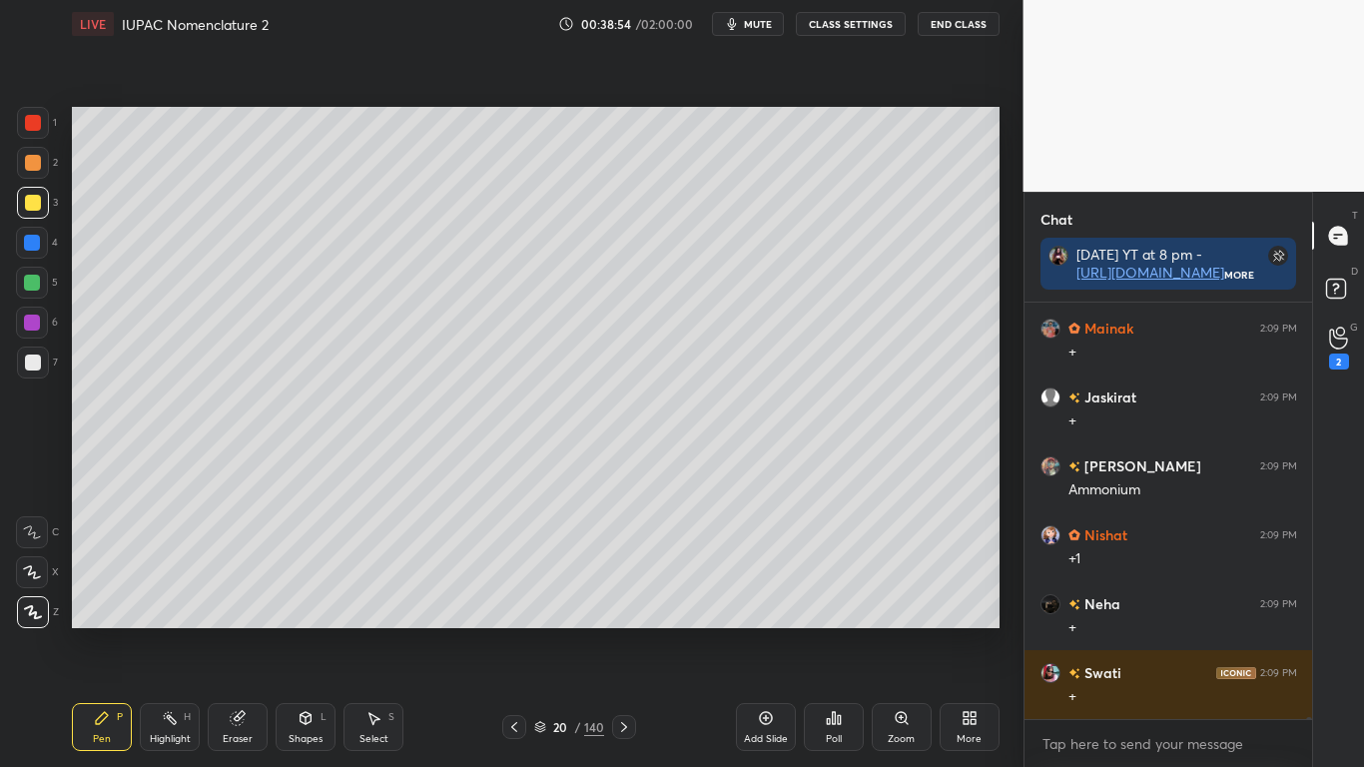
click at [240, 631] on div "Pen P Highlight H Eraser Shapes L Select S 20 / 140 Add Slide Poll Zoom More" at bounding box center [536, 727] width 928 height 80
click at [242, 631] on icon at bounding box center [239, 716] width 11 height 10
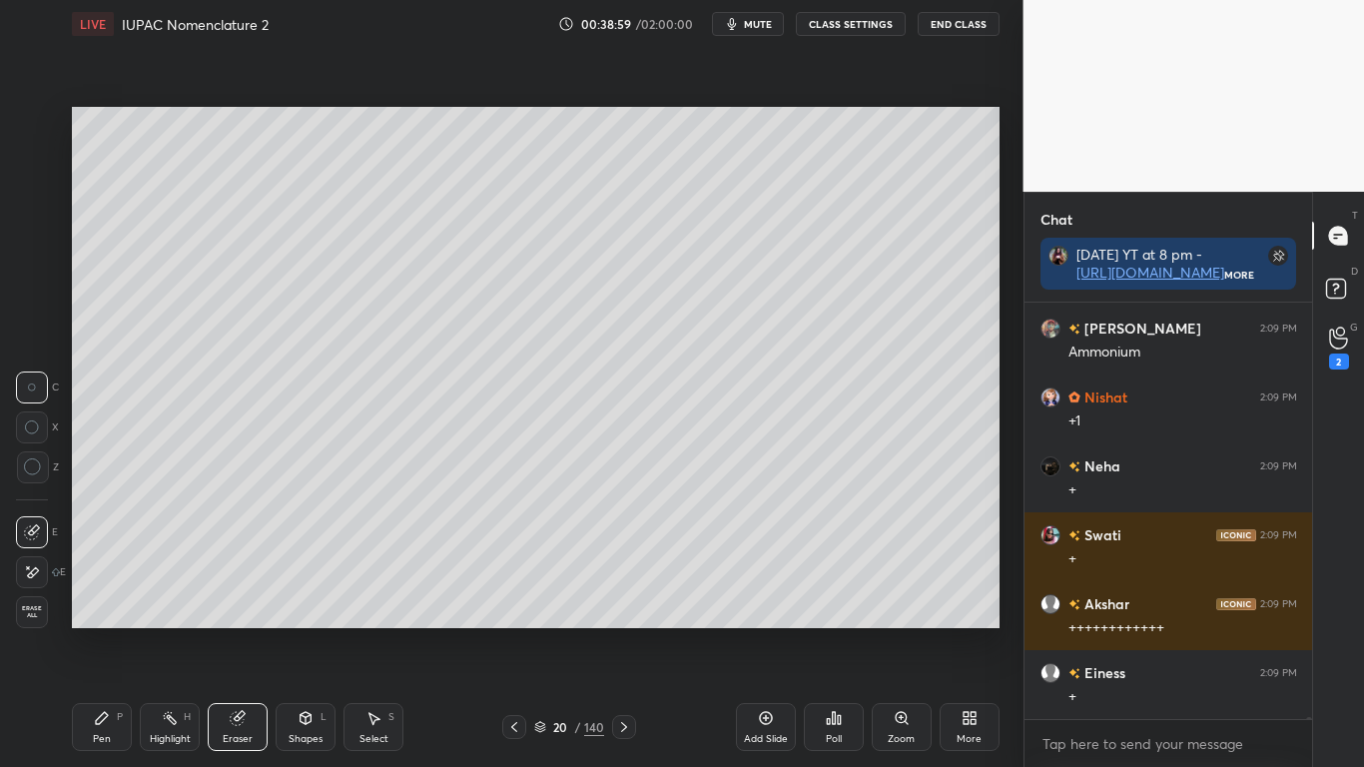
click at [24, 466] on circle at bounding box center [32, 467] width 16 height 16
click at [109, 631] on icon at bounding box center [102, 718] width 16 height 16
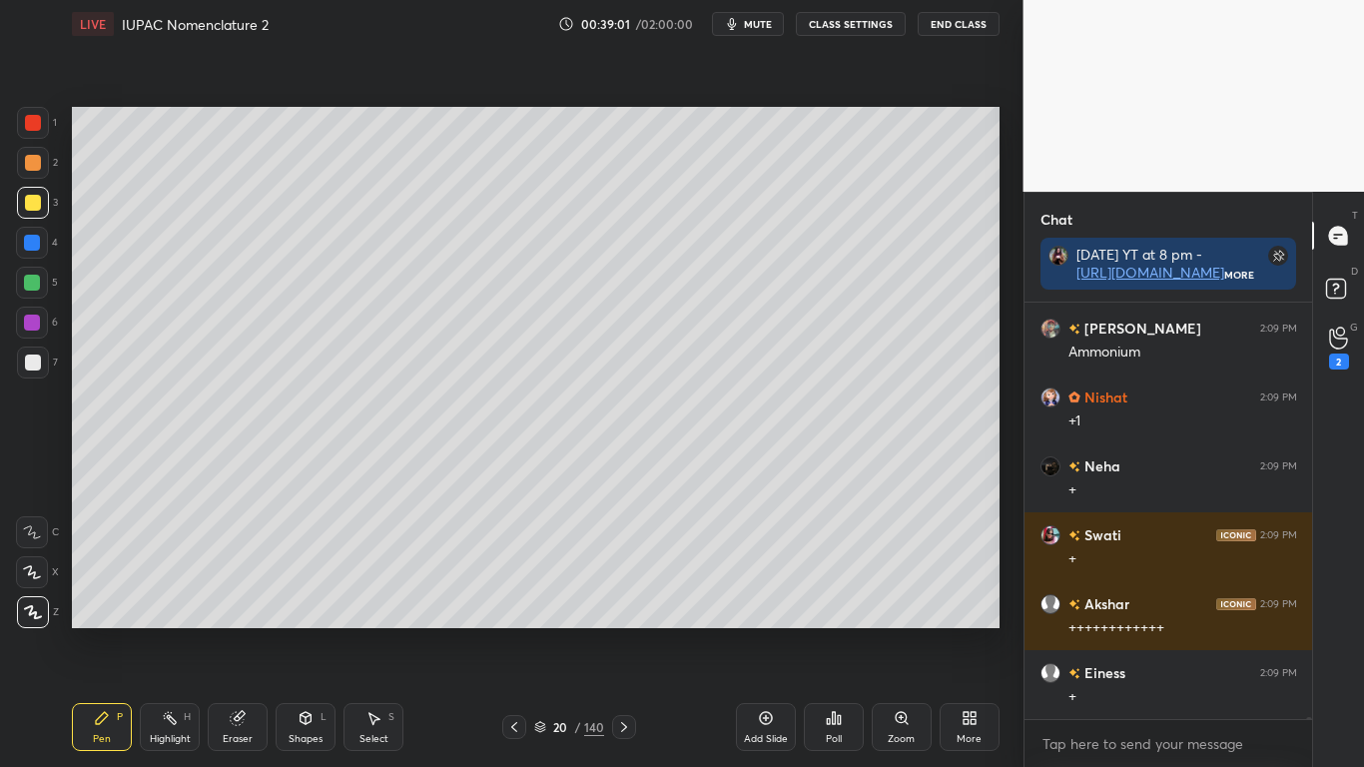
click at [850, 30] on button "CLASS SETTINGS" at bounding box center [851, 24] width 110 height 24
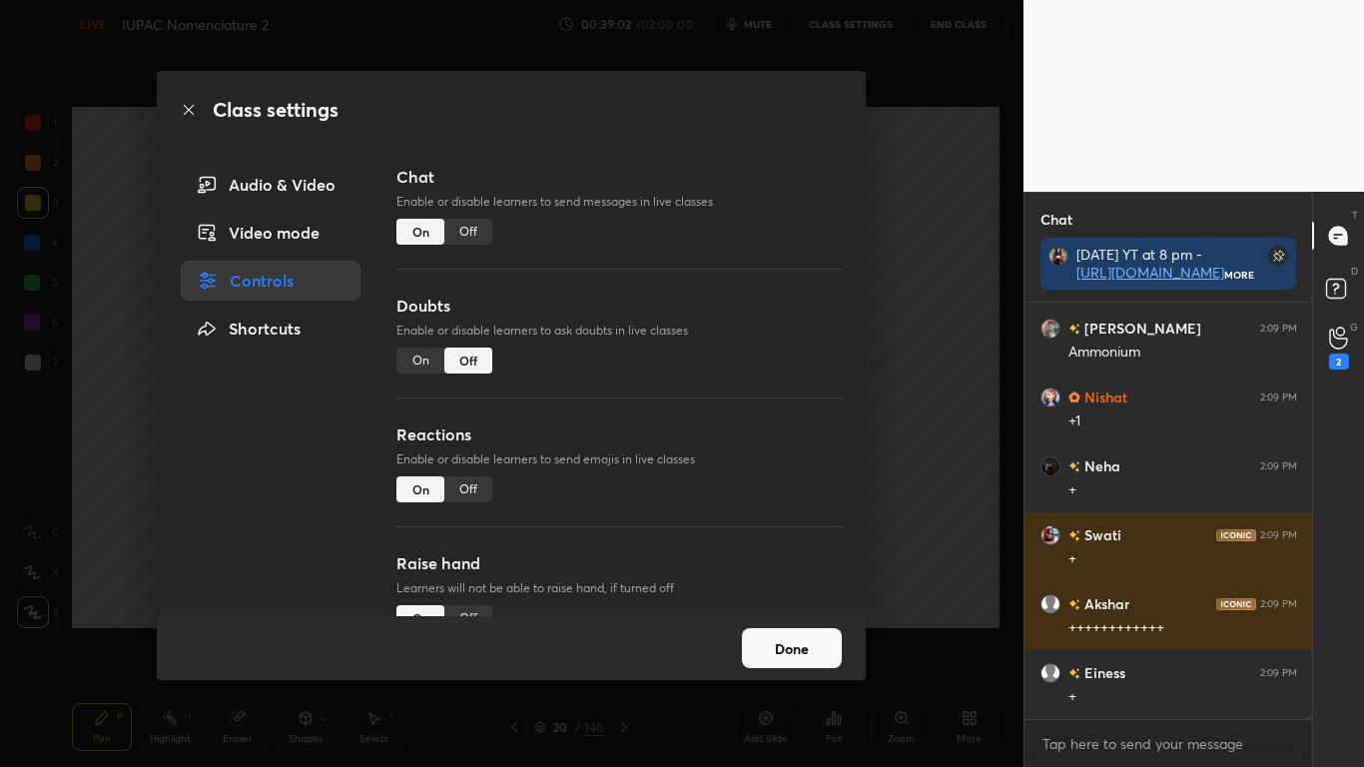
click at [478, 233] on div "Off" at bounding box center [468, 232] width 48 height 26
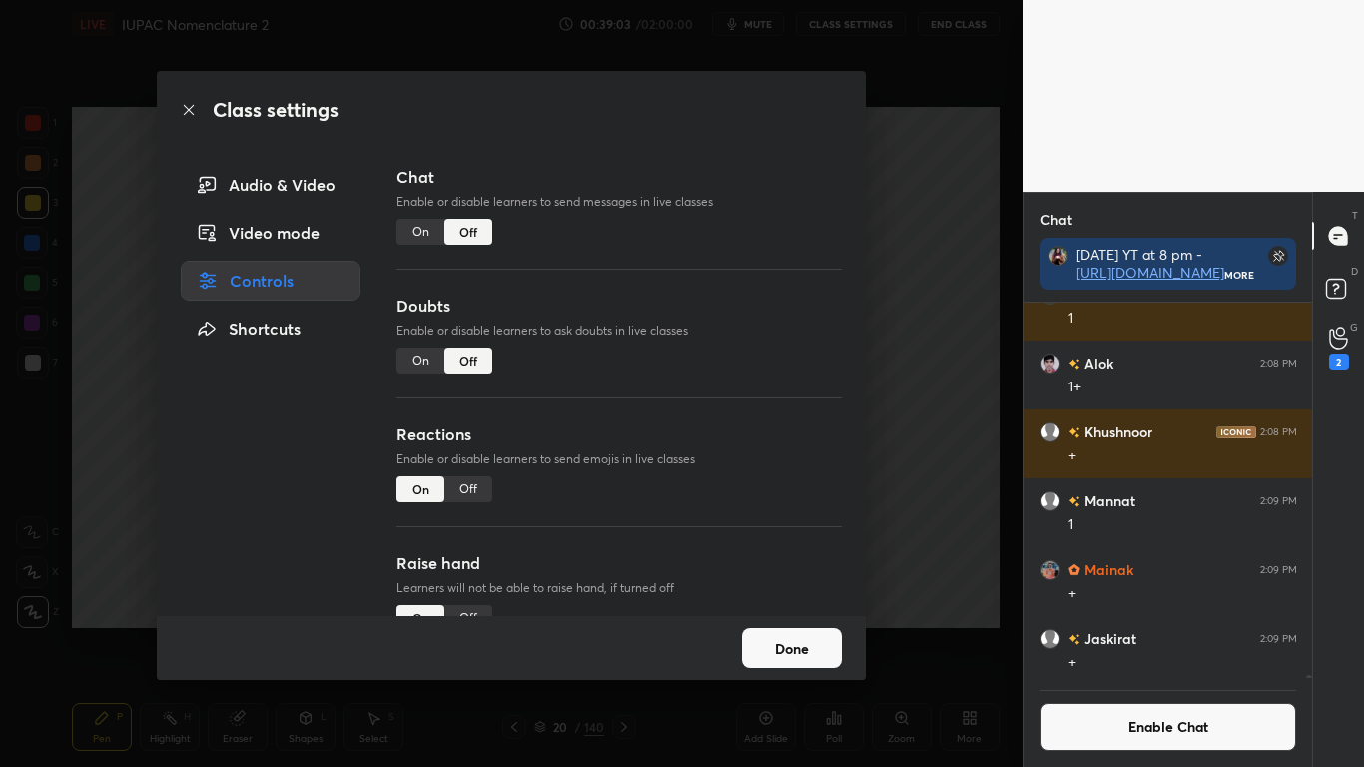
click at [798, 631] on button "Done" at bounding box center [792, 648] width 100 height 40
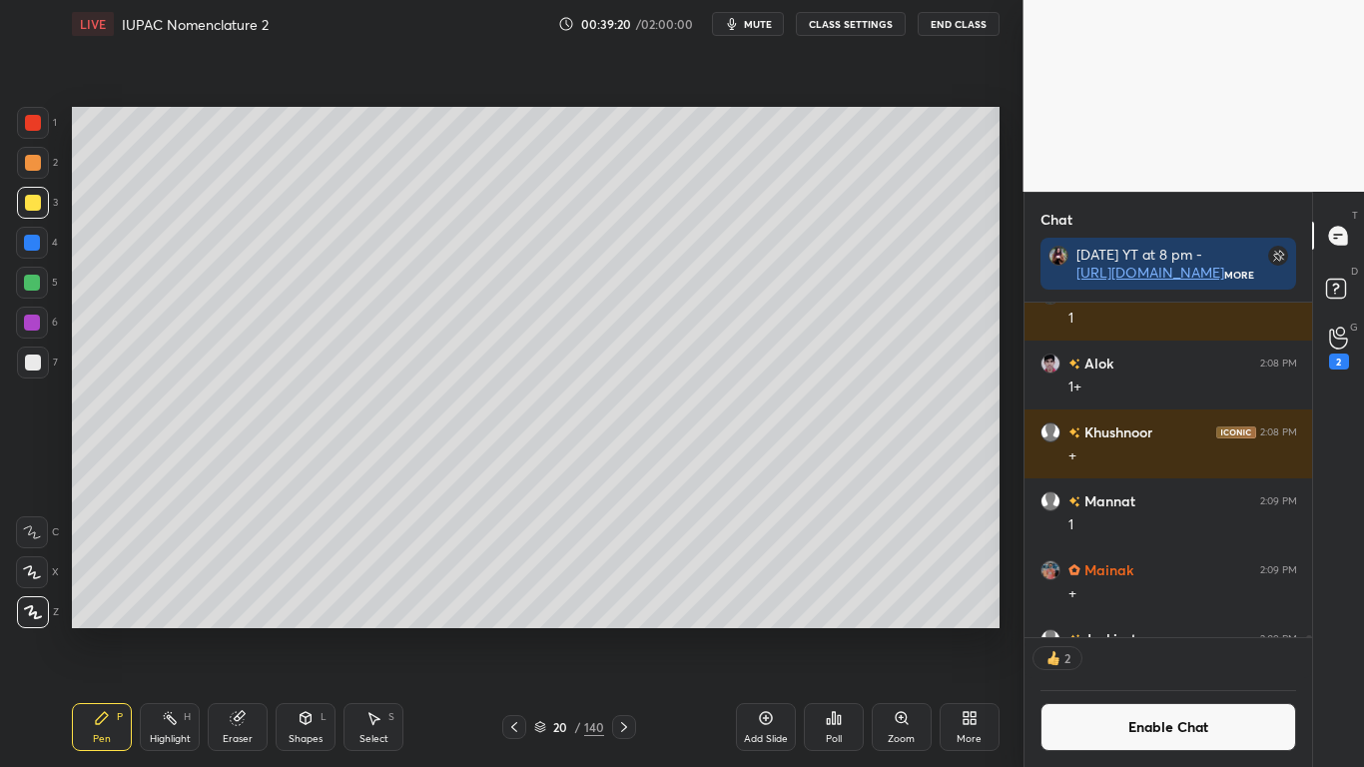
scroll to position [369, 282]
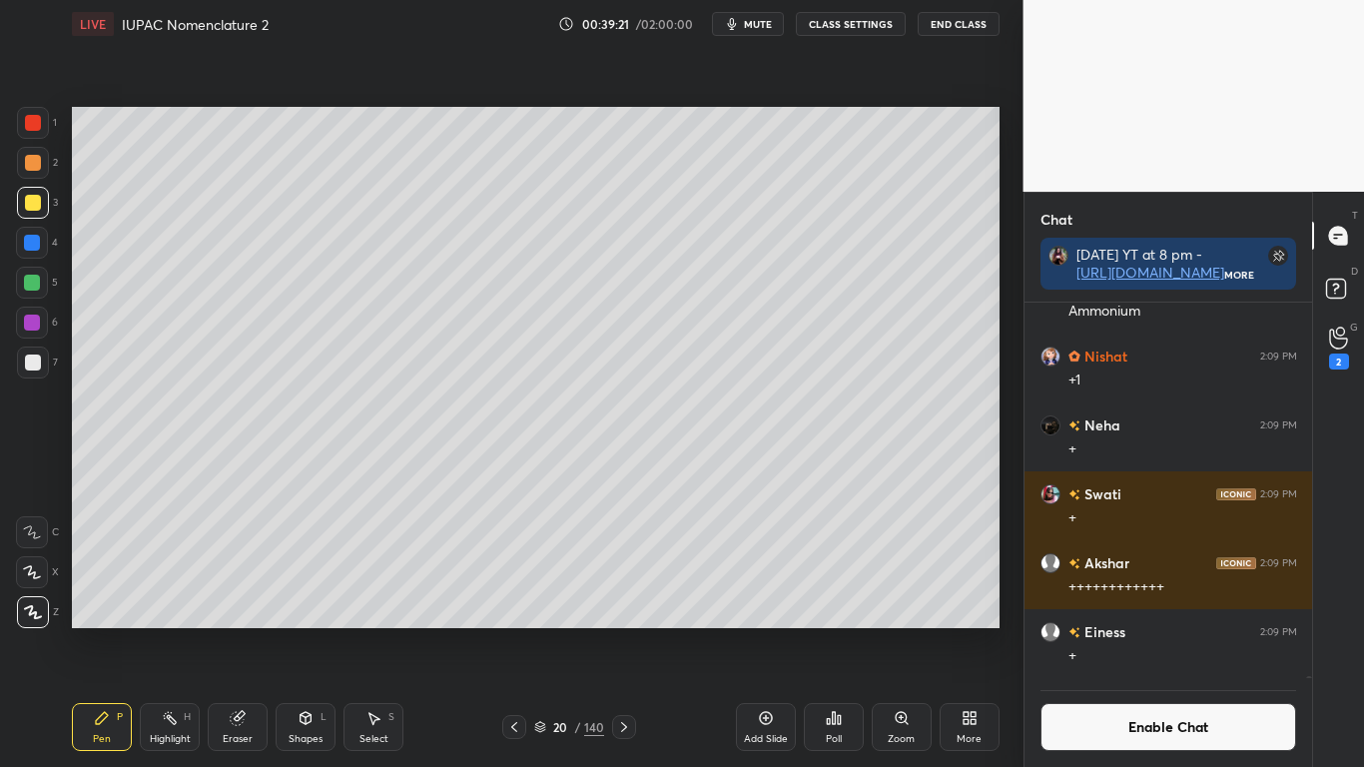
click at [1149, 631] on button "Enable Chat" at bounding box center [1168, 727] width 257 height 48
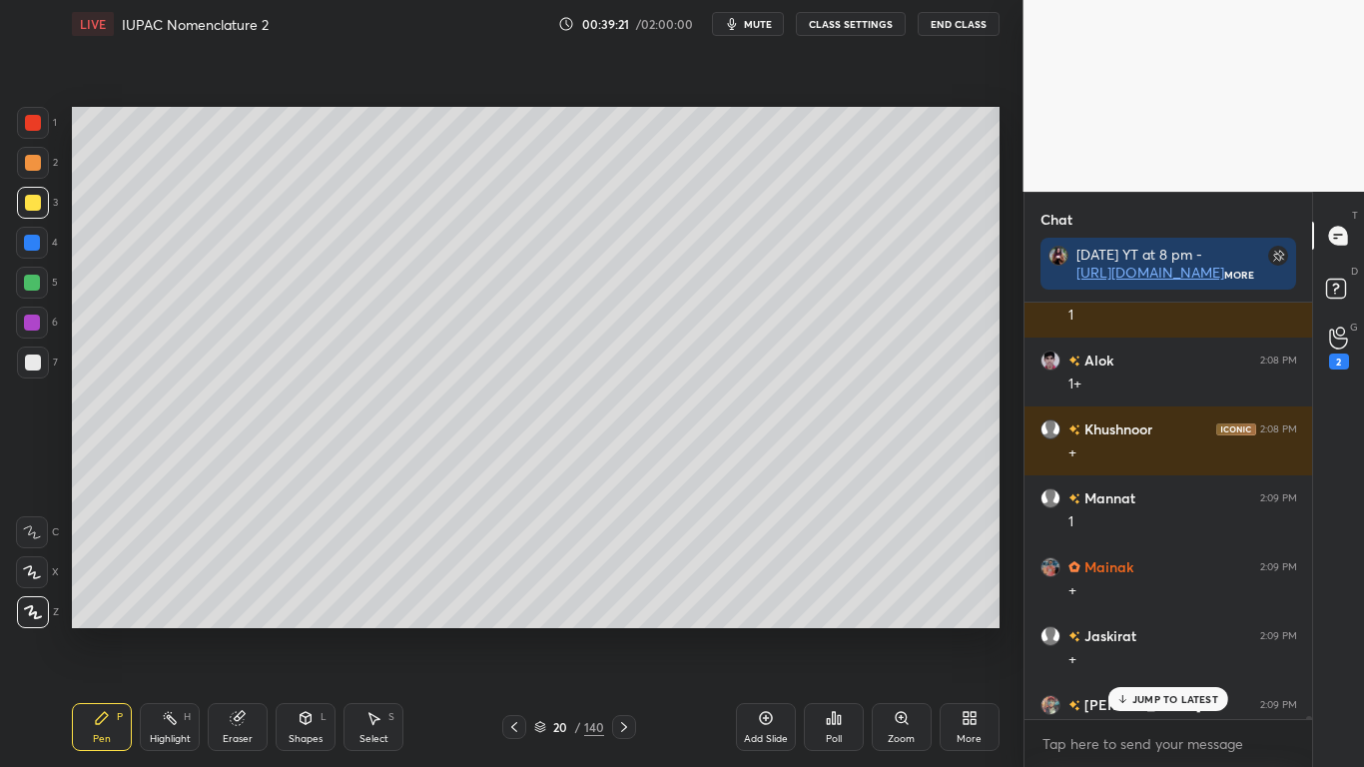
click at [1156, 631] on p "JUMP TO LATEST" at bounding box center [1175, 699] width 86 height 12
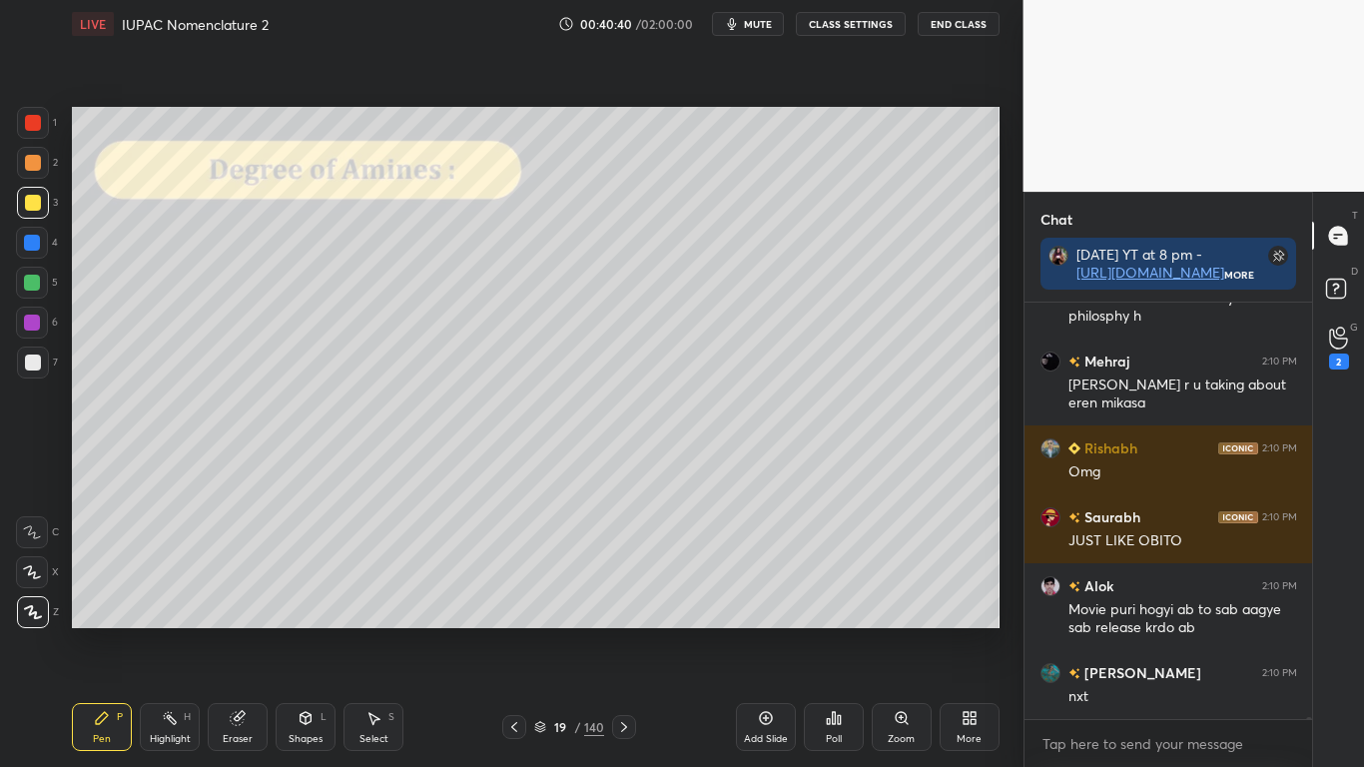
scroll to position [90860, 0]
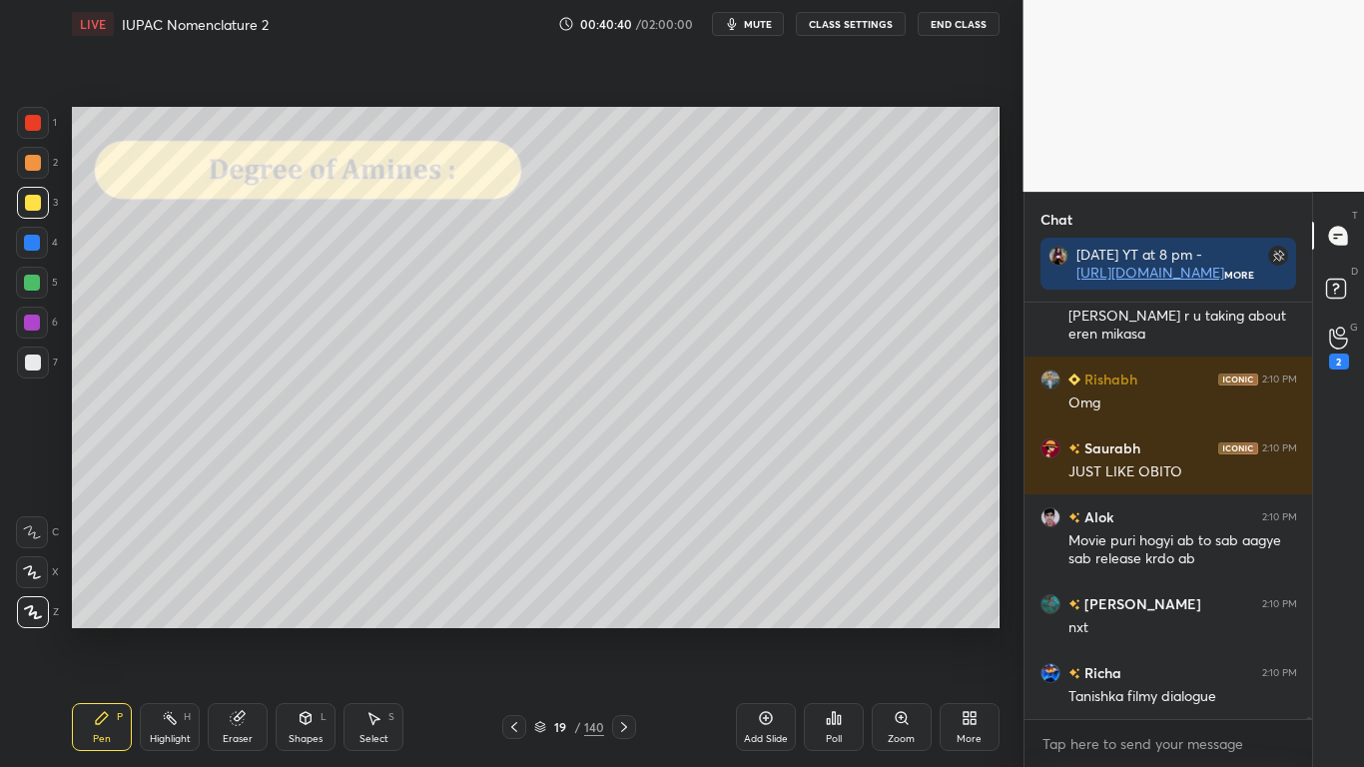
click at [859, 30] on button "CLASS SETTINGS" at bounding box center [851, 24] width 110 height 24
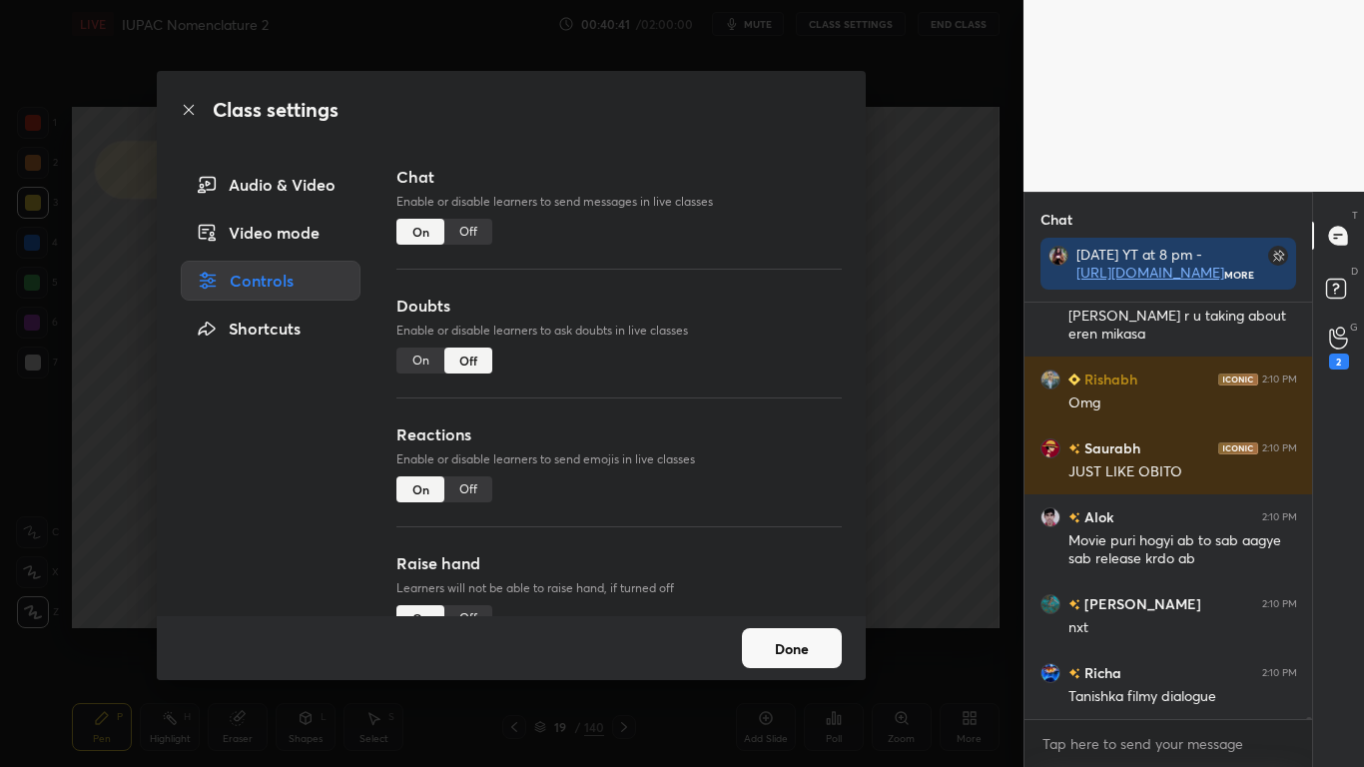
click at [468, 231] on div "Off" at bounding box center [468, 232] width 48 height 26
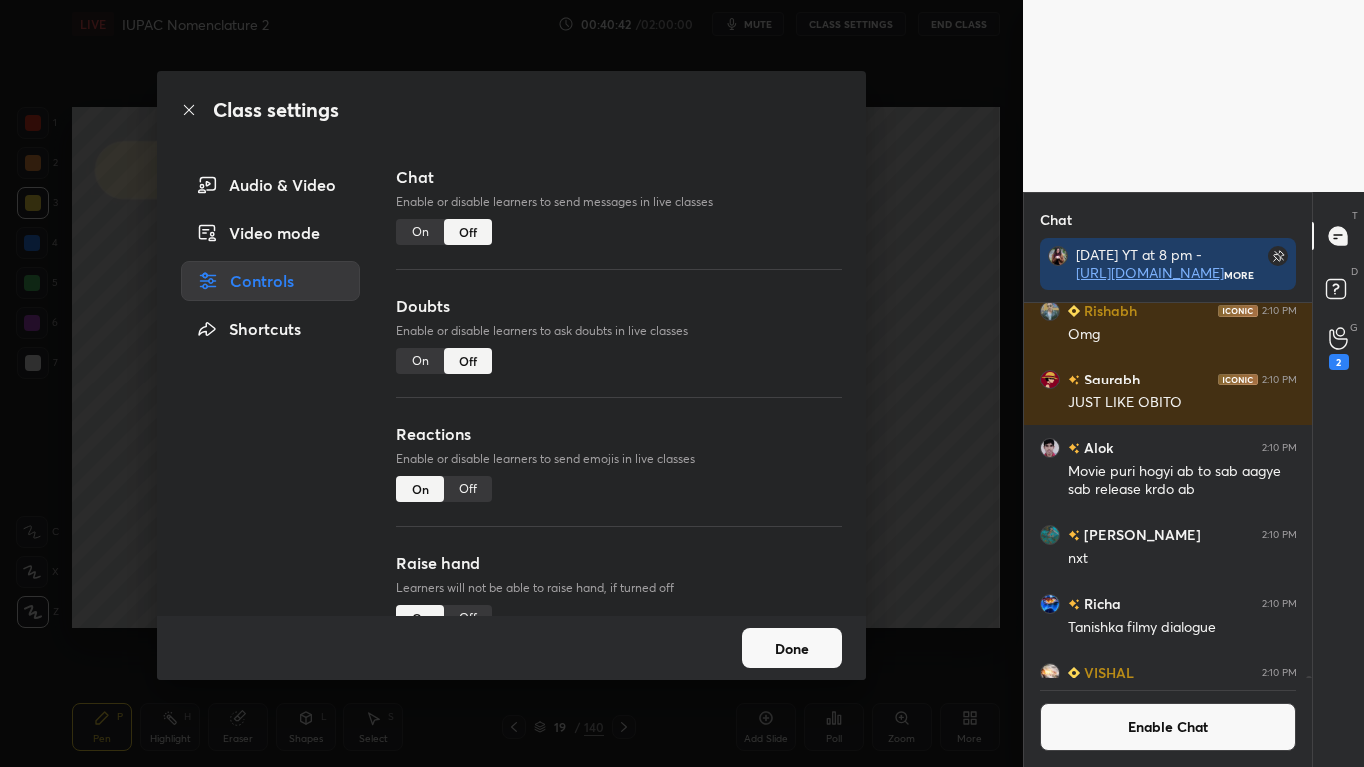
click at [770, 631] on button "Done" at bounding box center [792, 648] width 100 height 40
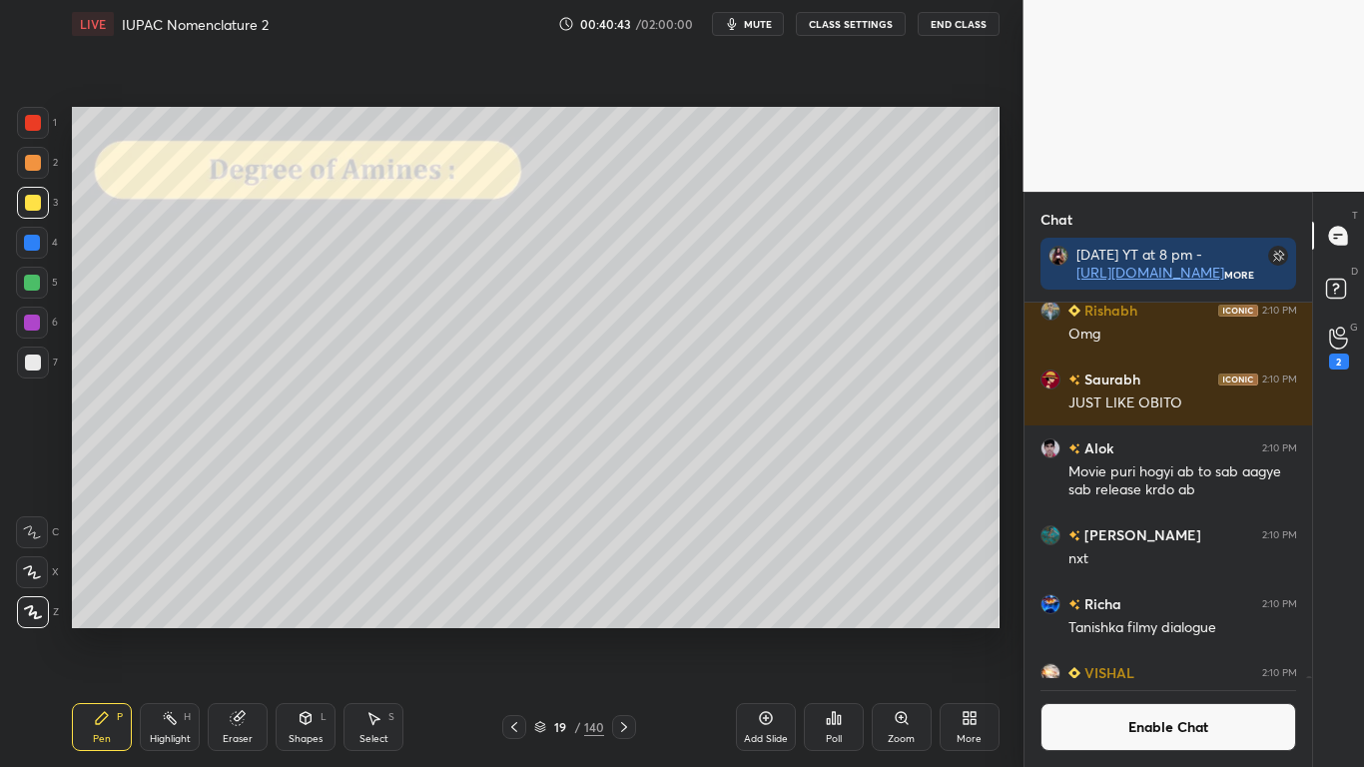
click at [537, 631] on icon at bounding box center [540, 724] width 10 height 5
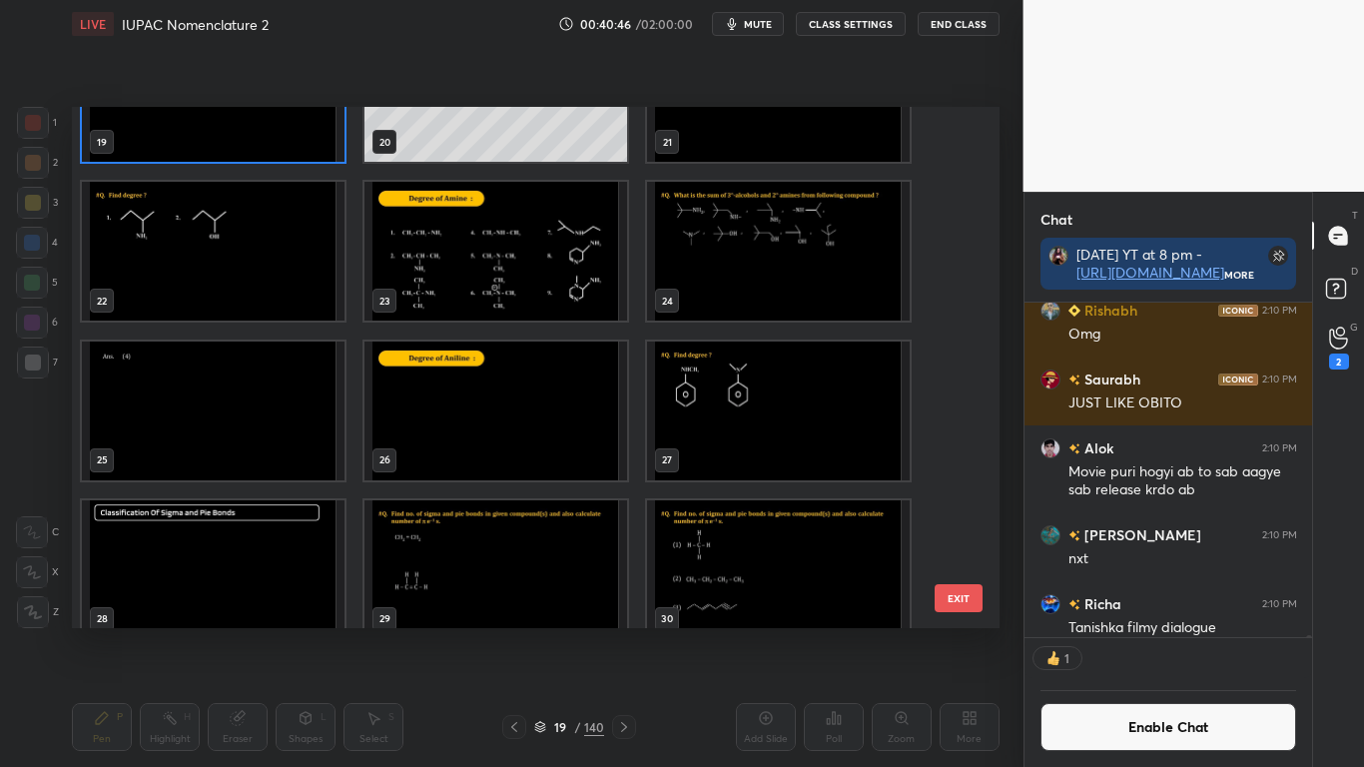
scroll to position [329, 282]
click at [223, 271] on img "grid" at bounding box center [213, 251] width 263 height 139
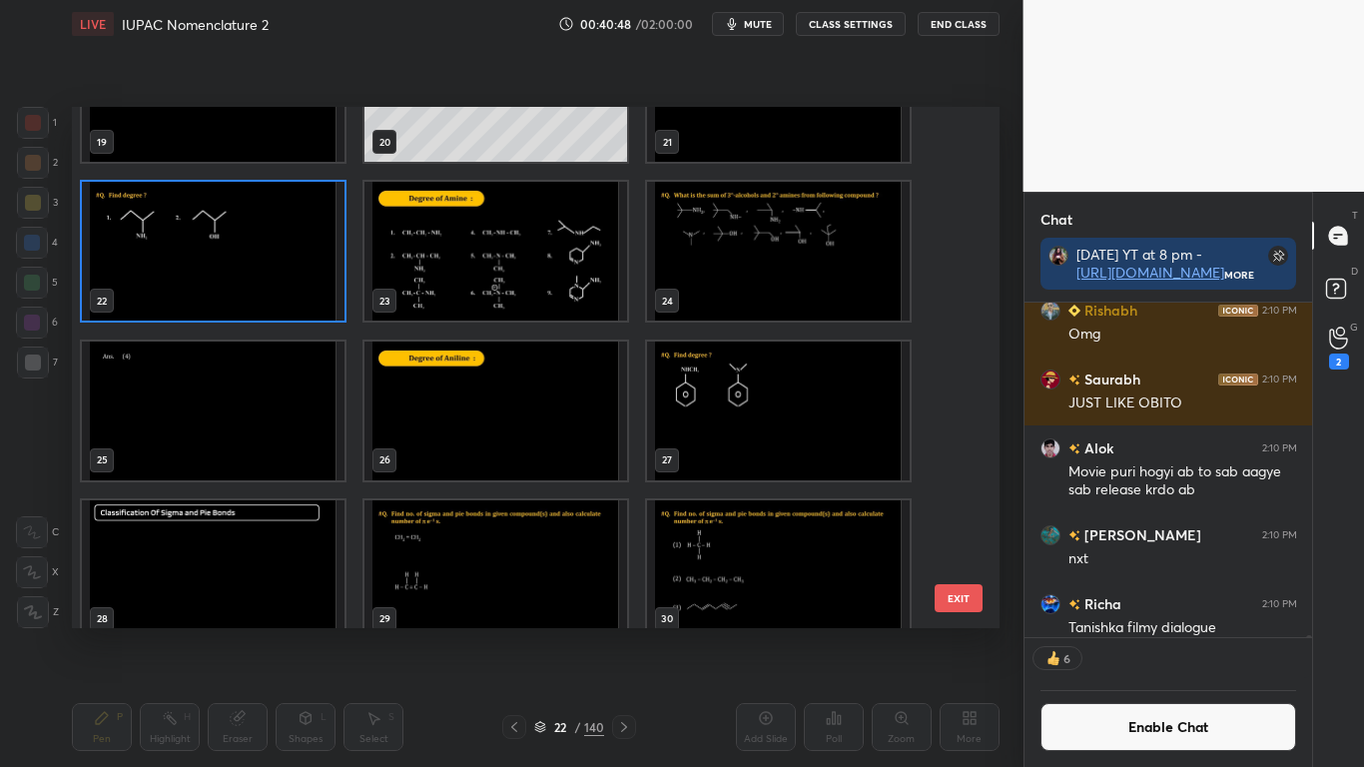
click at [224, 269] on img "grid" at bounding box center [213, 251] width 263 height 139
click at [225, 271] on img "grid" at bounding box center [213, 251] width 263 height 139
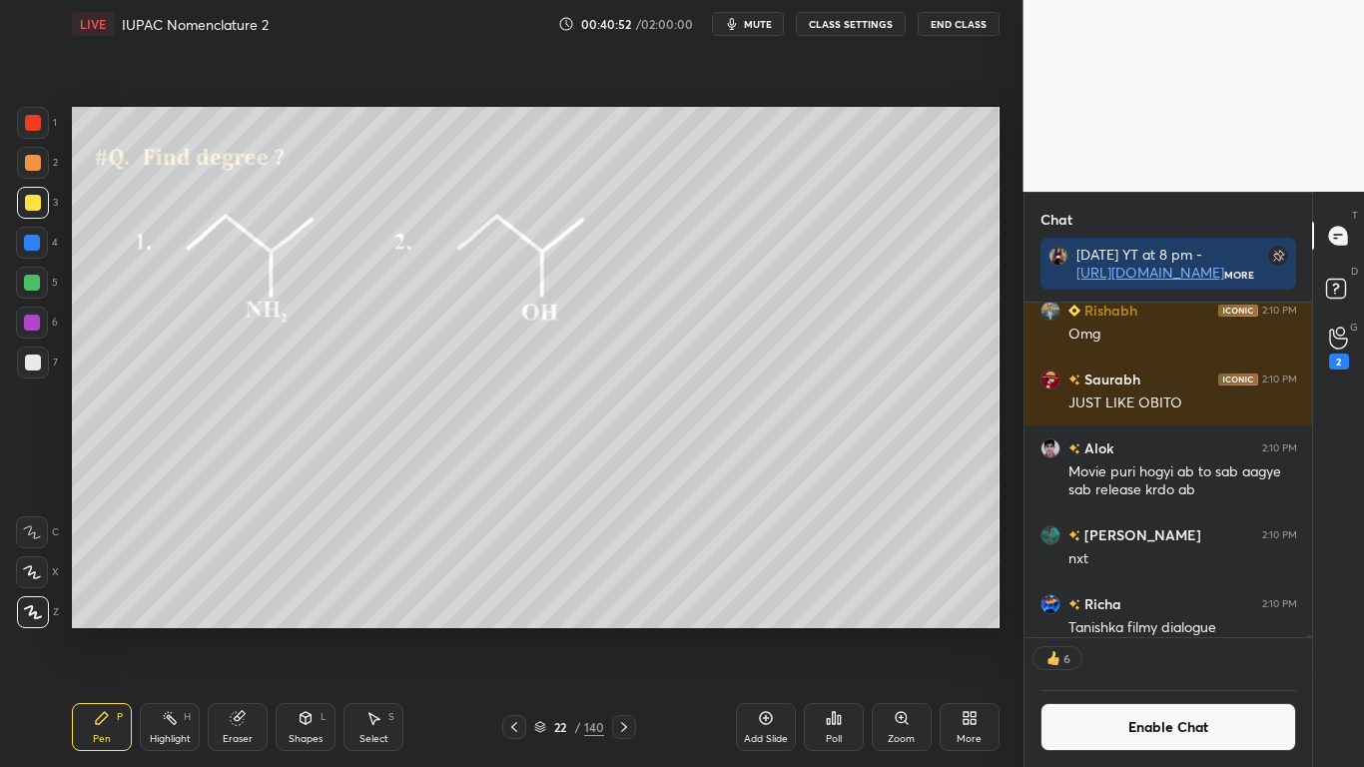
click at [1098, 631] on button "Enable Chat" at bounding box center [1168, 727] width 257 height 48
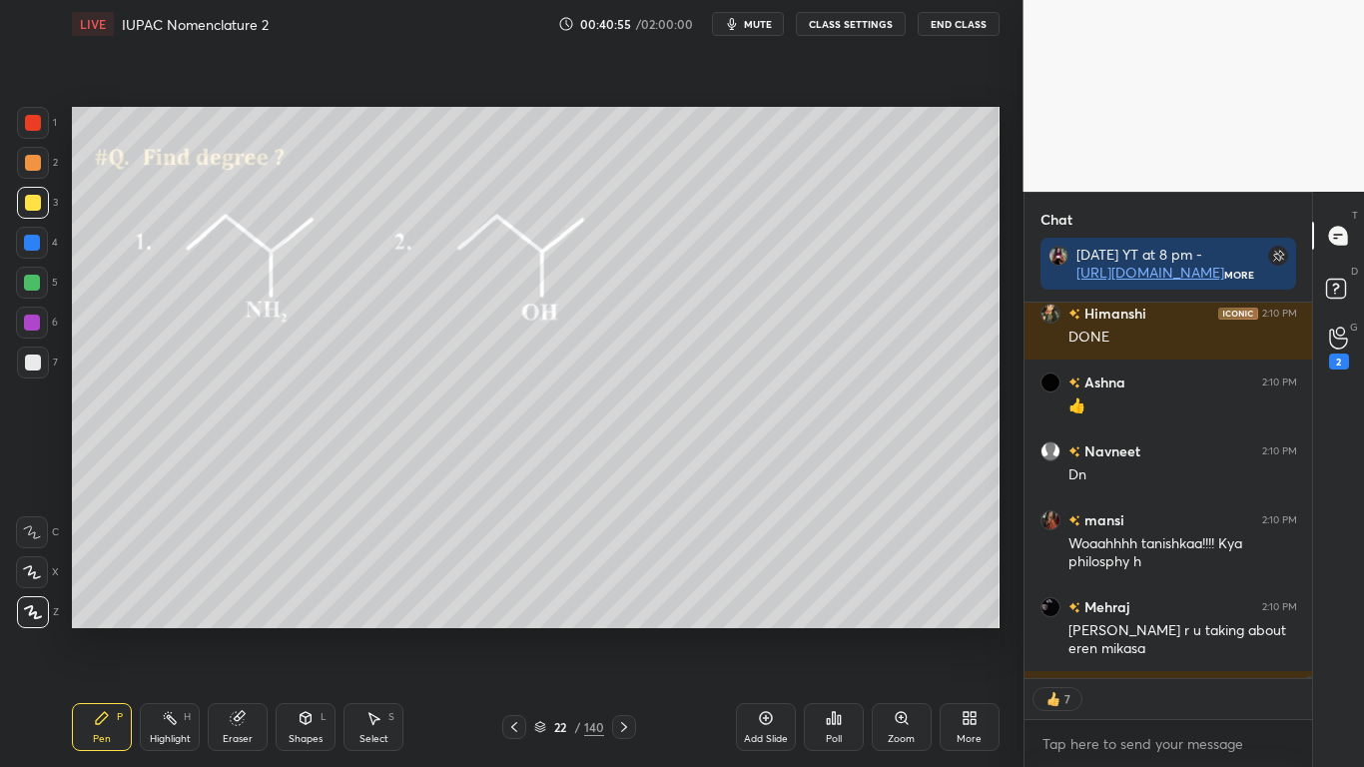
scroll to position [90759, 0]
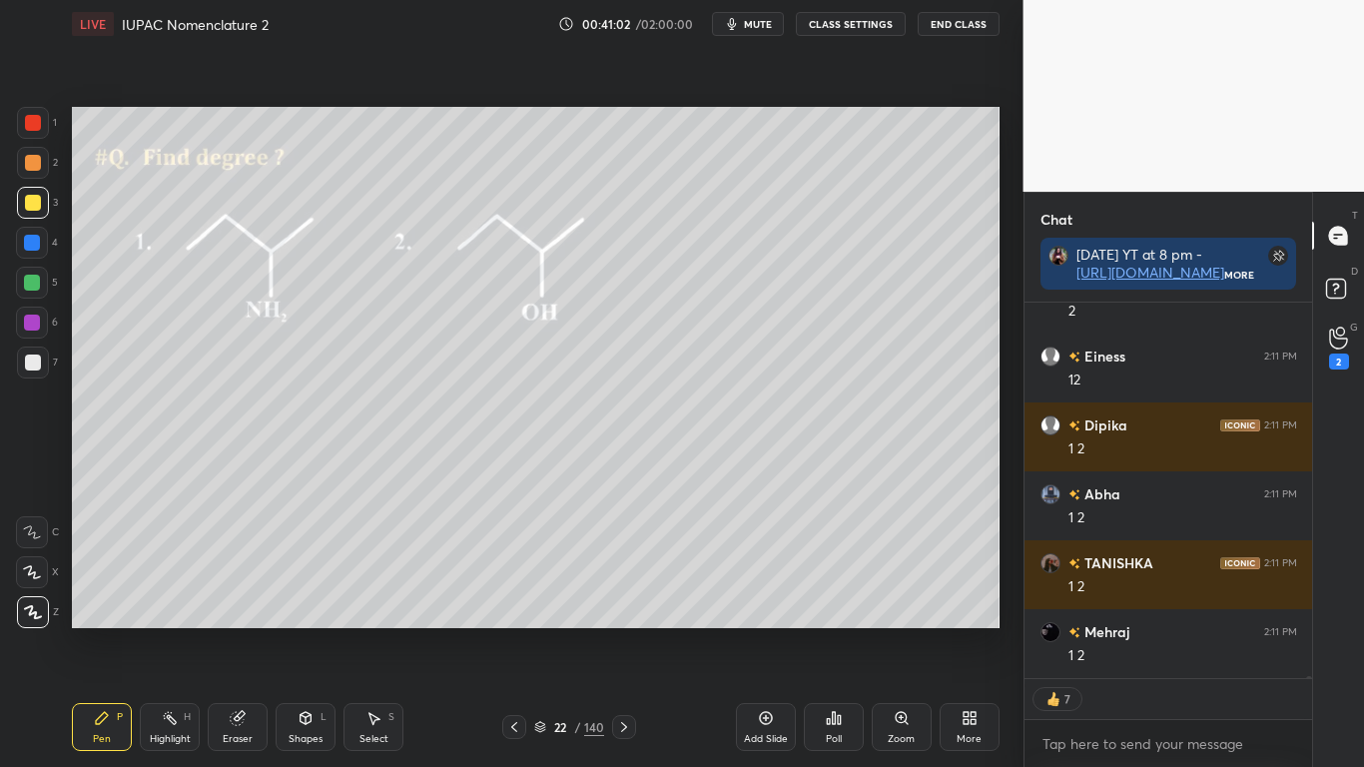
type textarea "x"
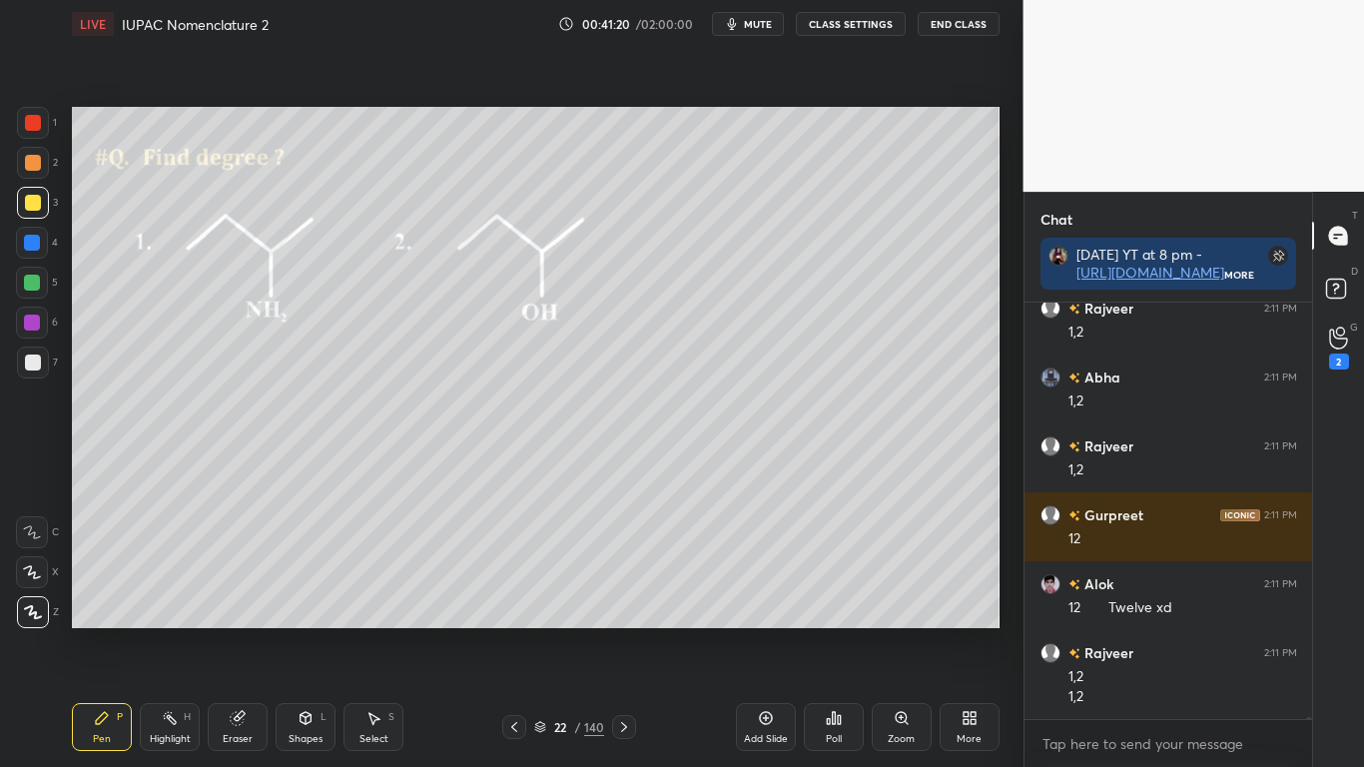
click at [540, 631] on icon at bounding box center [540, 727] width 12 height 12
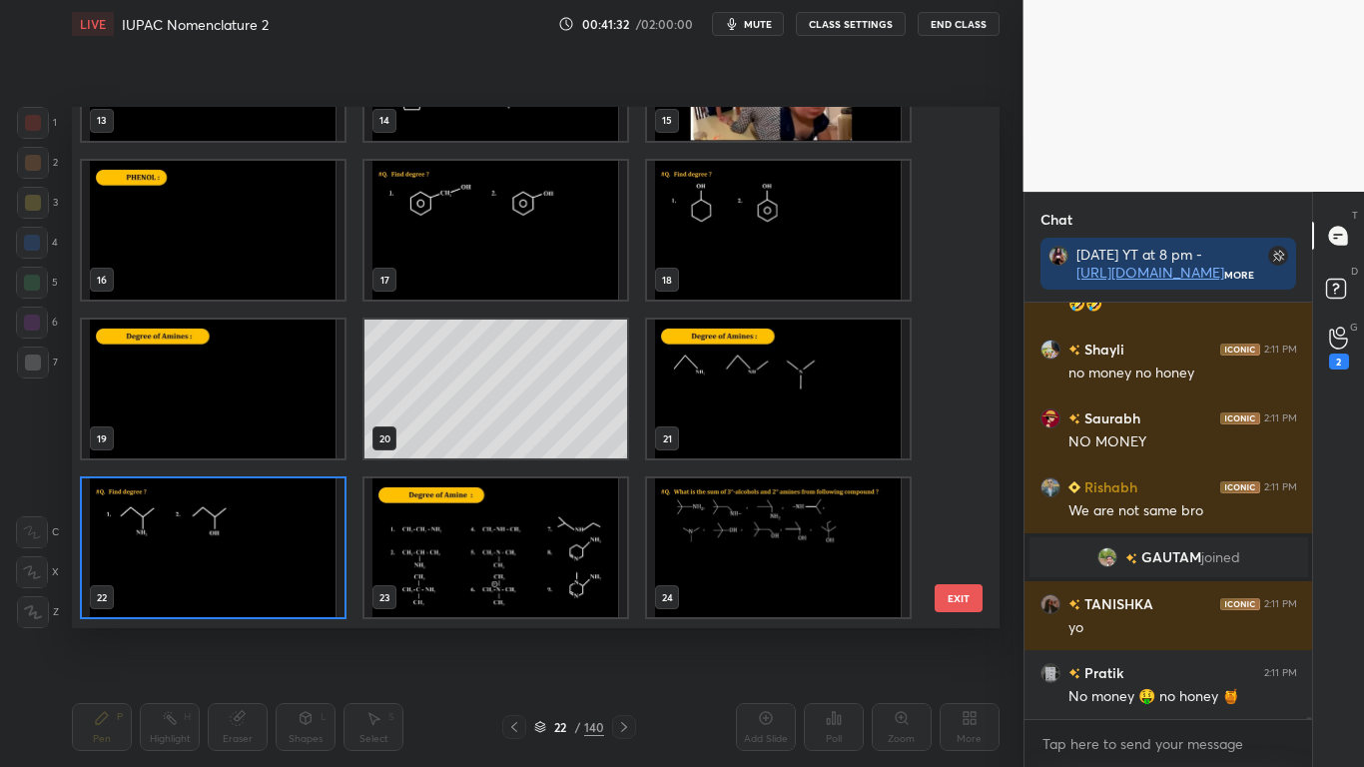
click at [560, 563] on img "grid" at bounding box center [495, 547] width 263 height 139
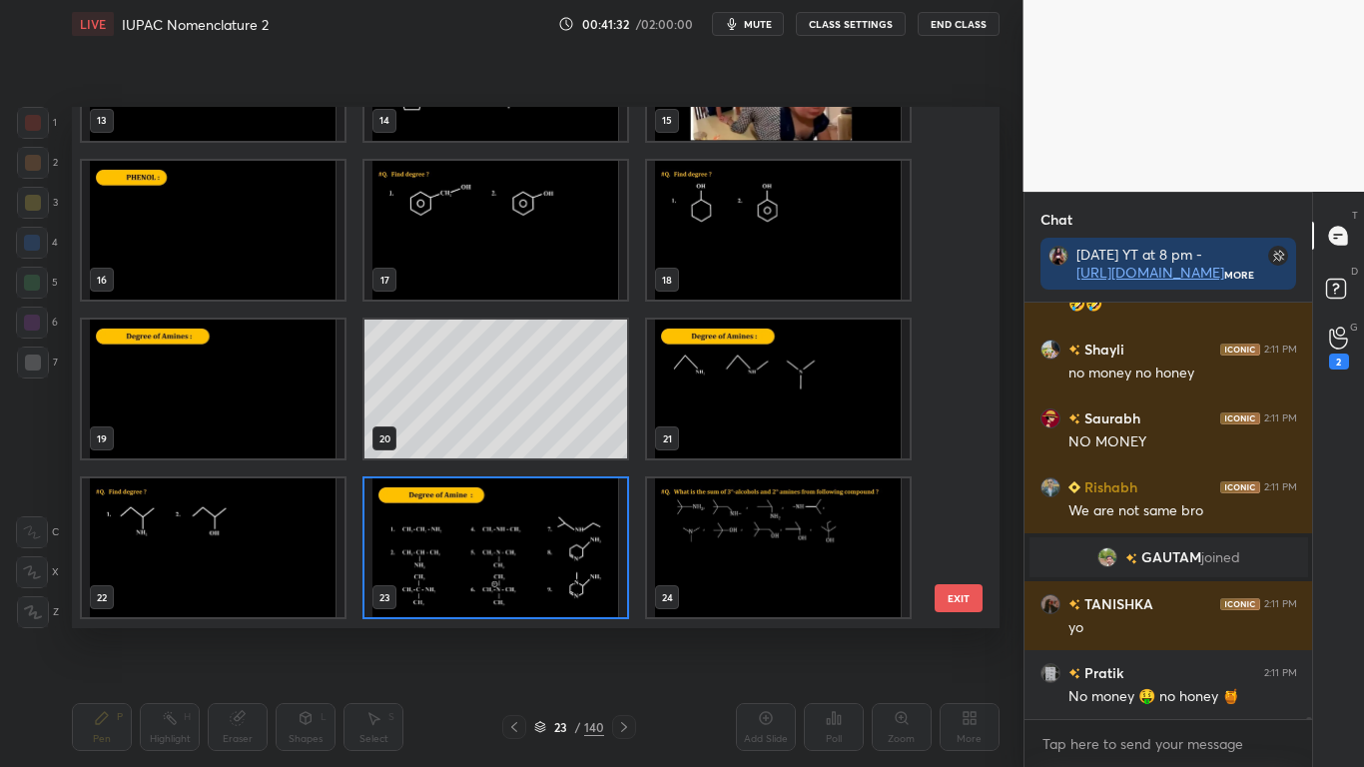
click at [561, 569] on img "grid" at bounding box center [495, 547] width 263 height 139
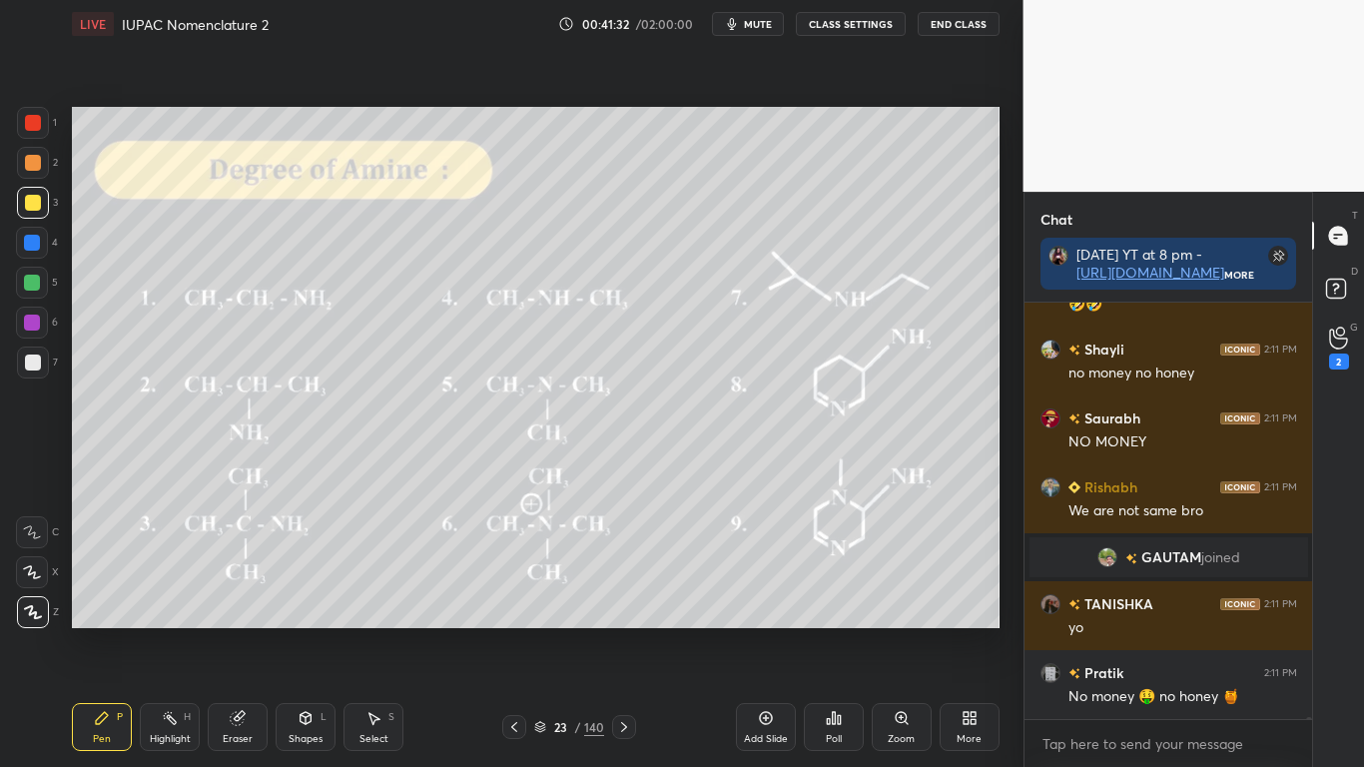
click at [562, 567] on img "grid" at bounding box center [495, 547] width 263 height 139
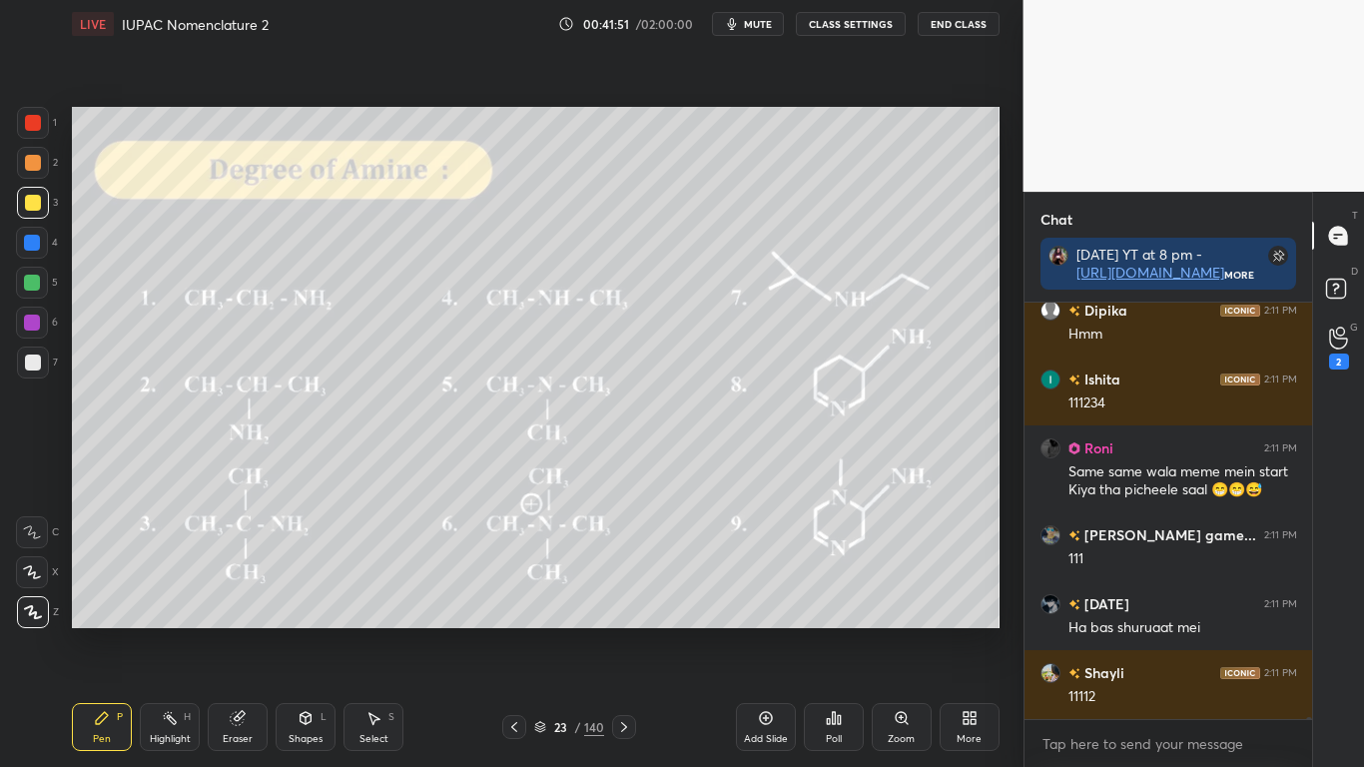
click at [851, 28] on button "CLASS SETTINGS" at bounding box center [851, 24] width 110 height 24
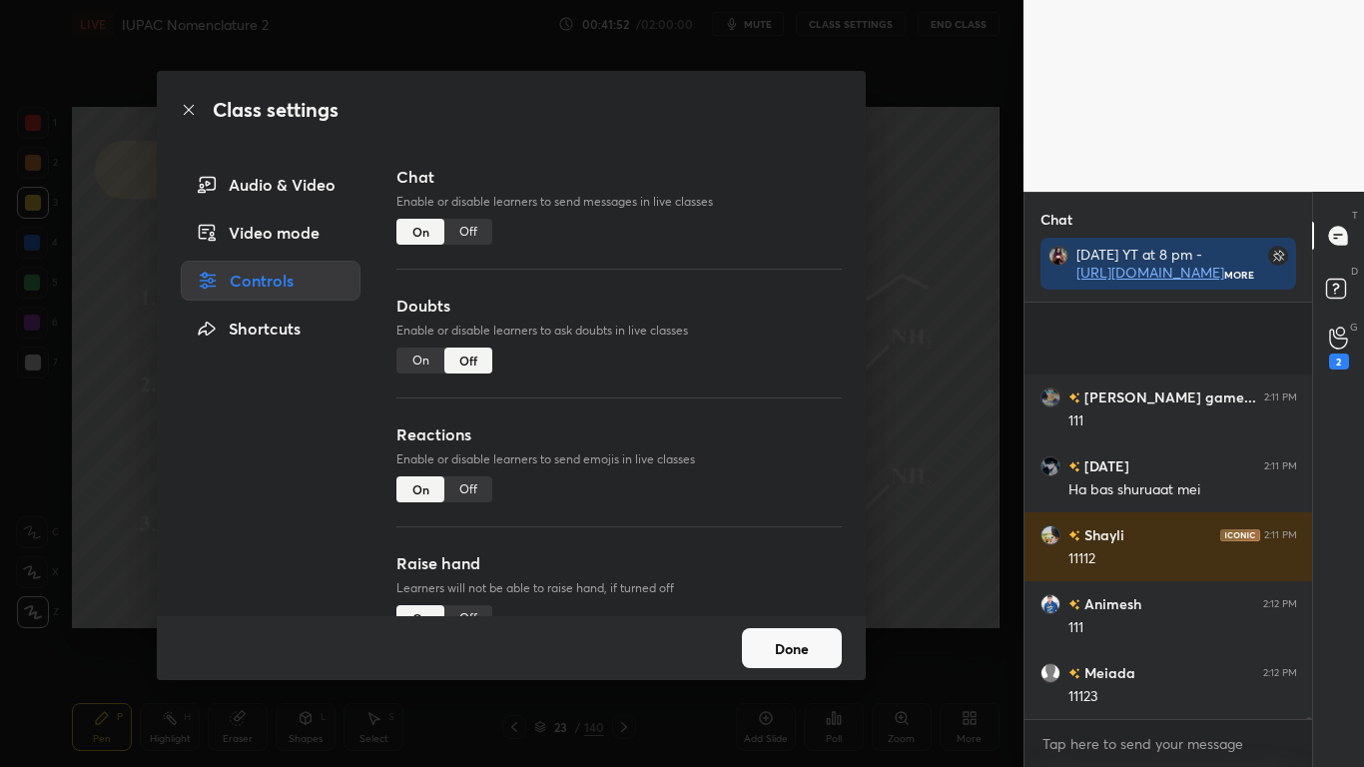
click at [478, 233] on div "Off" at bounding box center [468, 232] width 48 height 26
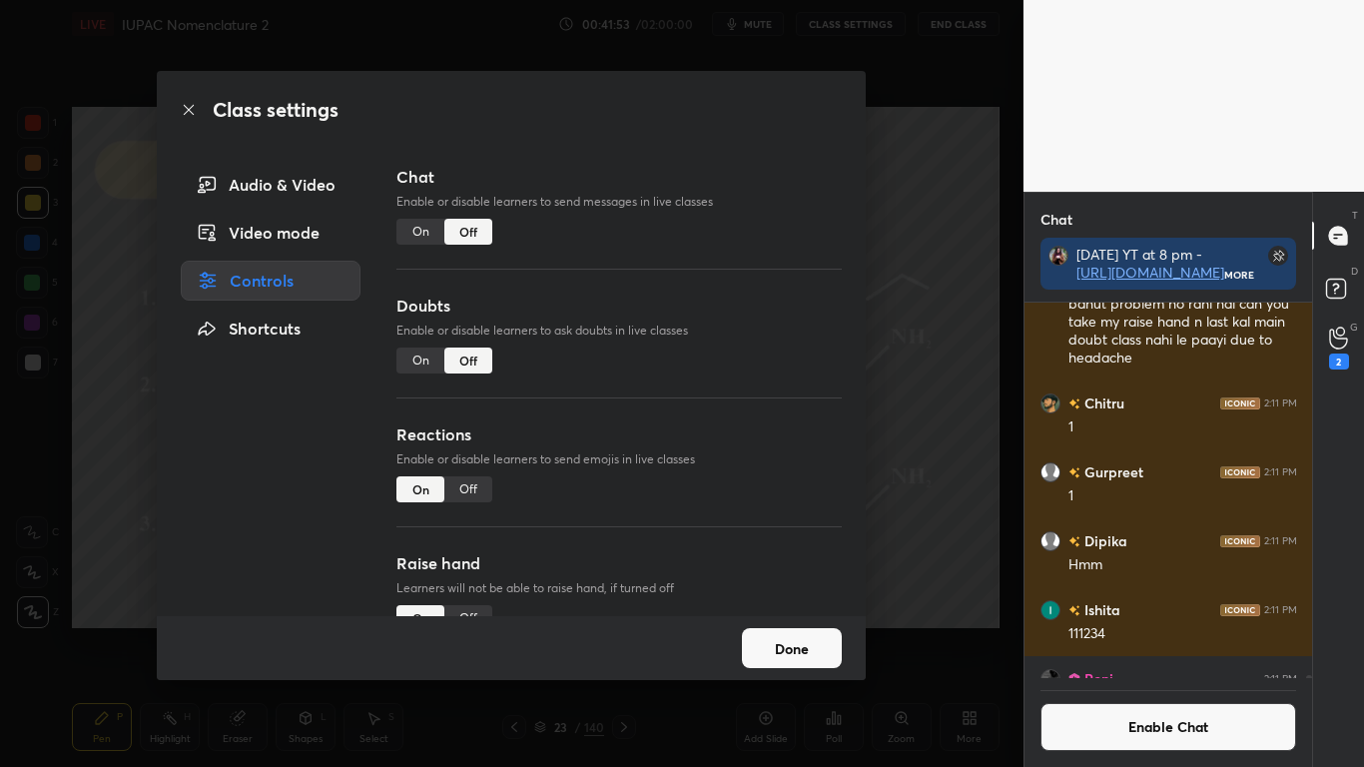
click at [800, 631] on button "Done" at bounding box center [792, 648] width 100 height 40
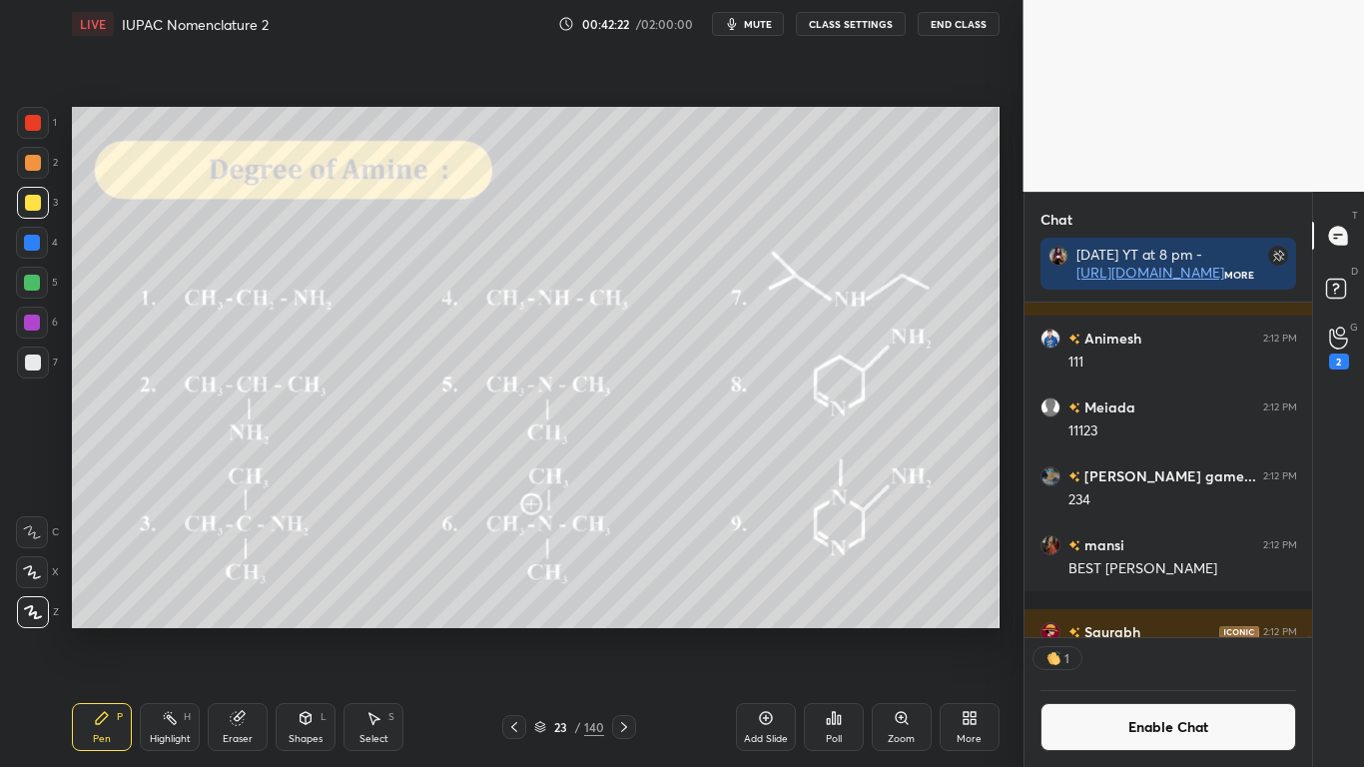
scroll to position [329, 282]
click at [1120, 631] on button "Enable Chat" at bounding box center [1168, 727] width 257 height 48
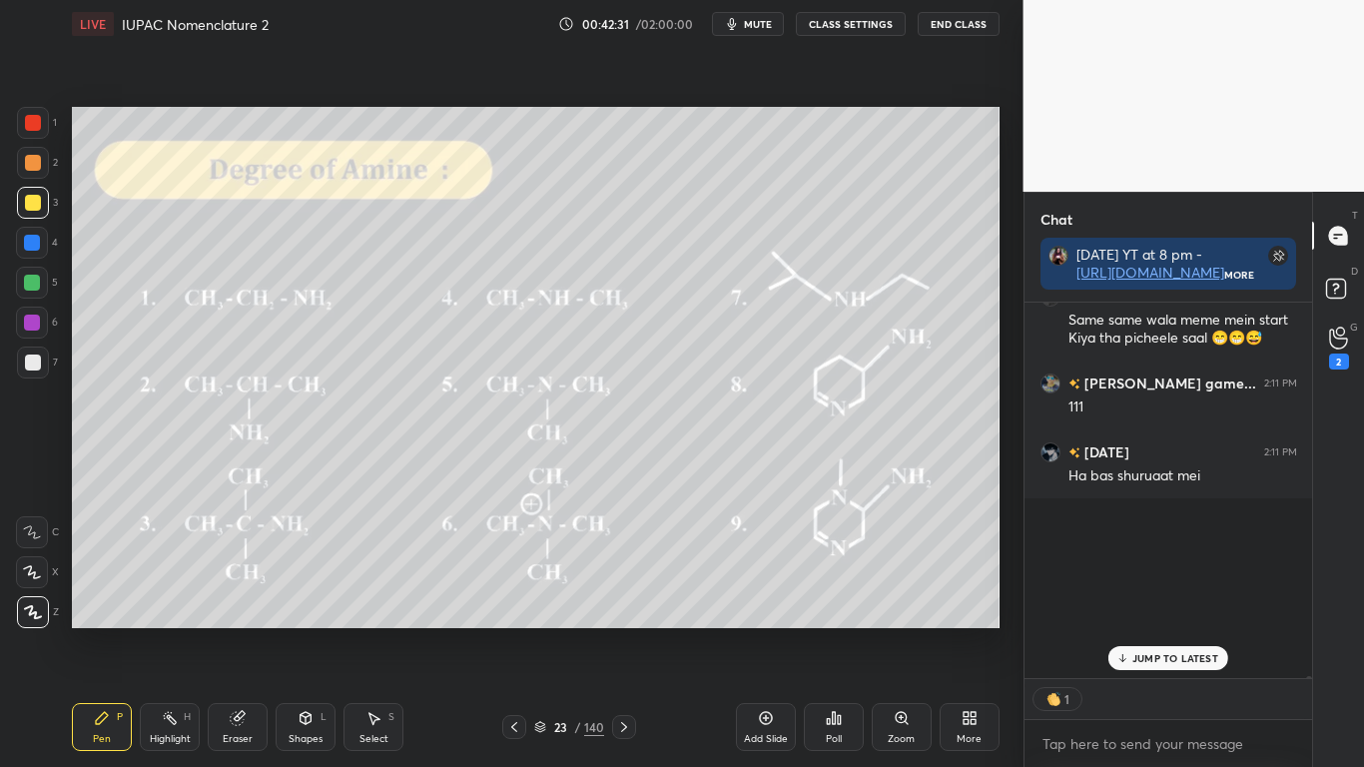
scroll to position [369, 282]
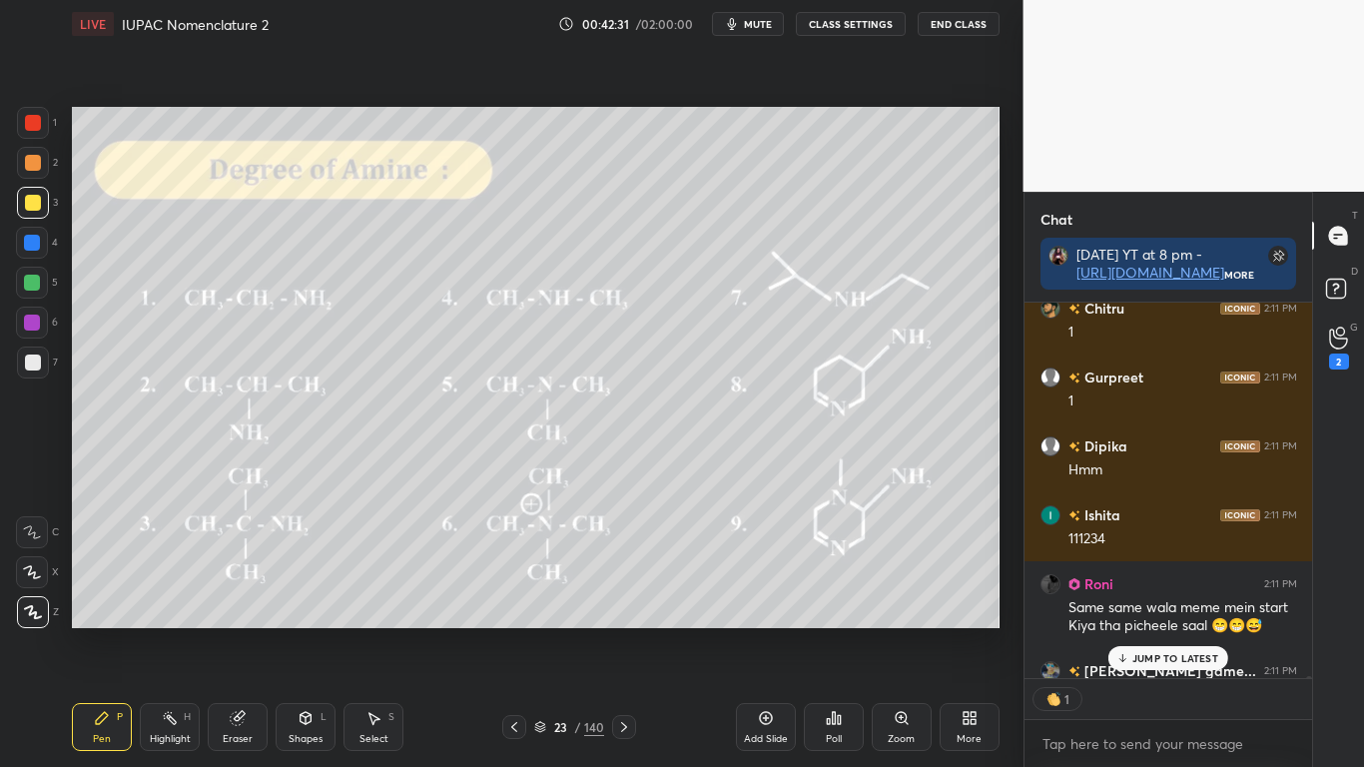
click at [1150, 631] on p "JUMP TO LATEST" at bounding box center [1175, 658] width 86 height 12
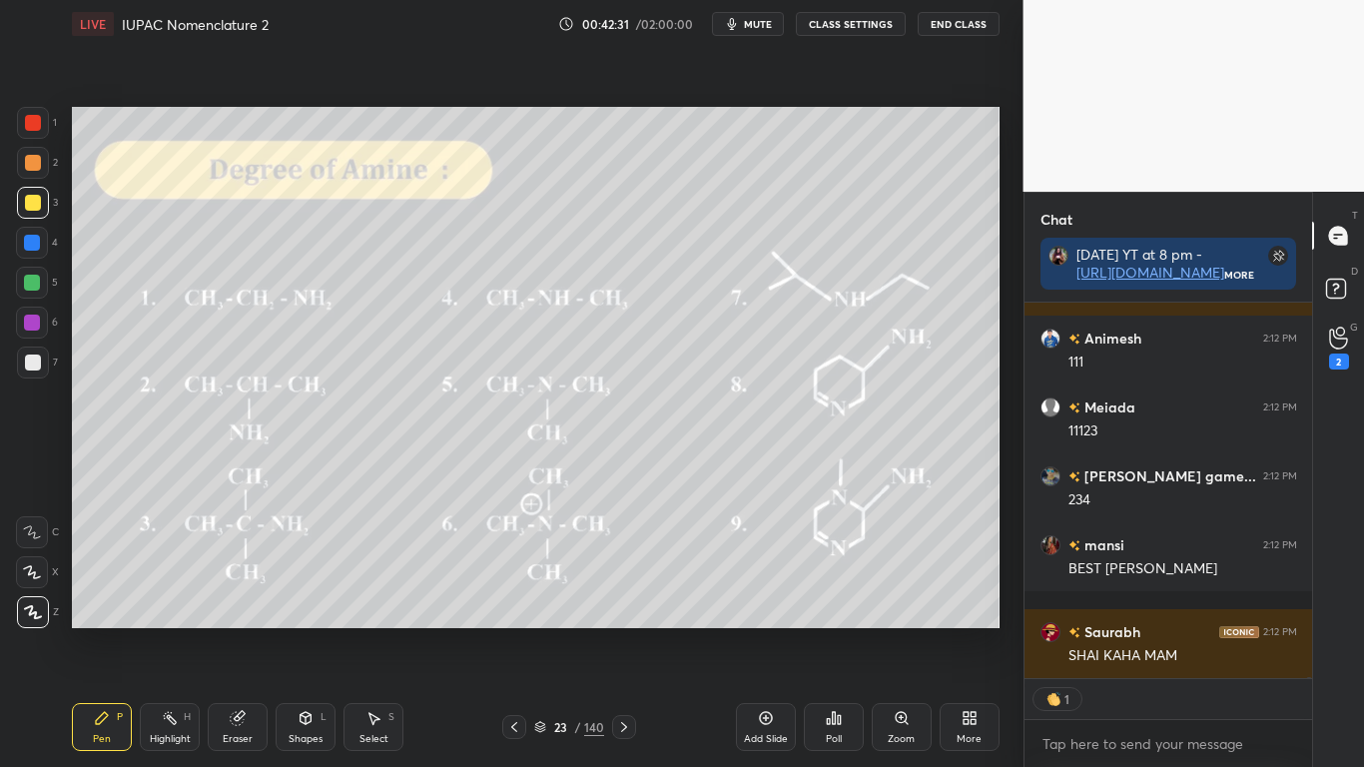
type textarea "x"
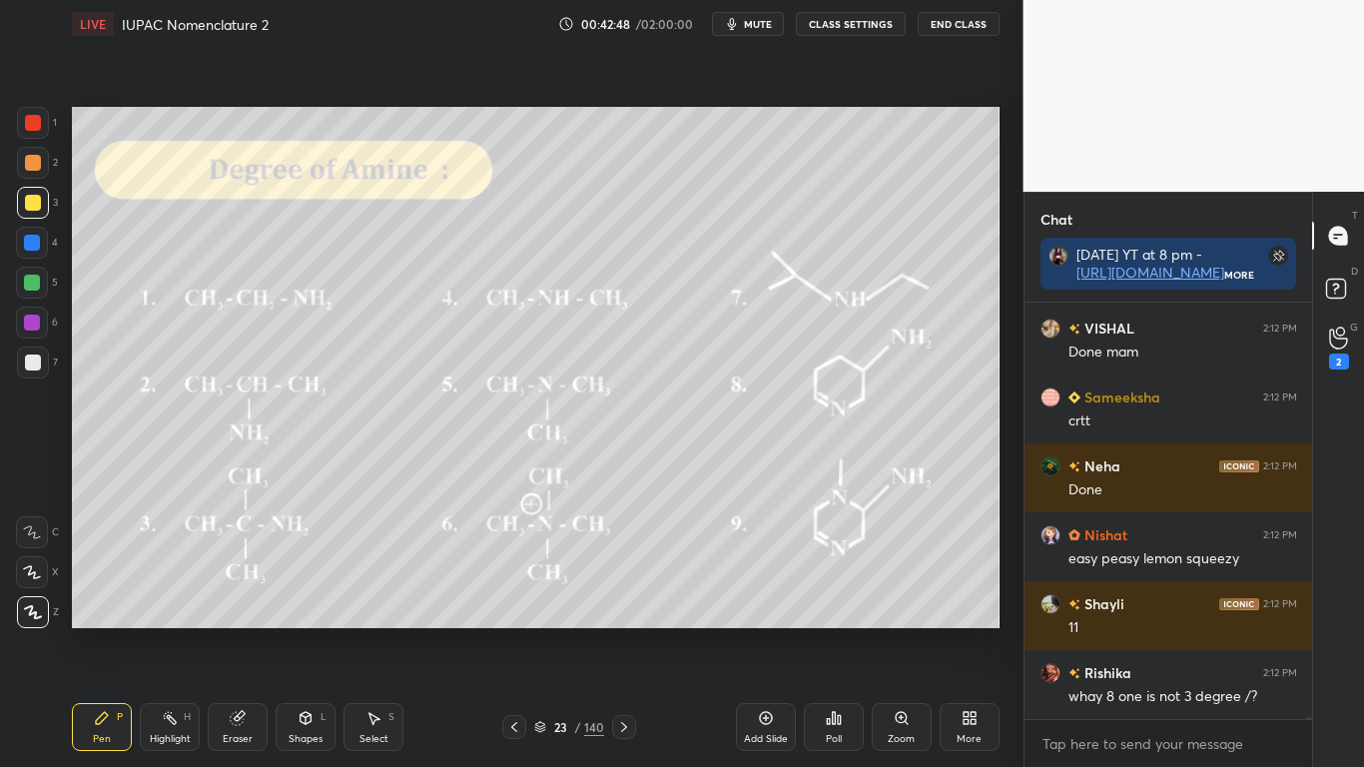
scroll to position [96888, 0]
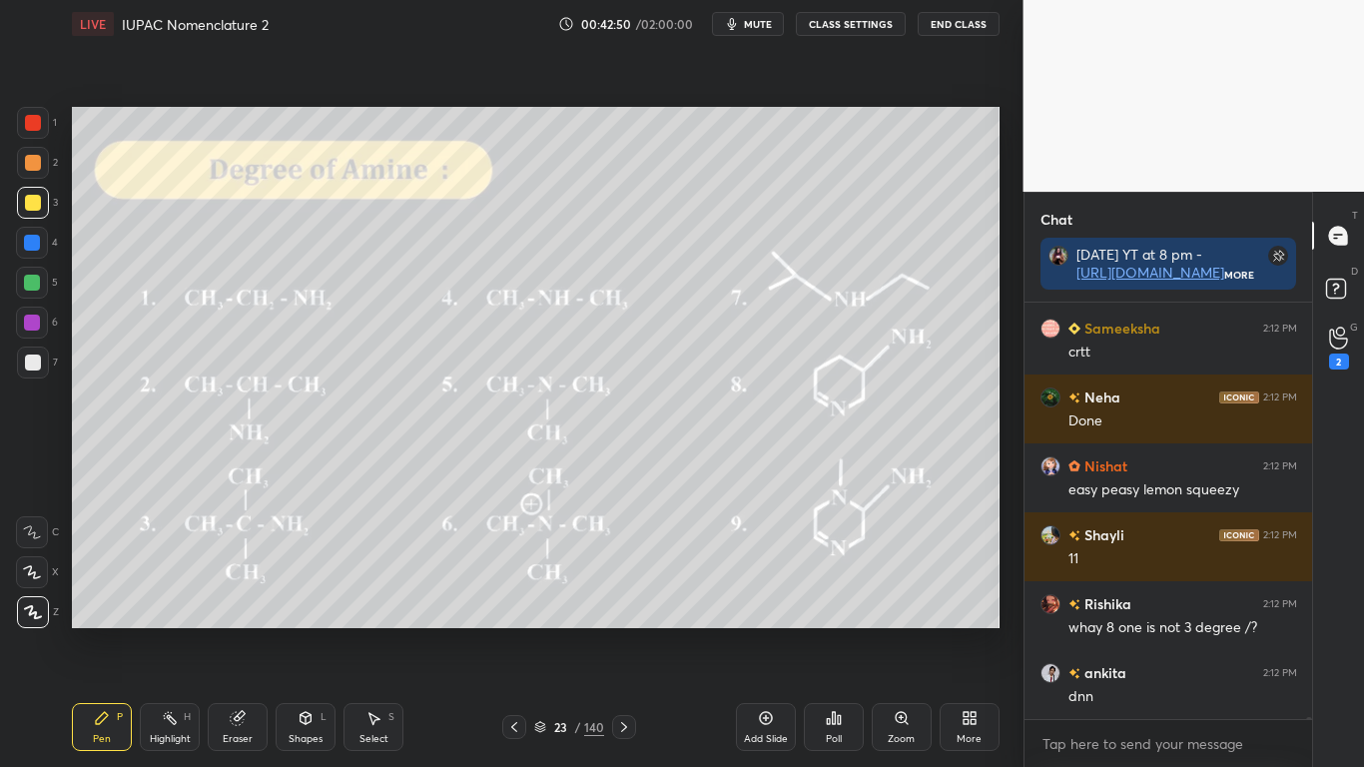
click at [31, 206] on div at bounding box center [33, 203] width 16 height 16
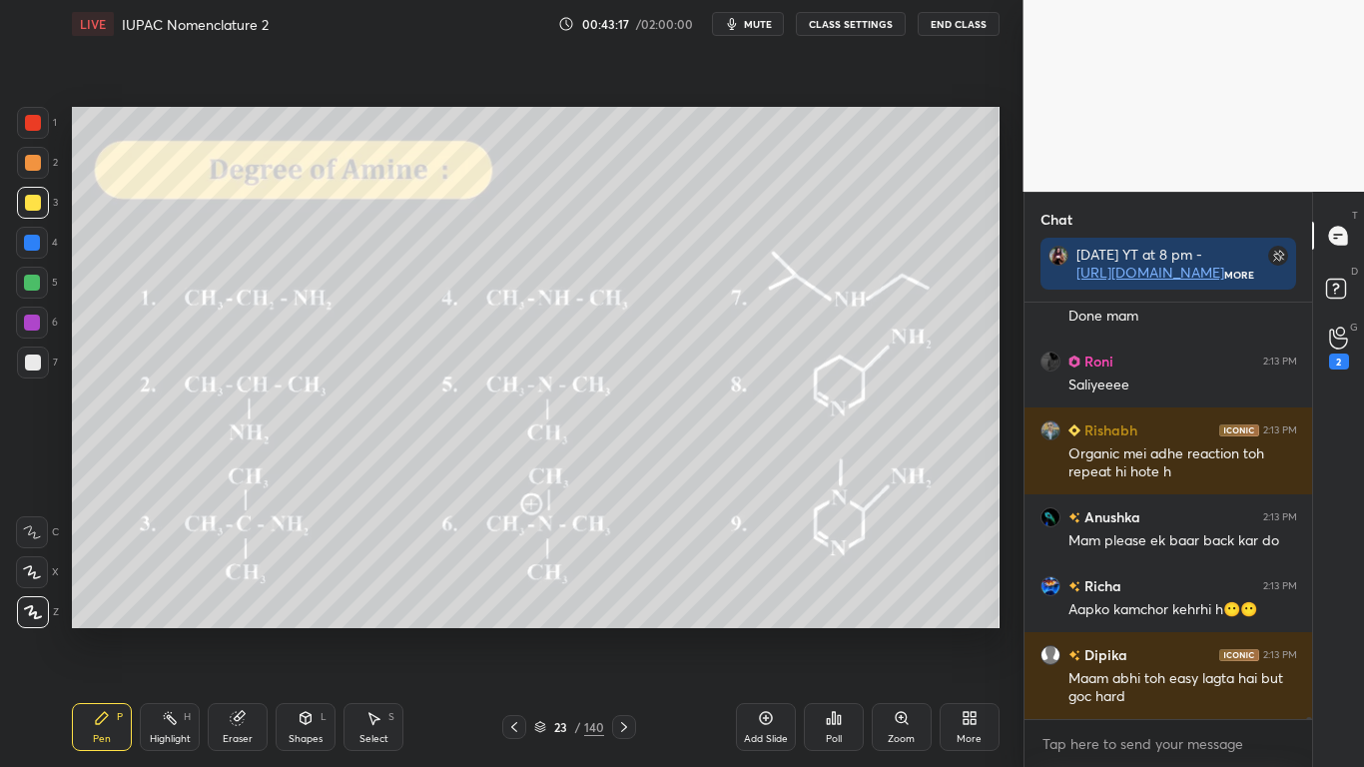
scroll to position [96970, 0]
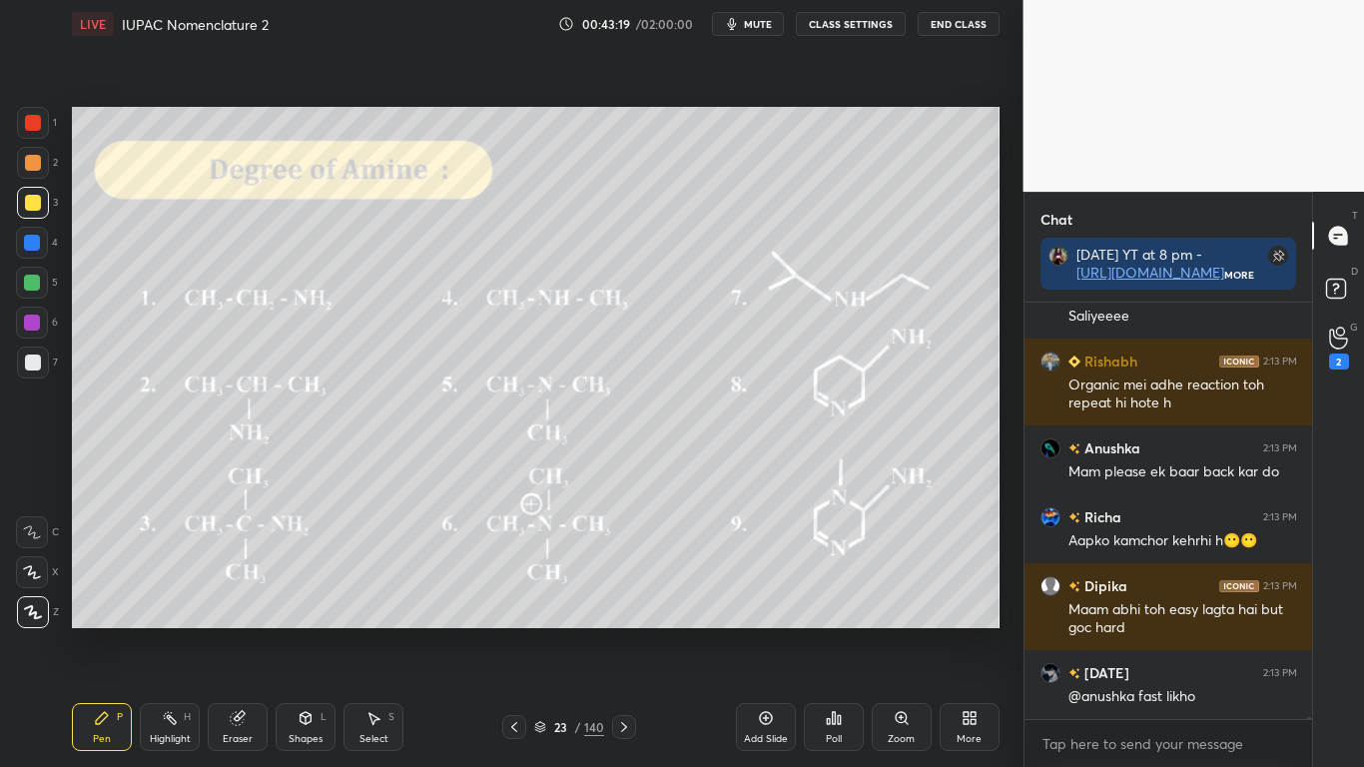
click at [244, 631] on div "Eraser" at bounding box center [238, 727] width 60 height 48
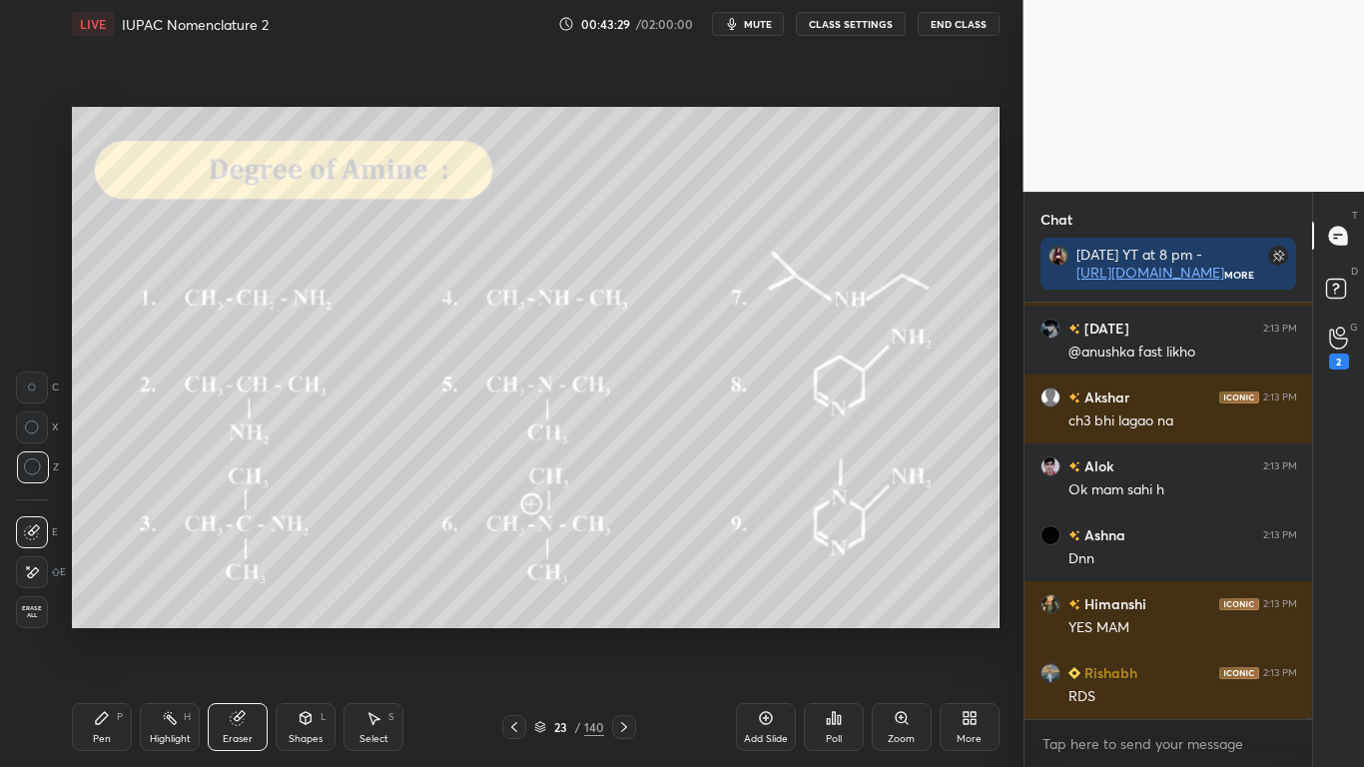
scroll to position [97677, 0]
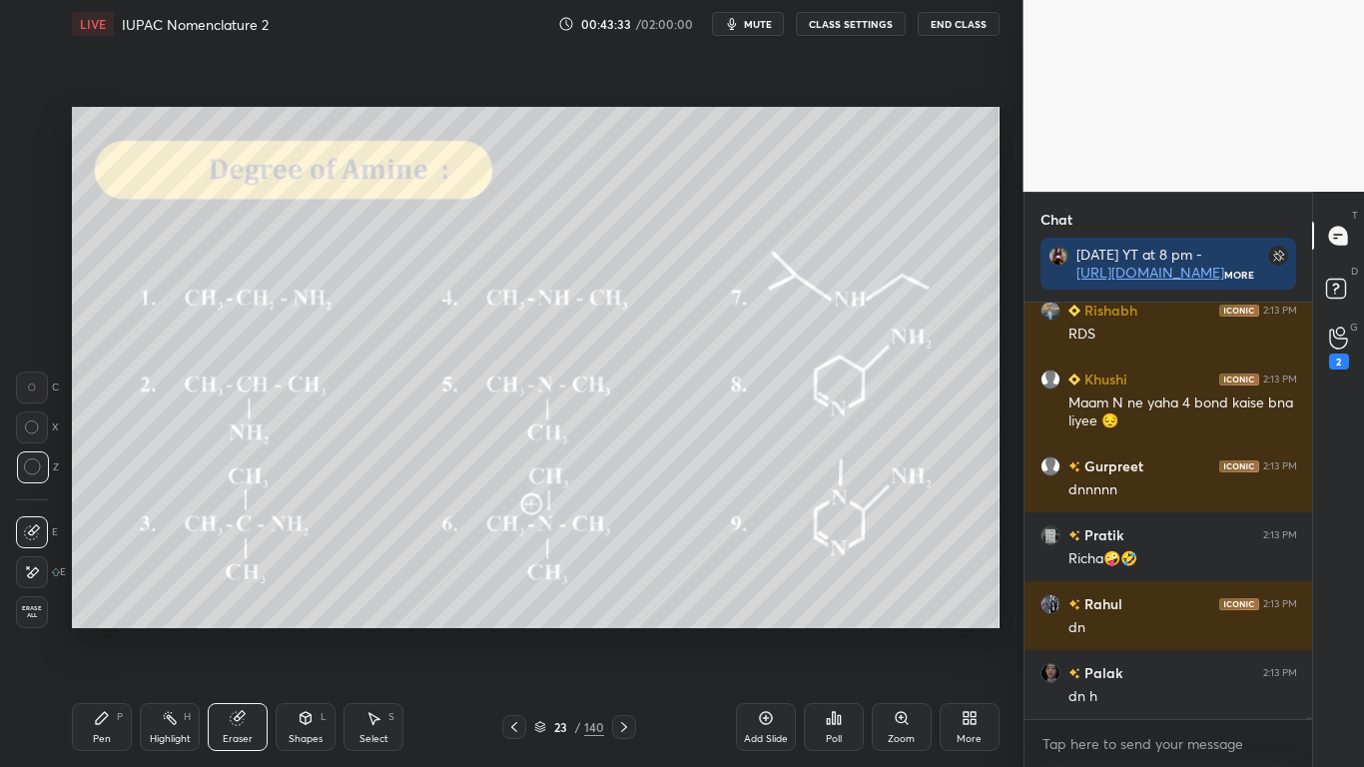
click at [101, 631] on div "Pen" at bounding box center [102, 739] width 18 height 10
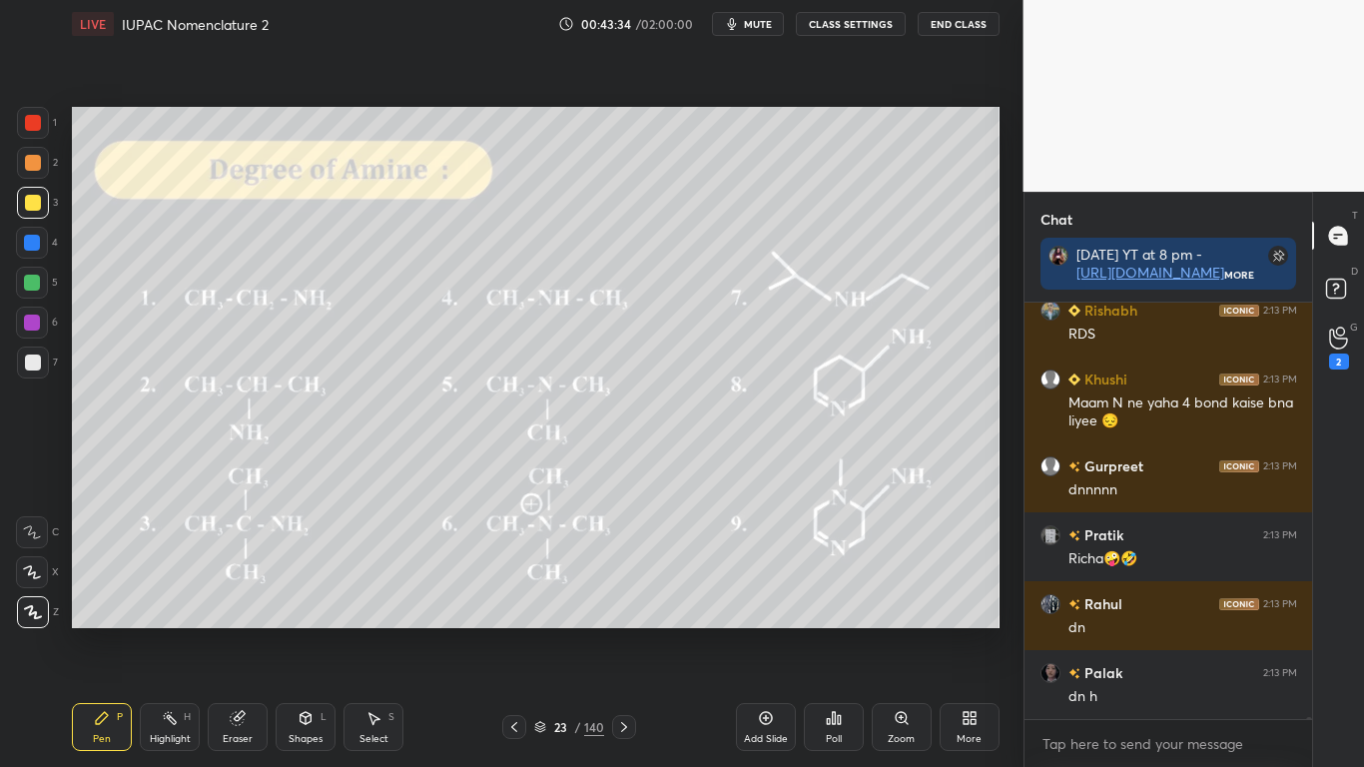
scroll to position [97746, 0]
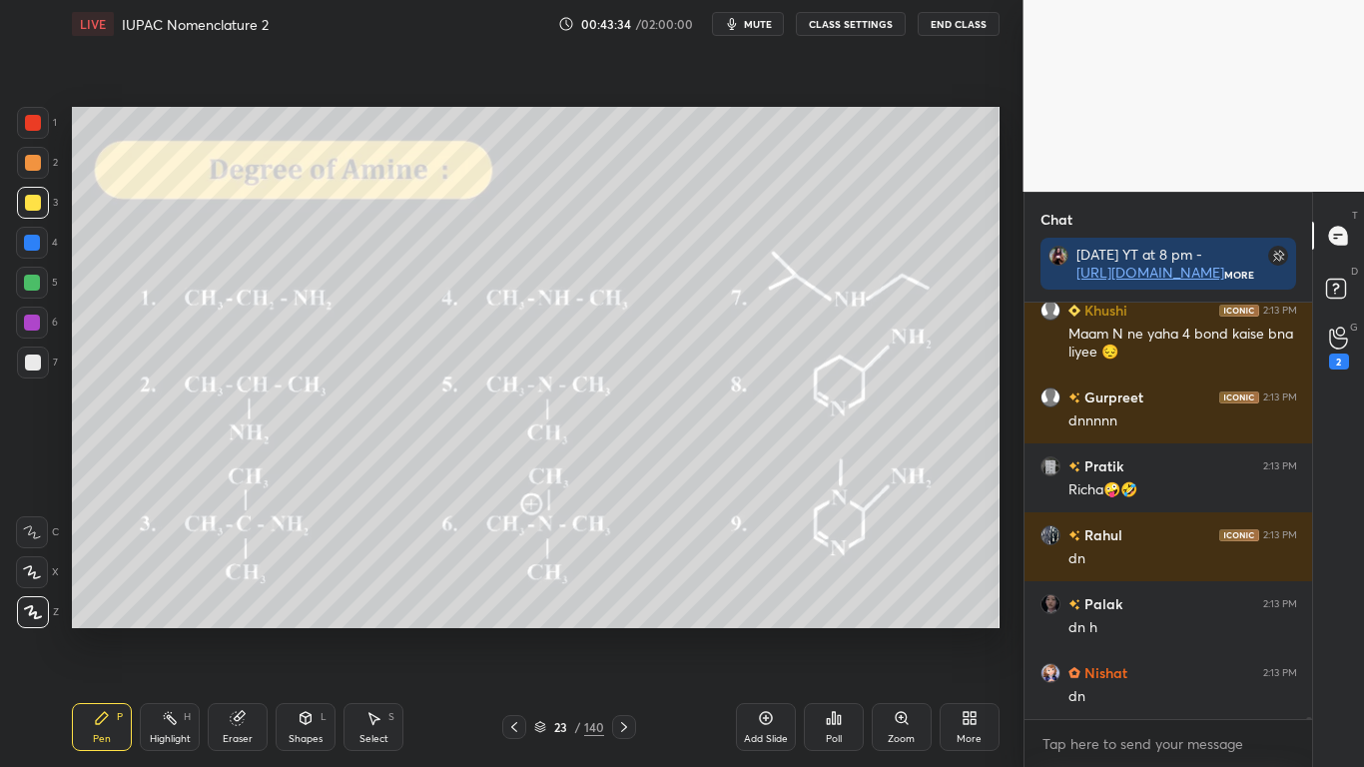
click at [540, 631] on icon at bounding box center [540, 724] width 10 height 5
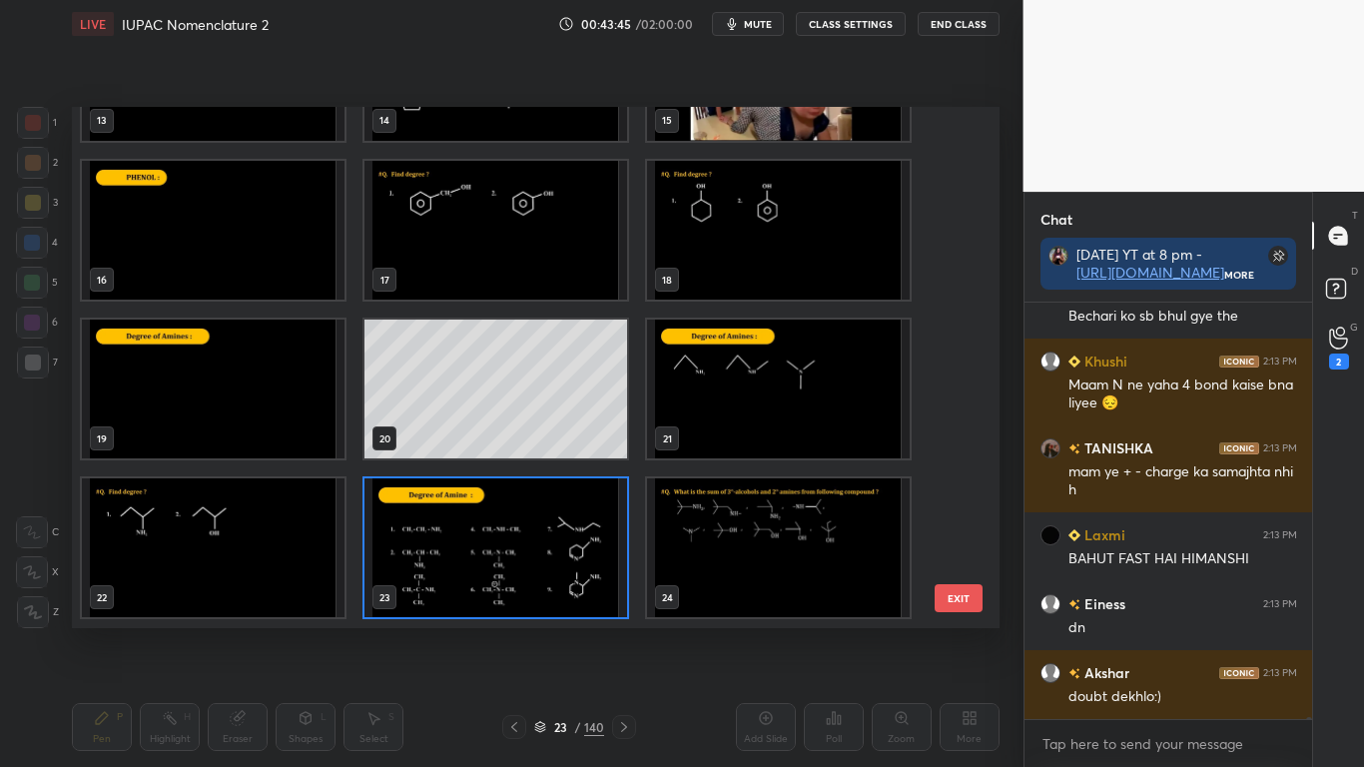
scroll to position [98402, 0]
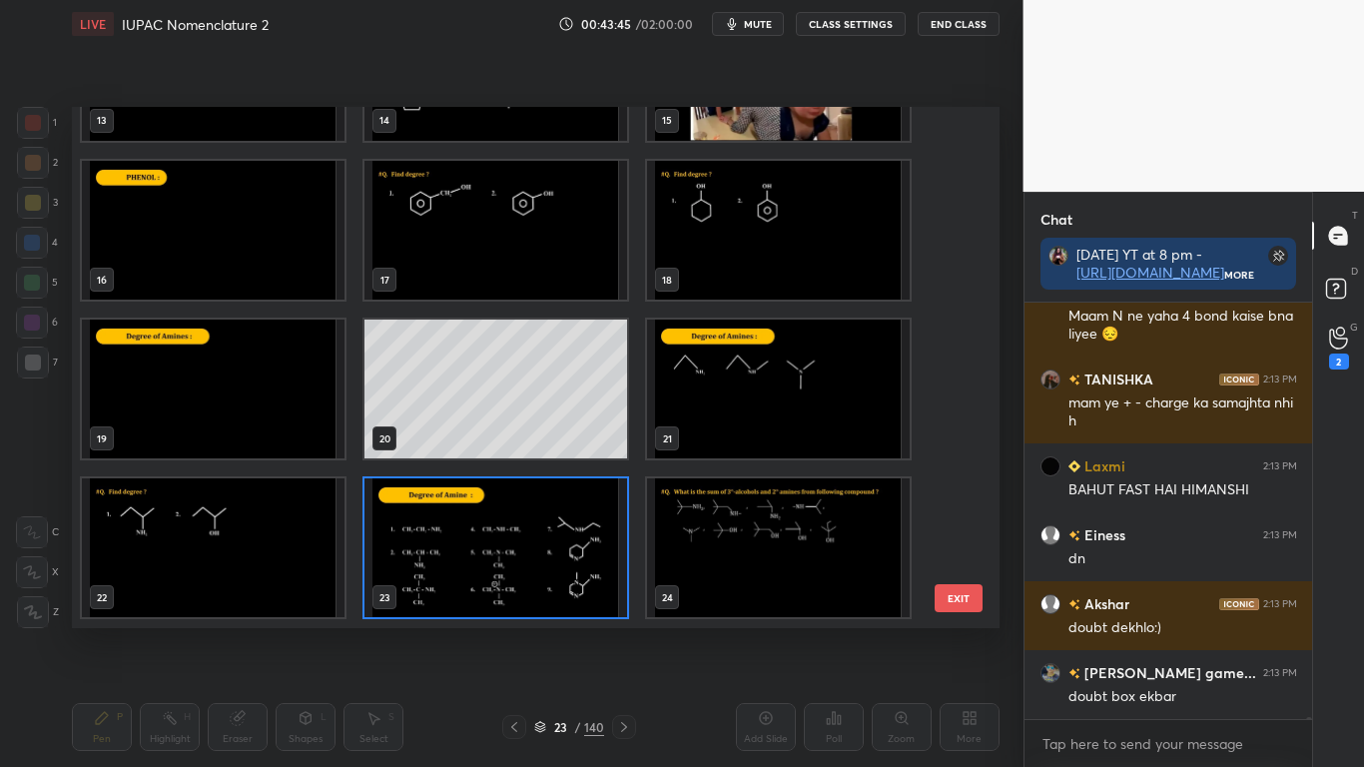
click at [541, 535] on img "grid" at bounding box center [495, 547] width 263 height 139
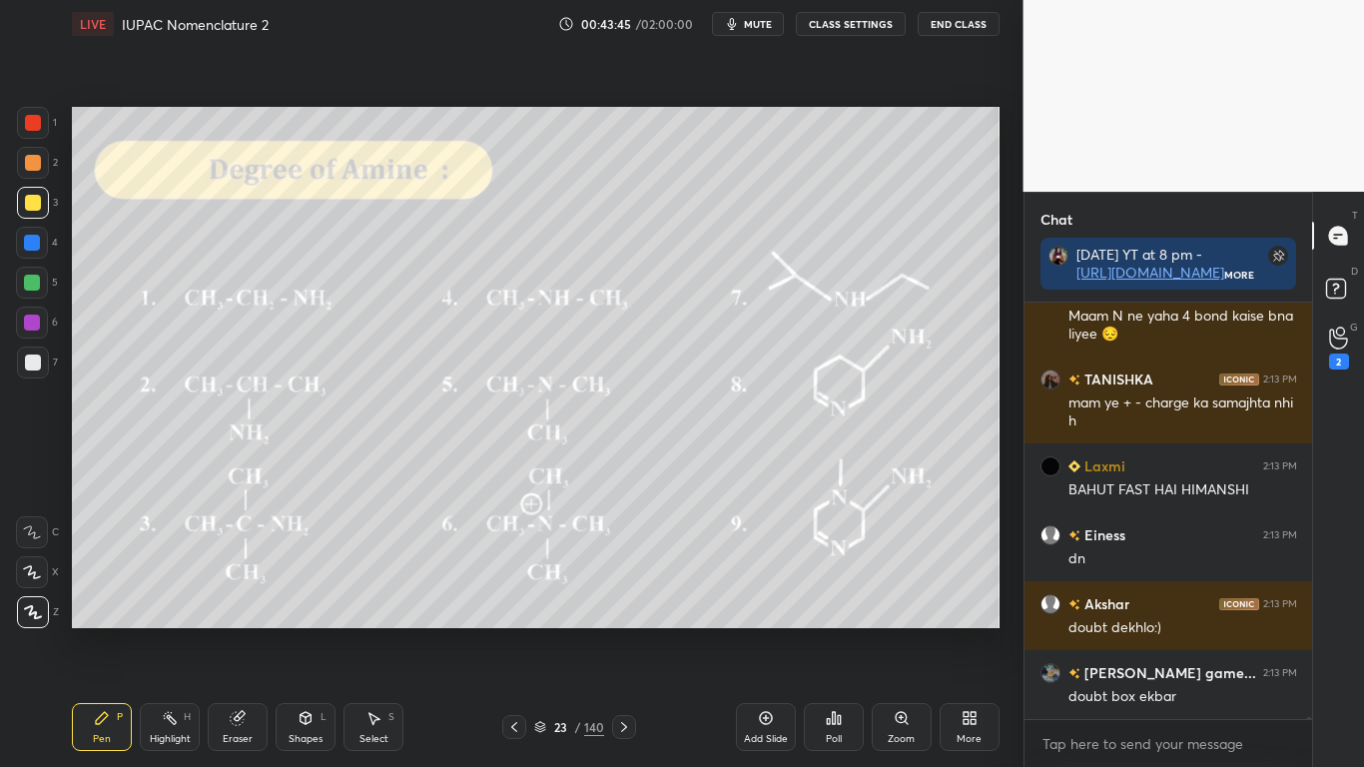
click at [543, 536] on img "grid" at bounding box center [495, 547] width 263 height 139
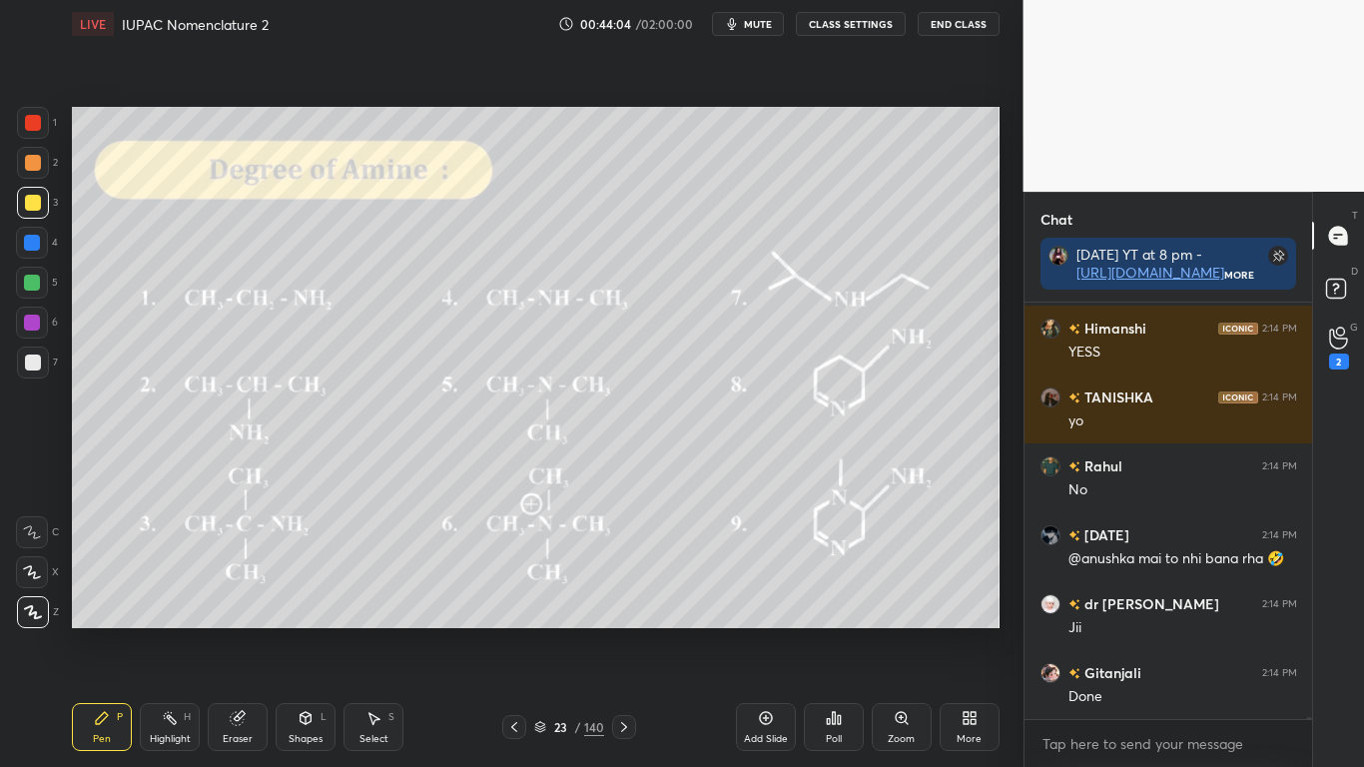
scroll to position [99522, 0]
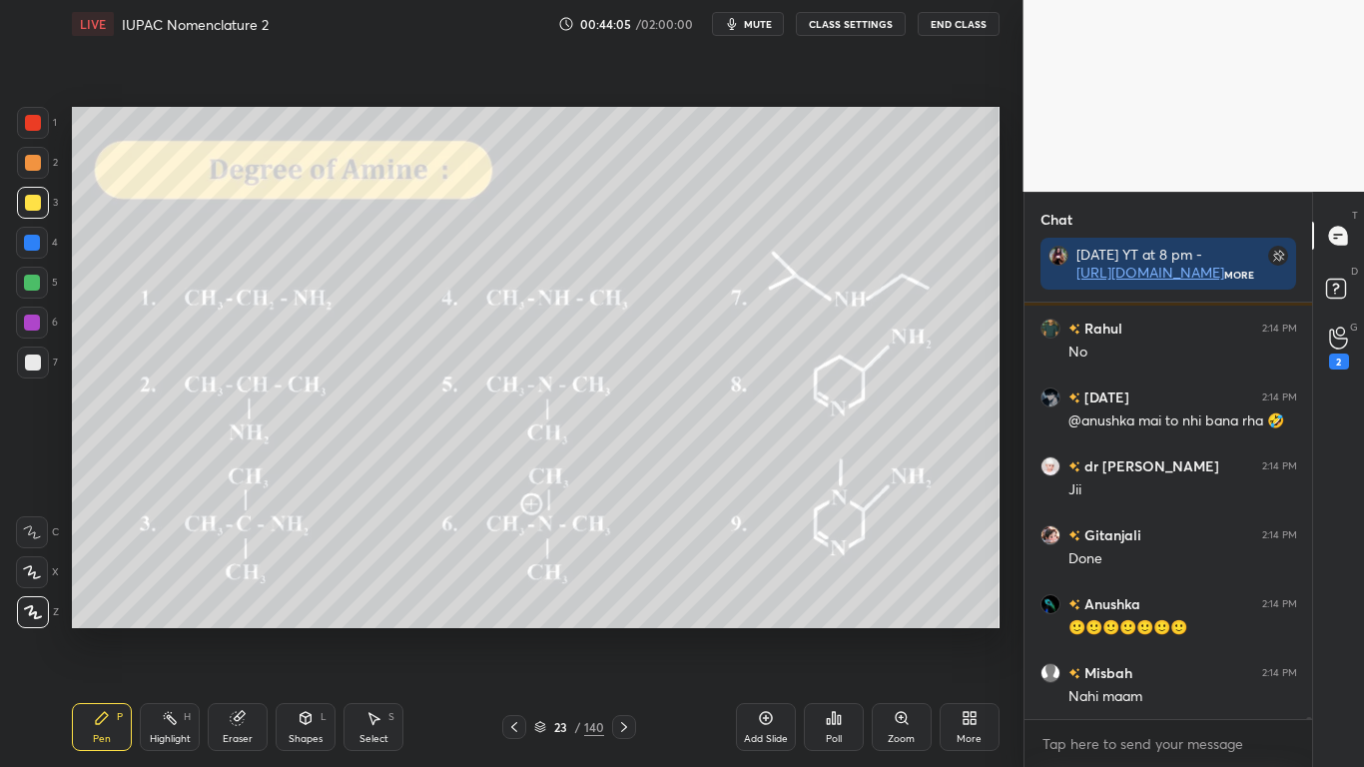
click at [856, 18] on button "CLASS SETTINGS" at bounding box center [851, 24] width 110 height 24
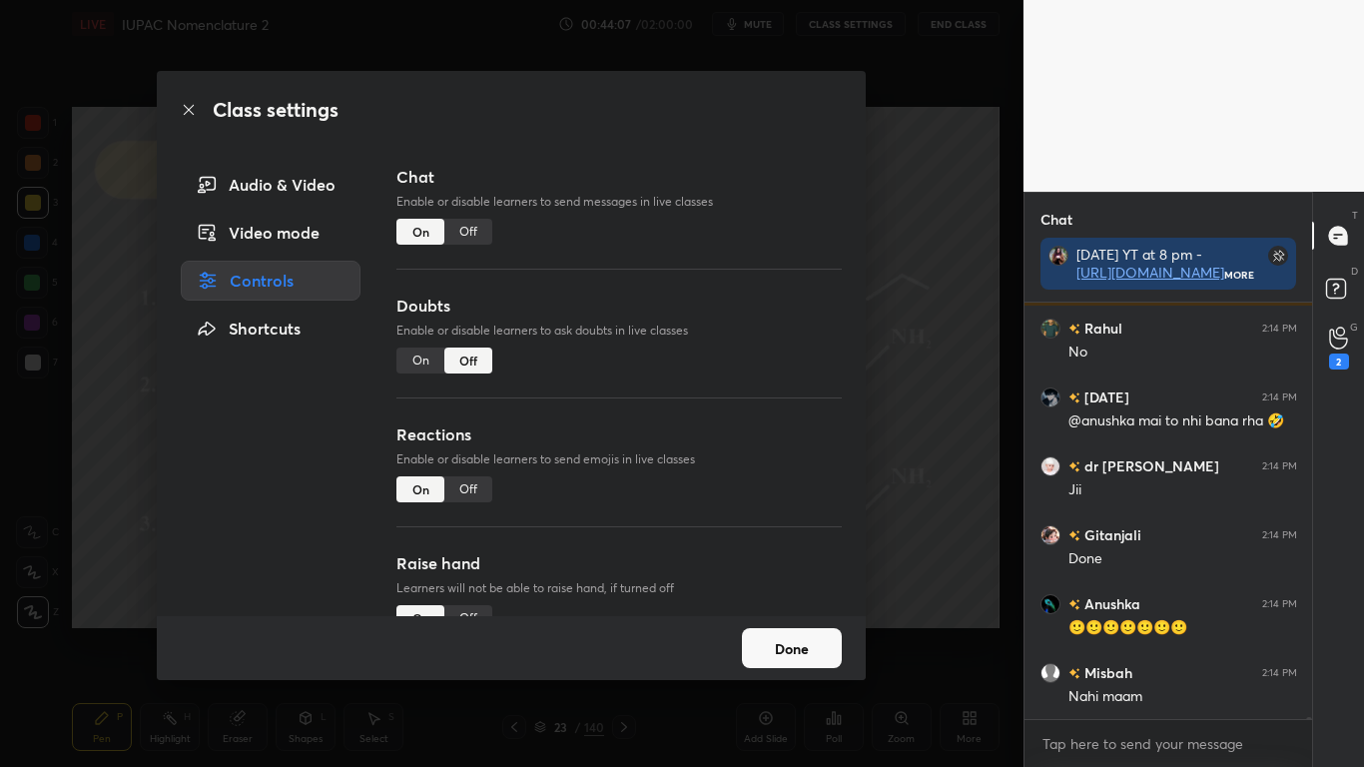
click at [478, 229] on div "Off" at bounding box center [468, 232] width 48 height 26
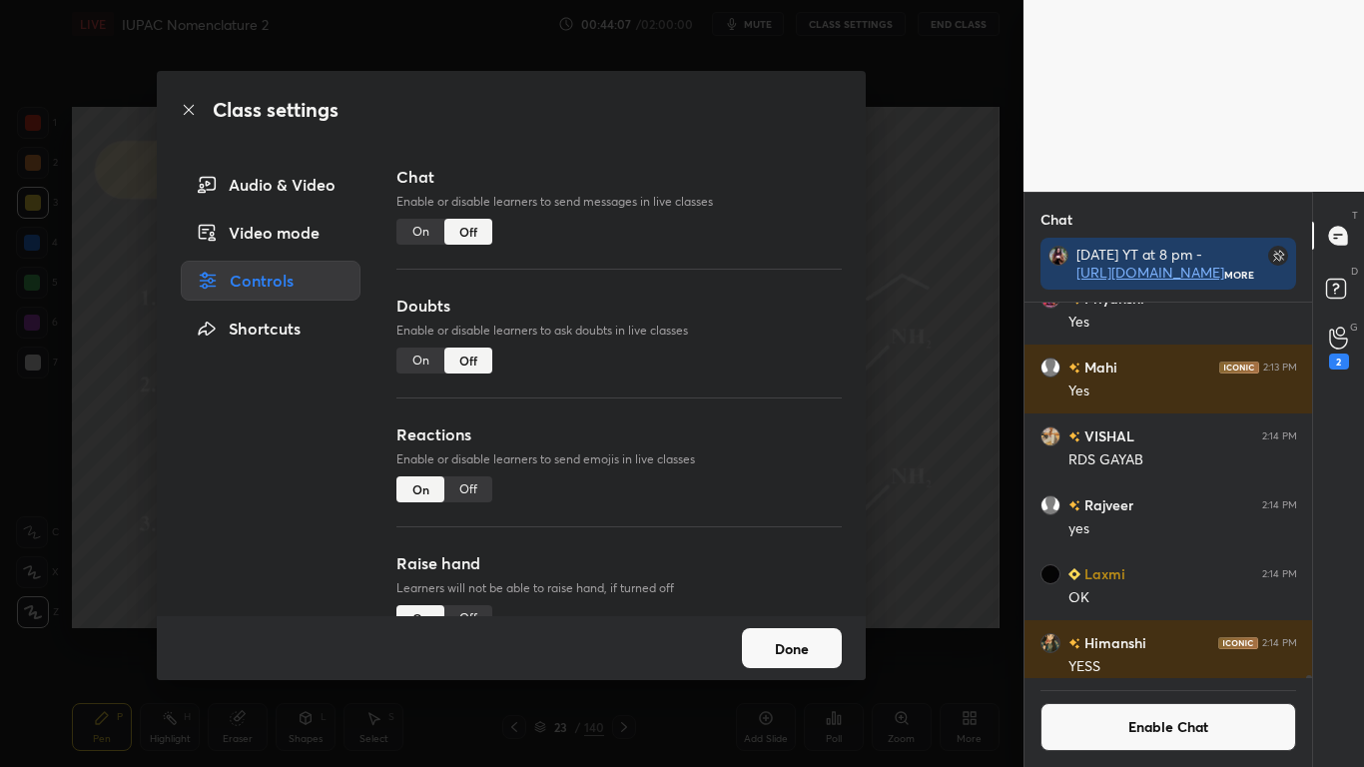
click at [788, 631] on button "Done" at bounding box center [792, 648] width 100 height 40
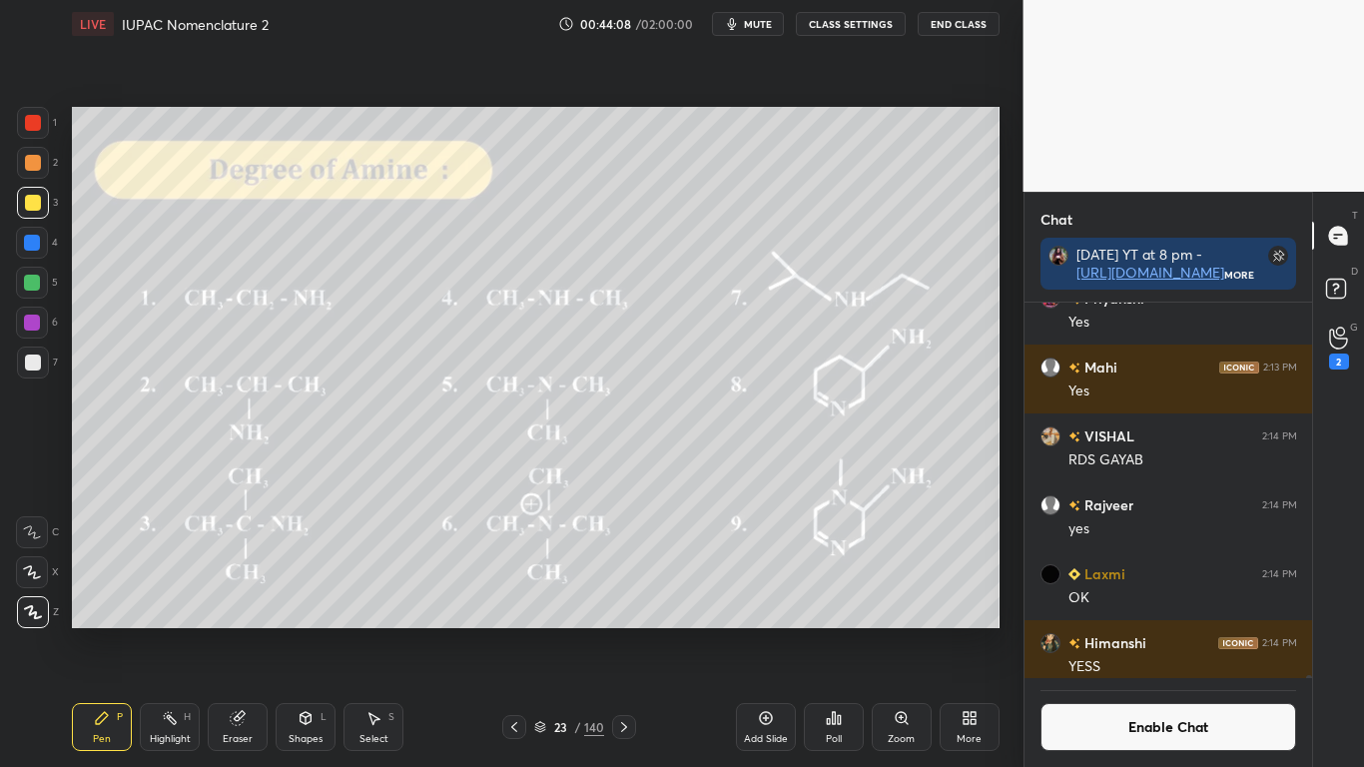
click at [624, 631] on icon at bounding box center [624, 727] width 16 height 16
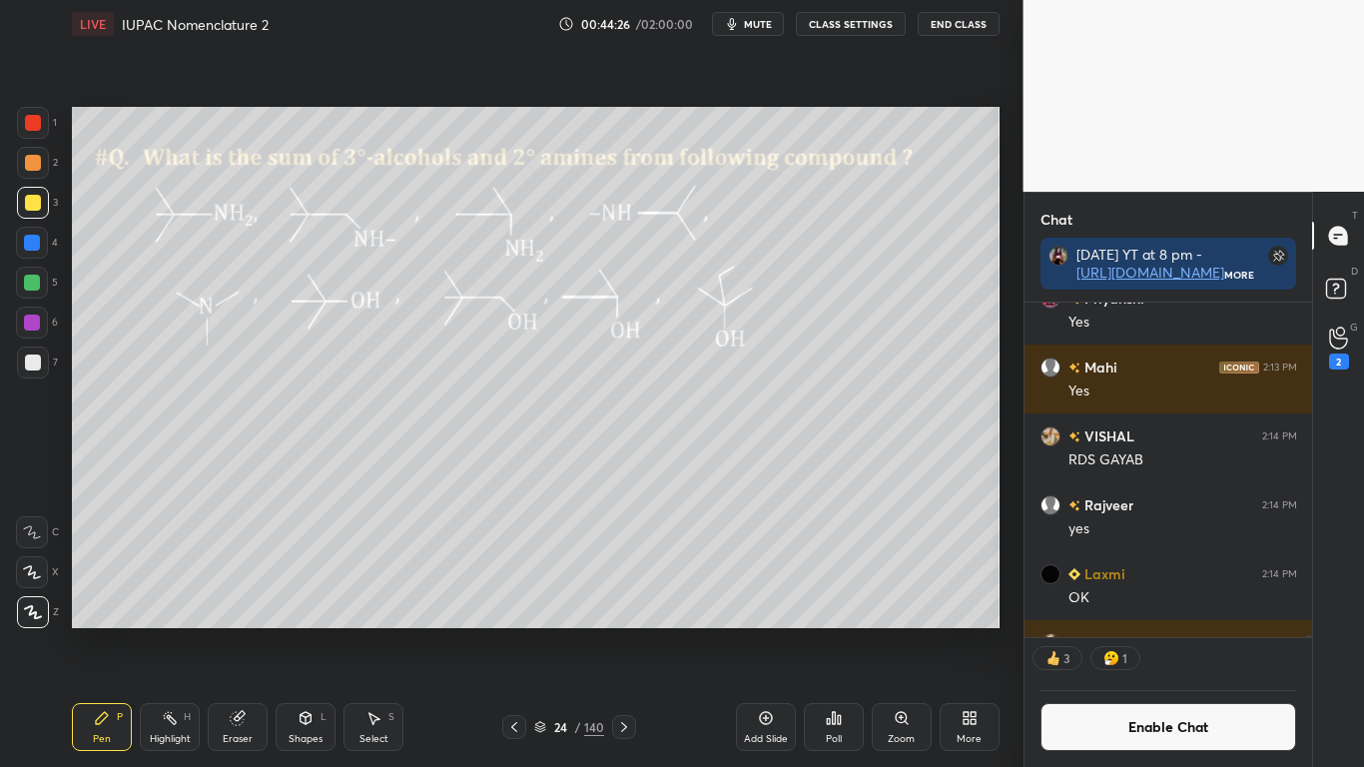
click at [842, 631] on div "Poll" at bounding box center [834, 727] width 60 height 48
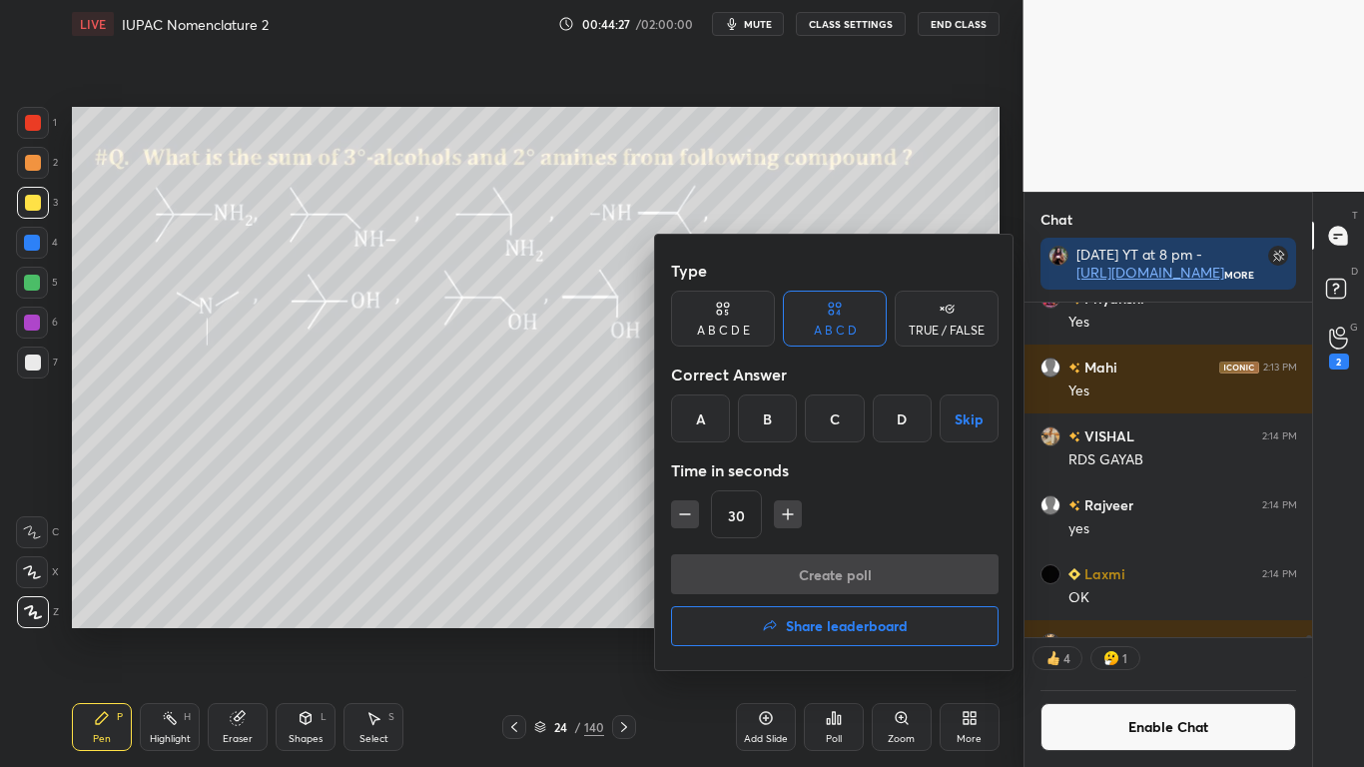
click at [781, 428] on div "B" at bounding box center [767, 418] width 59 height 48
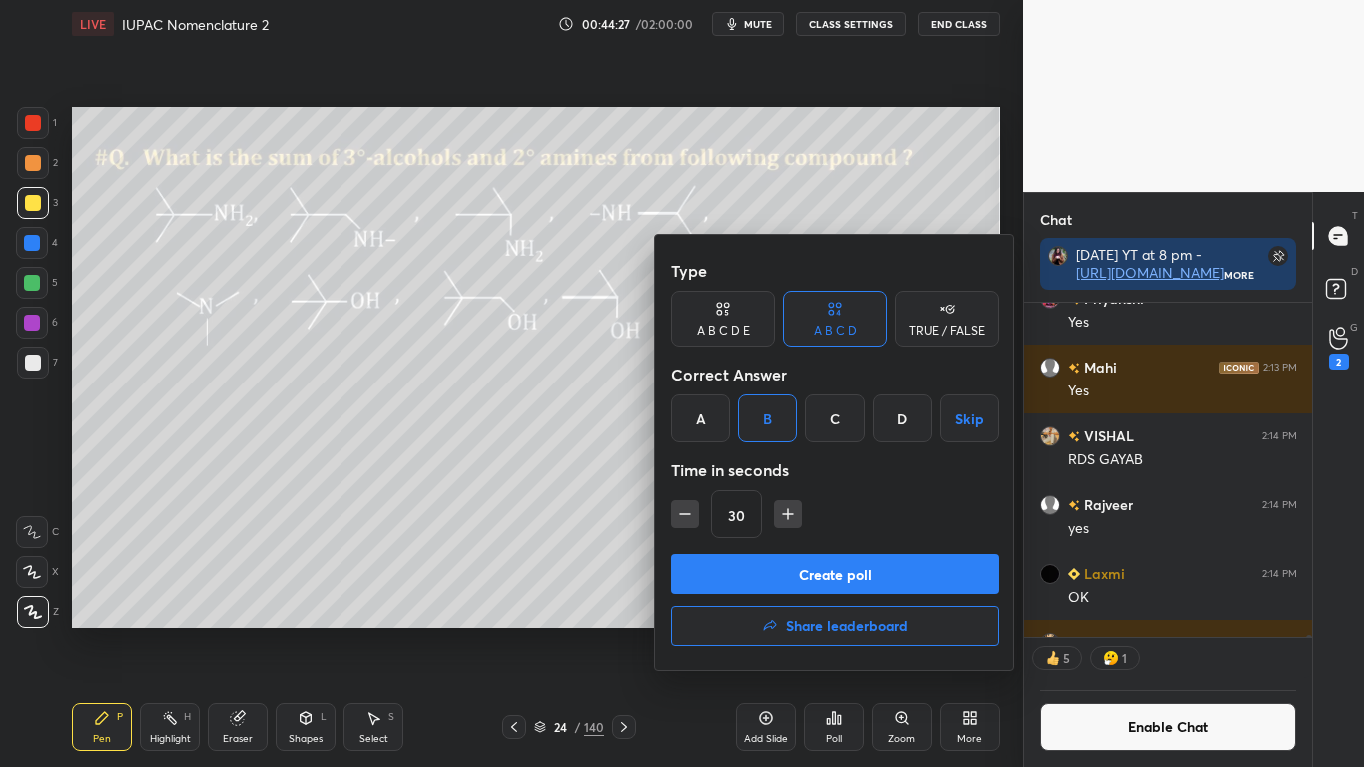
click at [795, 512] on icon "button" at bounding box center [788, 514] width 20 height 20
type input "45"
click at [829, 573] on button "Create poll" at bounding box center [835, 574] width 328 height 40
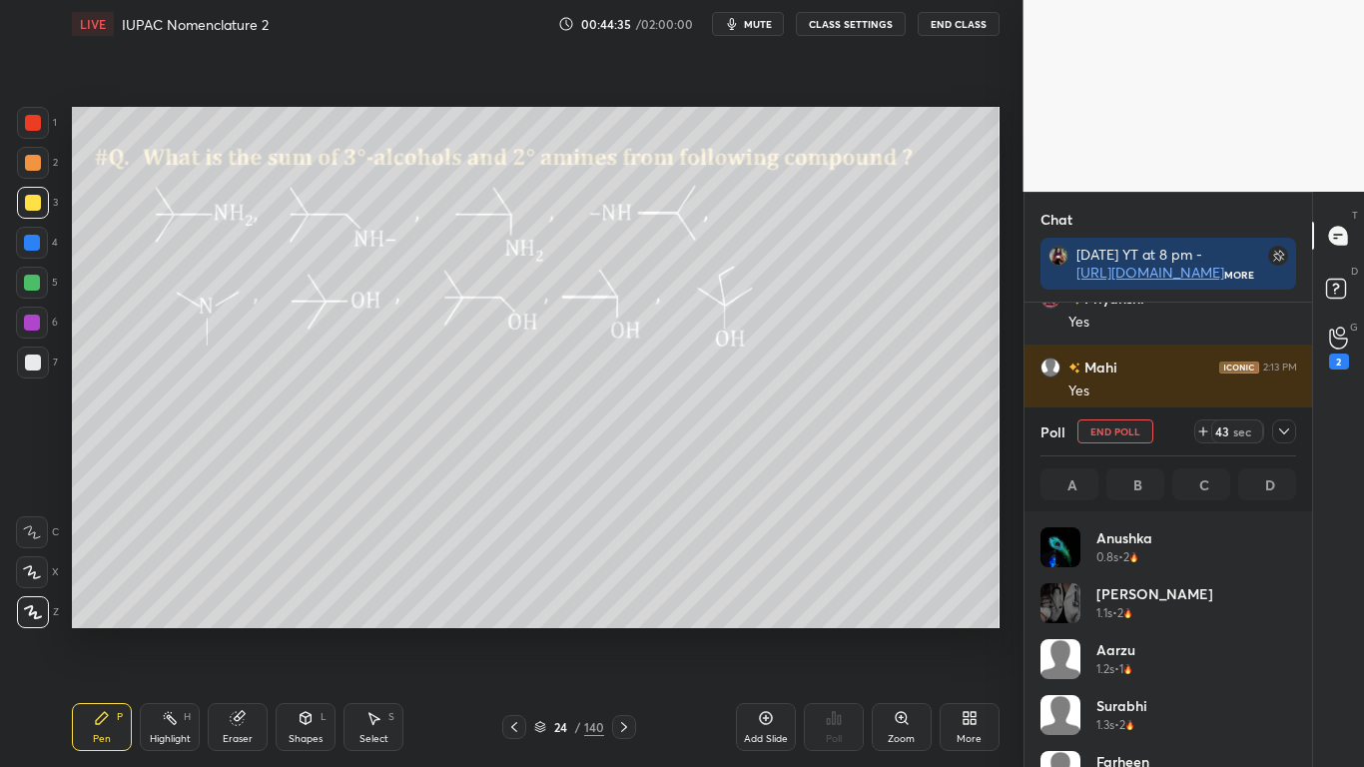
scroll to position [234, 250]
click at [36, 285] on div at bounding box center [32, 283] width 16 height 16
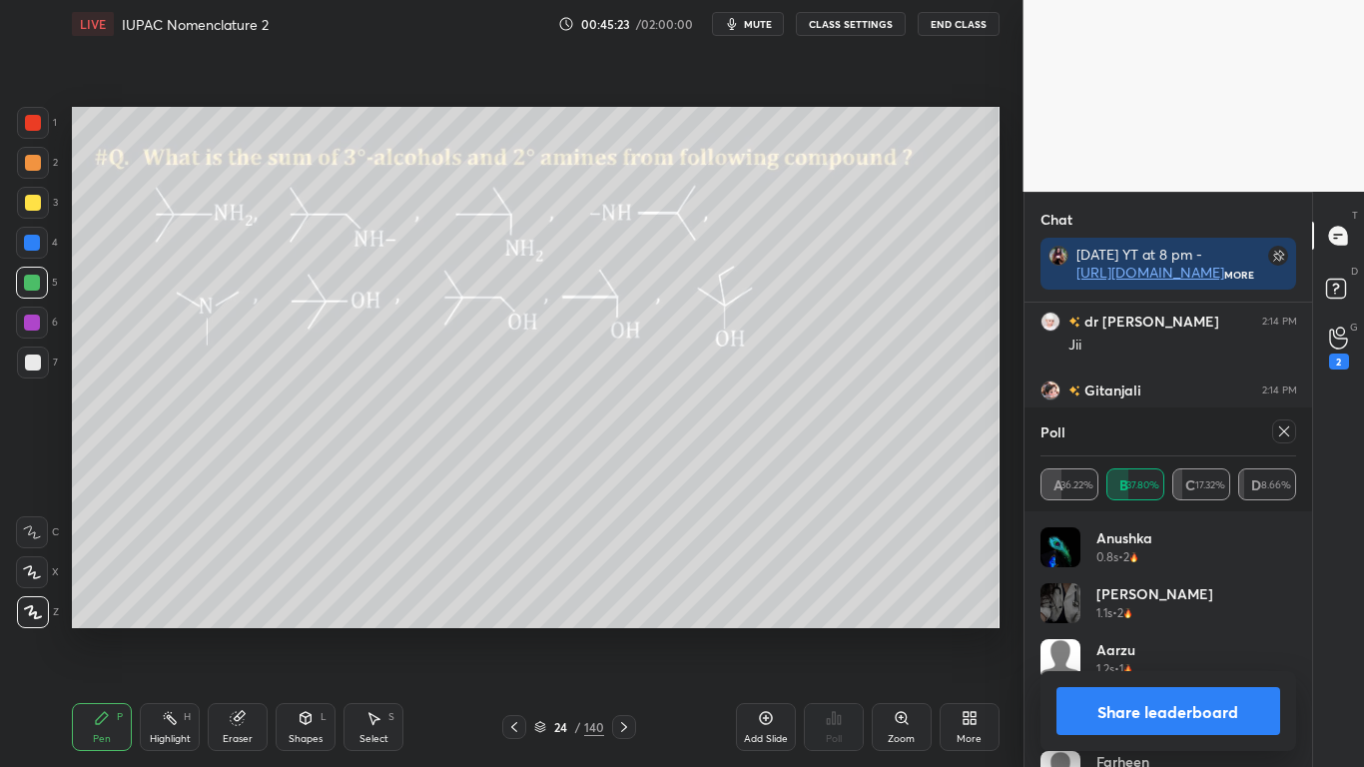
click at [1157, 631] on button "Share leaderboard" at bounding box center [1168, 711] width 225 height 48
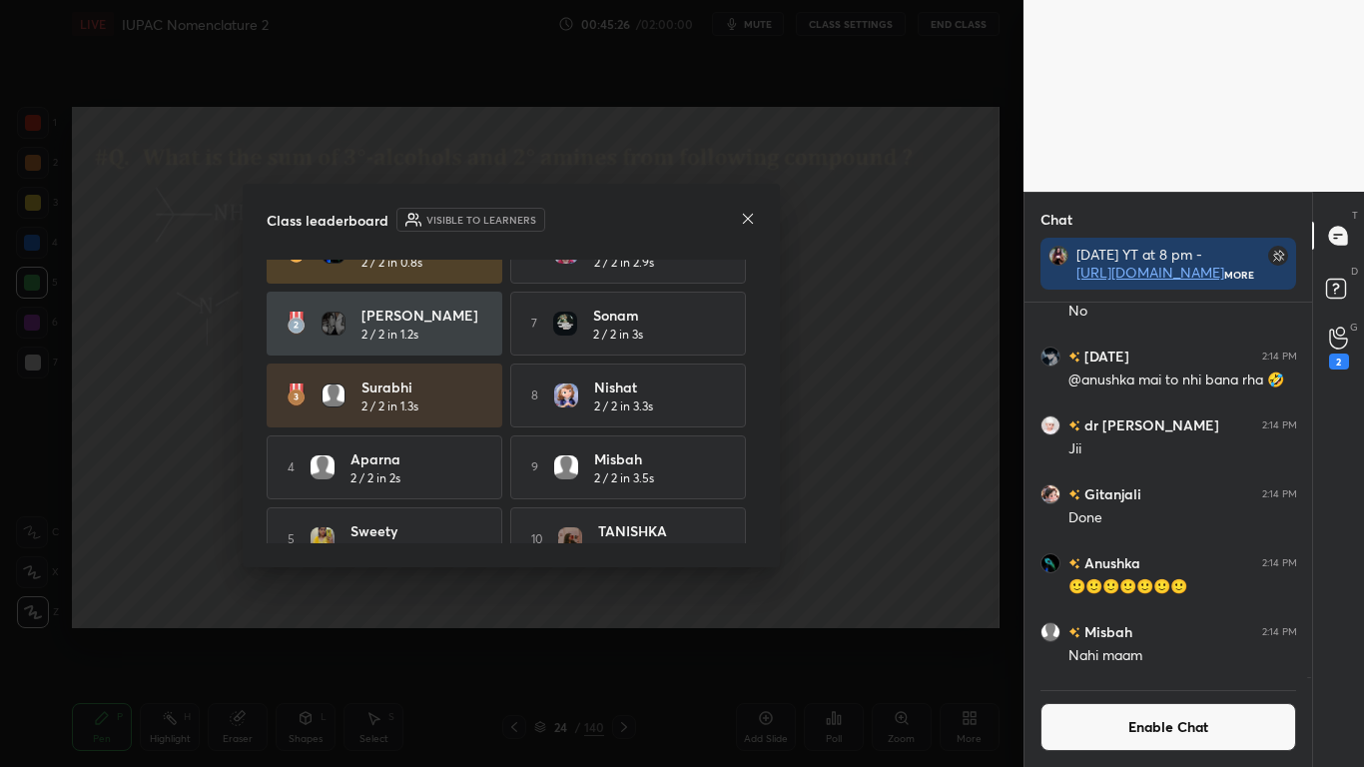
scroll to position [74, 0]
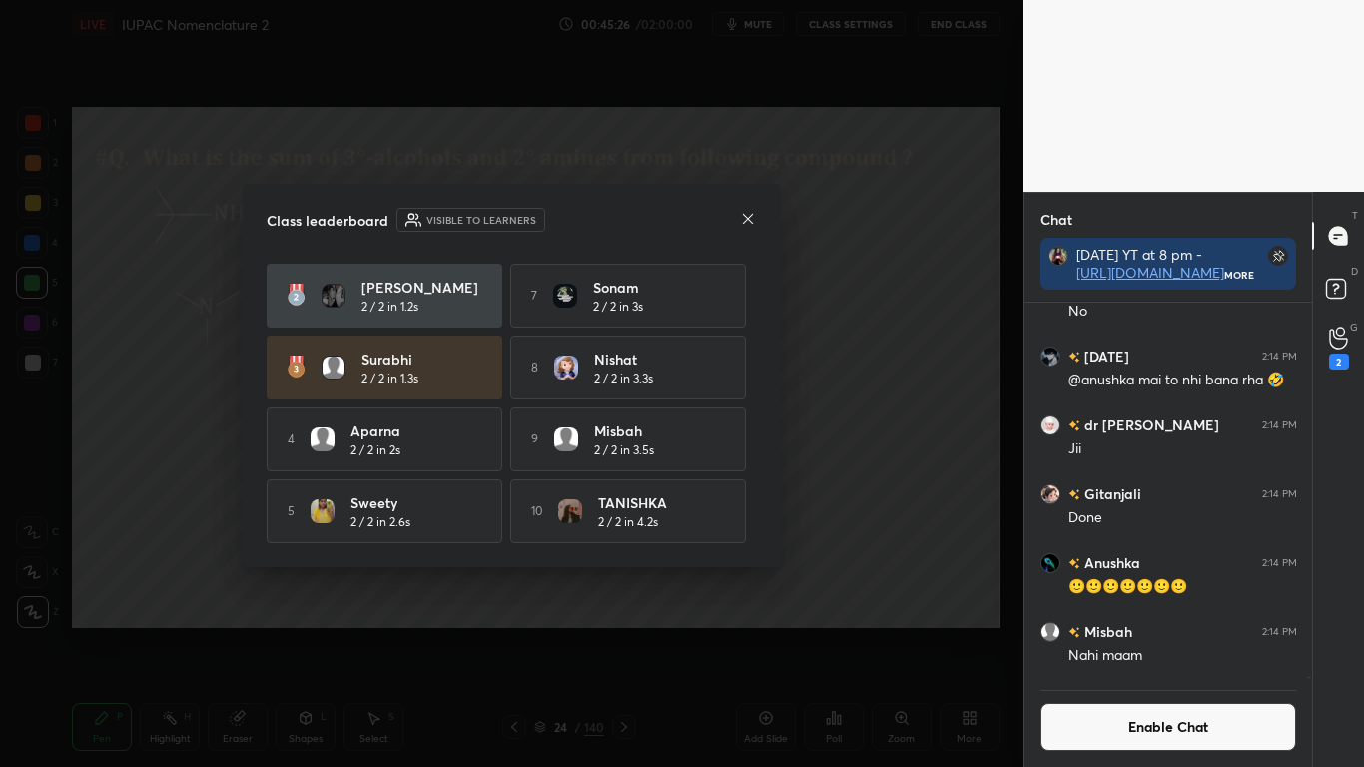
click at [748, 219] on icon at bounding box center [748, 218] width 10 height 10
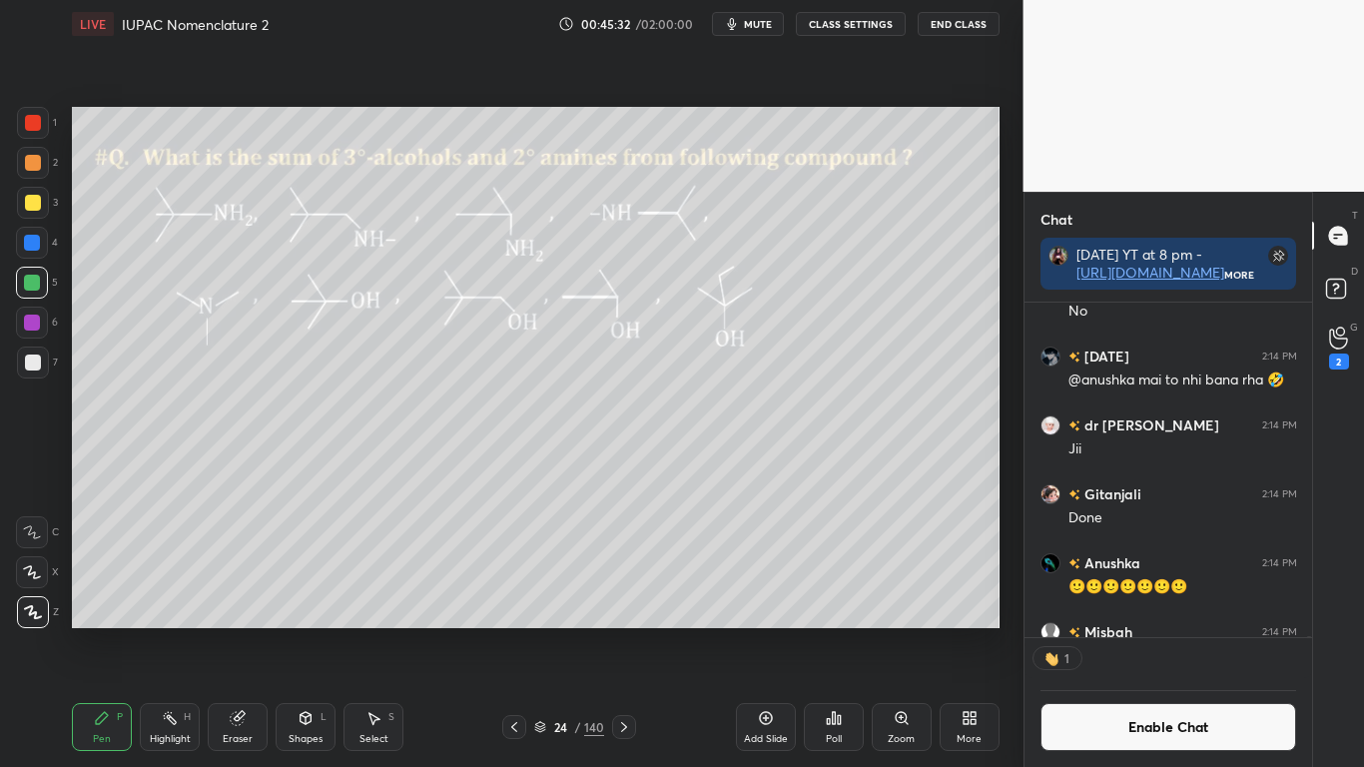
scroll to position [329, 282]
click at [245, 631] on icon at bounding box center [238, 718] width 16 height 16
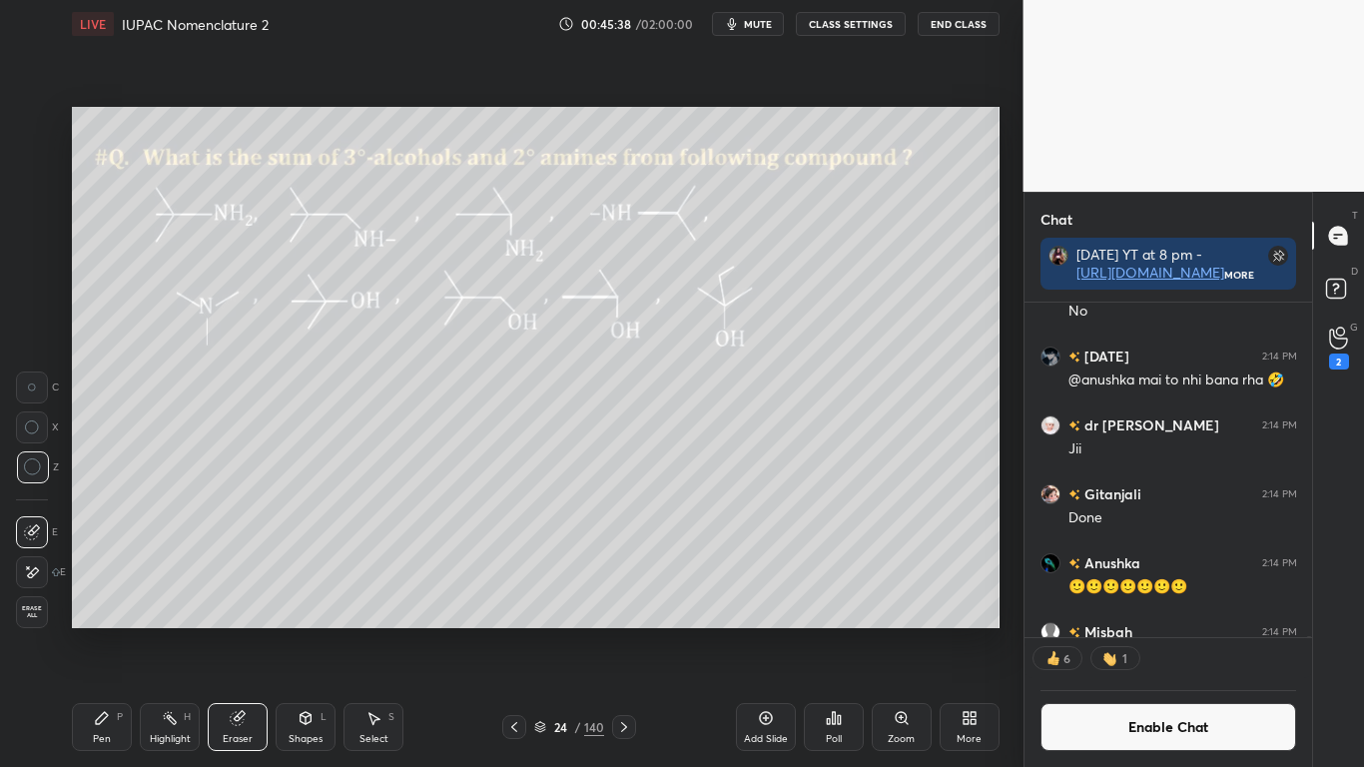
click at [98, 631] on div "Pen P" at bounding box center [102, 727] width 60 height 48
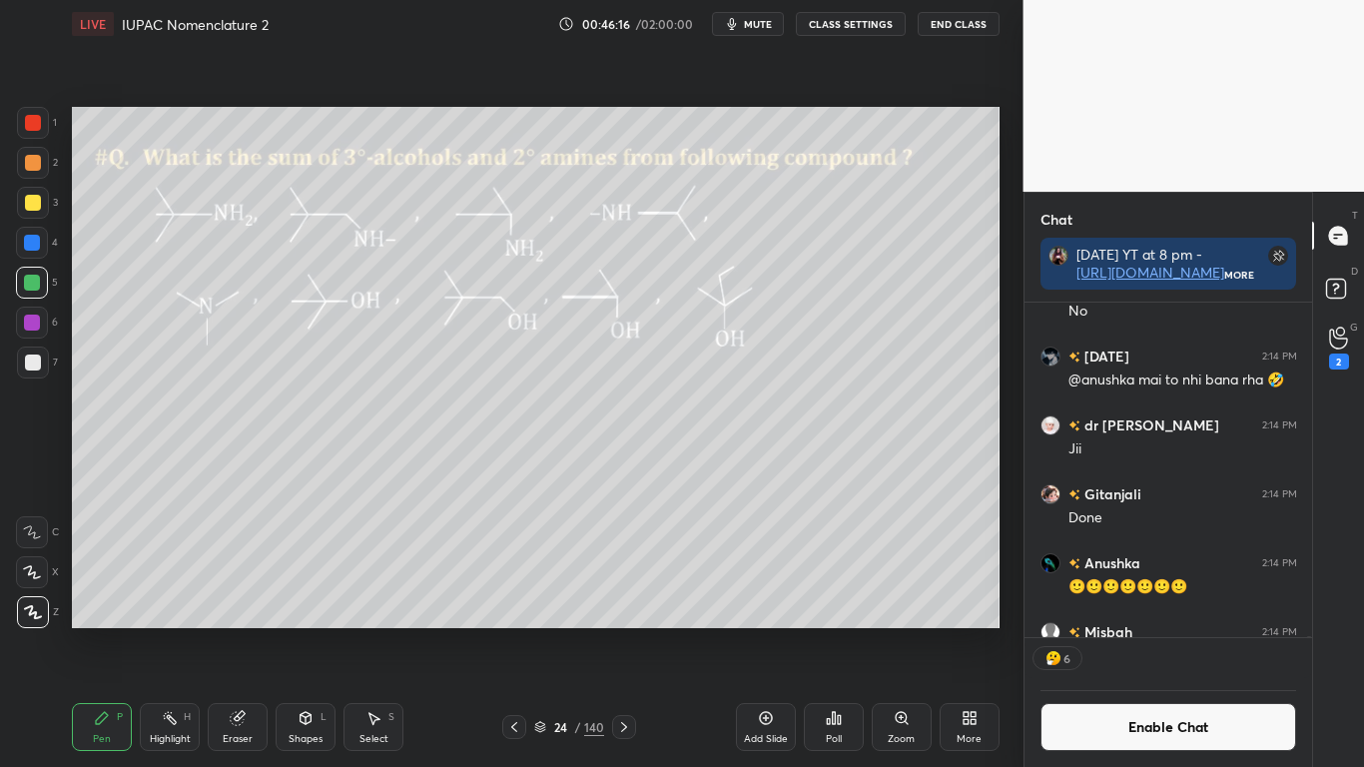
click at [1145, 631] on button "Enable Chat" at bounding box center [1168, 727] width 257 height 48
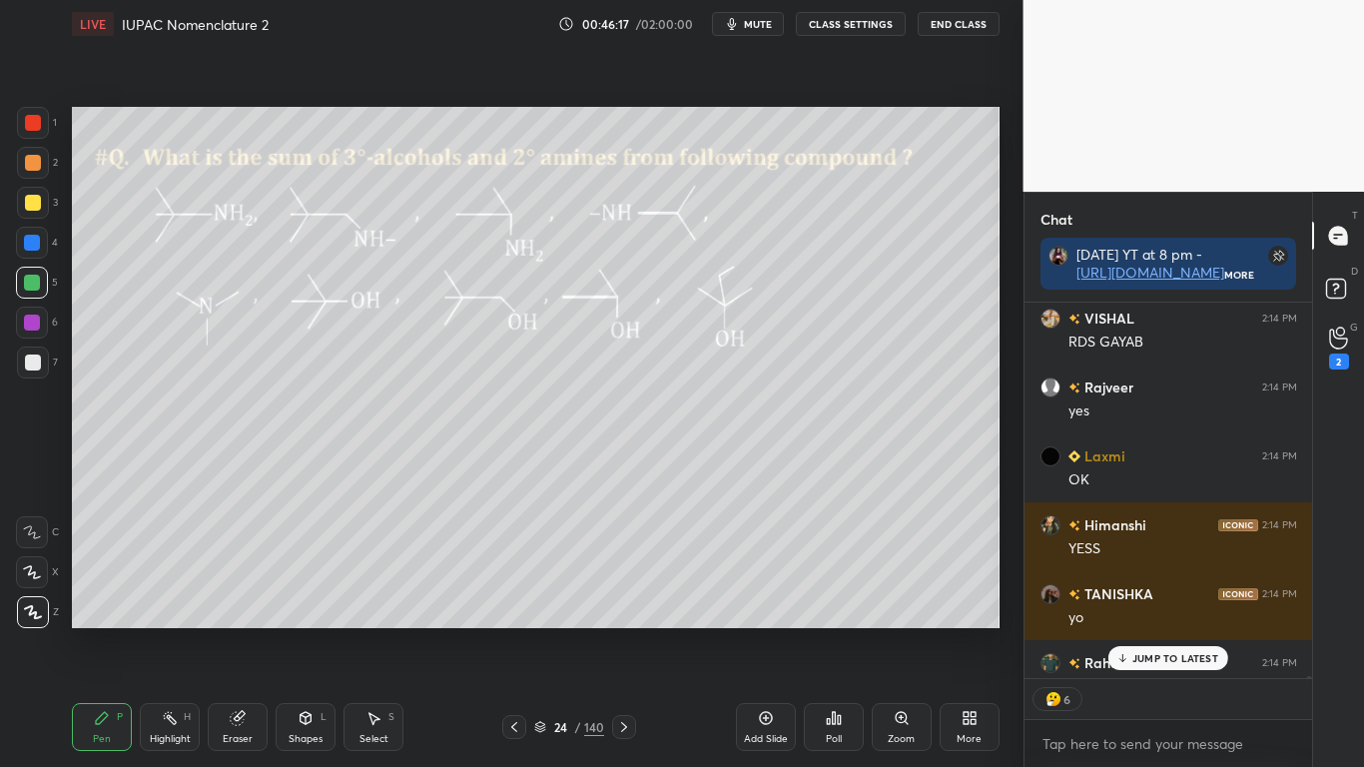
click at [1176, 631] on p "JUMP TO LATEST" at bounding box center [1175, 658] width 86 height 12
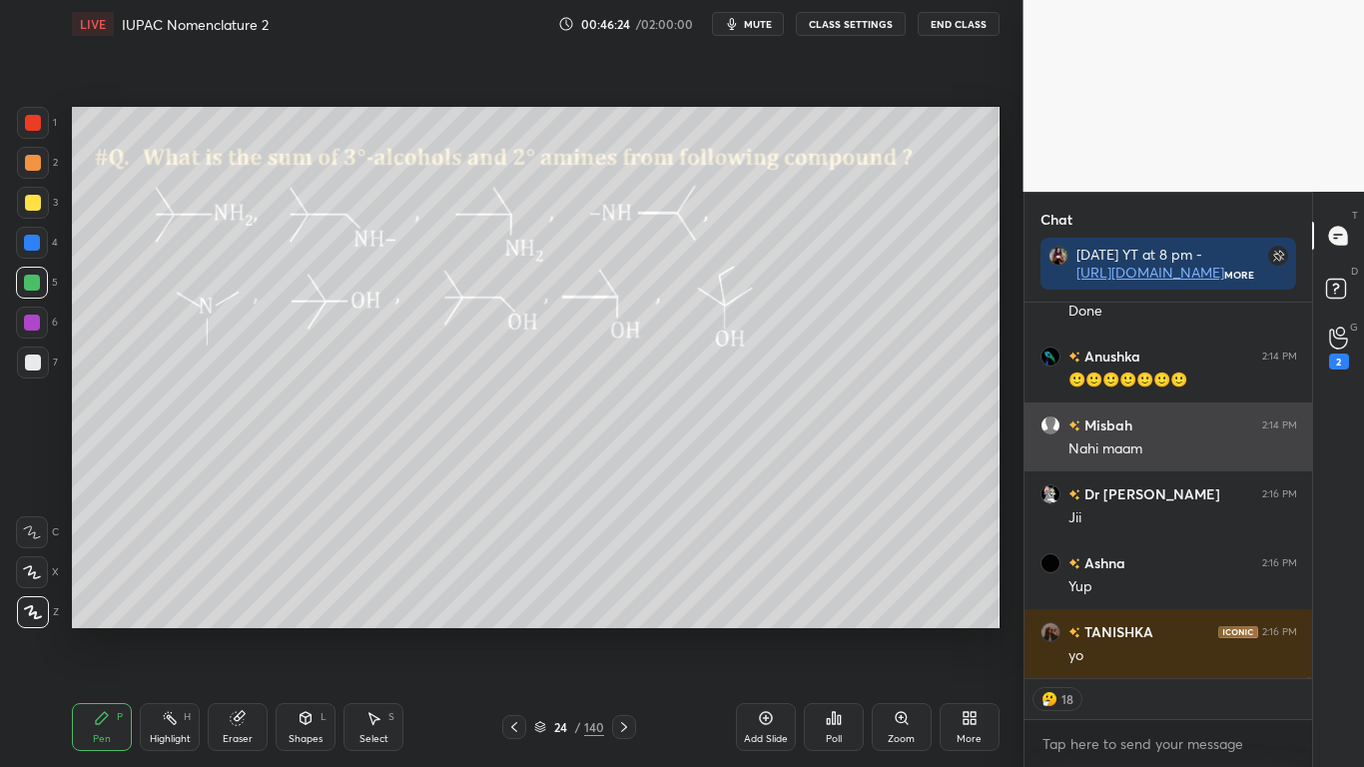
scroll to position [99185, 0]
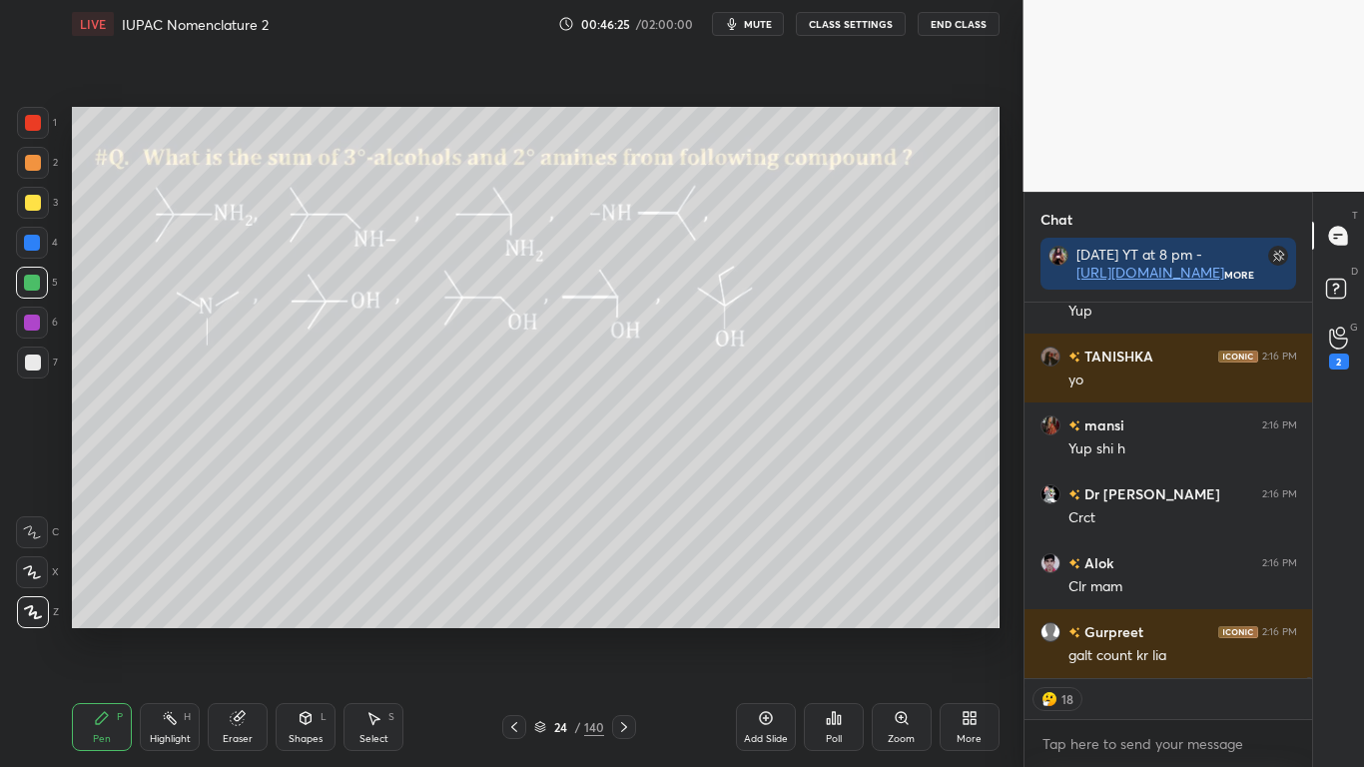
click at [32, 199] on div at bounding box center [33, 203] width 16 height 16
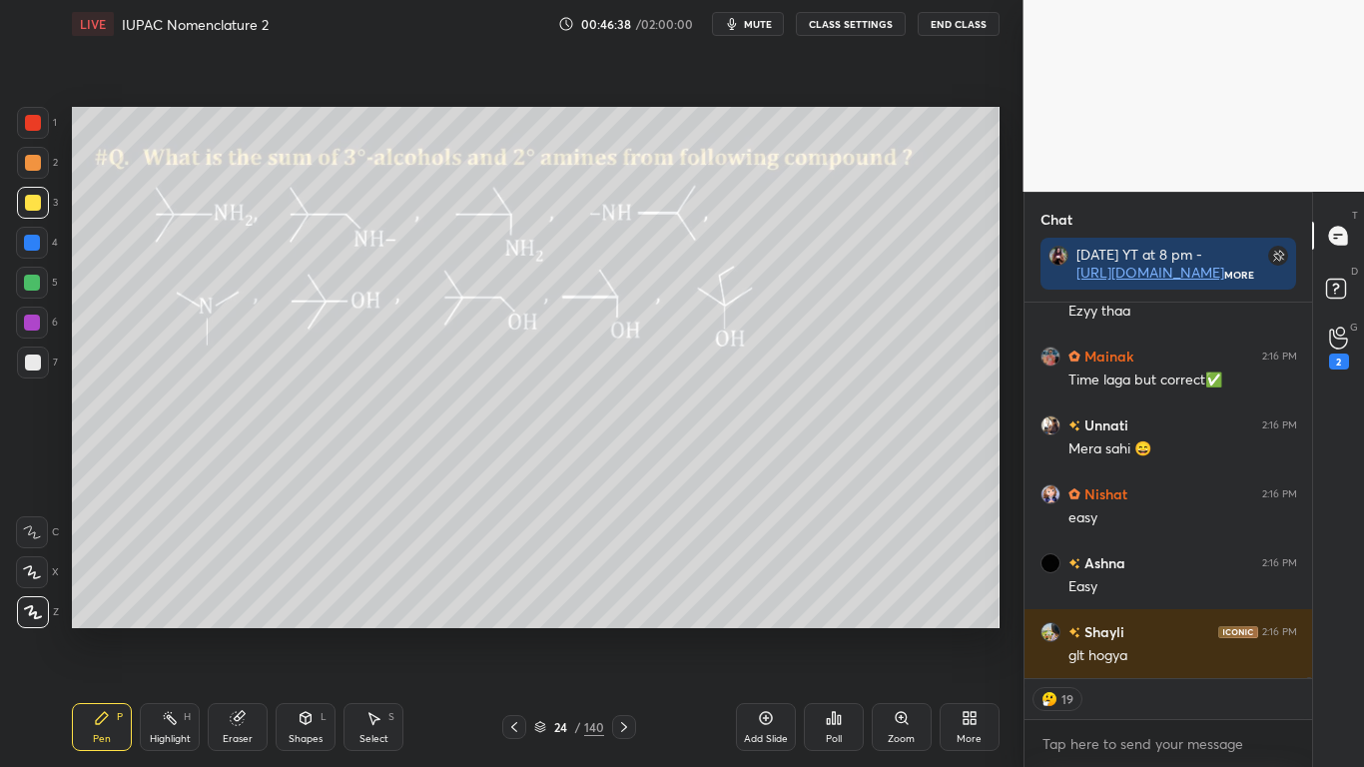
scroll to position [100150, 0]
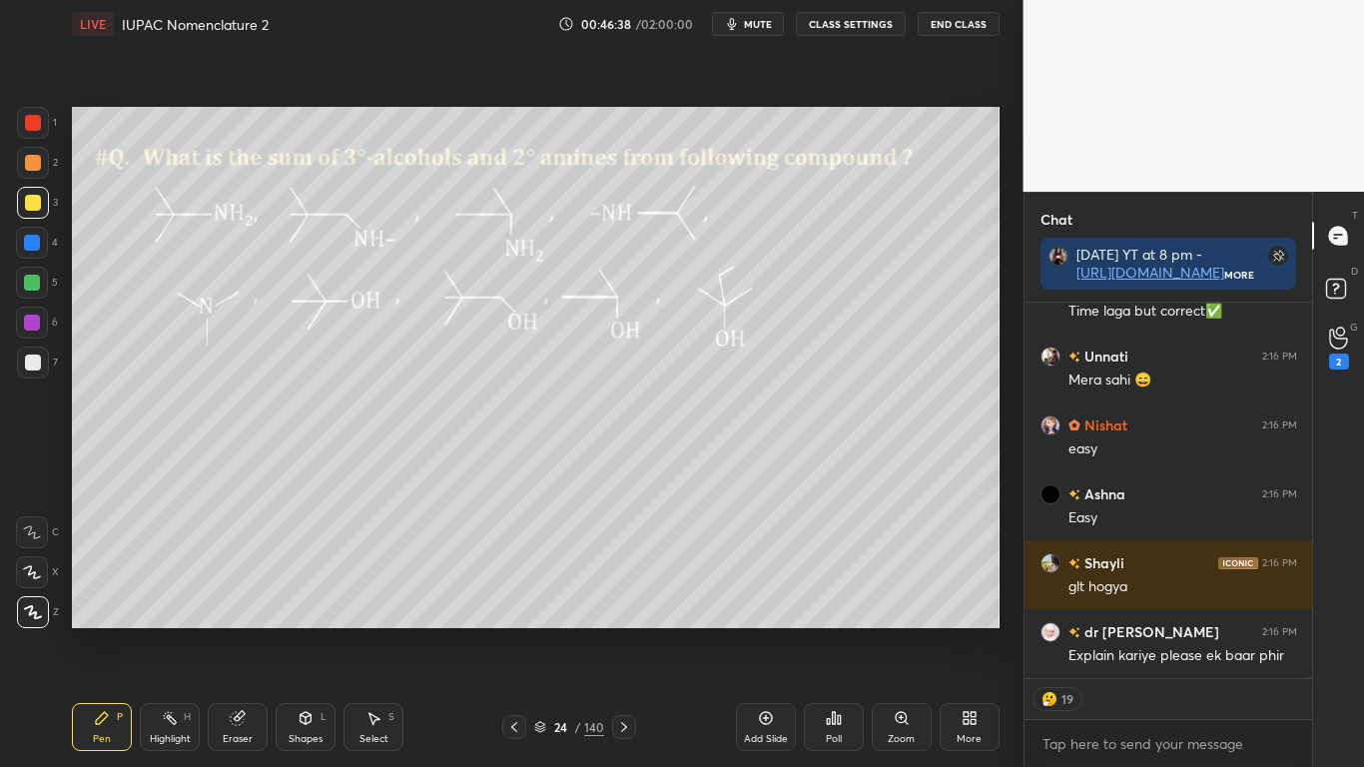
type textarea "x"
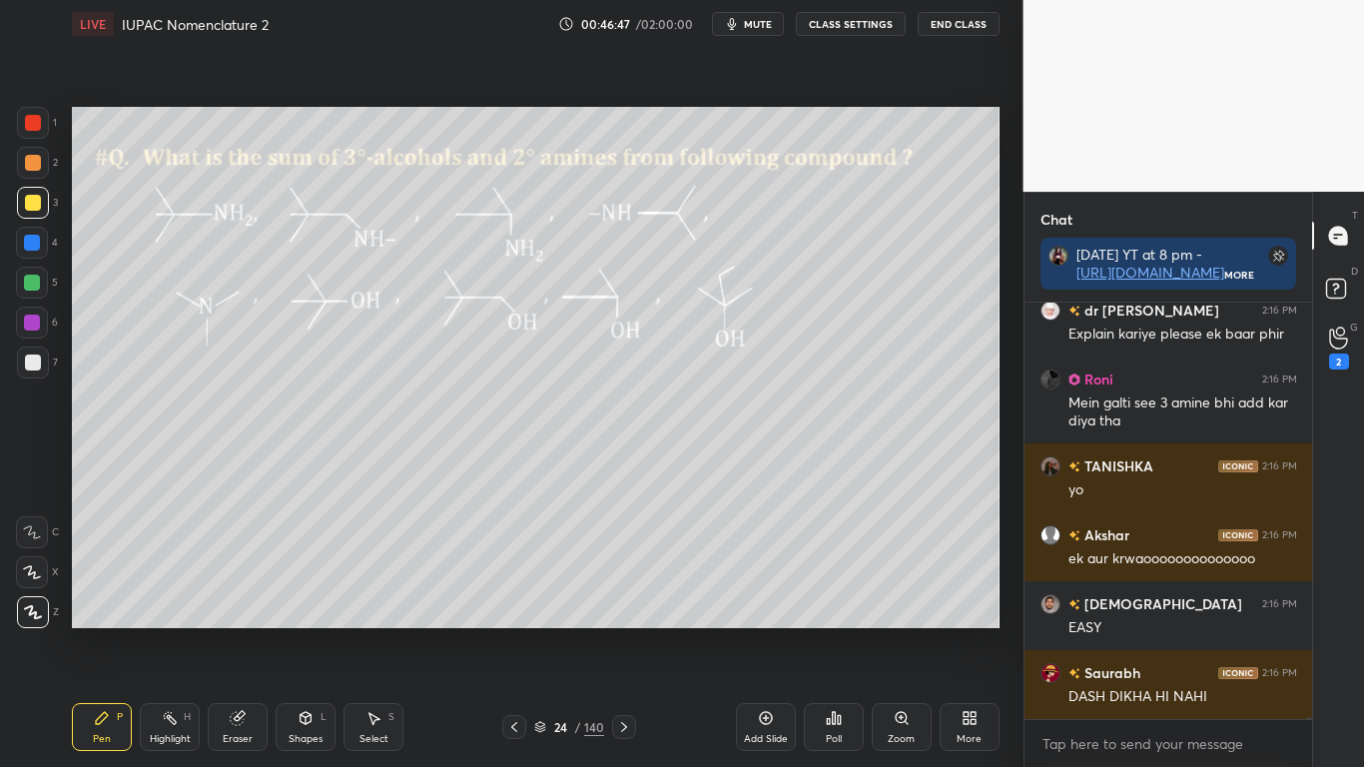
scroll to position [100540, 0]
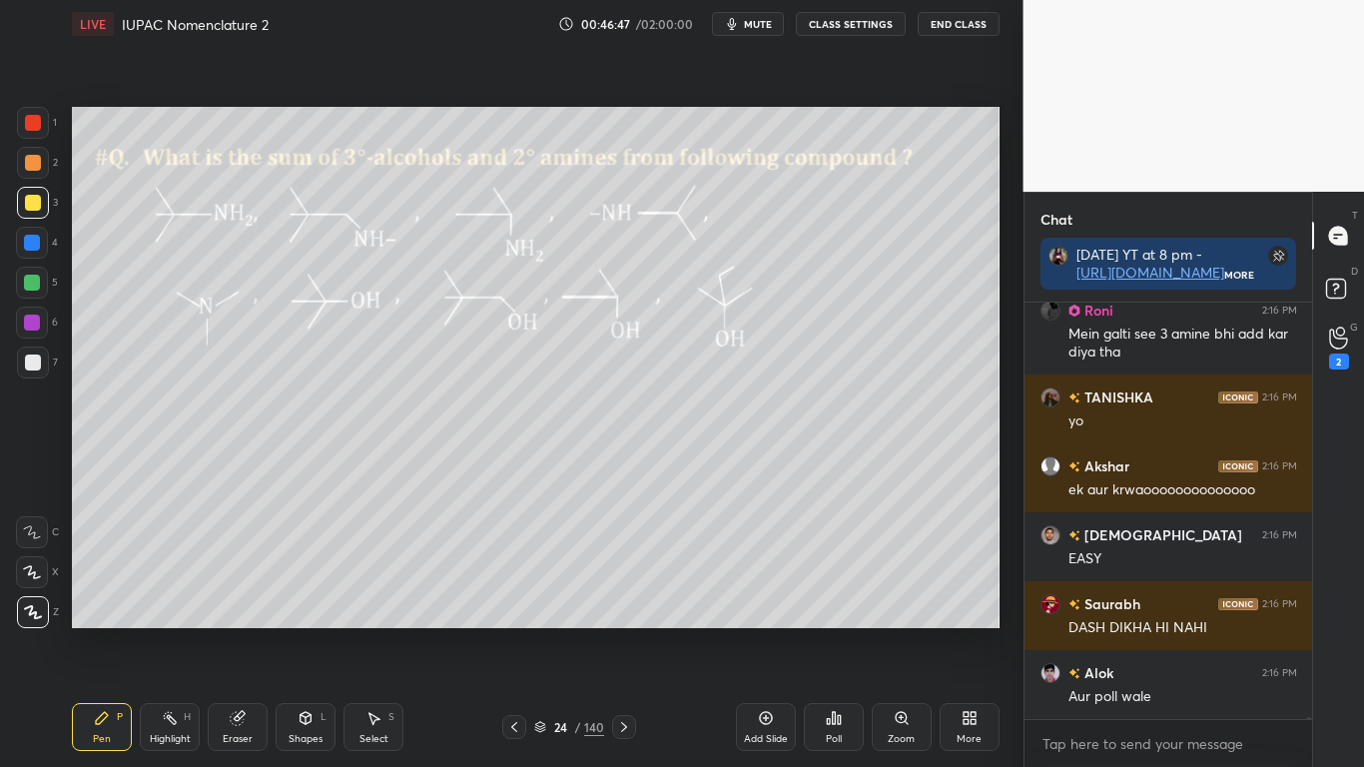
click at [840, 25] on button "CLASS SETTINGS" at bounding box center [851, 24] width 110 height 24
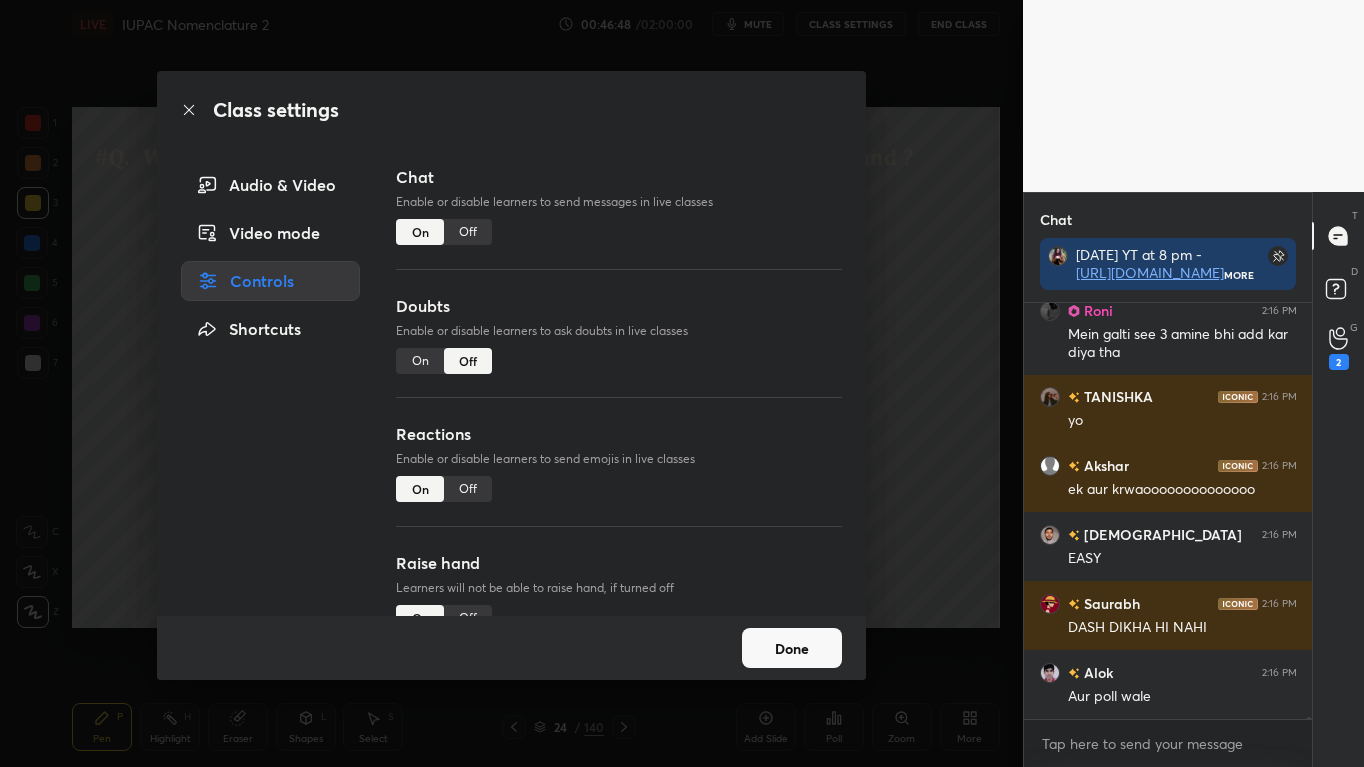
scroll to position [100609, 0]
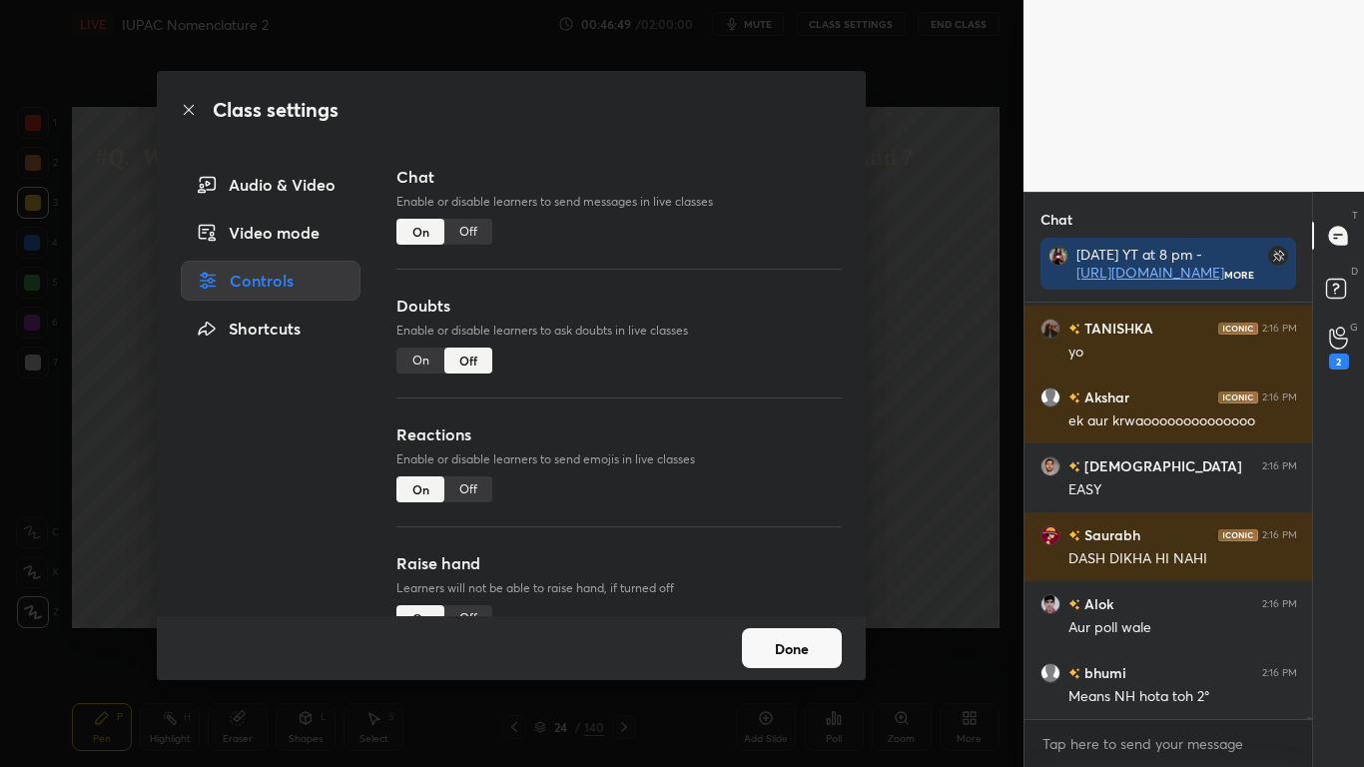
click at [461, 229] on div "Off" at bounding box center [468, 232] width 48 height 26
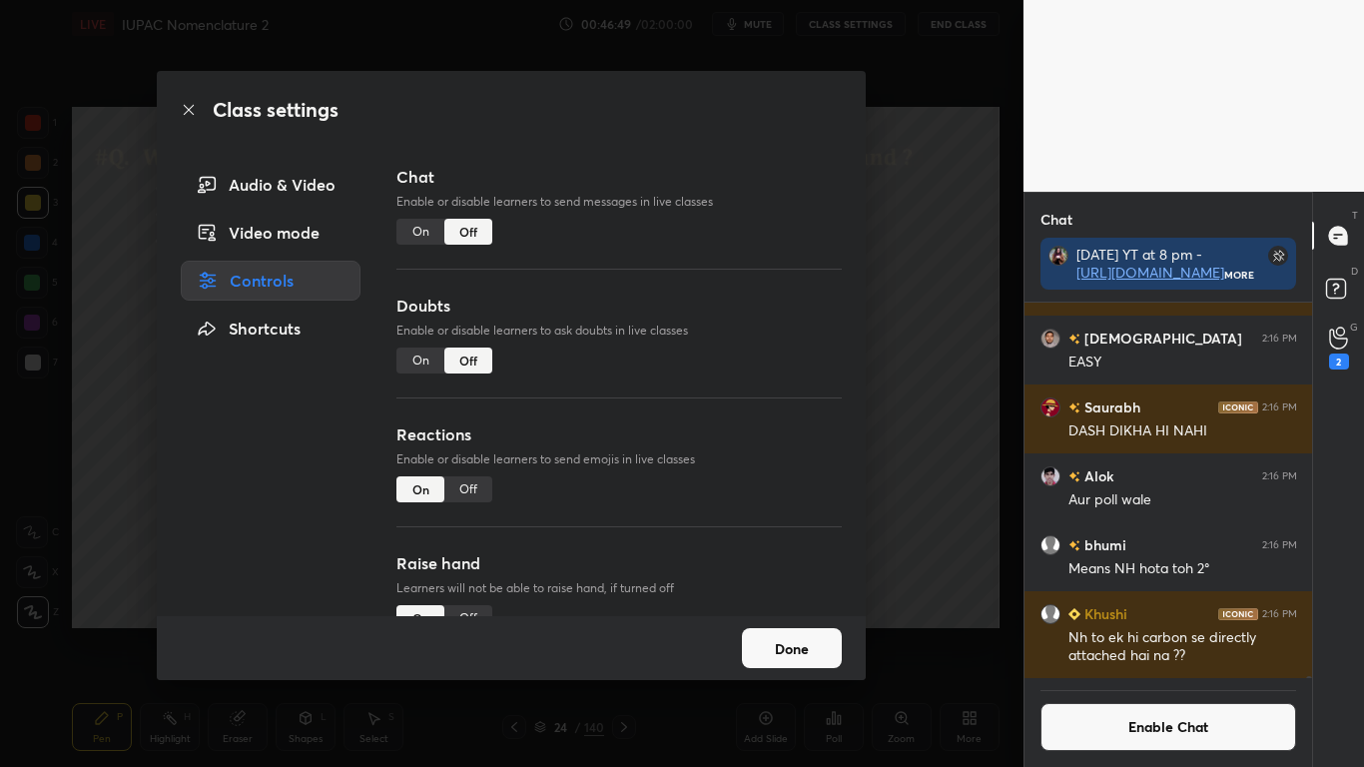
scroll to position [369, 282]
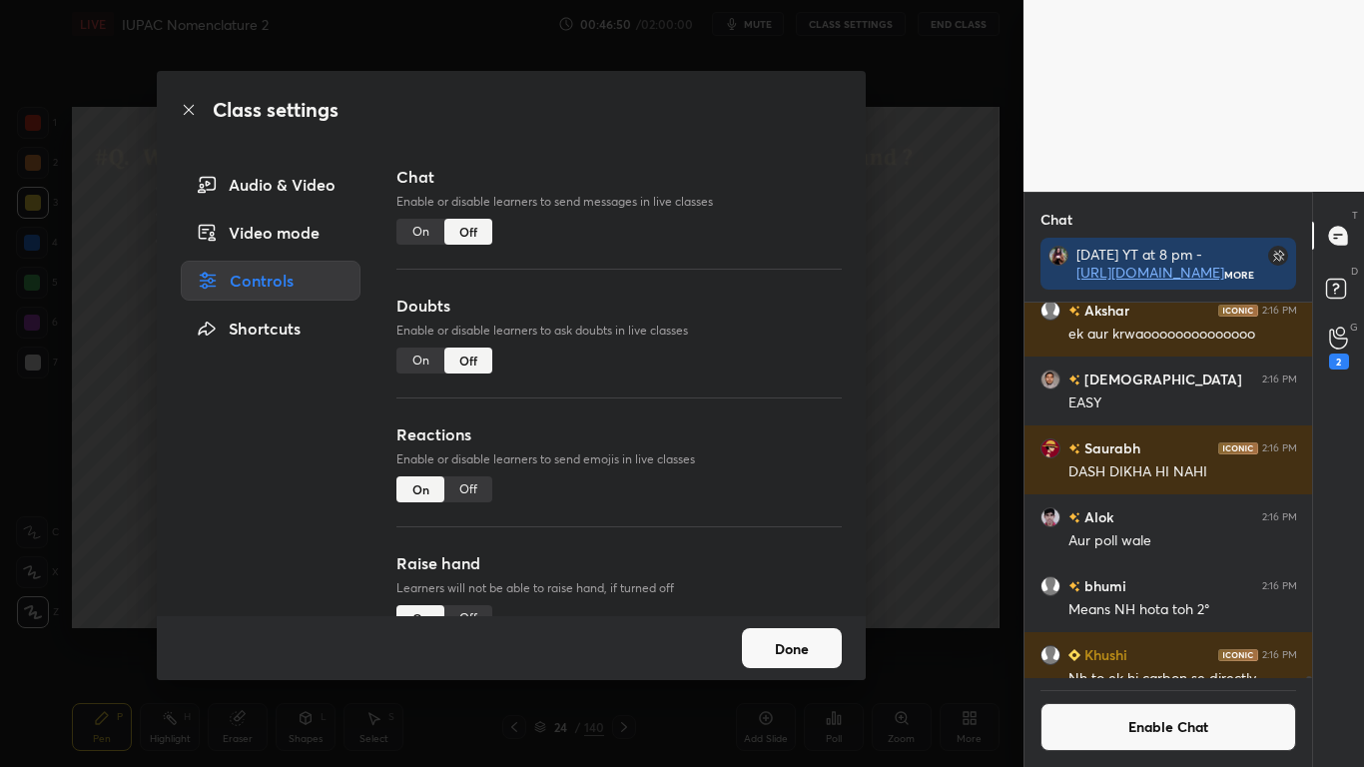
click at [806, 631] on button "Done" at bounding box center [792, 648] width 100 height 40
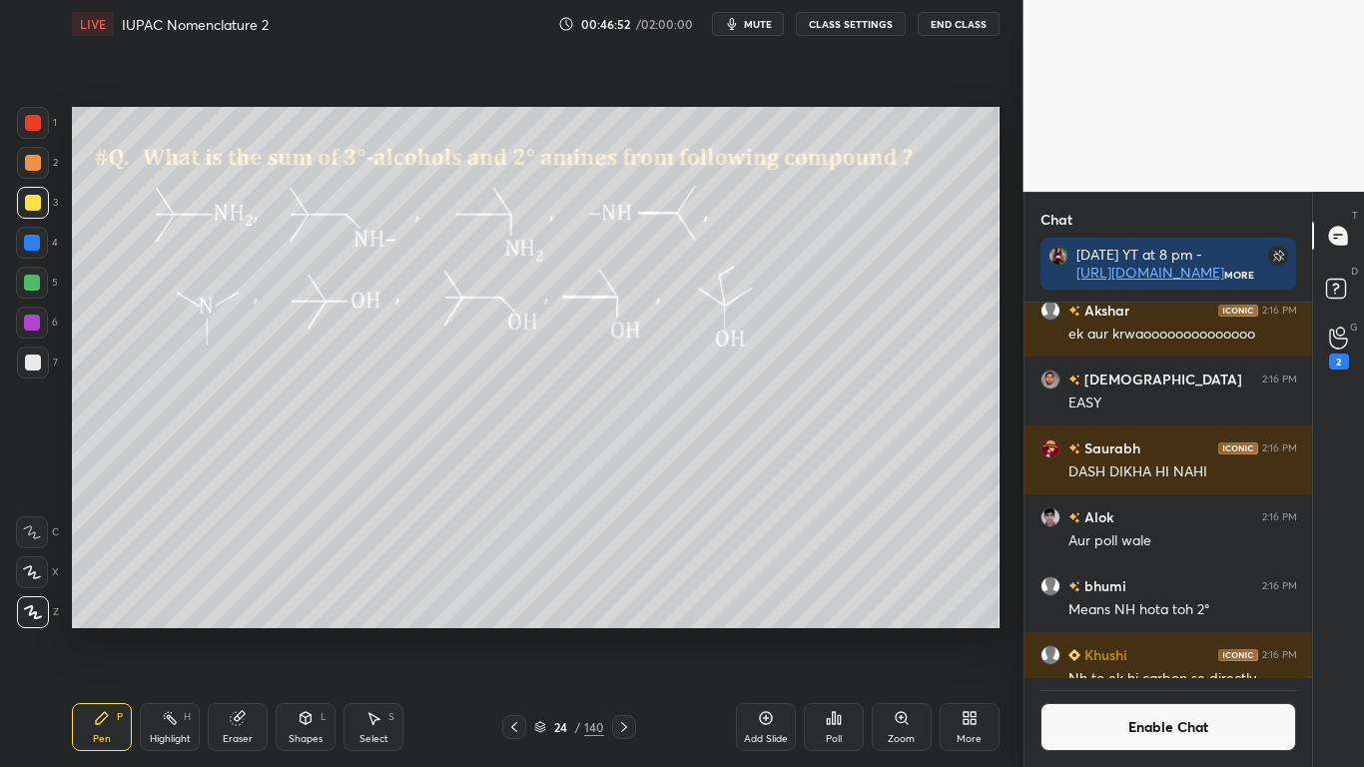
click at [540, 631] on icon at bounding box center [540, 727] width 12 height 12
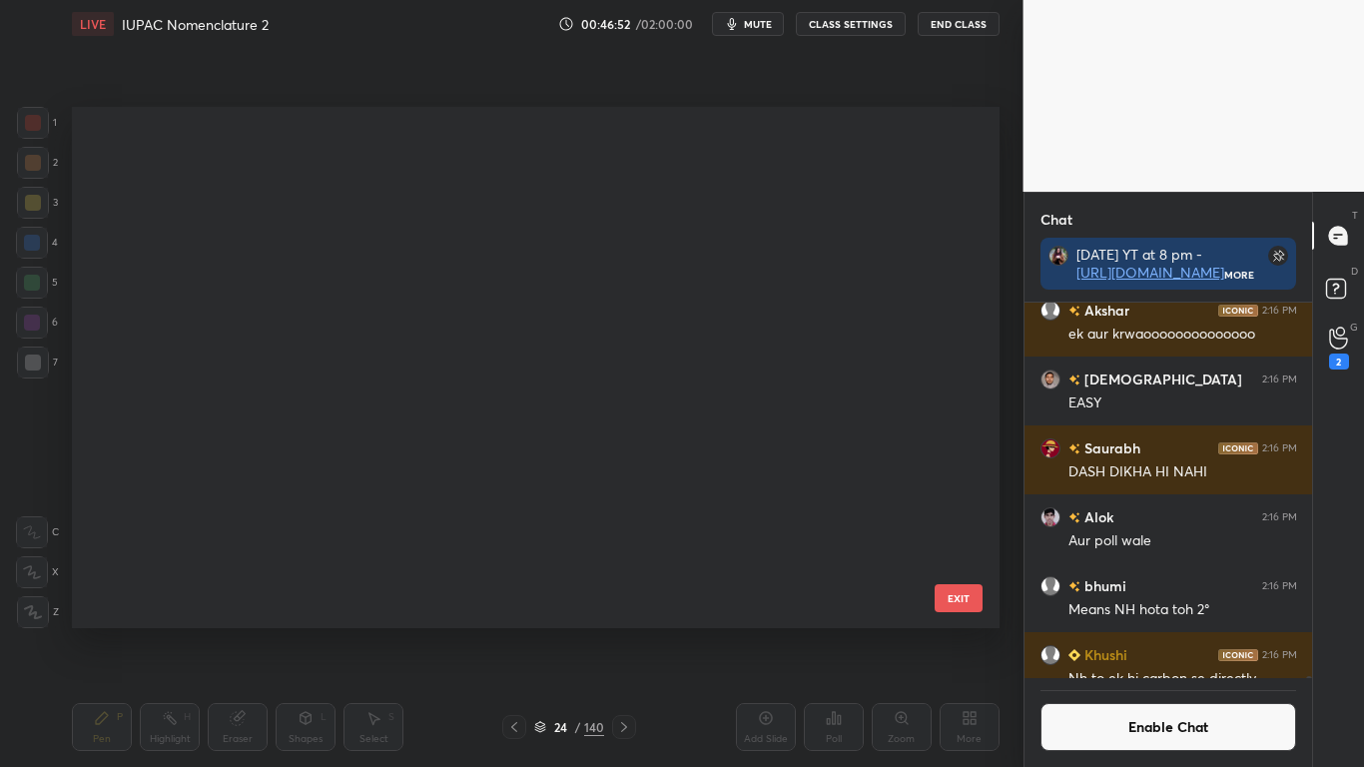
scroll to position [516, 917]
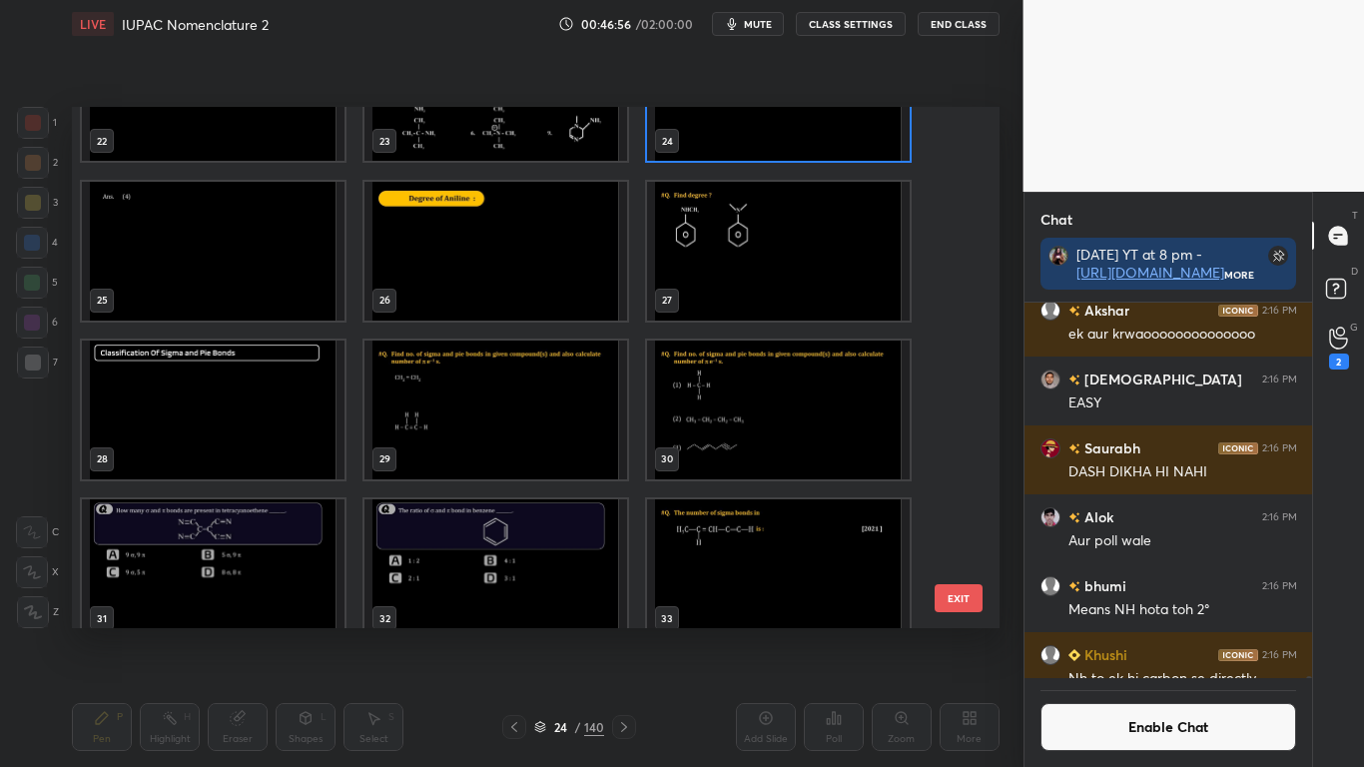
click at [456, 274] on img "grid" at bounding box center [495, 250] width 263 height 139
click at [459, 273] on img "grid" at bounding box center [495, 250] width 263 height 139
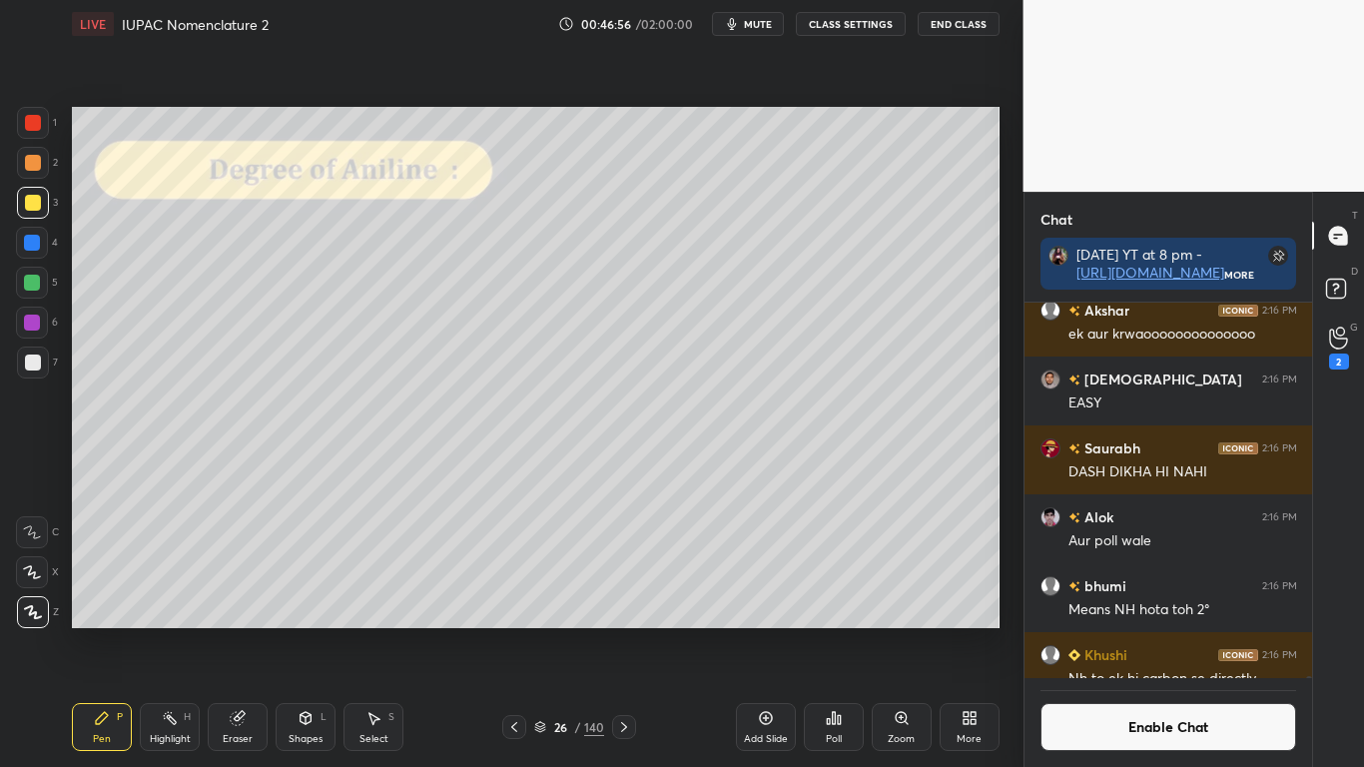
click at [477, 275] on img "grid" at bounding box center [495, 250] width 263 height 139
click at [28, 362] on div at bounding box center [33, 362] width 16 height 16
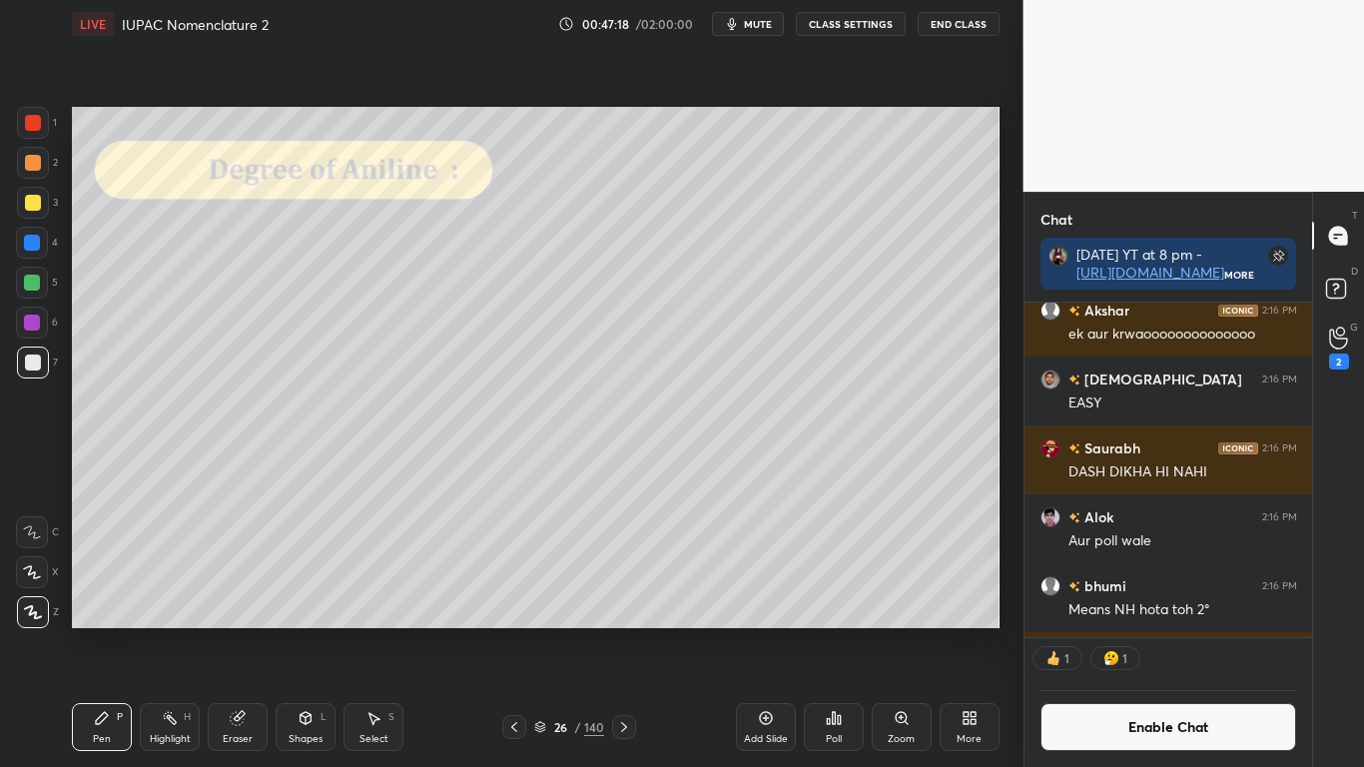
click at [36, 201] on div at bounding box center [33, 203] width 16 height 16
click at [1110, 631] on button "Enable Chat" at bounding box center [1168, 727] width 257 height 48
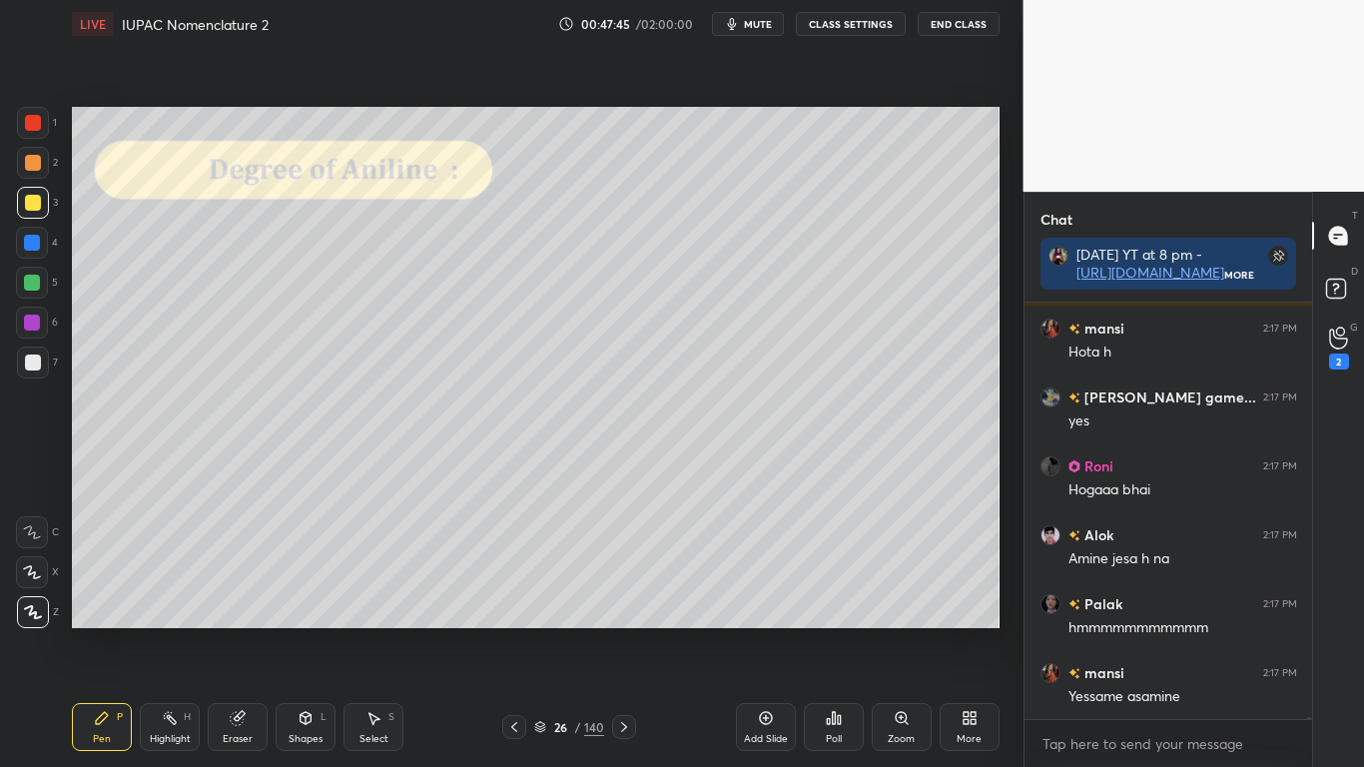
scroll to position [100629, 0]
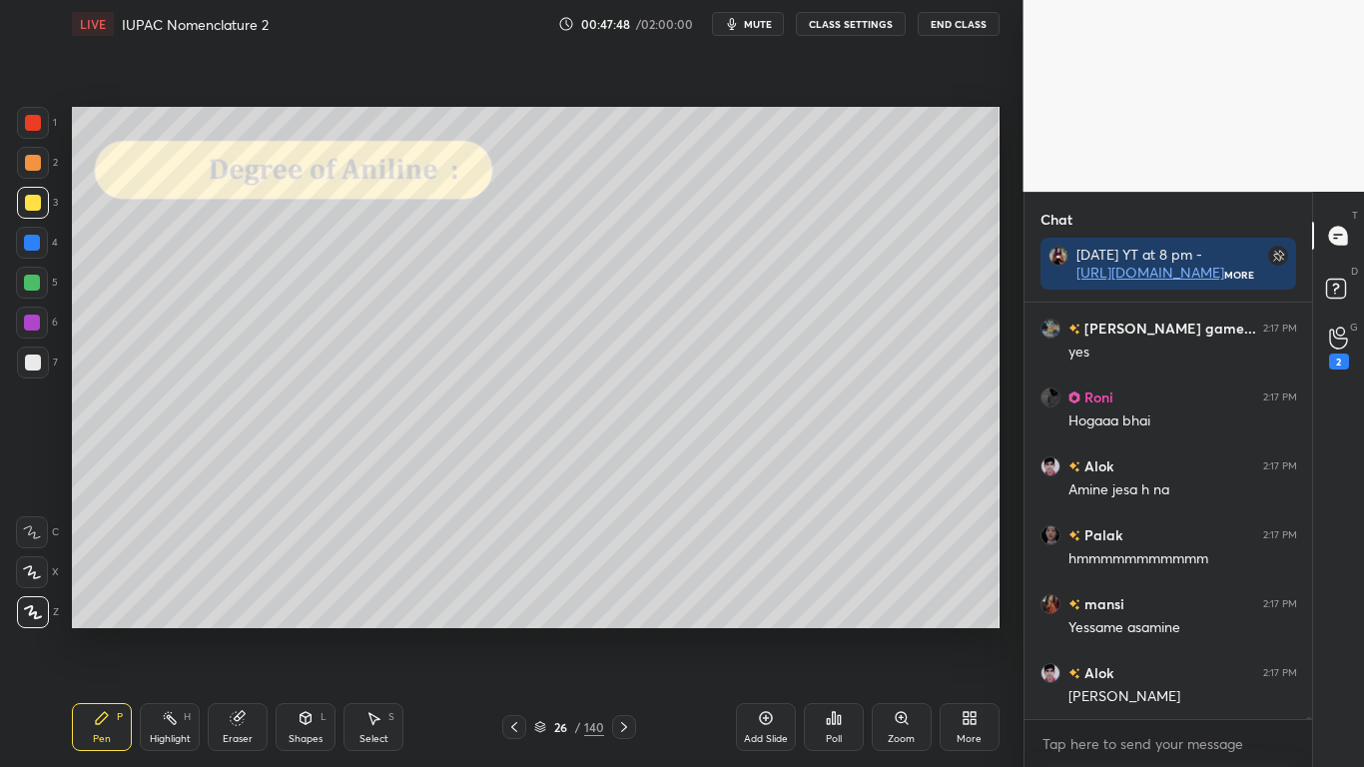
click at [37, 357] on div at bounding box center [33, 362] width 16 height 16
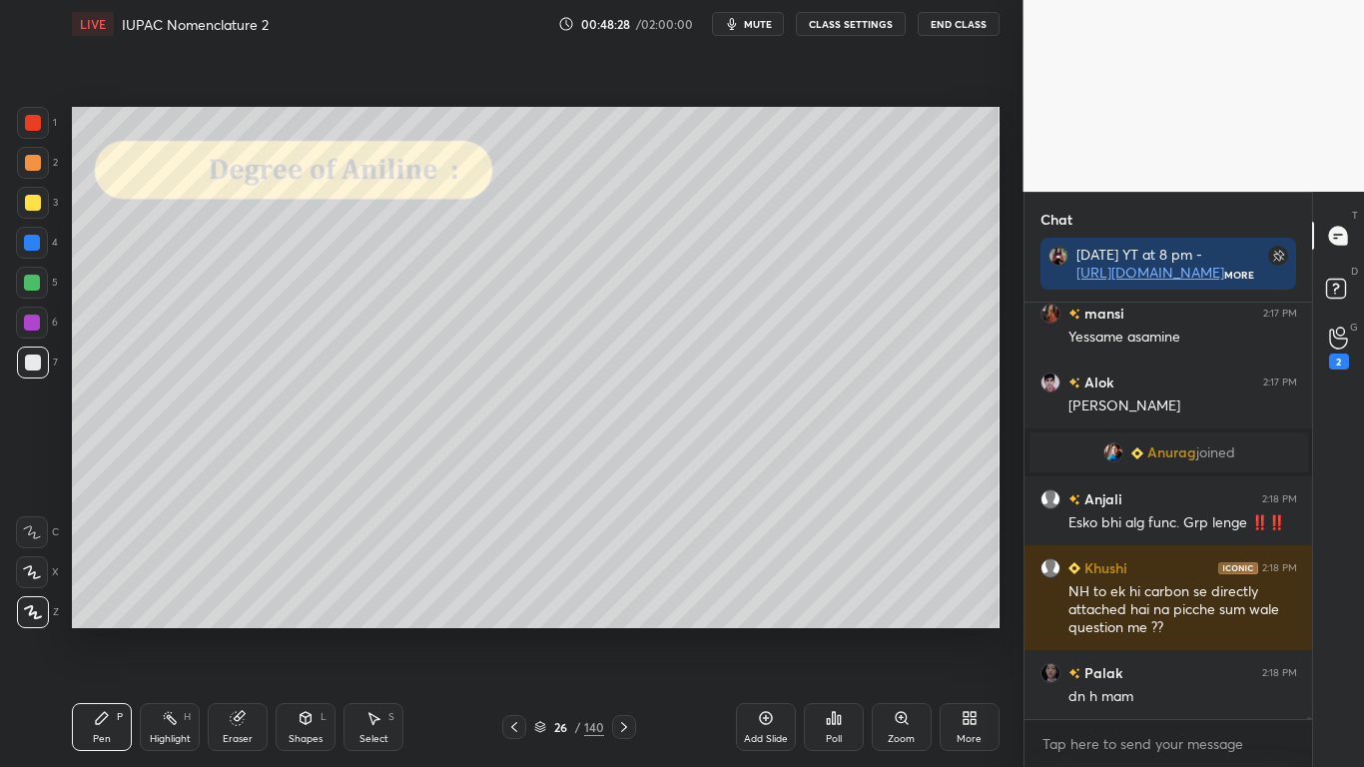
scroll to position [100799, 0]
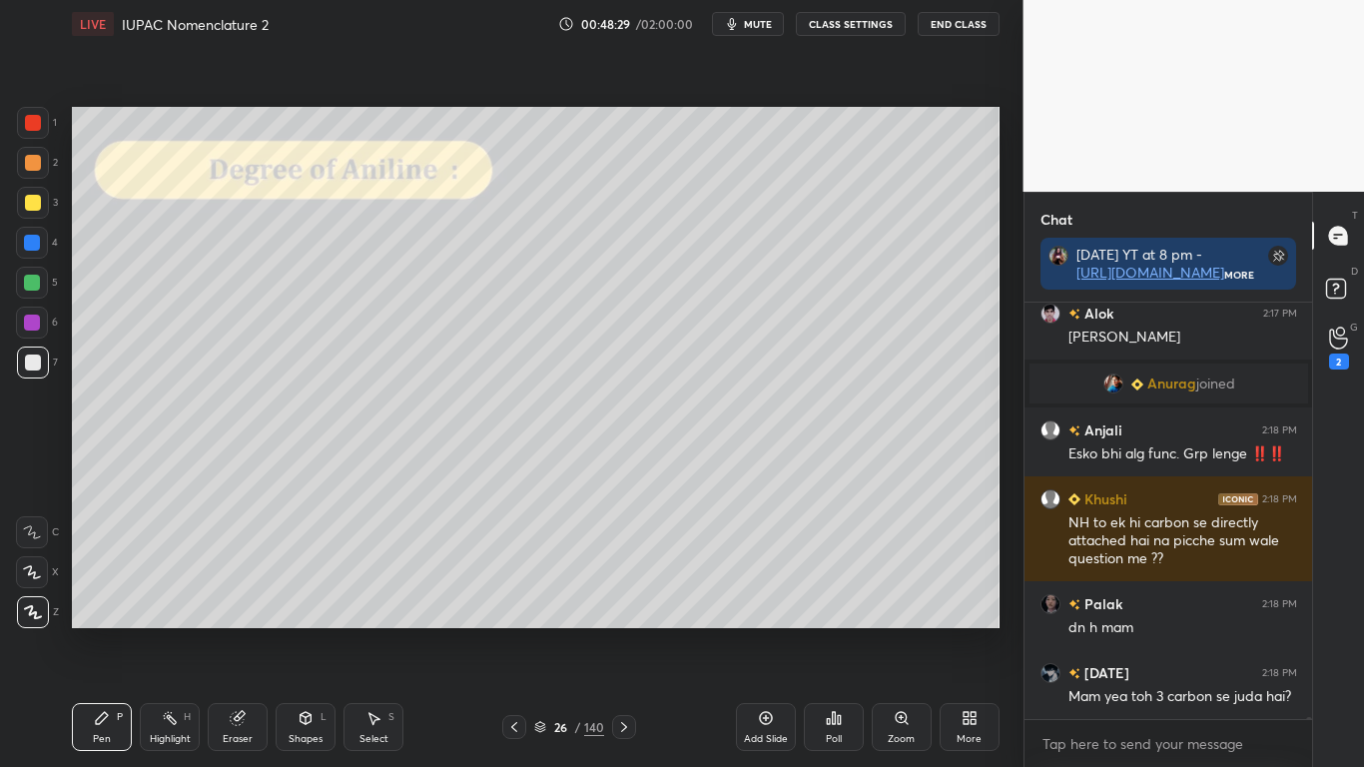
click at [235, 631] on div "Eraser" at bounding box center [238, 727] width 60 height 48
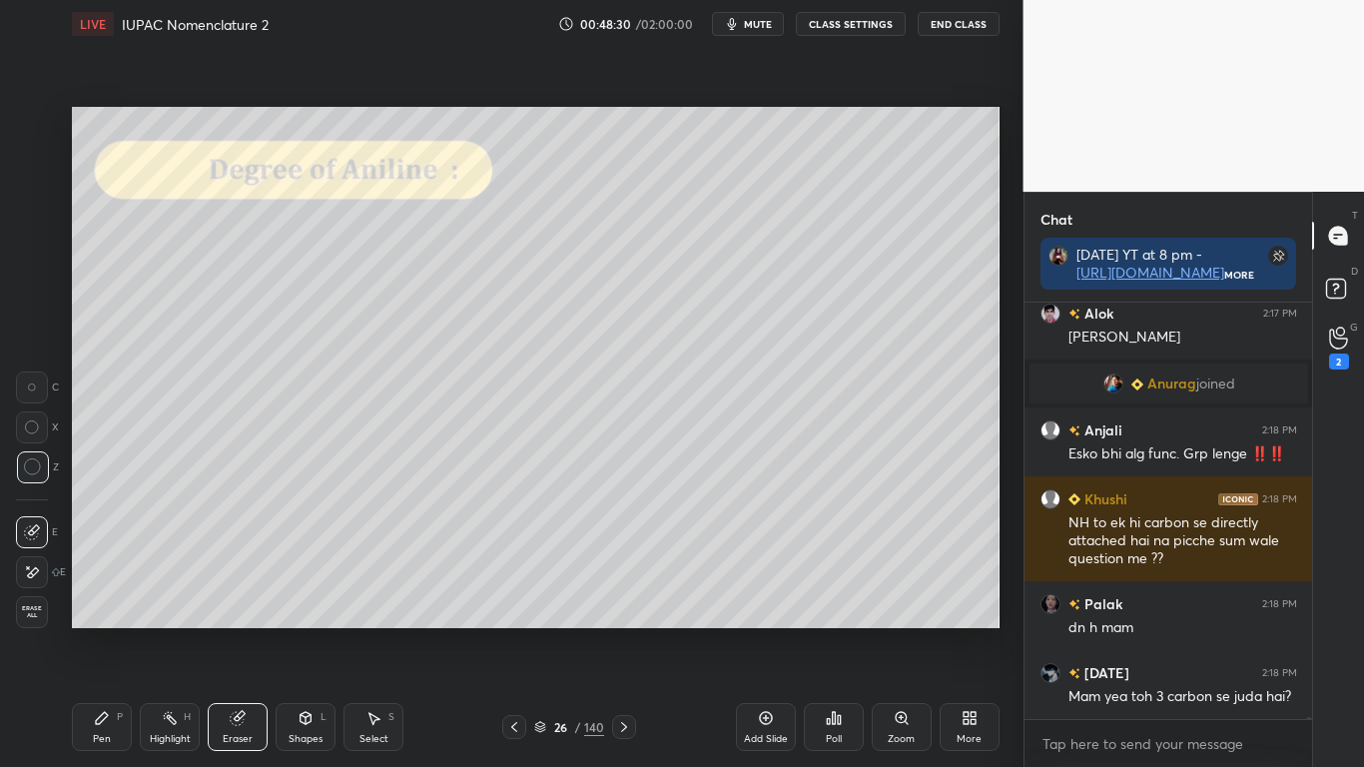
scroll to position [100868, 0]
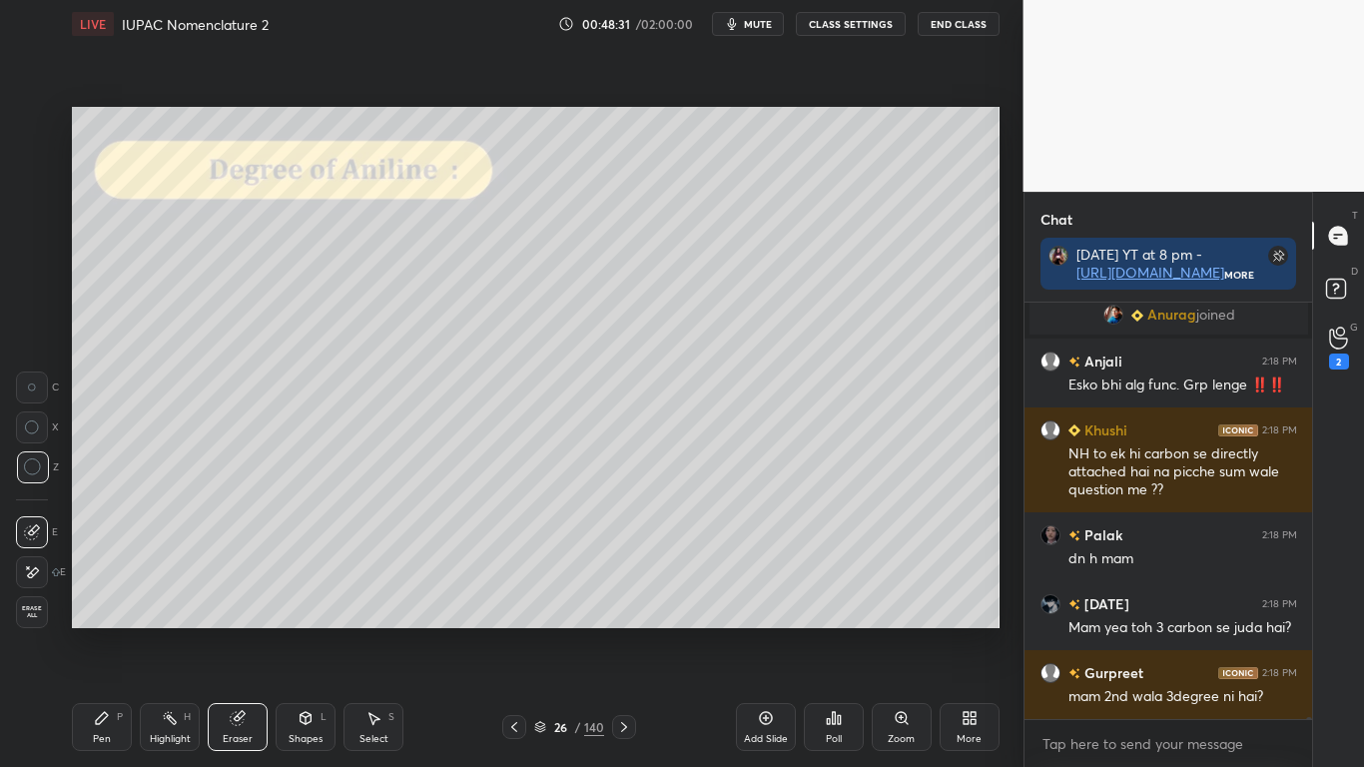
click at [98, 631] on icon at bounding box center [102, 718] width 16 height 16
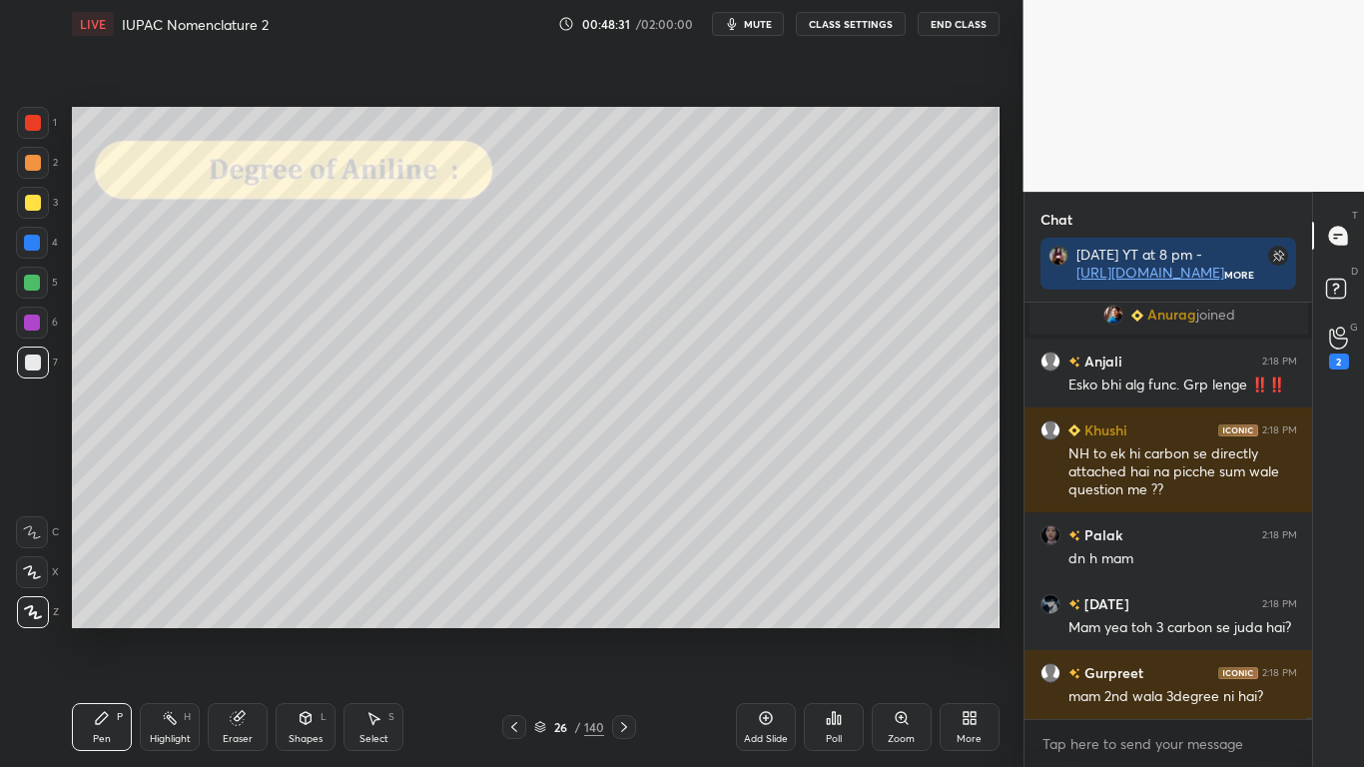
scroll to position [100937, 0]
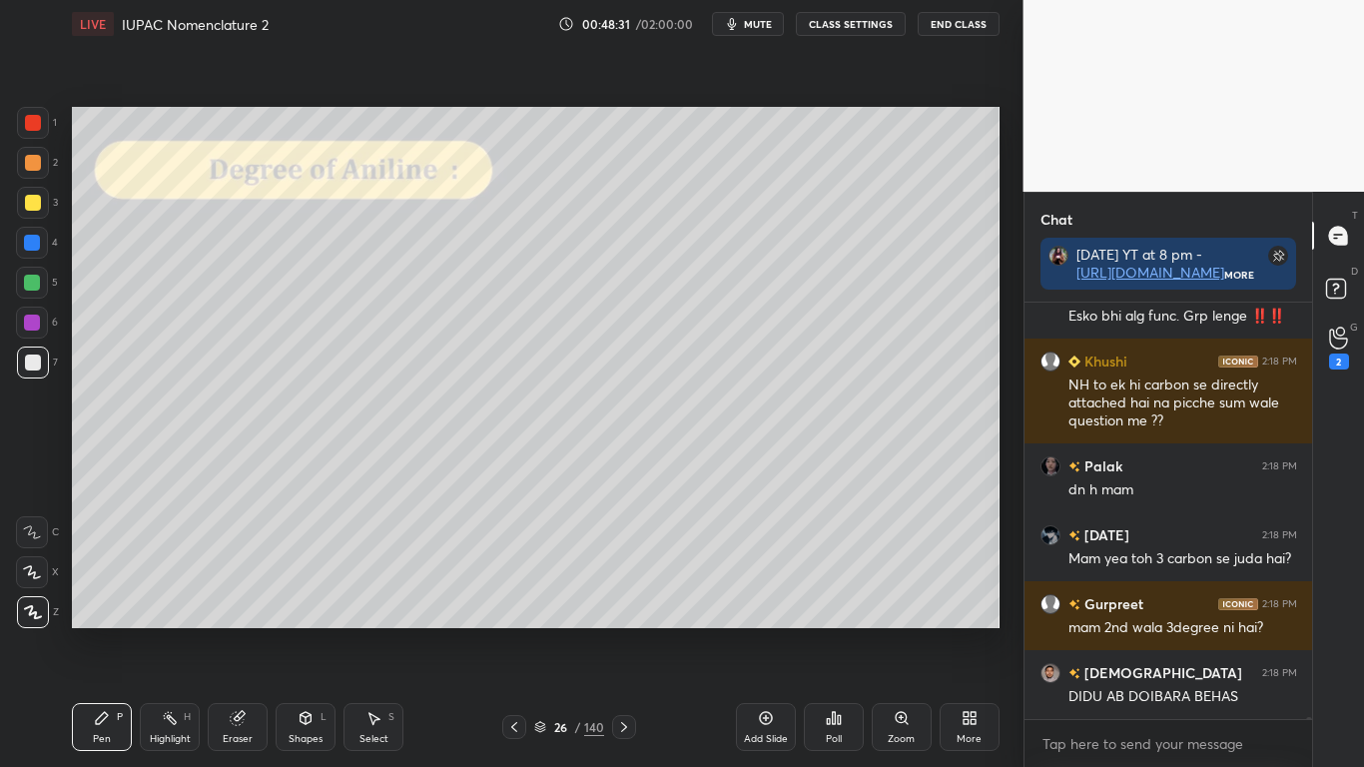
click at [40, 369] on div at bounding box center [33, 362] width 32 height 32
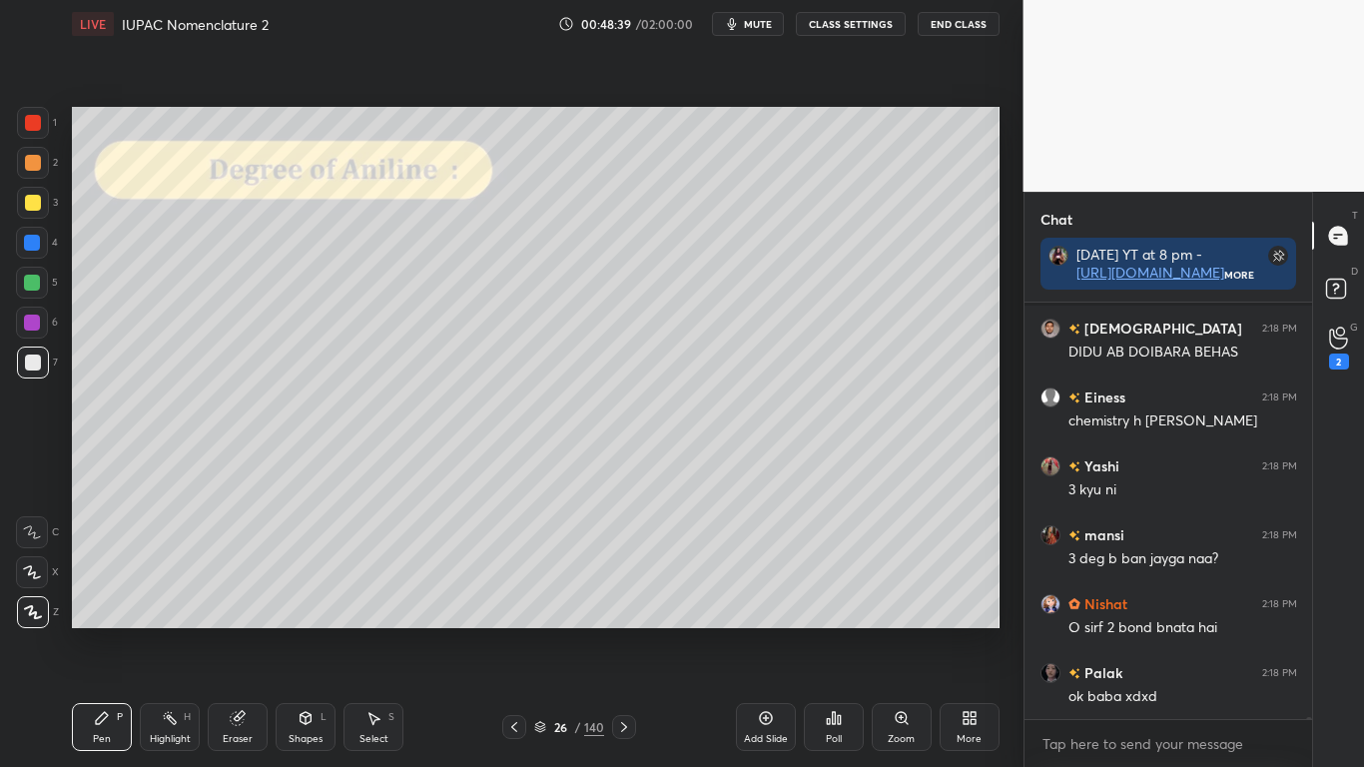
scroll to position [101386, 0]
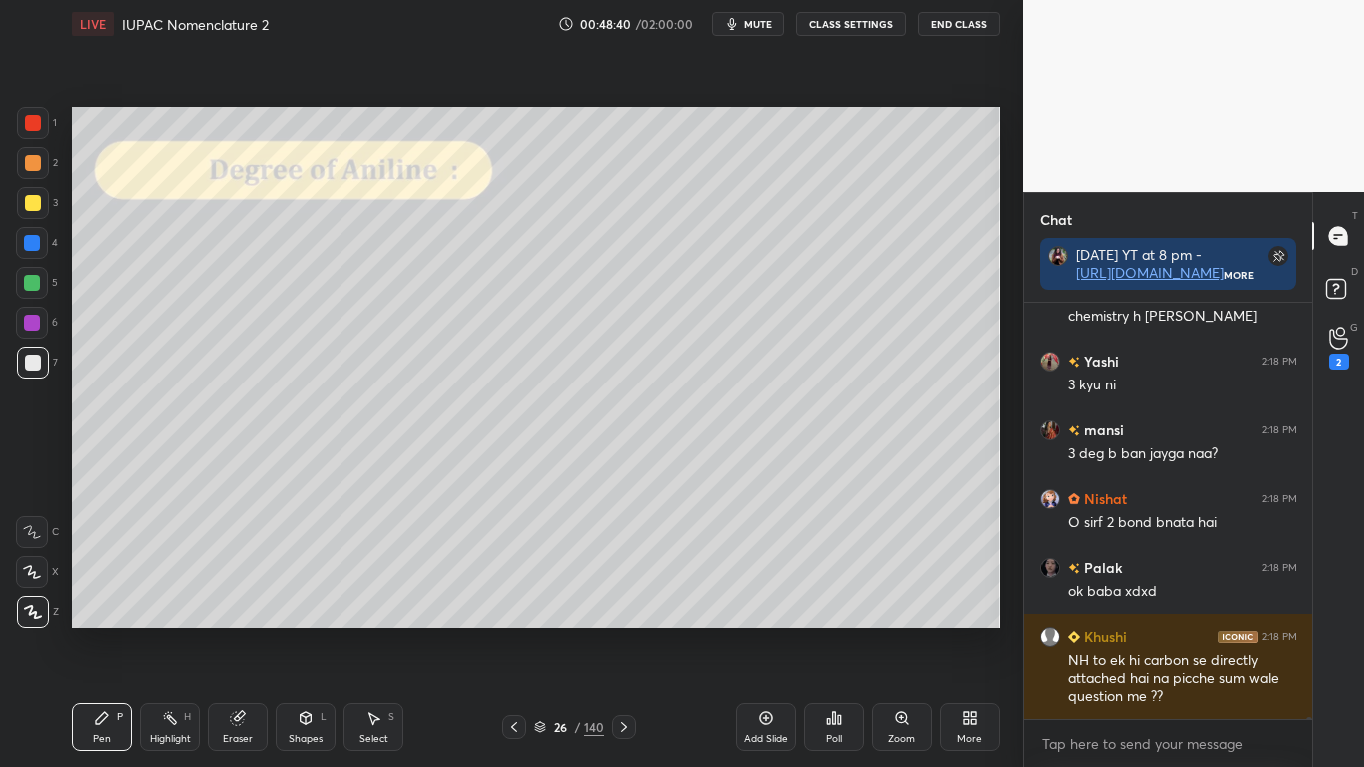
click at [242, 631] on icon at bounding box center [238, 718] width 16 height 16
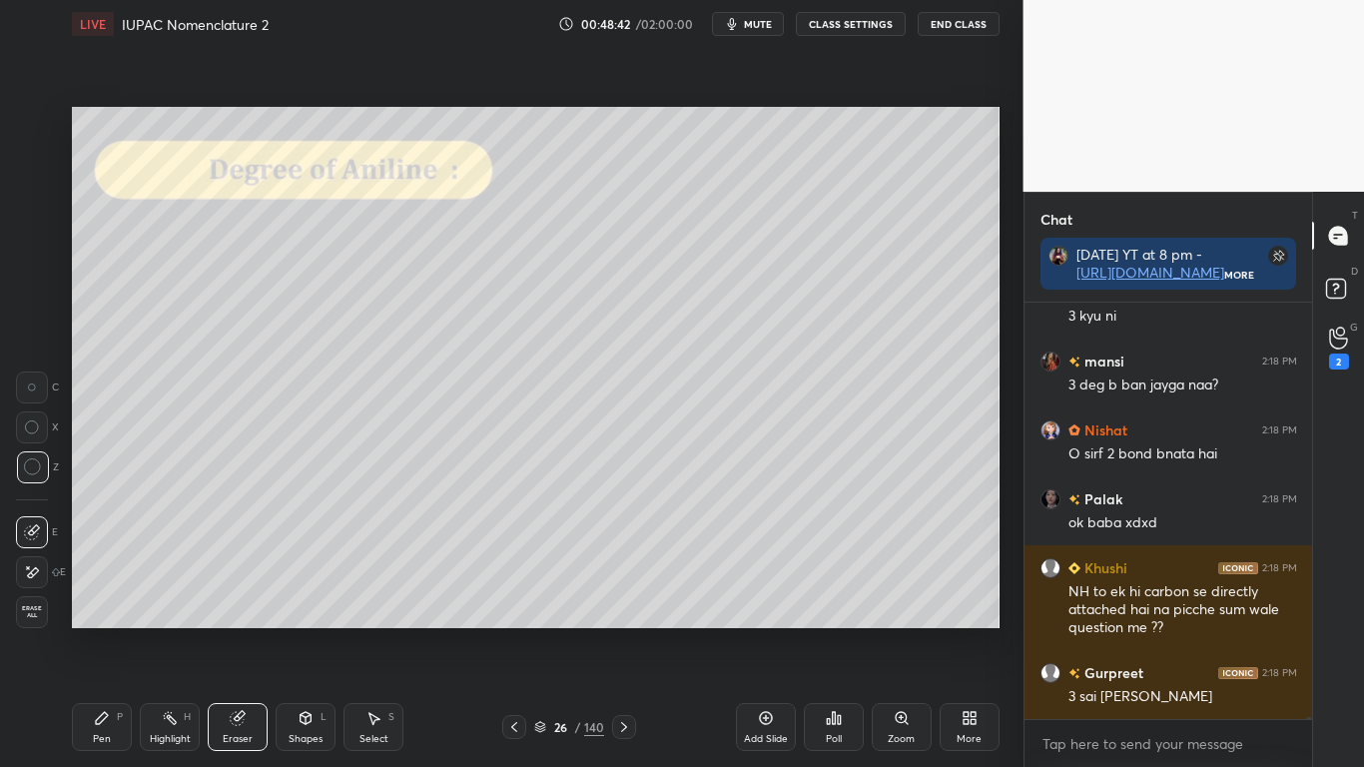
scroll to position [101593, 0]
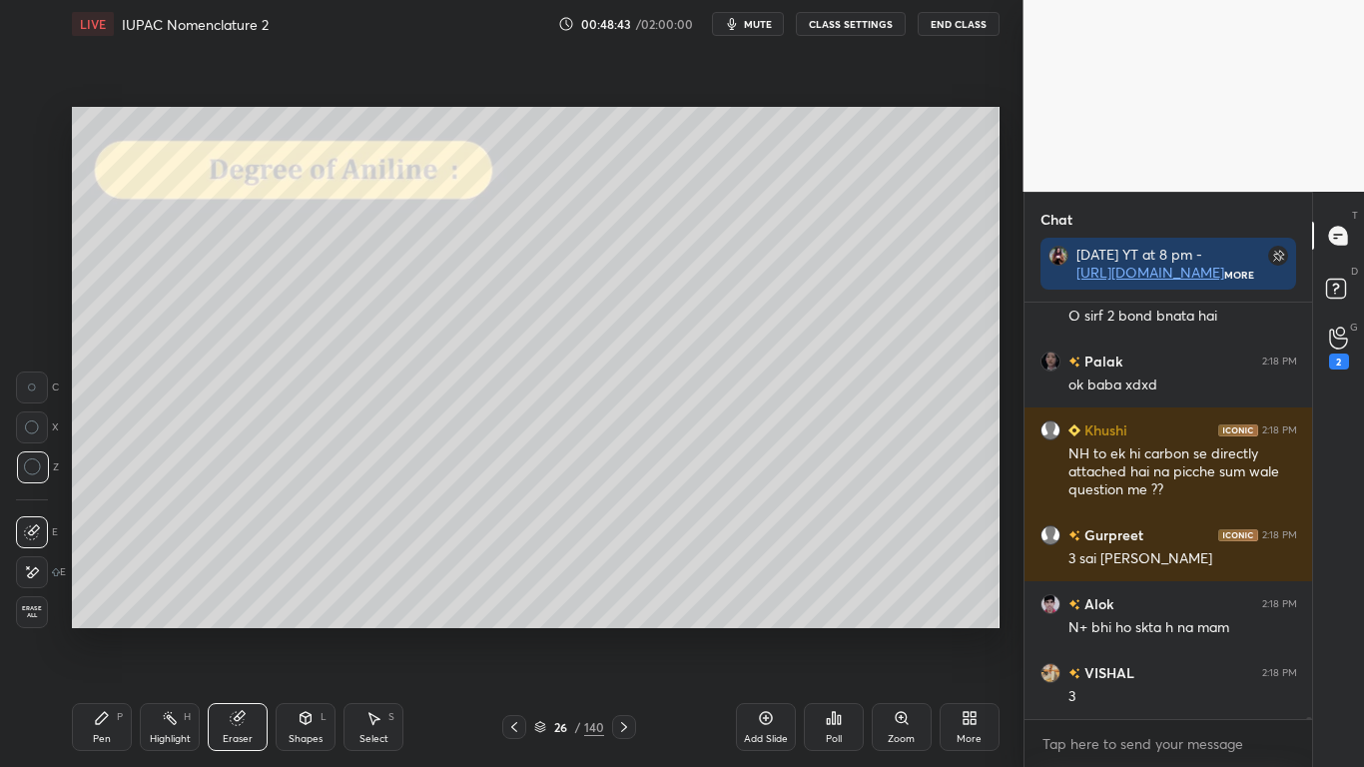
click at [105, 631] on icon at bounding box center [102, 718] width 16 height 16
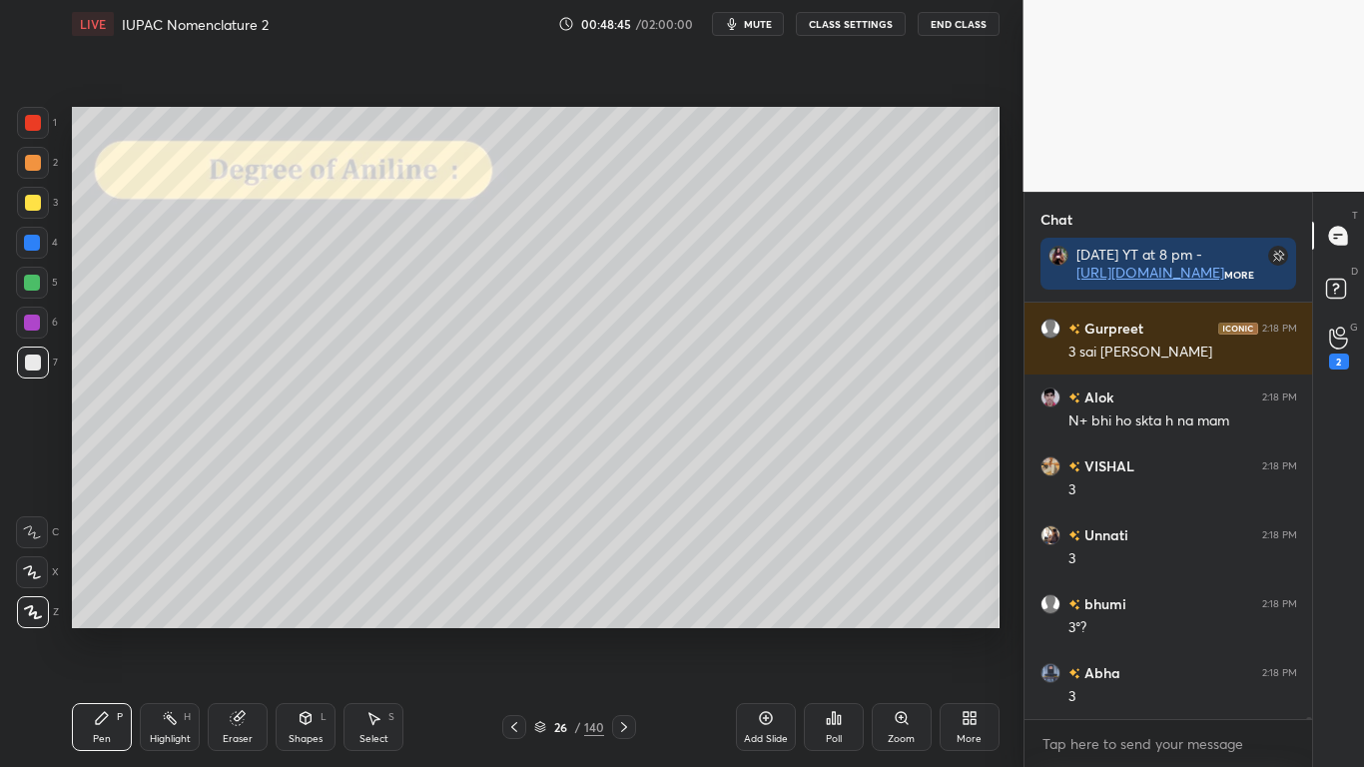
scroll to position [101868, 0]
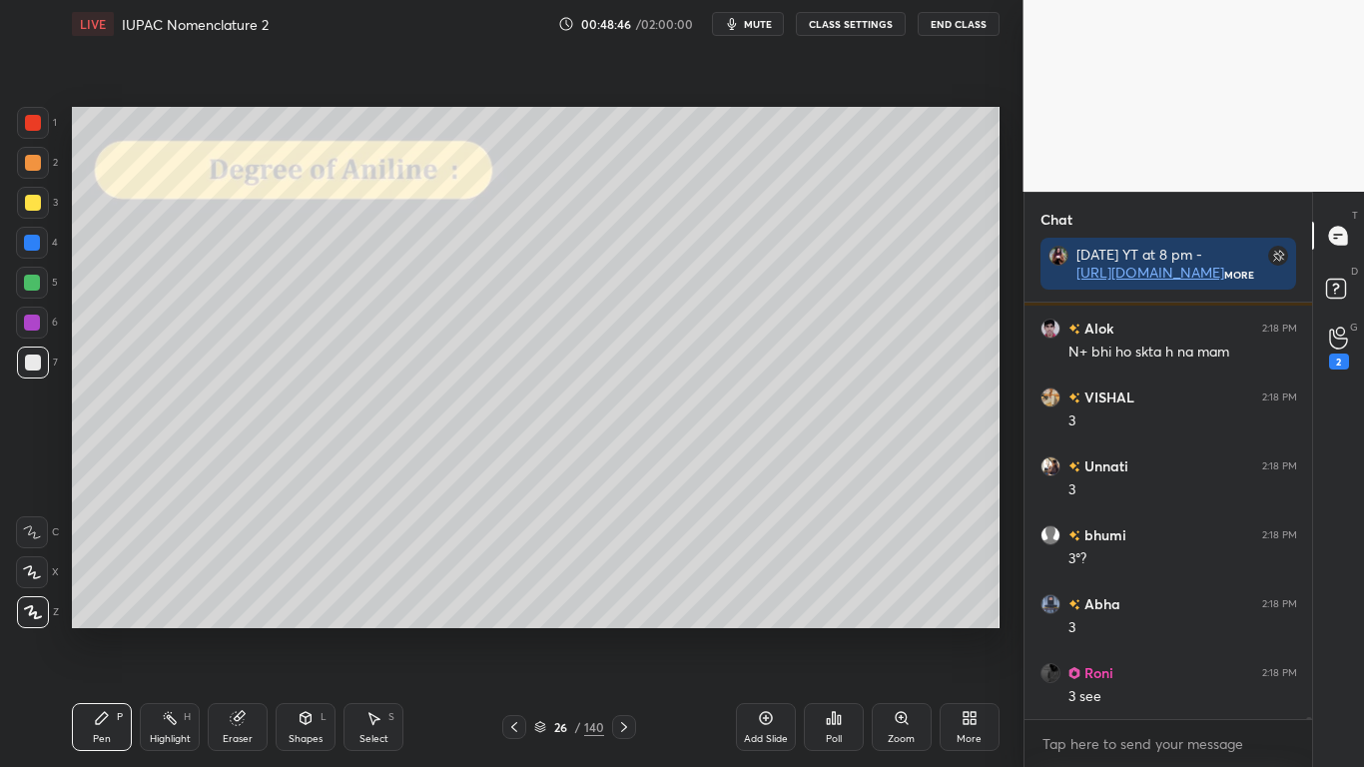
click at [177, 631] on icon at bounding box center [170, 718] width 16 height 16
click at [237, 631] on icon at bounding box center [238, 718] width 16 height 16
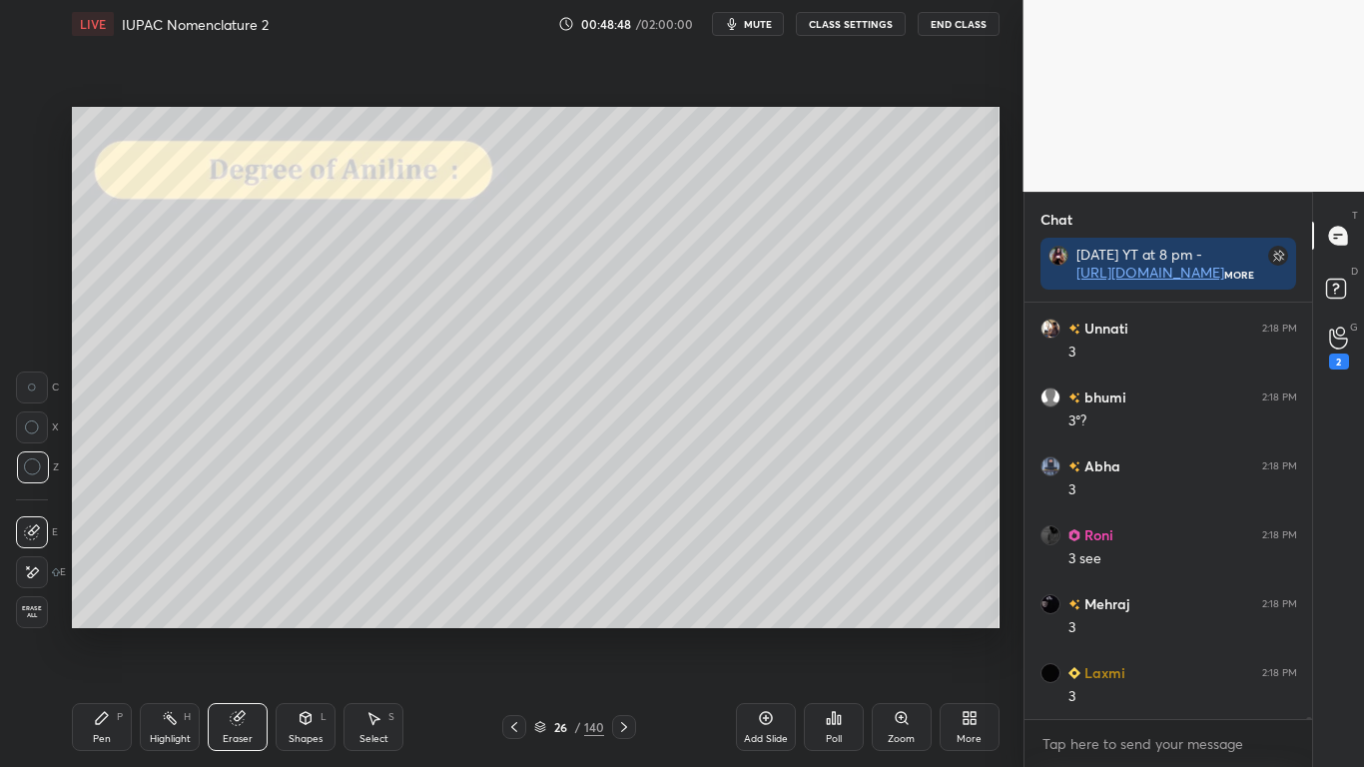
scroll to position [102075, 0]
click at [99, 631] on div "Pen P" at bounding box center [102, 727] width 60 height 48
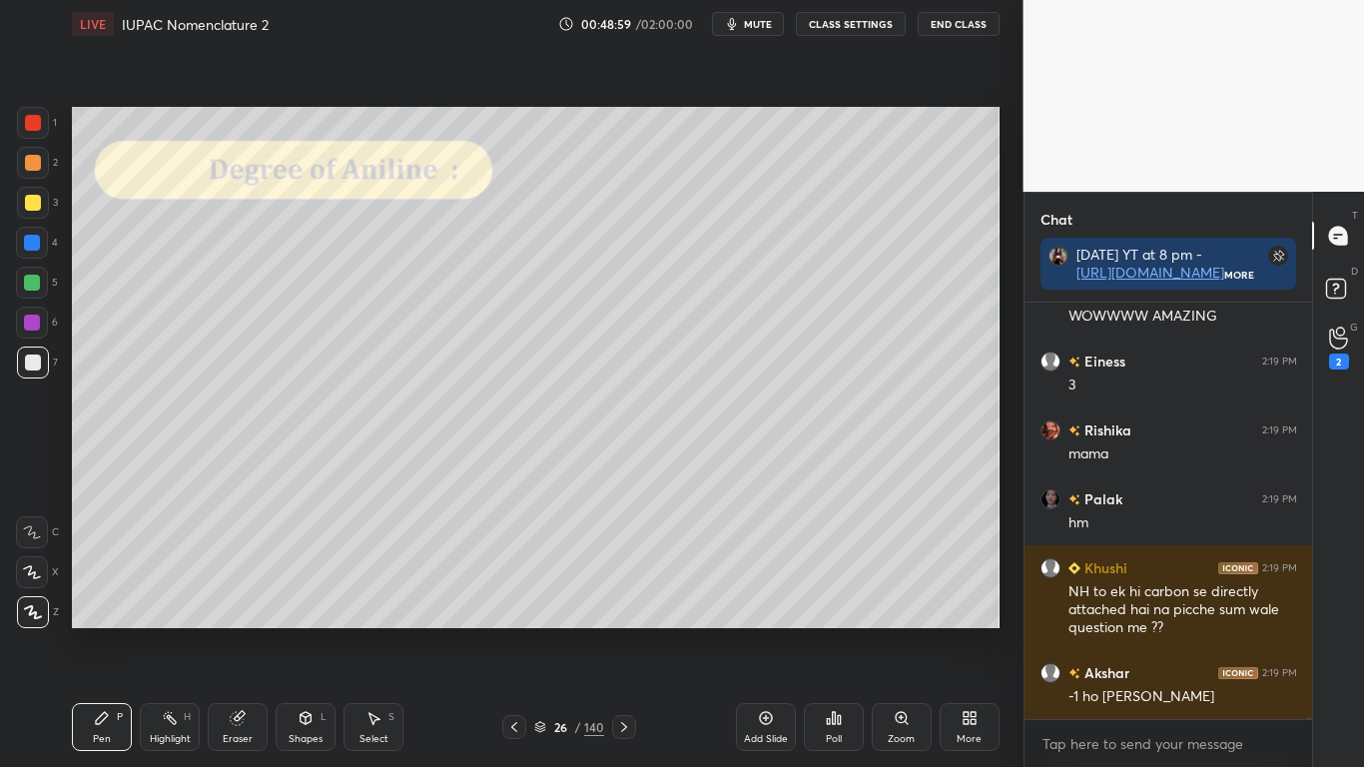
scroll to position [102978, 0]
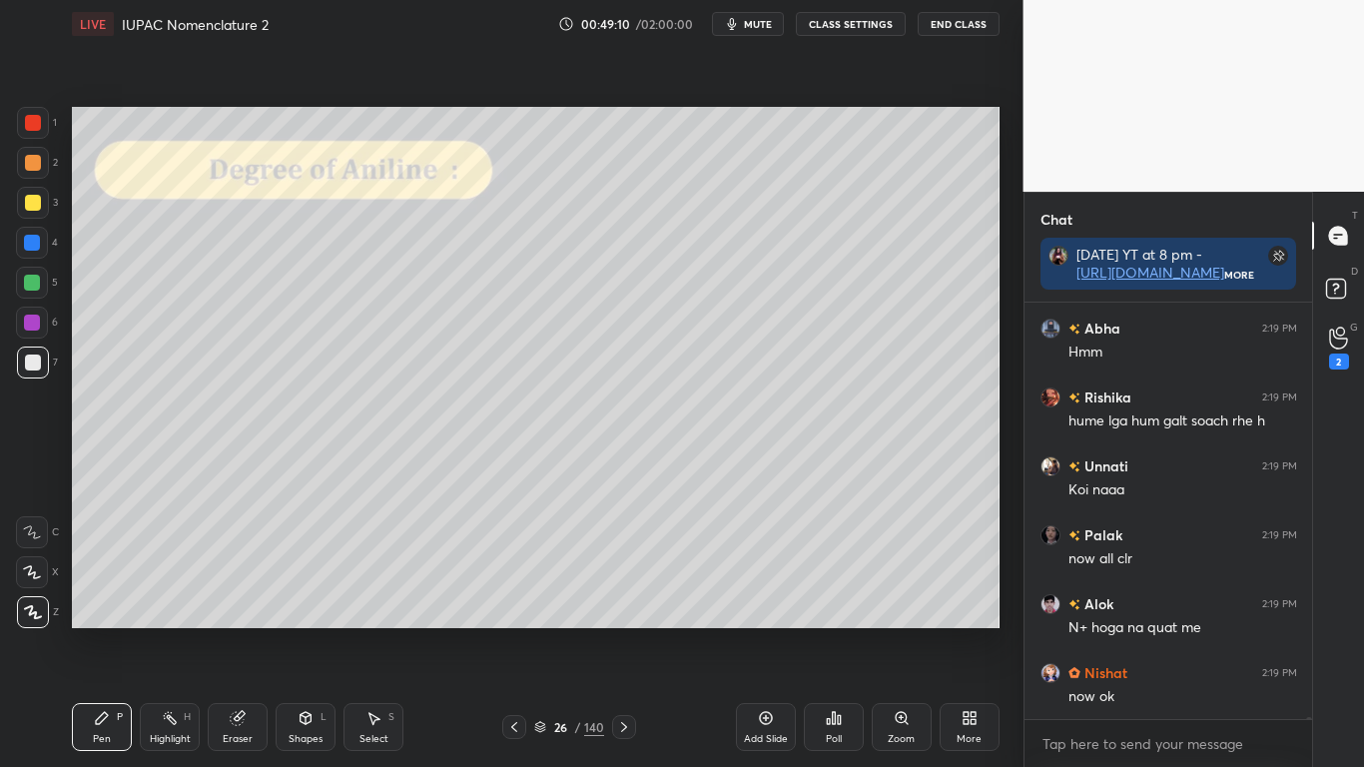
click at [26, 203] on div at bounding box center [33, 203] width 16 height 16
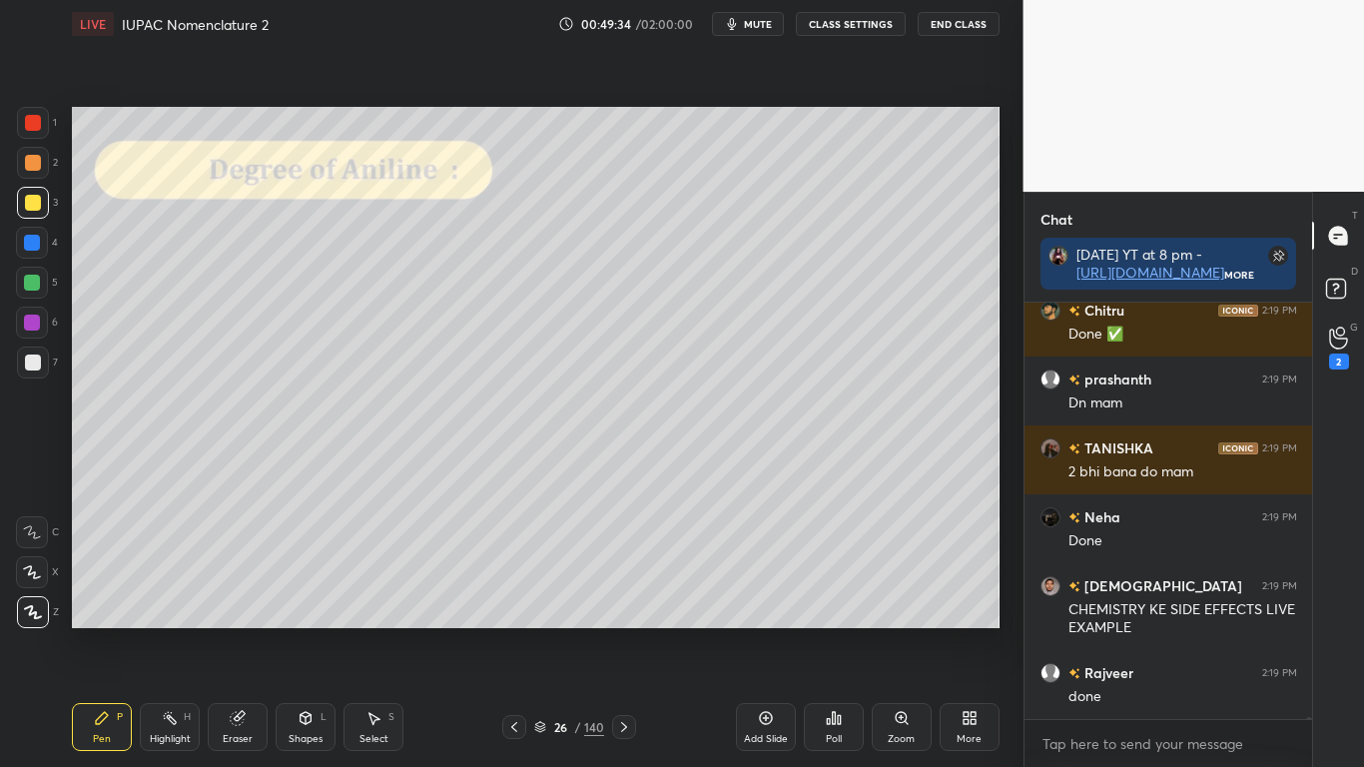
click at [26, 372] on div at bounding box center [33, 362] width 32 height 32
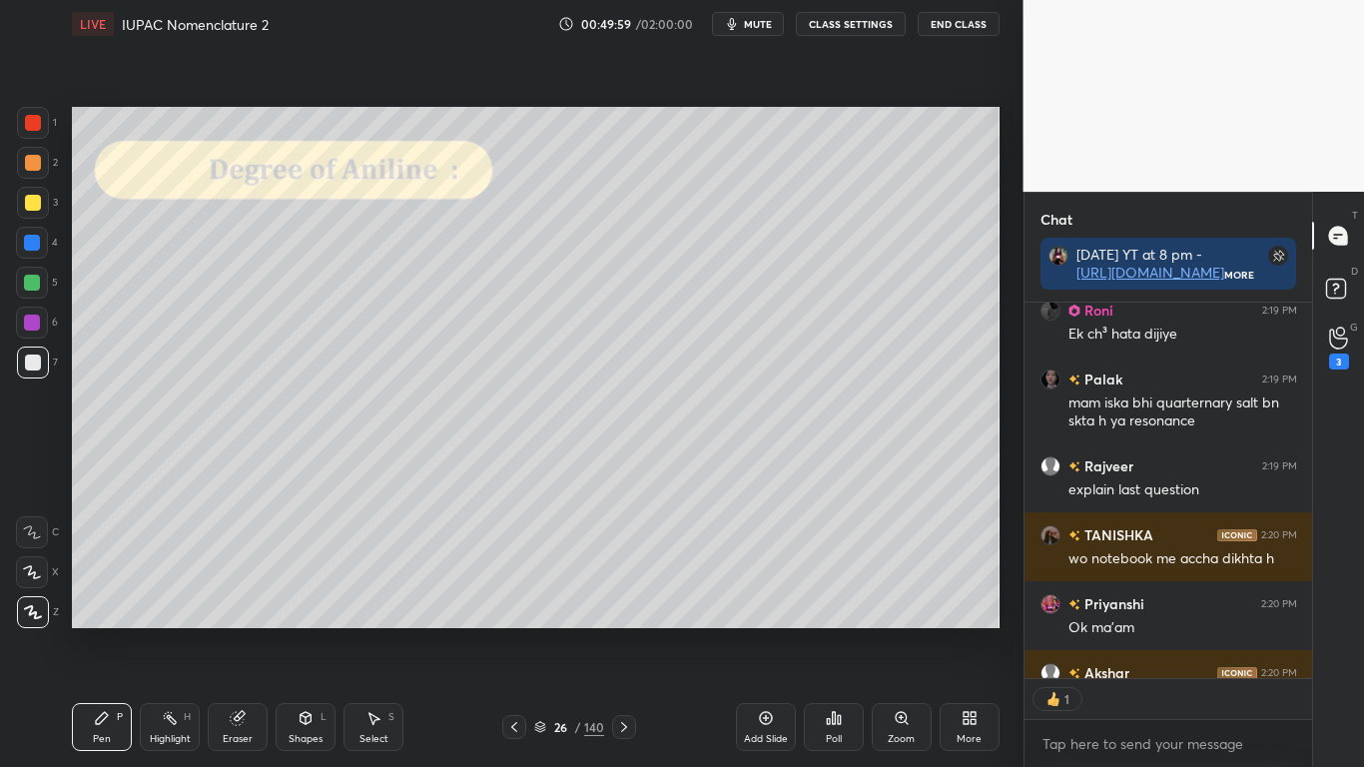
scroll to position [369, 282]
click at [33, 210] on div at bounding box center [33, 203] width 16 height 16
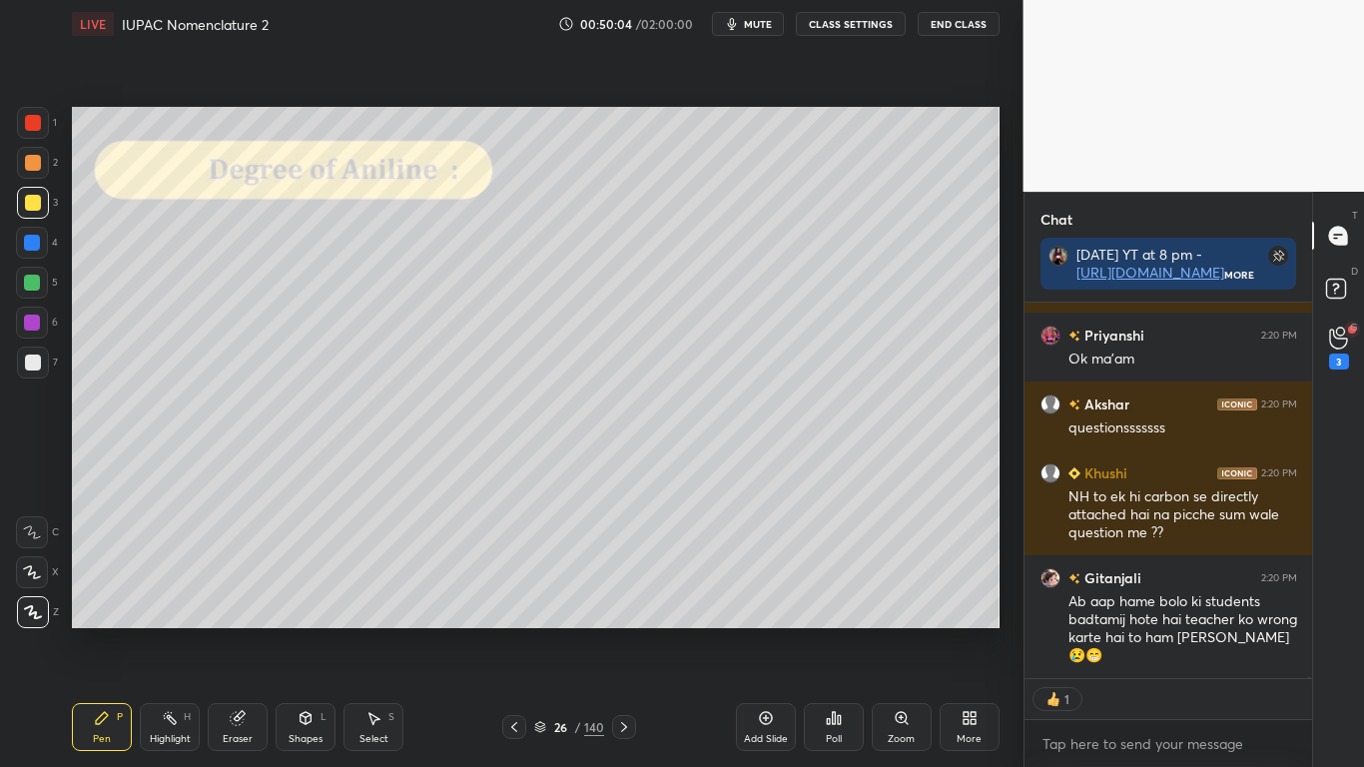
scroll to position [104846, 0]
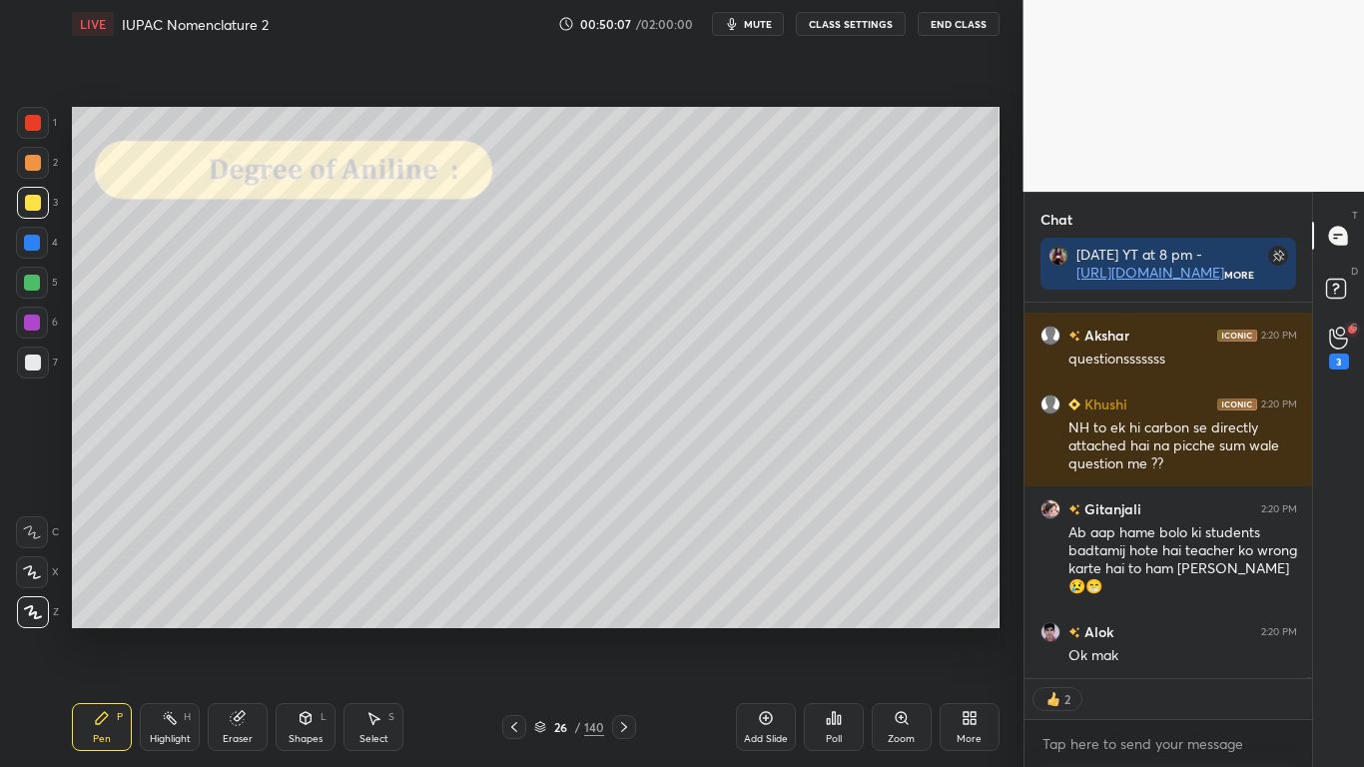
click at [541, 631] on icon at bounding box center [540, 727] width 12 height 12
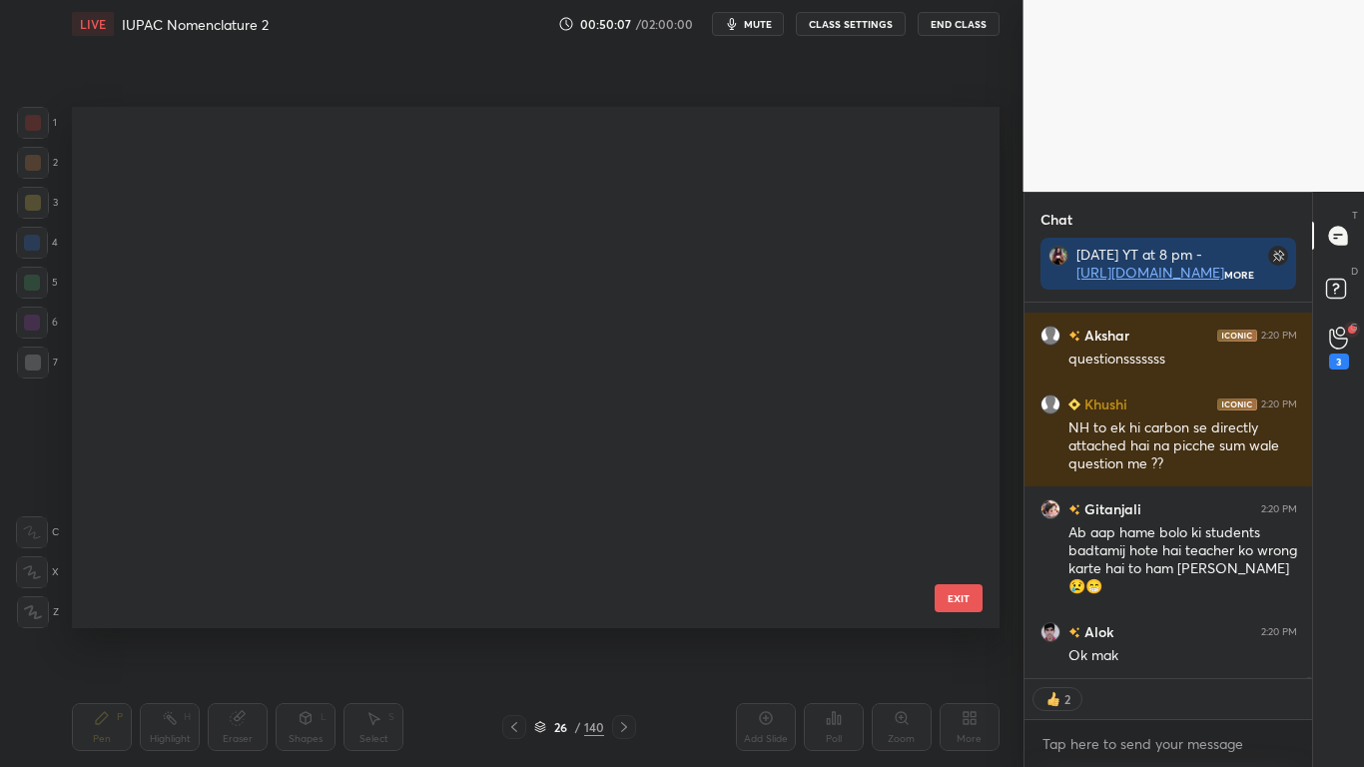
scroll to position [910, 0]
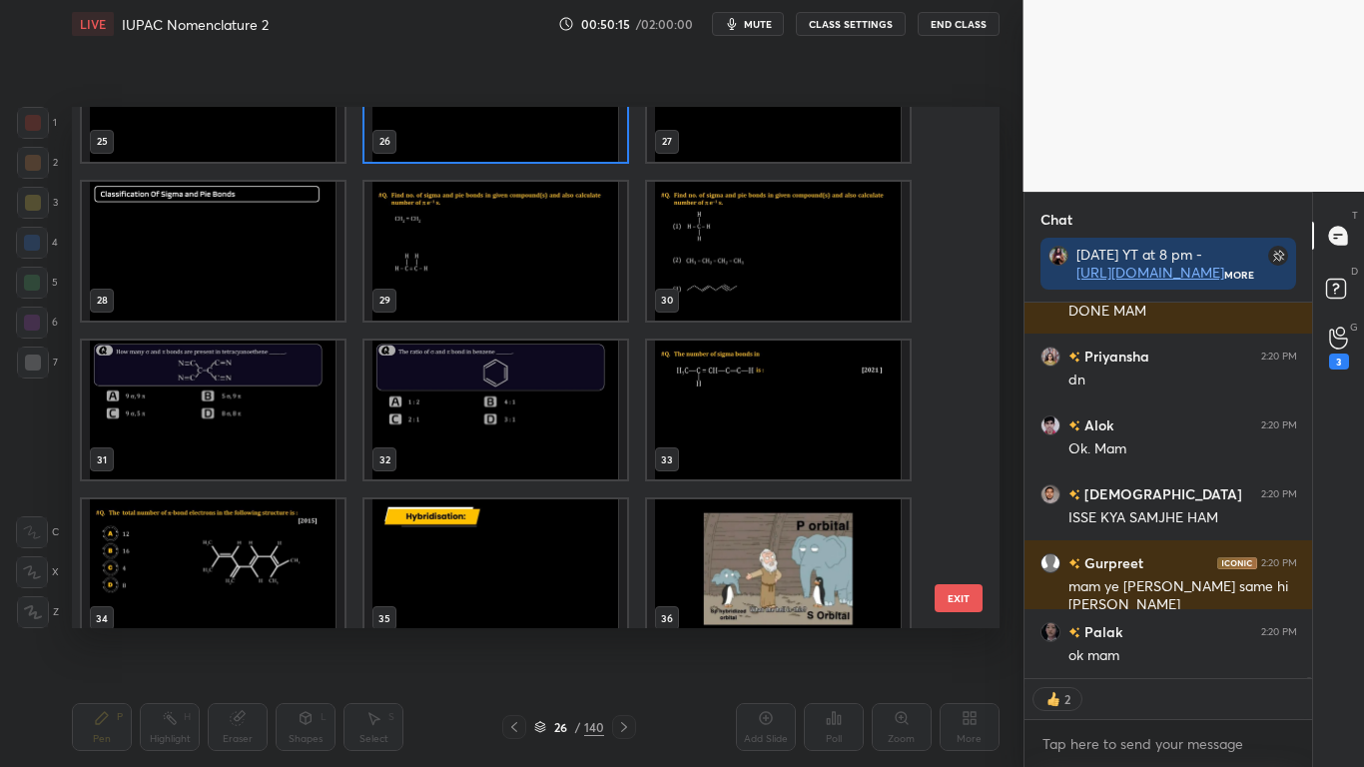
type textarea "x"
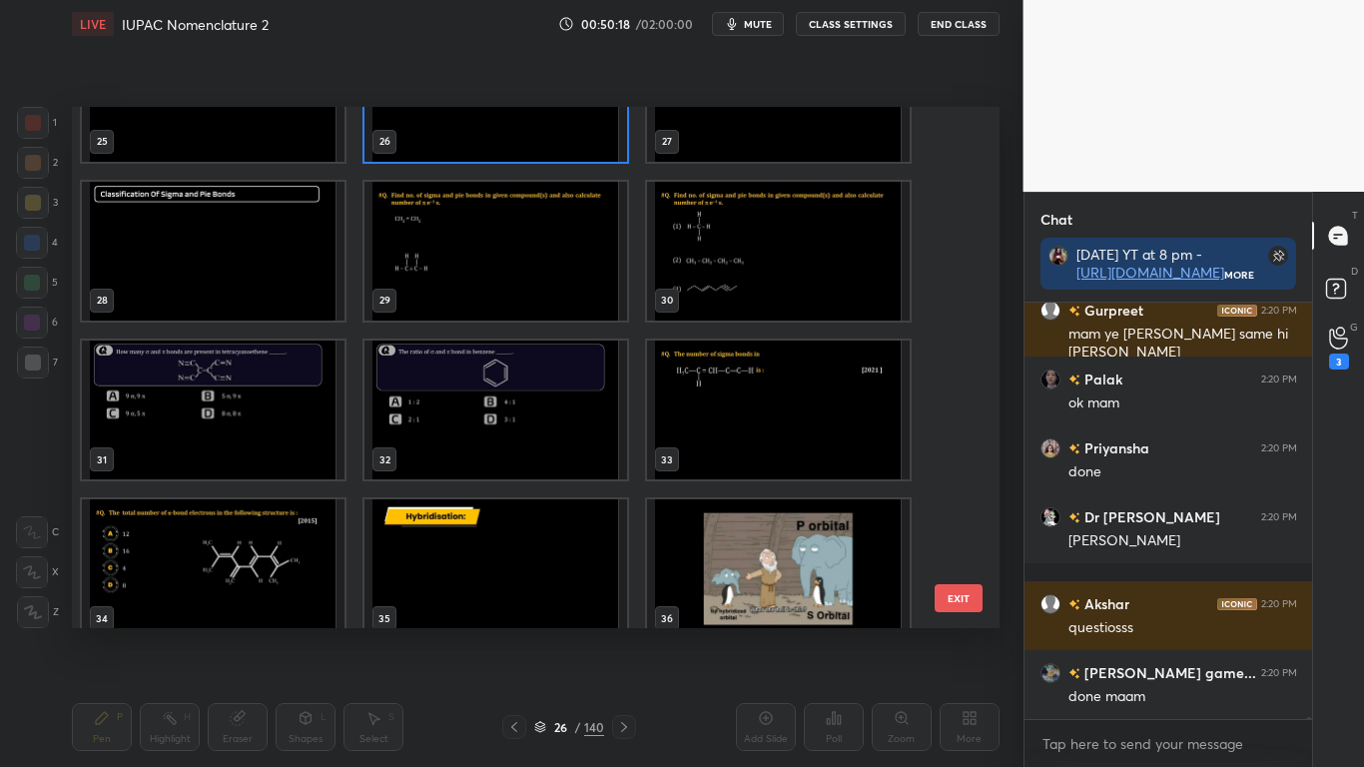
click at [249, 297] on img "grid" at bounding box center [213, 251] width 263 height 139
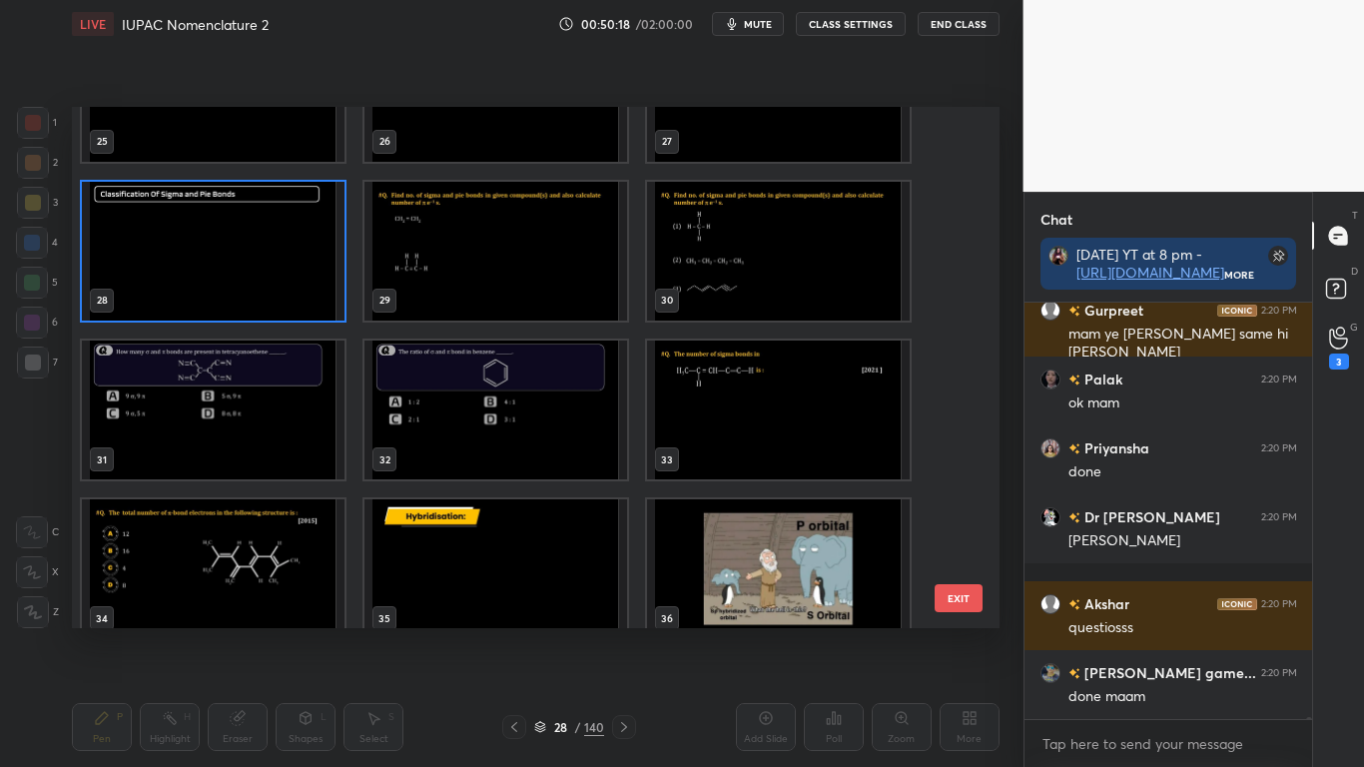
click at [247, 295] on img "grid" at bounding box center [213, 251] width 263 height 139
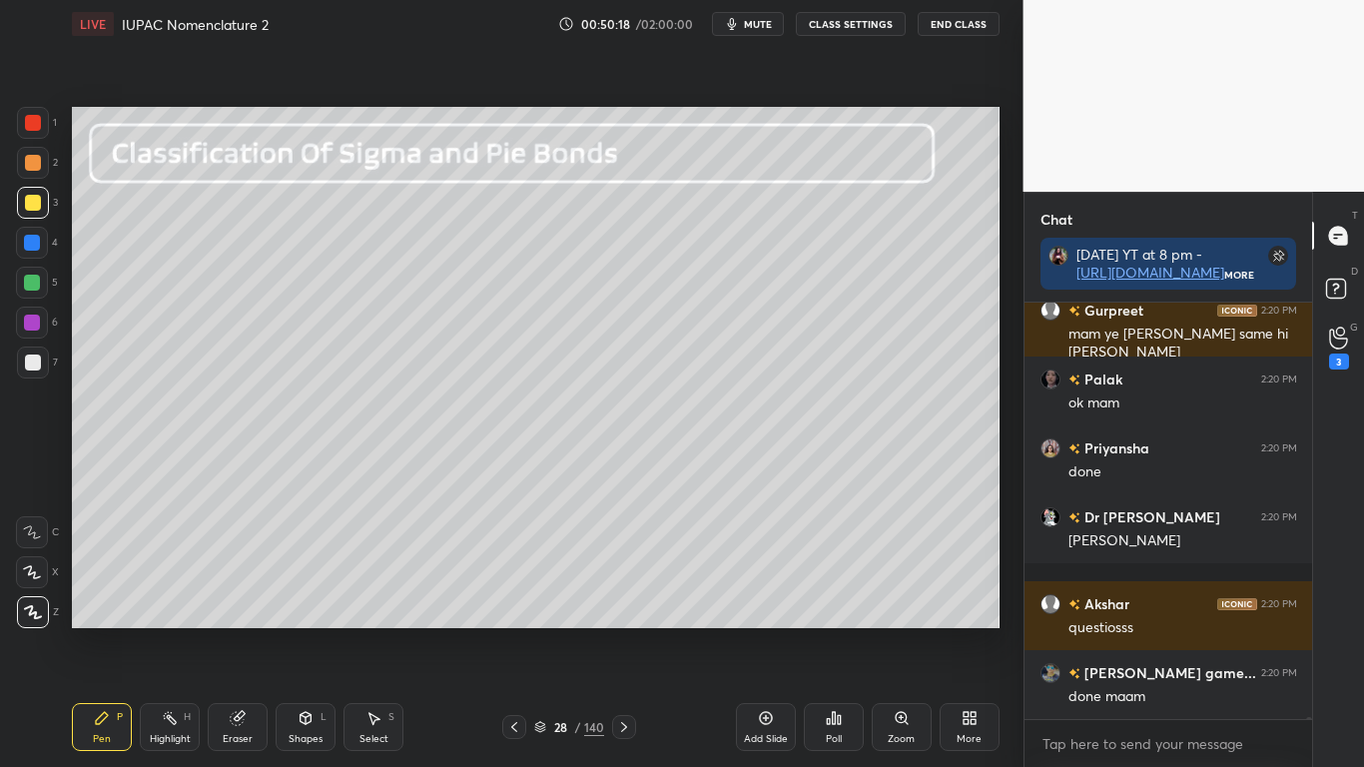
click at [247, 300] on img "grid" at bounding box center [213, 251] width 263 height 139
click at [844, 31] on button "CLASS SETTINGS" at bounding box center [851, 24] width 110 height 24
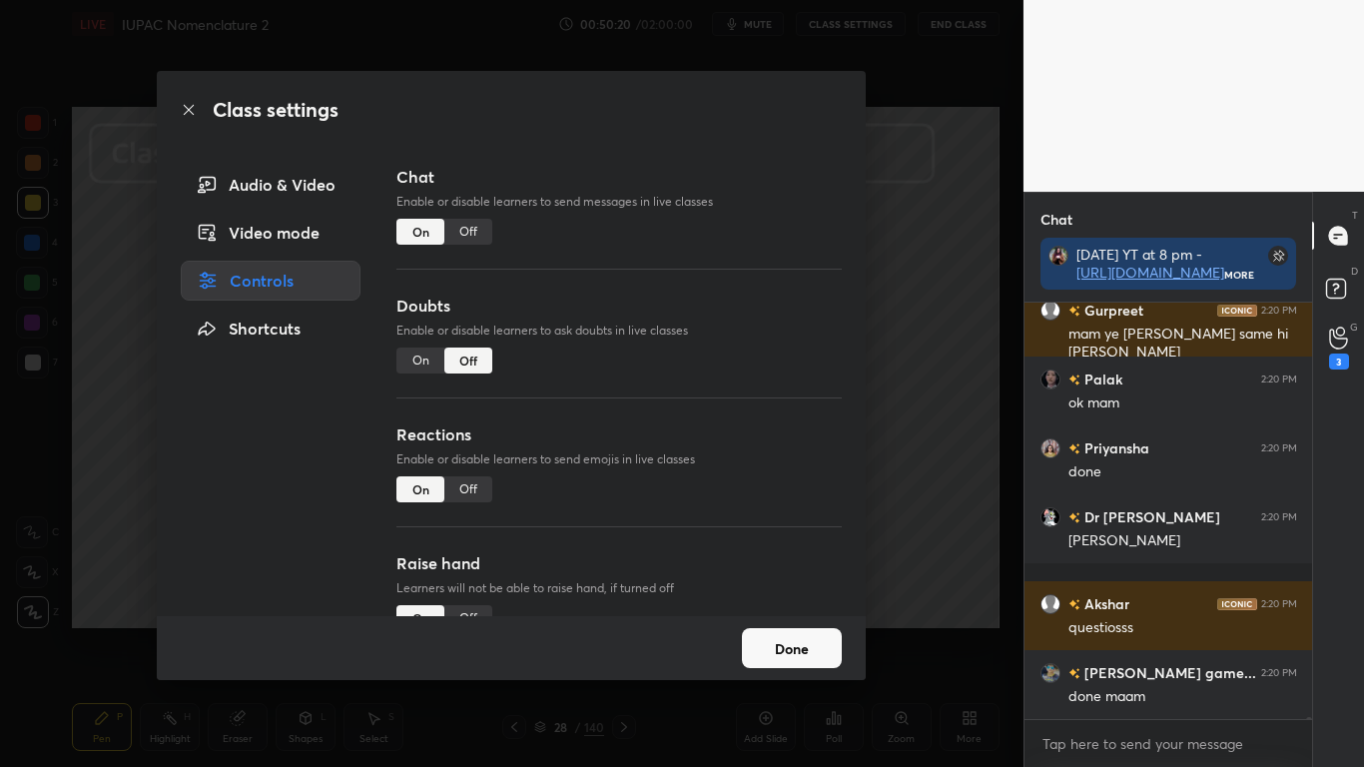
click at [469, 227] on div "Off" at bounding box center [468, 232] width 48 height 26
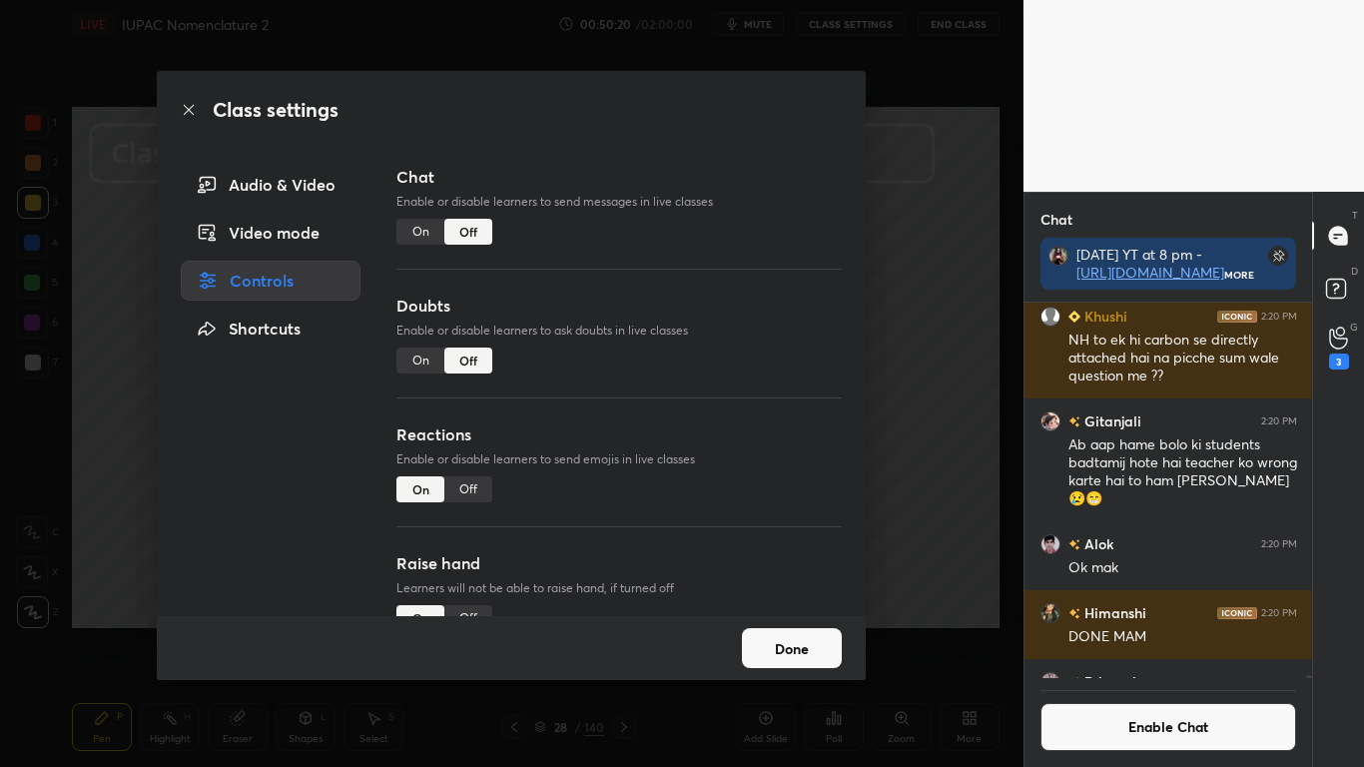
click at [800, 631] on button "Done" at bounding box center [792, 648] width 100 height 40
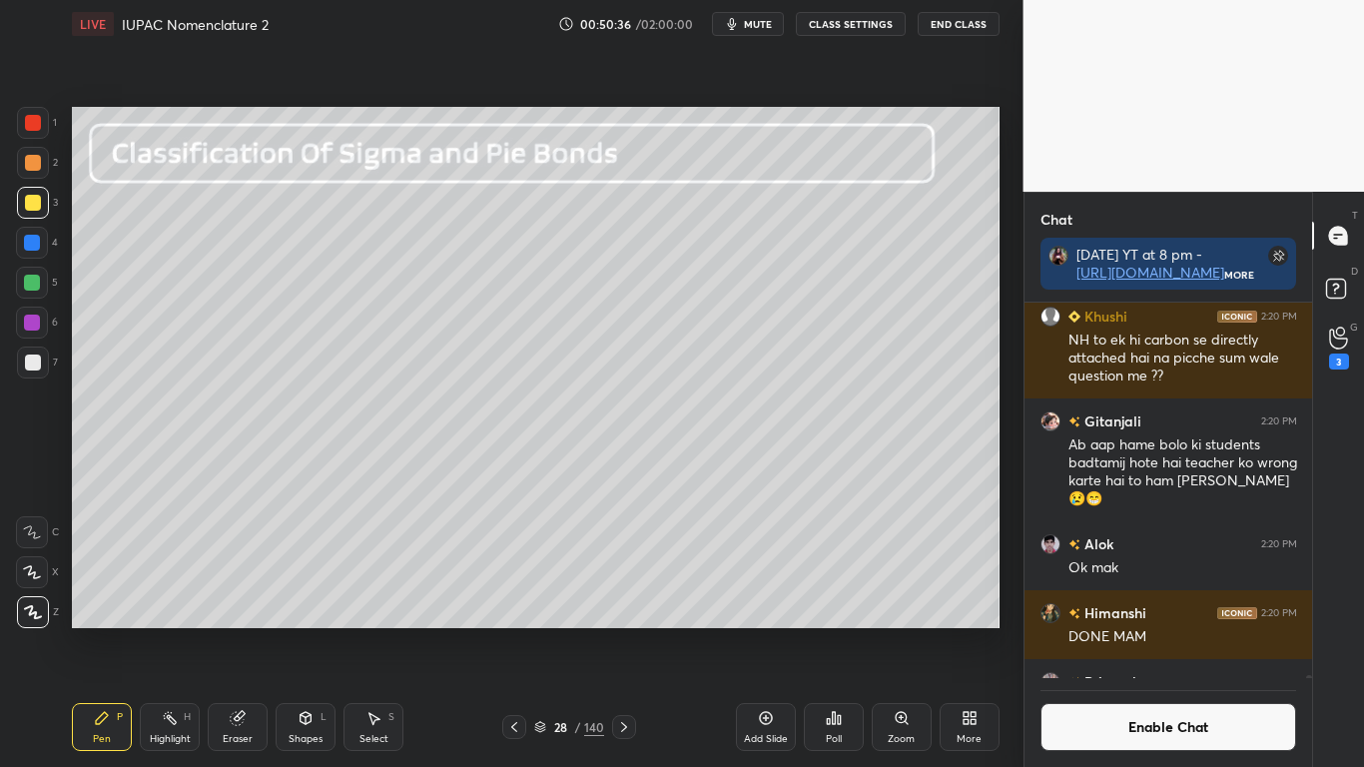
click at [32, 209] on div at bounding box center [33, 203] width 16 height 16
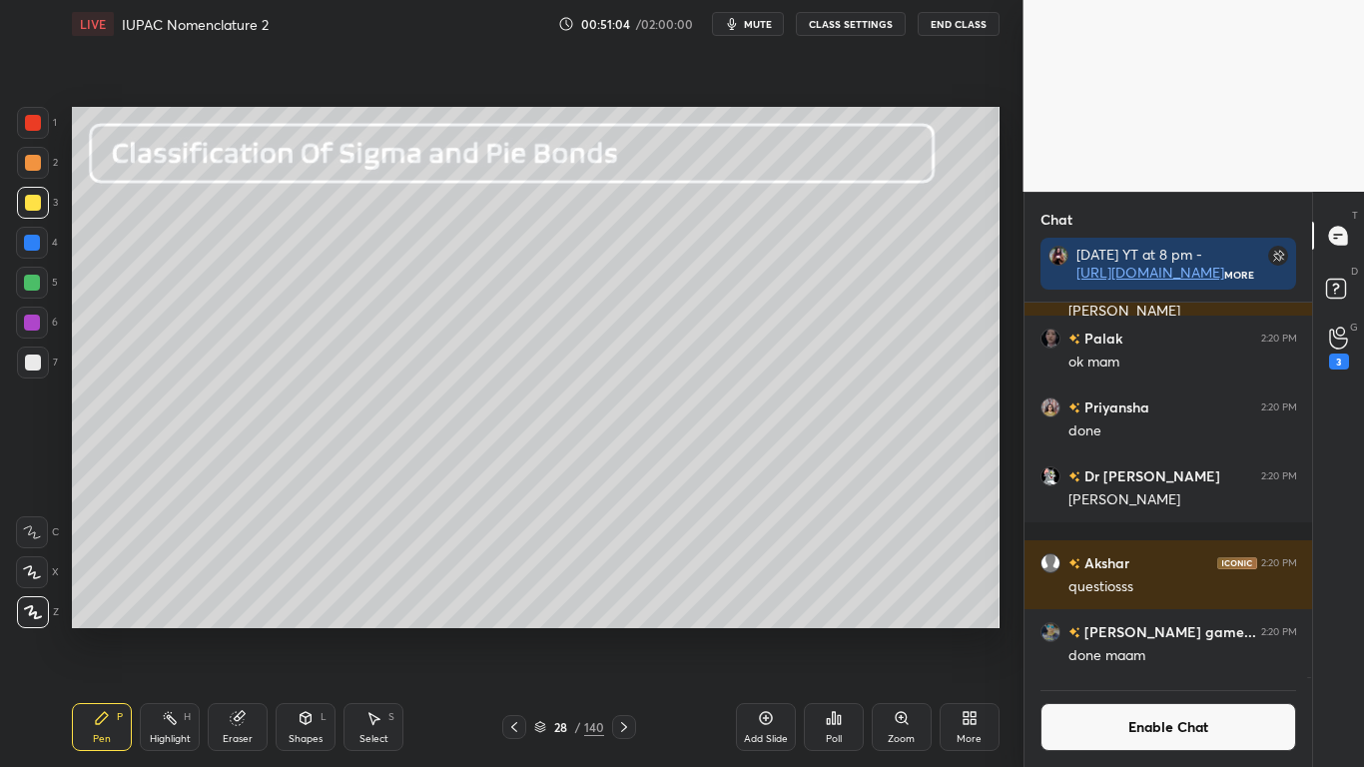
click at [302, 631] on icon at bounding box center [306, 718] width 11 height 12
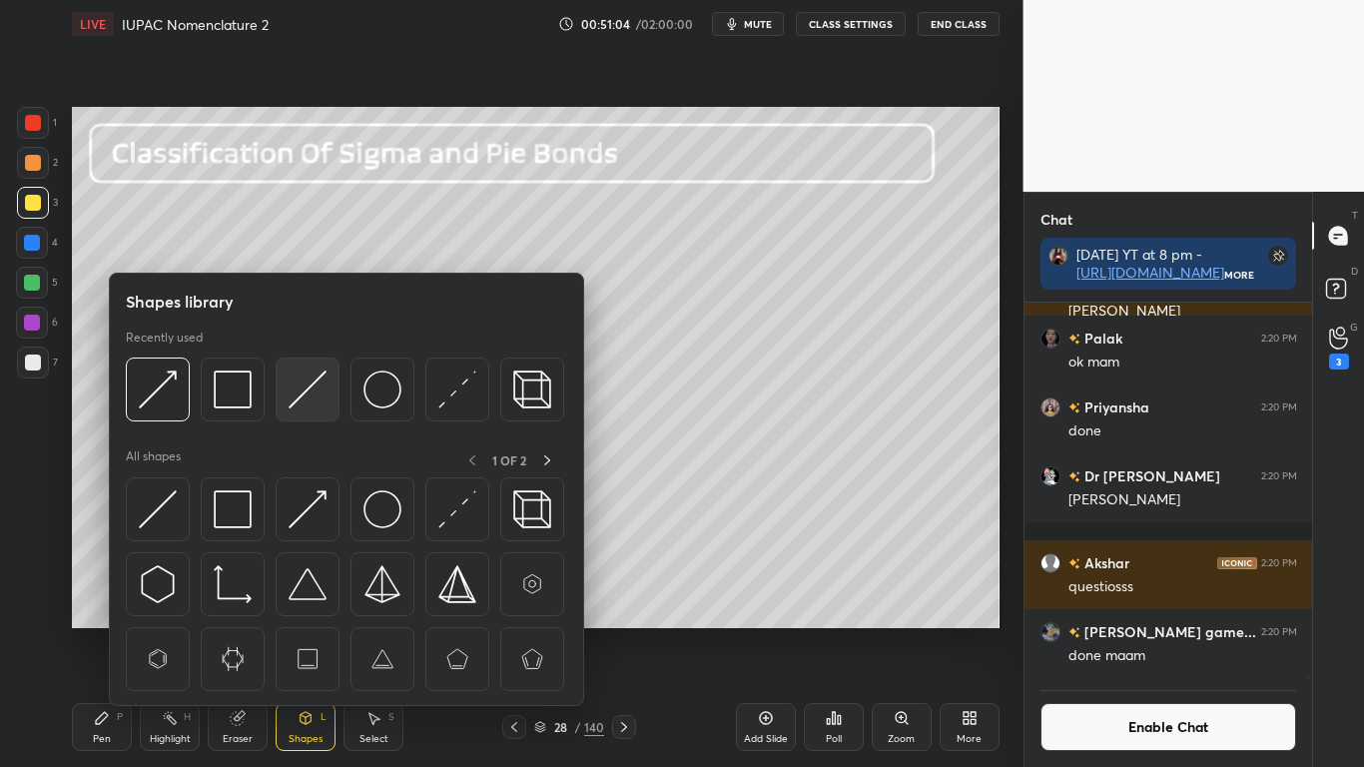
click at [307, 391] on img at bounding box center [308, 389] width 38 height 38
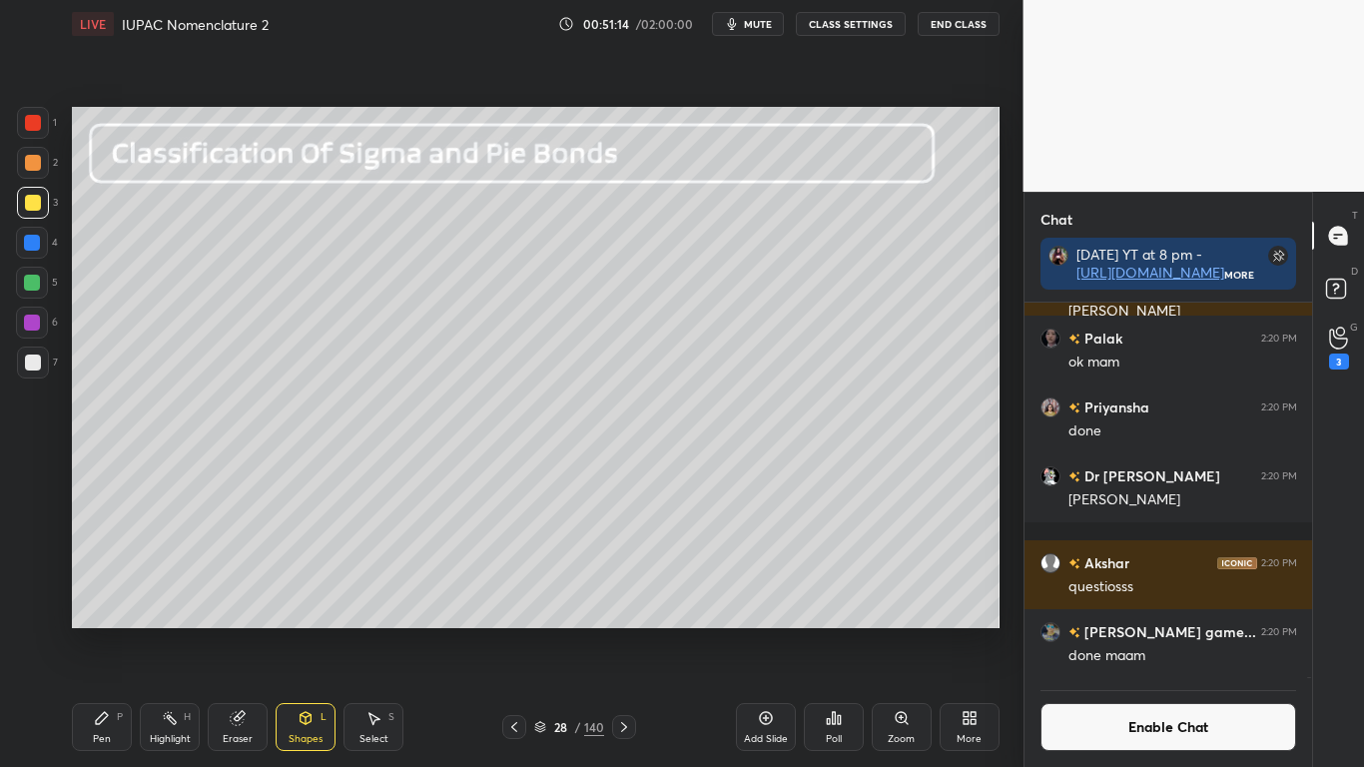
click at [29, 372] on div at bounding box center [33, 362] width 32 height 32
click at [97, 631] on icon at bounding box center [102, 718] width 12 height 12
click at [34, 195] on div at bounding box center [33, 203] width 16 height 16
click at [23, 359] on div at bounding box center [33, 362] width 32 height 32
click at [34, 212] on div at bounding box center [33, 203] width 32 height 32
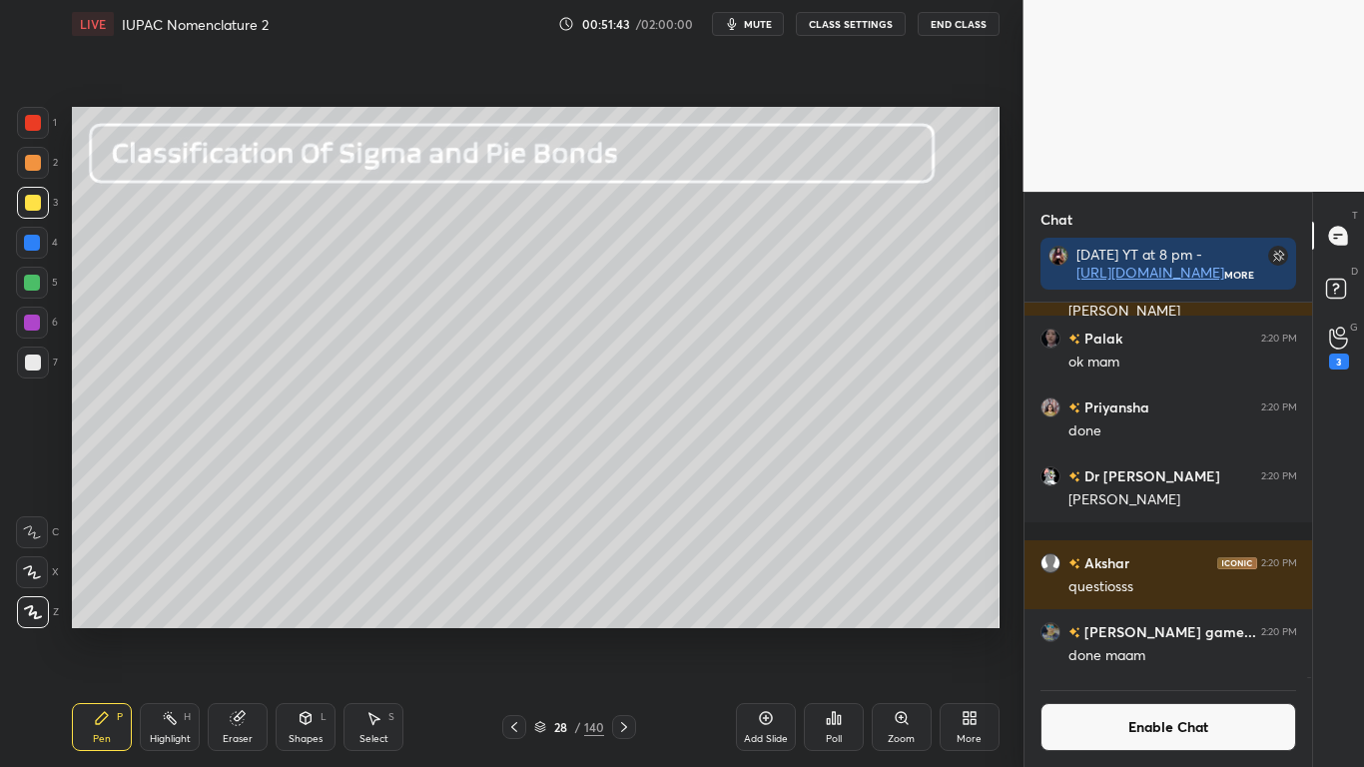
click at [35, 360] on div at bounding box center [33, 362] width 16 height 16
click at [1114, 631] on button "Enable Chat" at bounding box center [1168, 727] width 257 height 48
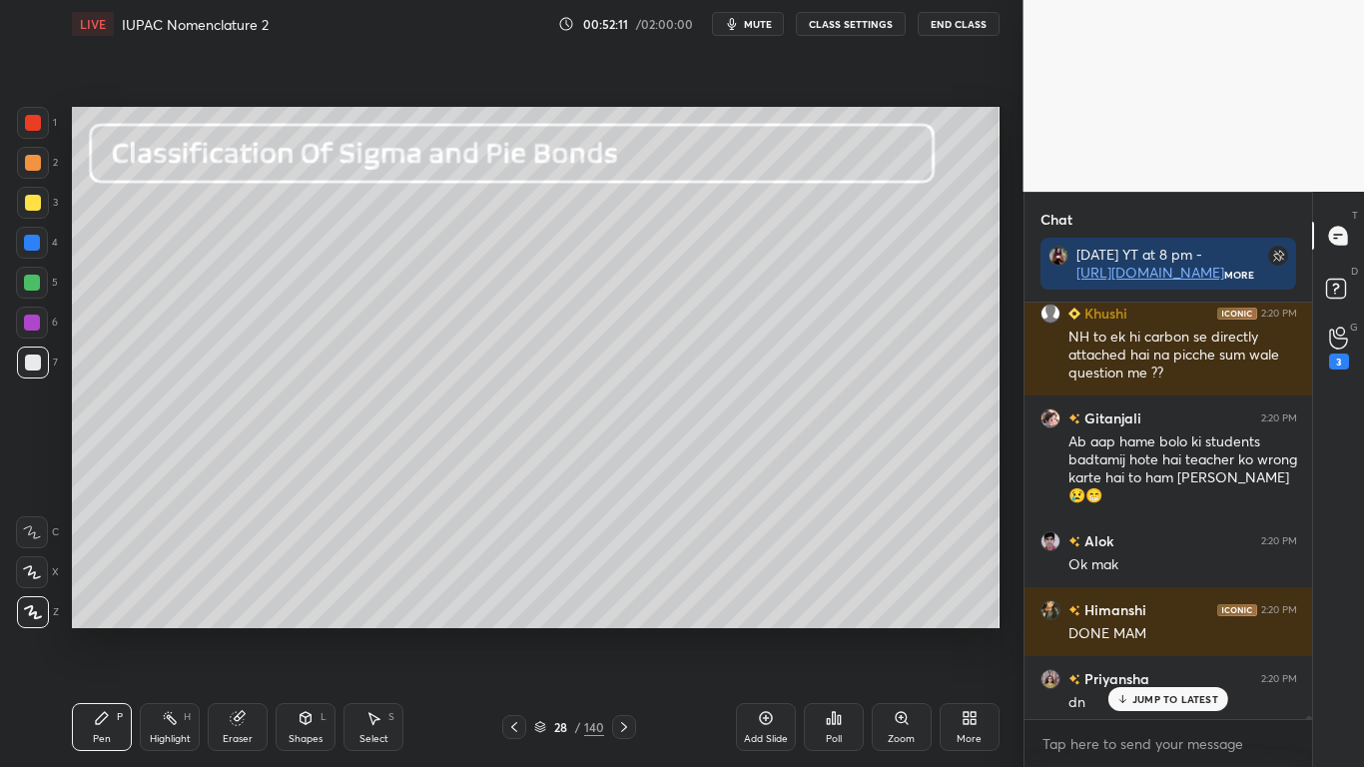
click at [1138, 631] on p "JUMP TO LATEST" at bounding box center [1175, 699] width 86 height 12
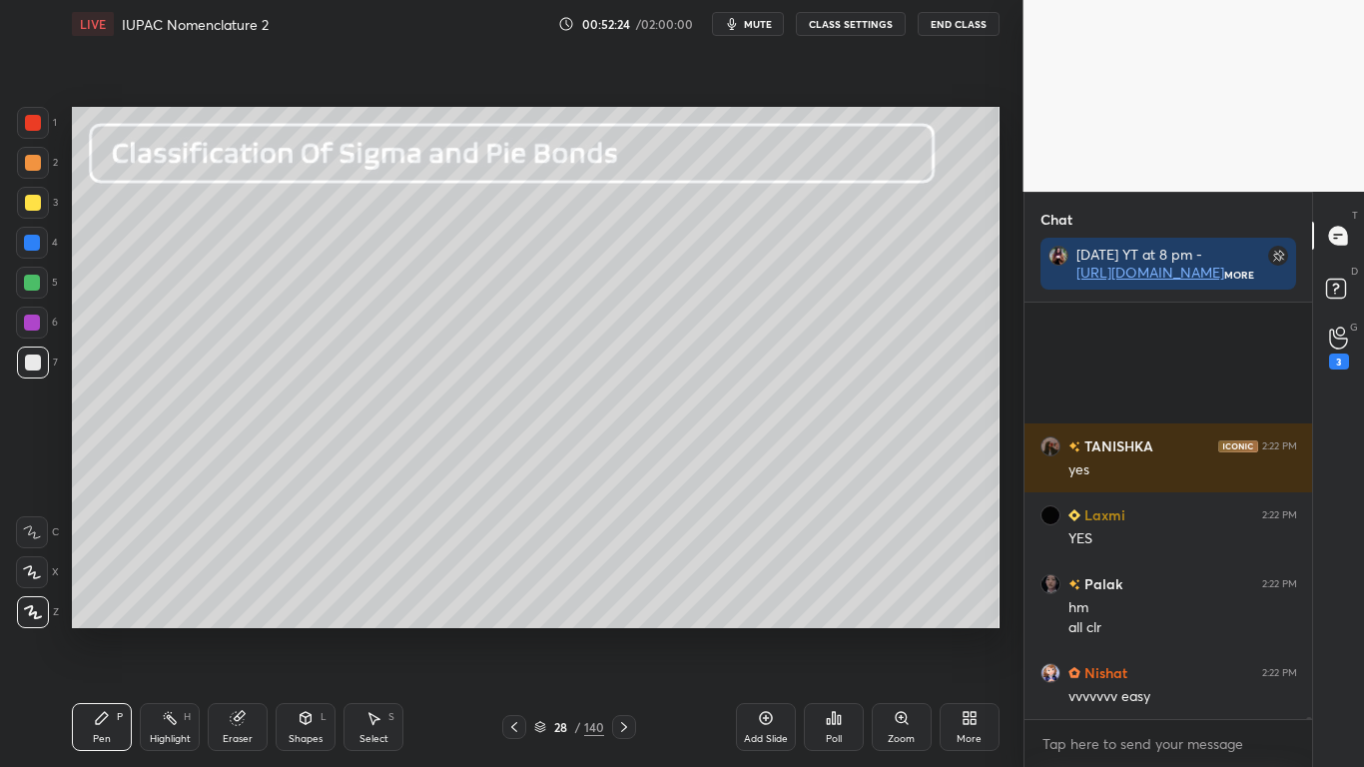
scroll to position [105692, 0]
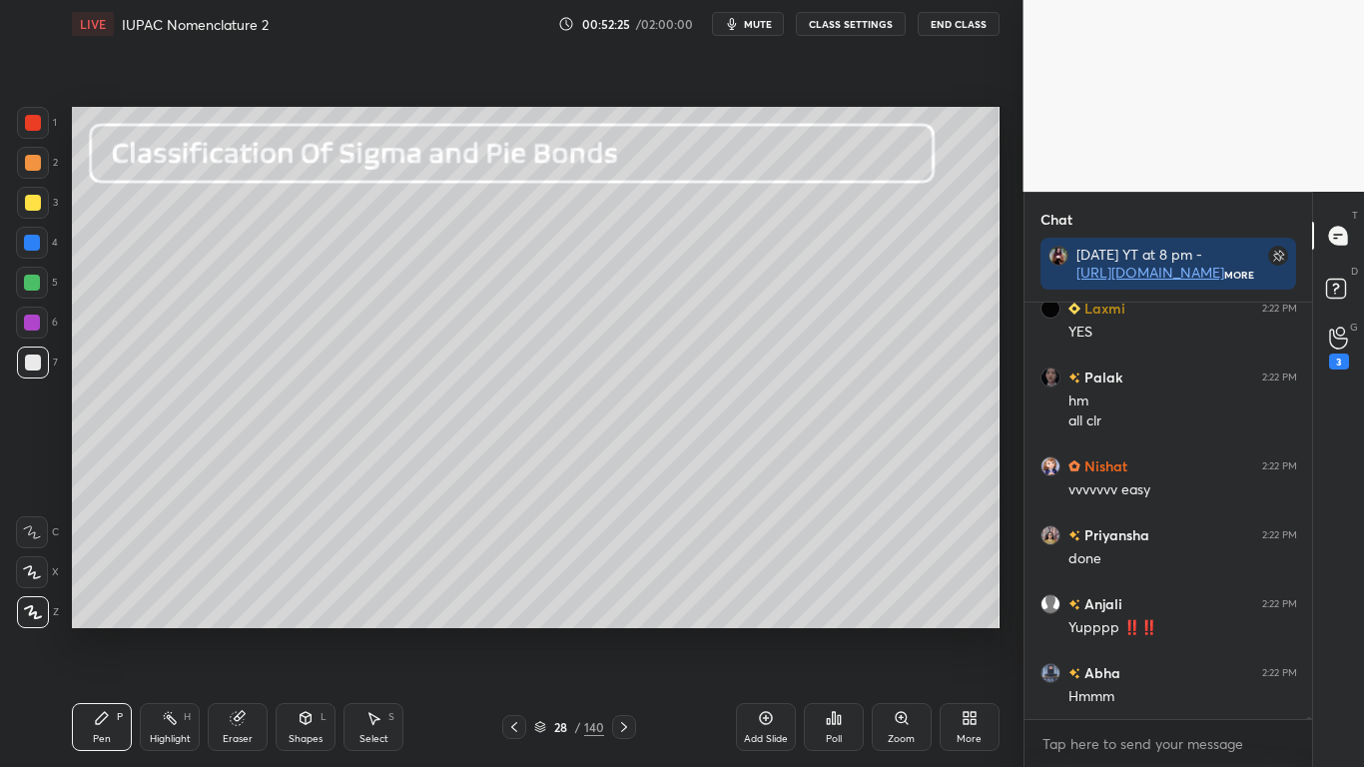
click at [41, 197] on div at bounding box center [33, 203] width 32 height 32
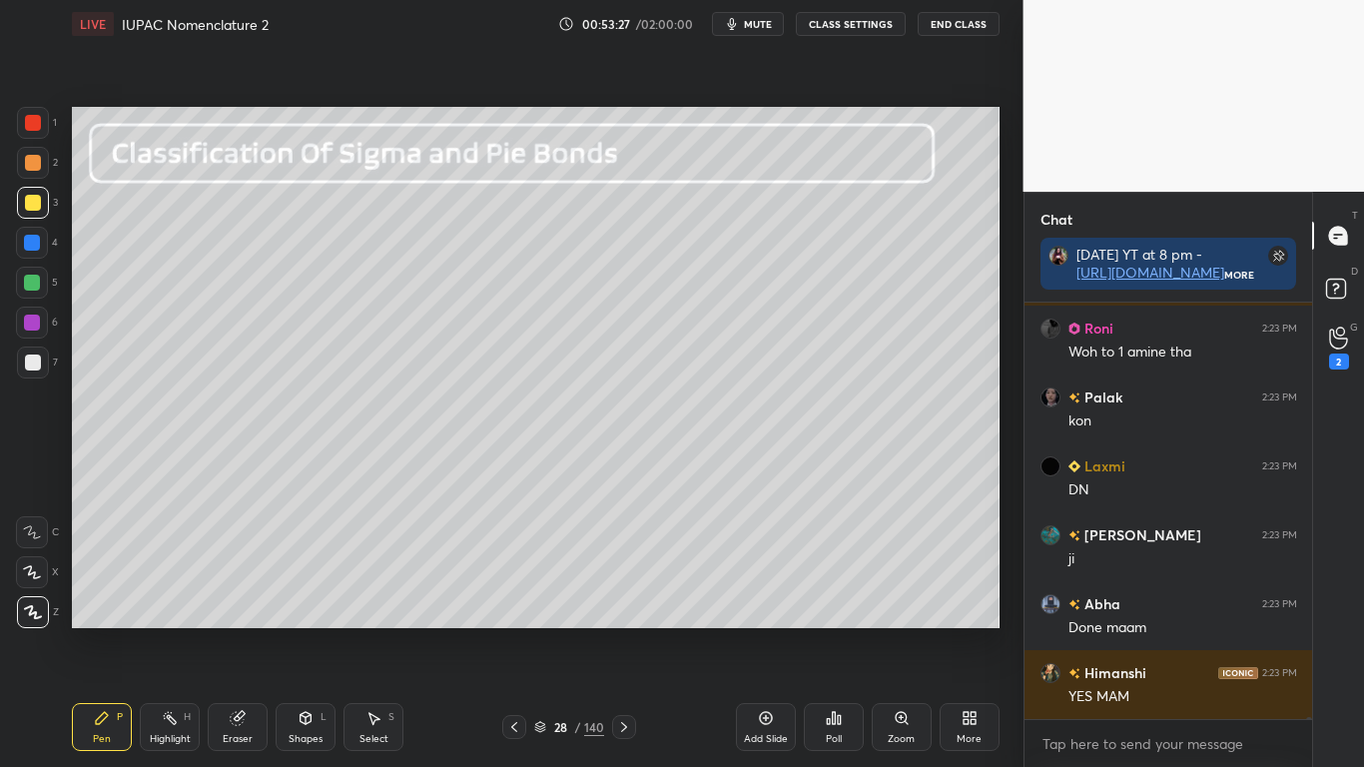
scroll to position [108144, 0]
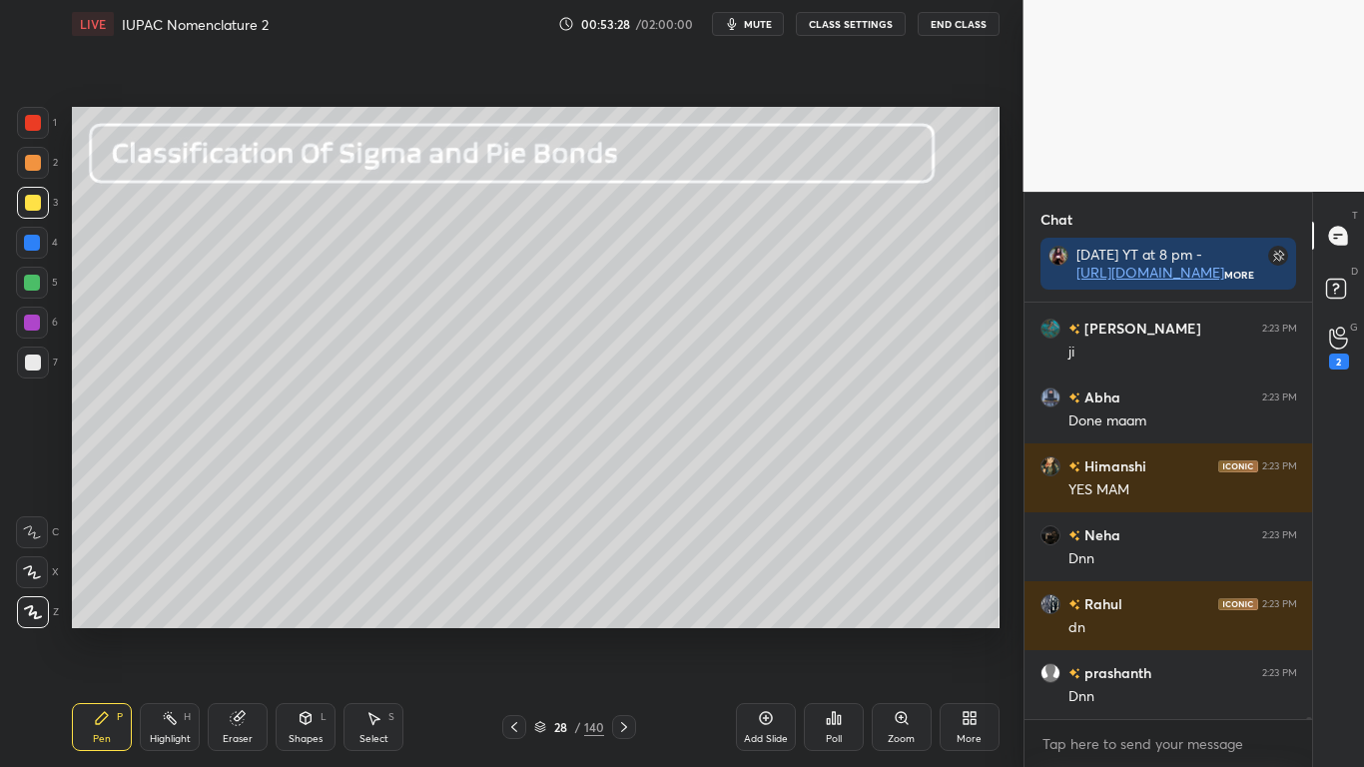
type textarea "x"
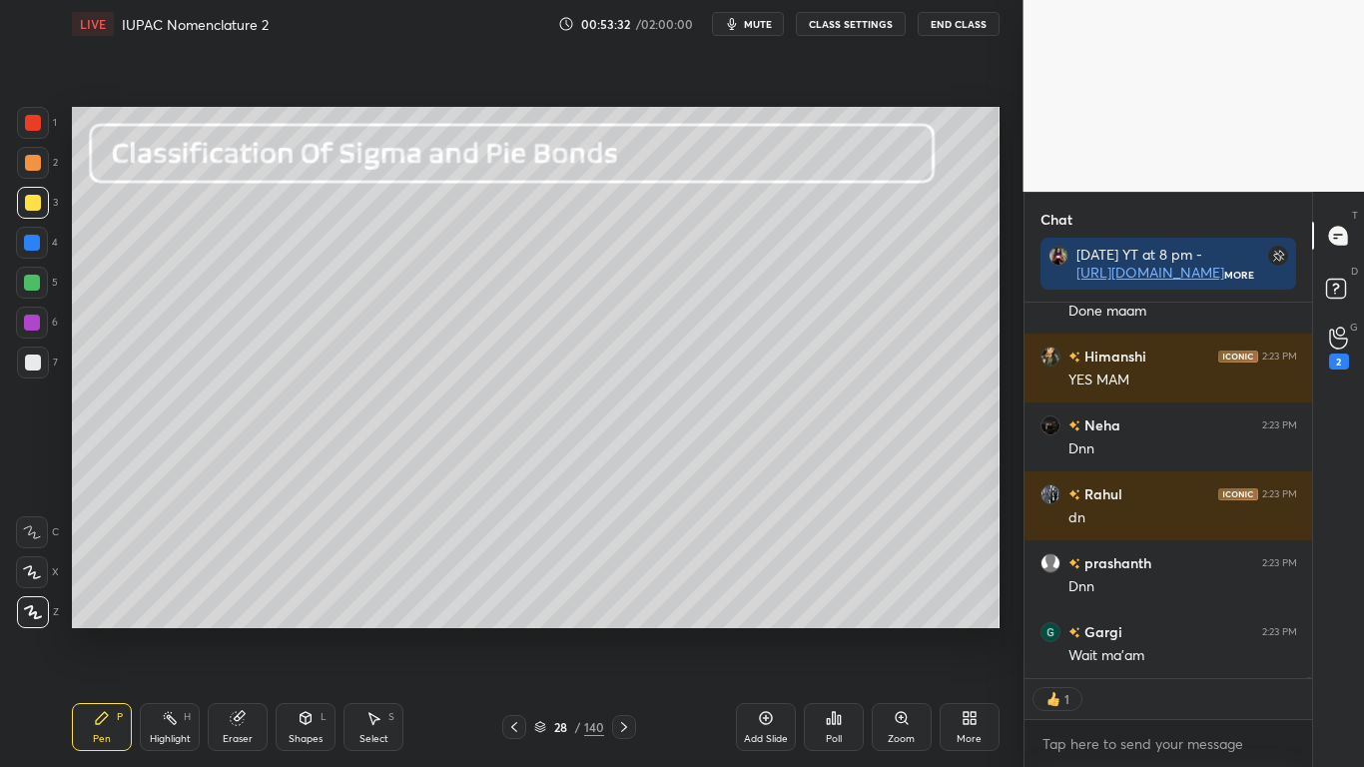
click at [854, 30] on button "CLASS SETTINGS" at bounding box center [851, 24] width 110 height 24
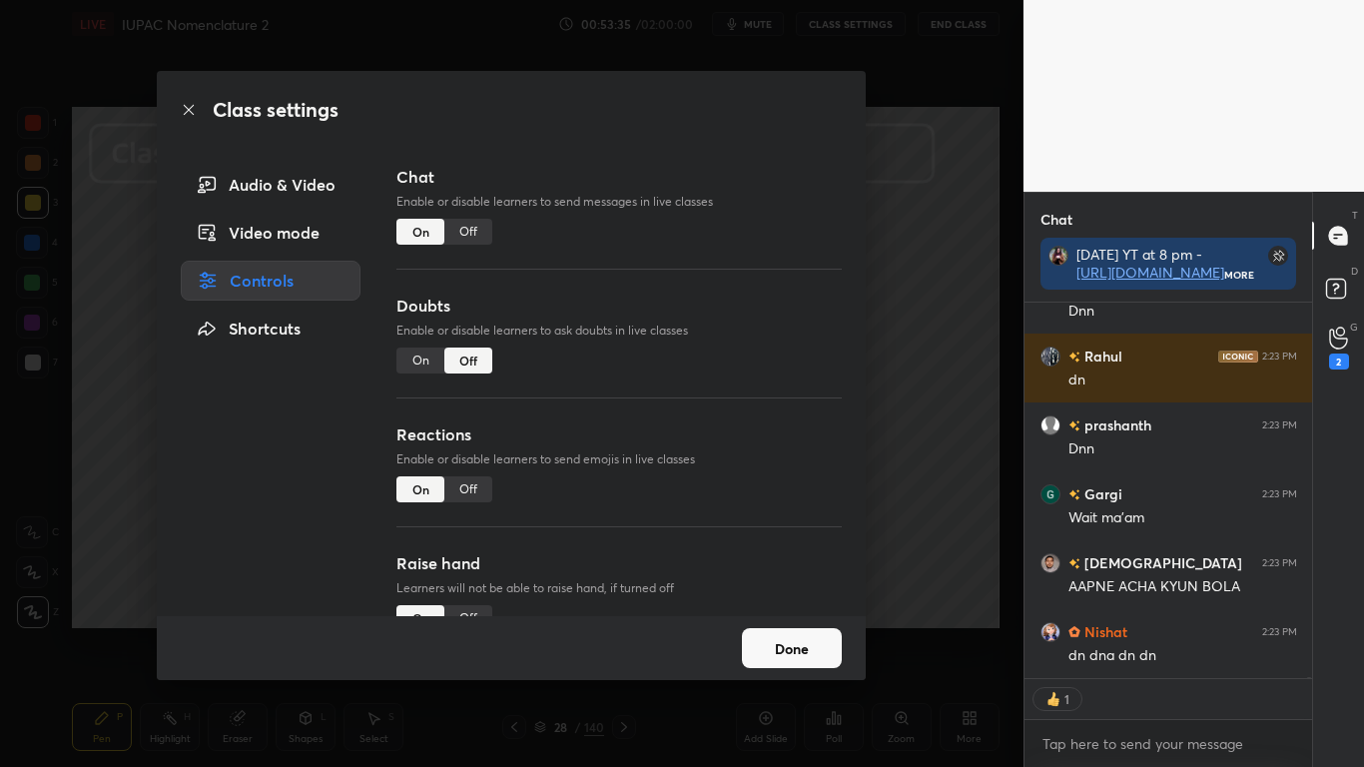
click at [475, 237] on div "Off" at bounding box center [468, 232] width 48 height 26
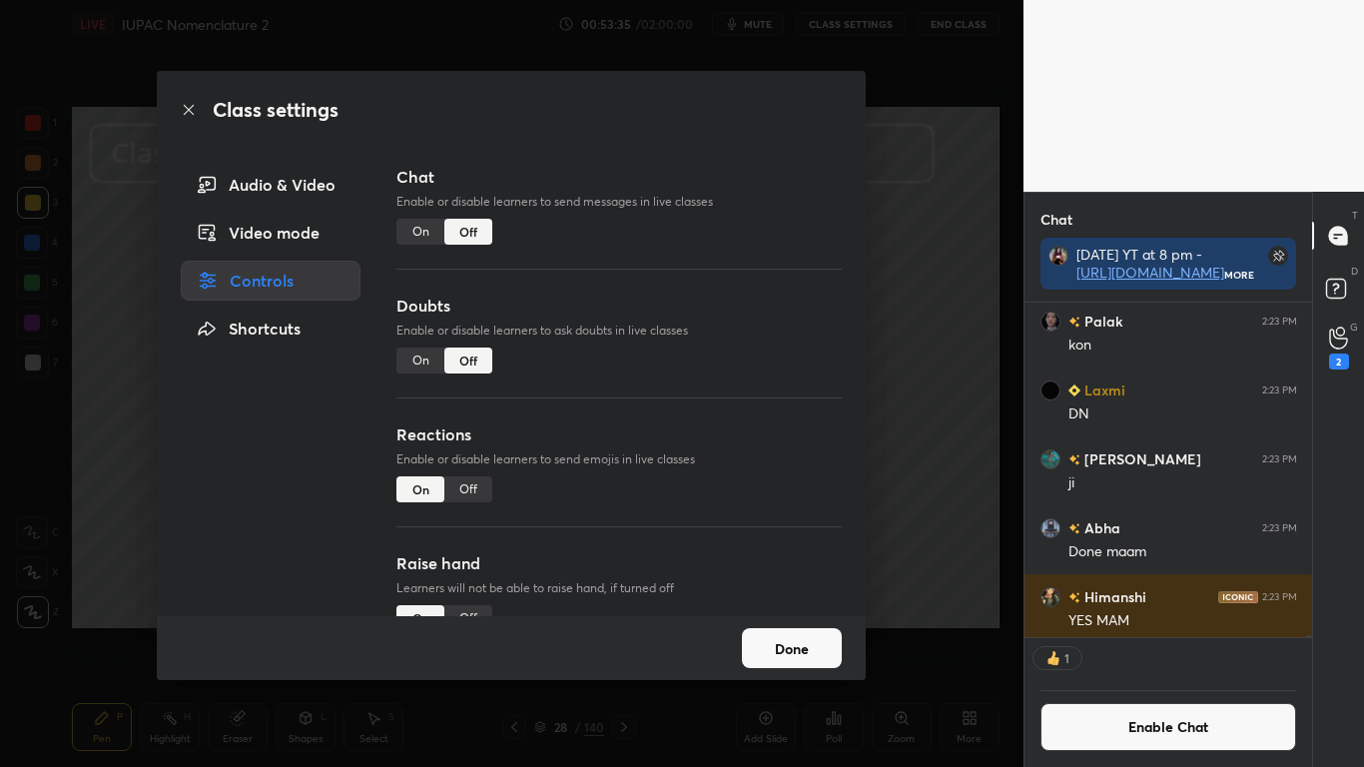
scroll to position [108087, 0]
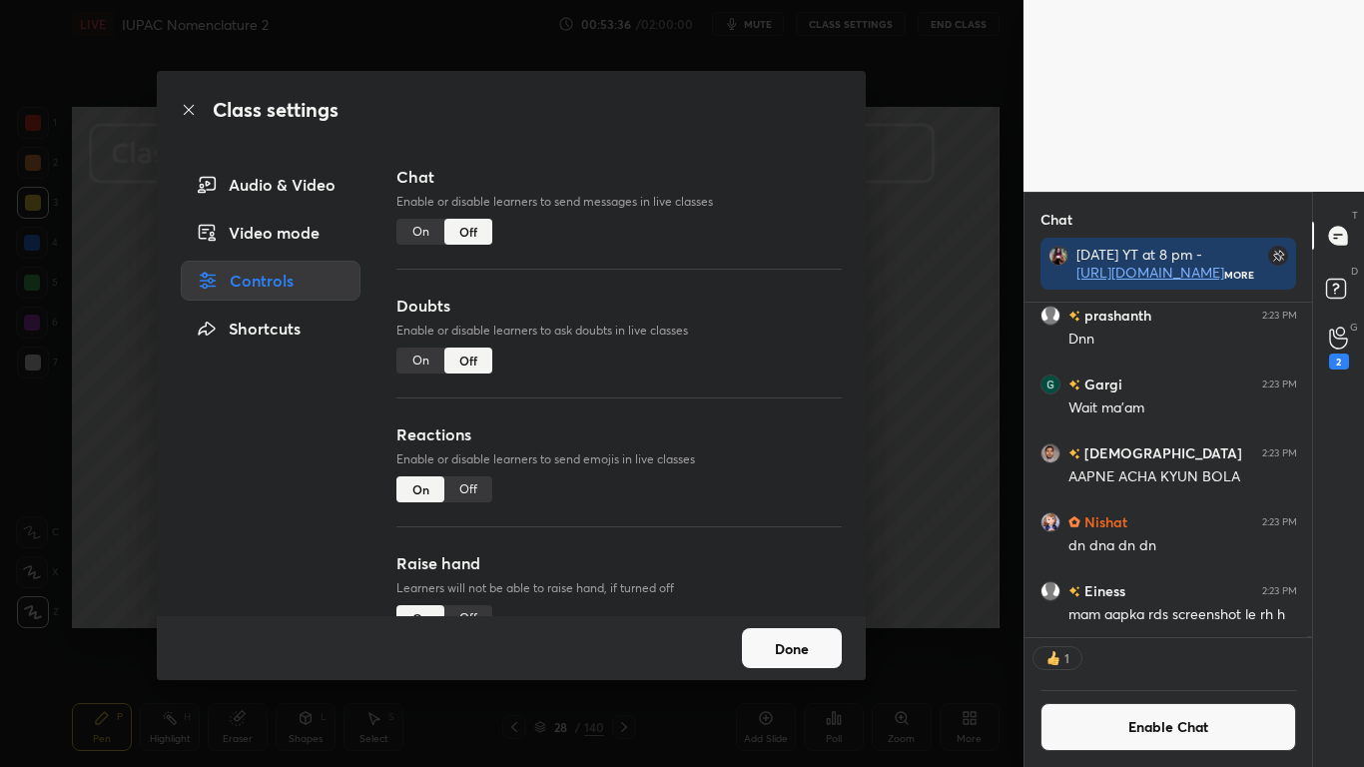
click at [779, 631] on button "Done" at bounding box center [792, 648] width 100 height 40
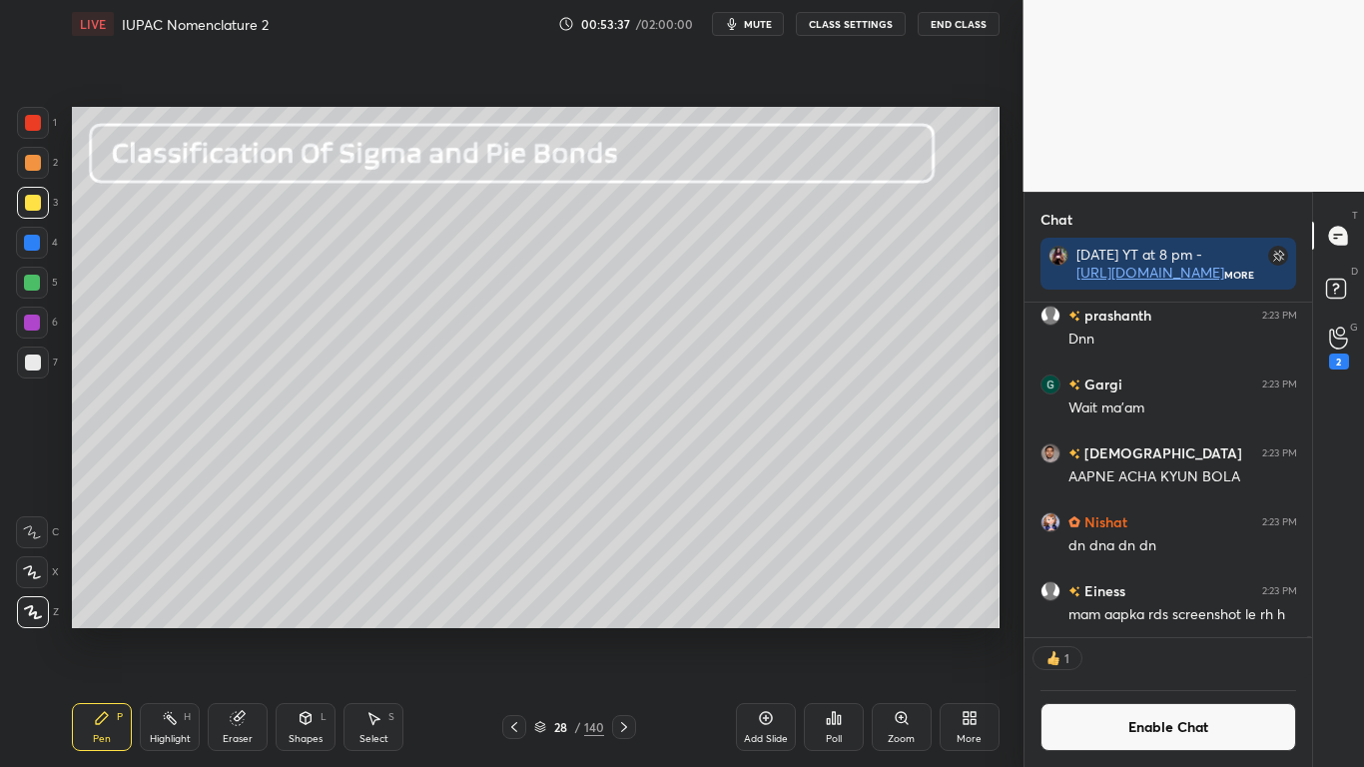
click at [544, 631] on icon at bounding box center [540, 730] width 10 height 3
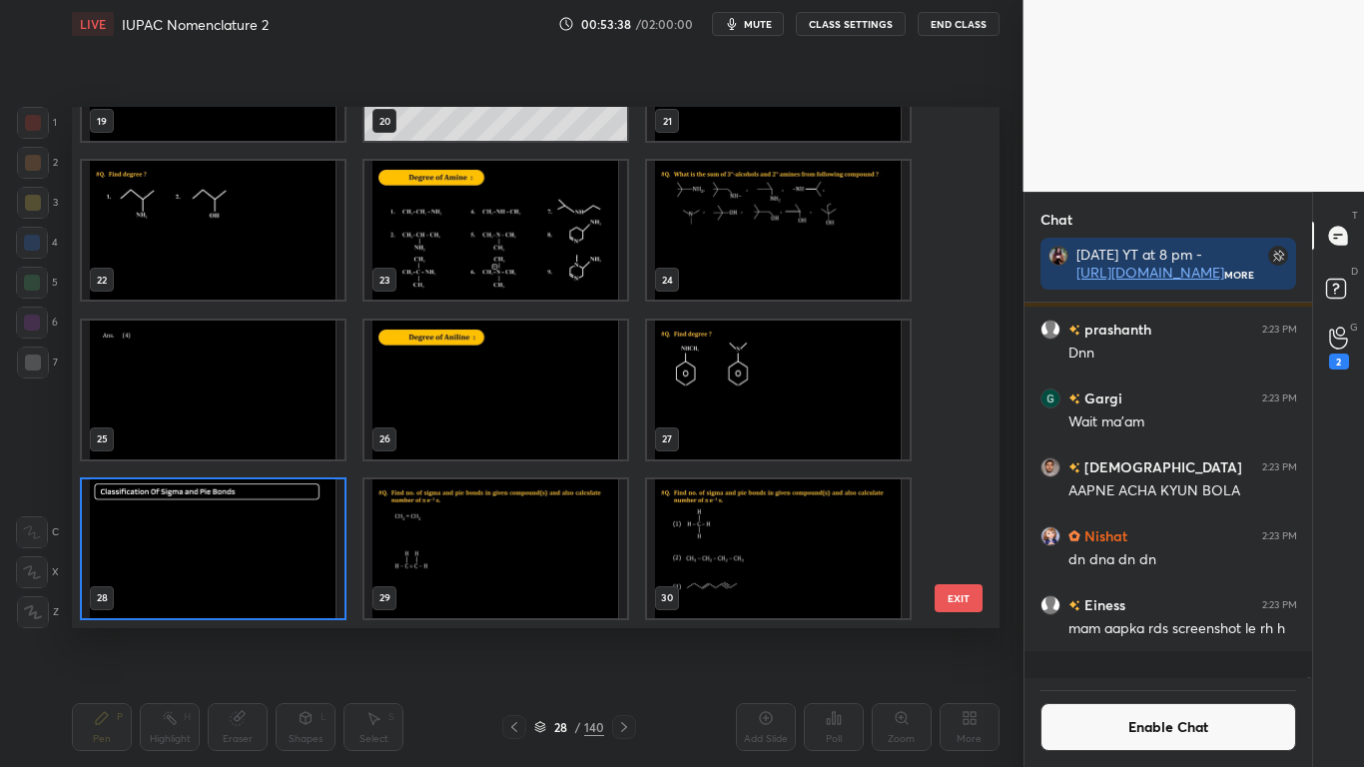
scroll to position [369, 282]
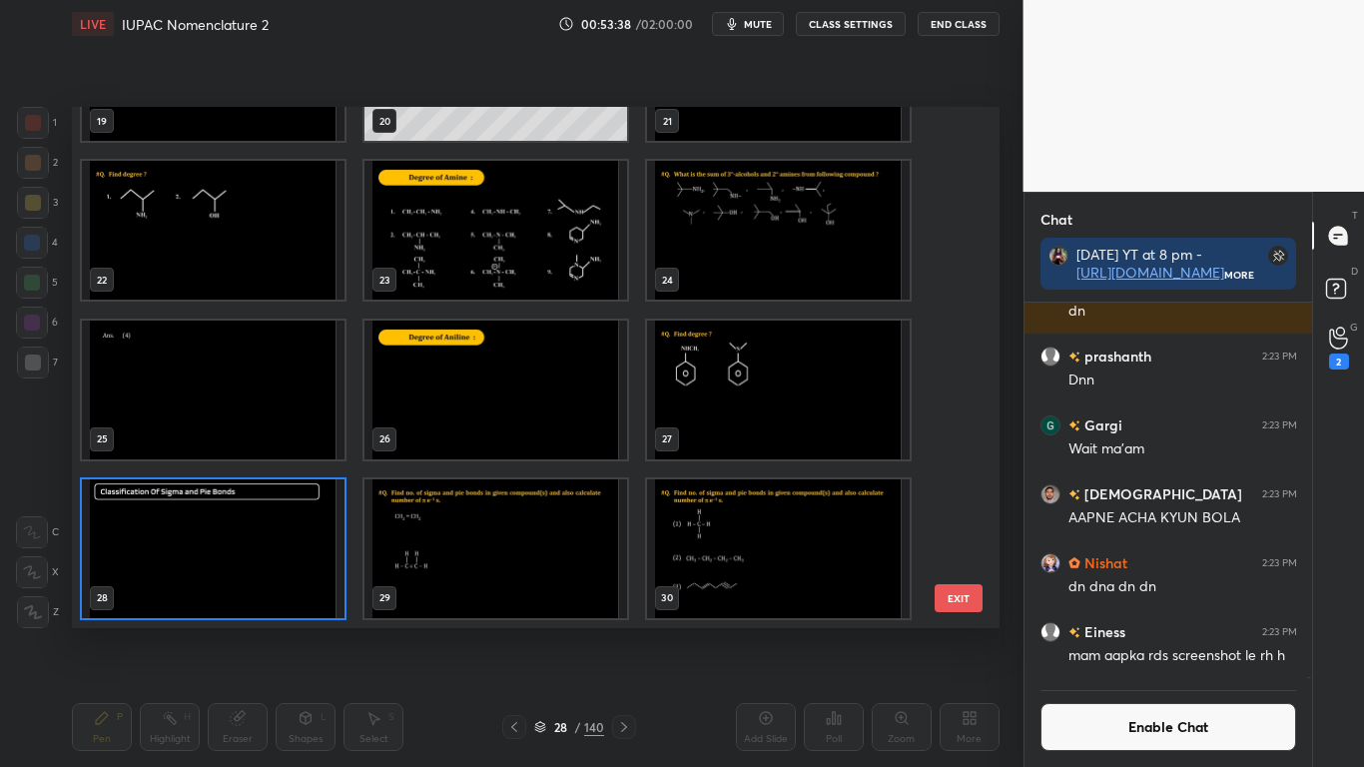
click at [512, 579] on img "grid" at bounding box center [495, 548] width 263 height 139
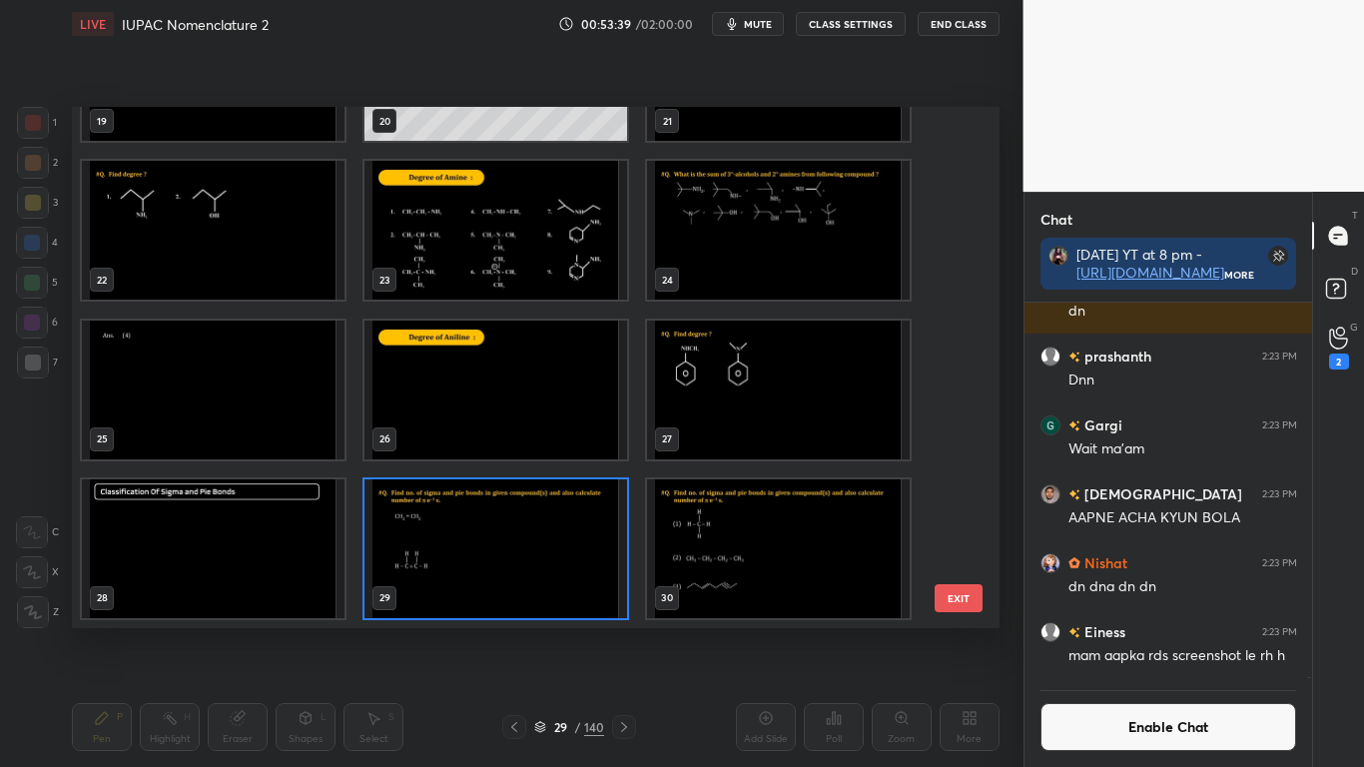
click at [515, 568] on img "grid" at bounding box center [495, 548] width 263 height 139
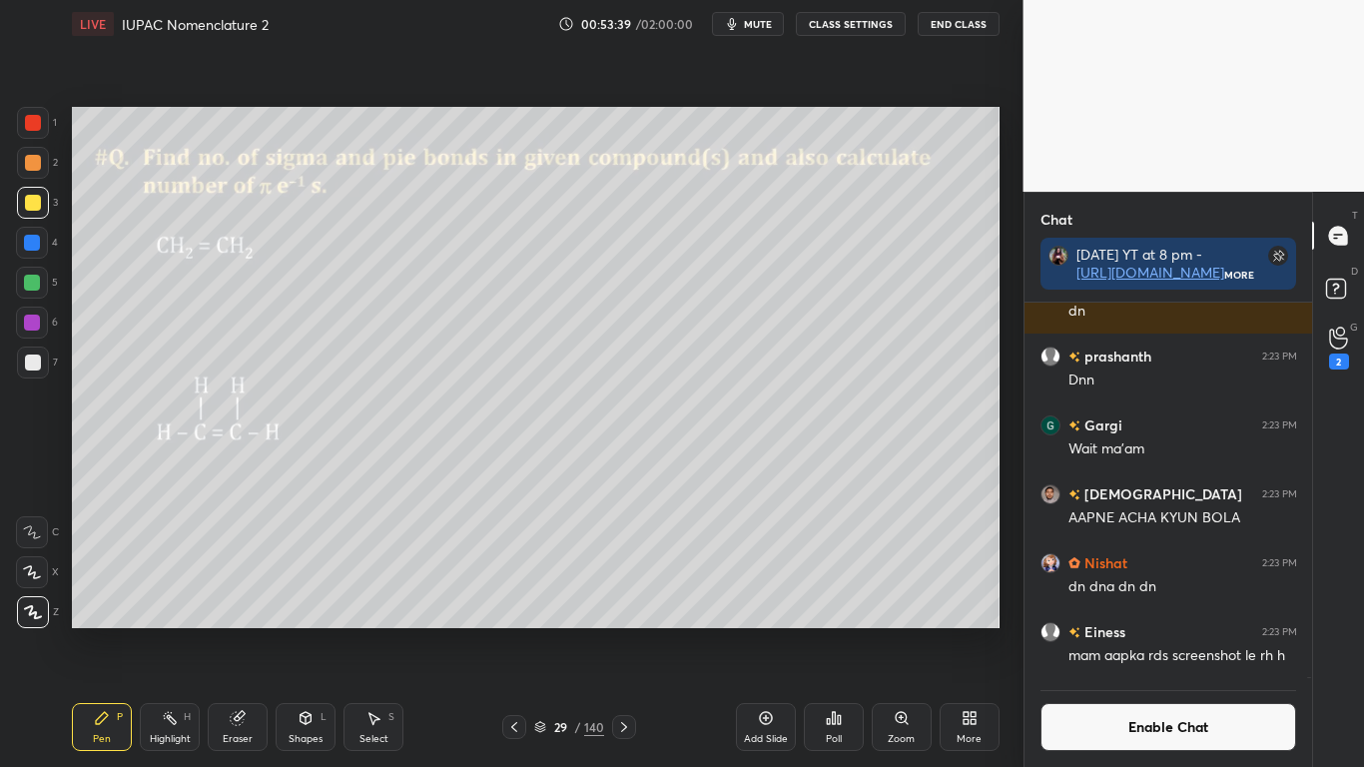
click at [517, 569] on img "grid" at bounding box center [495, 548] width 263 height 139
click at [1111, 631] on button "Enable Chat" at bounding box center [1168, 727] width 257 height 48
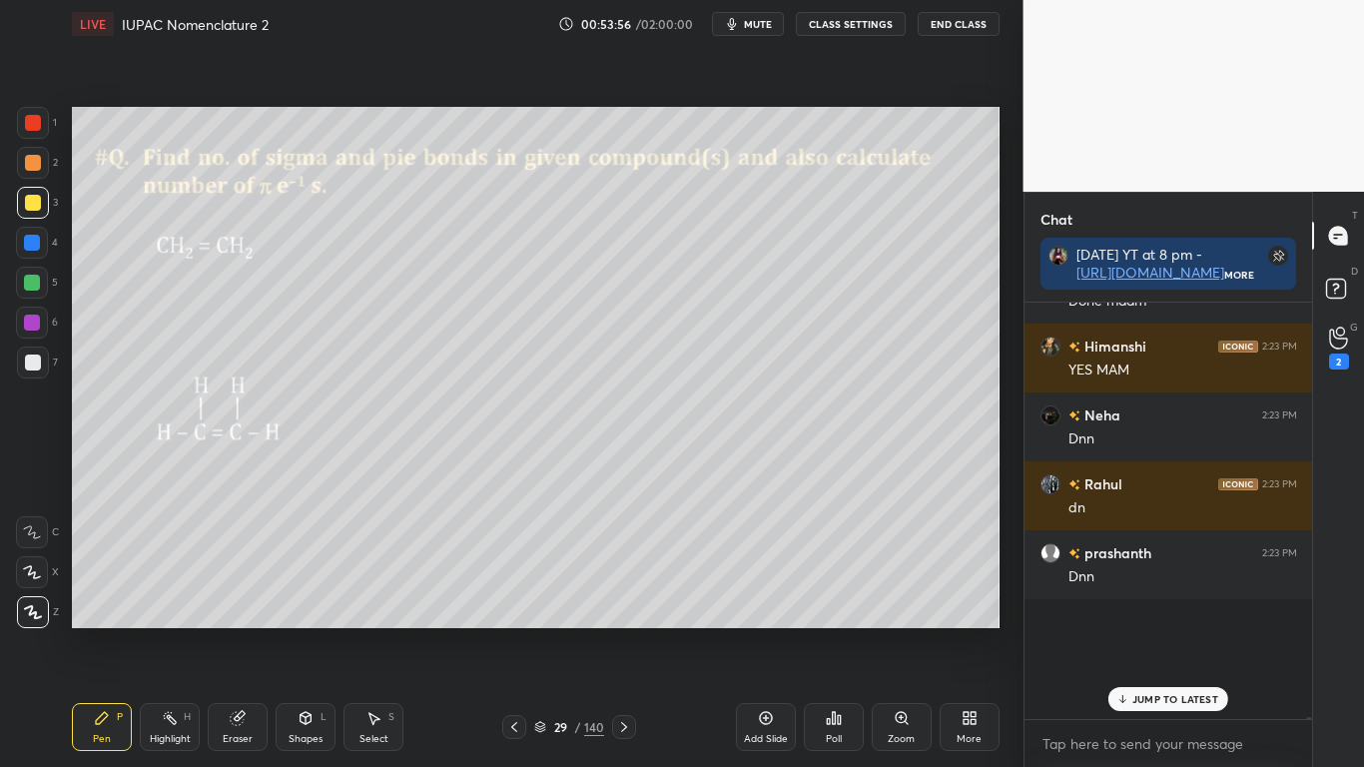
scroll to position [410, 282]
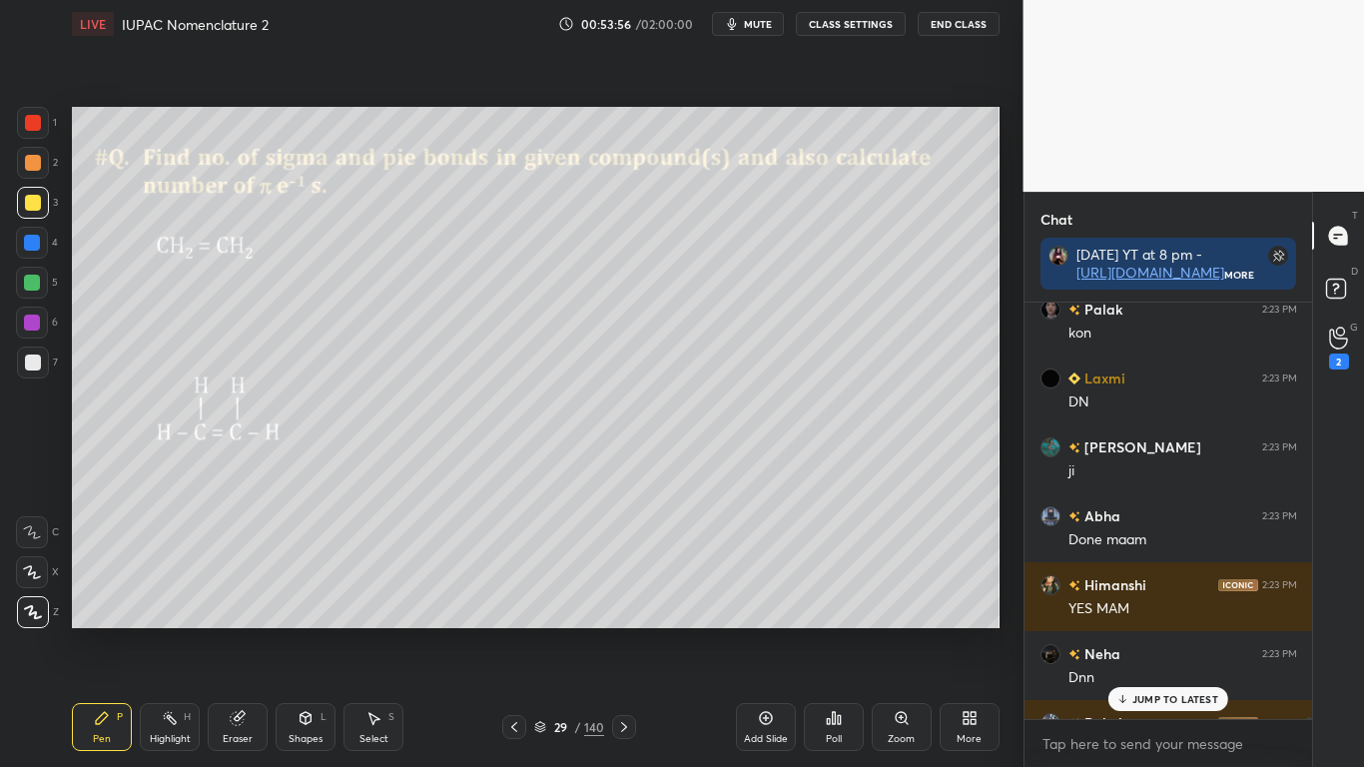
click at [1138, 631] on p "JUMP TO LATEST" at bounding box center [1175, 699] width 86 height 12
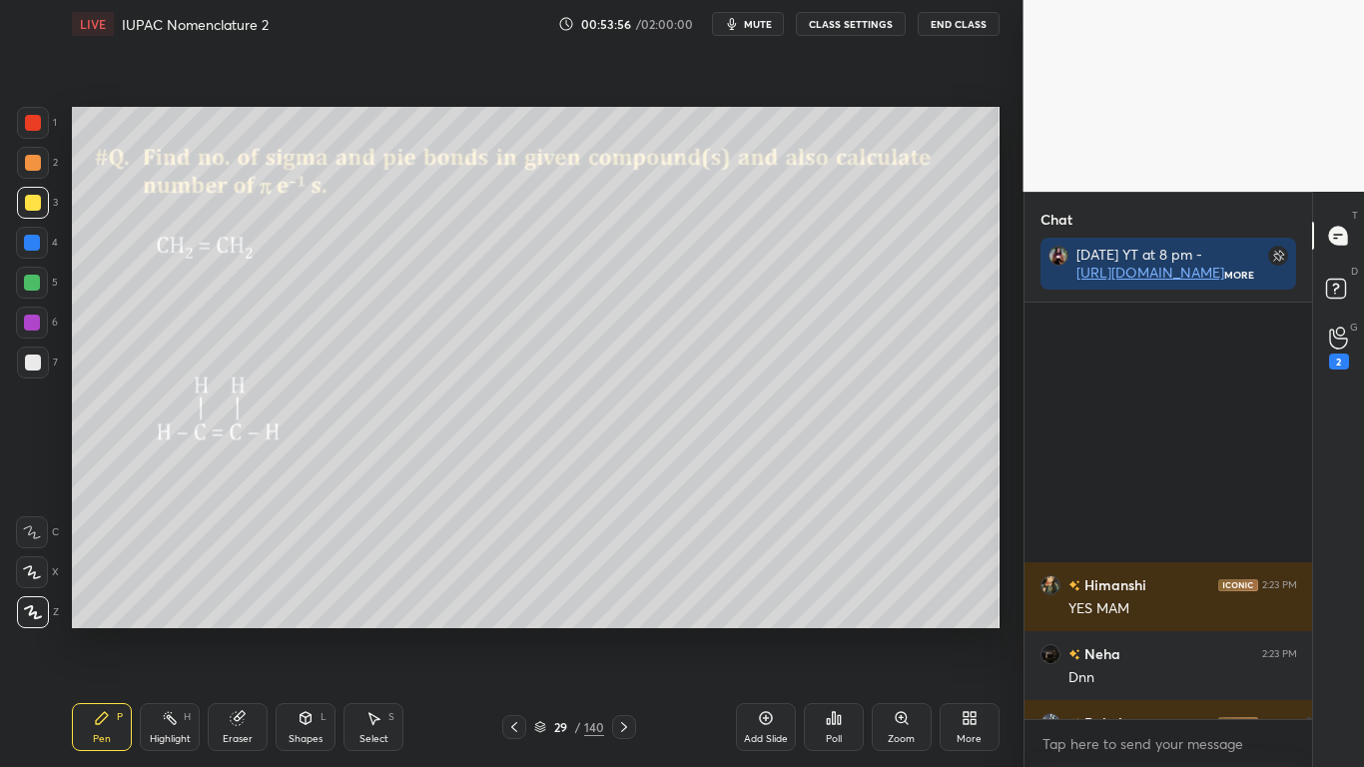
scroll to position [108005, 0]
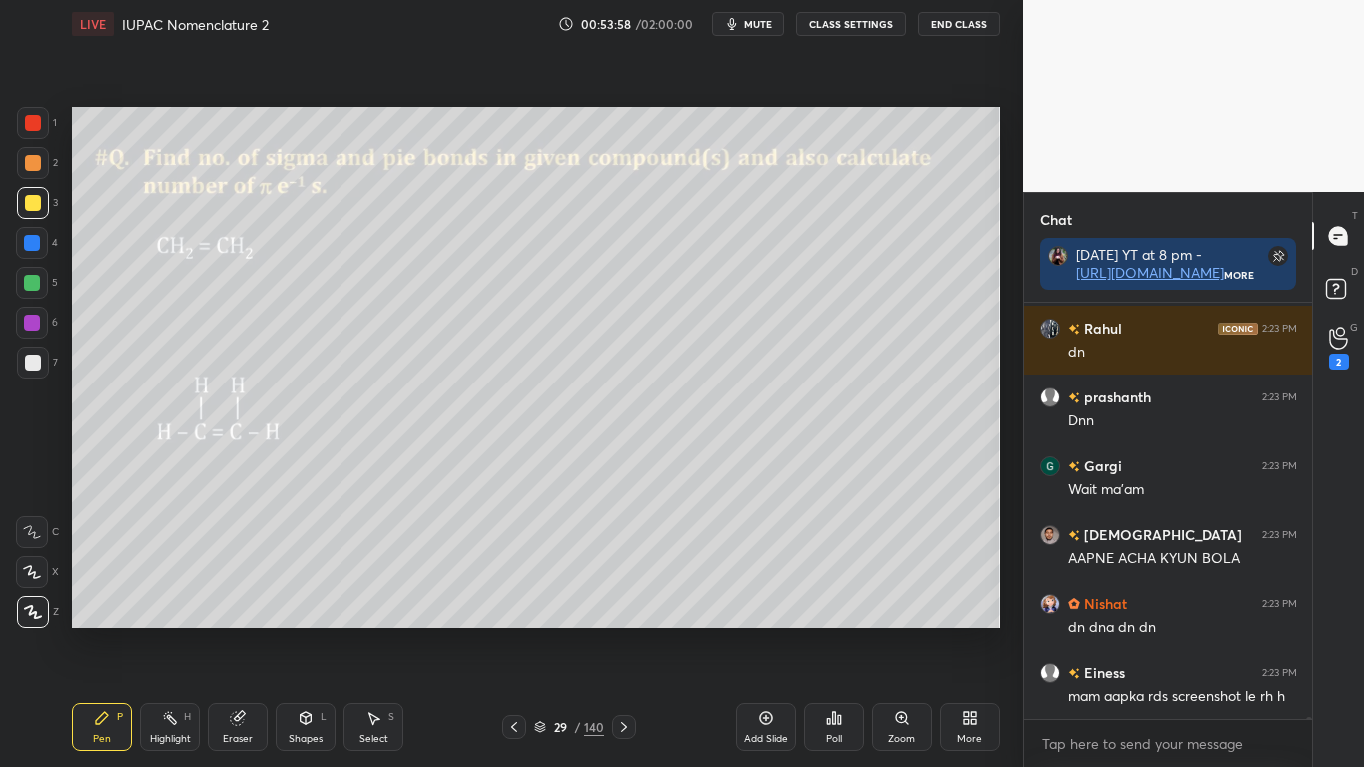
click at [28, 208] on div at bounding box center [33, 203] width 16 height 16
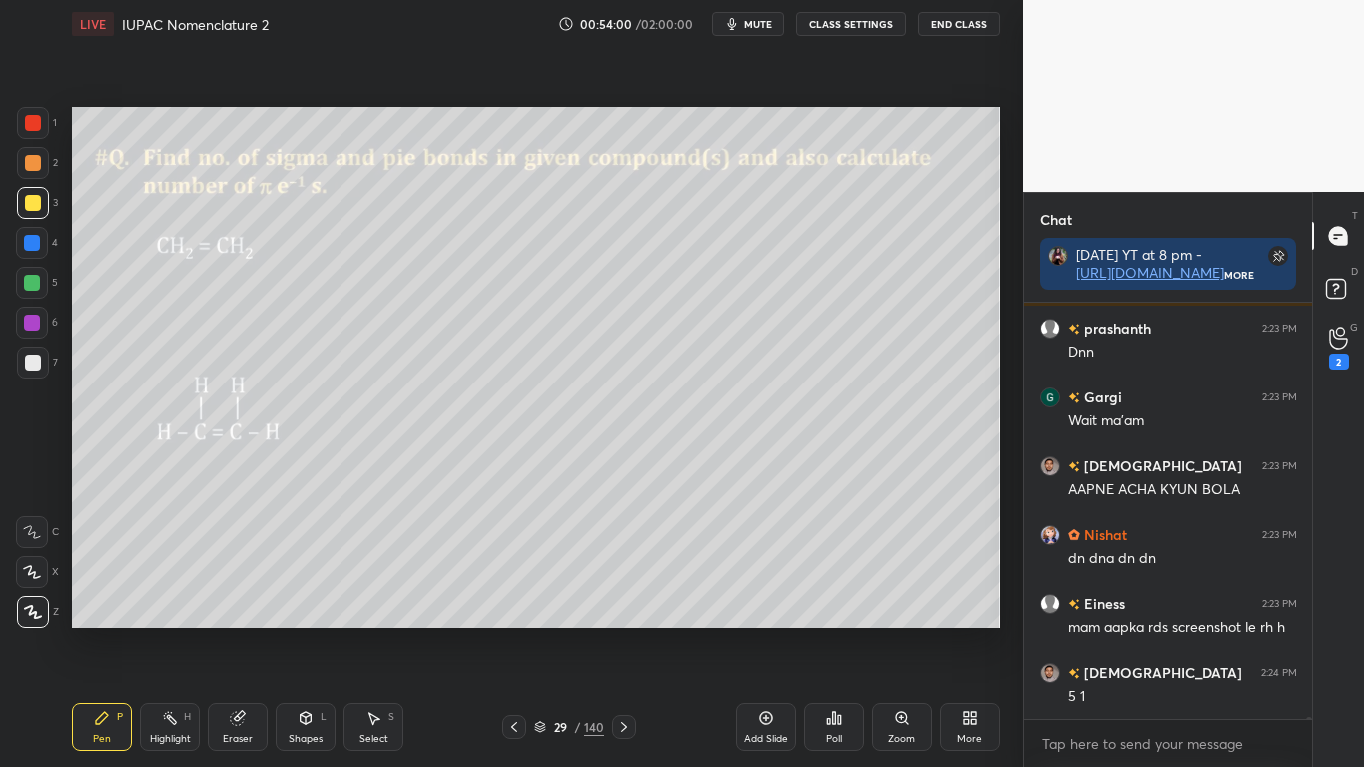
scroll to position [108143, 0]
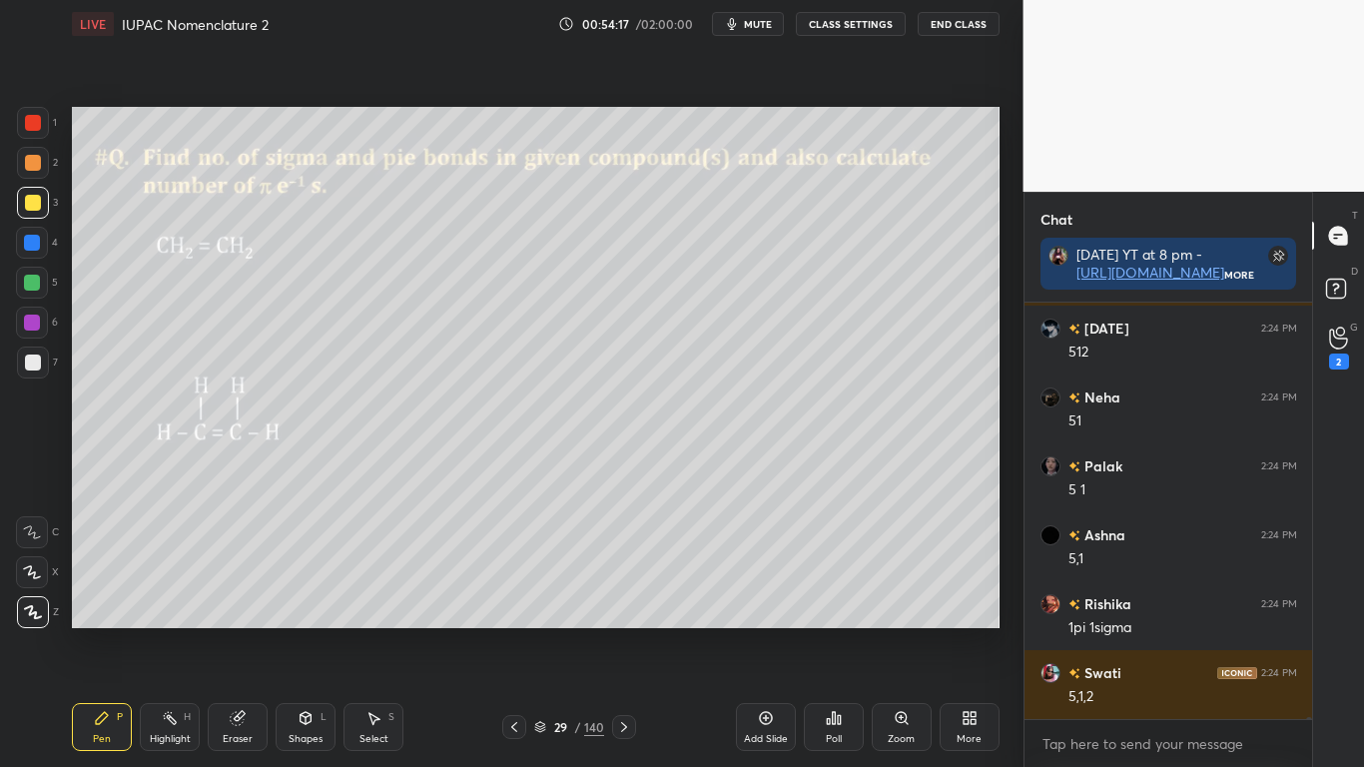
click at [846, 24] on button "CLASS SETTINGS" at bounding box center [851, 24] width 110 height 24
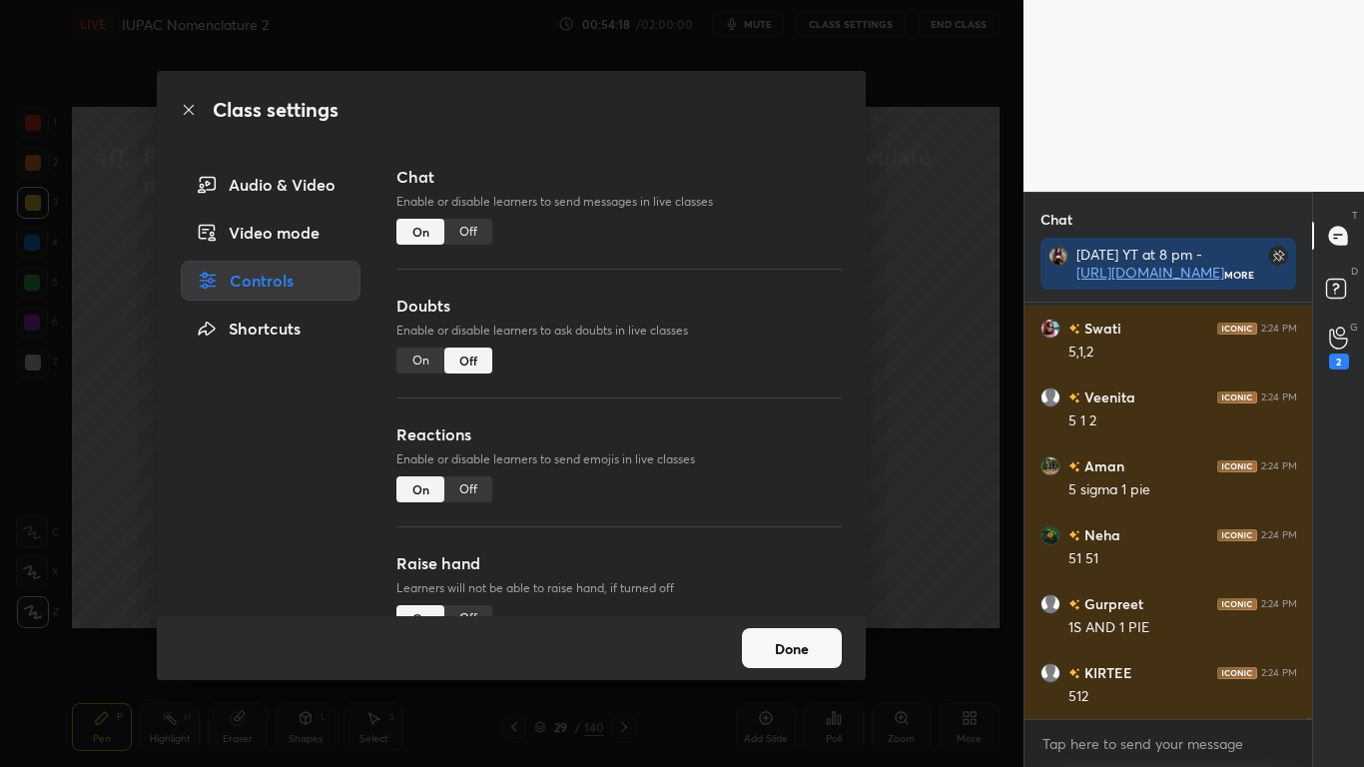
click at [470, 222] on div "Off" at bounding box center [468, 232] width 48 height 26
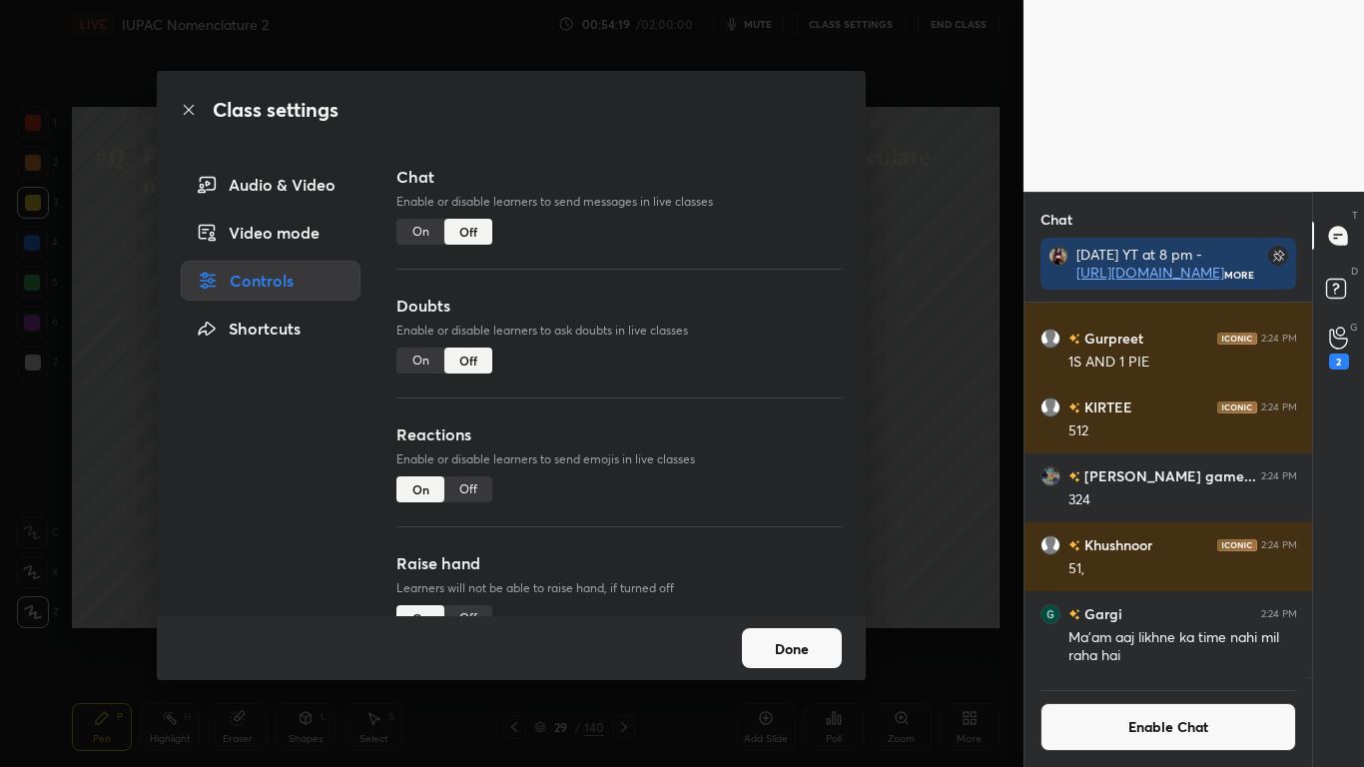
click at [799, 631] on button "Done" at bounding box center [792, 648] width 100 height 40
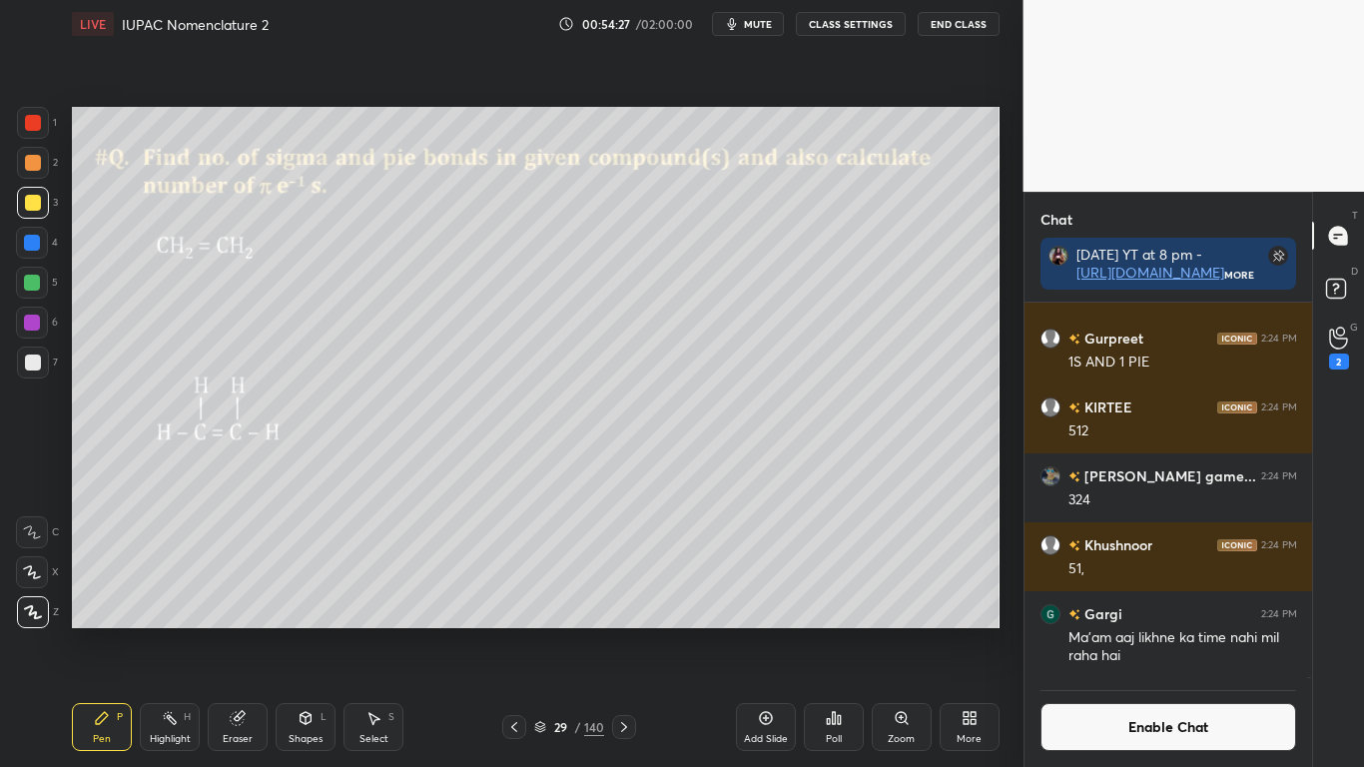
click at [38, 357] on div at bounding box center [33, 362] width 16 height 16
click at [1137, 631] on button "Enable Chat" at bounding box center [1168, 727] width 257 height 48
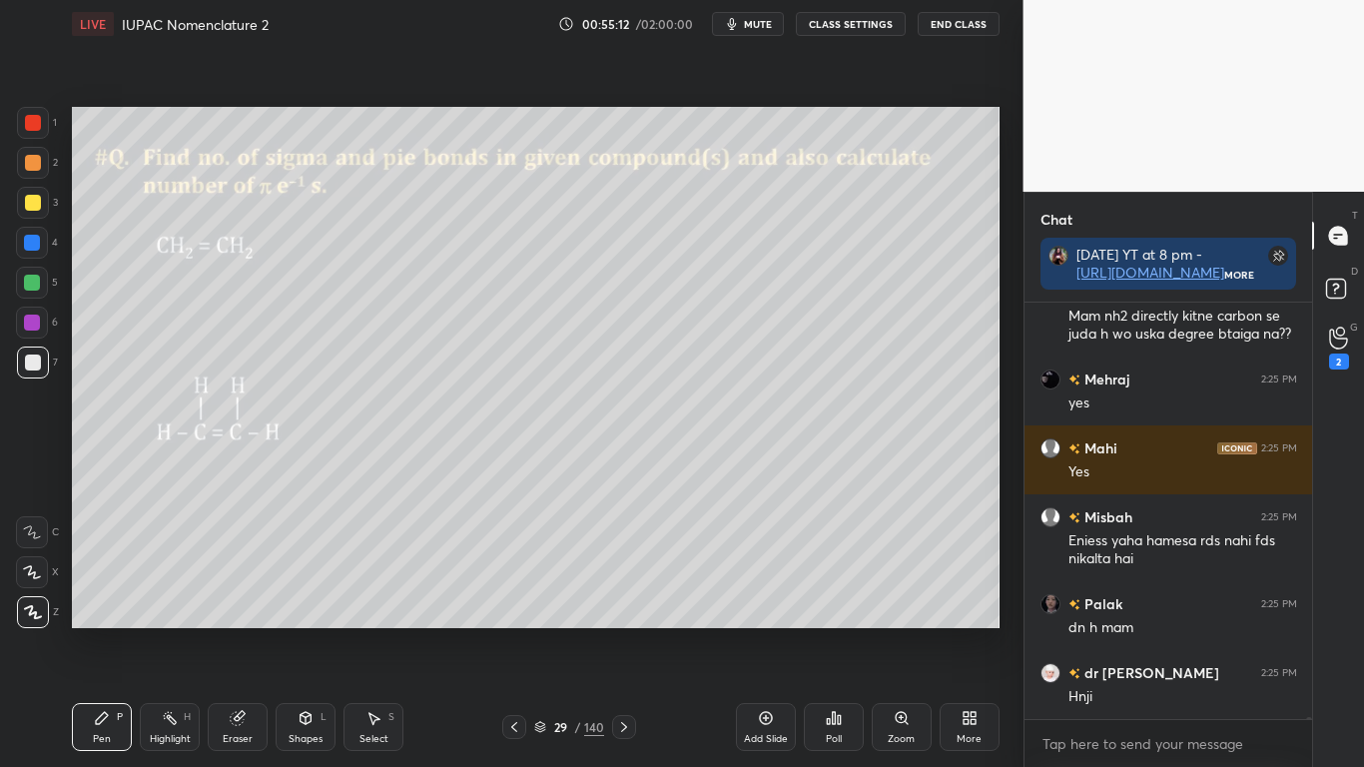
scroll to position [111114, 0]
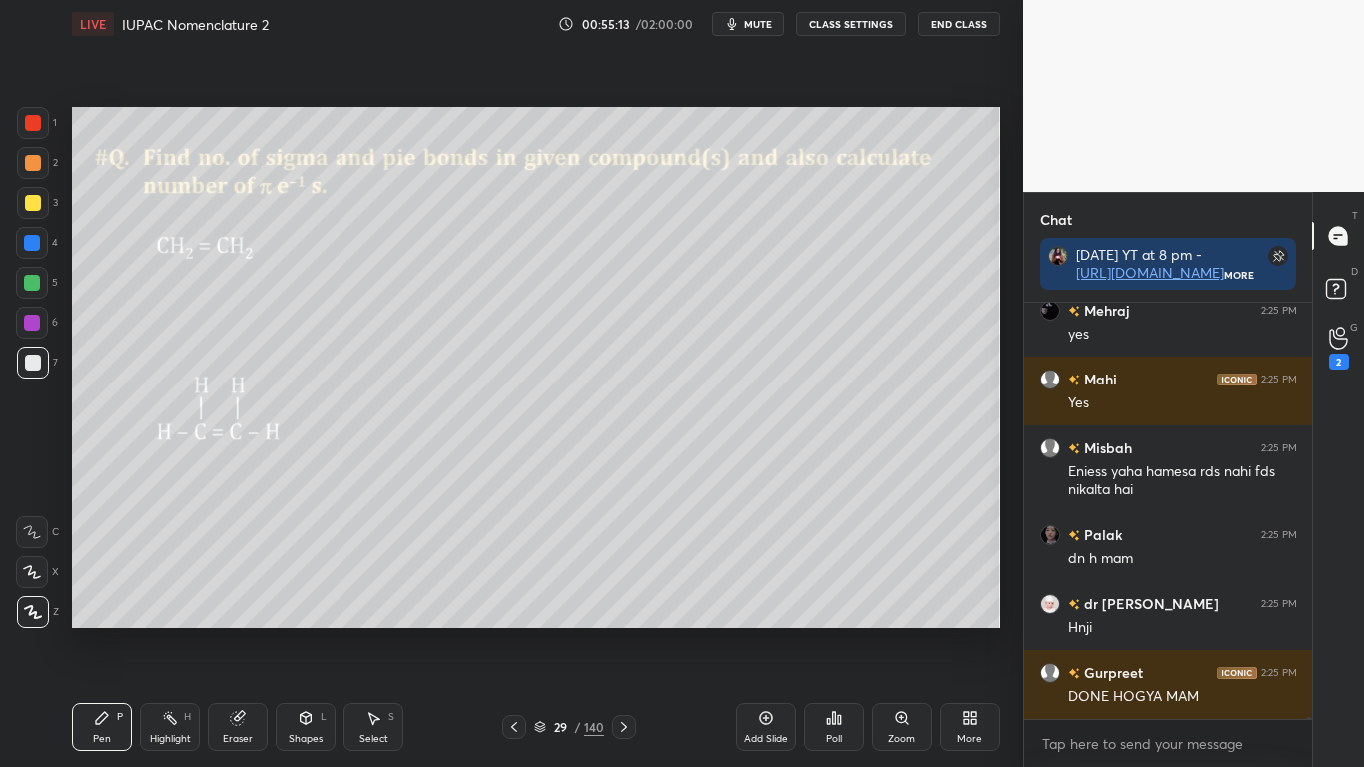
click at [544, 631] on icon at bounding box center [540, 727] width 12 height 12
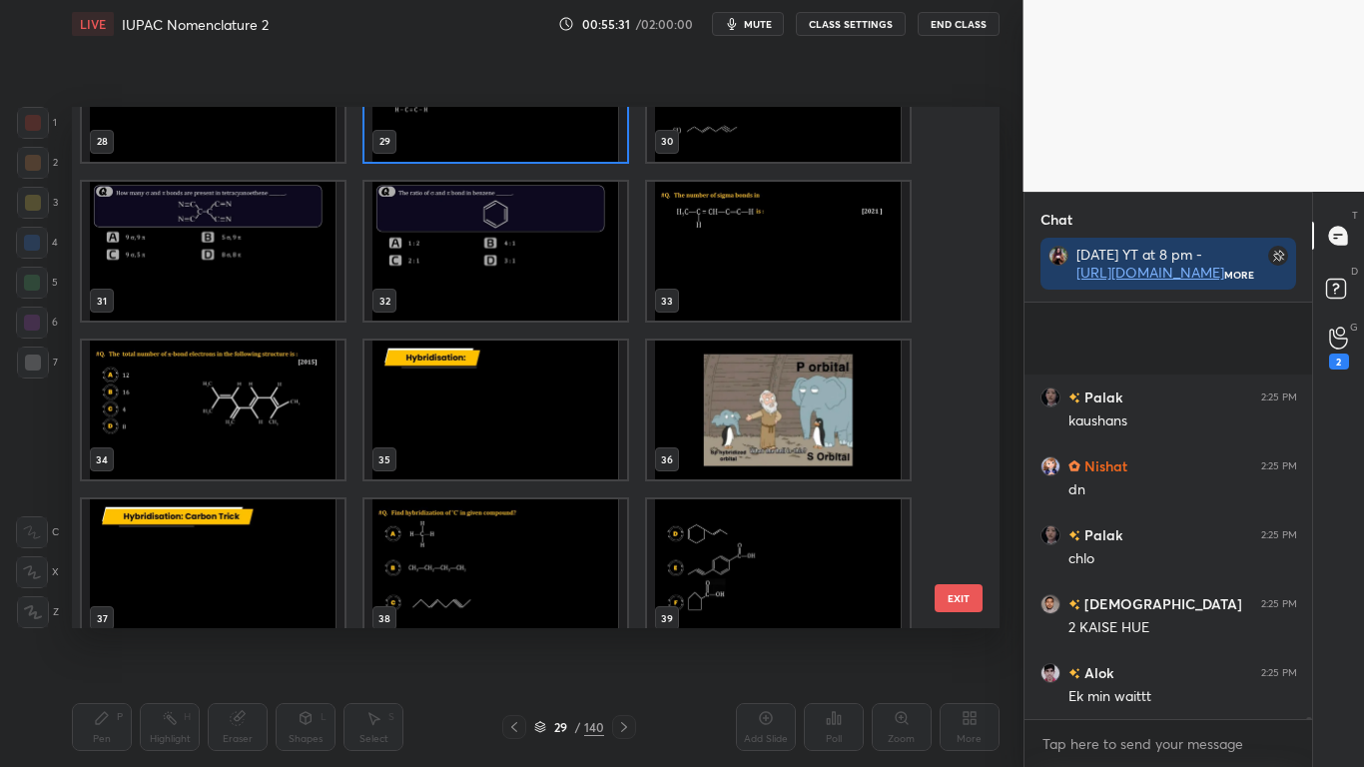
scroll to position [111977, 0]
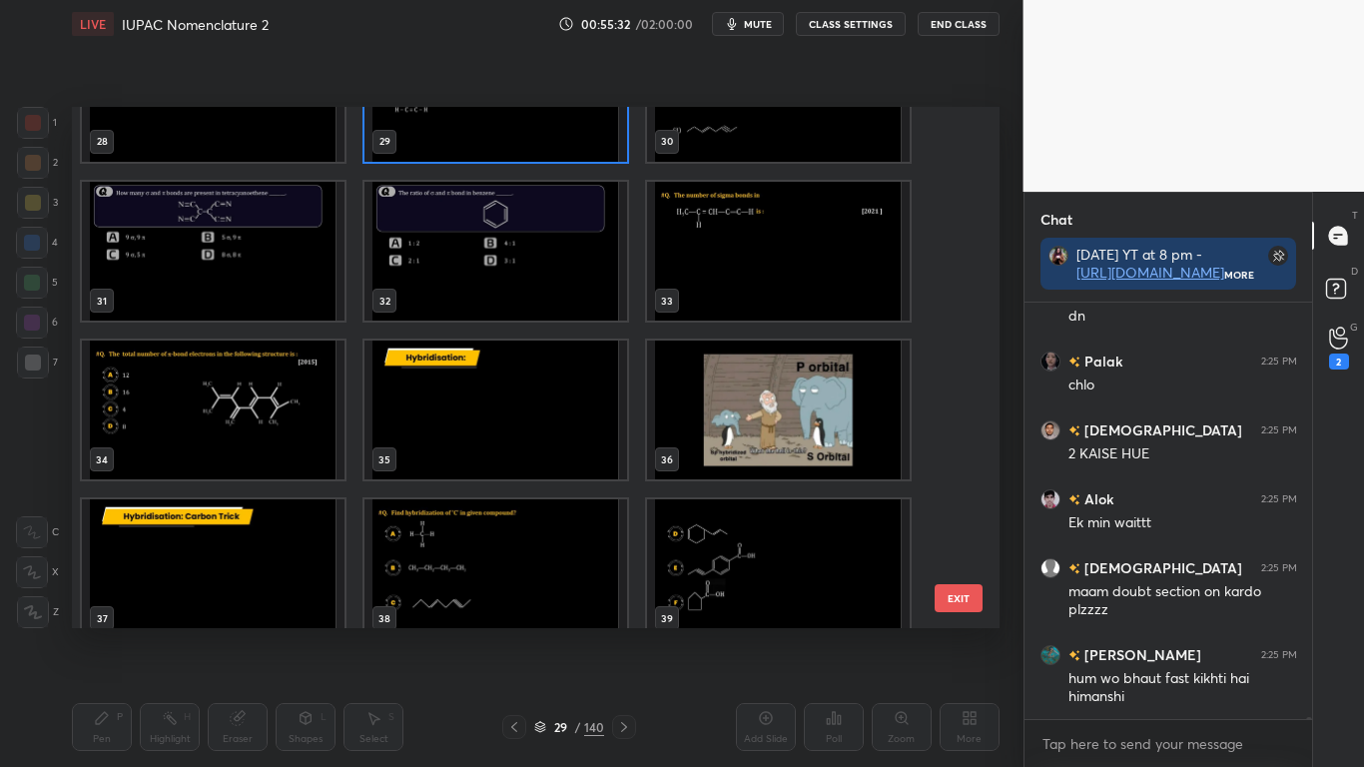
click at [229, 279] on img "grid" at bounding box center [213, 251] width 263 height 139
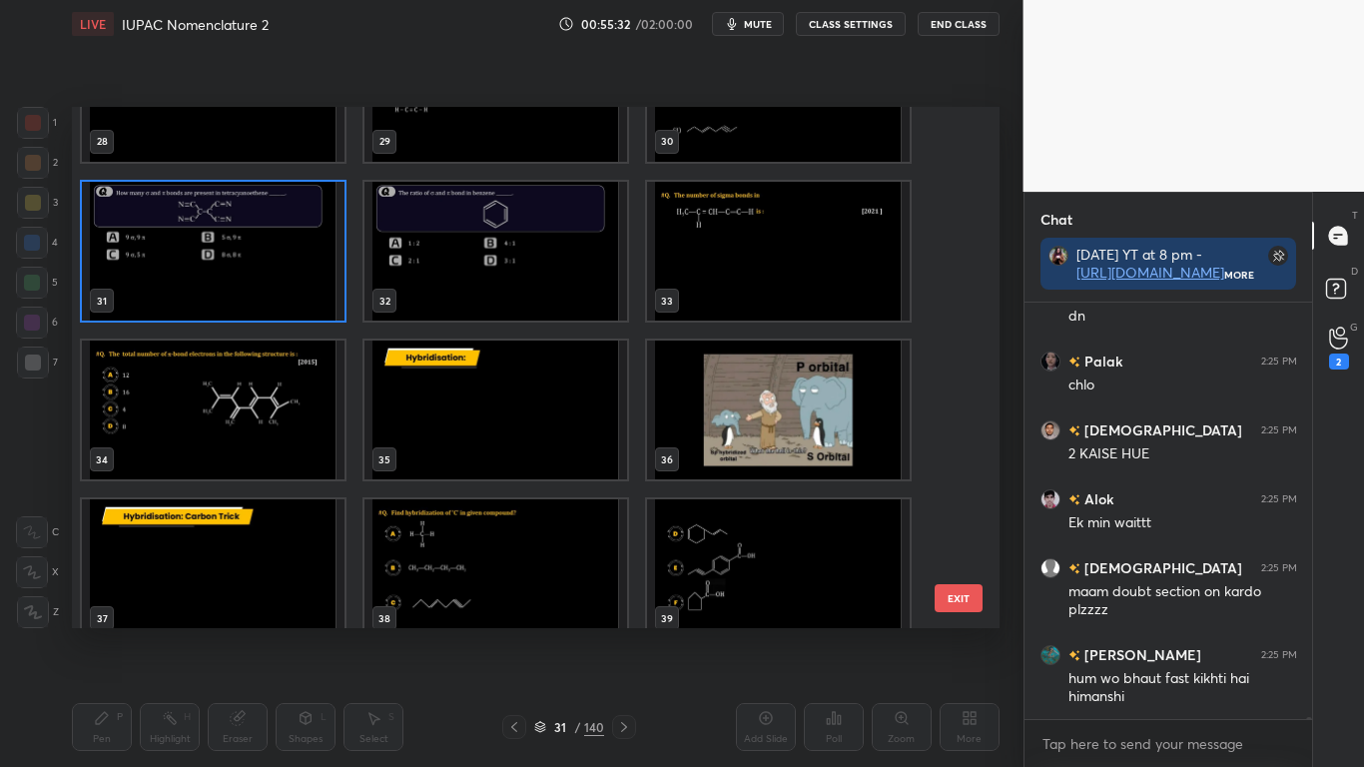
click at [231, 281] on img "grid" at bounding box center [213, 251] width 263 height 139
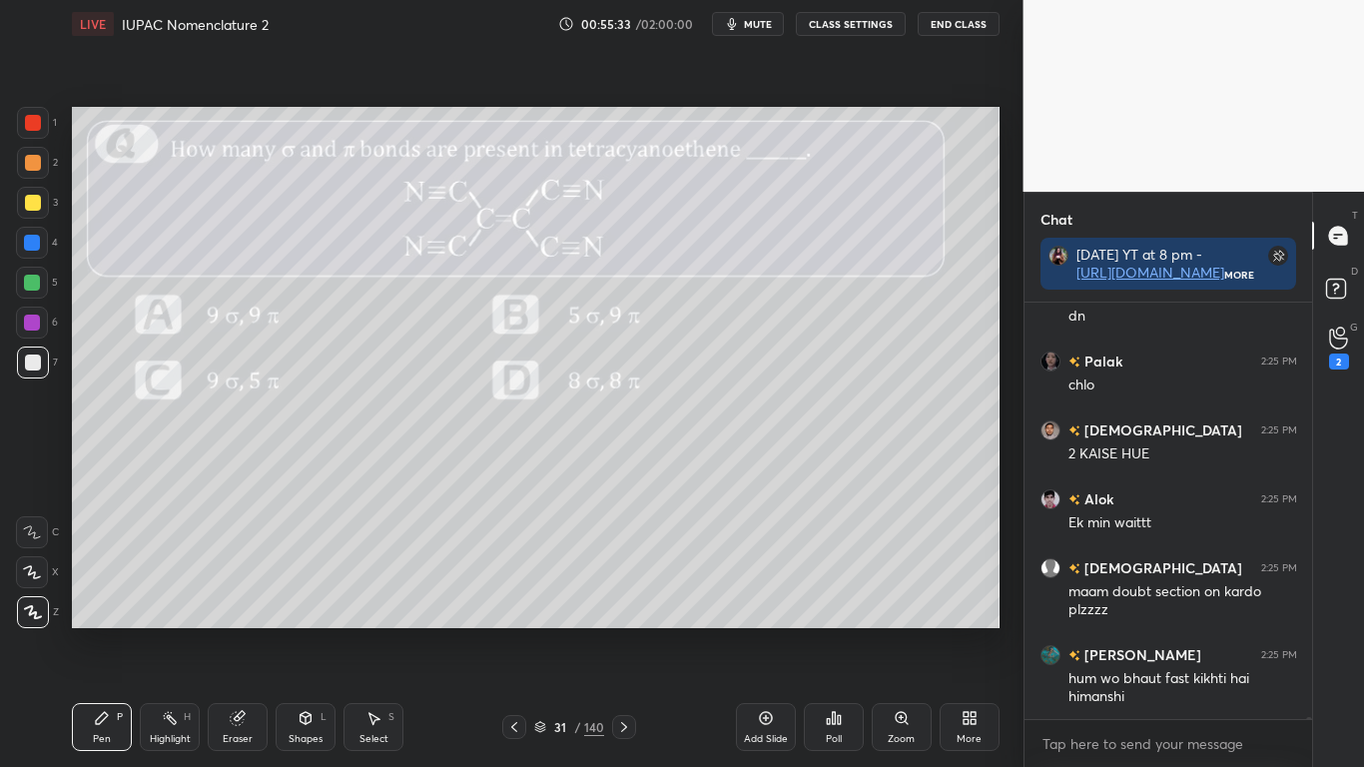
click at [230, 282] on img "grid" at bounding box center [213, 251] width 263 height 139
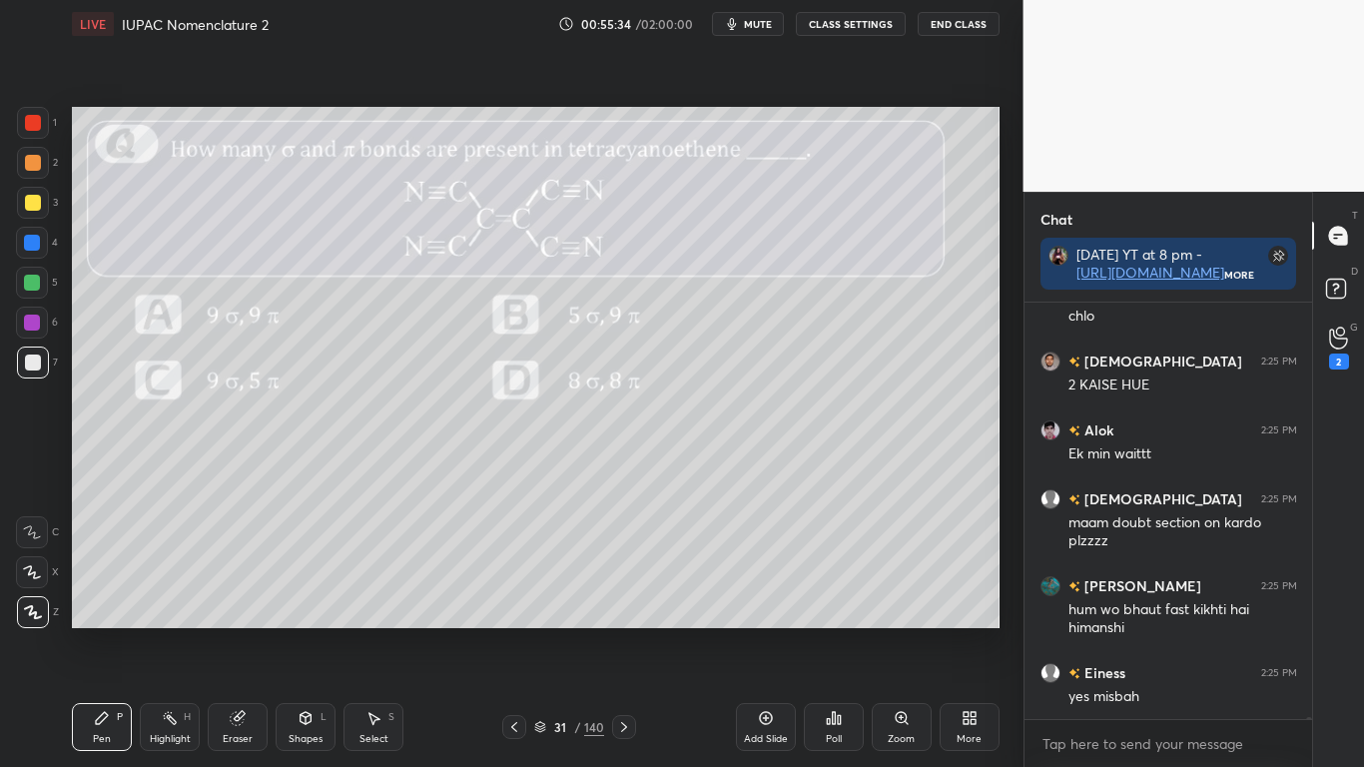
click at [832, 19] on button "CLASS SETTINGS" at bounding box center [851, 24] width 110 height 24
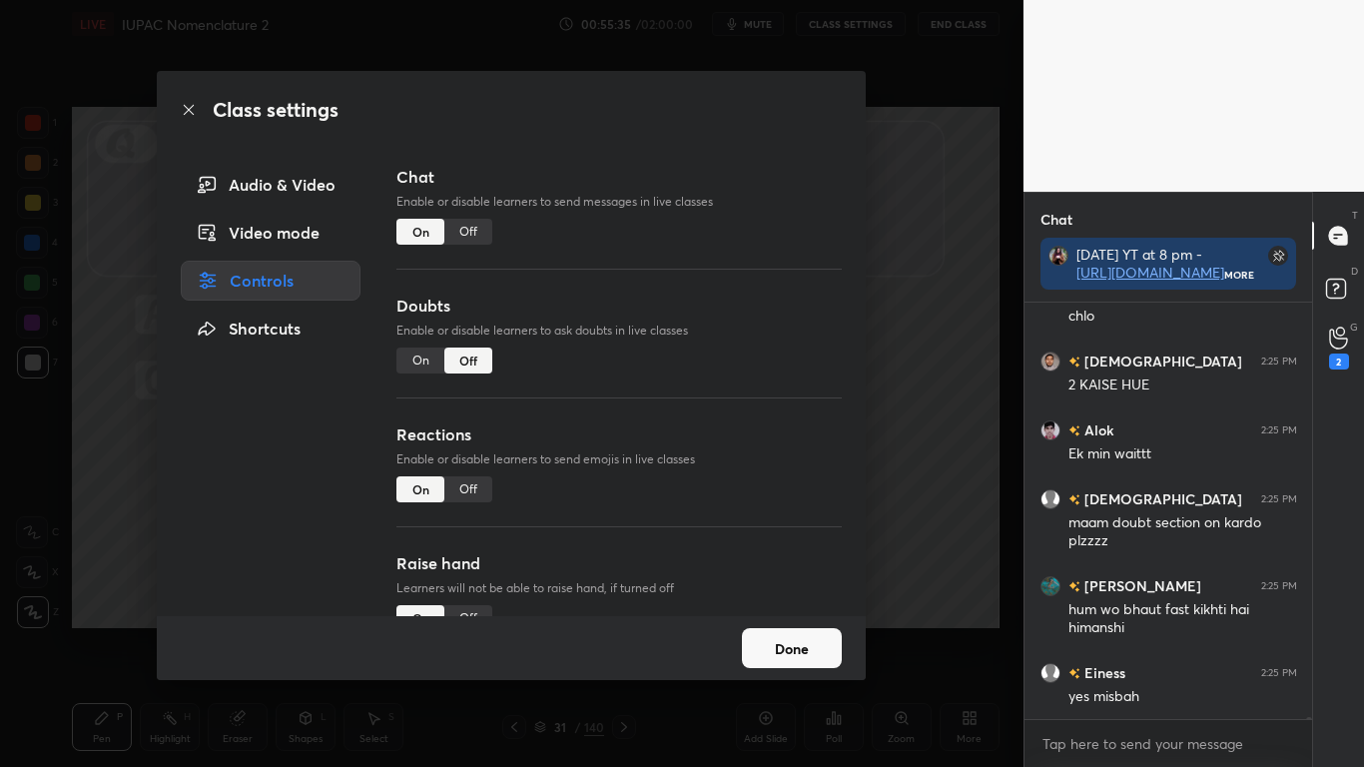
click at [468, 230] on div "Off" at bounding box center [468, 232] width 48 height 26
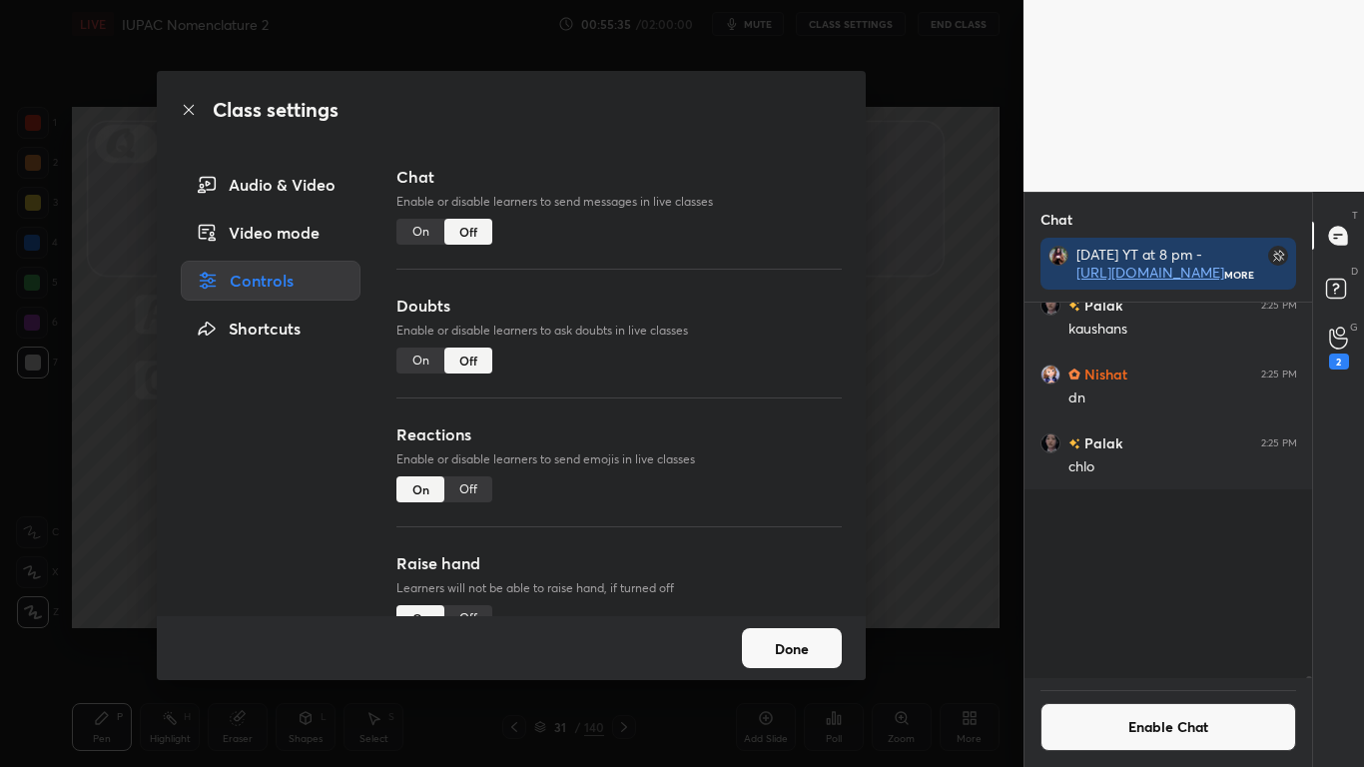
scroll to position [369, 282]
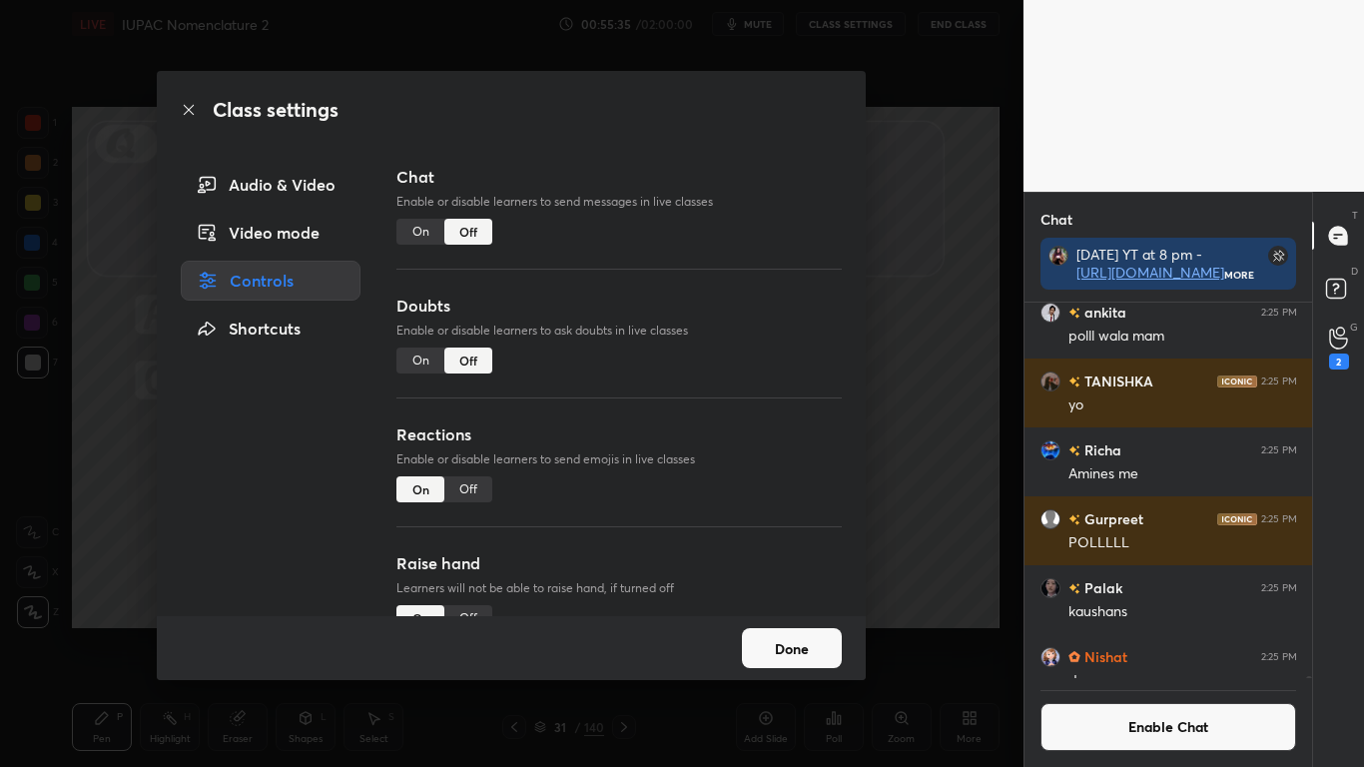
click at [778, 631] on button "Done" at bounding box center [792, 648] width 100 height 40
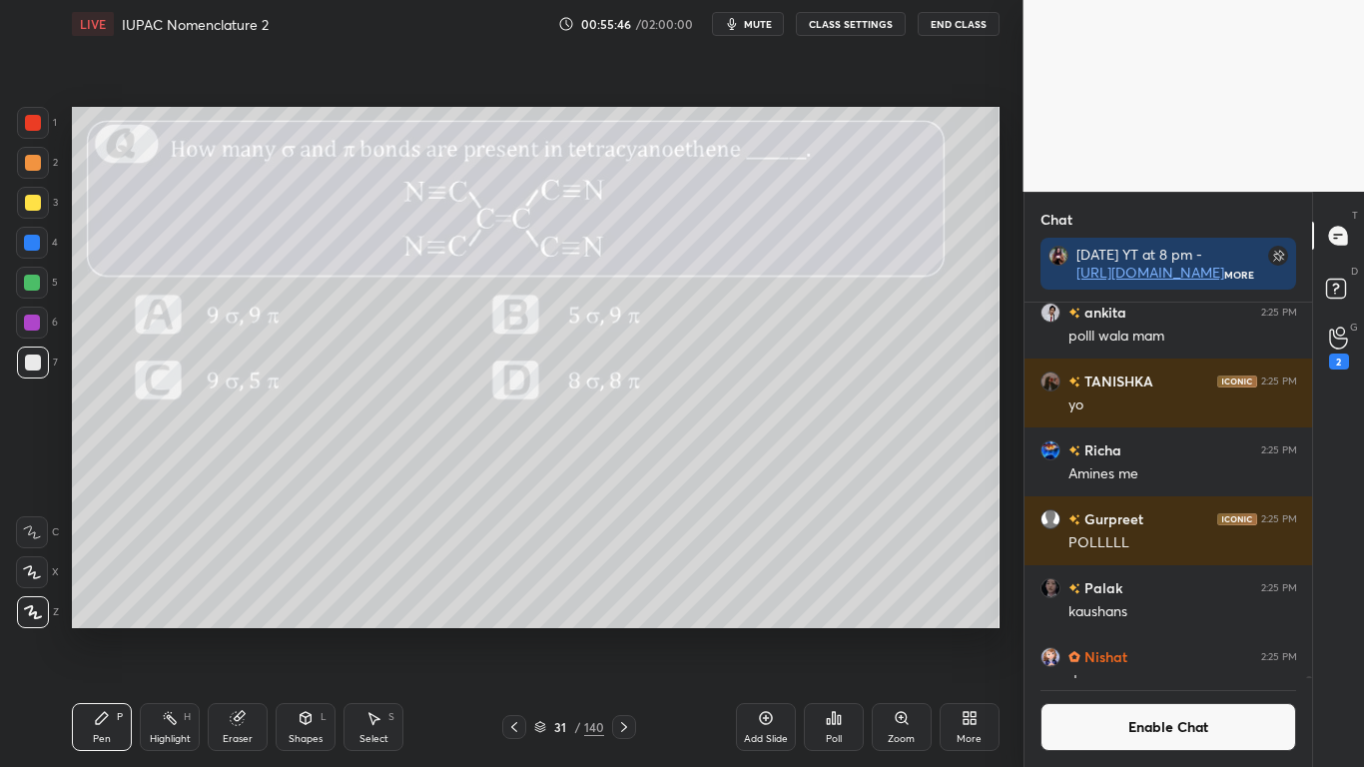
click at [821, 631] on div "Poll" at bounding box center [834, 727] width 60 height 48
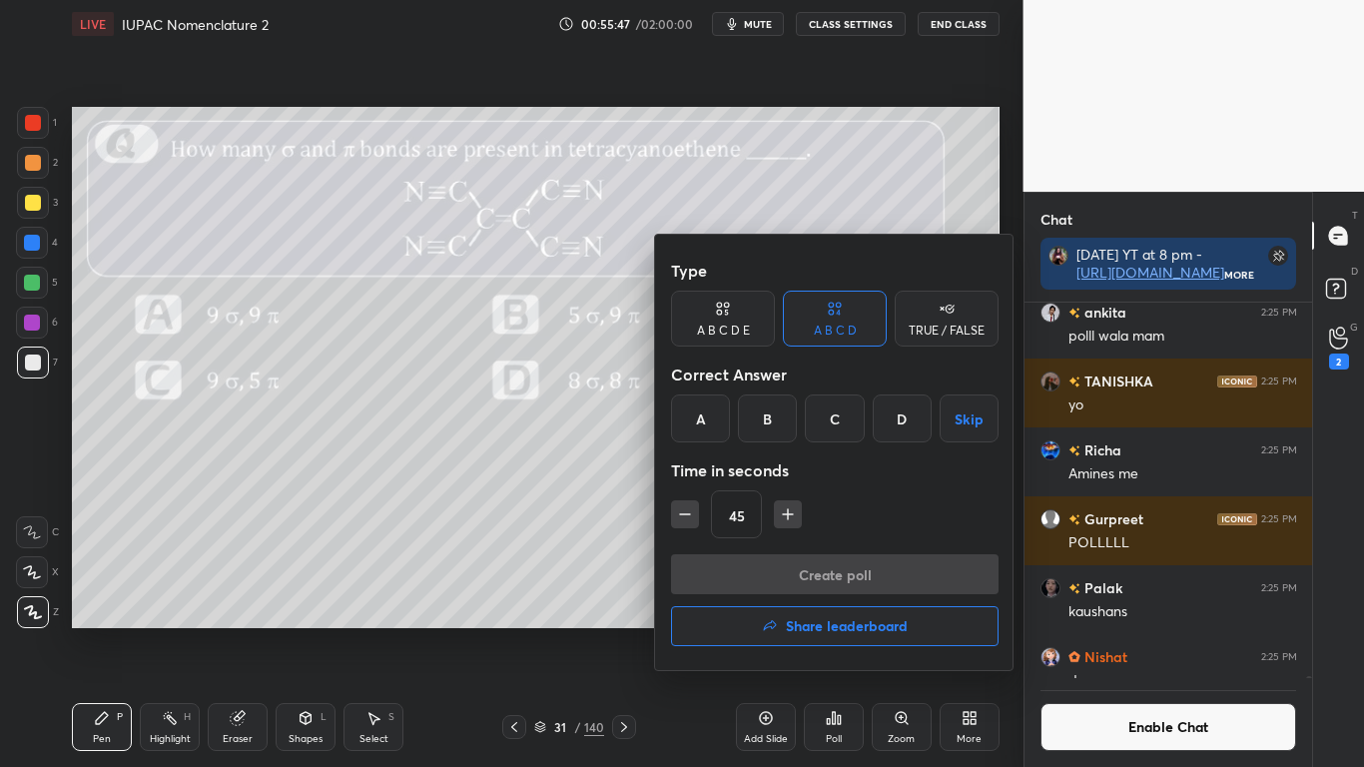
click at [711, 422] on div "A" at bounding box center [700, 418] width 59 height 48
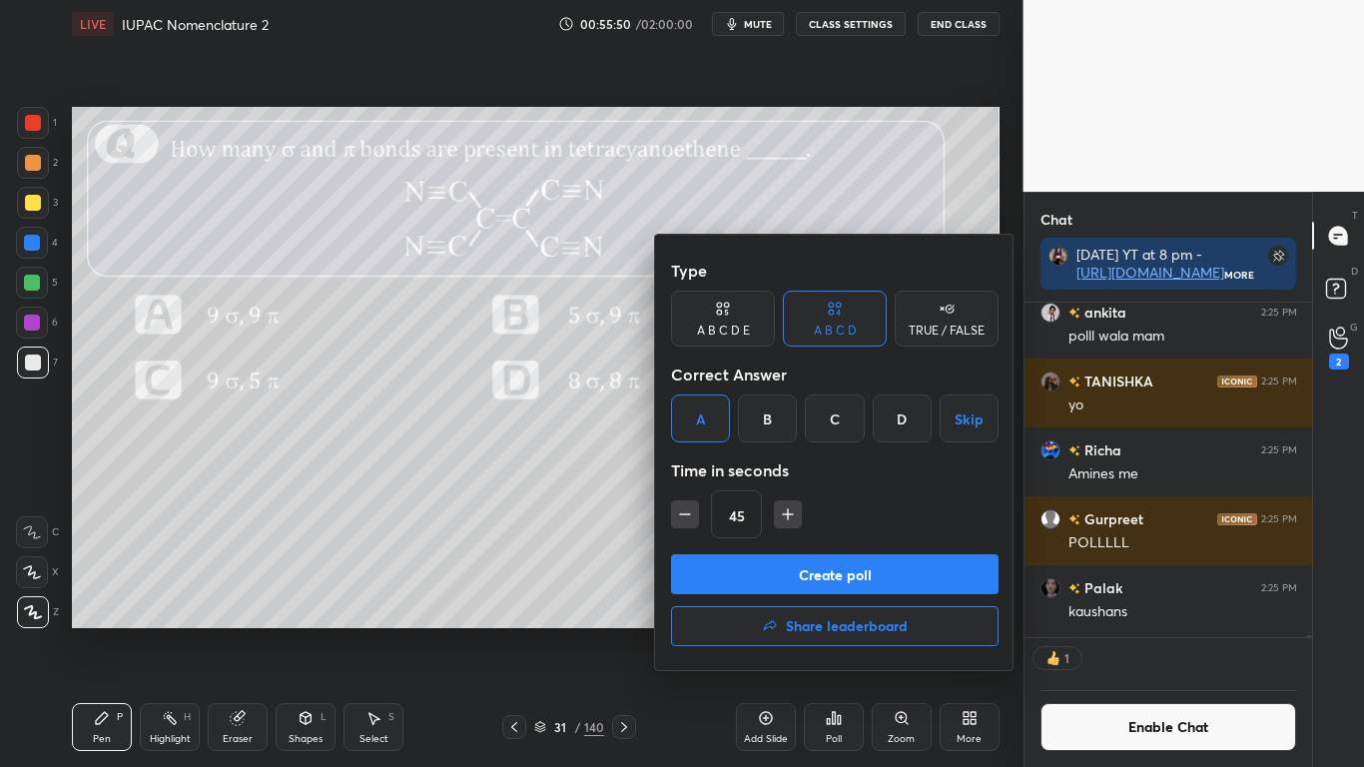
scroll to position [329, 282]
click at [837, 573] on button "Create poll" at bounding box center [835, 574] width 328 height 40
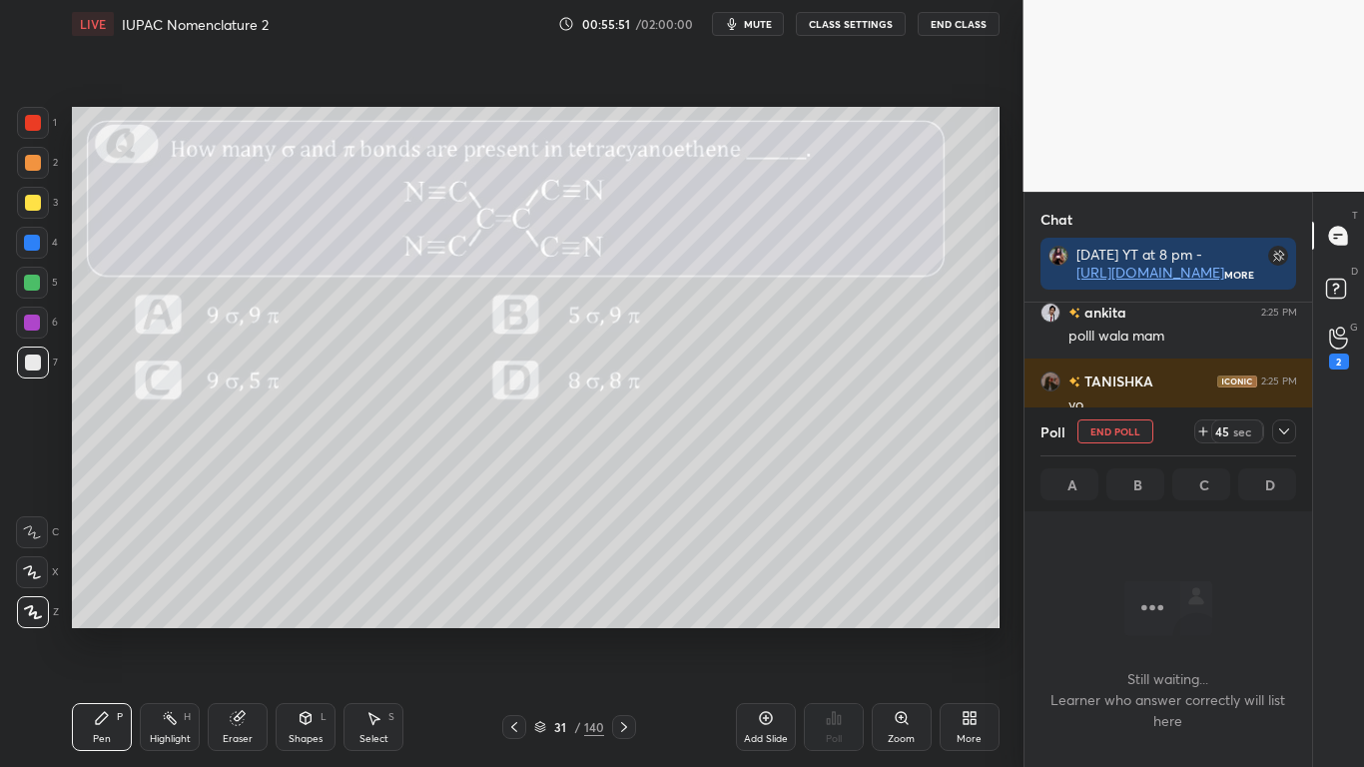
scroll to position [415, 282]
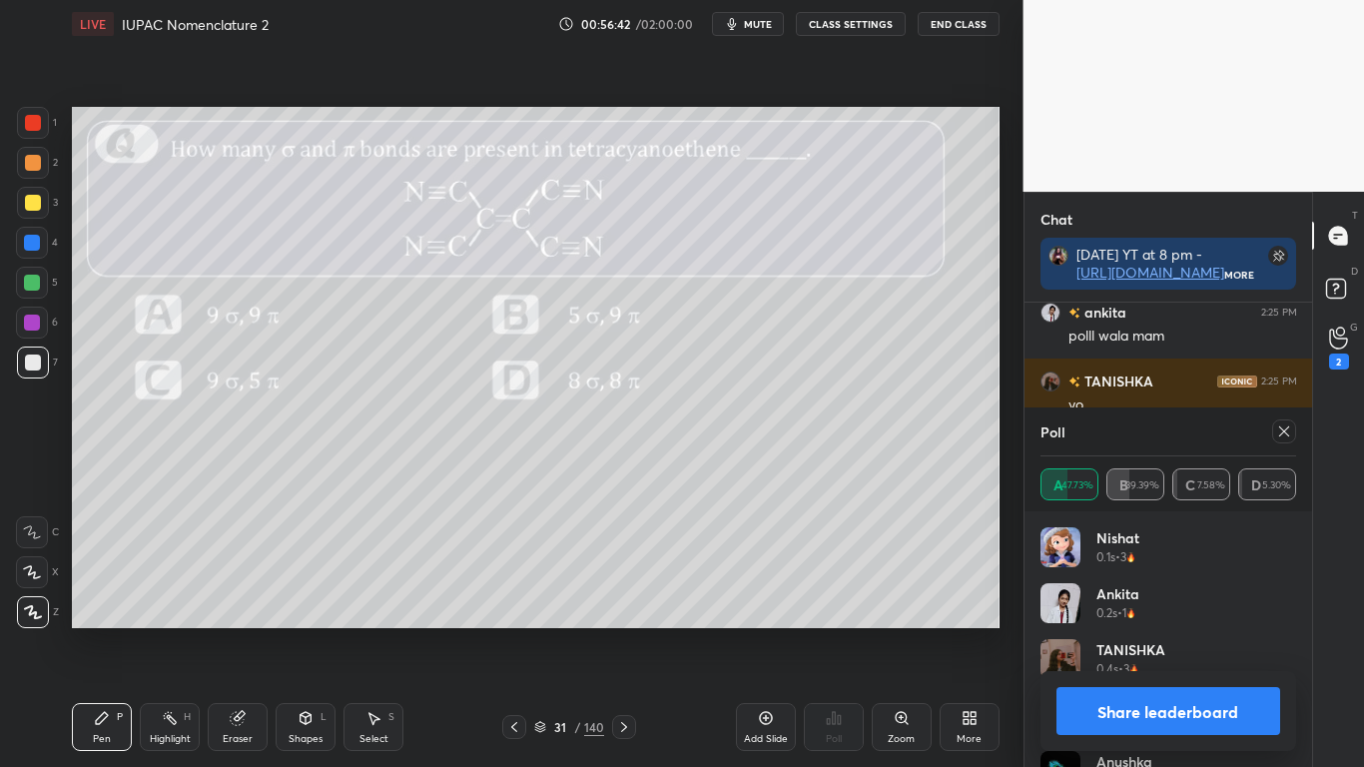
click at [1099, 631] on button "Share leaderboard" at bounding box center [1168, 711] width 225 height 48
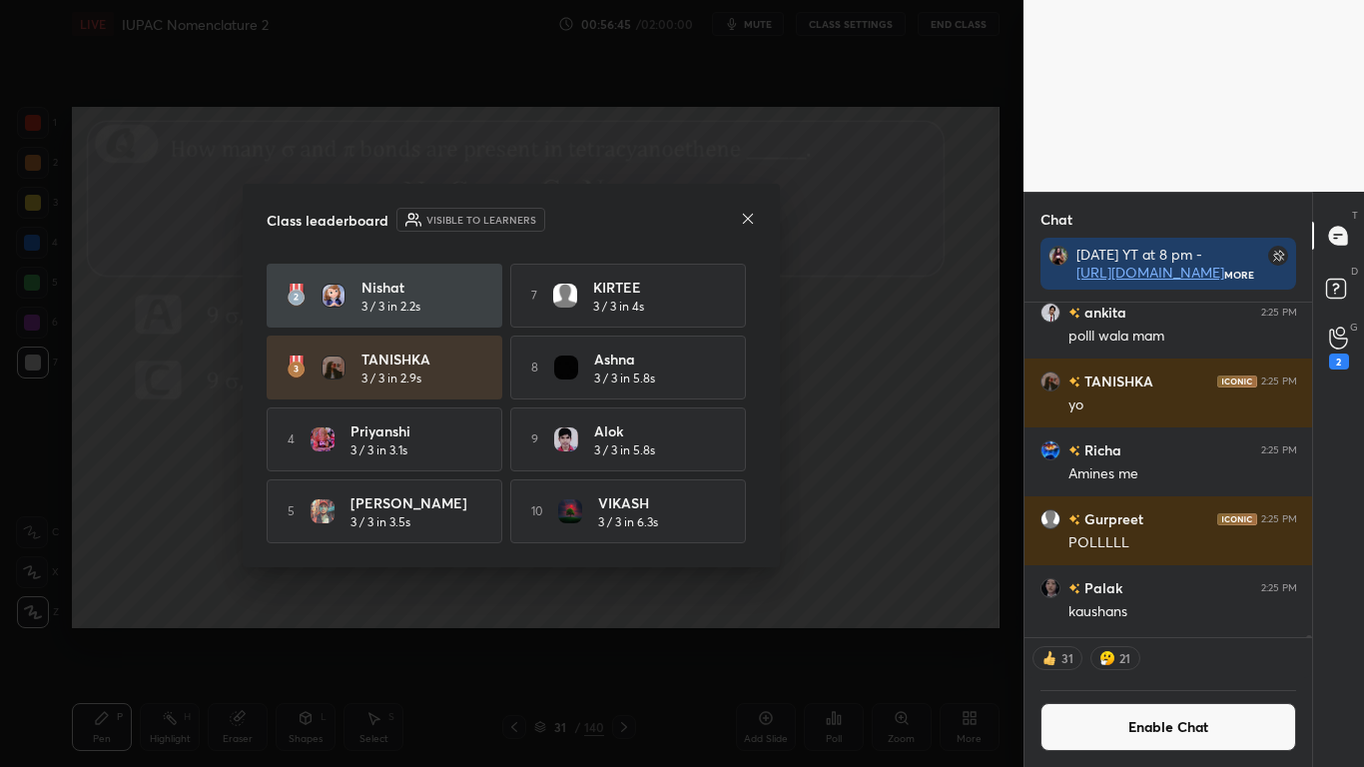
scroll to position [70, 0]
click at [747, 227] on div at bounding box center [748, 220] width 16 height 21
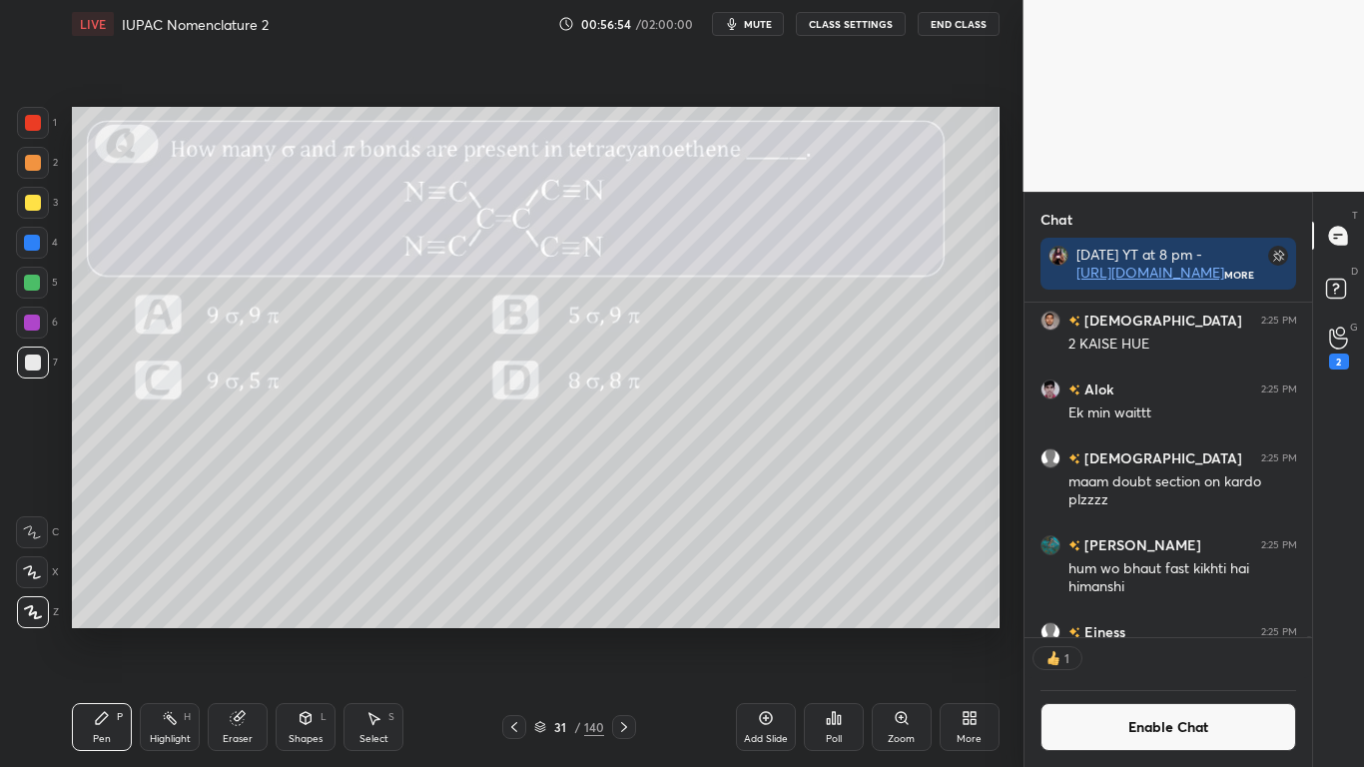
scroll to position [329, 282]
click at [32, 200] on div at bounding box center [33, 203] width 16 height 16
click at [1109, 631] on button "Enable Chat" at bounding box center [1168, 727] width 257 height 48
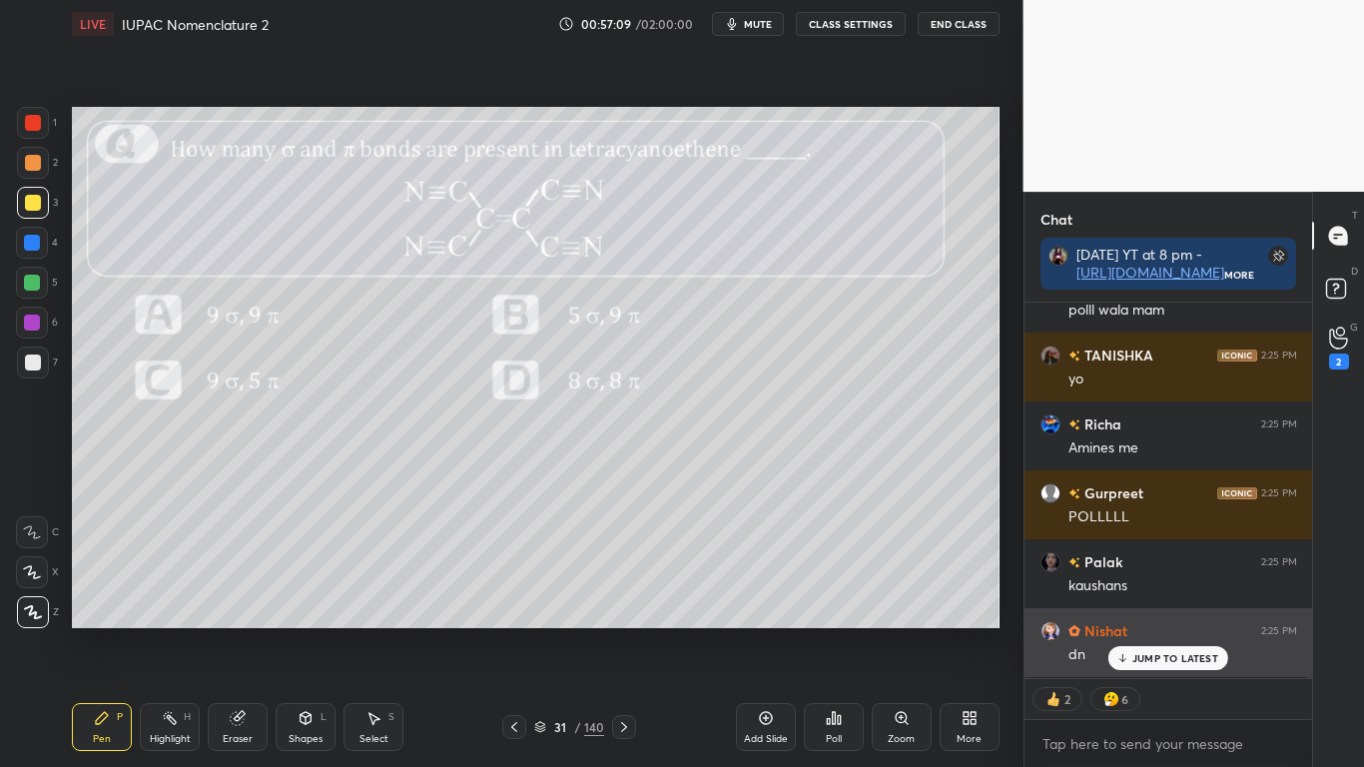
type textarea "x"
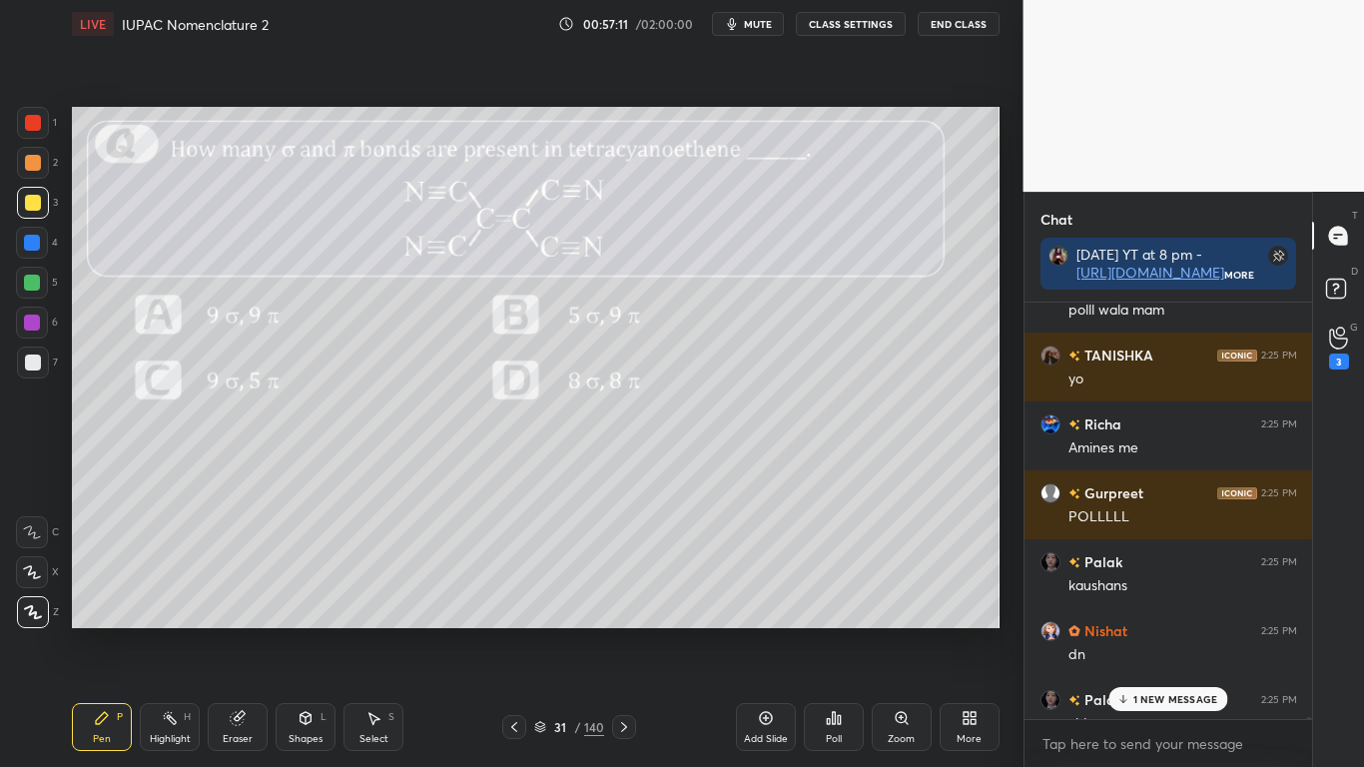
click at [1142, 631] on p "1 NEW MESSAGE" at bounding box center [1175, 699] width 85 height 12
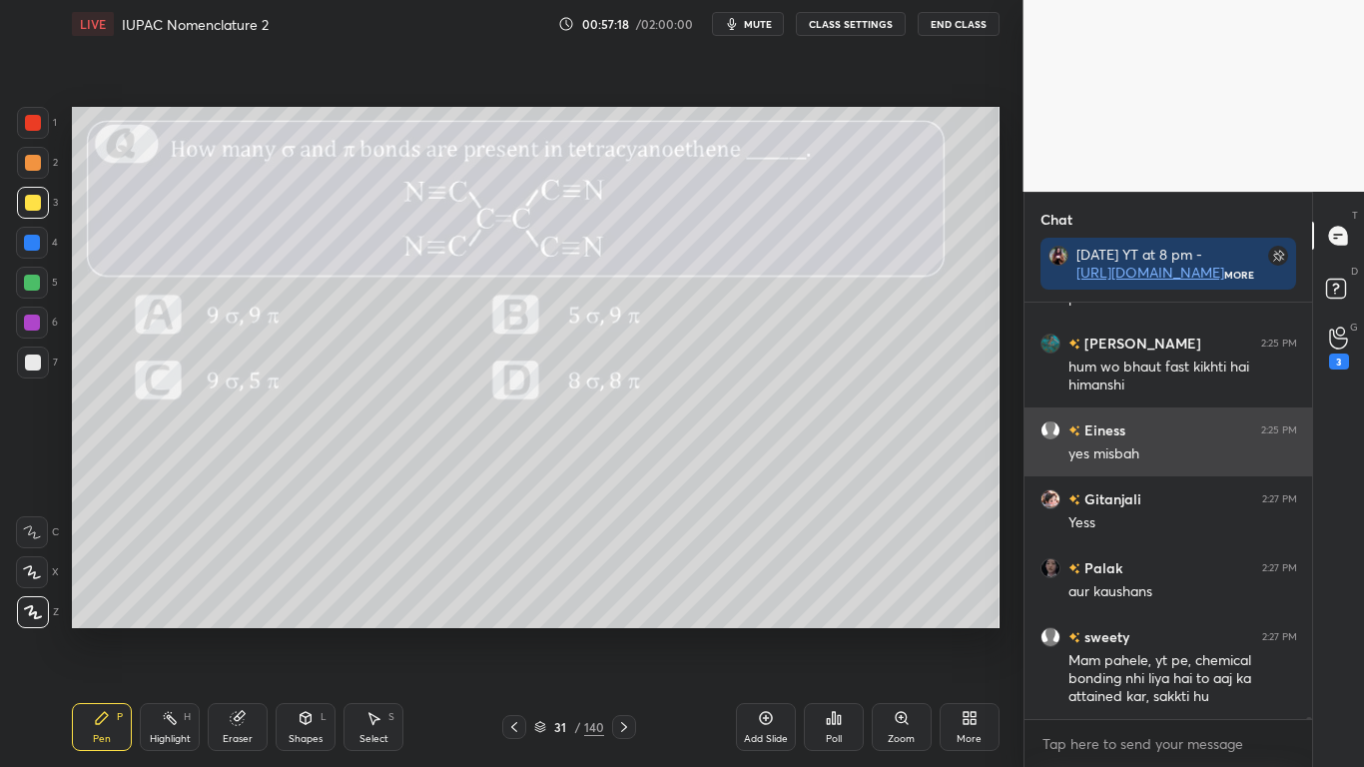
scroll to position [111865, 0]
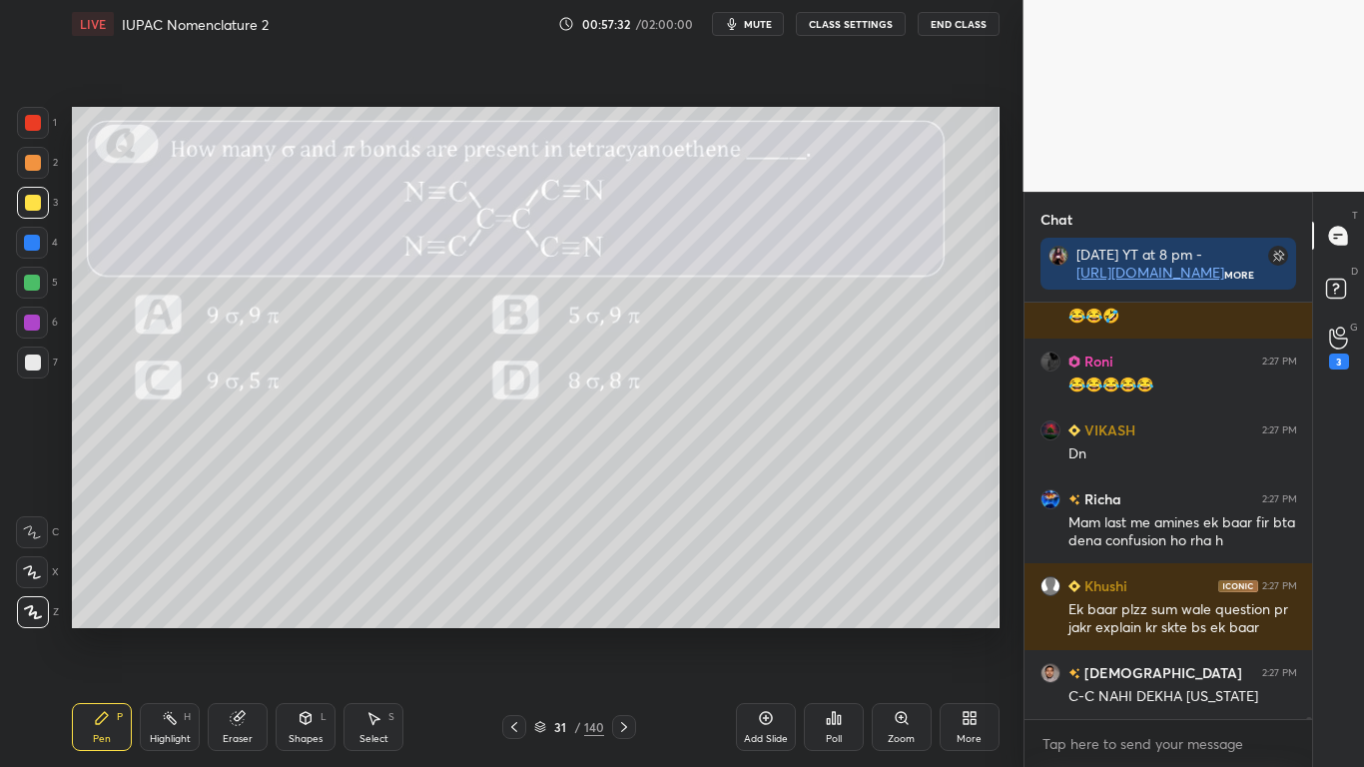
click at [546, 631] on icon at bounding box center [540, 727] width 12 height 12
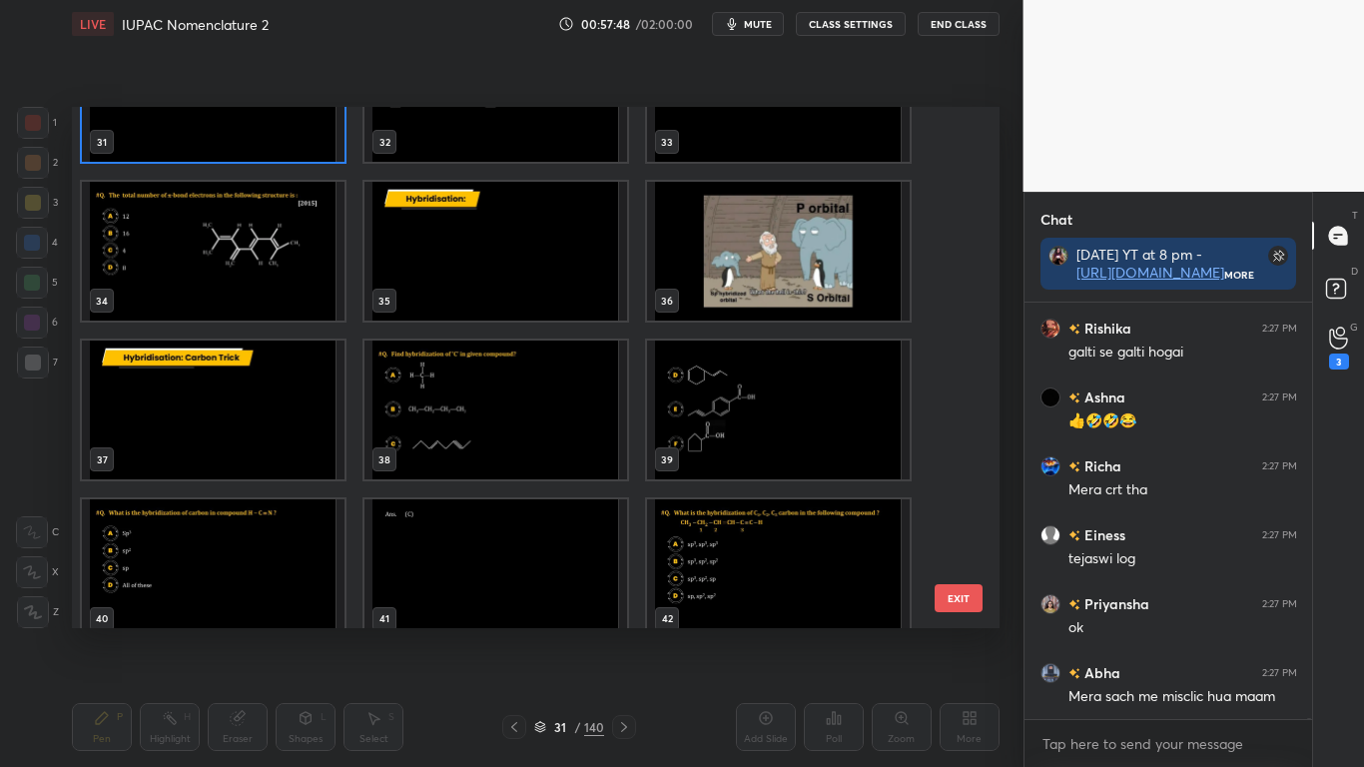
click at [182, 272] on img "grid" at bounding box center [213, 251] width 263 height 139
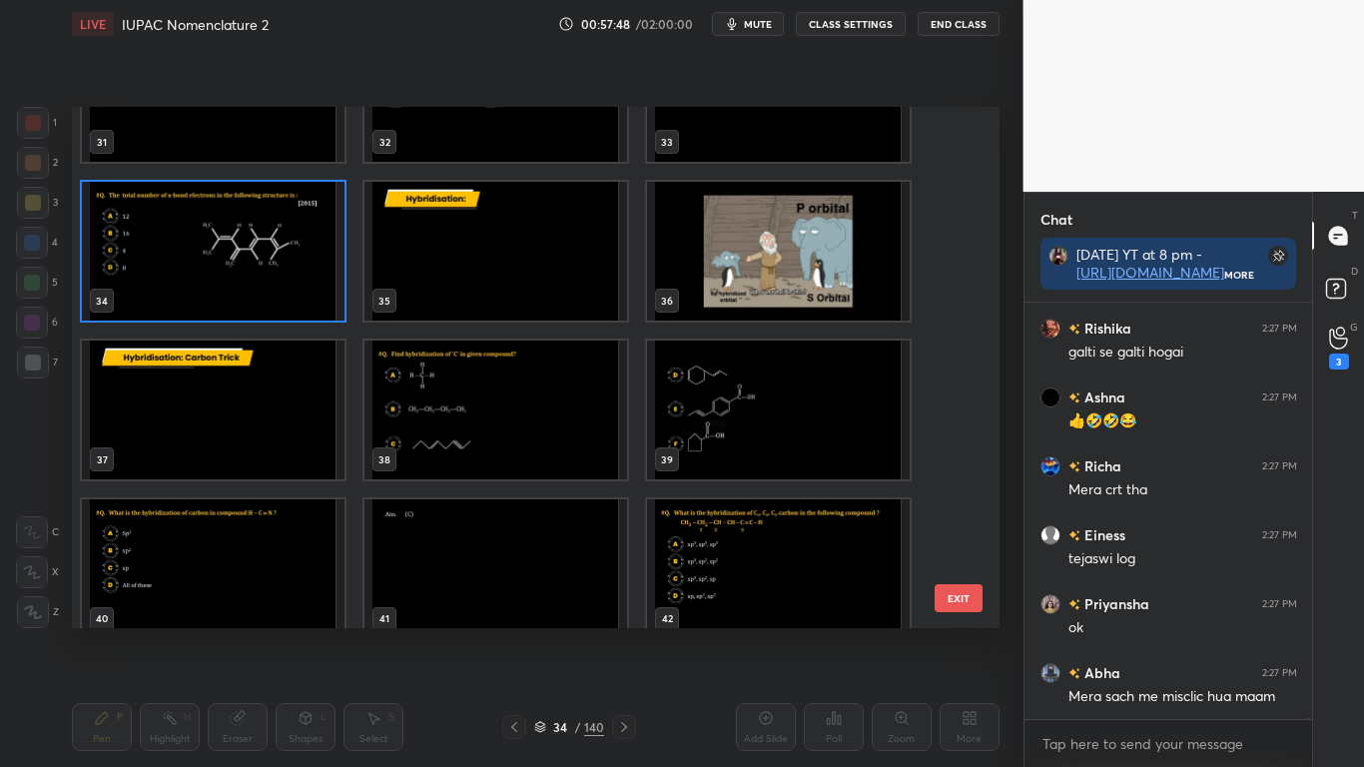
click at [189, 278] on img "grid" at bounding box center [213, 251] width 263 height 139
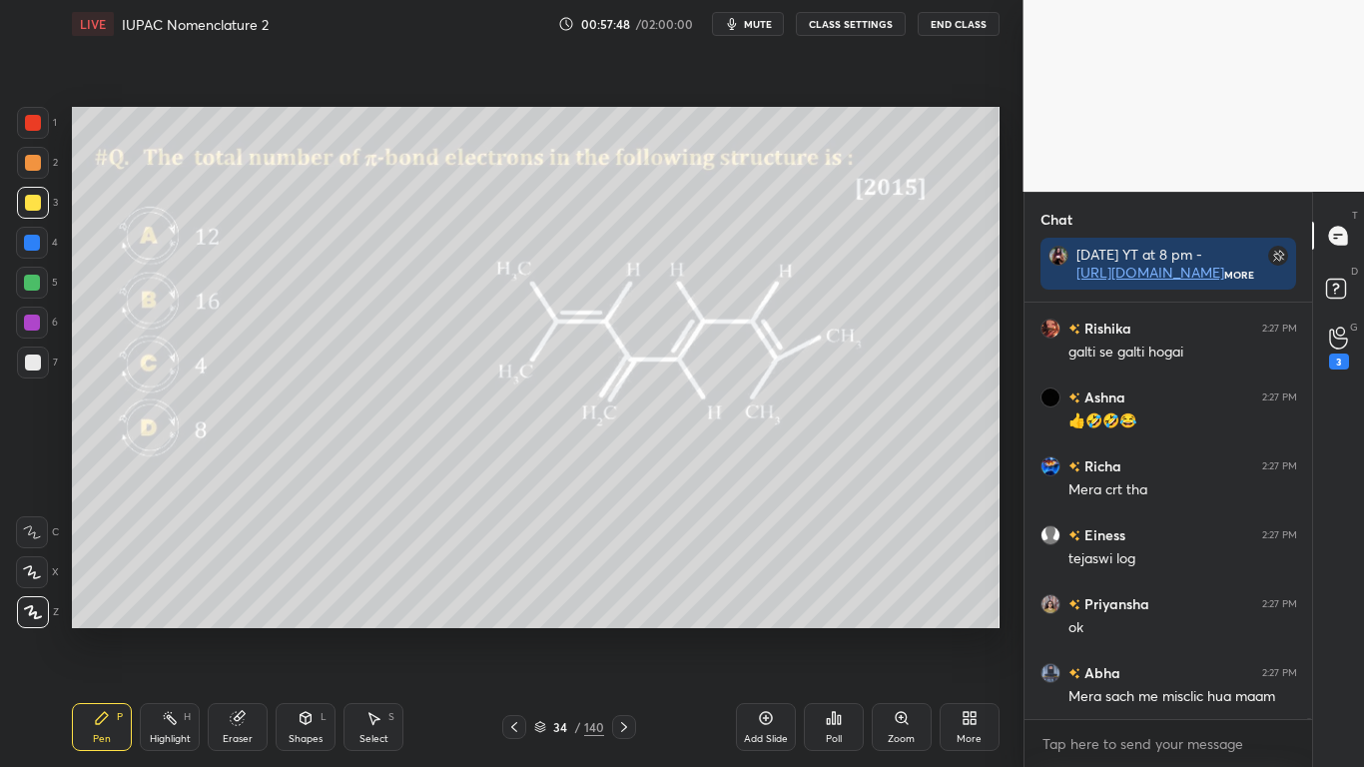
click at [192, 277] on img "grid" at bounding box center [213, 251] width 263 height 139
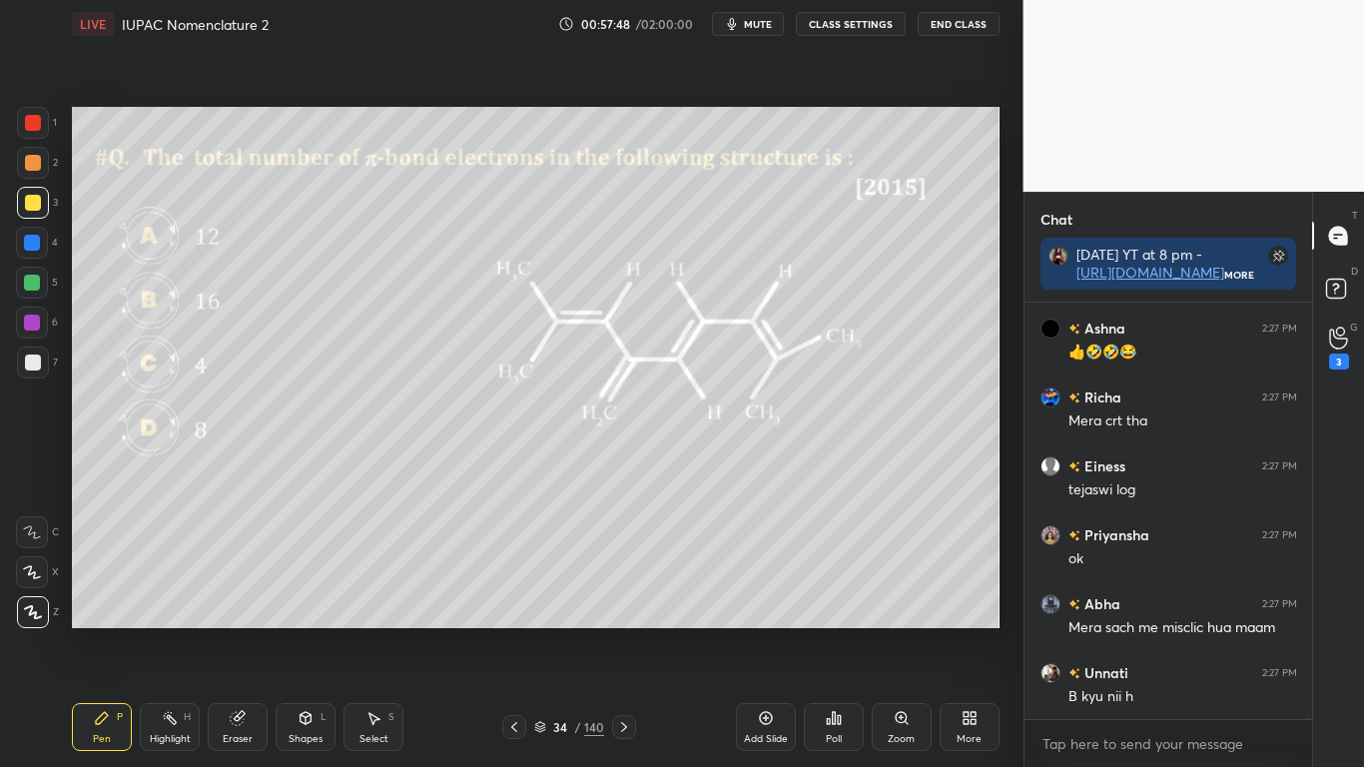
click at [189, 281] on img "grid" at bounding box center [213, 251] width 263 height 139
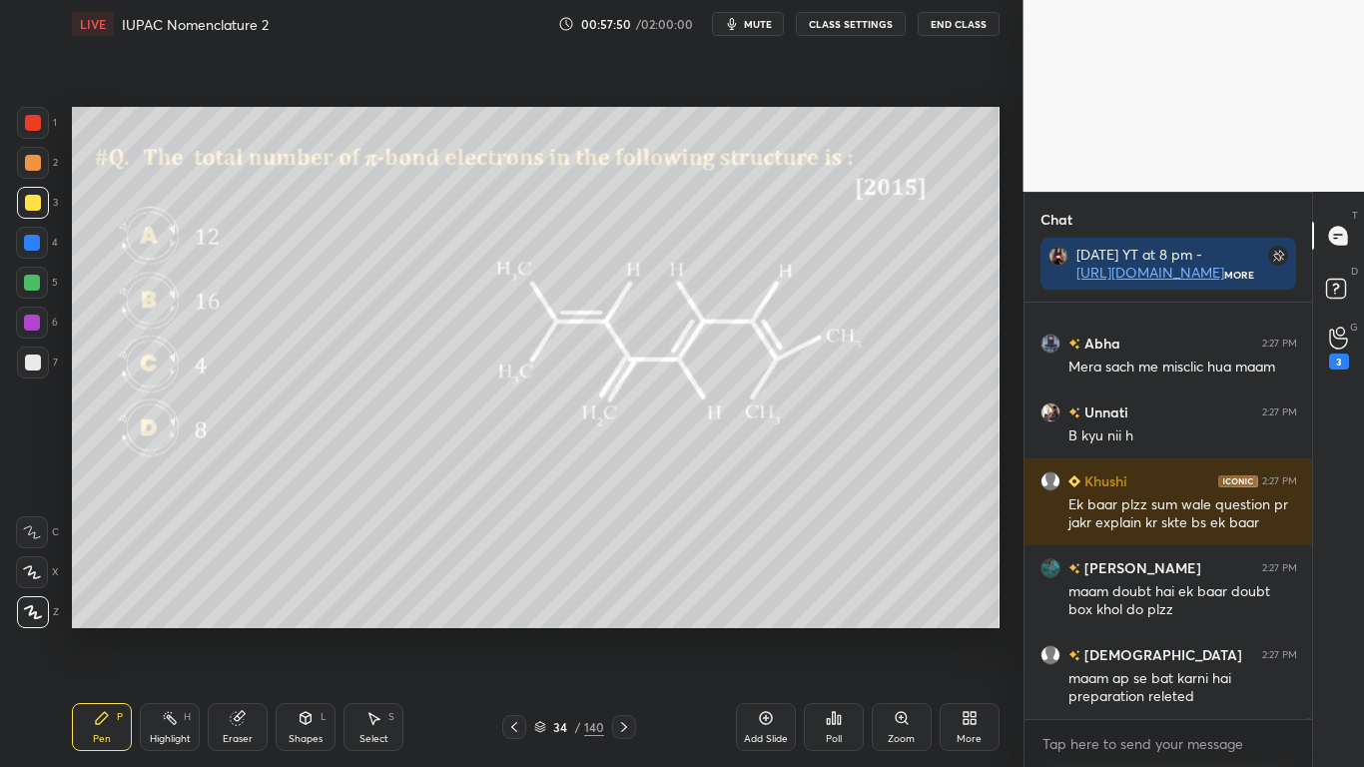
click at [860, 22] on button "CLASS SETTINGS" at bounding box center [851, 24] width 110 height 24
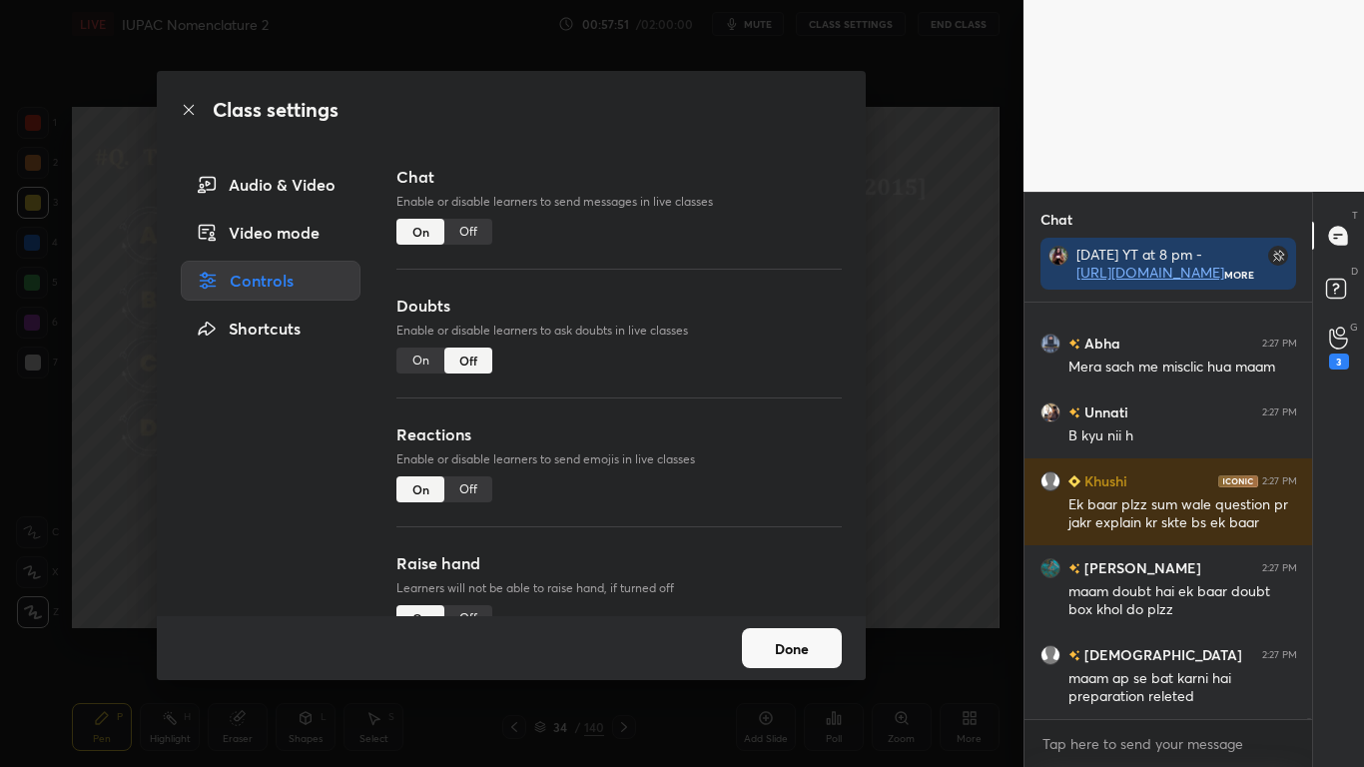
click at [473, 229] on div "Off" at bounding box center [468, 232] width 48 height 26
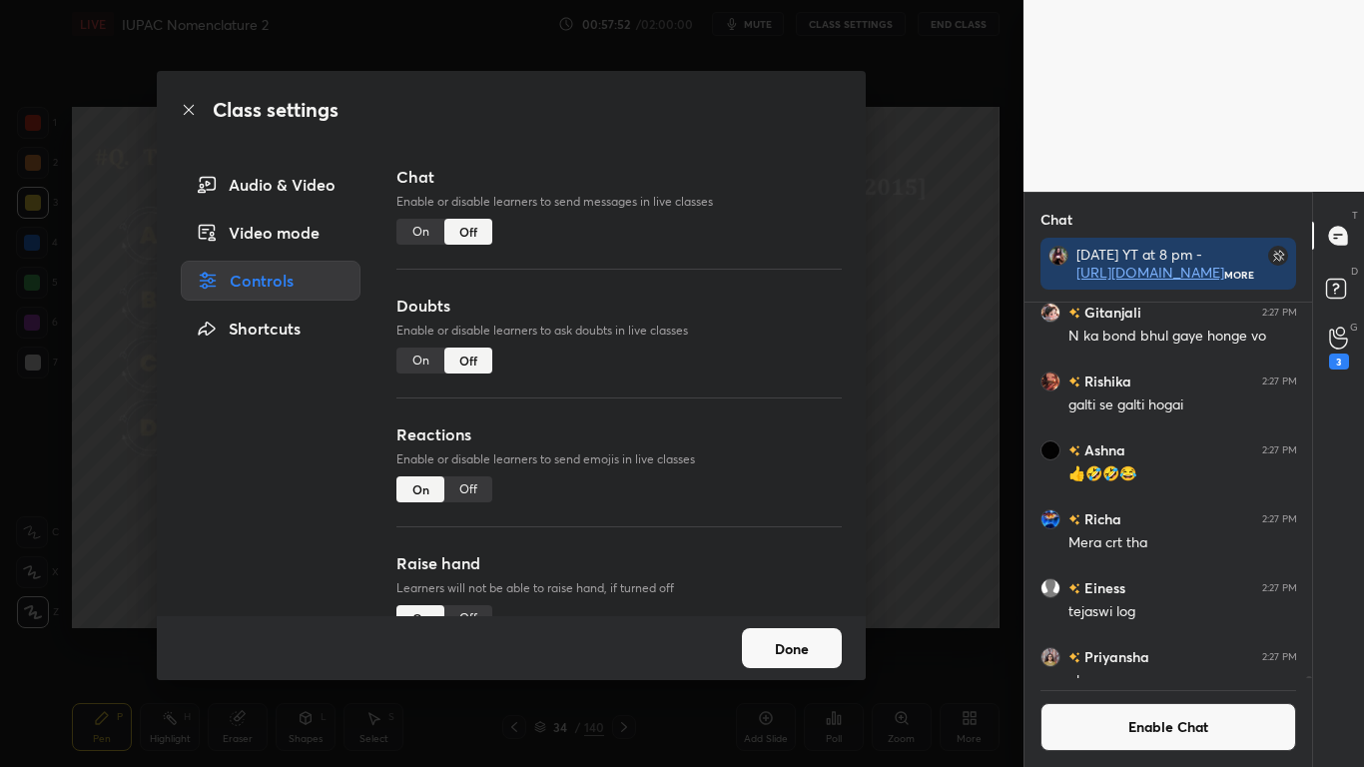
click at [783, 631] on button "Done" at bounding box center [792, 648] width 100 height 40
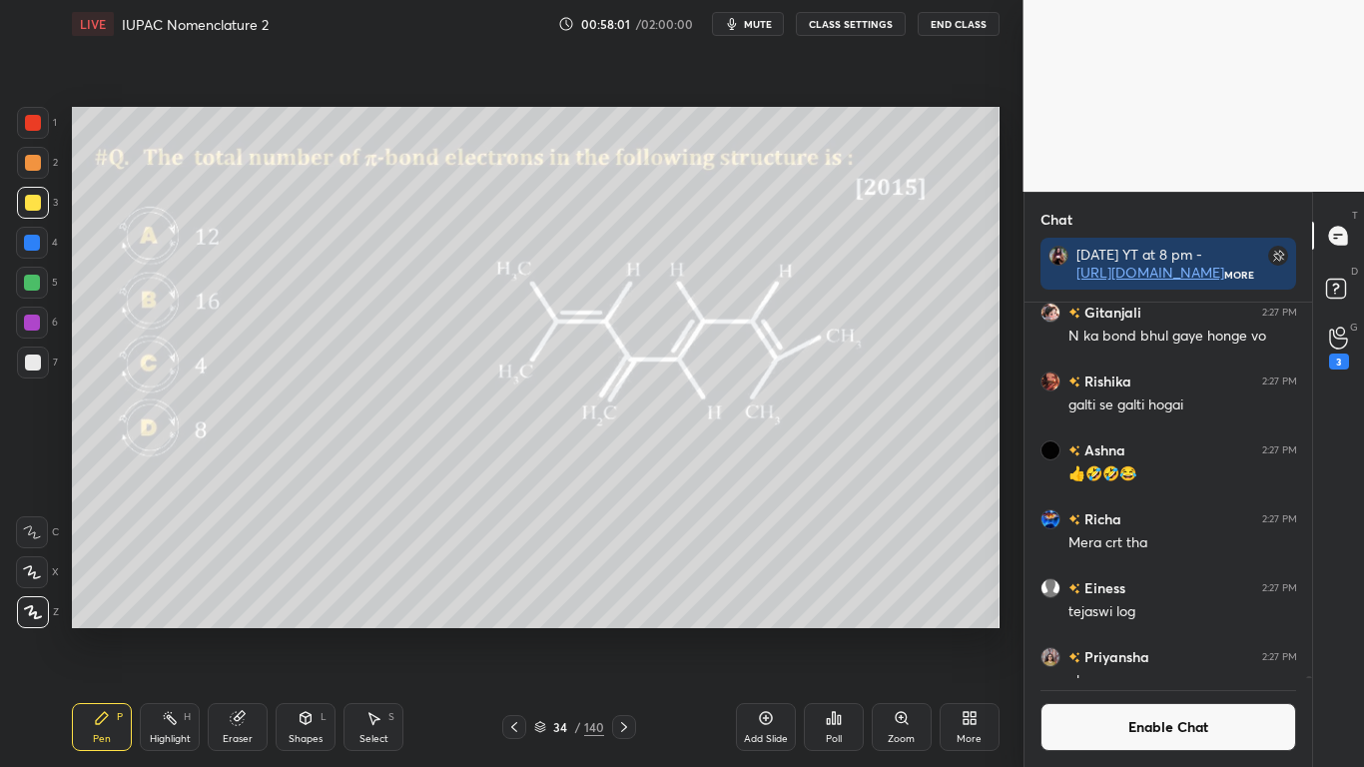
click at [830, 631] on div "Poll" at bounding box center [834, 739] width 16 height 10
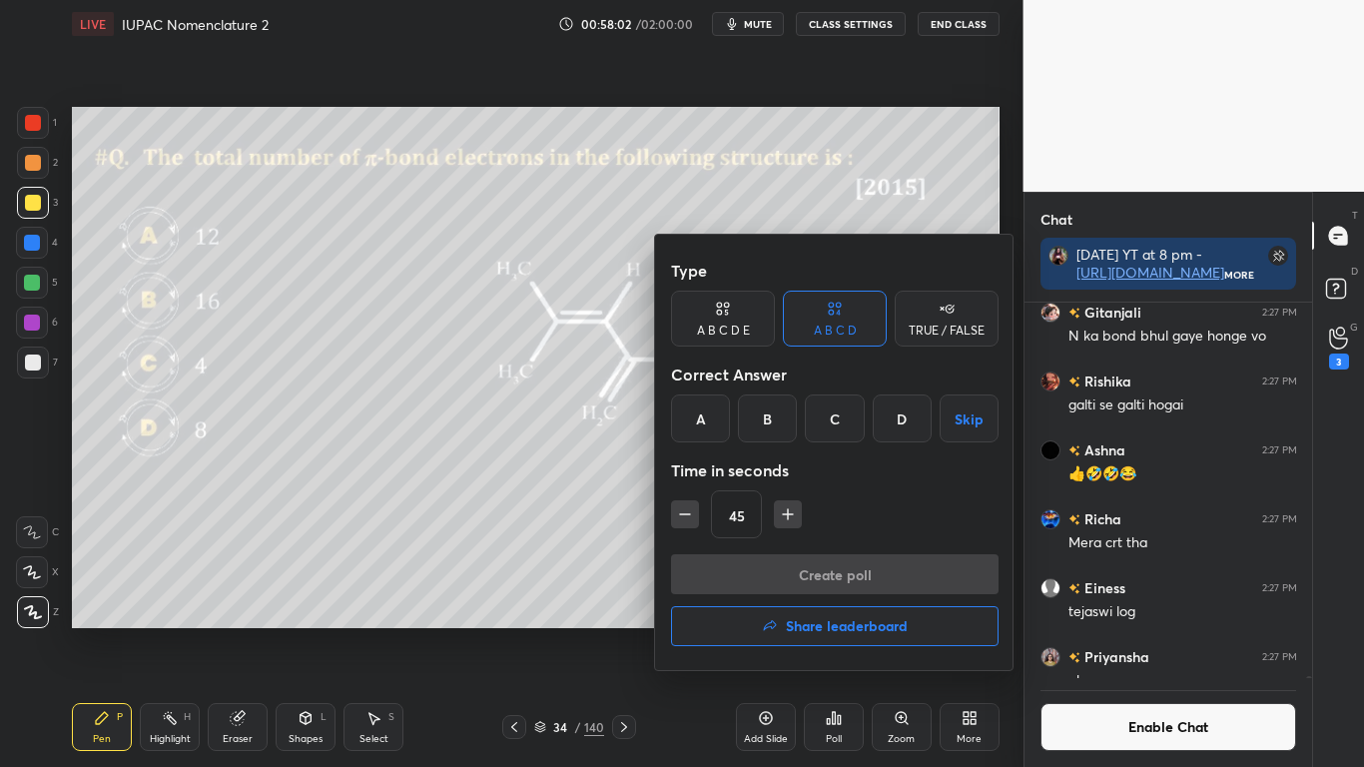
click at [896, 422] on div "D" at bounding box center [902, 418] width 59 height 48
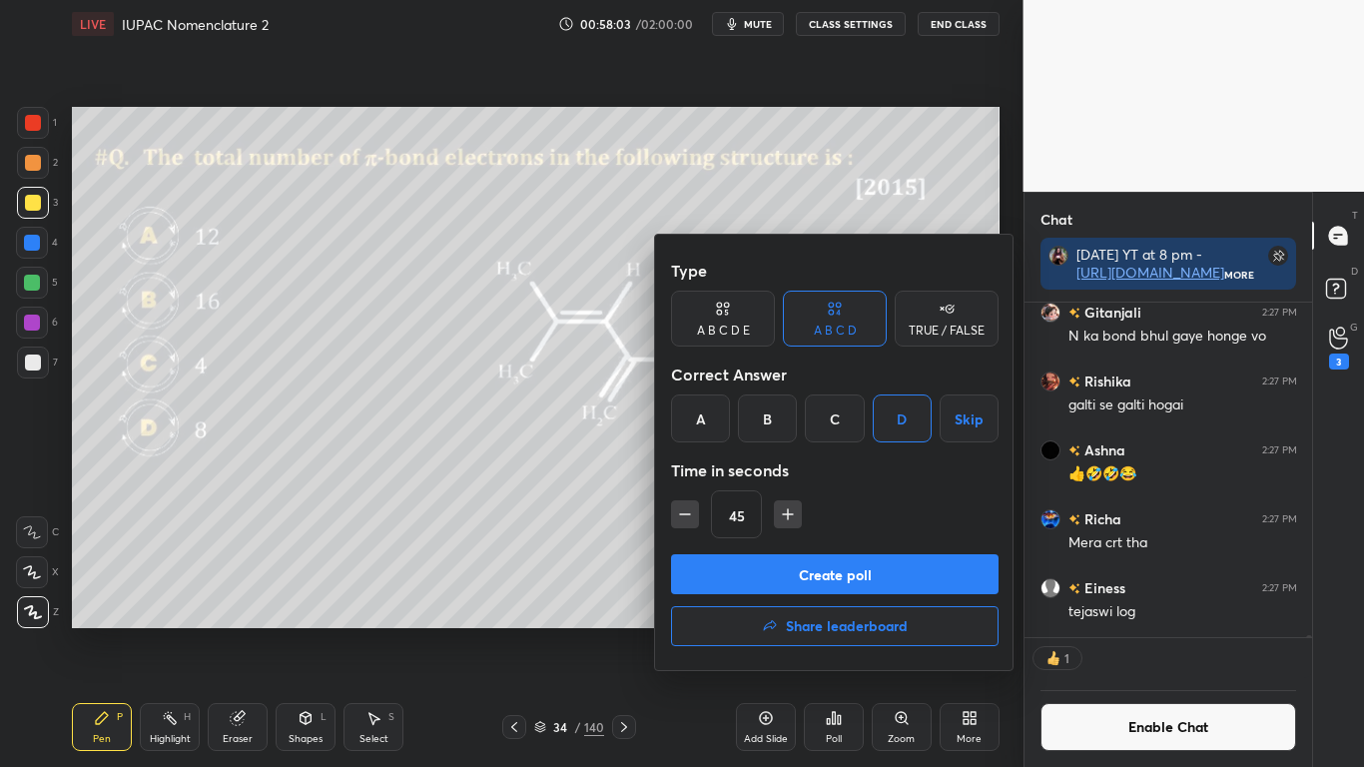
click at [689, 521] on icon "button" at bounding box center [685, 514] width 20 height 20
type input "30"
click at [820, 566] on button "Create poll" at bounding box center [835, 574] width 328 height 40
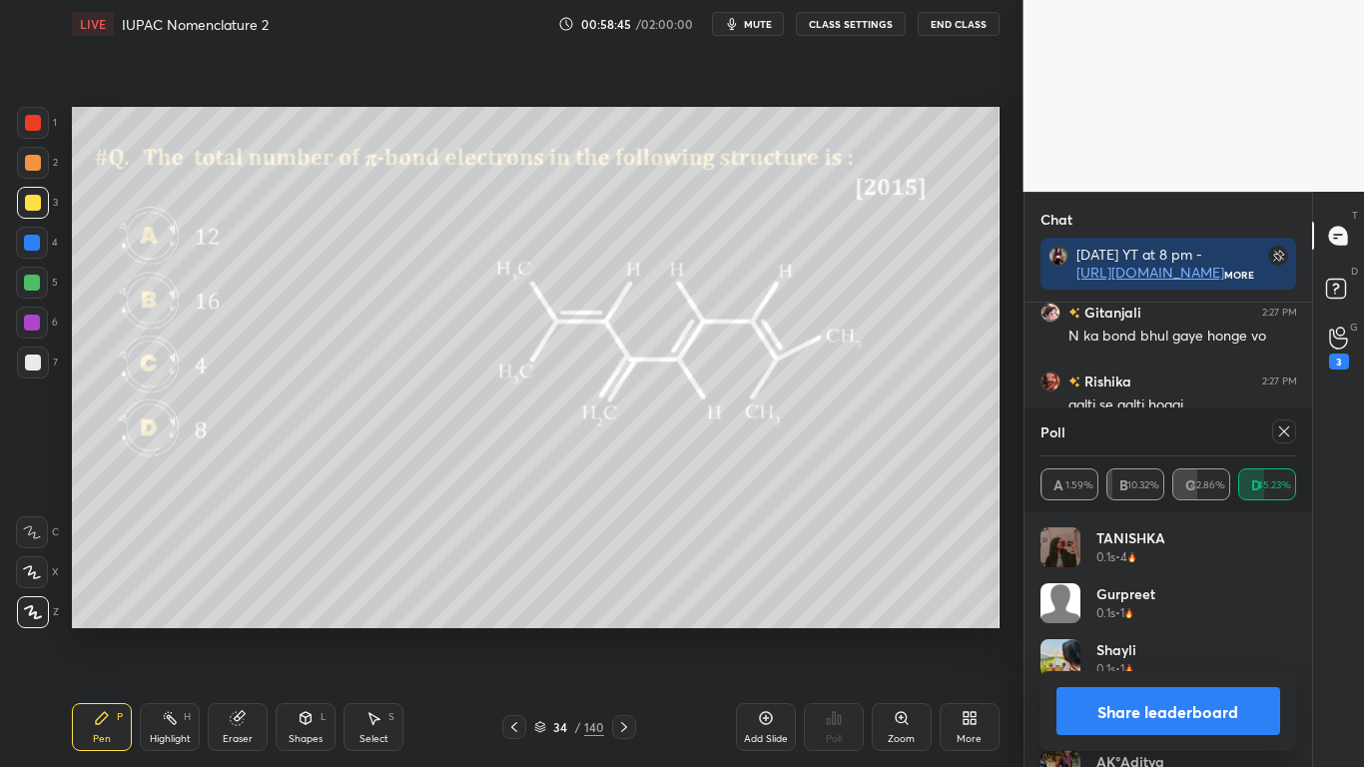
click at [1126, 631] on button "Share leaderboard" at bounding box center [1168, 711] width 225 height 48
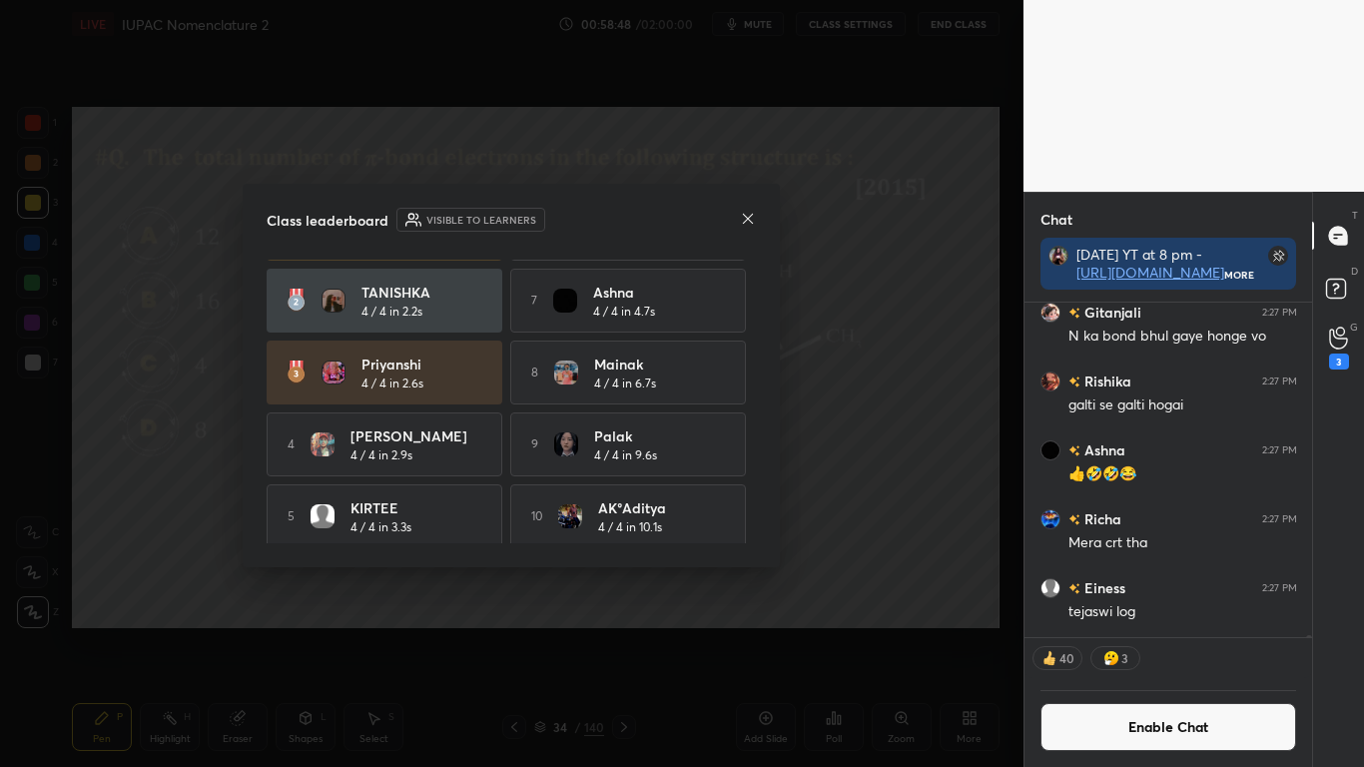
scroll to position [66, 0]
click at [748, 219] on icon at bounding box center [748, 218] width 10 height 10
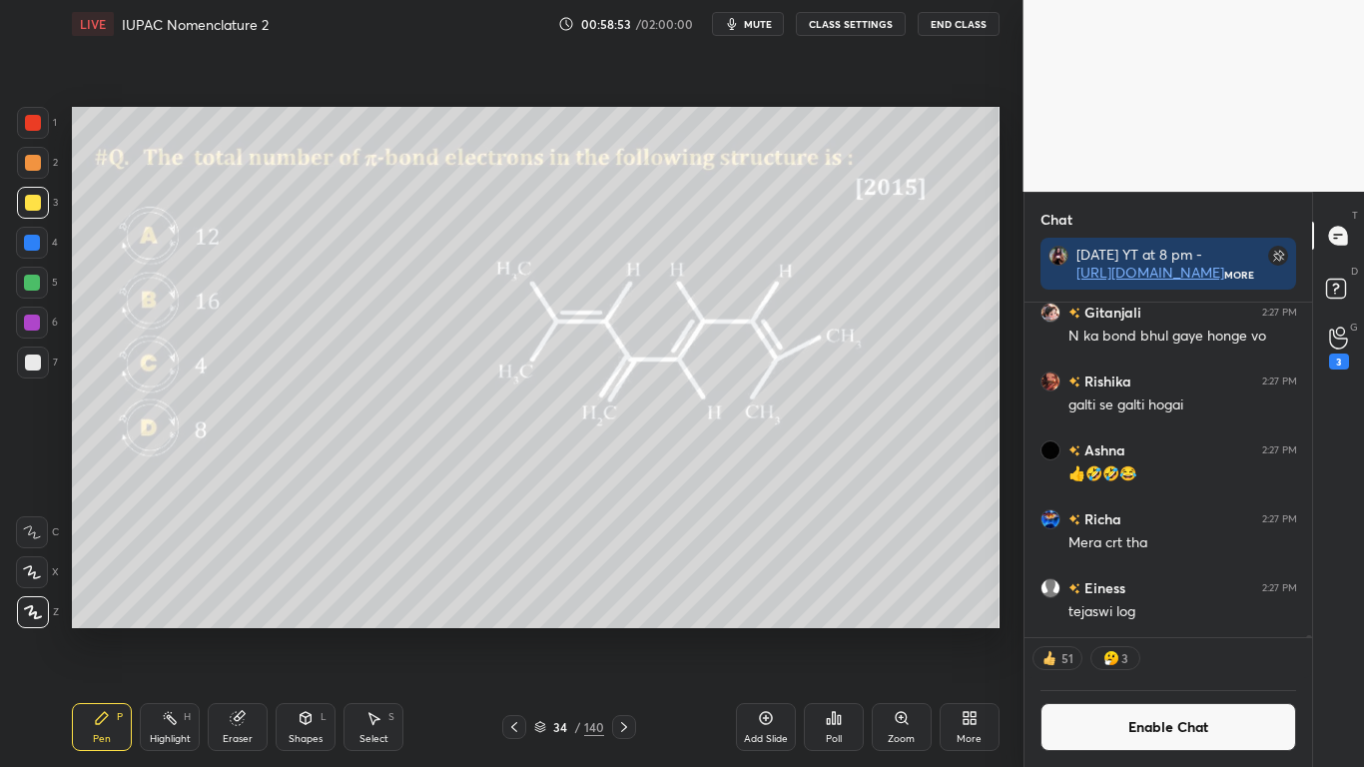
click at [35, 367] on div at bounding box center [33, 362] width 16 height 16
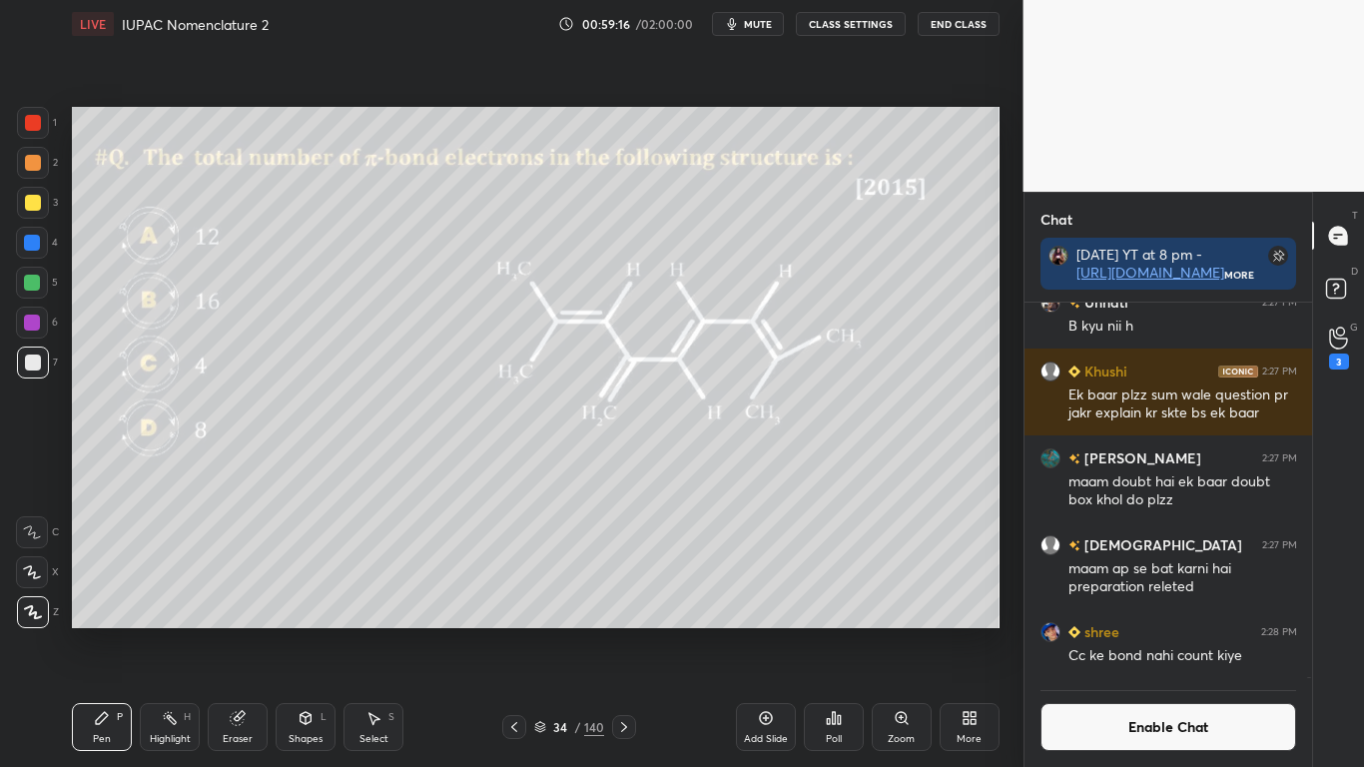
click at [1145, 631] on button "Enable Chat" at bounding box center [1168, 727] width 257 height 48
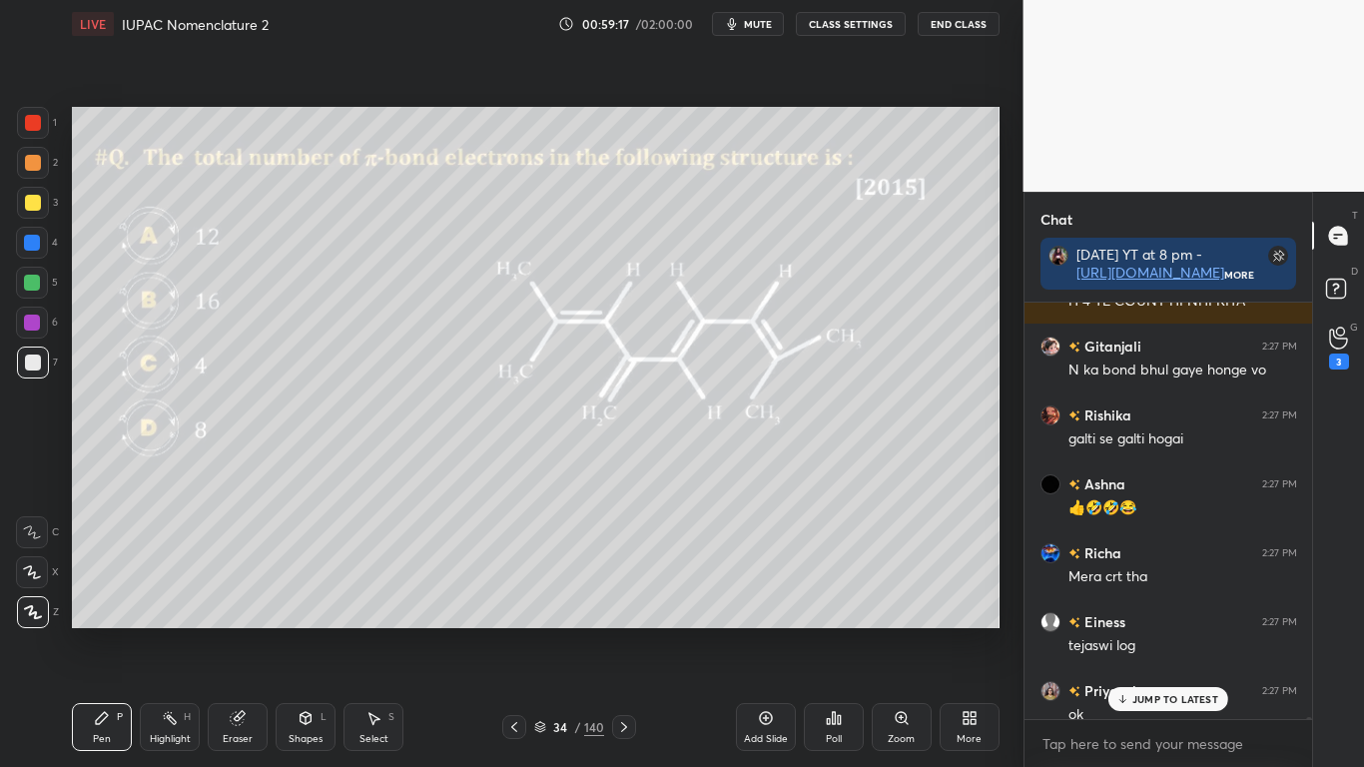
click at [1156, 631] on p "JUMP TO LATEST" at bounding box center [1175, 699] width 86 height 12
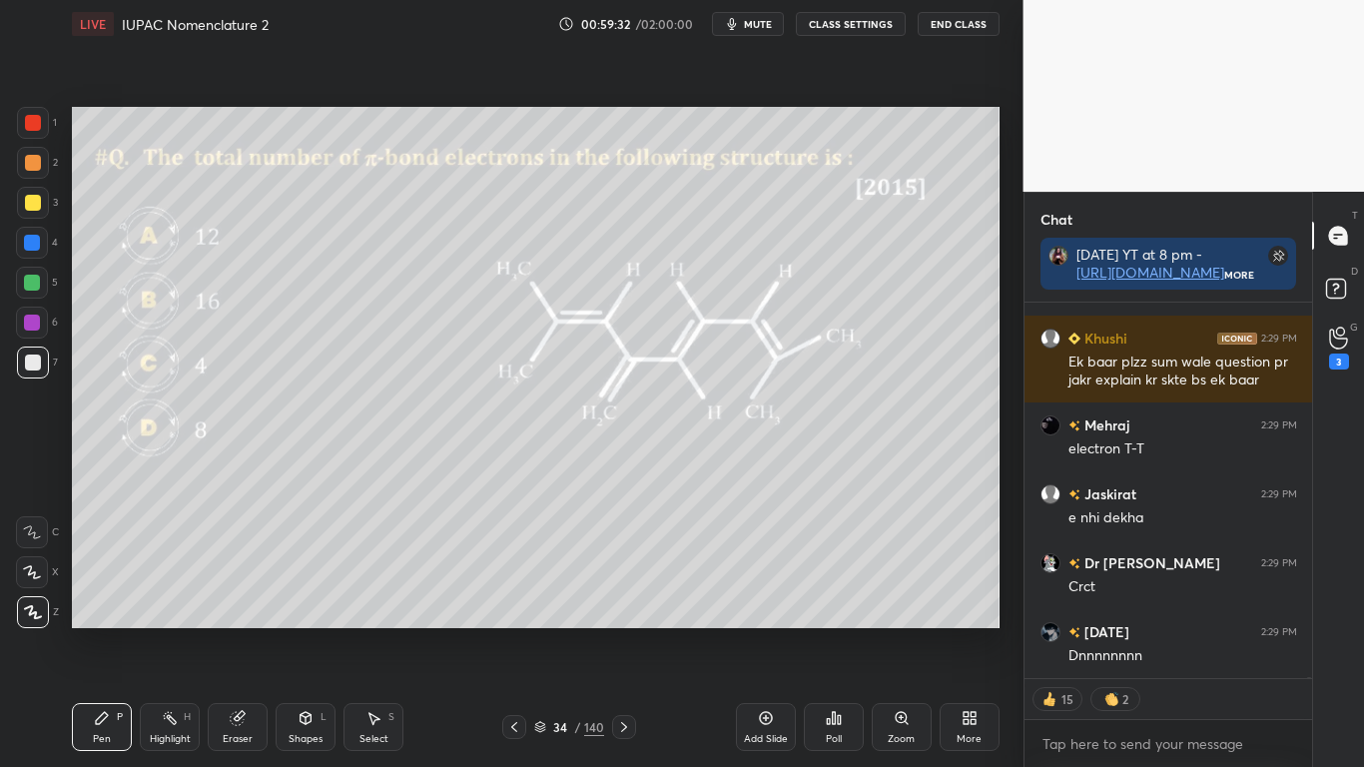
scroll to position [116092, 0]
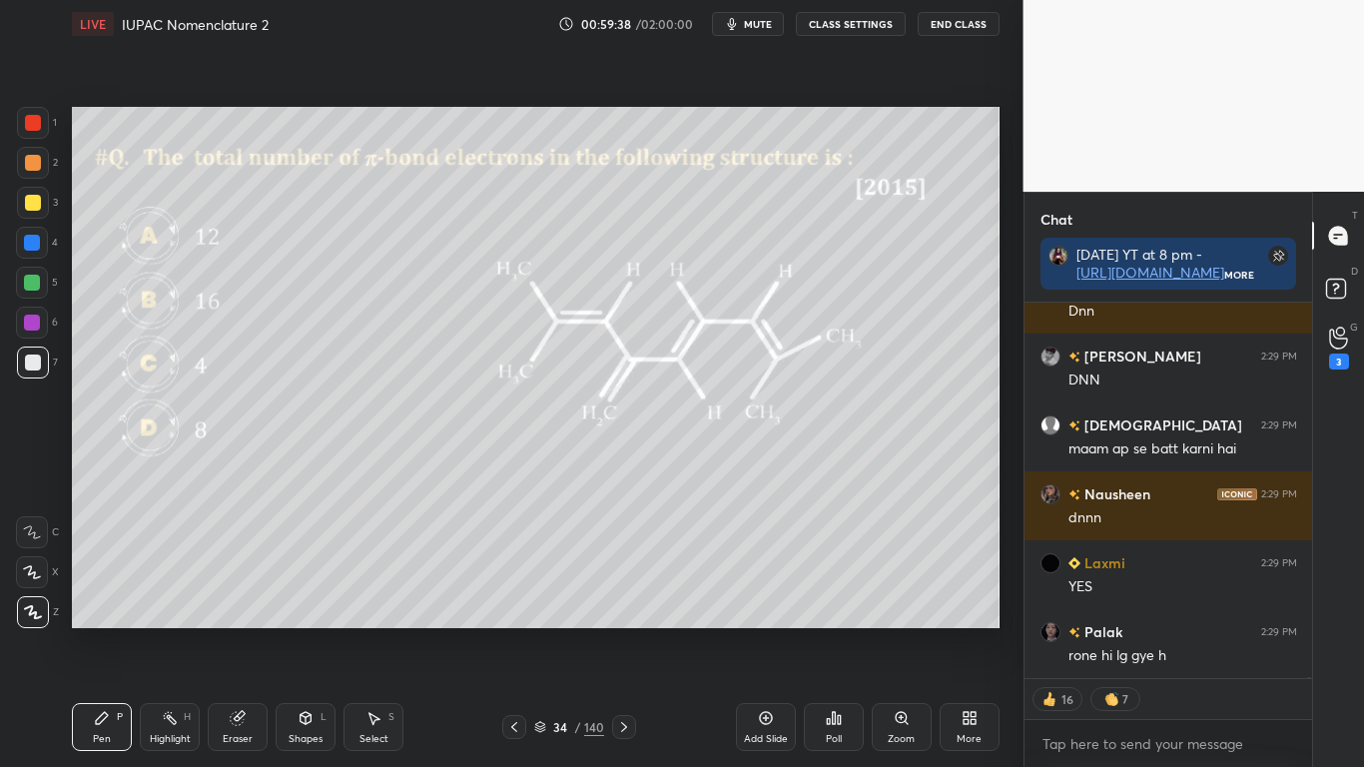
click at [835, 631] on icon at bounding box center [833, 718] width 3 height 12
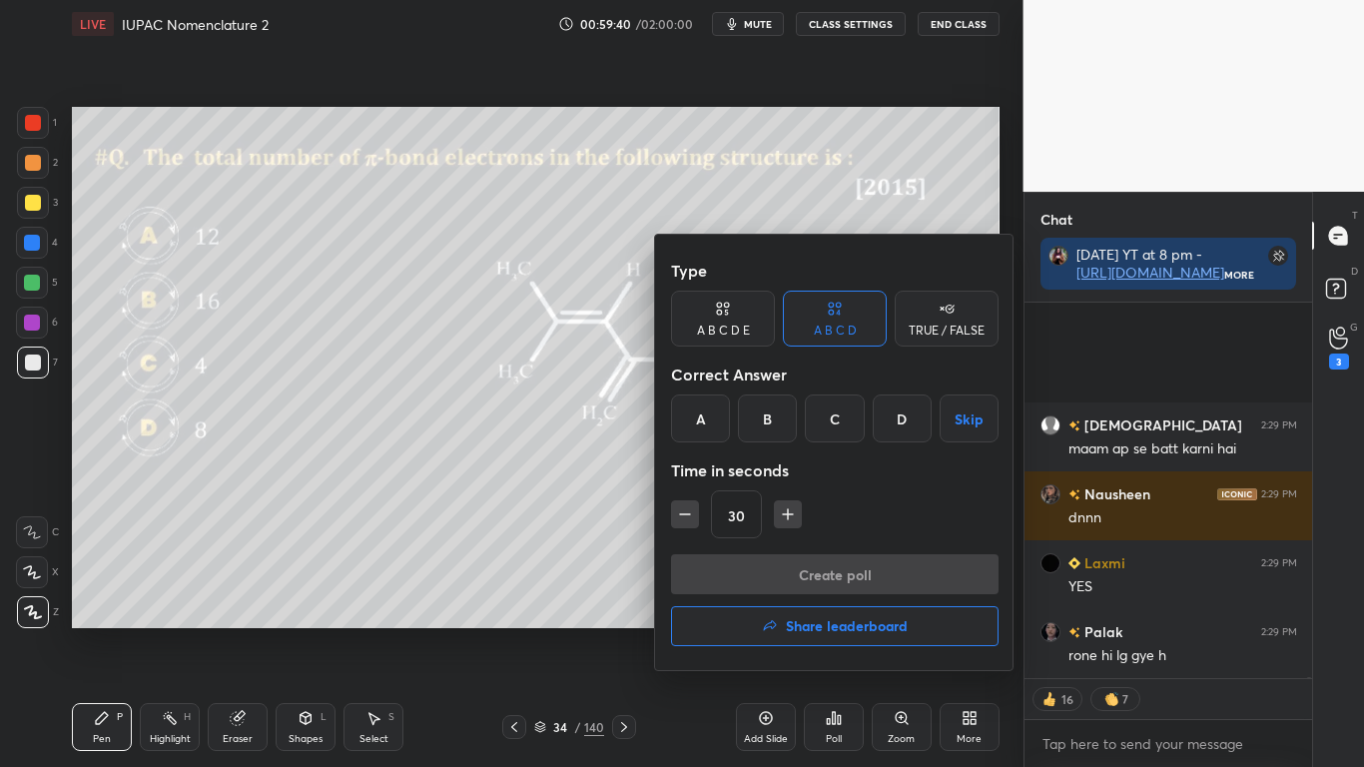
click at [572, 549] on div at bounding box center [682, 383] width 1364 height 767
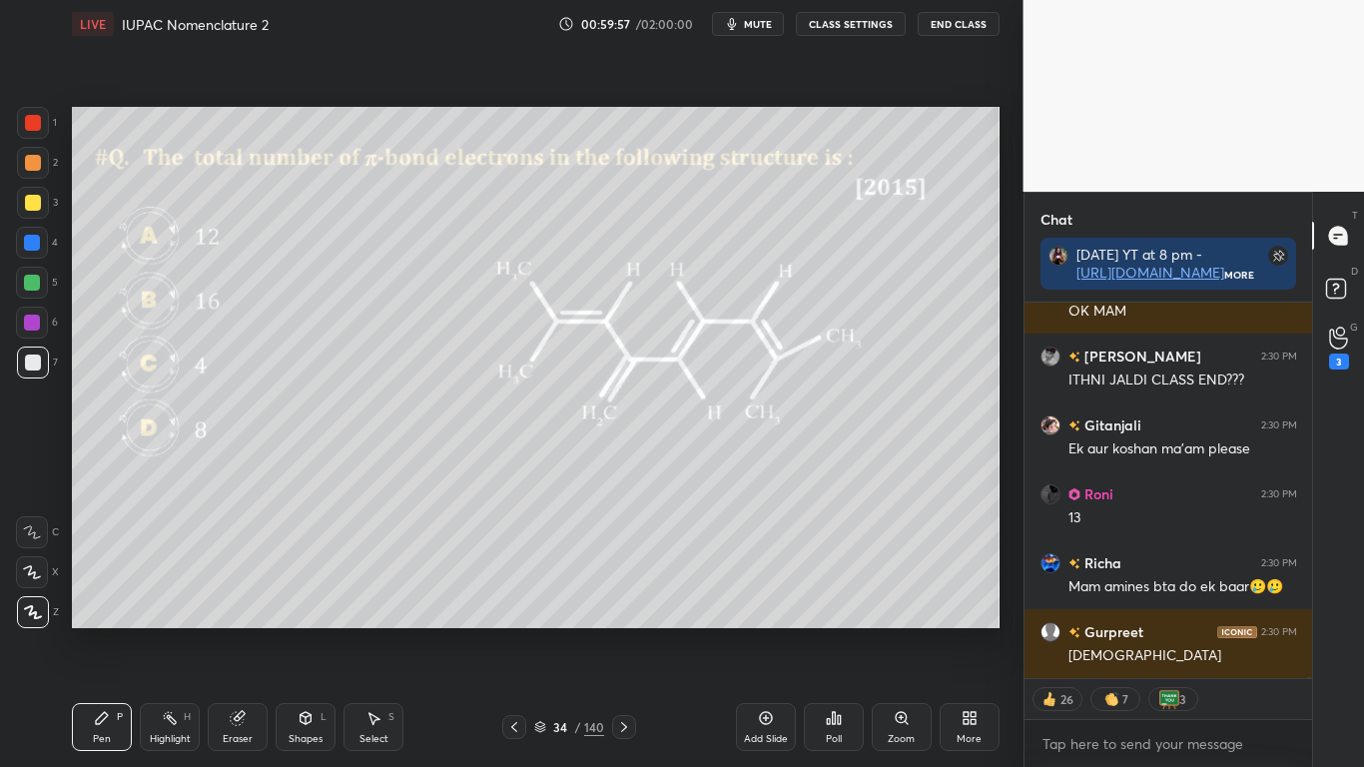
scroll to position [118437, 0]
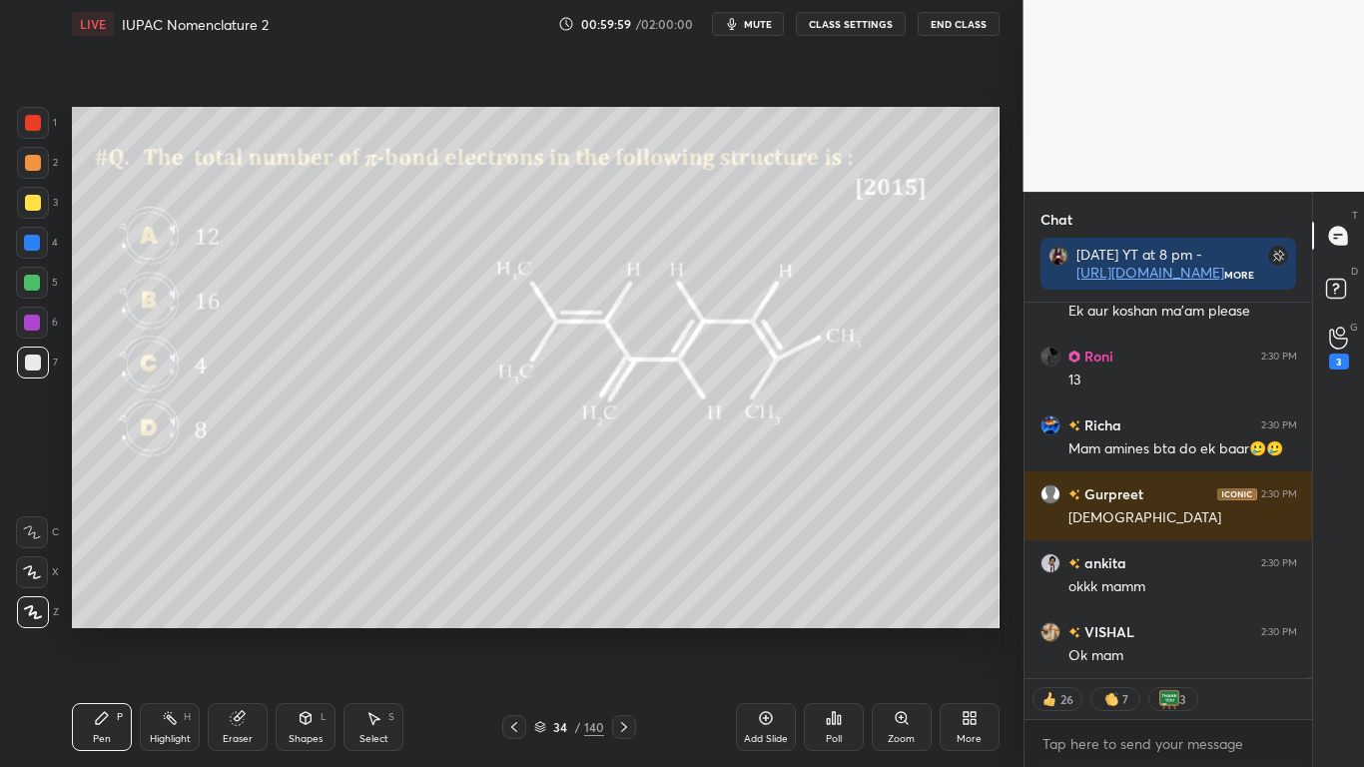
type textarea "x"
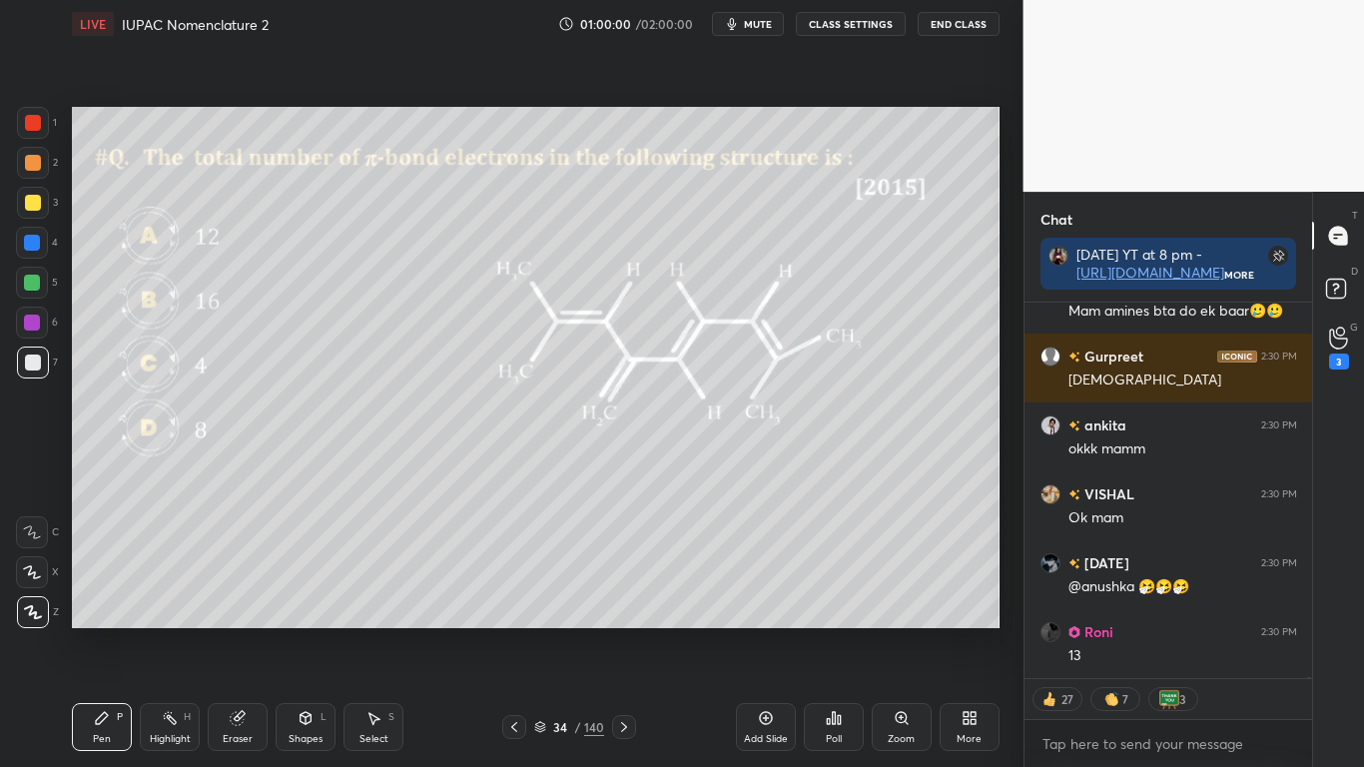
click at [829, 631] on icon at bounding box center [828, 721] width 3 height 5
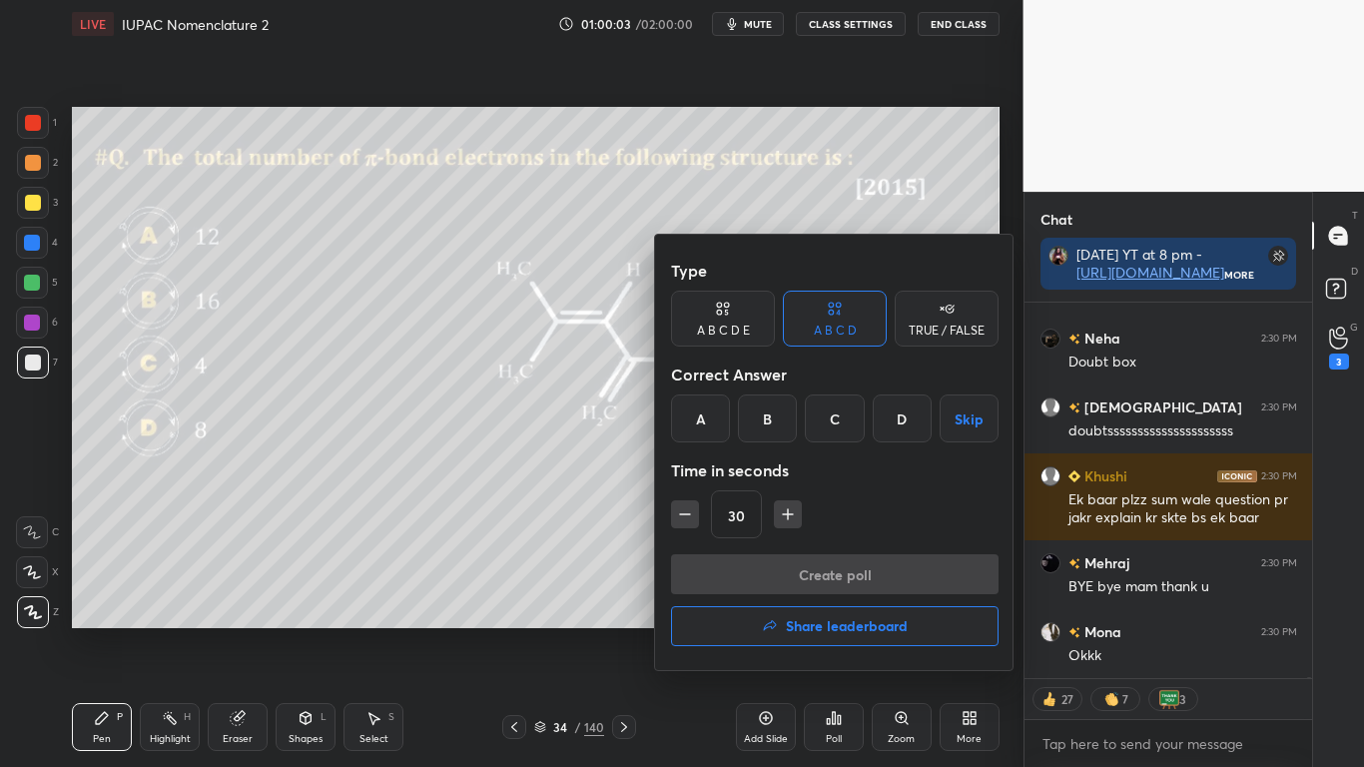
click at [689, 514] on icon "button" at bounding box center [685, 514] width 10 height 0
type input "15"
click at [688, 517] on div "15" at bounding box center [835, 514] width 328 height 48
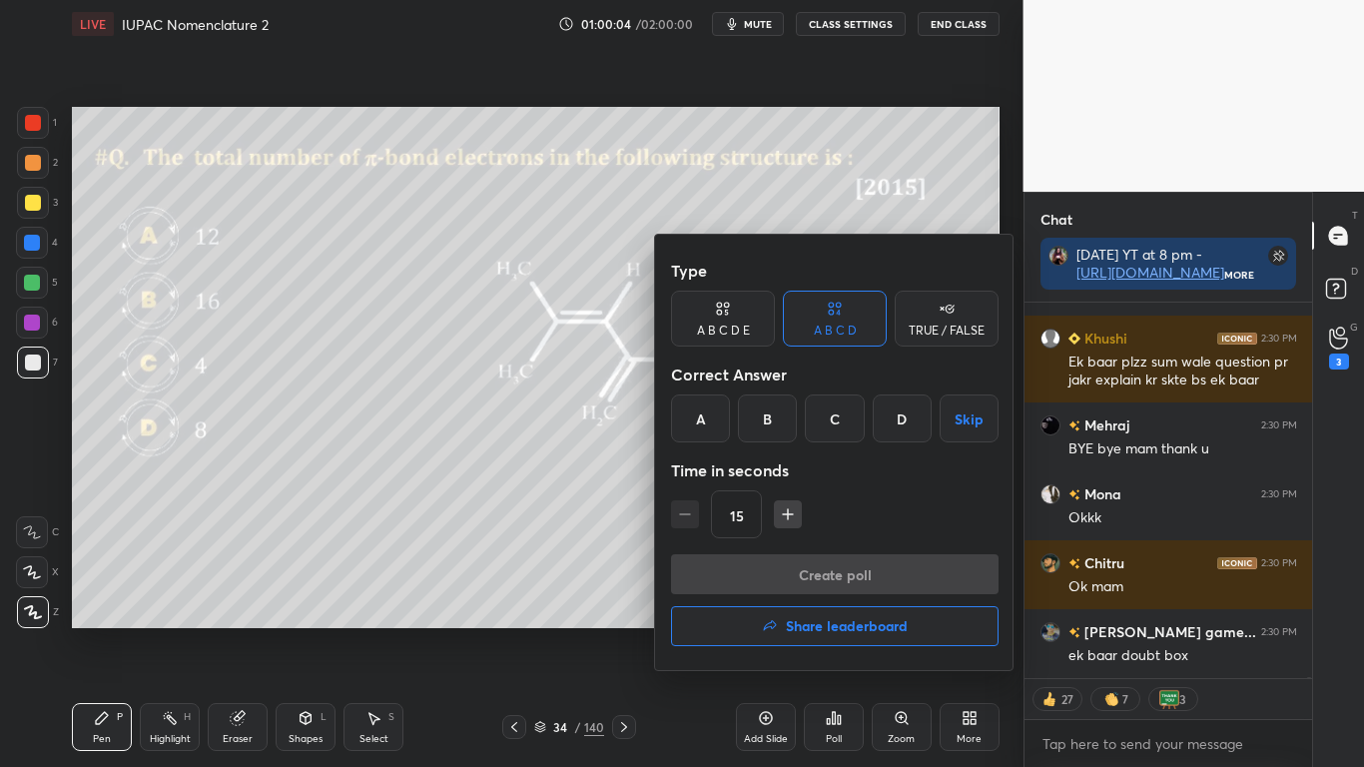
click at [967, 417] on button "Skip" at bounding box center [969, 418] width 59 height 48
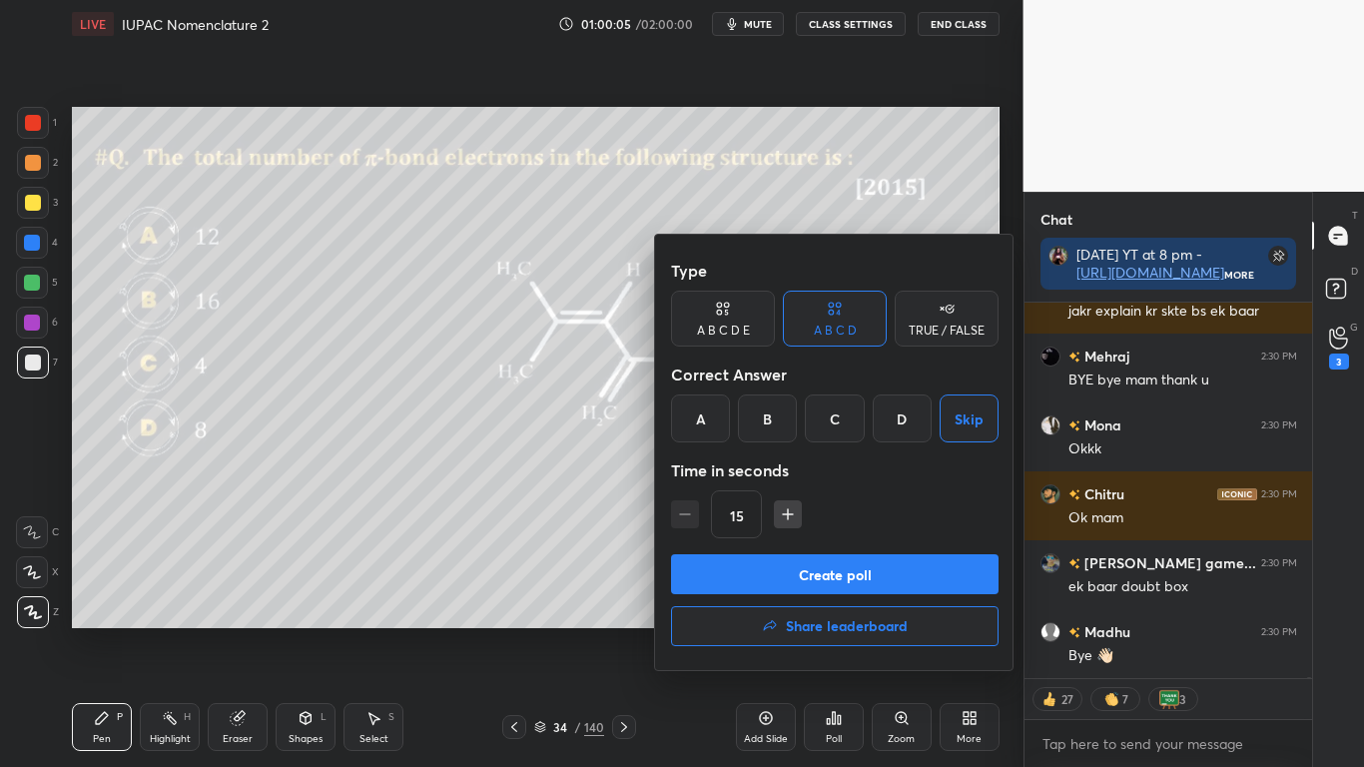
click at [856, 566] on button "Create poll" at bounding box center [835, 574] width 328 height 40
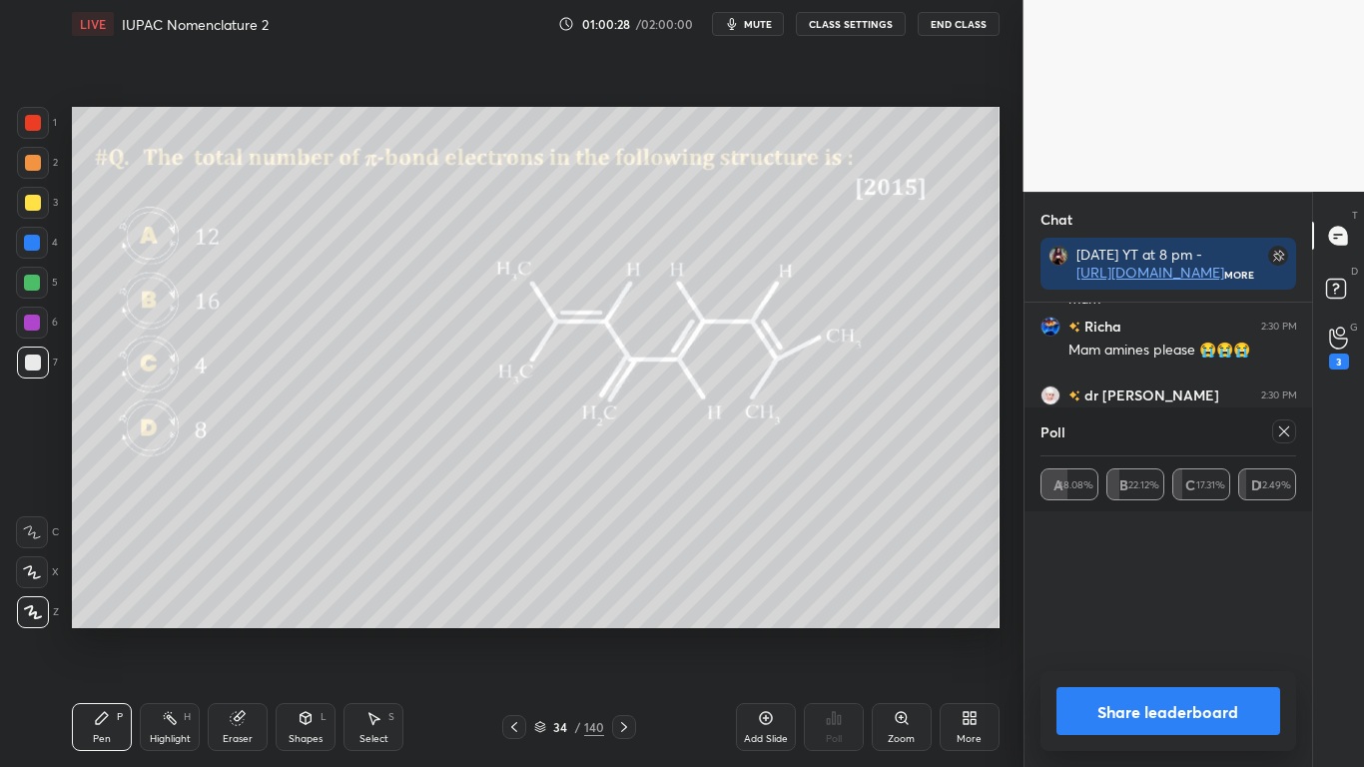
click at [1144, 631] on button "Share leaderboard" at bounding box center [1168, 711] width 225 height 48
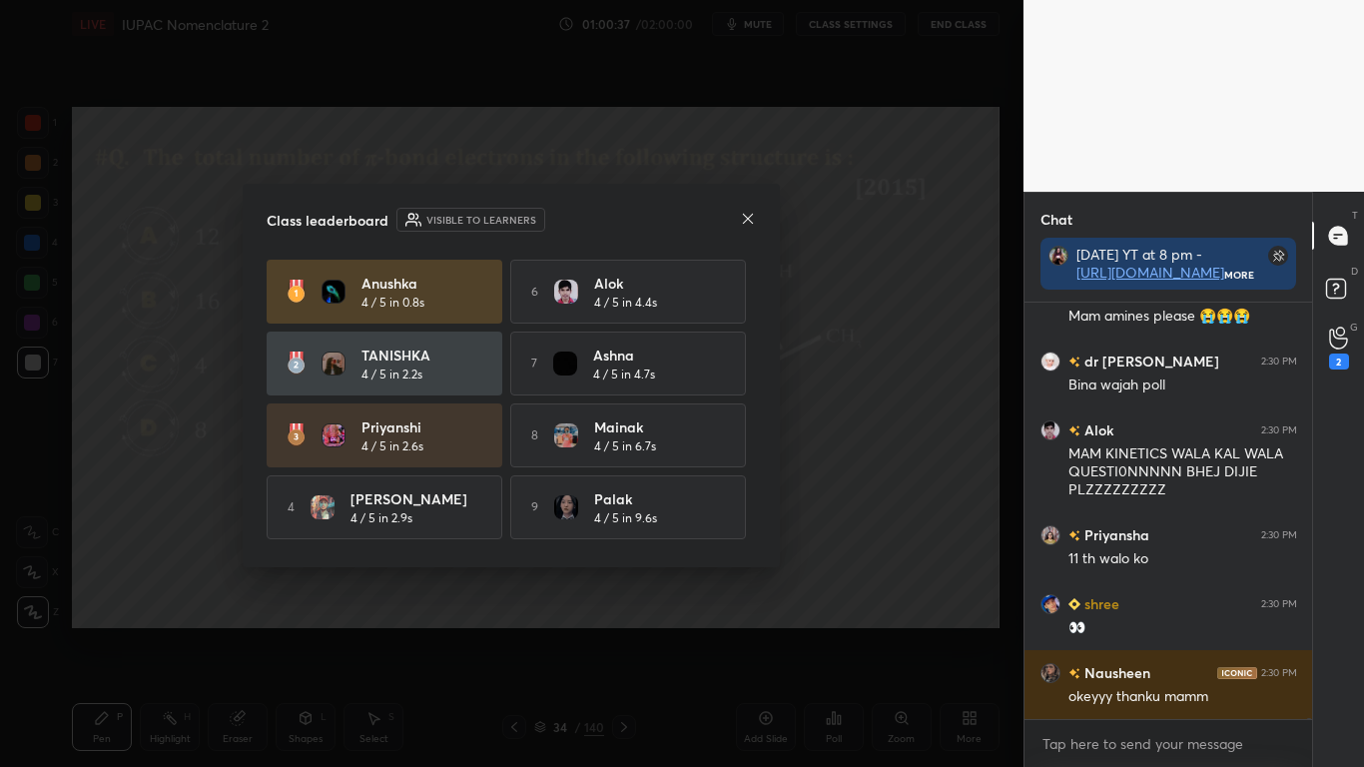
click at [749, 272] on div "Anushka 4 / 5 in 0.8s 6 Alok 4 / 5 in 4.4s TANISHKA 4 / 5 in 2.2s 7 Ashna 4 / 5…" at bounding box center [511, 435] width 489 height 351
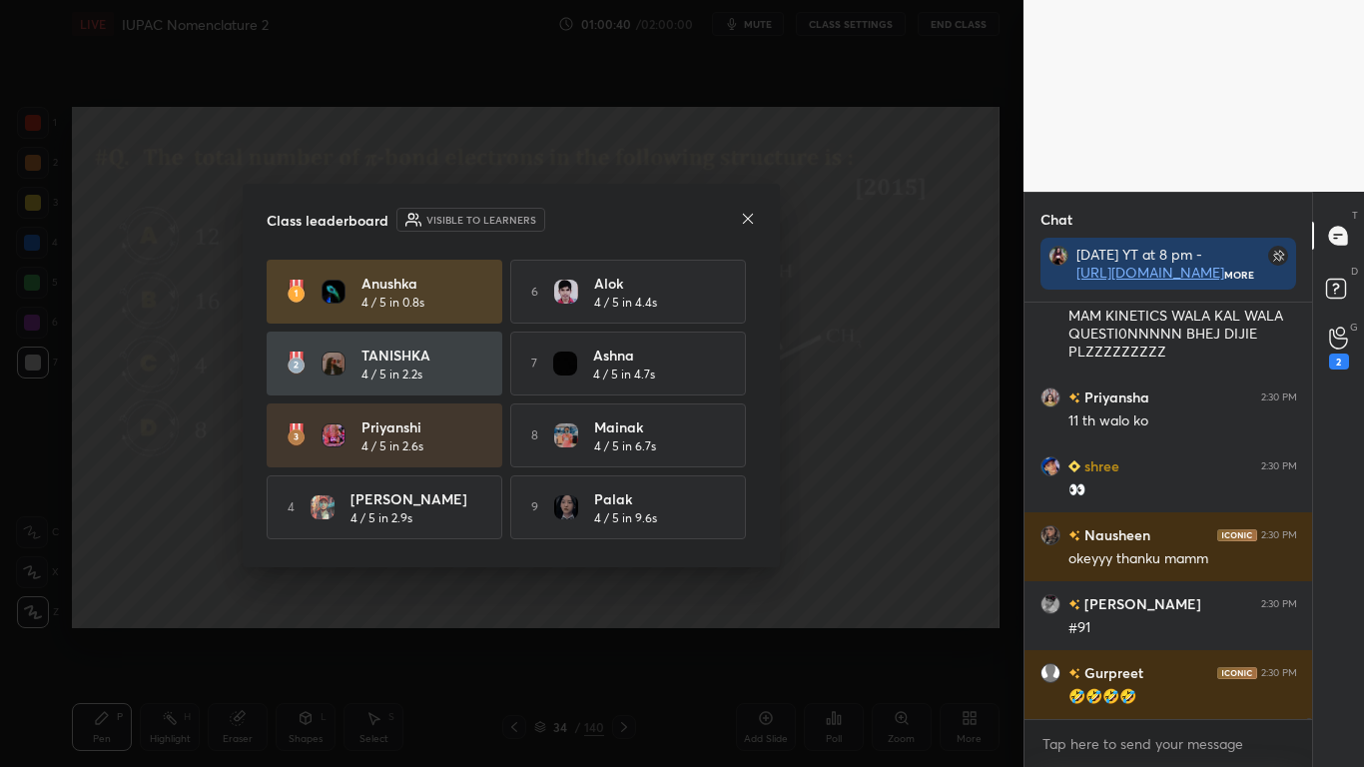
click at [749, 514] on div "Anushka 4 / 5 in 0.8s 6 Alok 4 / 5 in 4.4s TANISHKA 4 / 5 in 2.2s 7 Ashna 4 / 5…" at bounding box center [511, 435] width 489 height 351
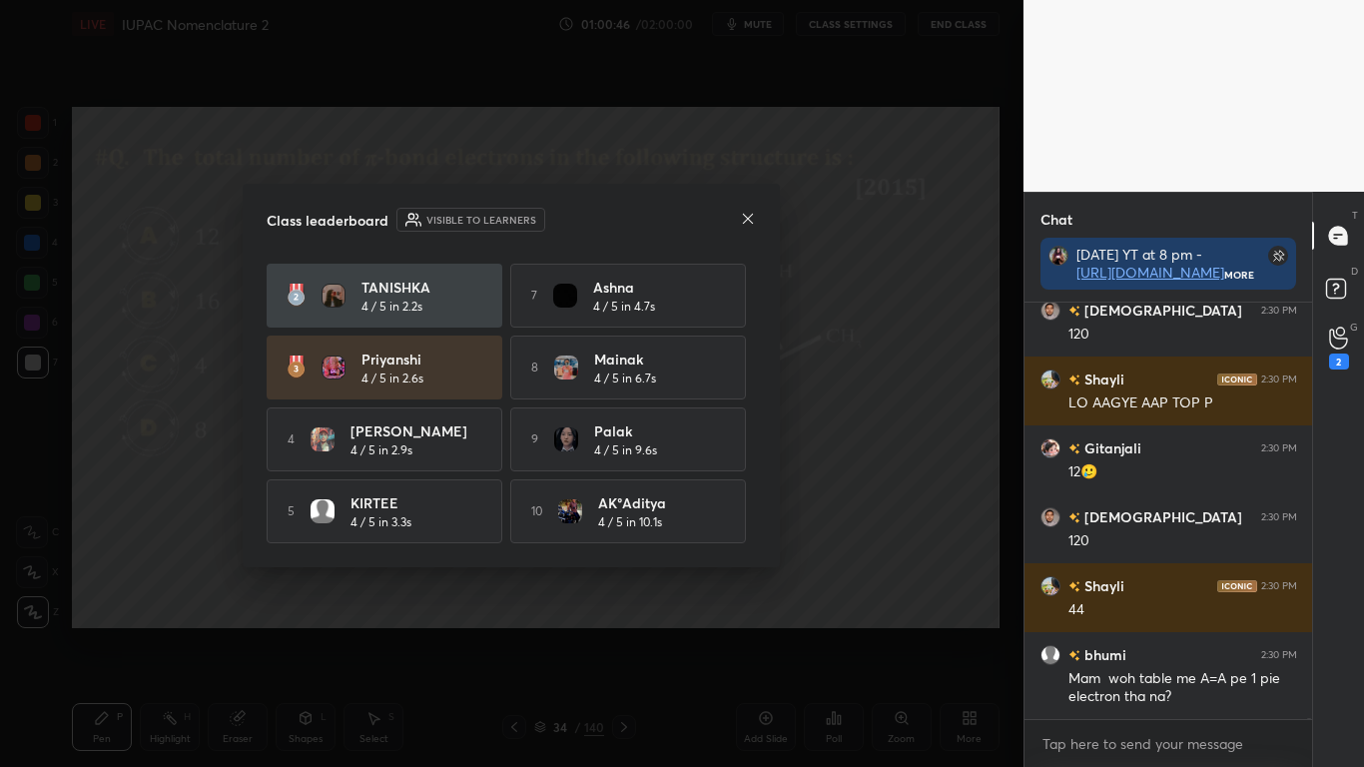
click at [749, 220] on icon at bounding box center [748, 219] width 16 height 16
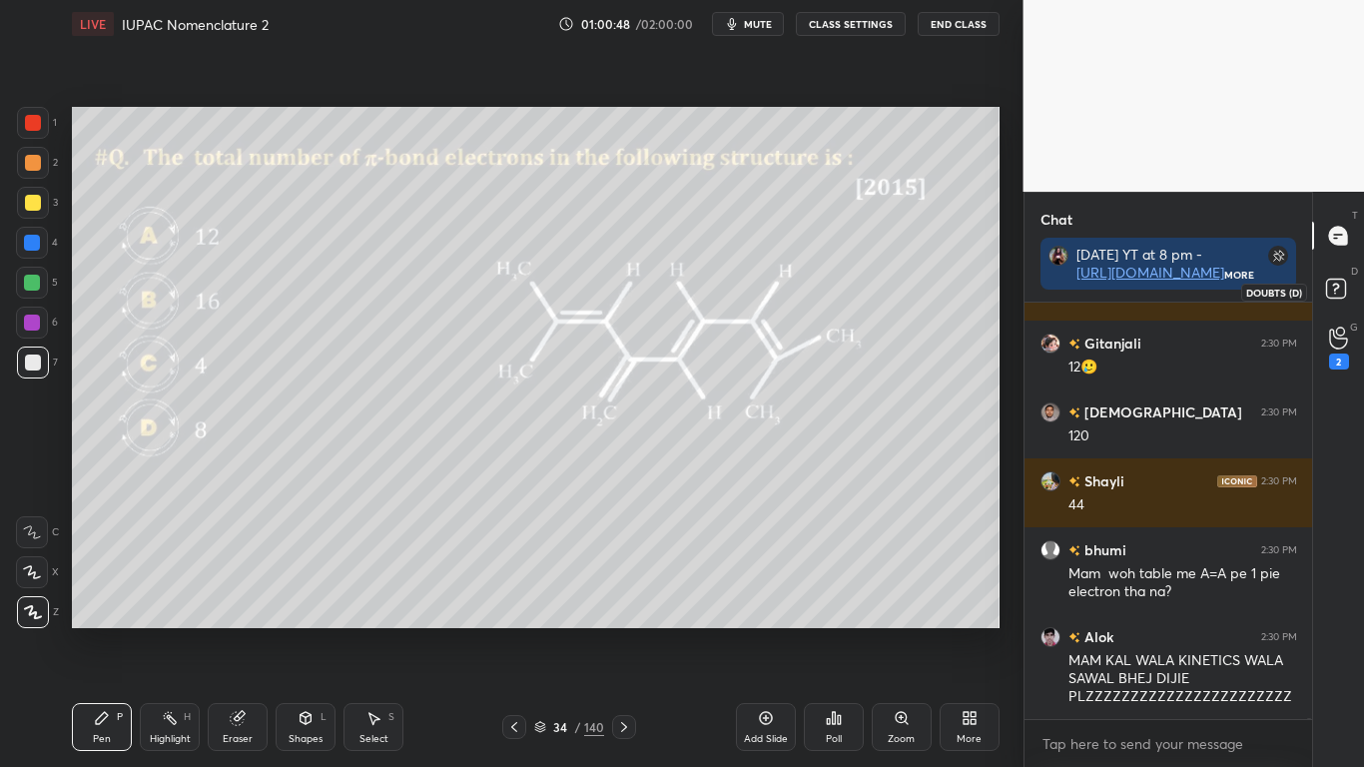
click at [1339, 295] on rect at bounding box center [1335, 289] width 19 height 19
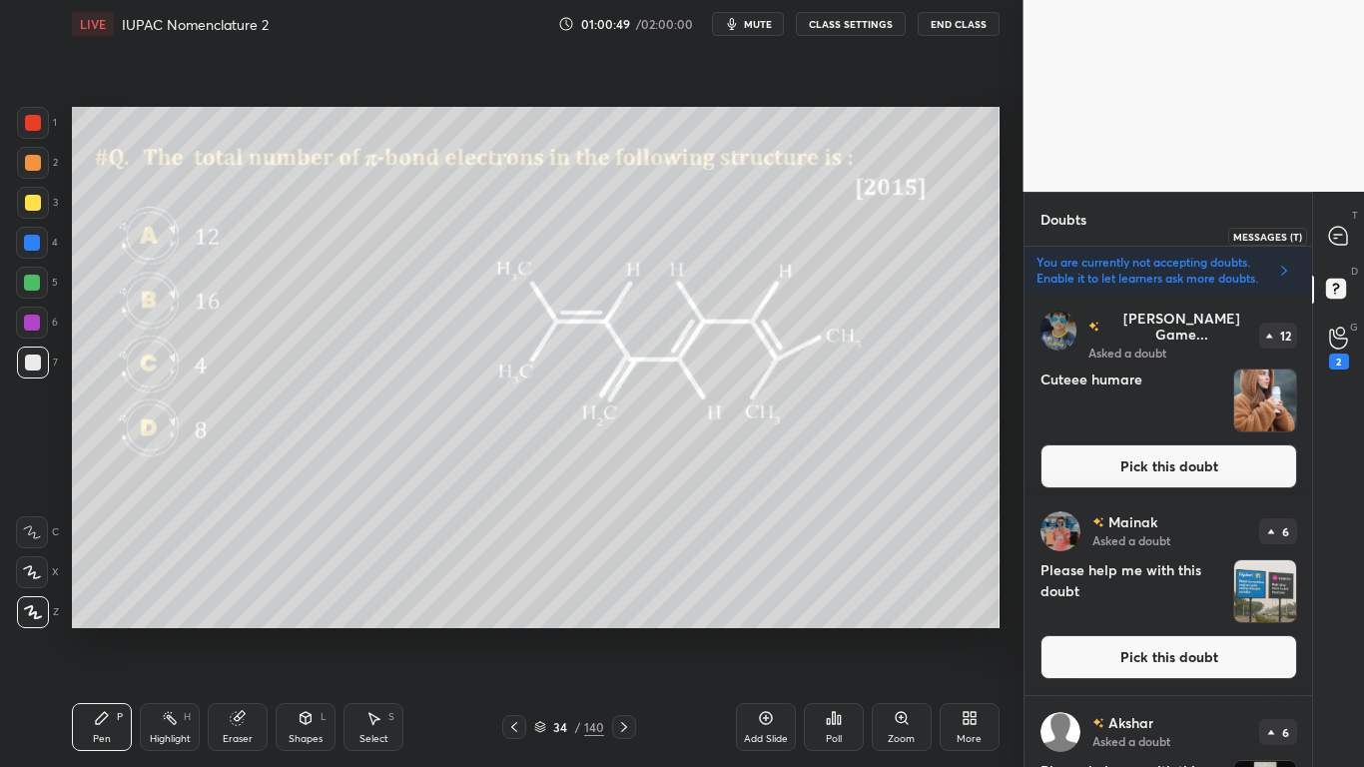
click at [1338, 251] on div at bounding box center [1339, 236] width 40 height 36
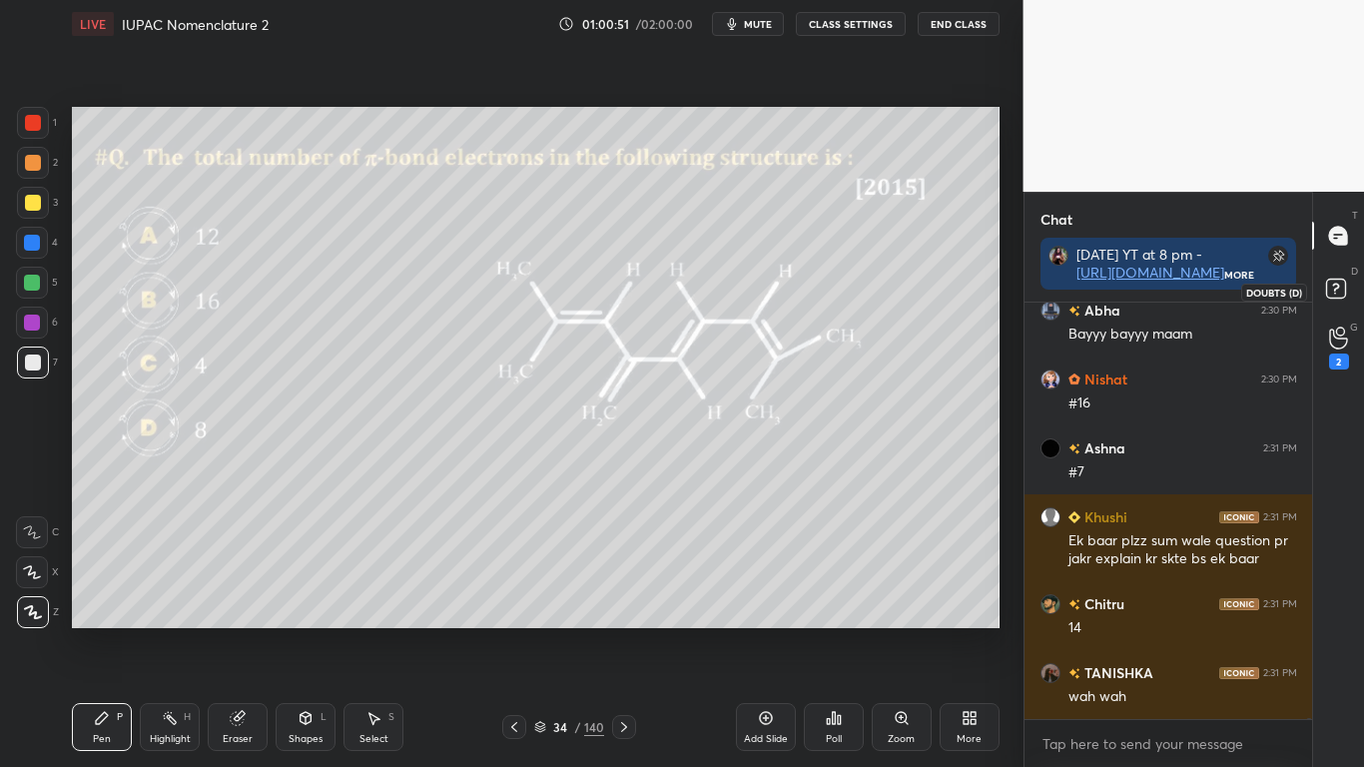
click at [1336, 292] on rect at bounding box center [1335, 289] width 19 height 19
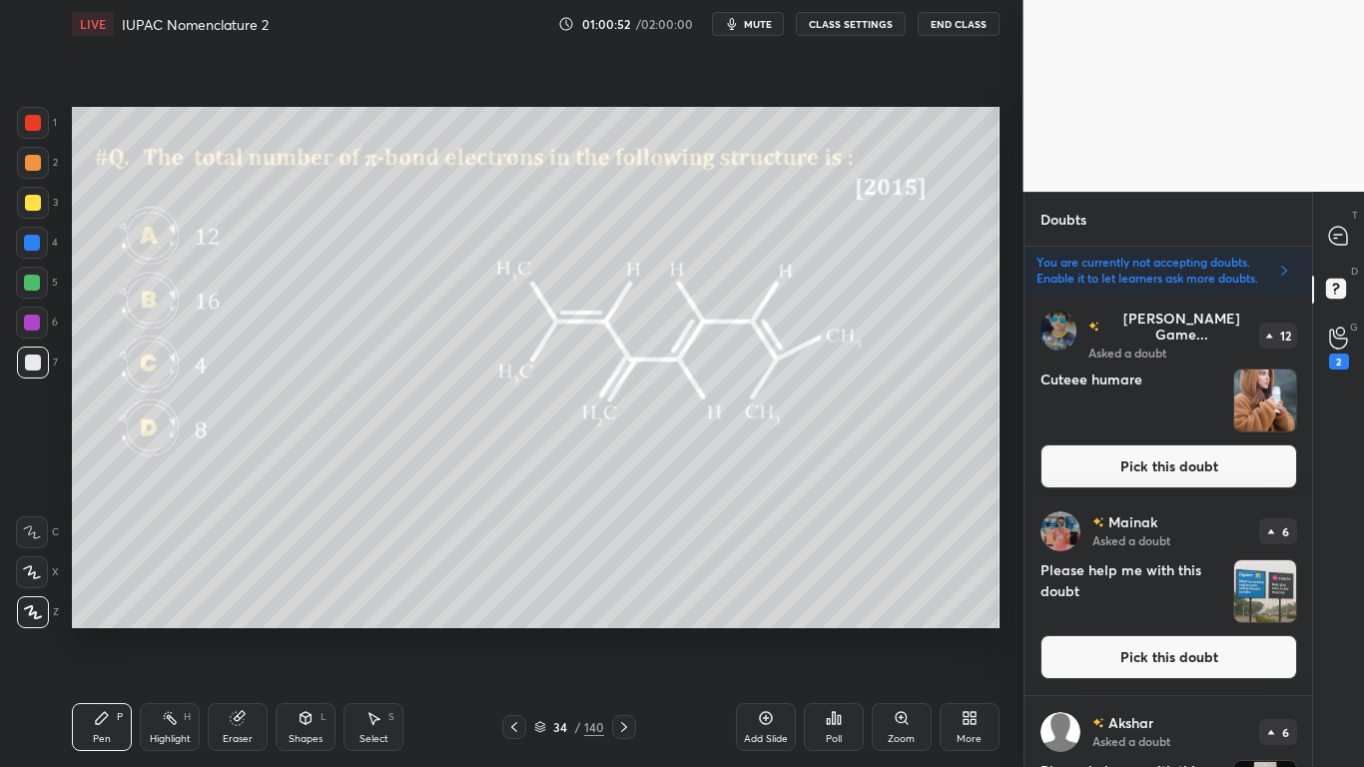
click at [1173, 458] on button "Pick this doubt" at bounding box center [1168, 466] width 257 height 44
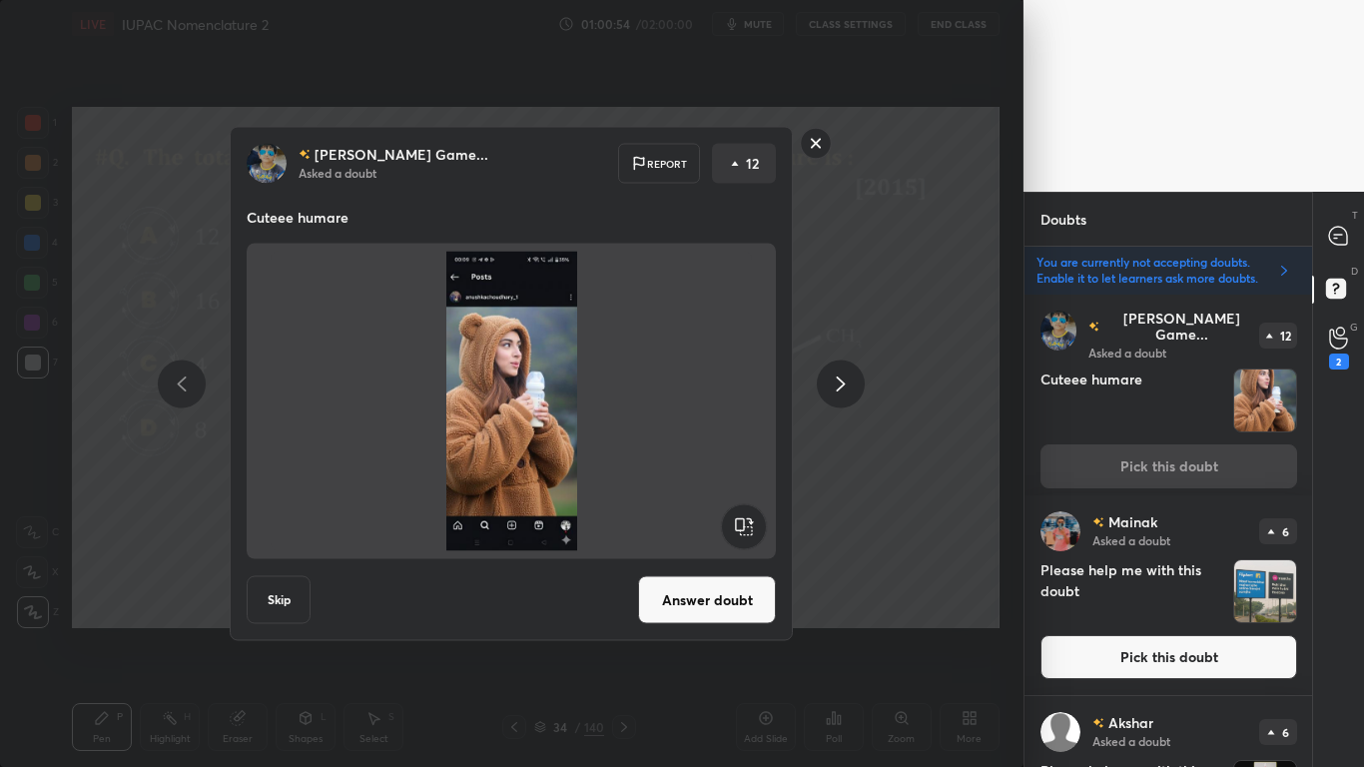
click at [705, 596] on button "Answer doubt" at bounding box center [707, 600] width 138 height 48
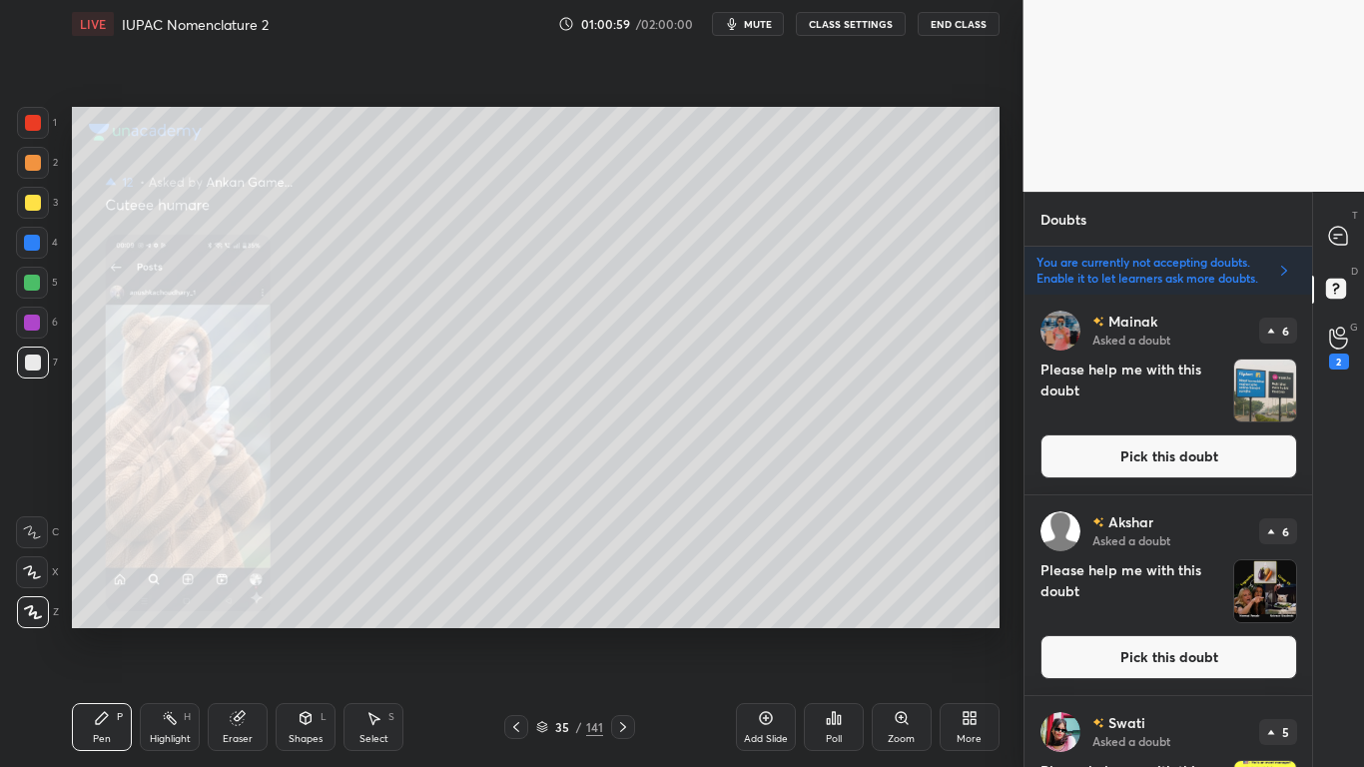
click at [892, 631] on div "Zoom" at bounding box center [902, 727] width 60 height 48
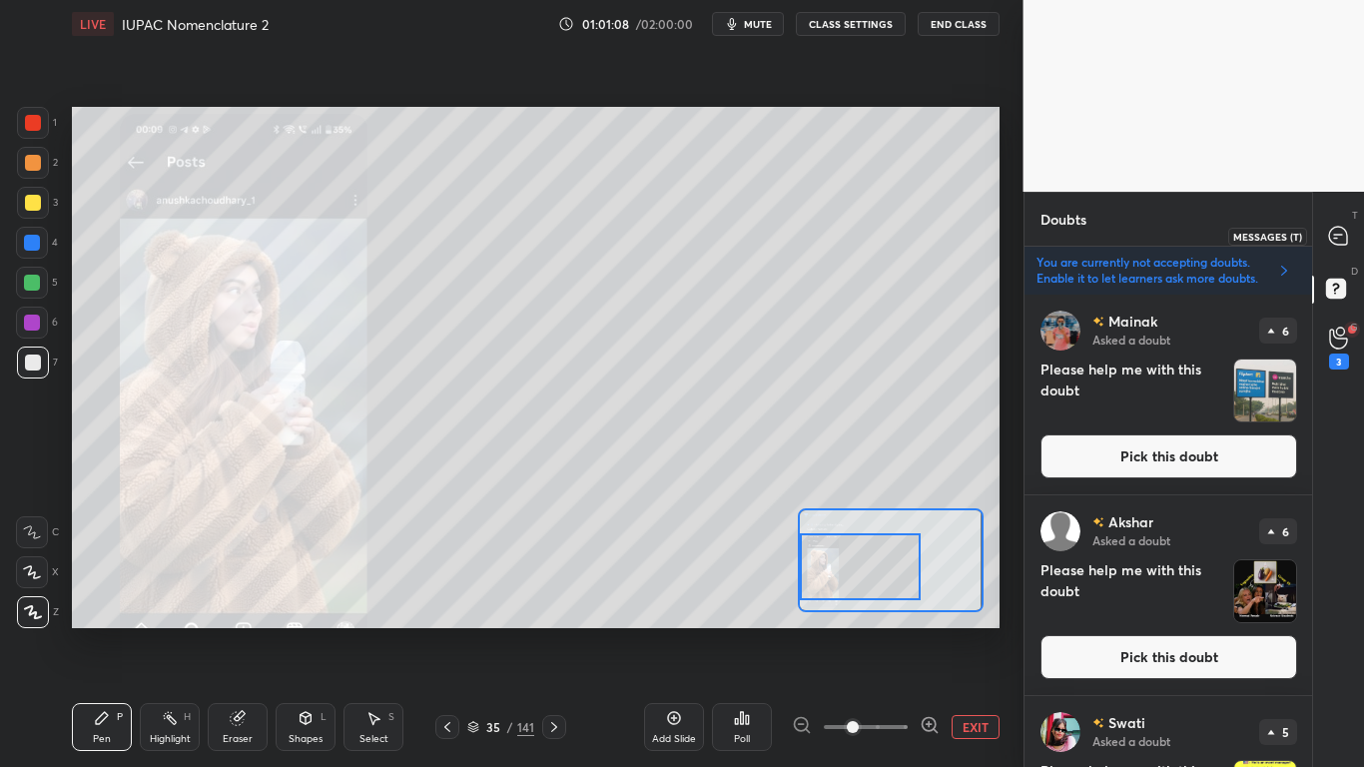
click at [1347, 241] on icon at bounding box center [1338, 236] width 18 height 18
type textarea "x"
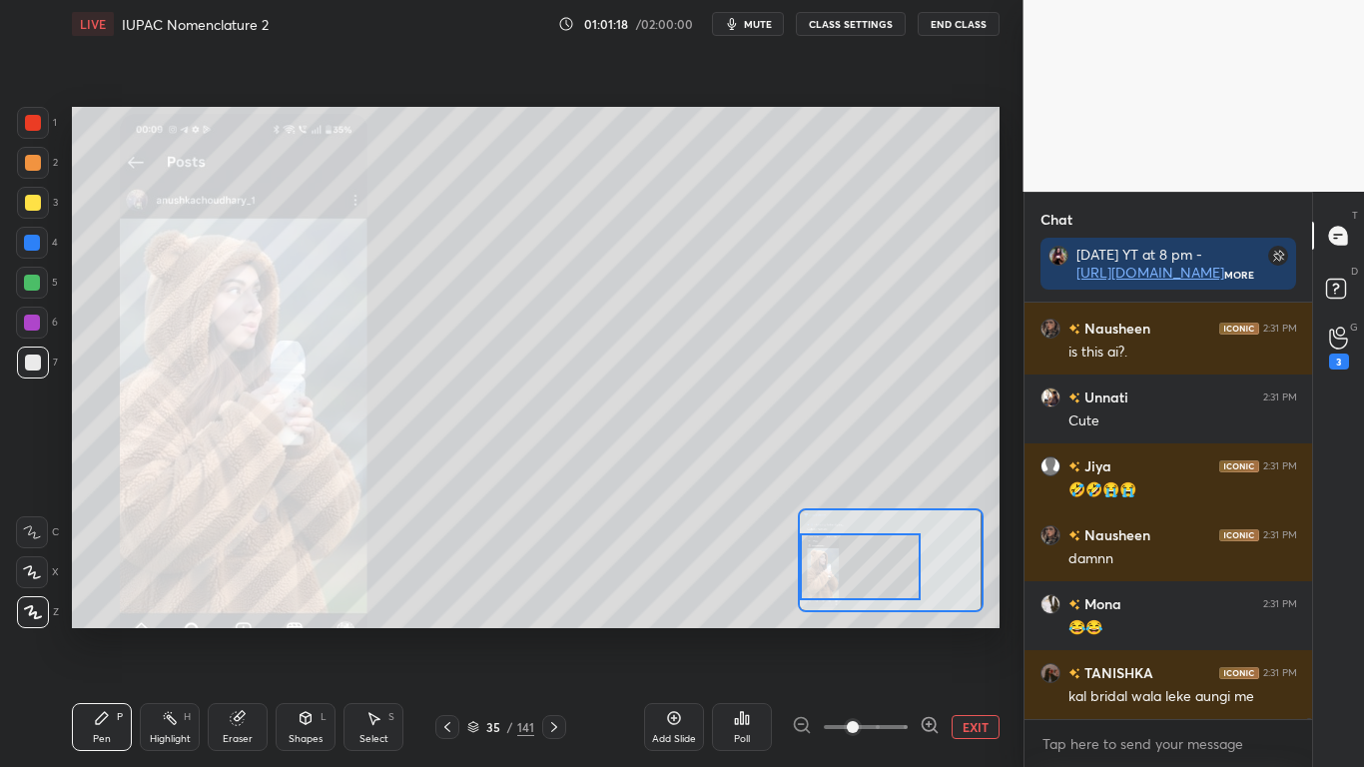
click at [972, 631] on button "EXIT" at bounding box center [976, 727] width 48 height 24
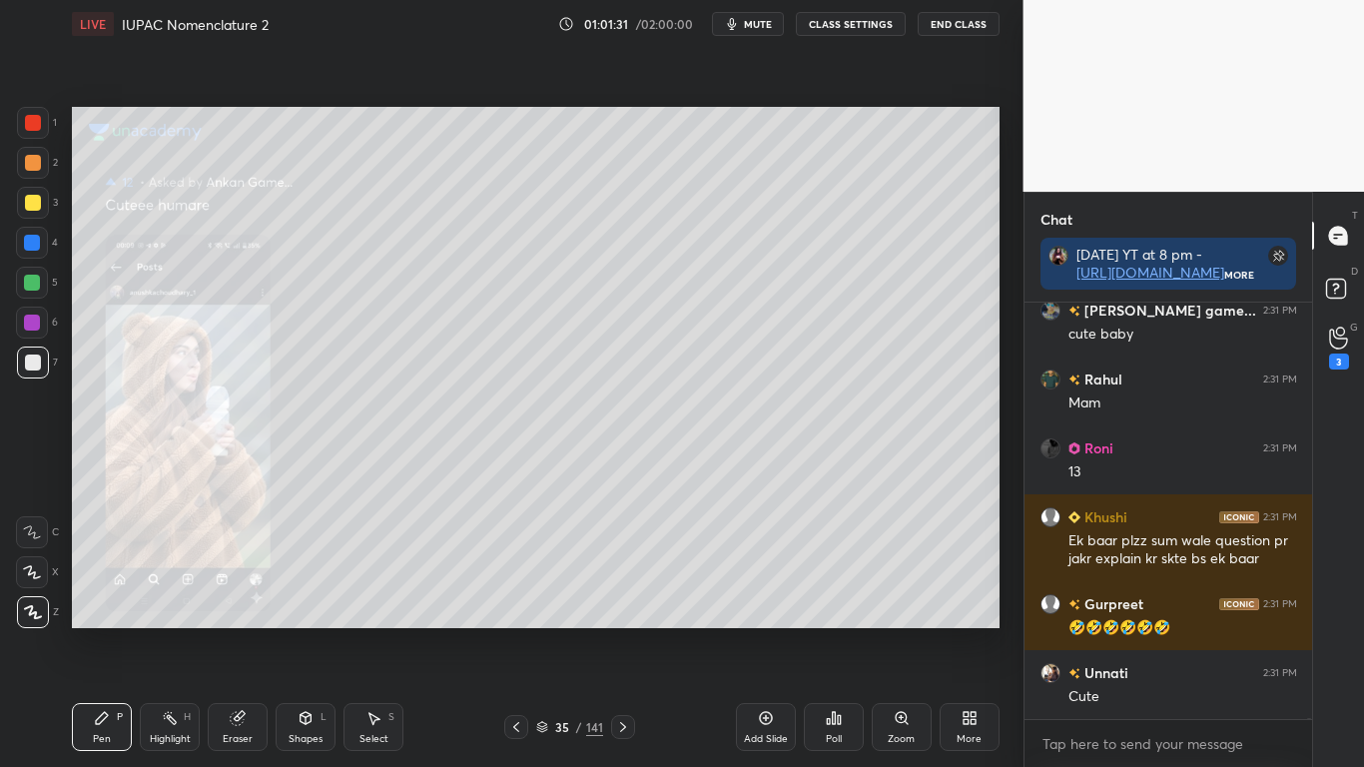
click at [540, 631] on icon at bounding box center [542, 727] width 12 height 12
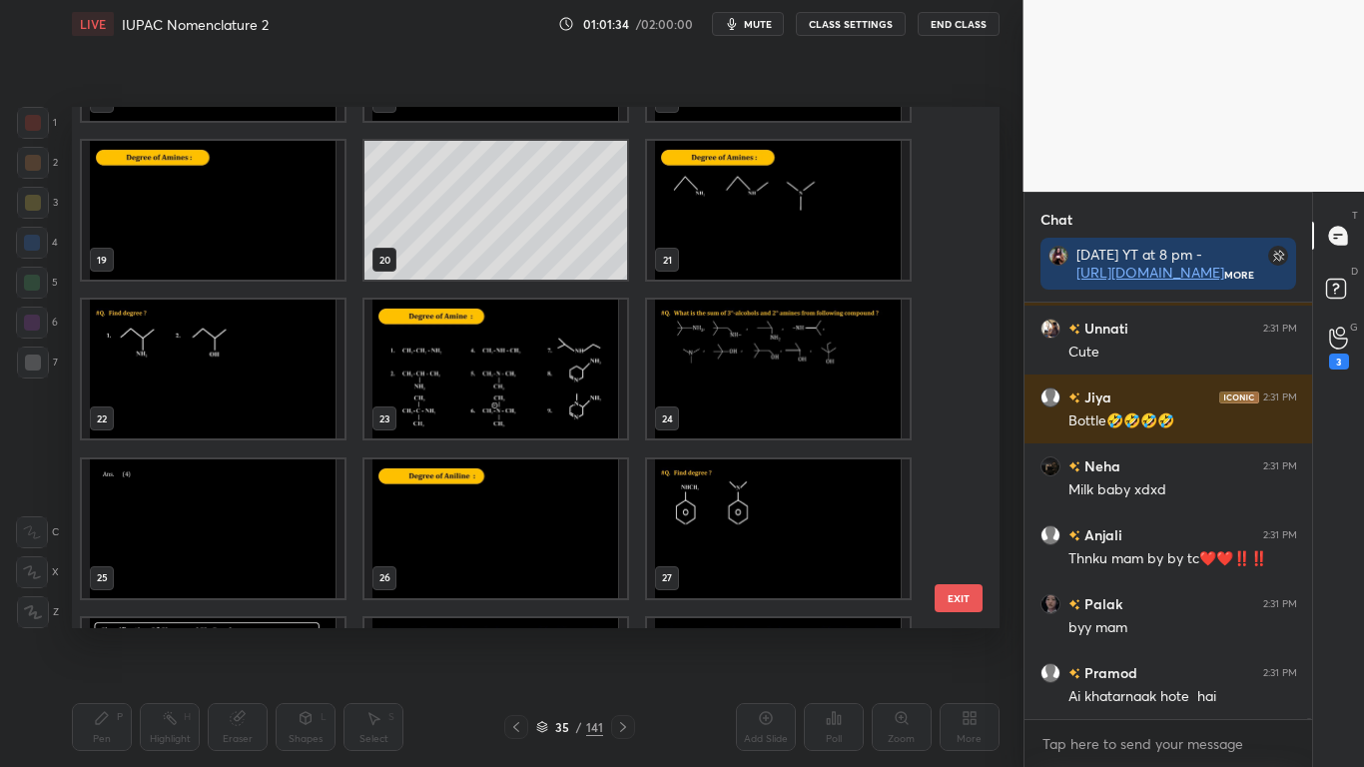
click at [775, 386] on img "grid" at bounding box center [778, 369] width 263 height 139
click at [775, 387] on img "grid" at bounding box center [778, 369] width 263 height 139
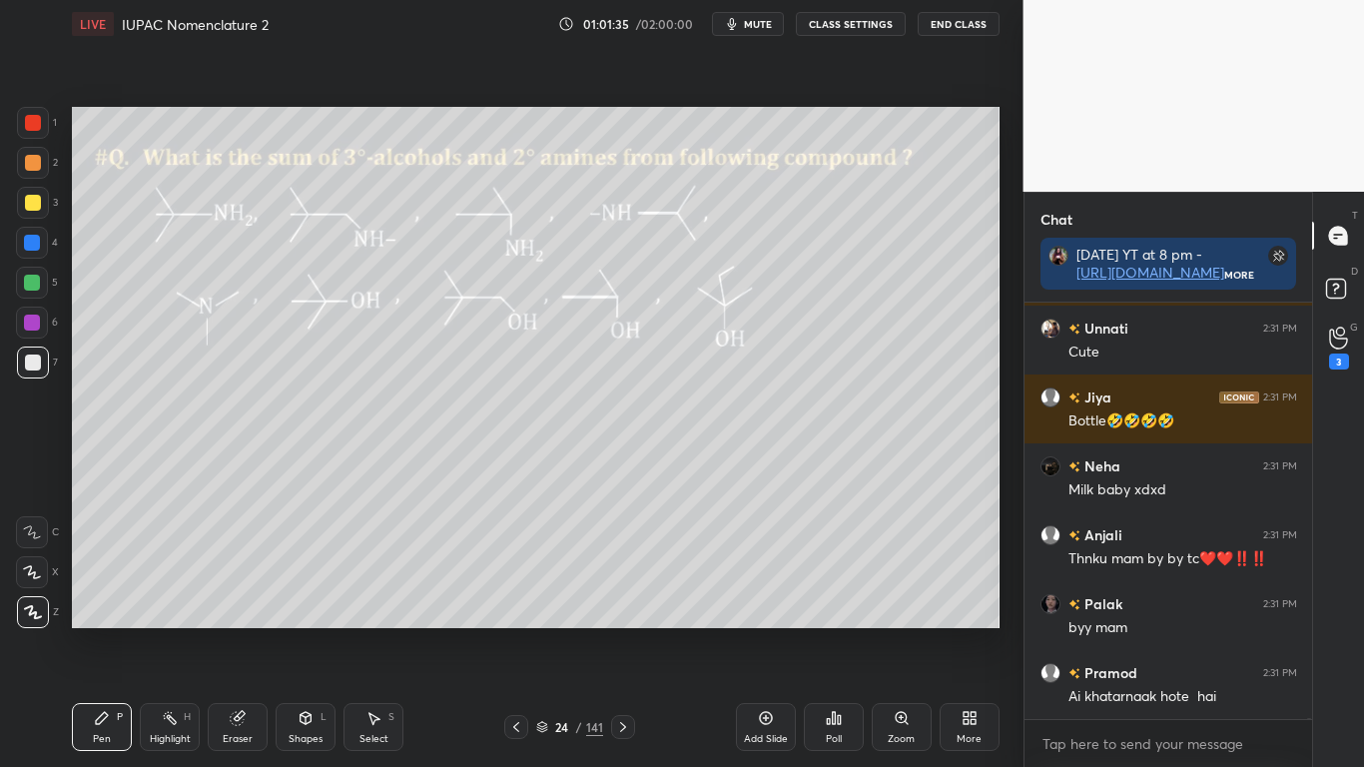
click at [774, 389] on img "grid" at bounding box center [778, 369] width 263 height 139
click at [775, 390] on img "grid" at bounding box center [778, 369] width 263 height 139
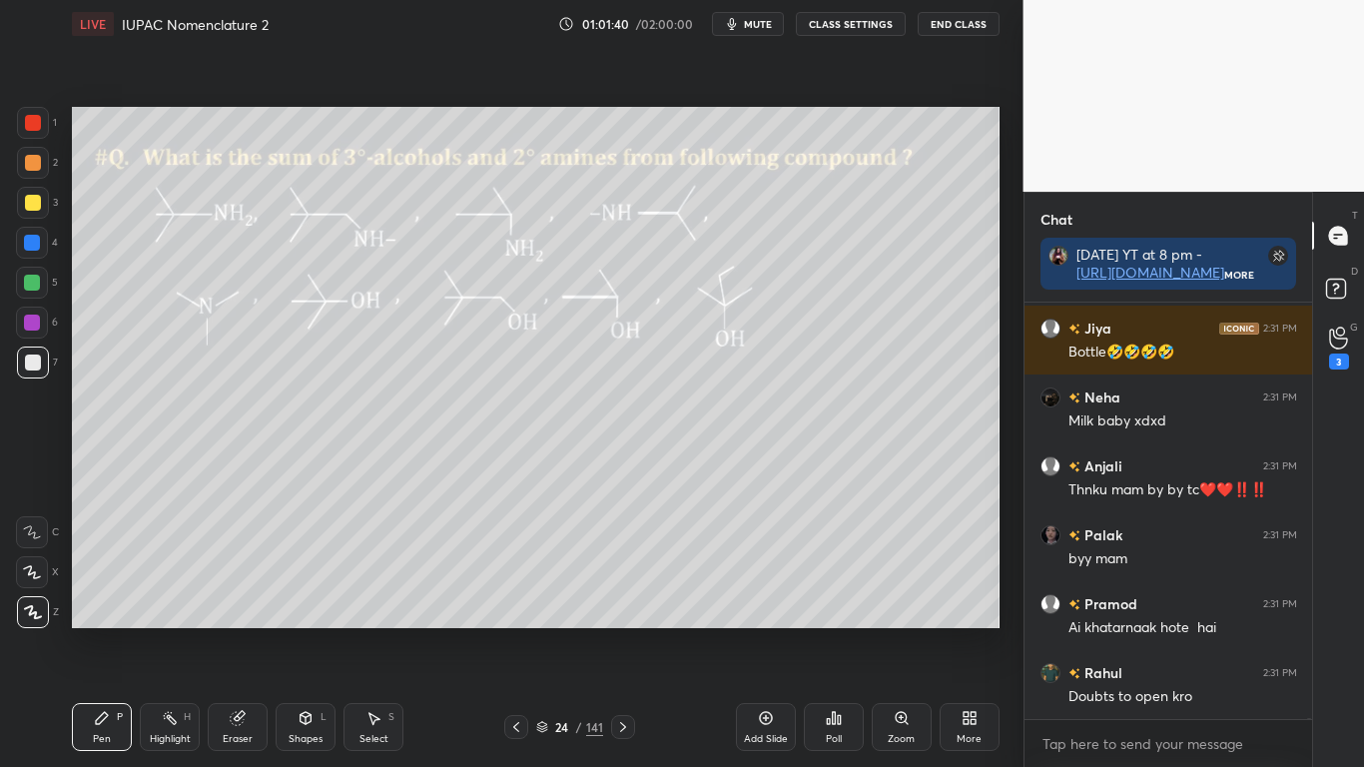
click at [35, 360] on div at bounding box center [33, 362] width 16 height 16
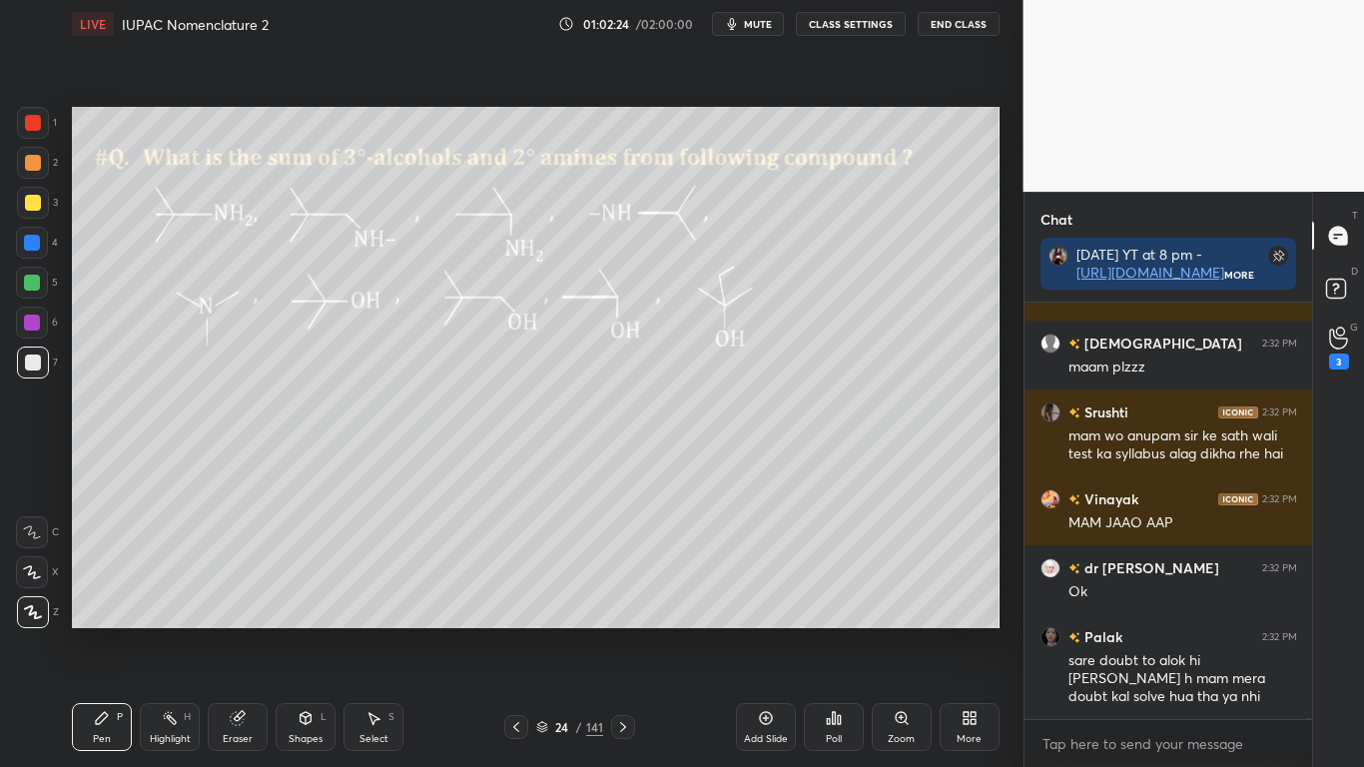
click at [863, 28] on button "CLASS SETTINGS" at bounding box center [851, 24] width 110 height 24
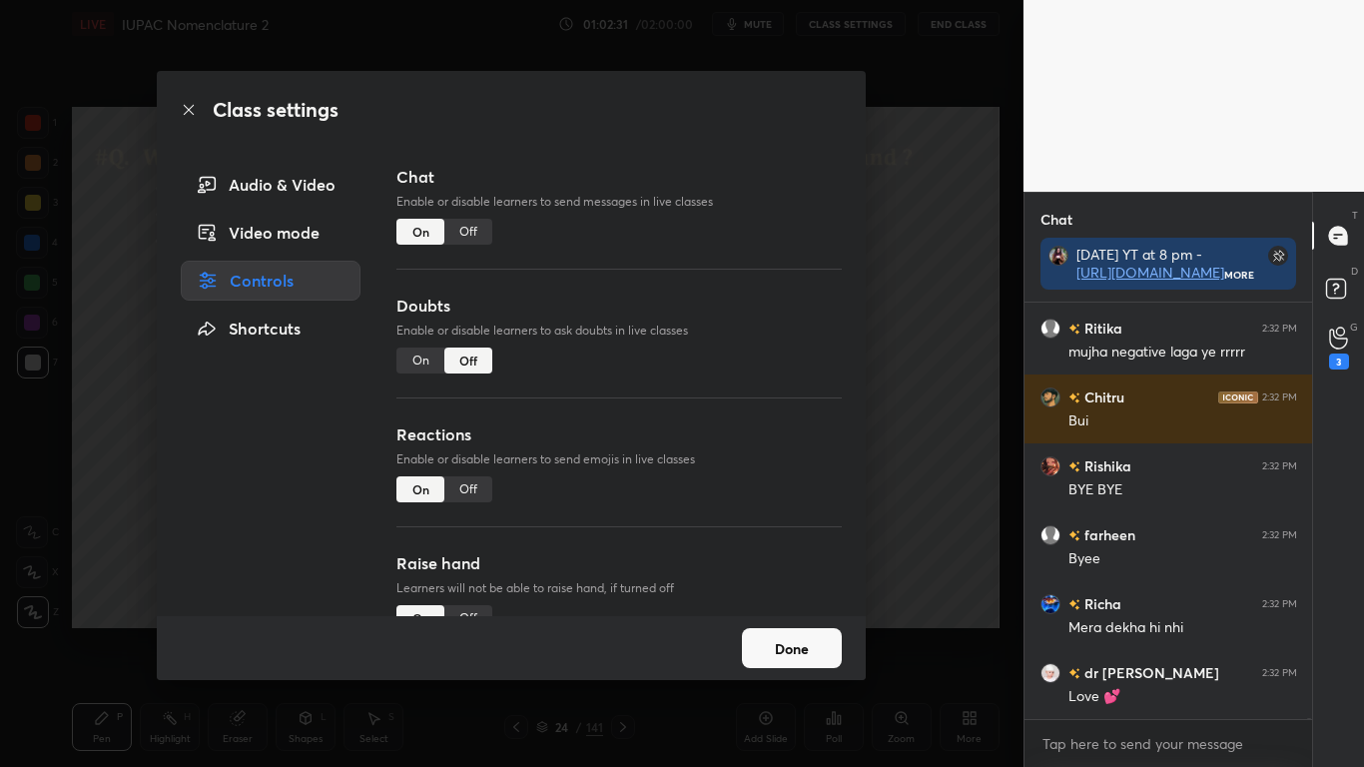
click at [820, 631] on button "Done" at bounding box center [792, 648] width 100 height 40
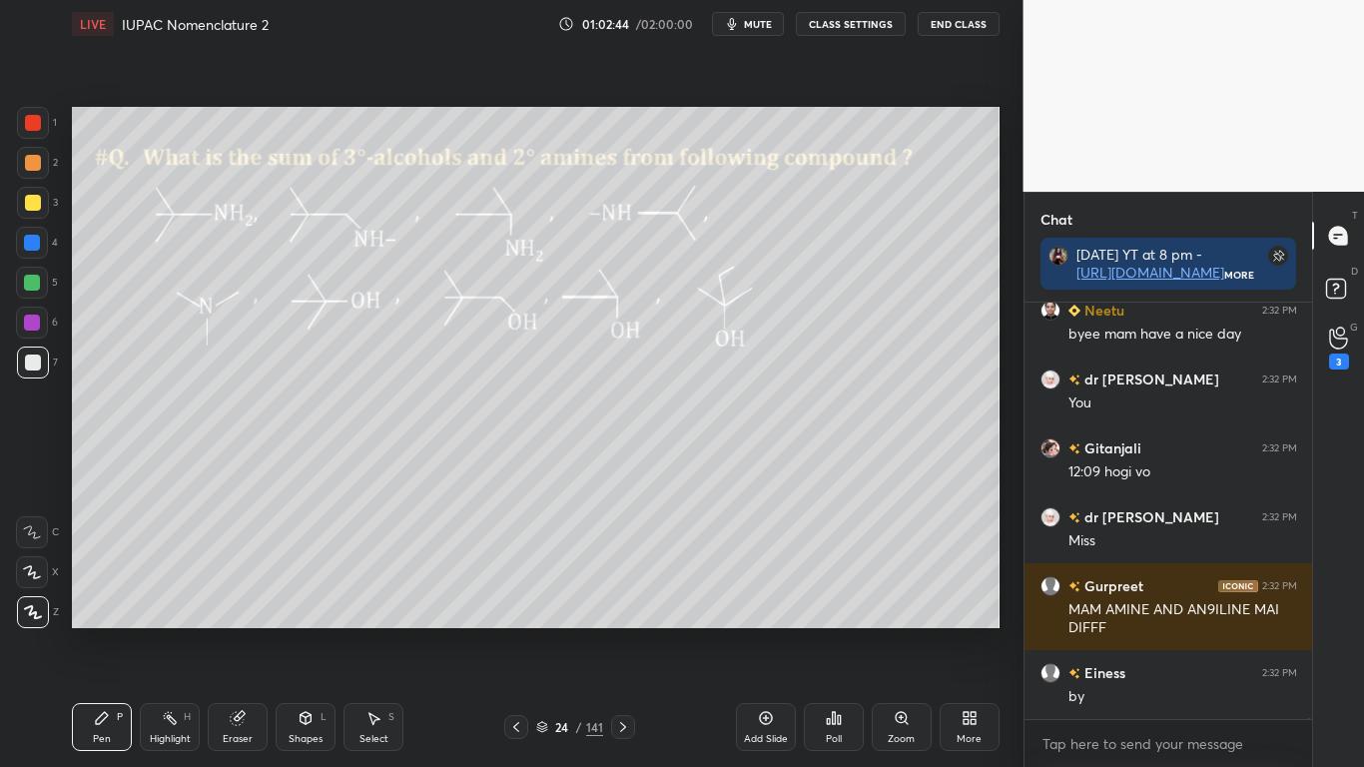
click at [851, 28] on button "CLASS SETTINGS" at bounding box center [851, 24] width 110 height 24
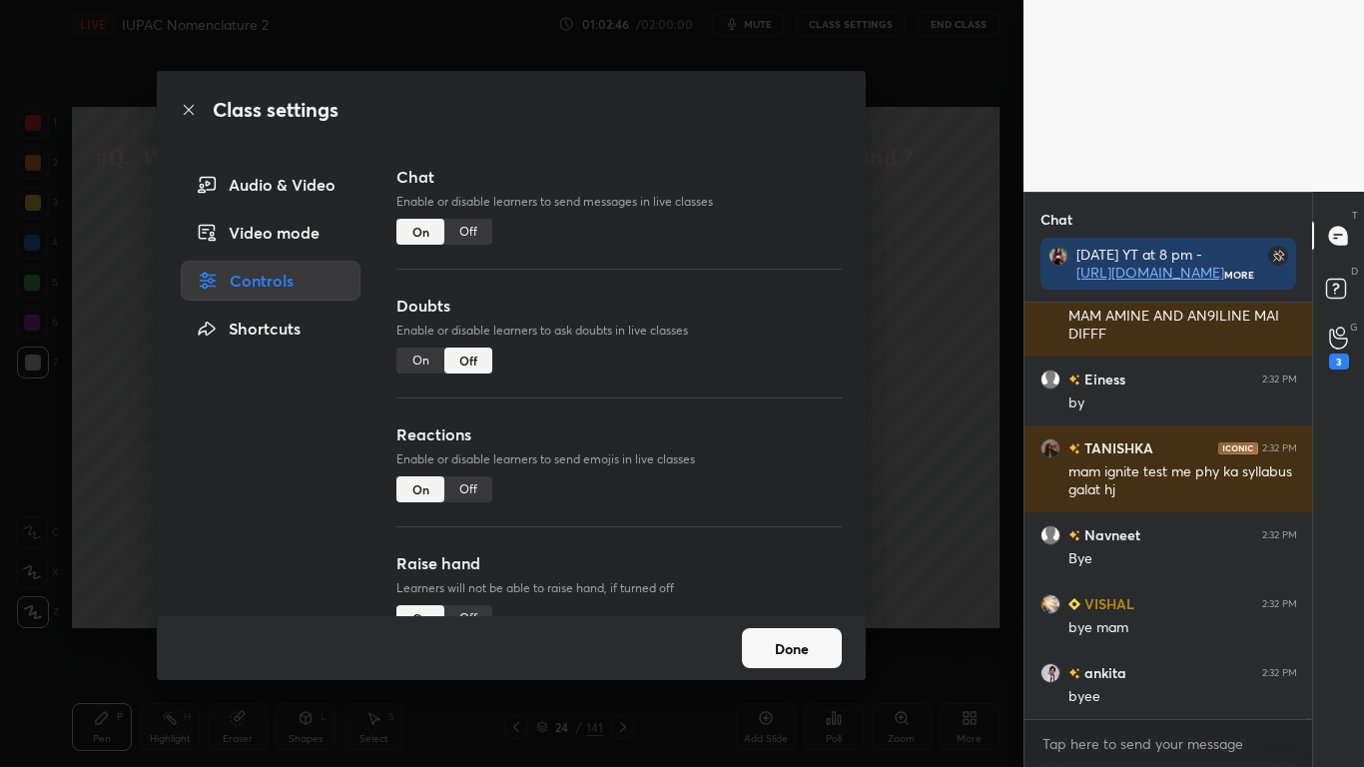
click at [477, 240] on div "Off" at bounding box center [468, 232] width 48 height 26
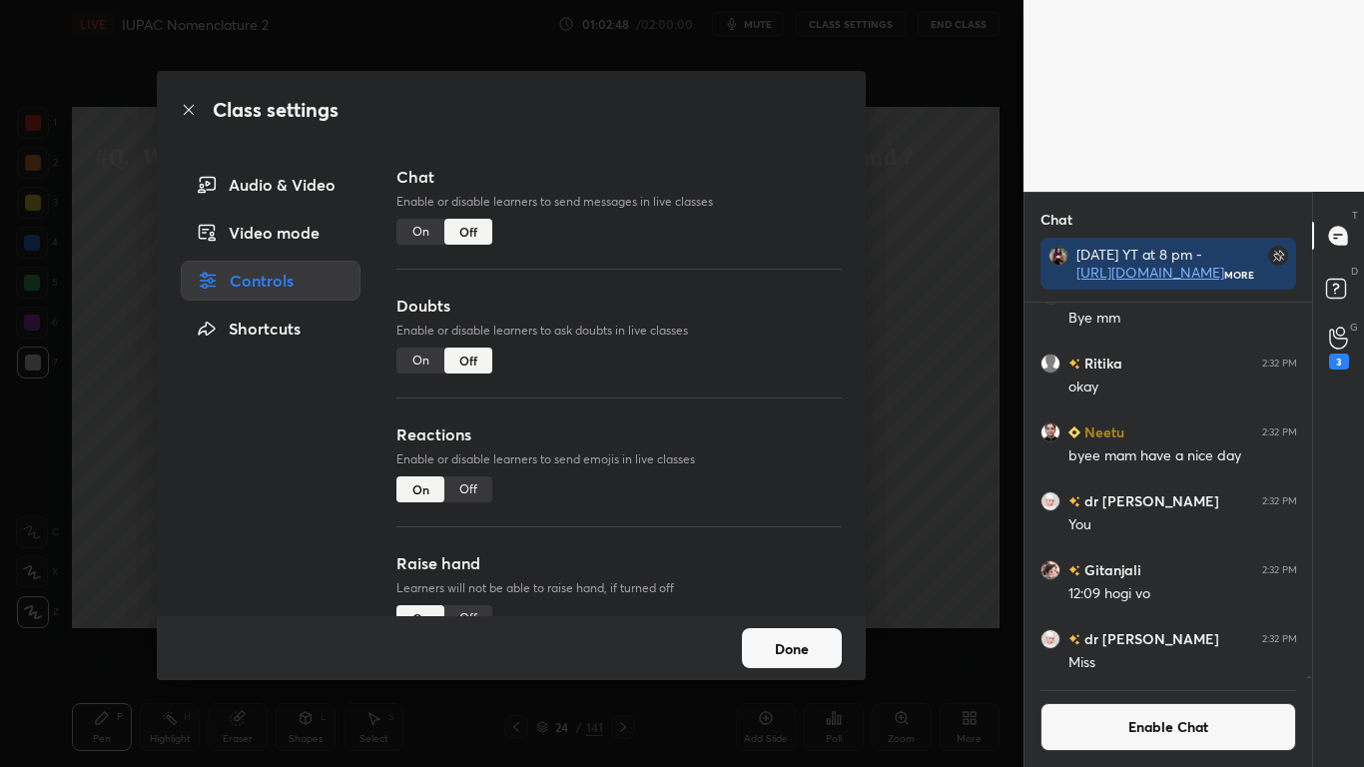
click at [795, 631] on button "Done" at bounding box center [792, 648] width 100 height 40
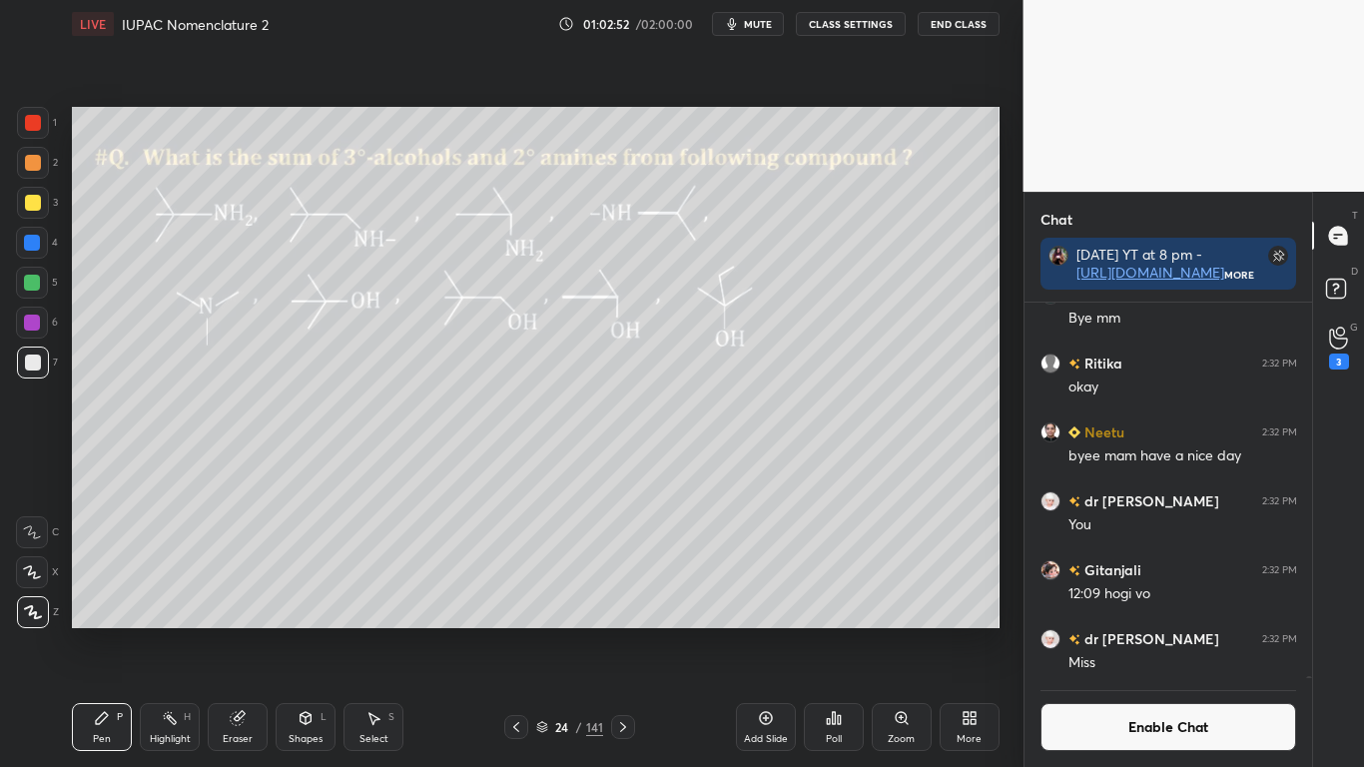
click at [949, 25] on button "End Class" at bounding box center [959, 24] width 82 height 24
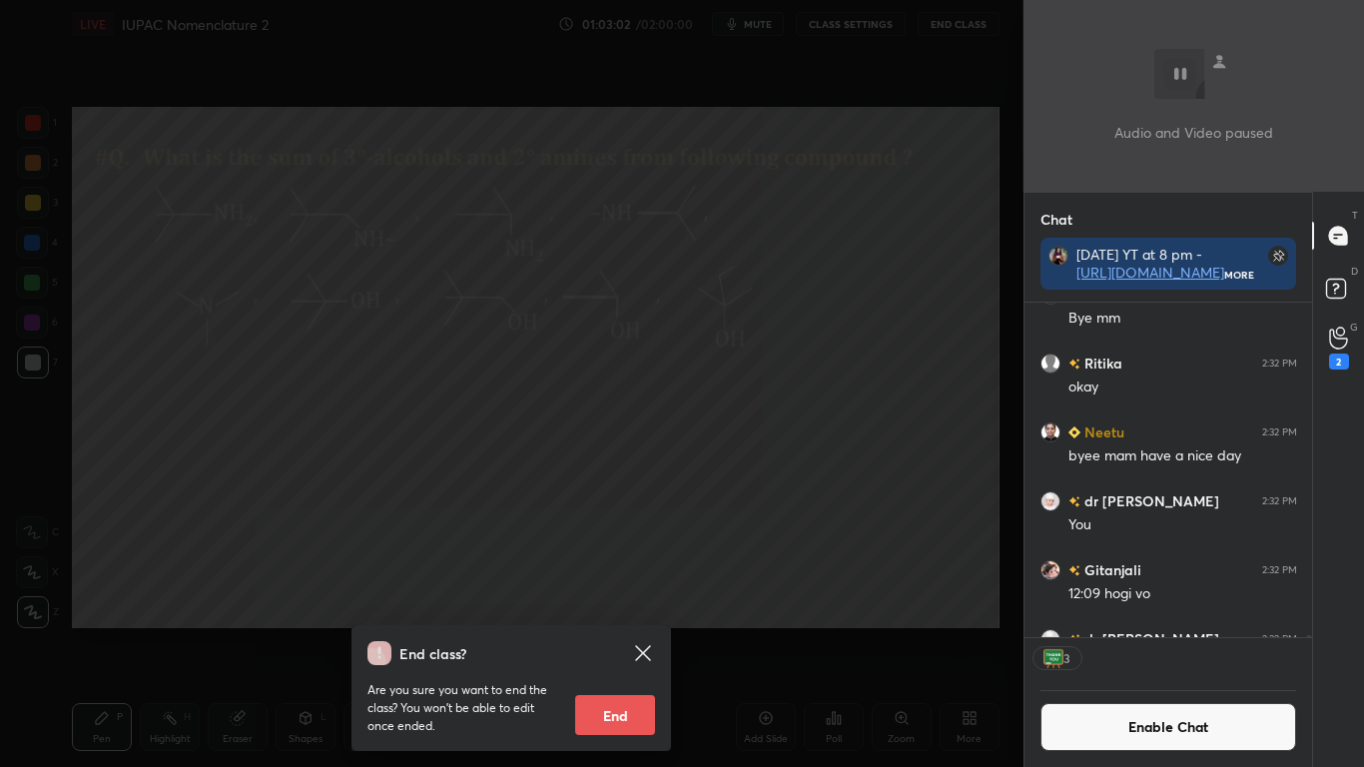
click at [629, 631] on button "End" at bounding box center [615, 715] width 80 height 40
